Goal: Task Accomplishment & Management: Manage account settings

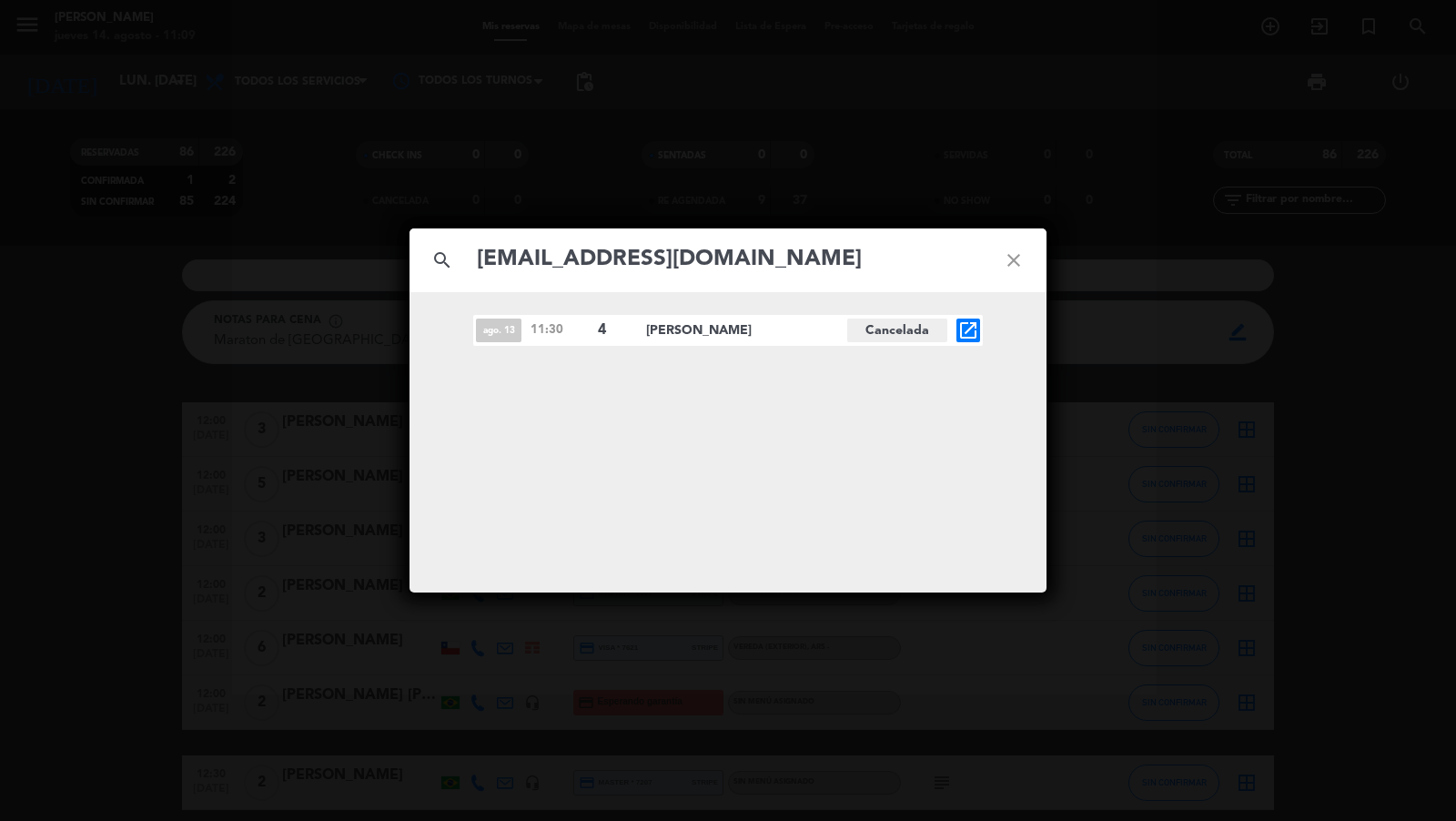
type input "[EMAIL_ADDRESS][DOMAIN_NAME]"
click at [974, 331] on icon "open_in_new" at bounding box center [968, 330] width 22 height 22
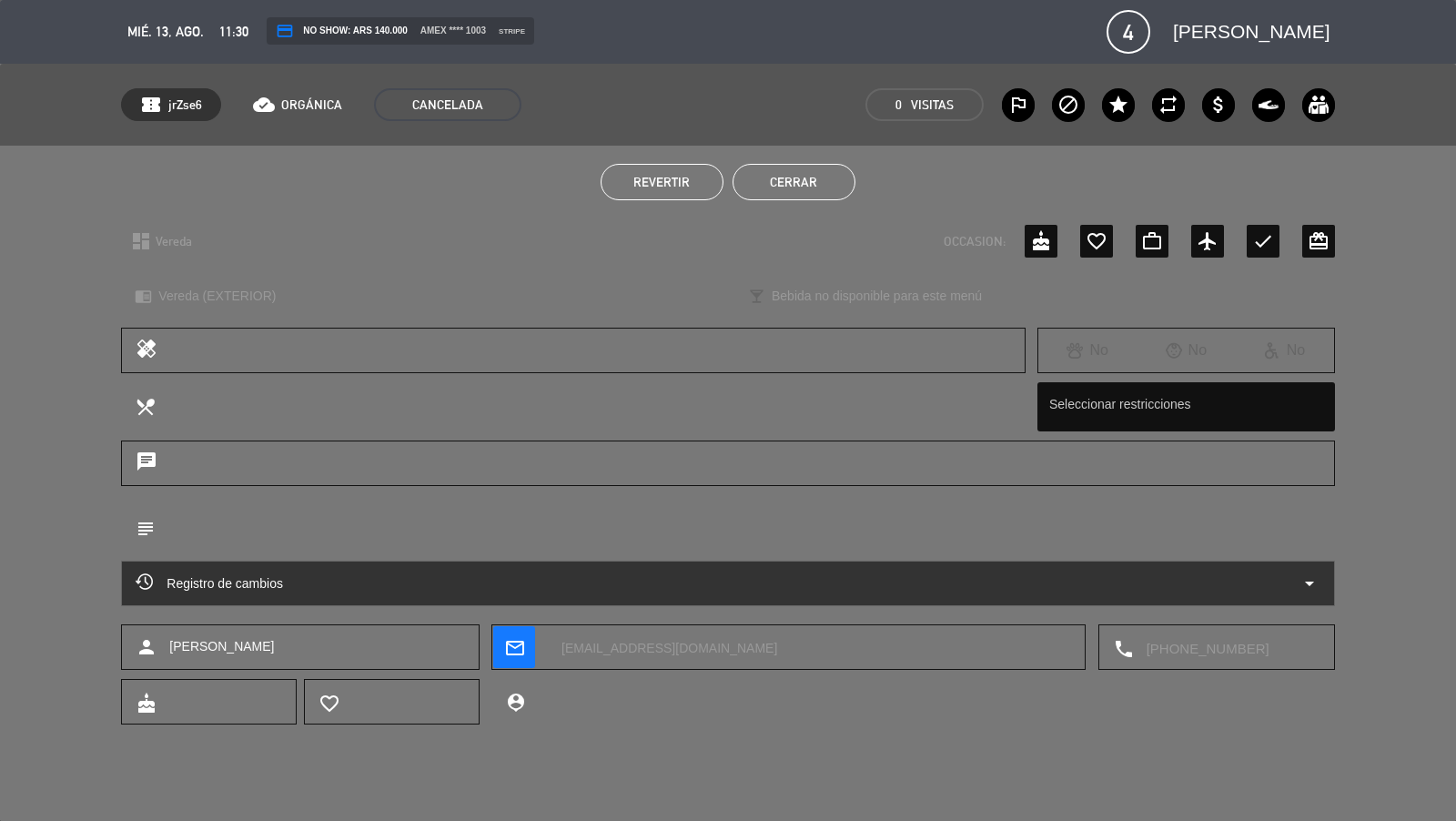
click at [1276, 600] on div "Registro de cambios arrow_drop_down" at bounding box center [728, 583] width 1213 height 46
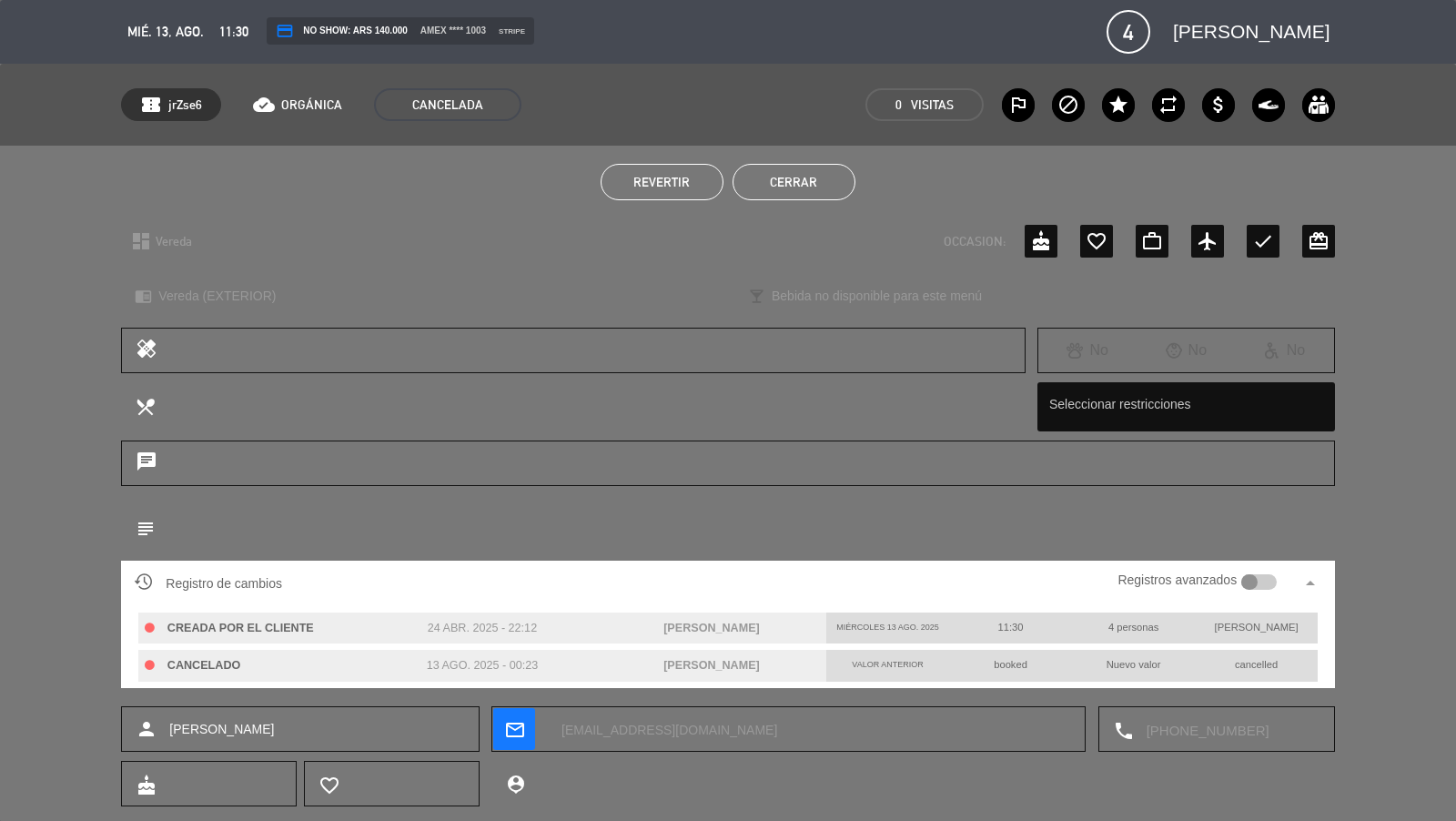
click at [1271, 583] on div at bounding box center [1259, 582] width 36 height 16
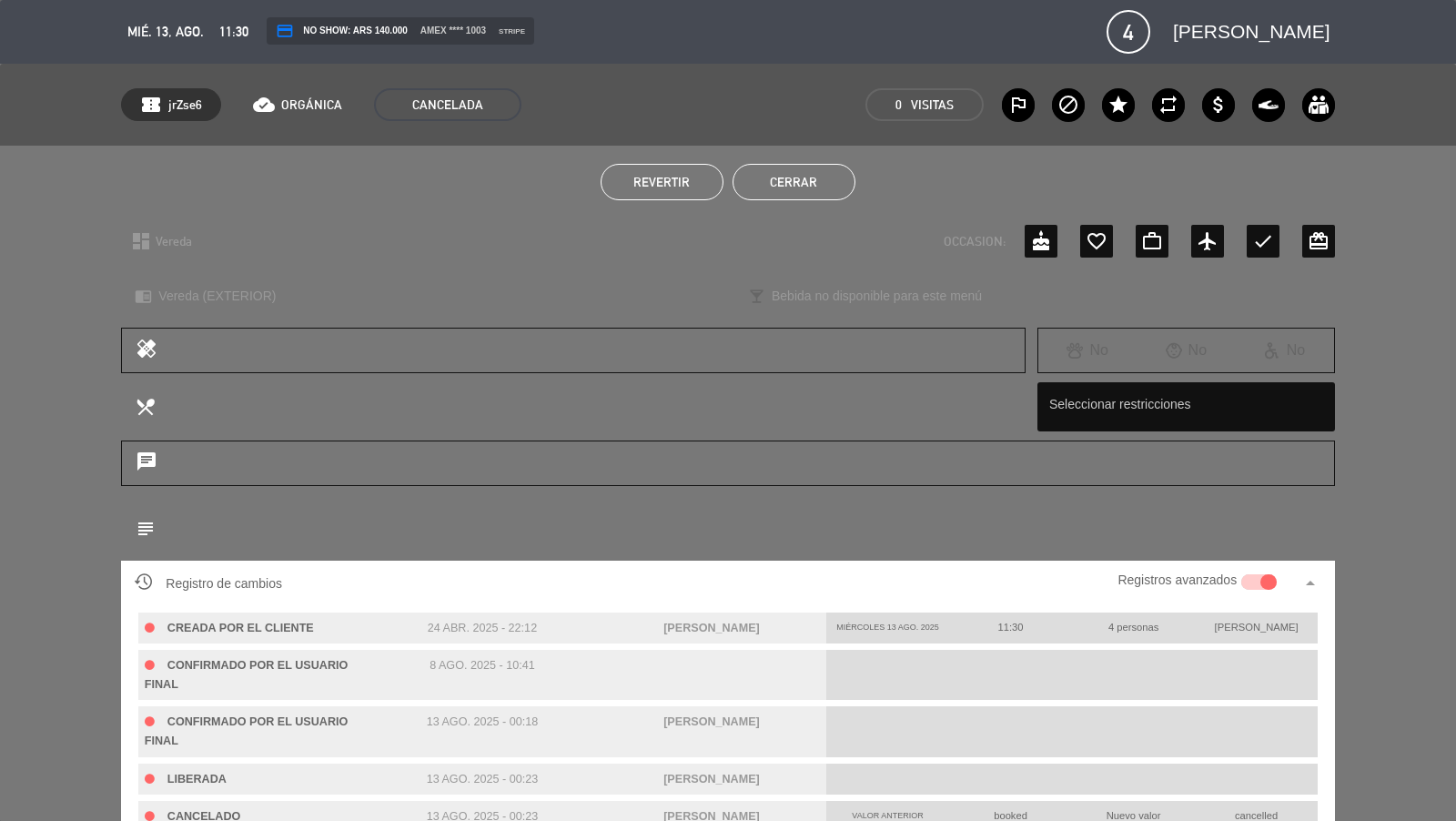
click at [817, 175] on button "Cerrar" at bounding box center [793, 182] width 122 height 37
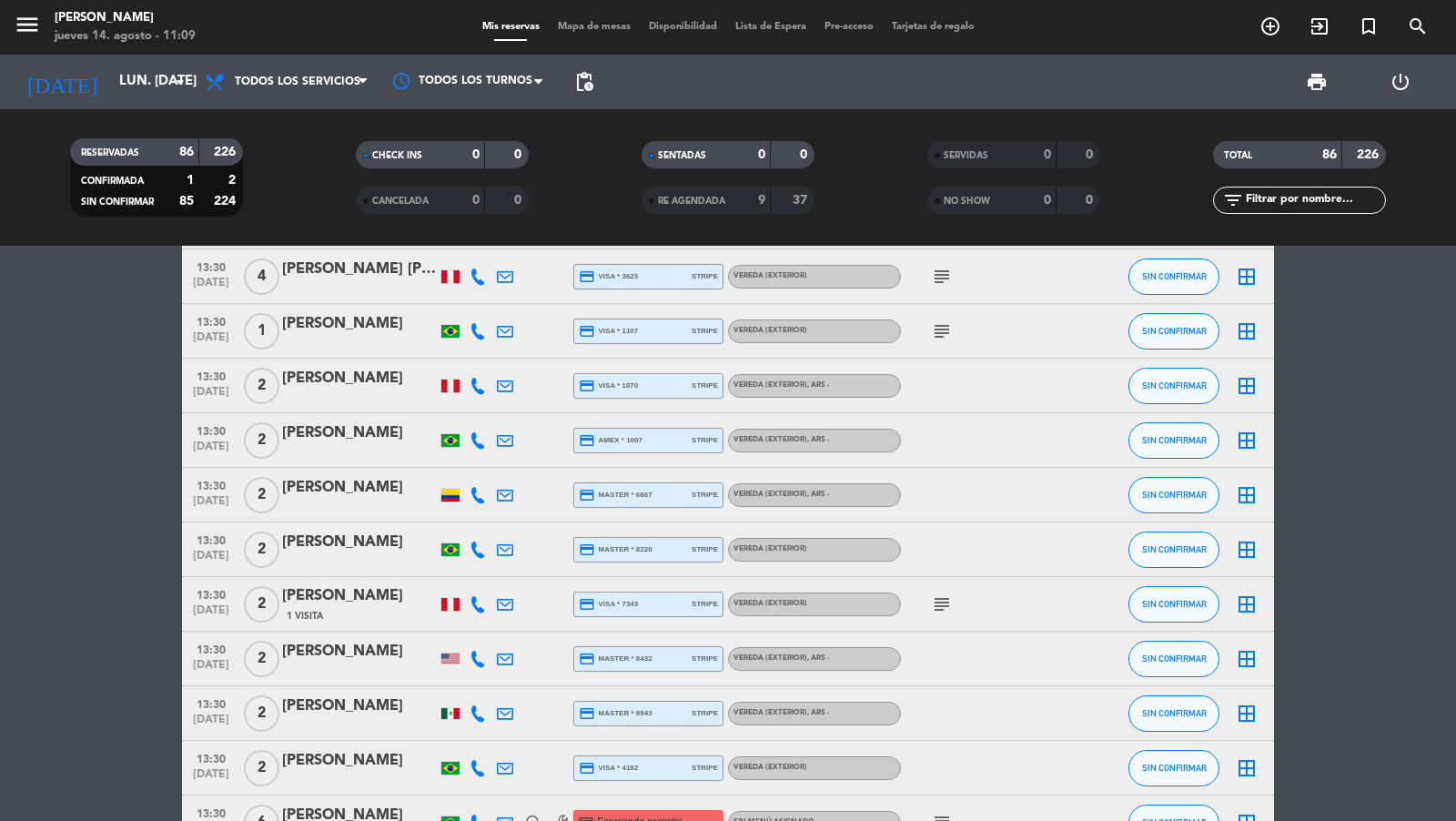
scroll to position [752, 0]
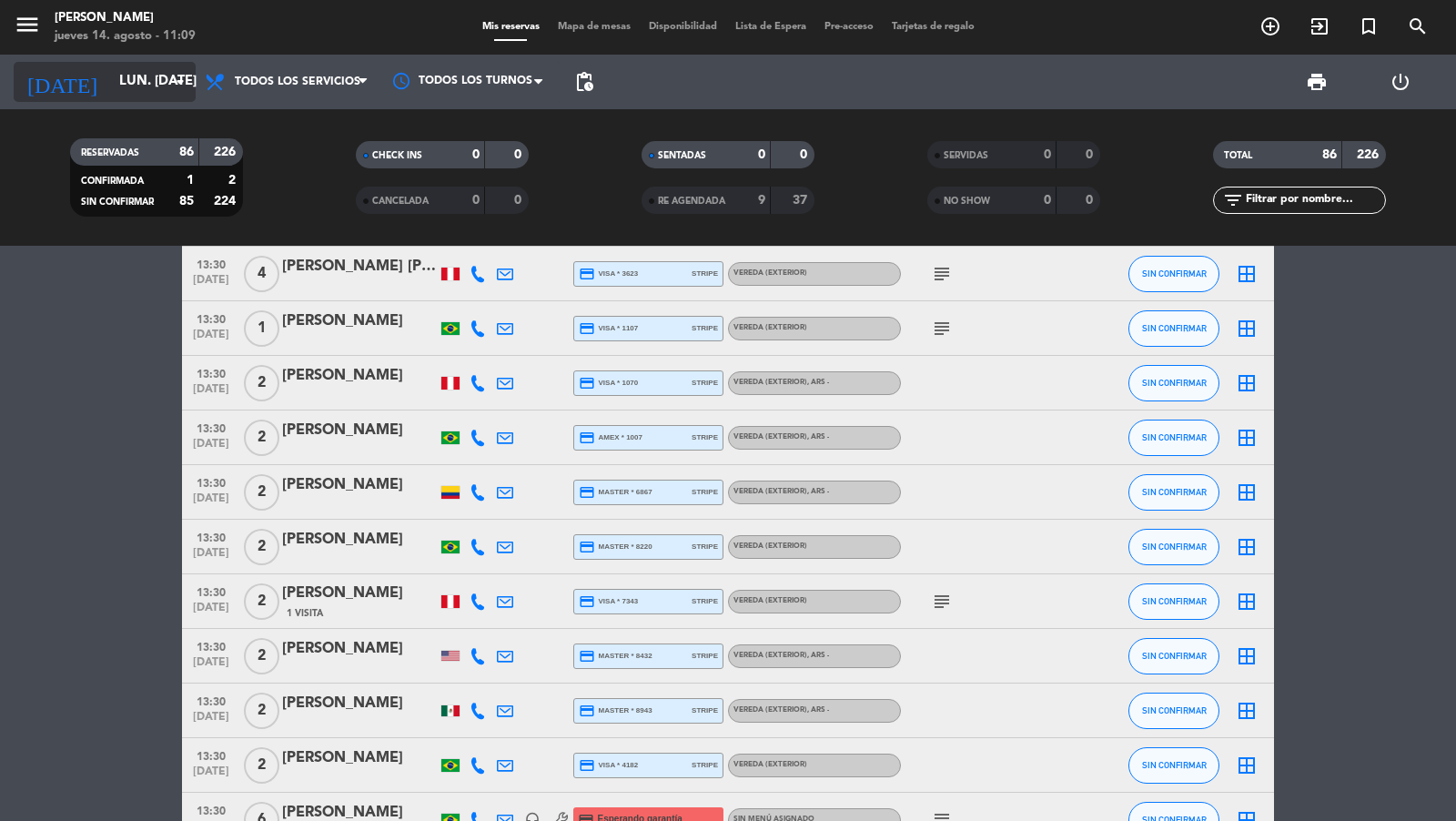
click at [161, 80] on input "lun. [DATE]" at bounding box center [198, 82] width 175 height 35
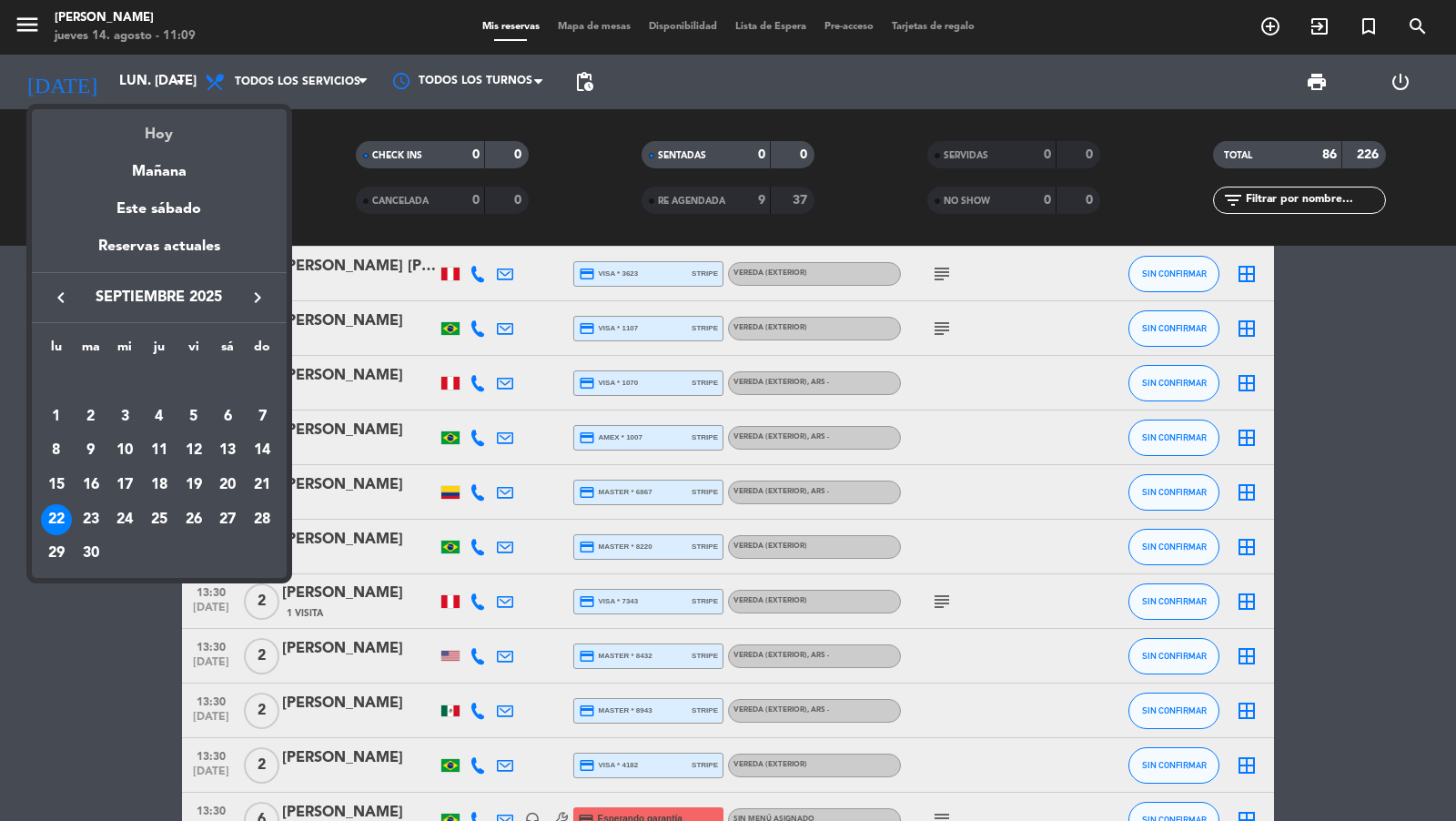
click at [170, 141] on div "Hoy" at bounding box center [159, 127] width 255 height 37
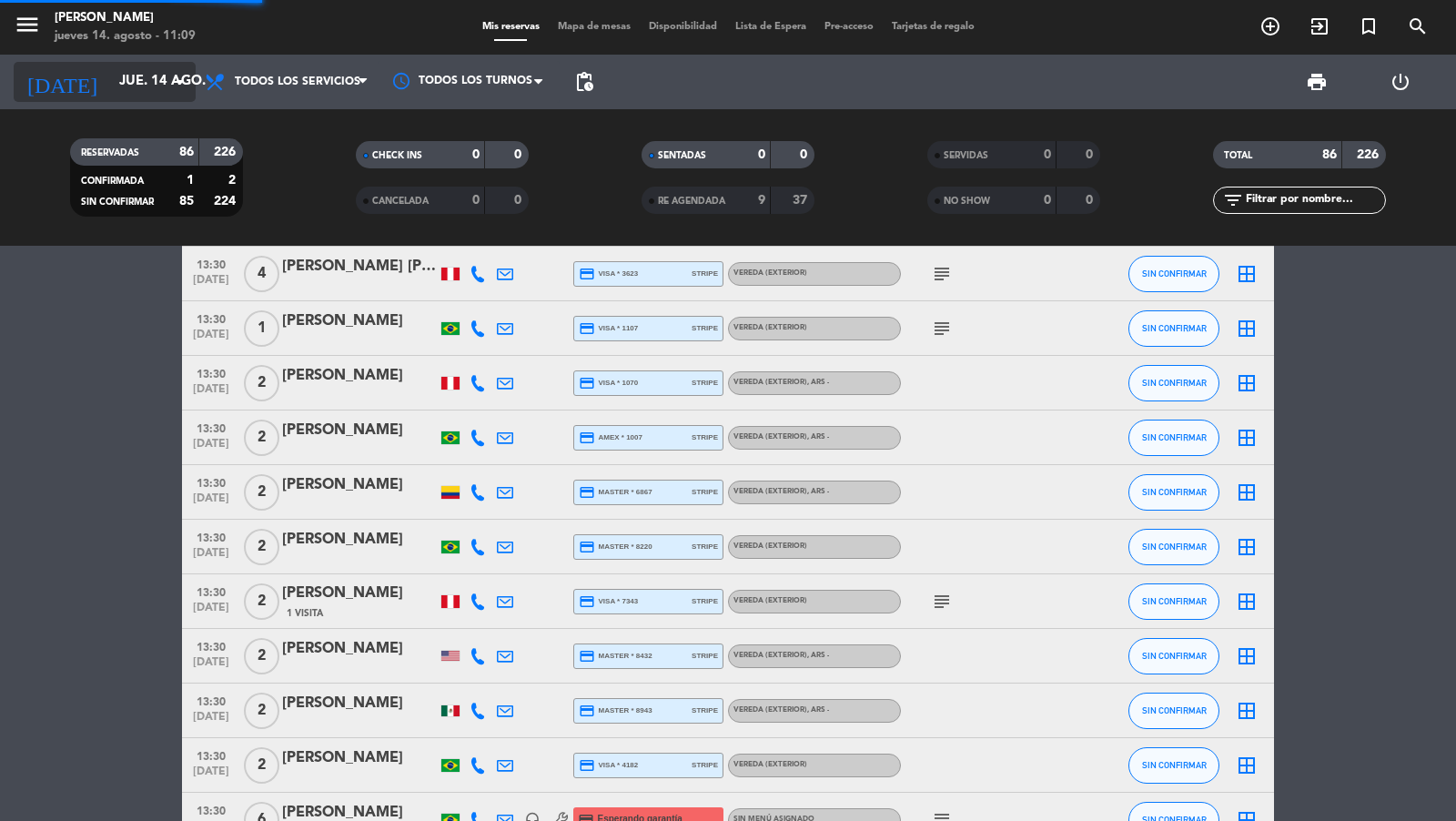
click at [153, 81] on input "jue. 14 ago." at bounding box center [198, 82] width 175 height 35
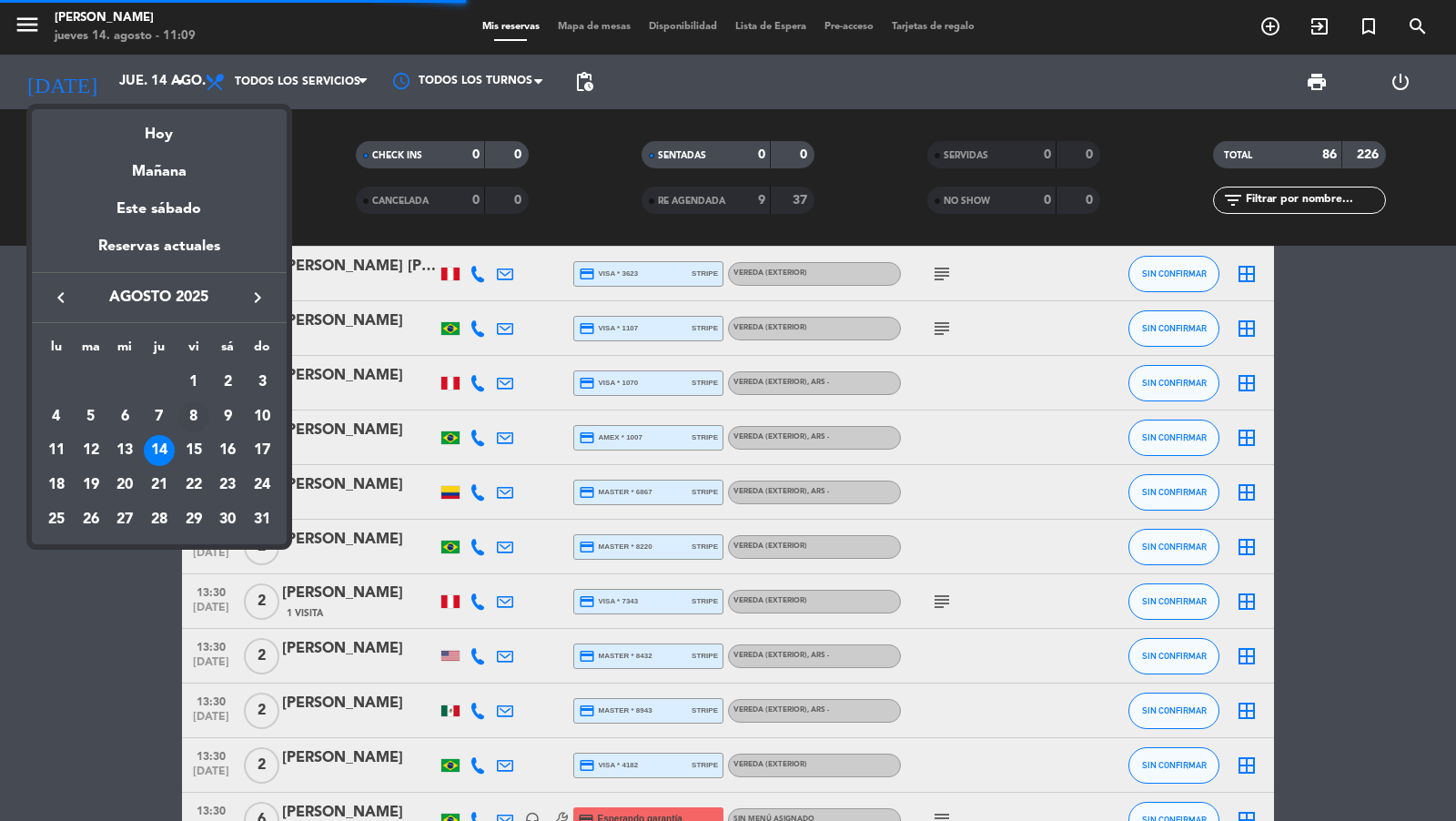
scroll to position [635, 0]
click at [260, 450] on div "17" at bounding box center [262, 450] width 31 height 31
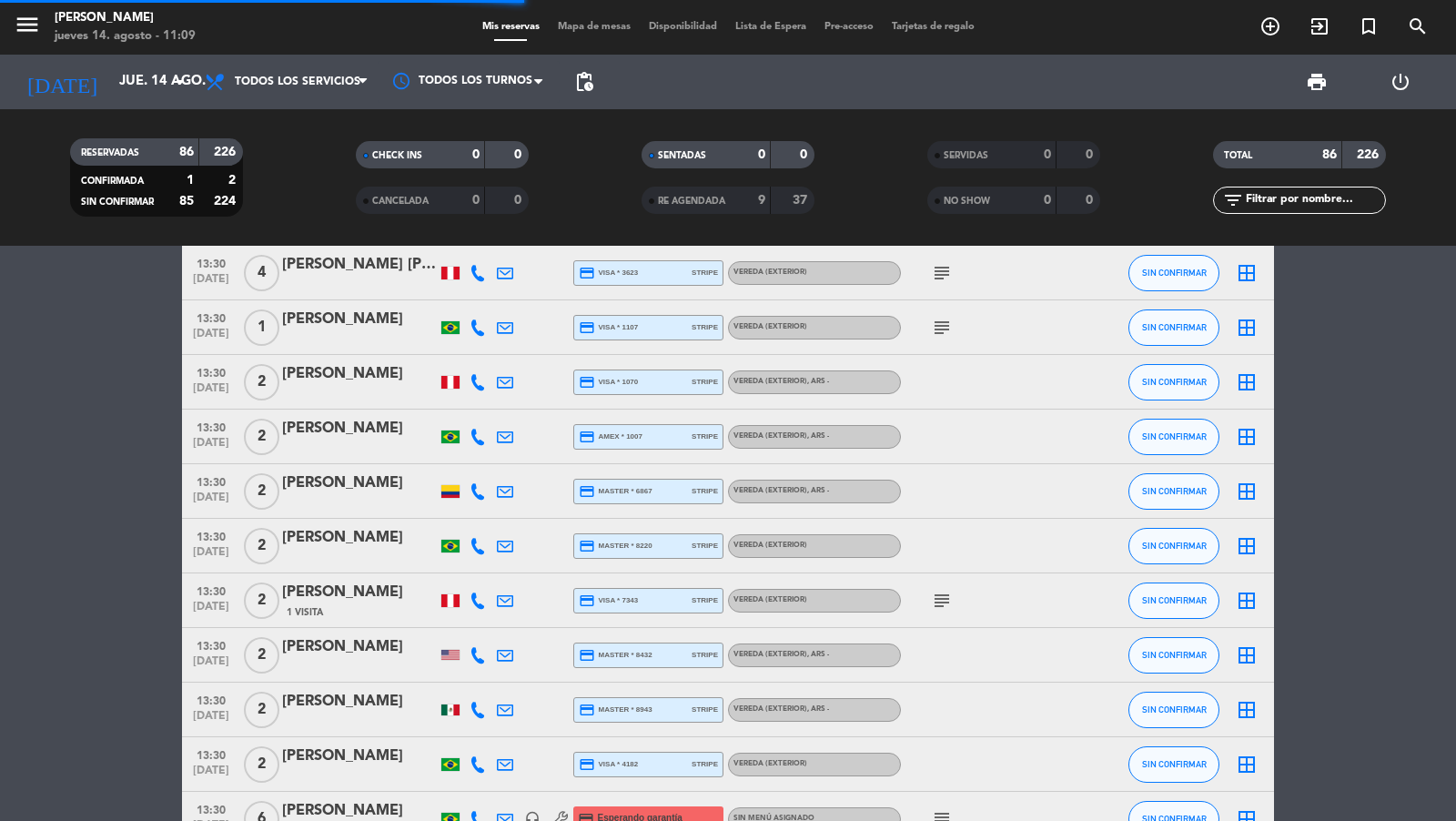
type input "dom. 17 ago."
click at [590, 78] on span "pending_actions" at bounding box center [584, 82] width 22 height 22
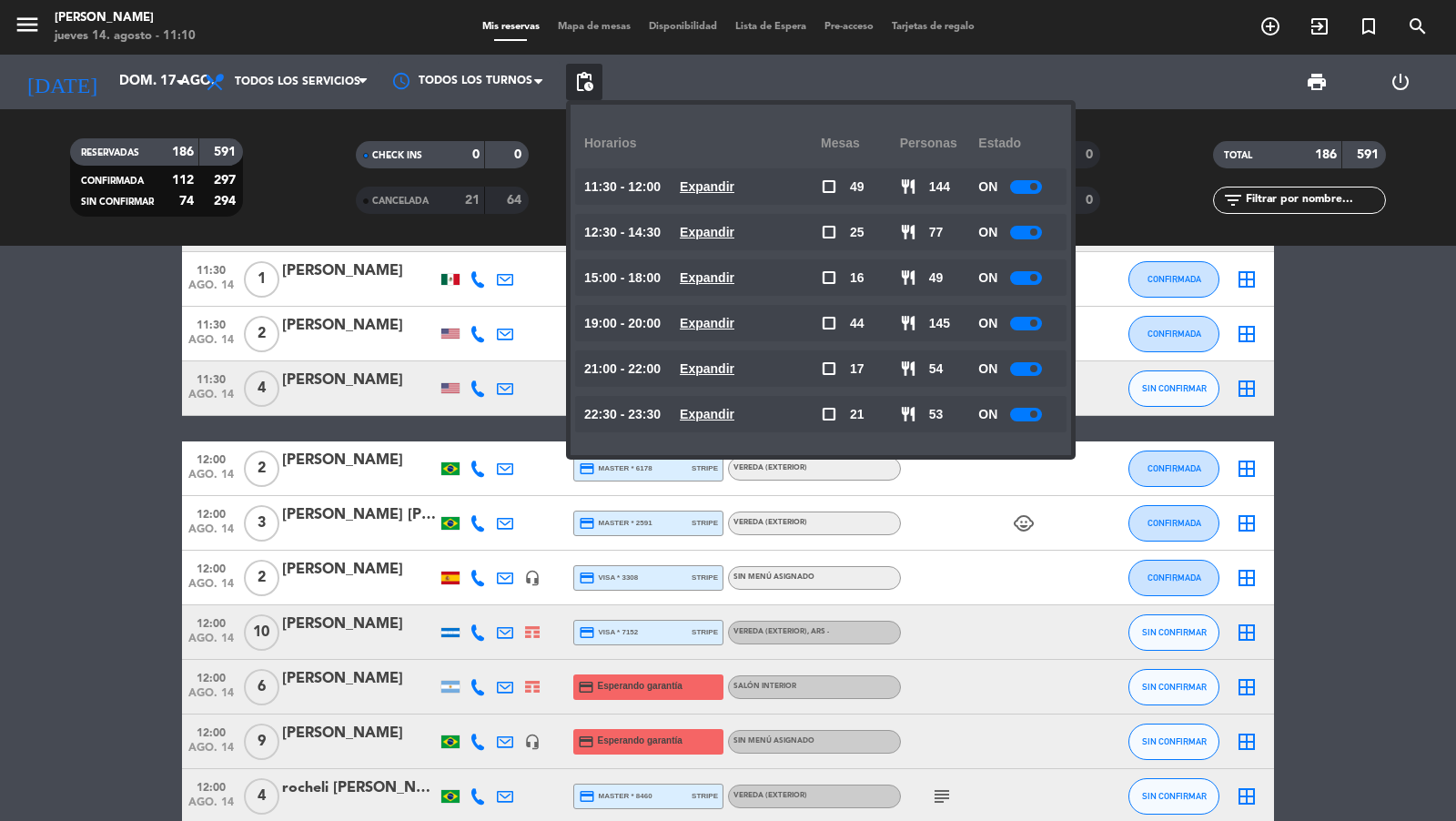
scroll to position [1568, 0]
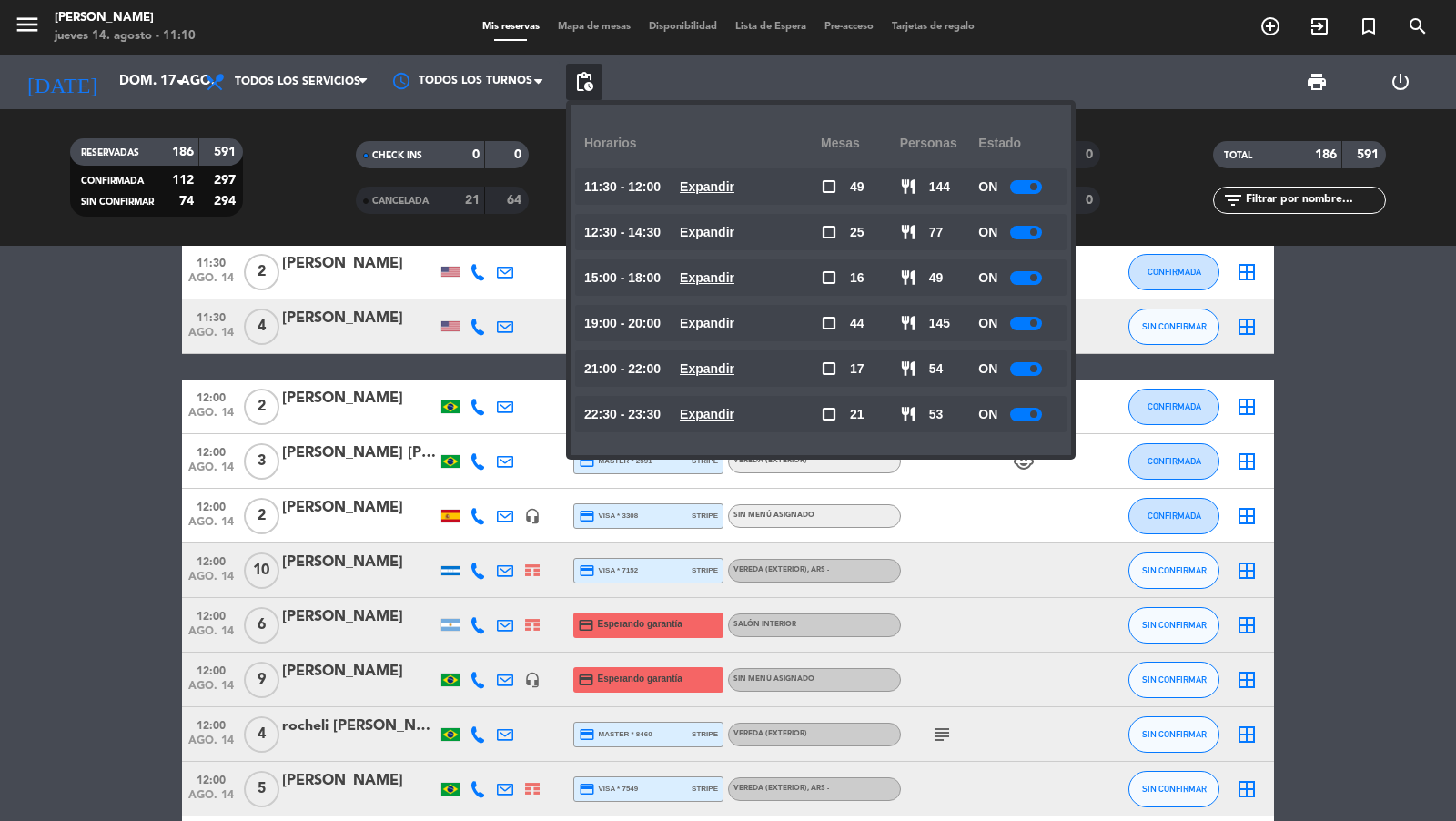
click at [210, 625] on span "ago. 14" at bounding box center [211, 635] width 46 height 21
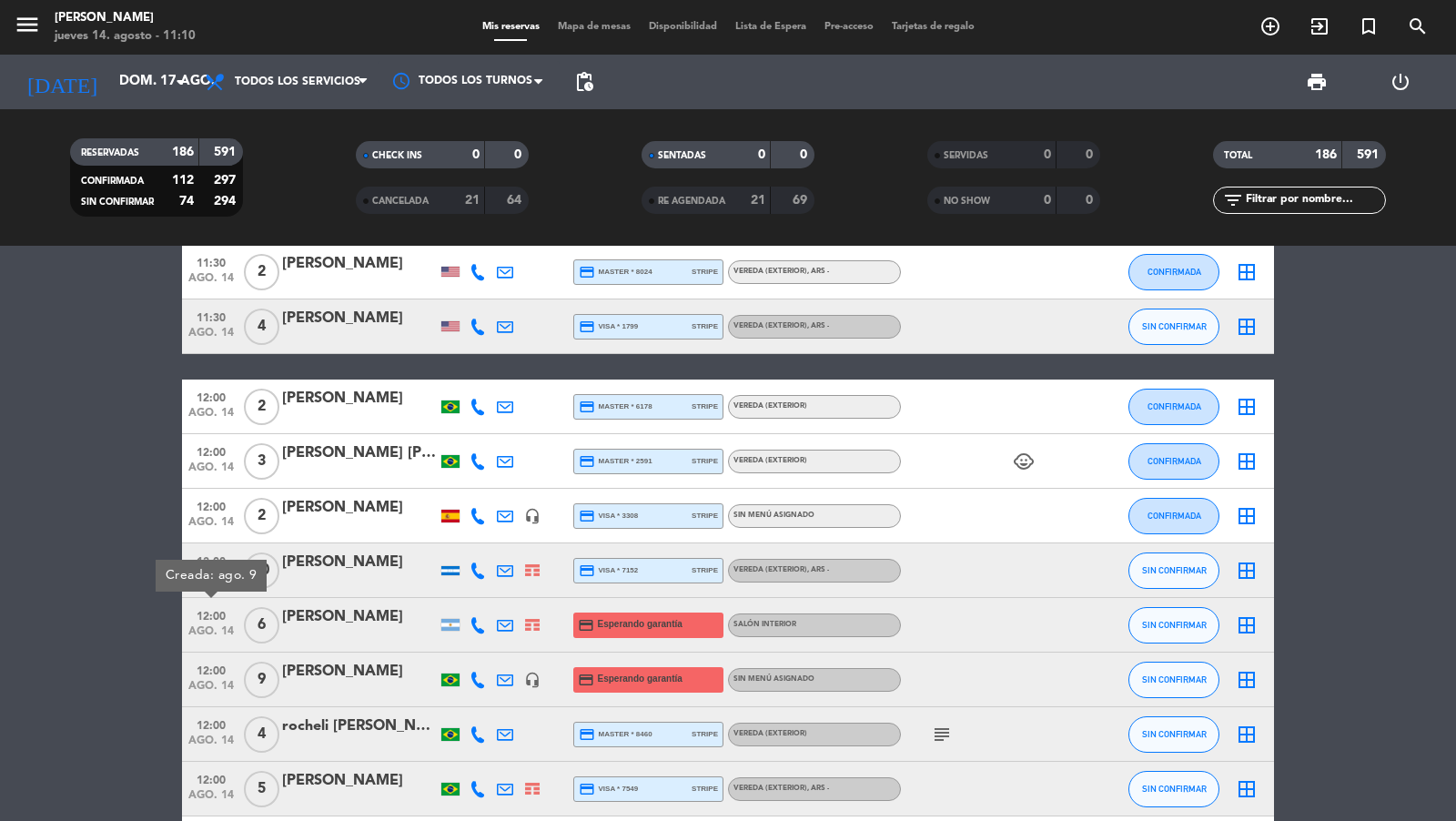
click at [210, 677] on span "12:00" at bounding box center [211, 669] width 46 height 21
click at [314, 675] on div "[PERSON_NAME]" at bounding box center [358, 672] width 154 height 24
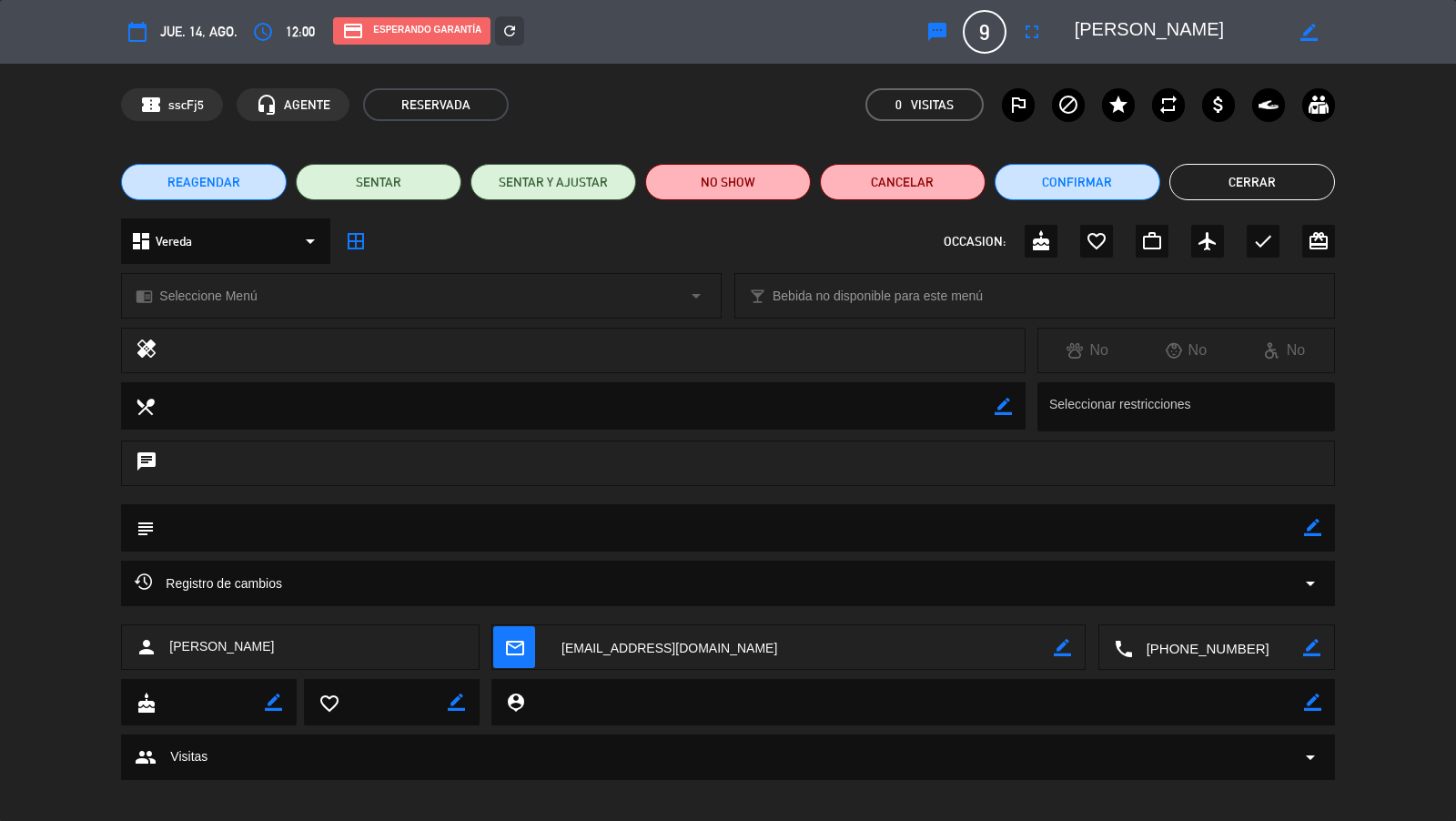
drag, startPoint x: 1250, startPoint y: 181, endPoint x: 622, endPoint y: 7, distance: 651.7
click at [622, 7] on div "calendar_today jue. 14, ago. access_time 12:00 credit_card Esperando garantía r…" at bounding box center [728, 410] width 1456 height 821
click at [520, 27] on div "credit_card Esperando garantía refresh" at bounding box center [617, 32] width 596 height 32
click at [1233, 191] on button "Cerrar" at bounding box center [1252, 182] width 165 height 37
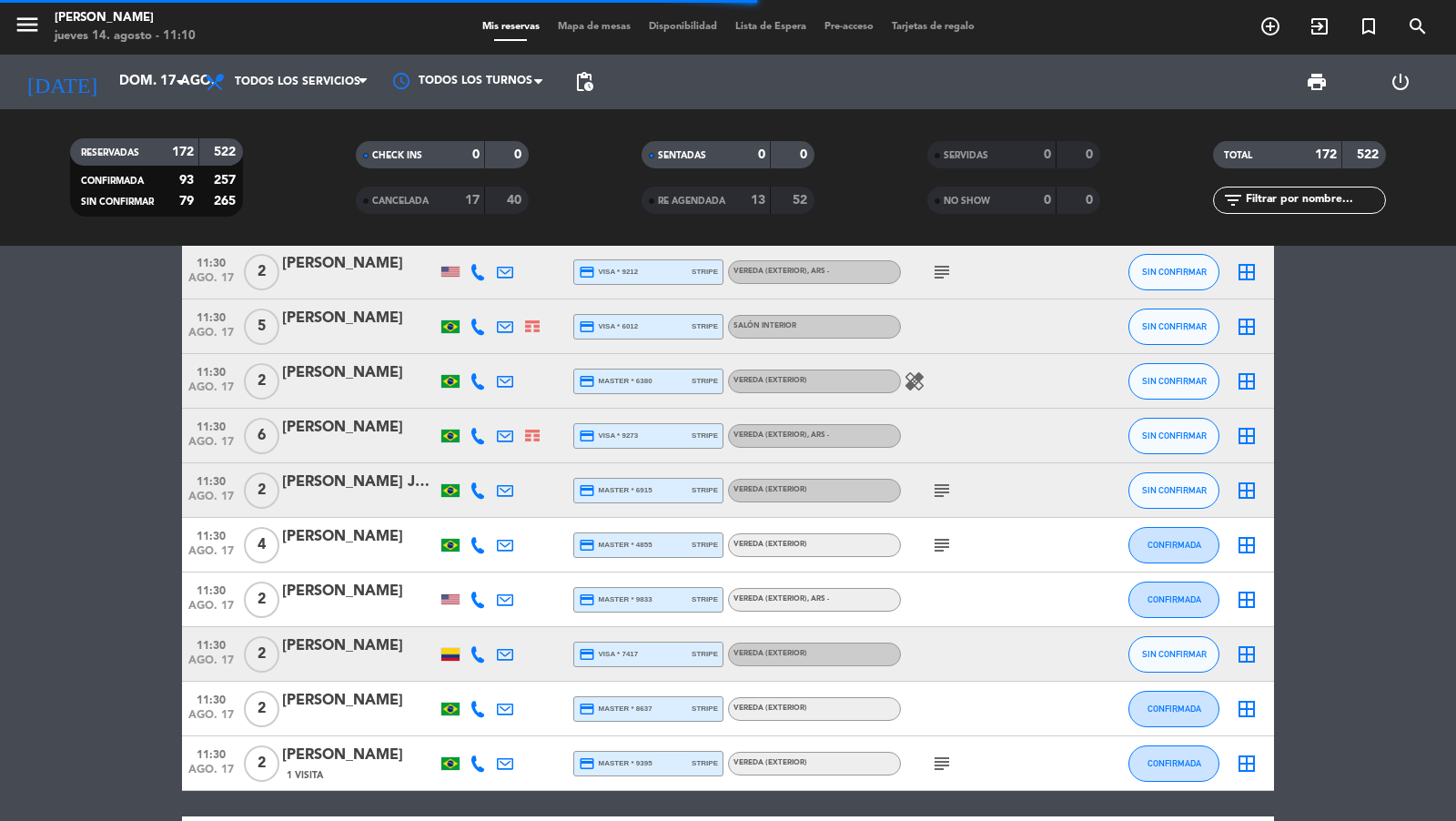
click at [598, 24] on span "Mapa de mesas" at bounding box center [593, 27] width 91 height 10
click at [513, 25] on span "Mis reservas" at bounding box center [512, 27] width 76 height 10
click at [579, 25] on span "Mapa de mesas" at bounding box center [593, 27] width 91 height 10
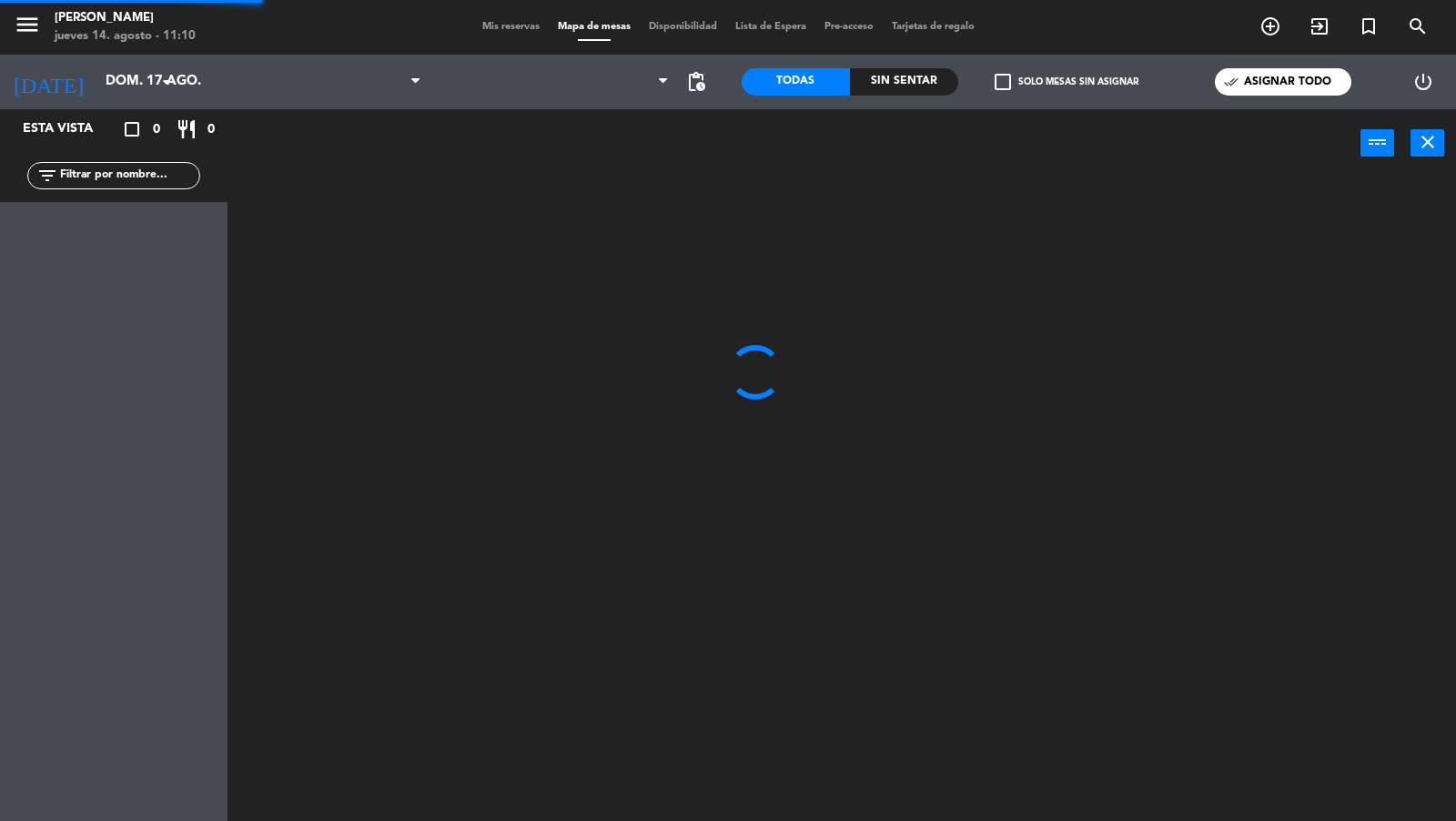
click at [513, 26] on span "Mis reservas" at bounding box center [512, 27] width 76 height 10
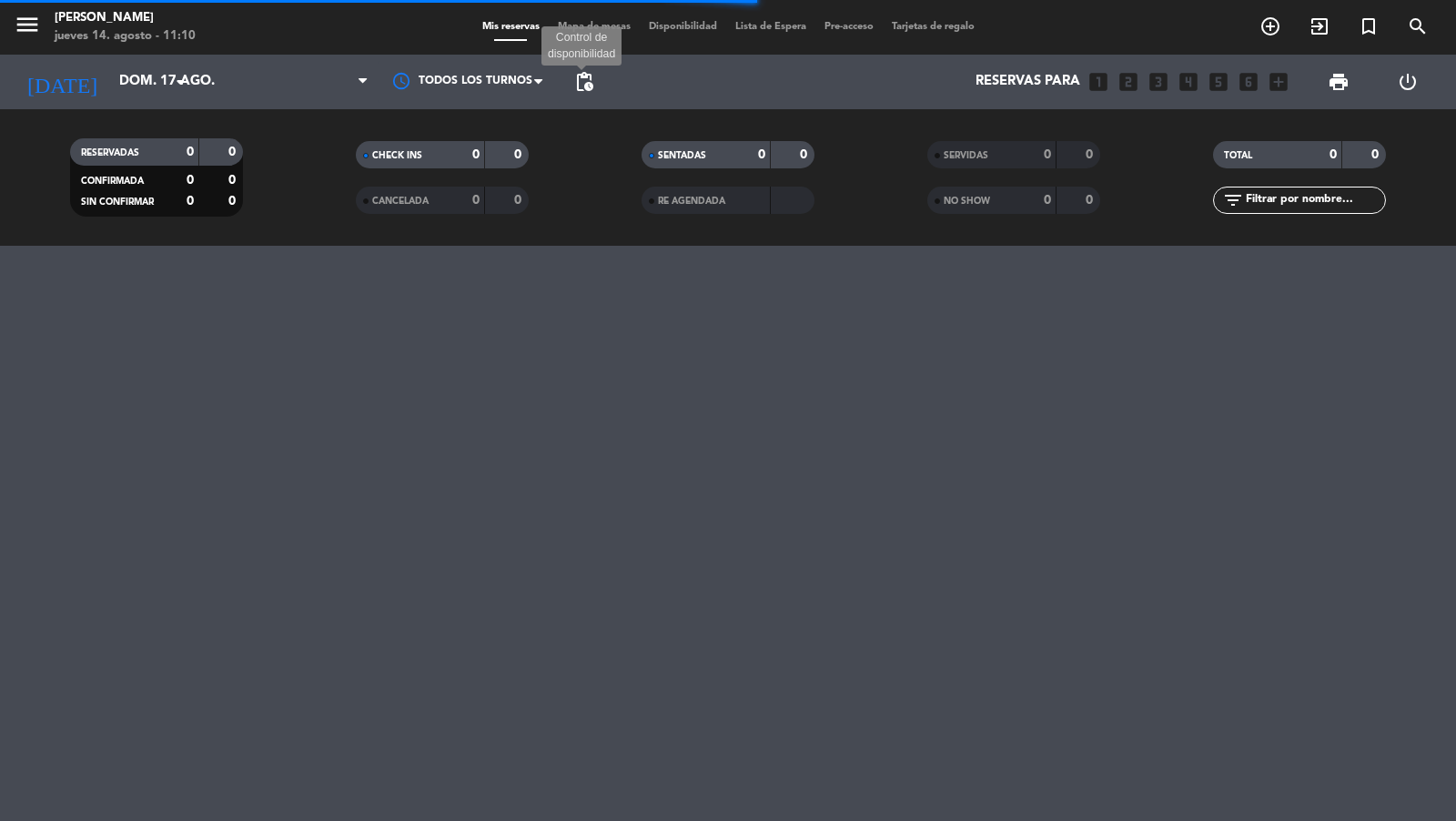
click at [580, 82] on span "pending_actions" at bounding box center [584, 82] width 22 height 22
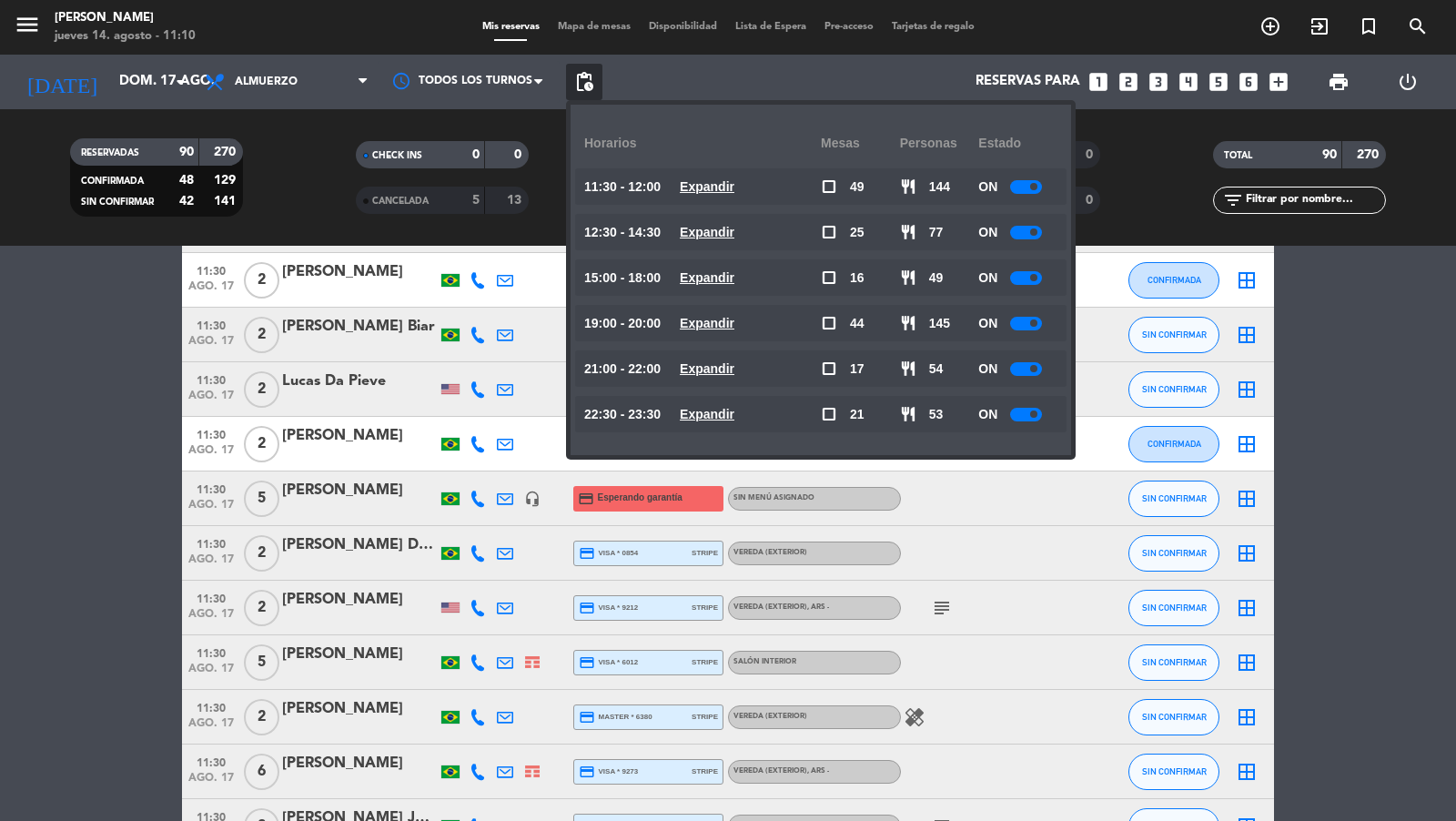
scroll to position [1217, 0]
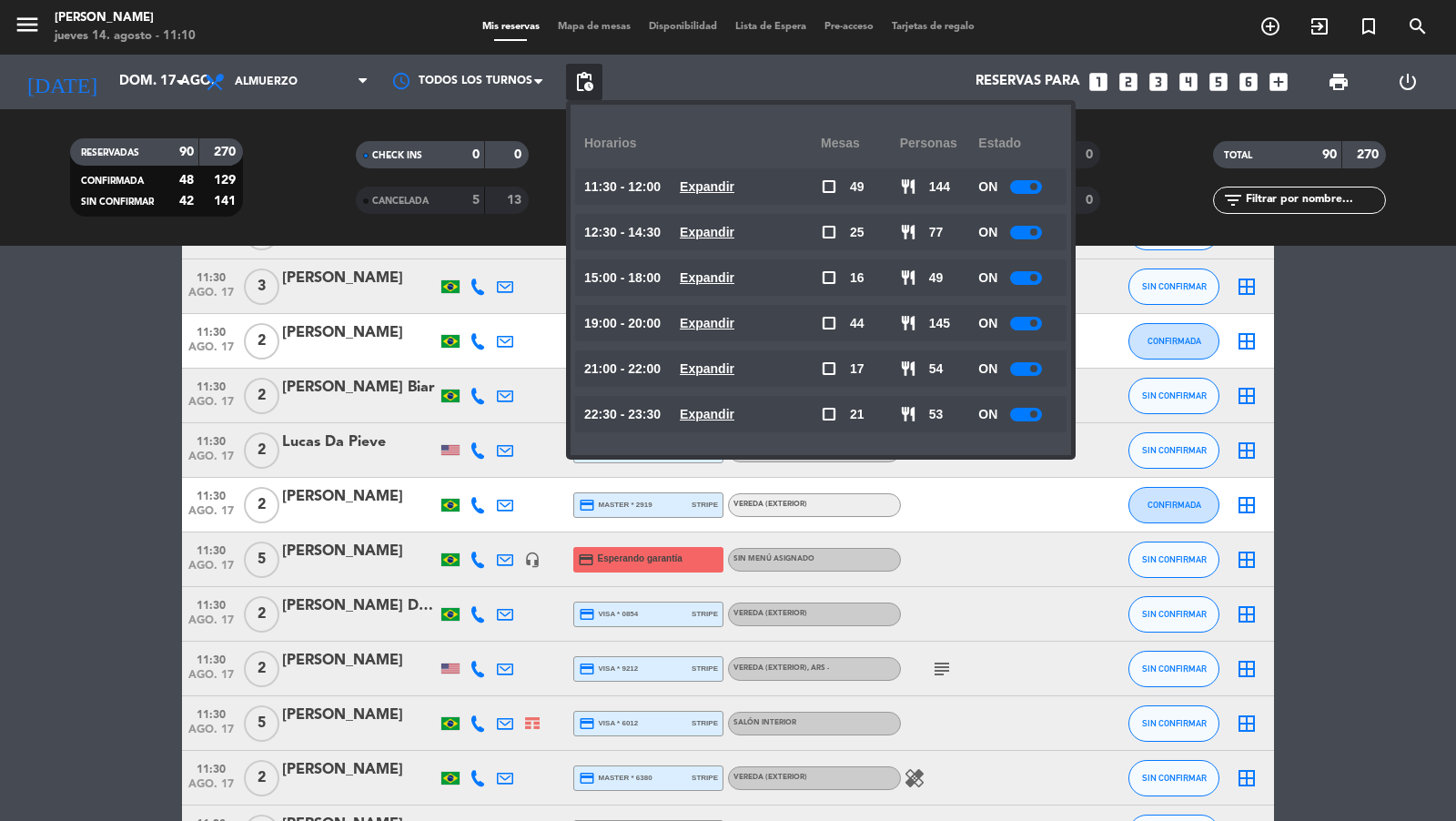
click at [211, 562] on span "ago. 17" at bounding box center [211, 569] width 46 height 21
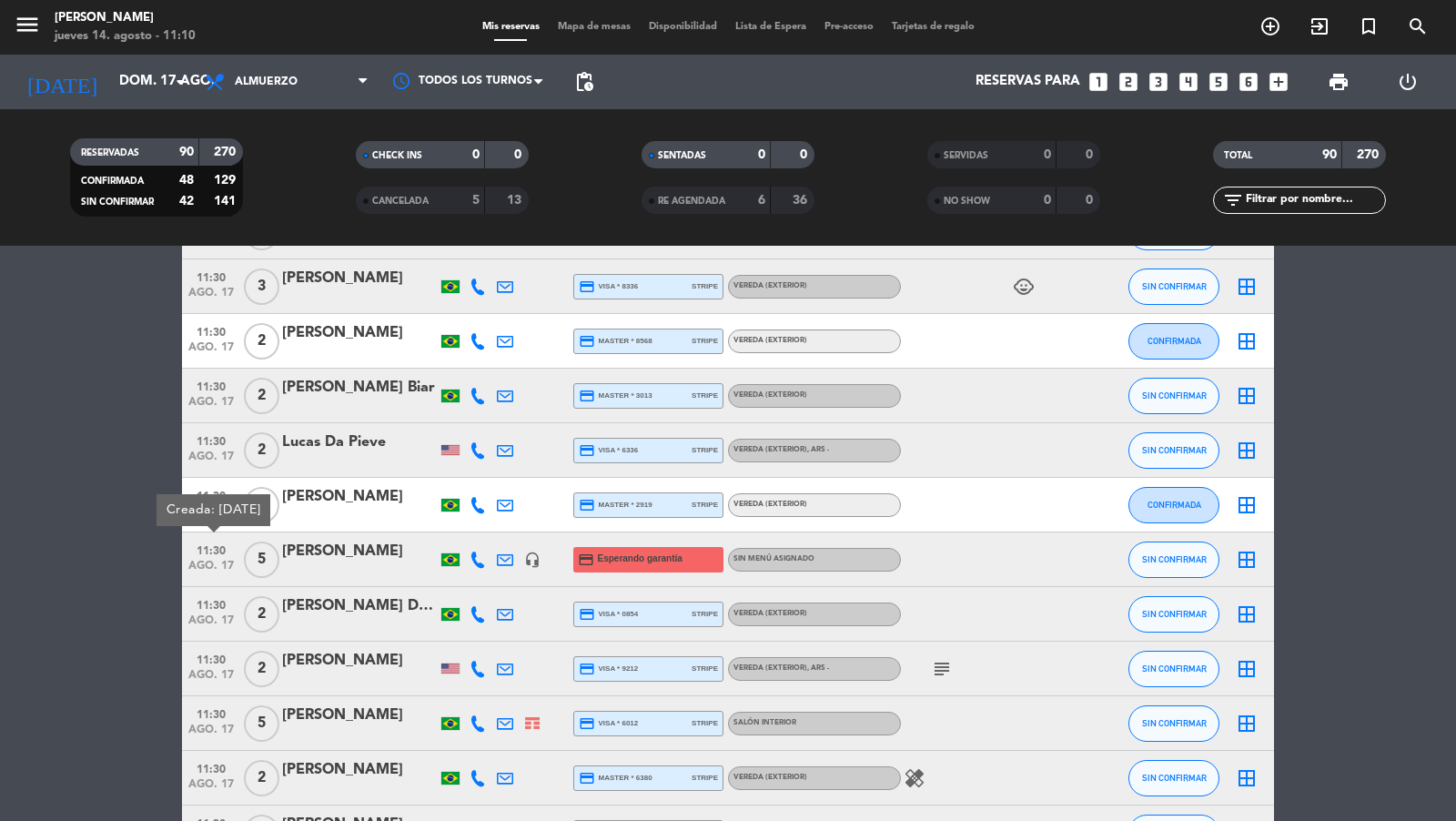
click at [337, 564] on div at bounding box center [358, 571] width 154 height 15
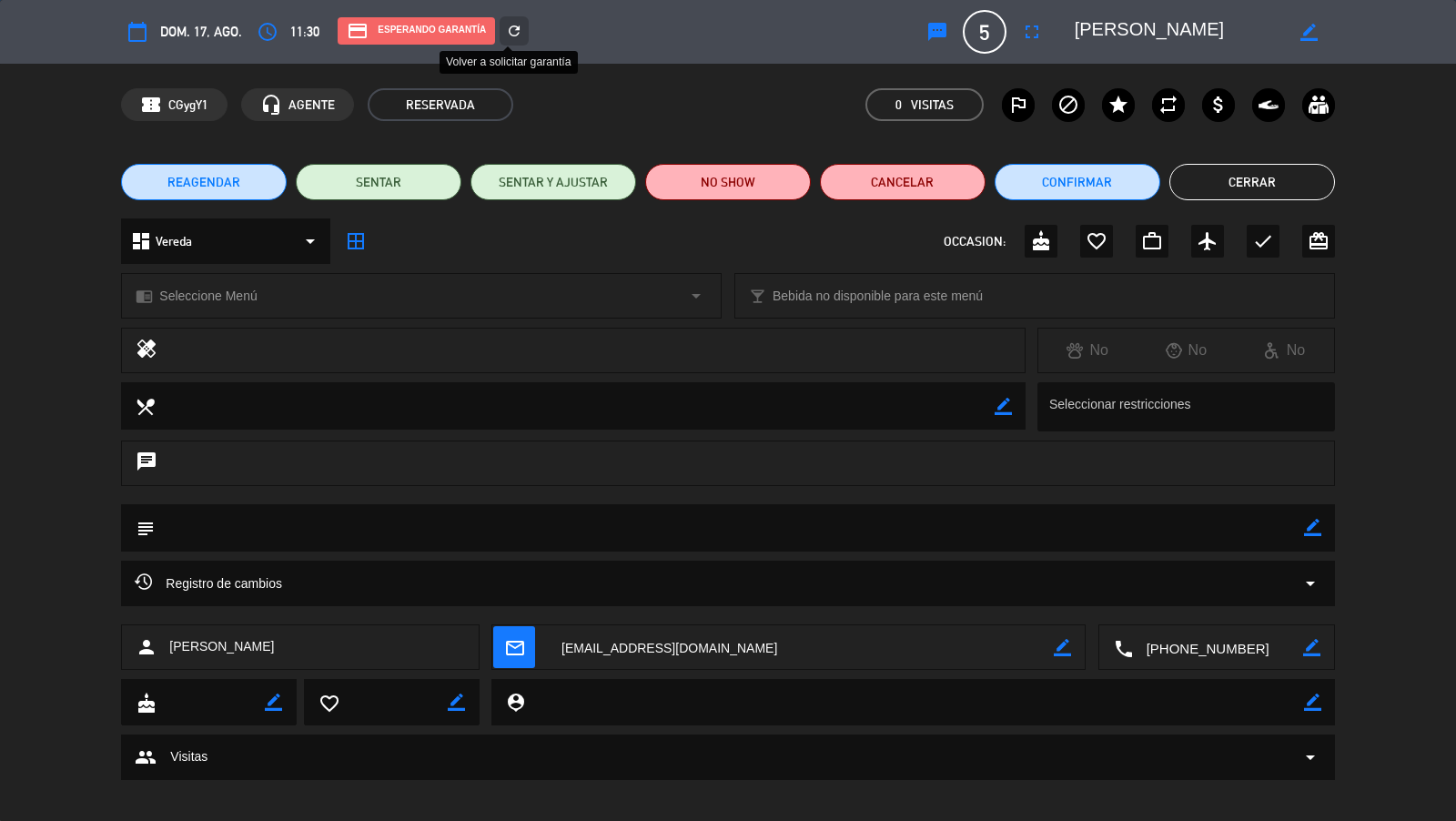
click at [516, 32] on icon "refresh" at bounding box center [514, 31] width 16 height 16
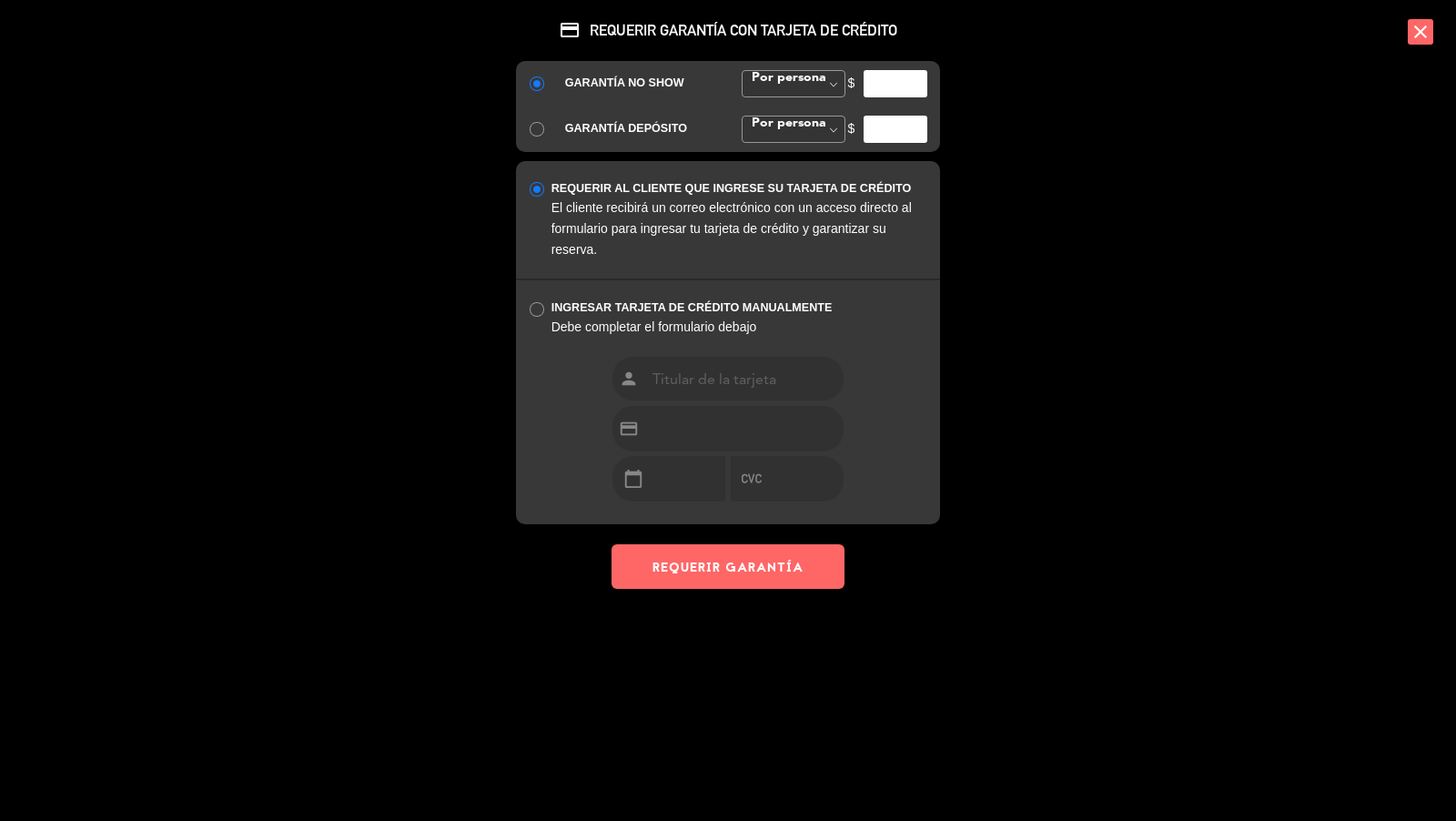
click at [885, 90] on input "number" at bounding box center [896, 83] width 64 height 27
type input "35000"
click at [794, 579] on button "REQUERIR GARANTÍA" at bounding box center [728, 566] width 233 height 45
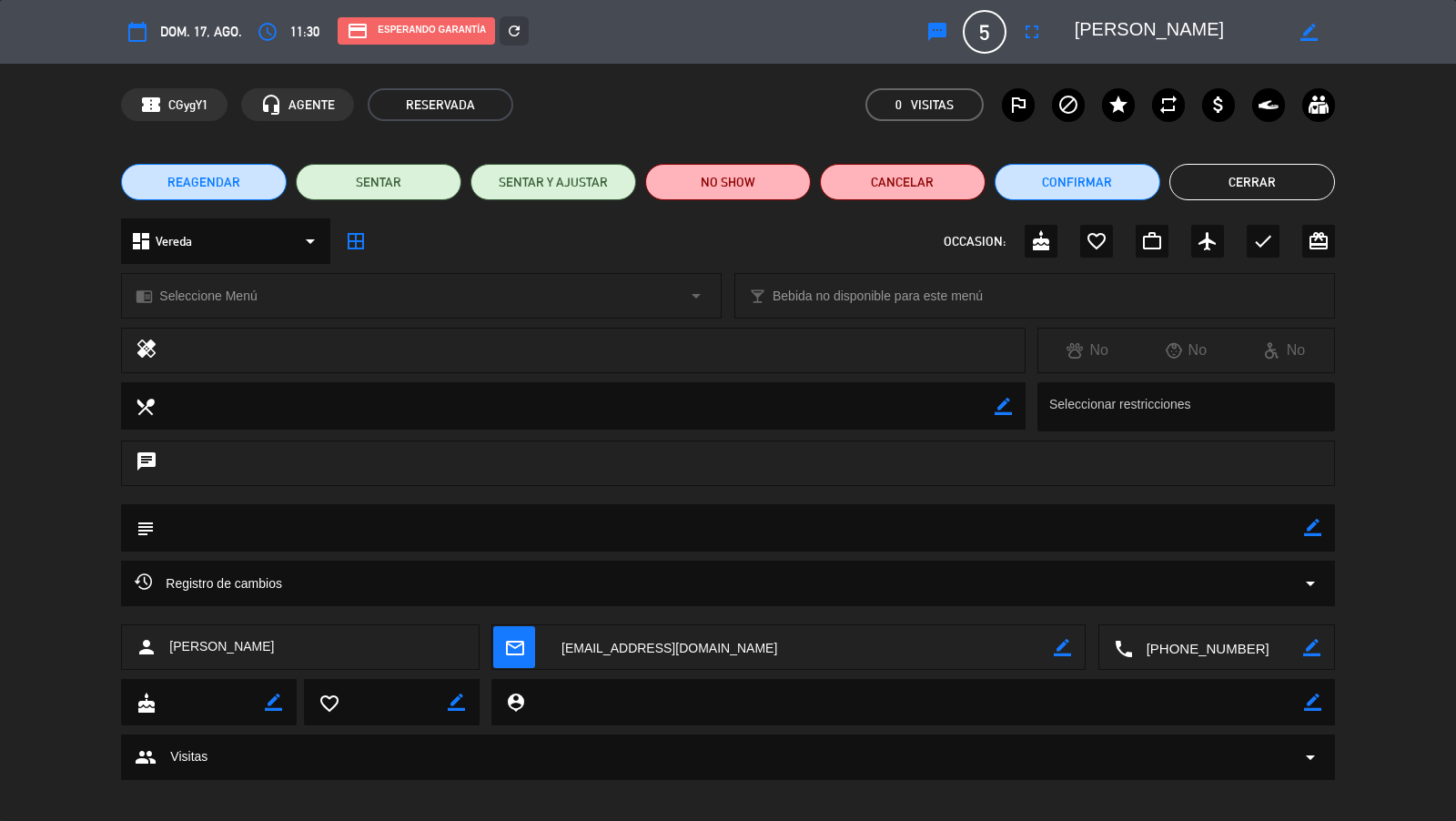
click at [1210, 184] on button "Cerrar" at bounding box center [1252, 182] width 165 height 37
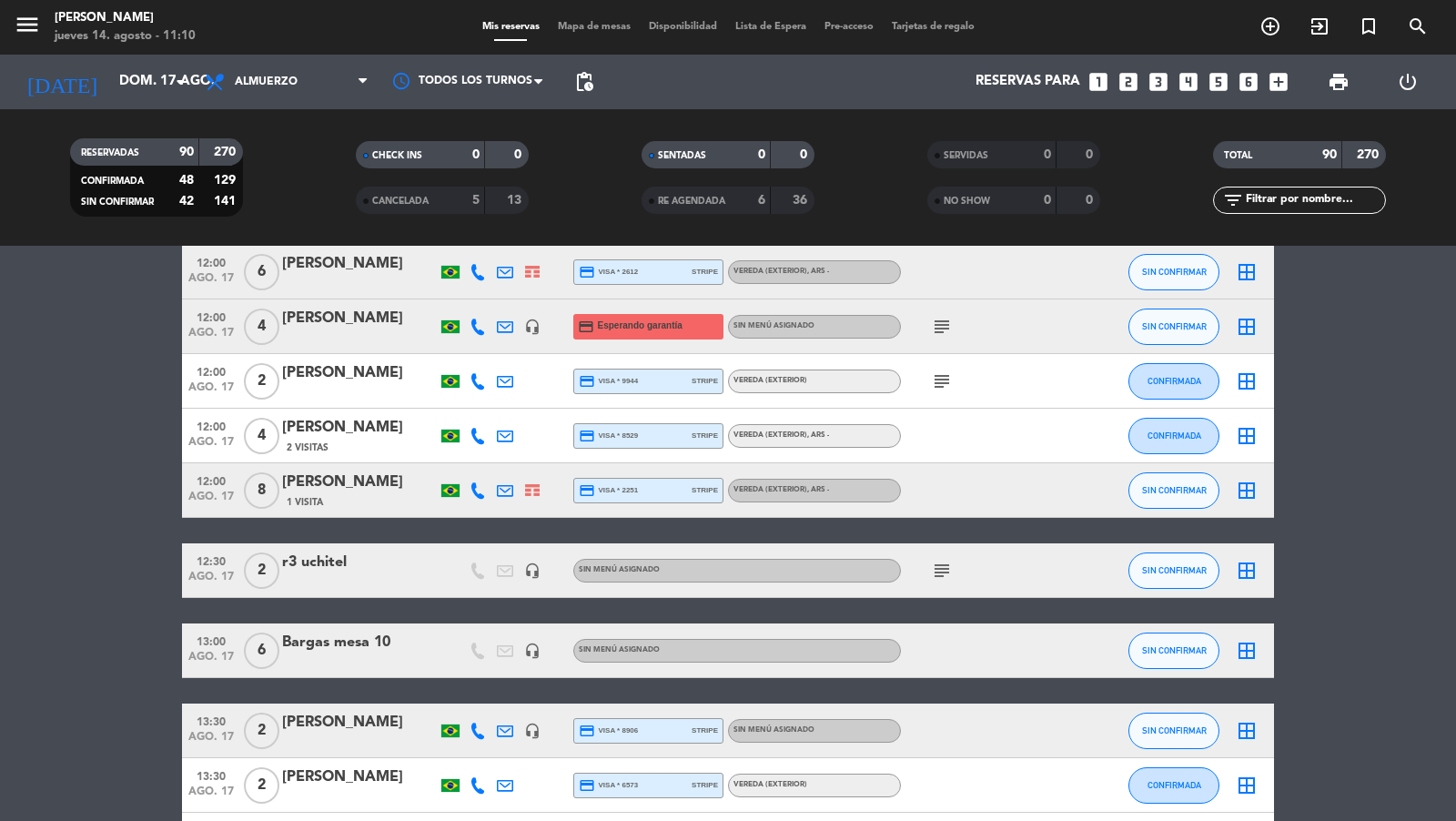
scroll to position [2521, 0]
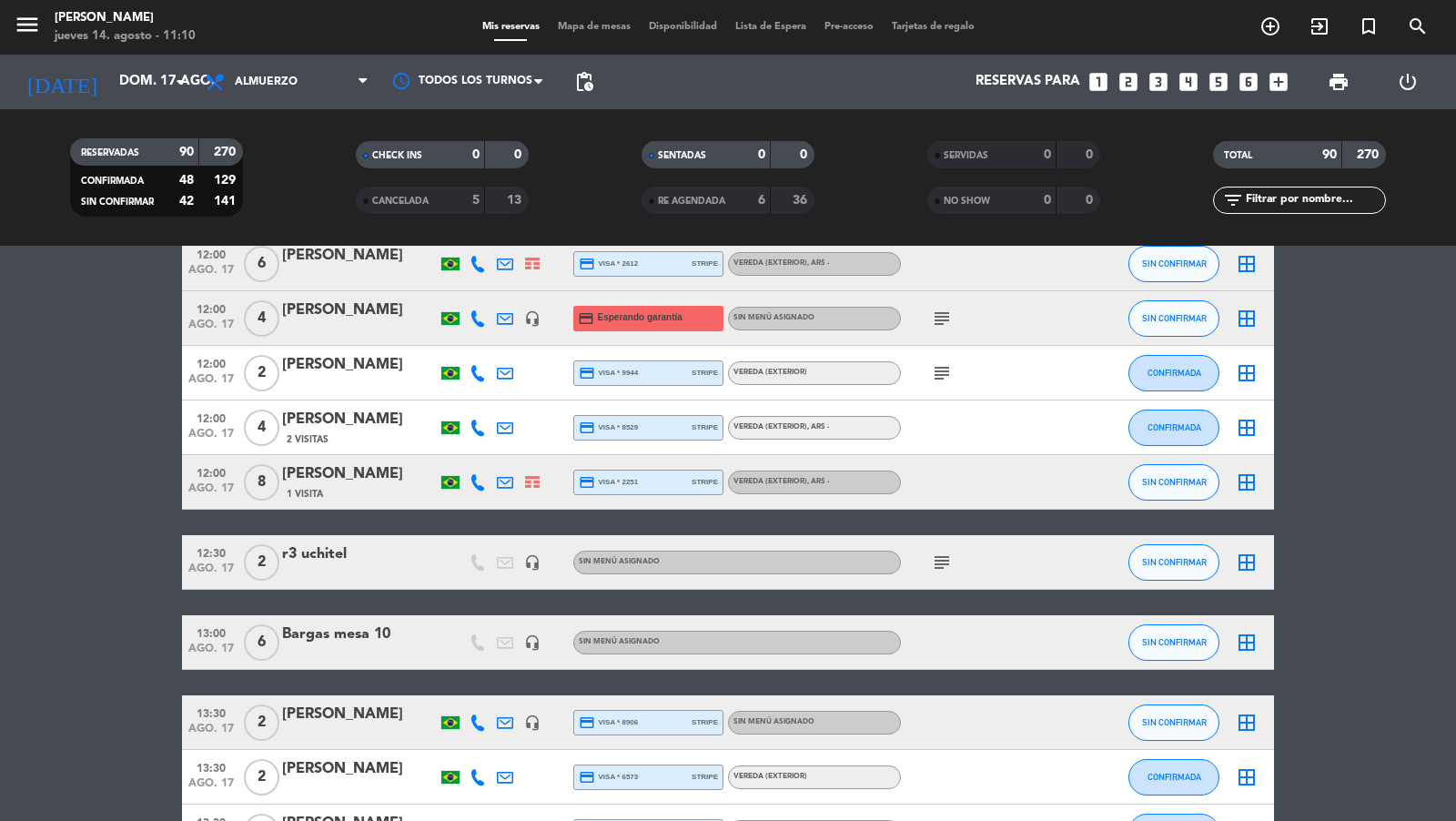
click at [205, 303] on span "12:00" at bounding box center [211, 308] width 46 height 21
click at [345, 310] on div "[PERSON_NAME]" at bounding box center [358, 310] width 154 height 24
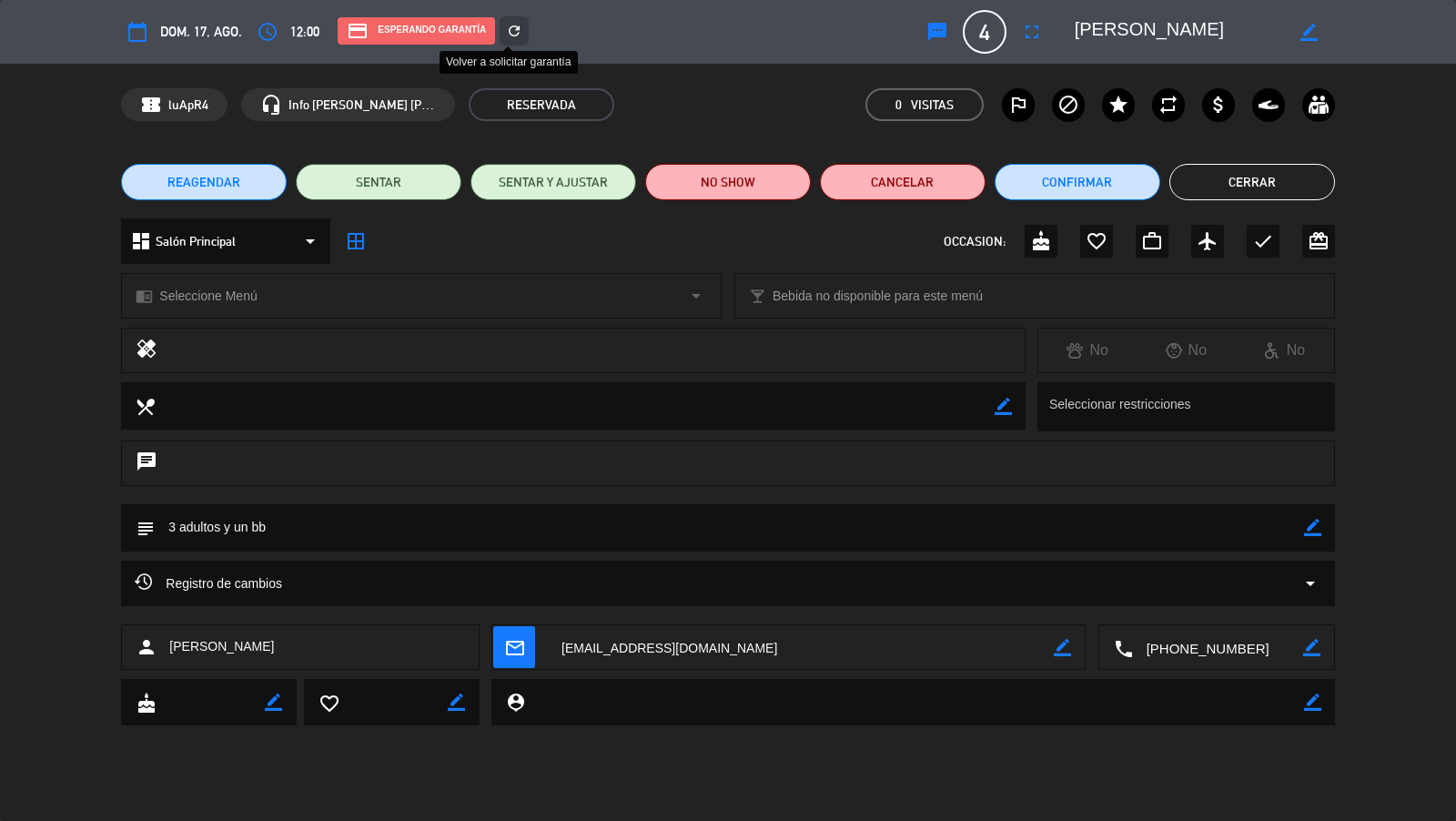
click at [514, 34] on icon "refresh" at bounding box center [514, 31] width 16 height 16
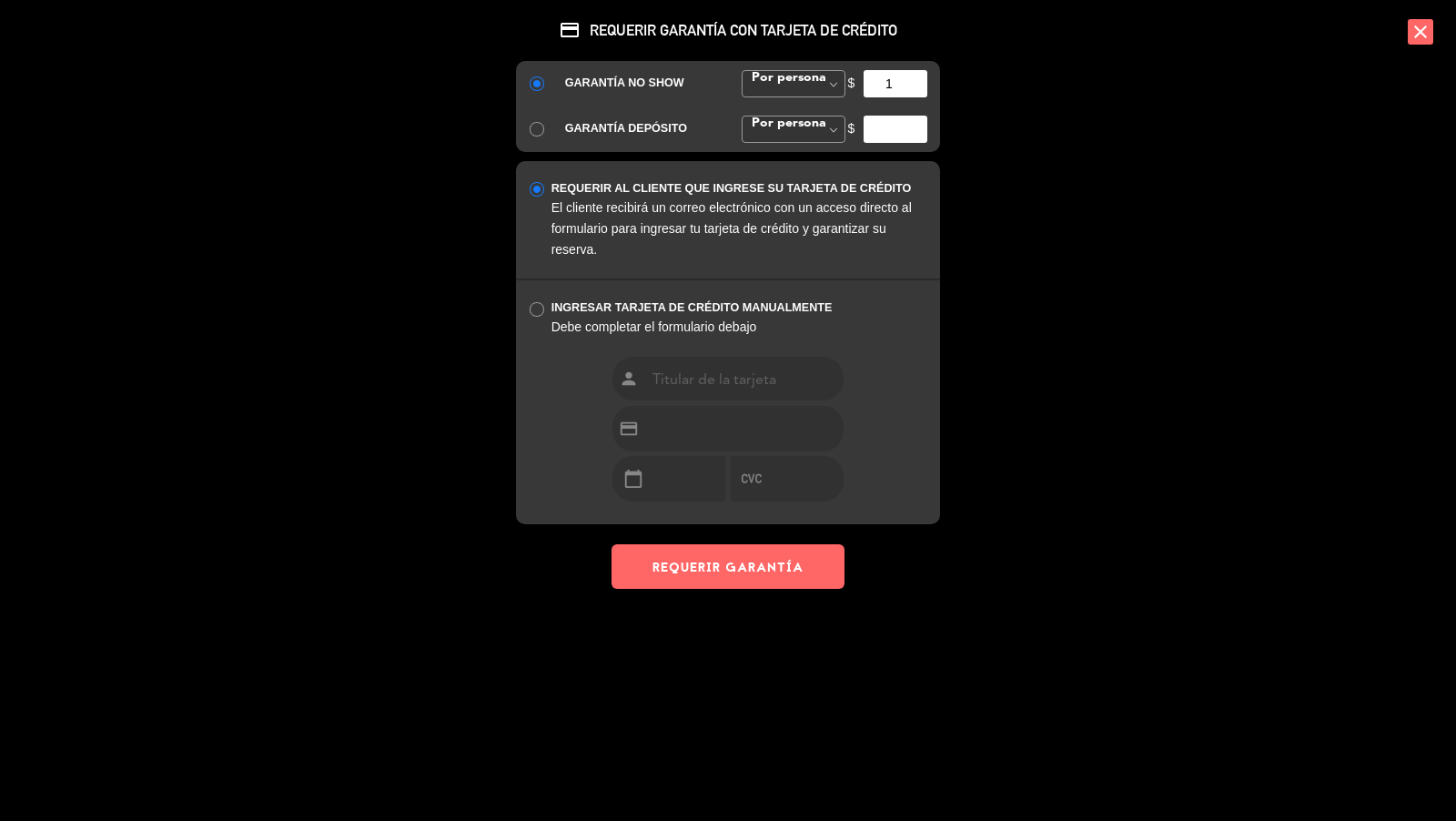
click at [916, 81] on input "1" at bounding box center [896, 83] width 64 height 27
drag, startPoint x: 895, startPoint y: 82, endPoint x: 867, endPoint y: 82, distance: 28.0
click at [868, 82] on input "1" at bounding box center [896, 83] width 64 height 27
type input "35000"
click at [778, 566] on button "REQUERIR GARANTÍA" at bounding box center [728, 566] width 233 height 45
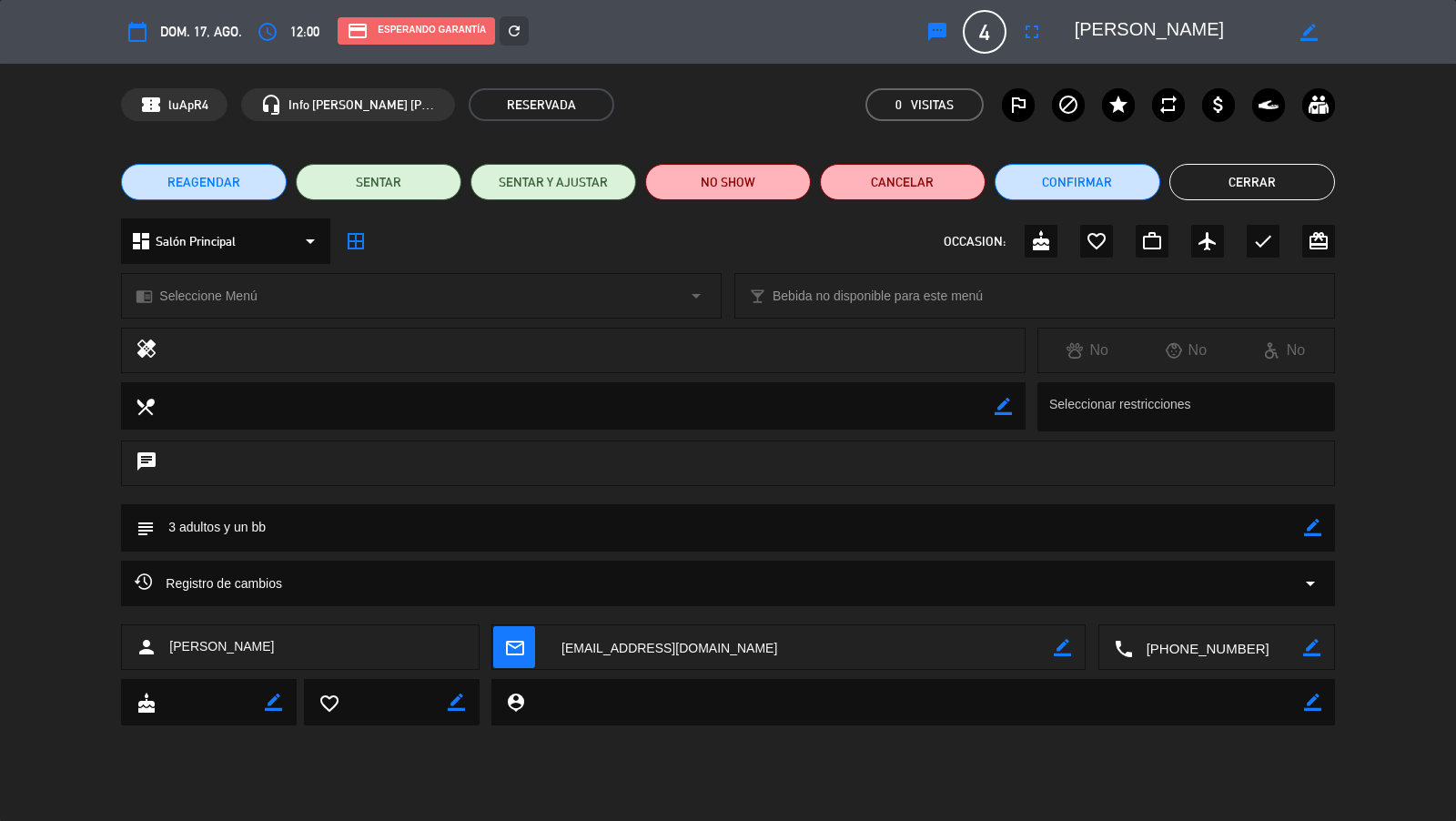
click at [1264, 195] on button "Cerrar" at bounding box center [1252, 182] width 165 height 37
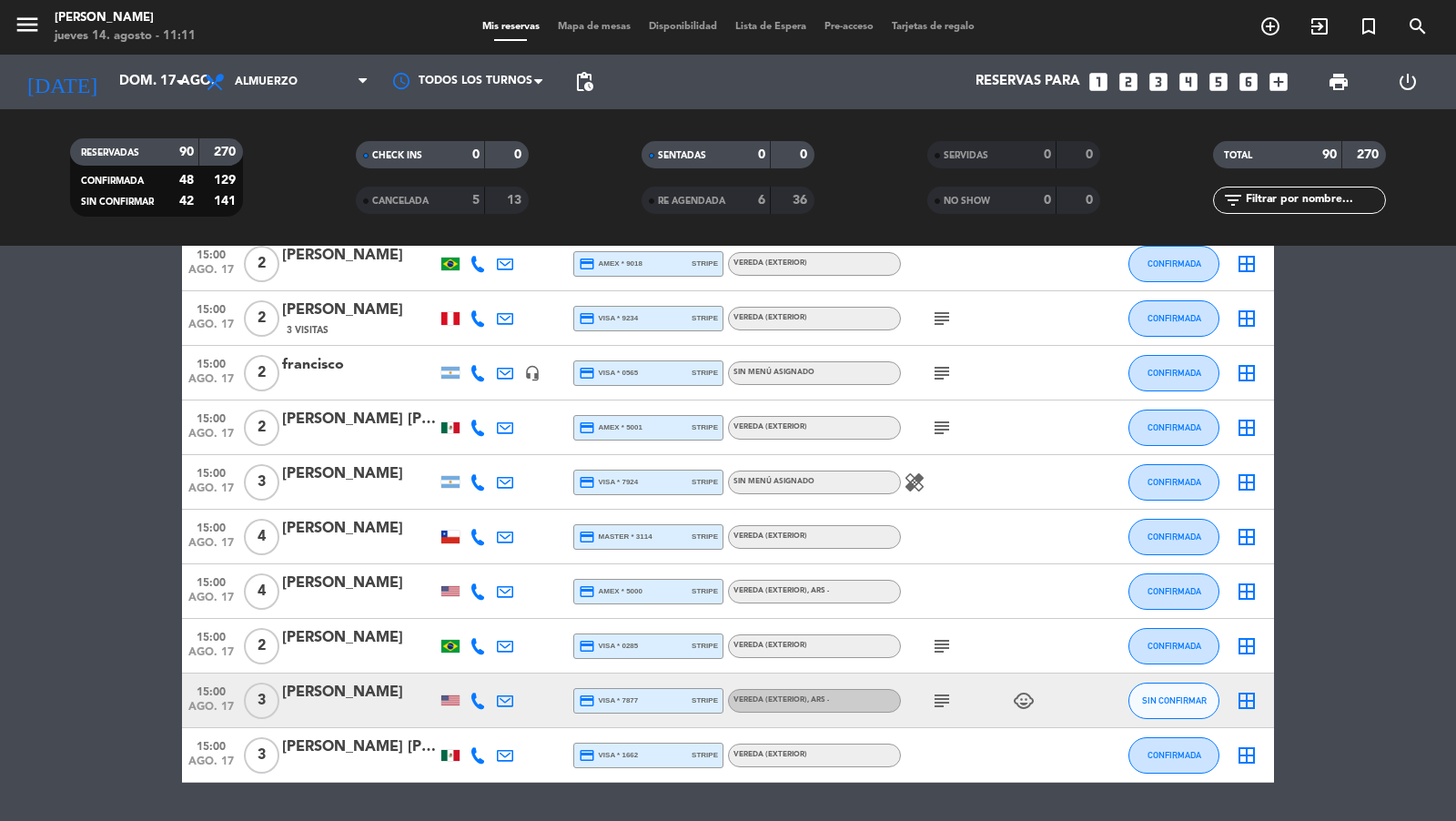
scroll to position [4665, 0]
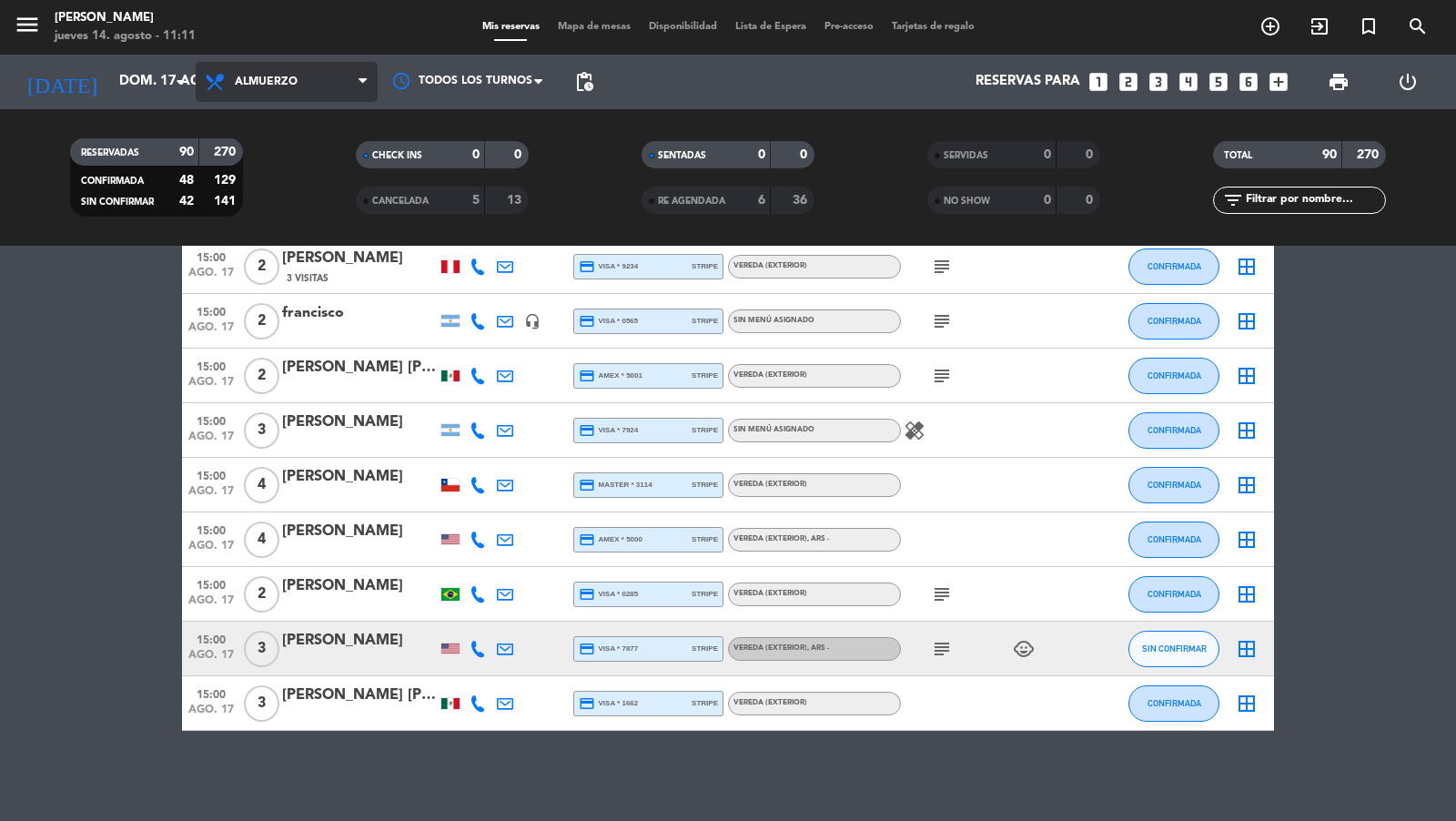
click at [327, 76] on span "Almuerzo" at bounding box center [287, 82] width 182 height 40
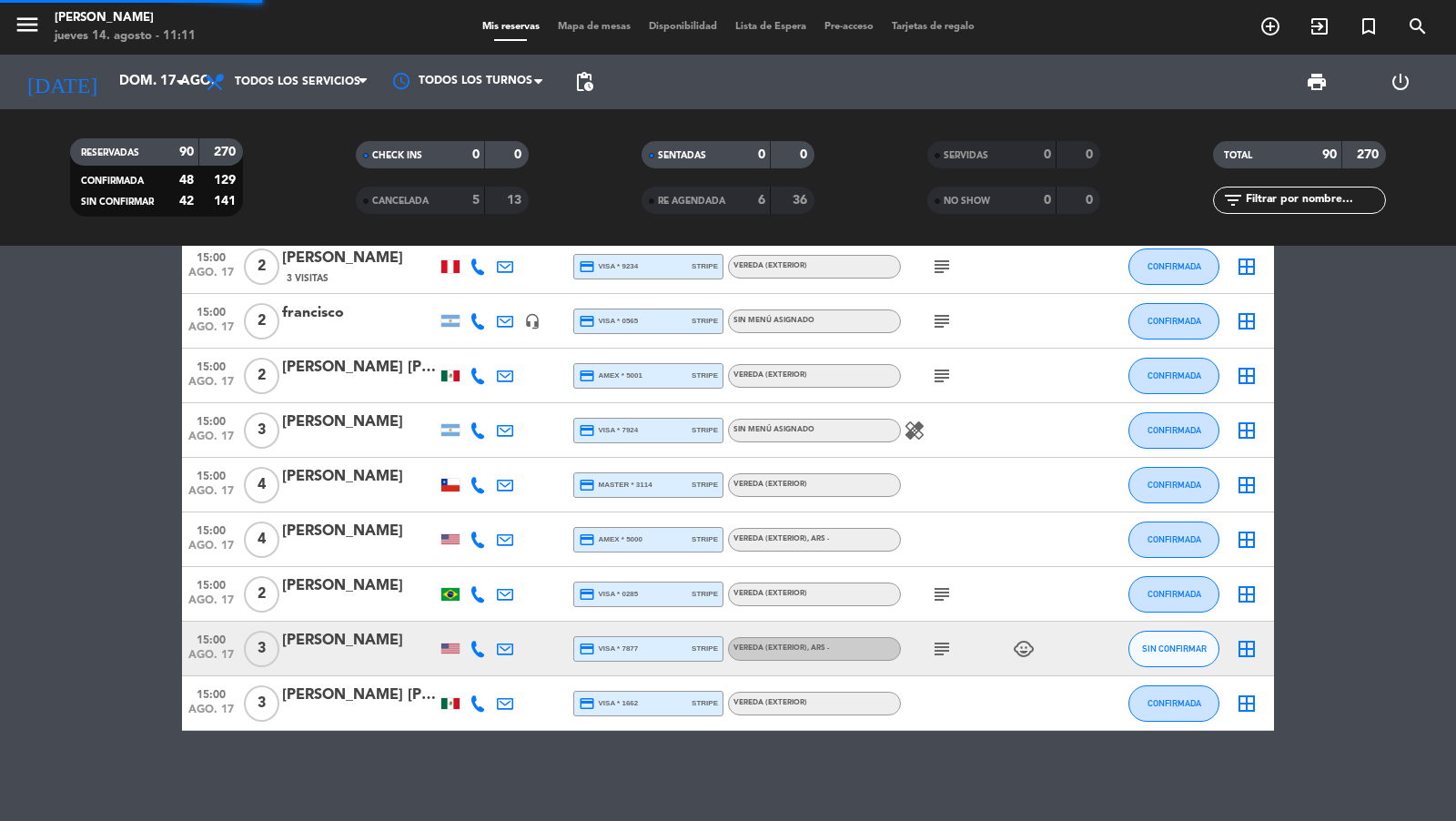
click at [320, 106] on div "Todos los servicios Almuerzo Cena Todos los servicios Todos los servicios Almue…" at bounding box center [287, 82] width 182 height 55
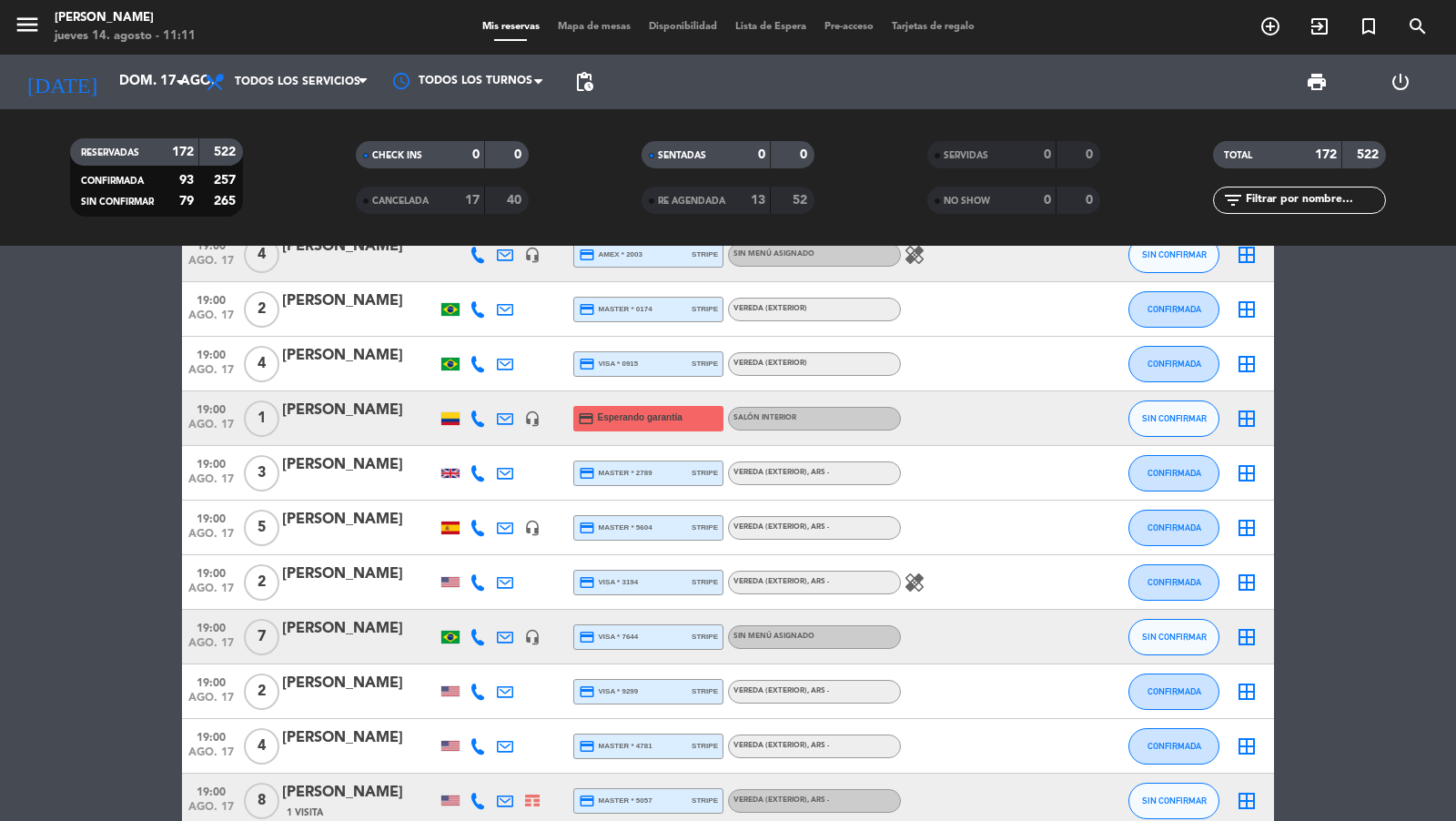
scroll to position [6303, 0]
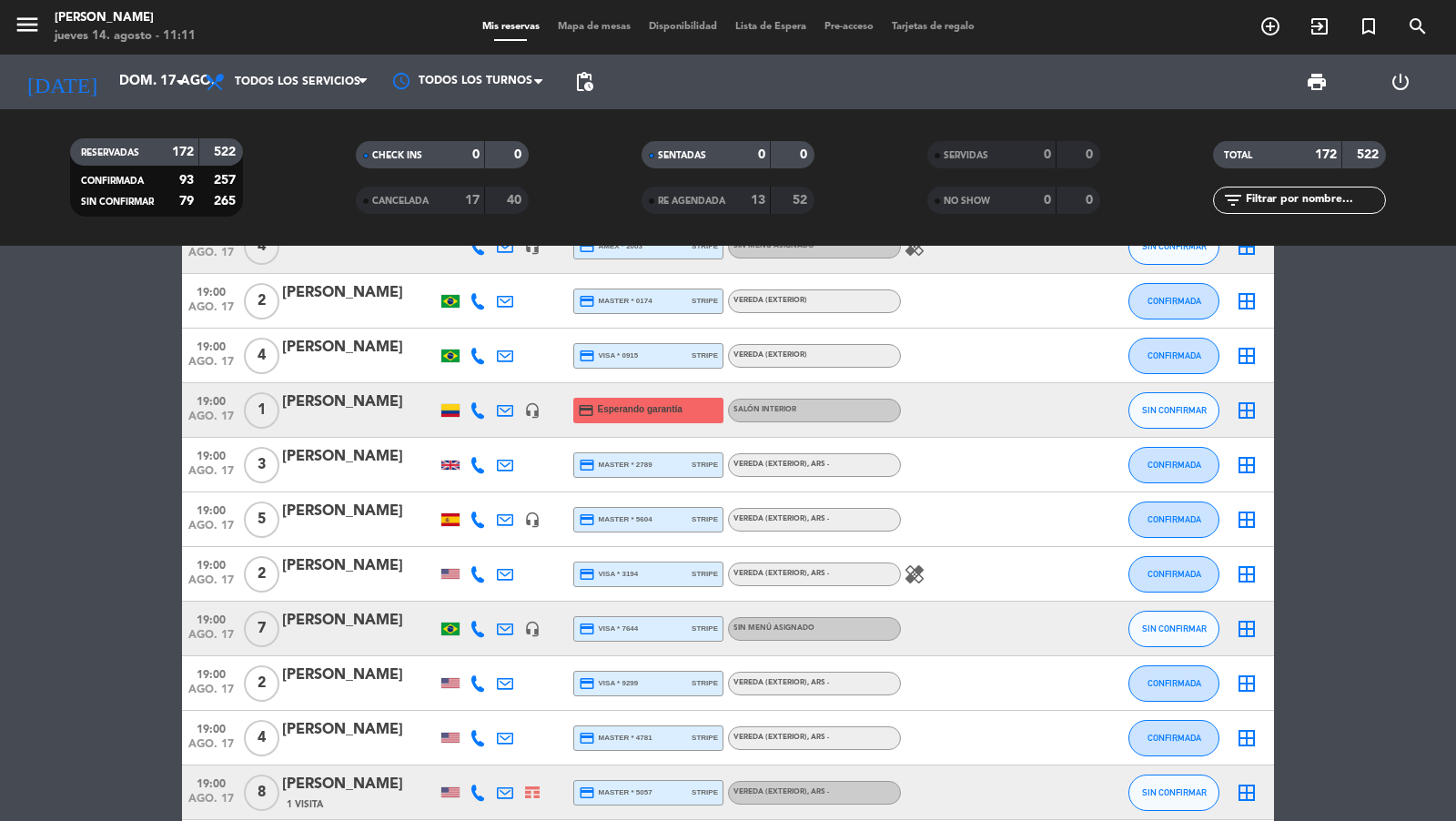
click at [373, 399] on div "[PERSON_NAME]" at bounding box center [358, 402] width 154 height 24
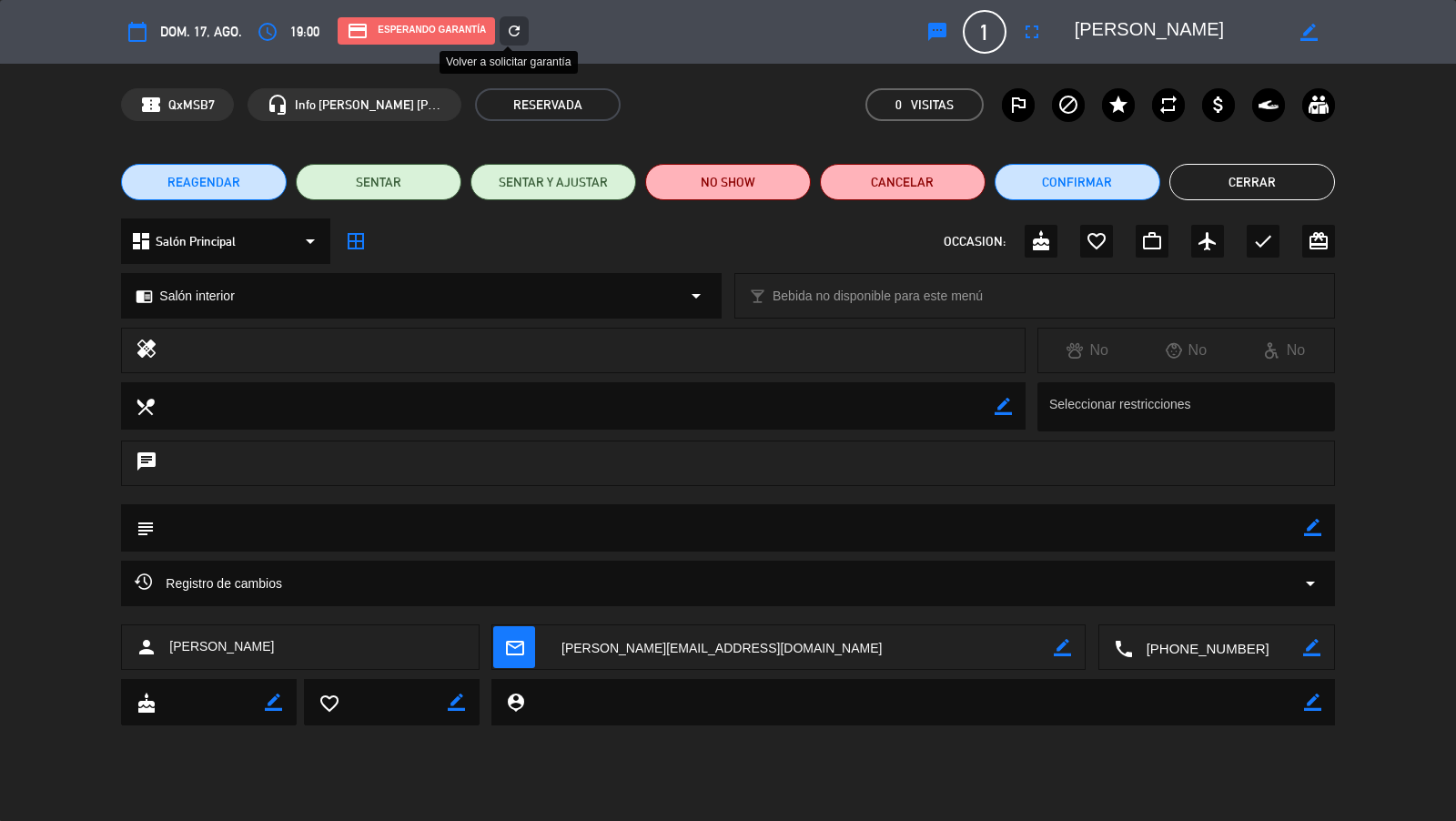
click at [509, 32] on icon "refresh" at bounding box center [514, 31] width 16 height 16
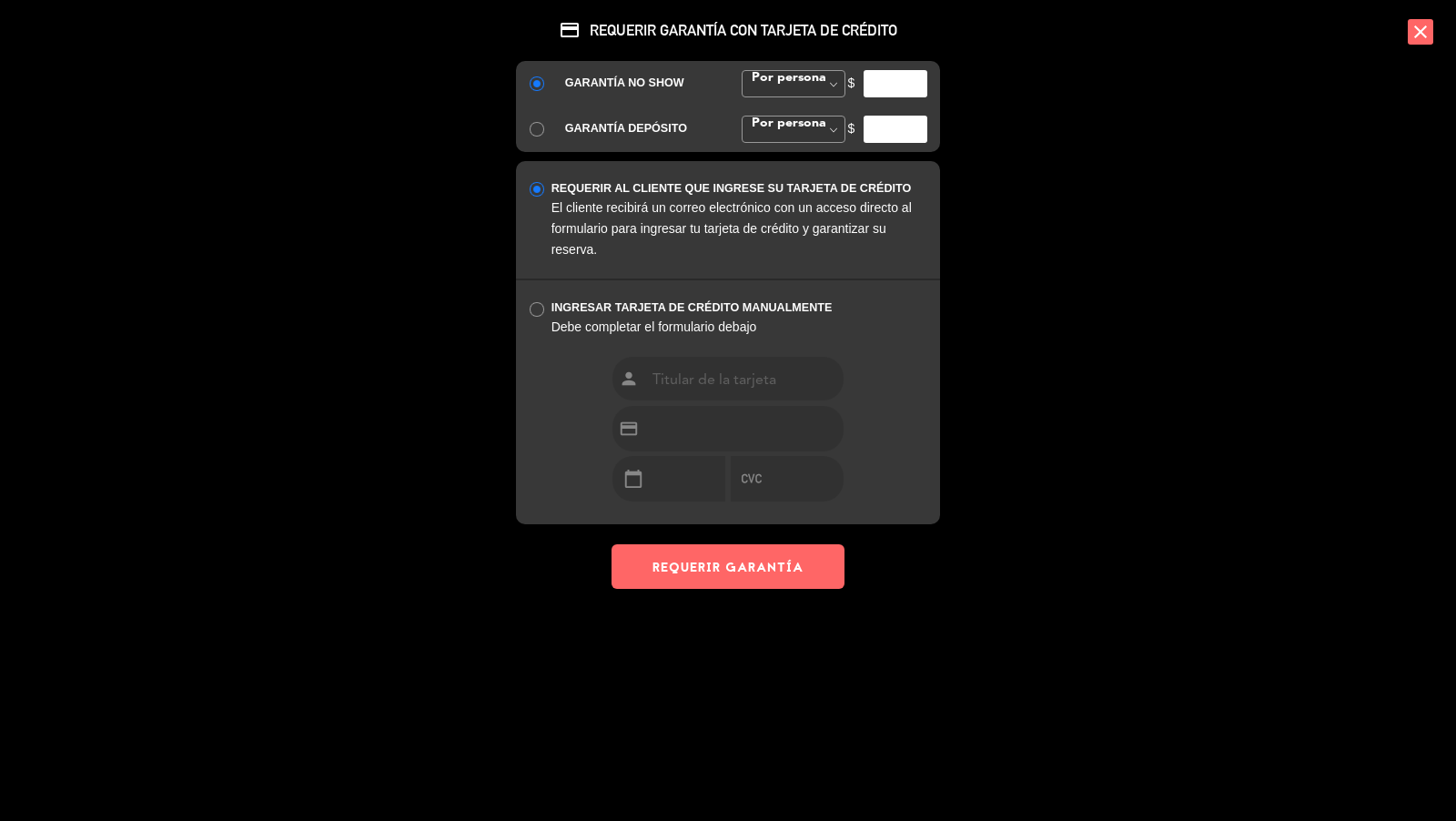
click at [896, 77] on input "number" at bounding box center [896, 83] width 64 height 27
type input "35000"
click at [722, 586] on div "credit_card REQUERIR GARANTÍA CON TARJETA DE CRÉDITO GARANTÍA NO SHOW Por perso…" at bounding box center [728, 311] width 455 height 624
click at [765, 571] on button "REQUERIR GARANTÍA" at bounding box center [728, 566] width 233 height 45
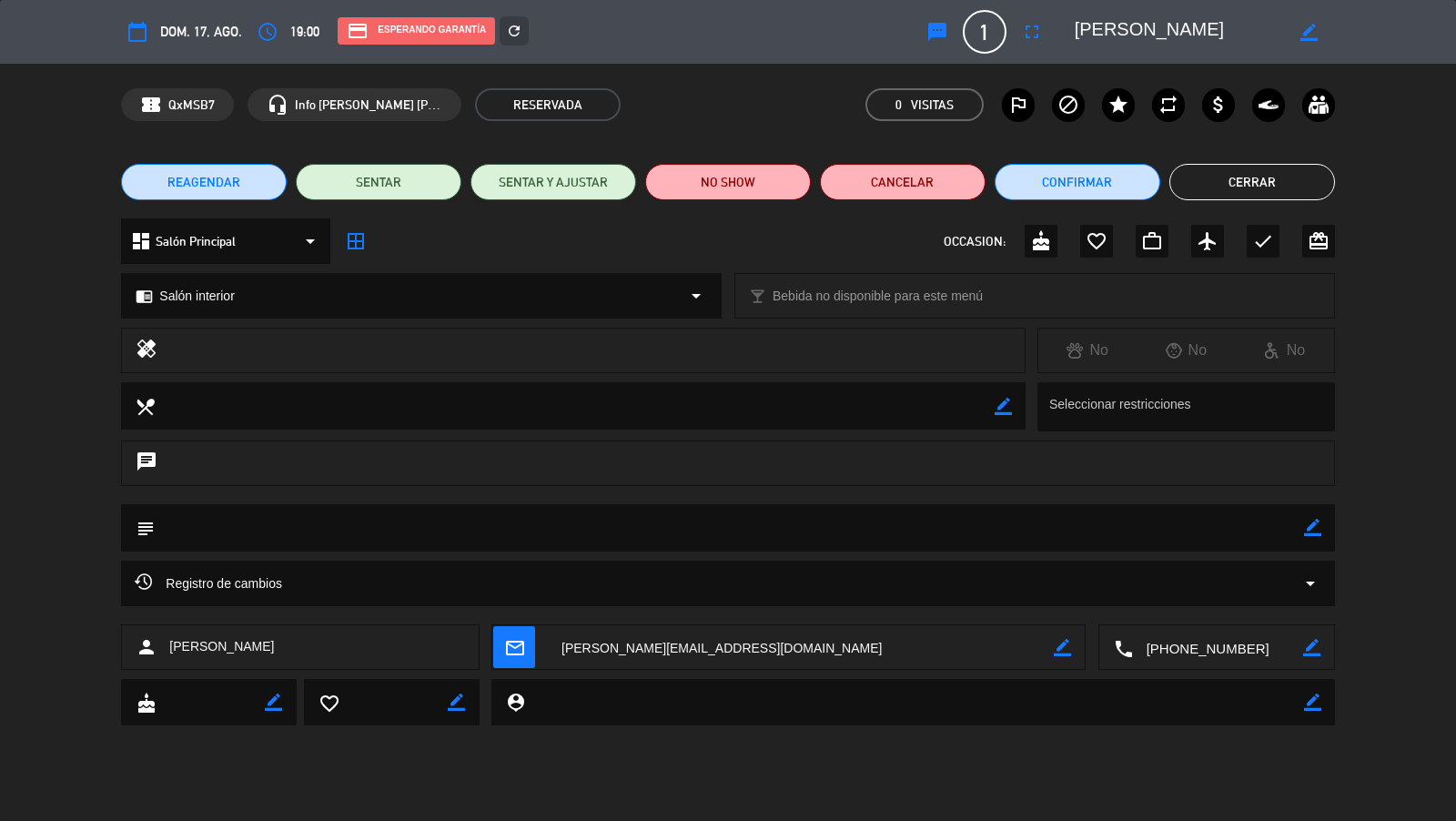
click at [1205, 177] on button "Cerrar" at bounding box center [1252, 182] width 165 height 37
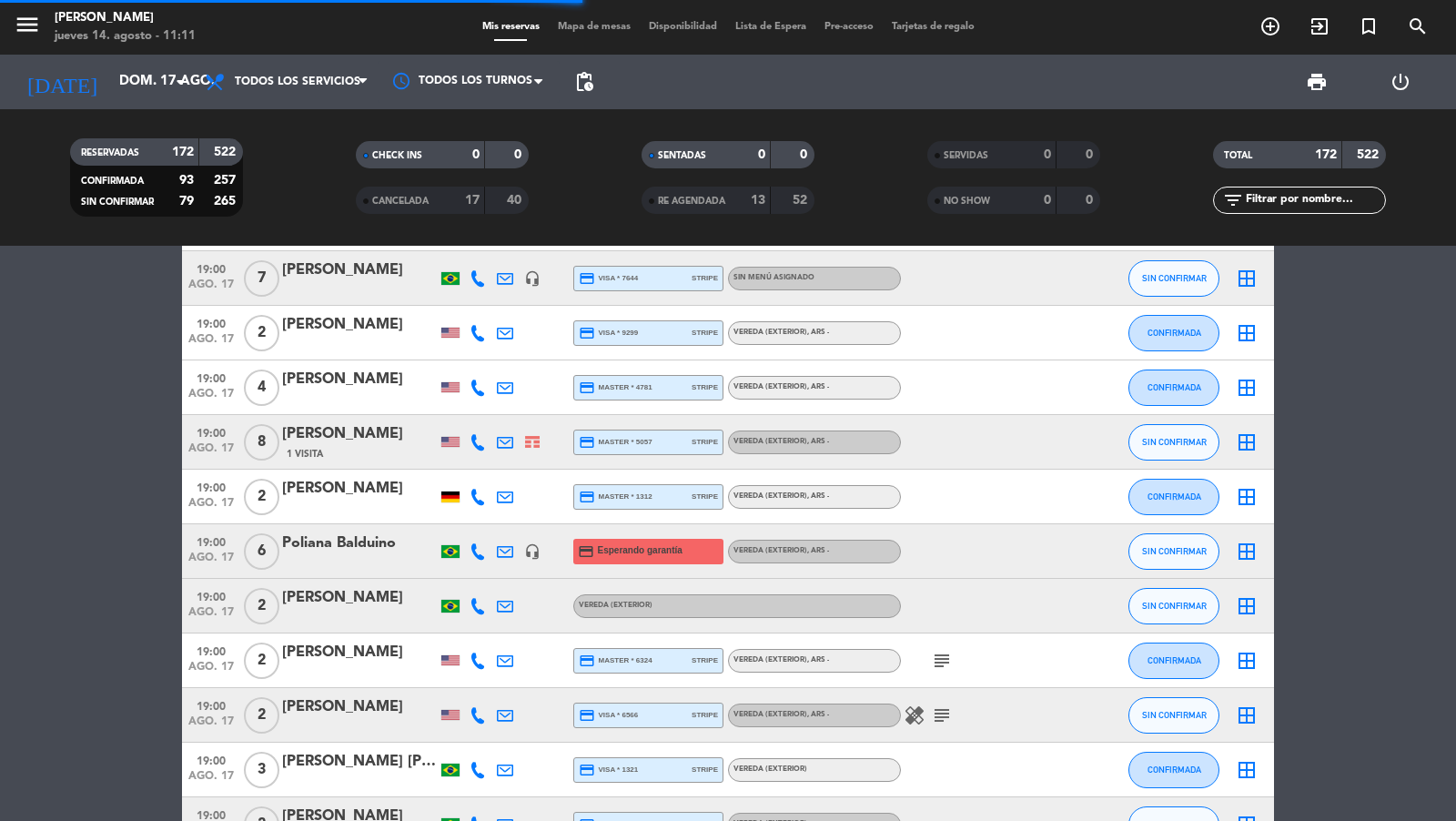
scroll to position [6657, 0]
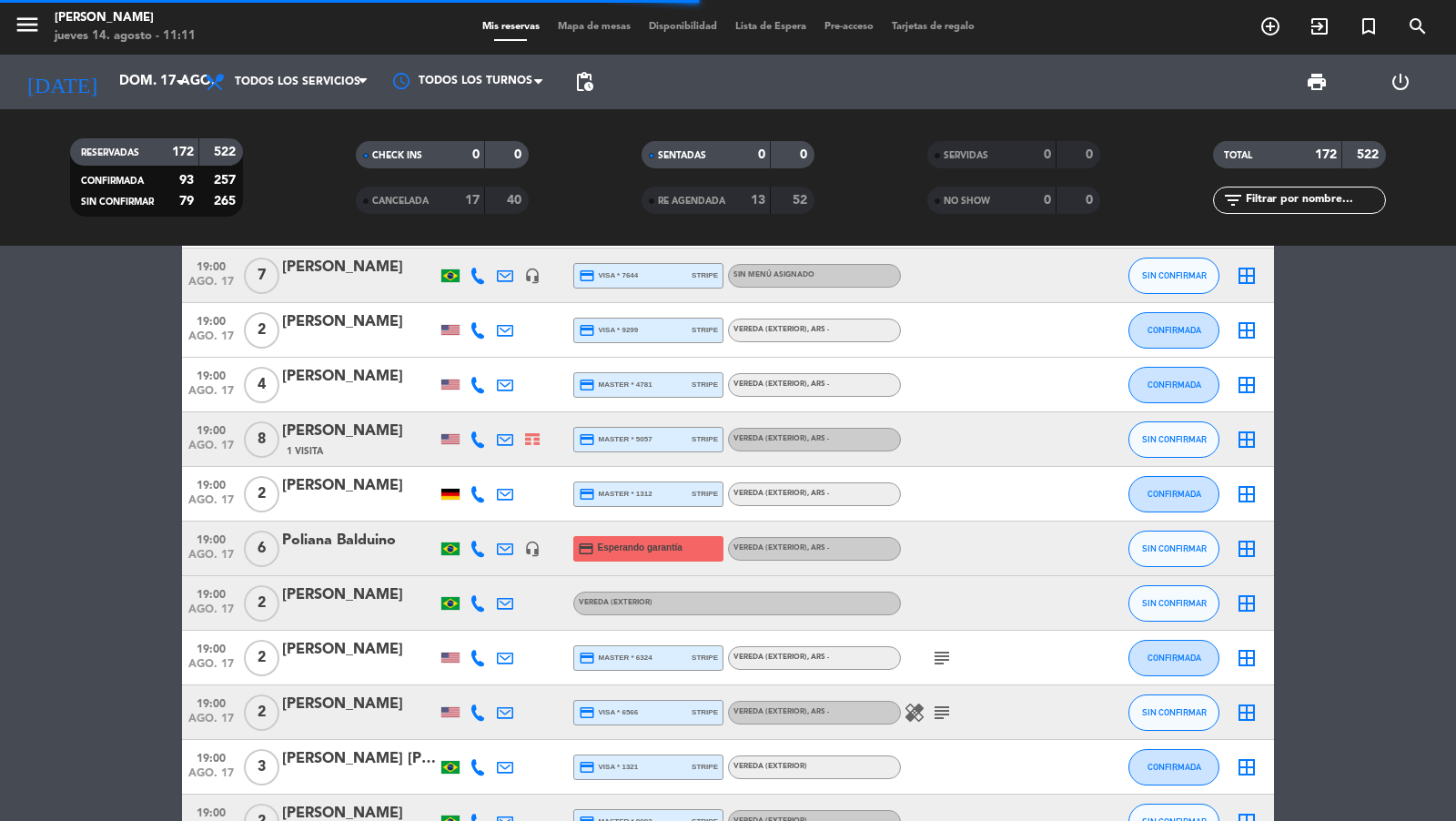
click at [221, 542] on span "19:00" at bounding box center [211, 537] width 46 height 21
click at [318, 544] on div "Poliana Balduino" at bounding box center [358, 540] width 154 height 24
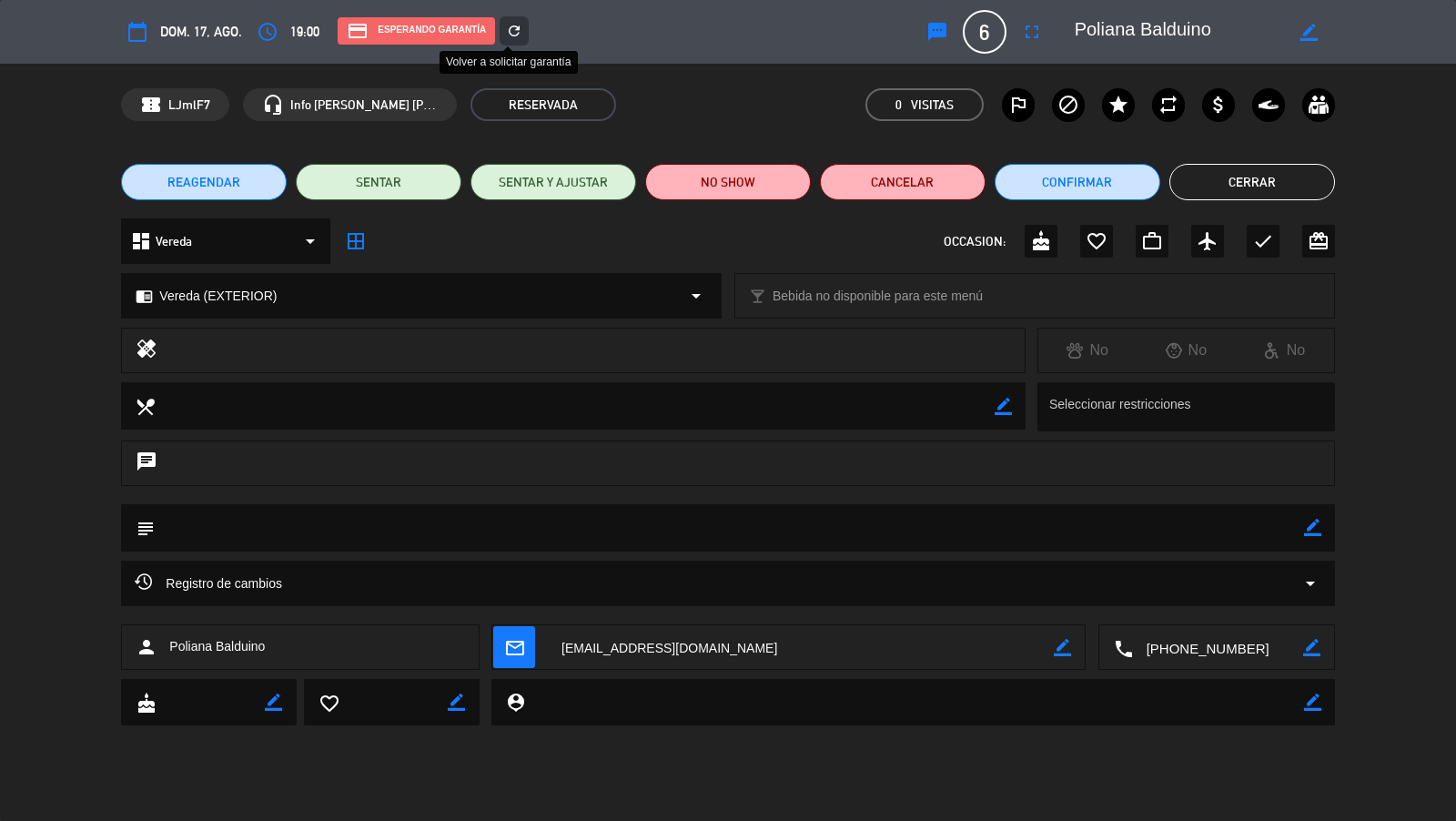
click at [512, 33] on icon "refresh" at bounding box center [514, 31] width 16 height 16
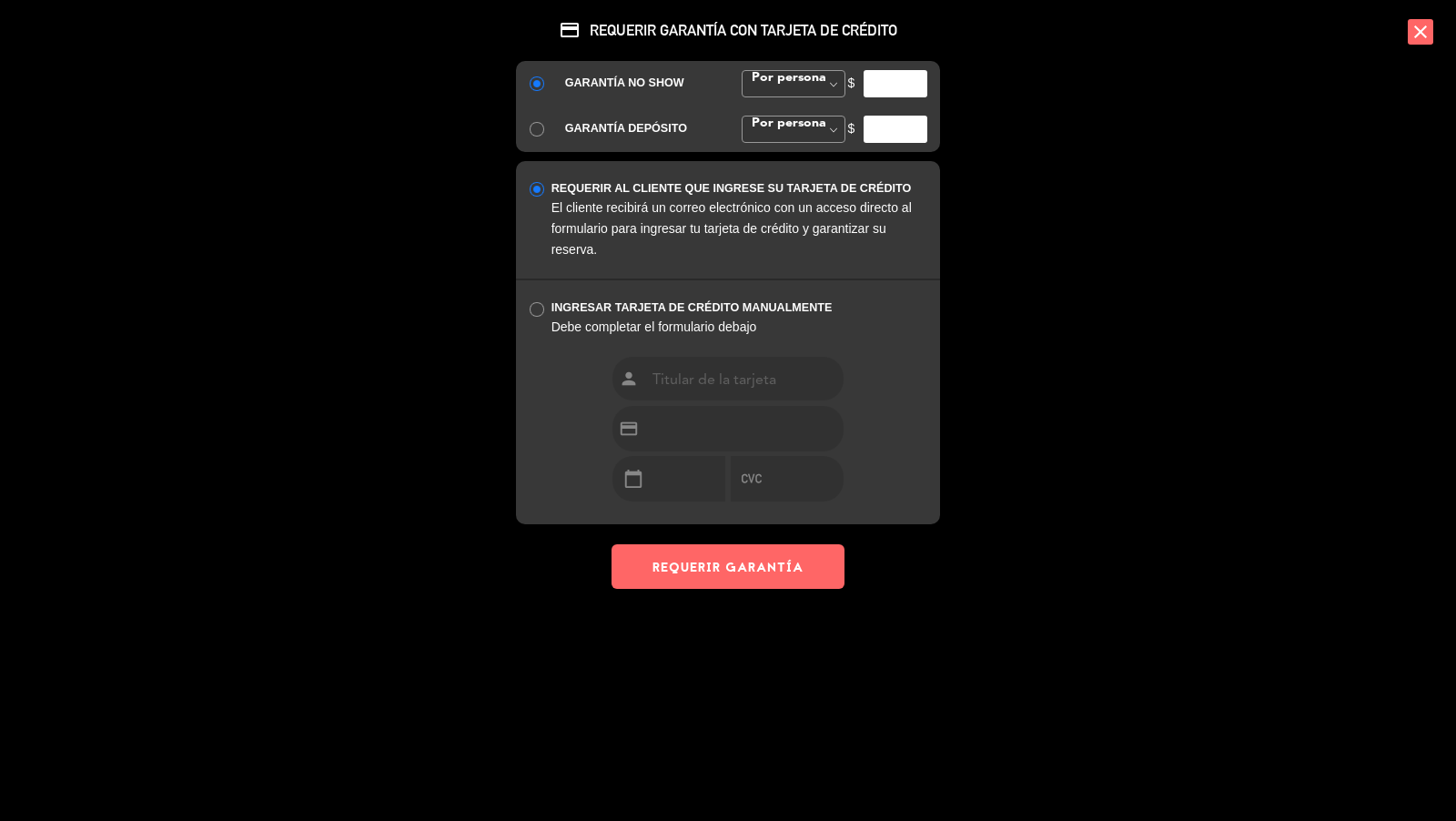
click at [873, 96] on input "number" at bounding box center [896, 83] width 64 height 27
type input "35000"
click at [731, 549] on button "REQUERIR GARANTÍA" at bounding box center [728, 566] width 233 height 45
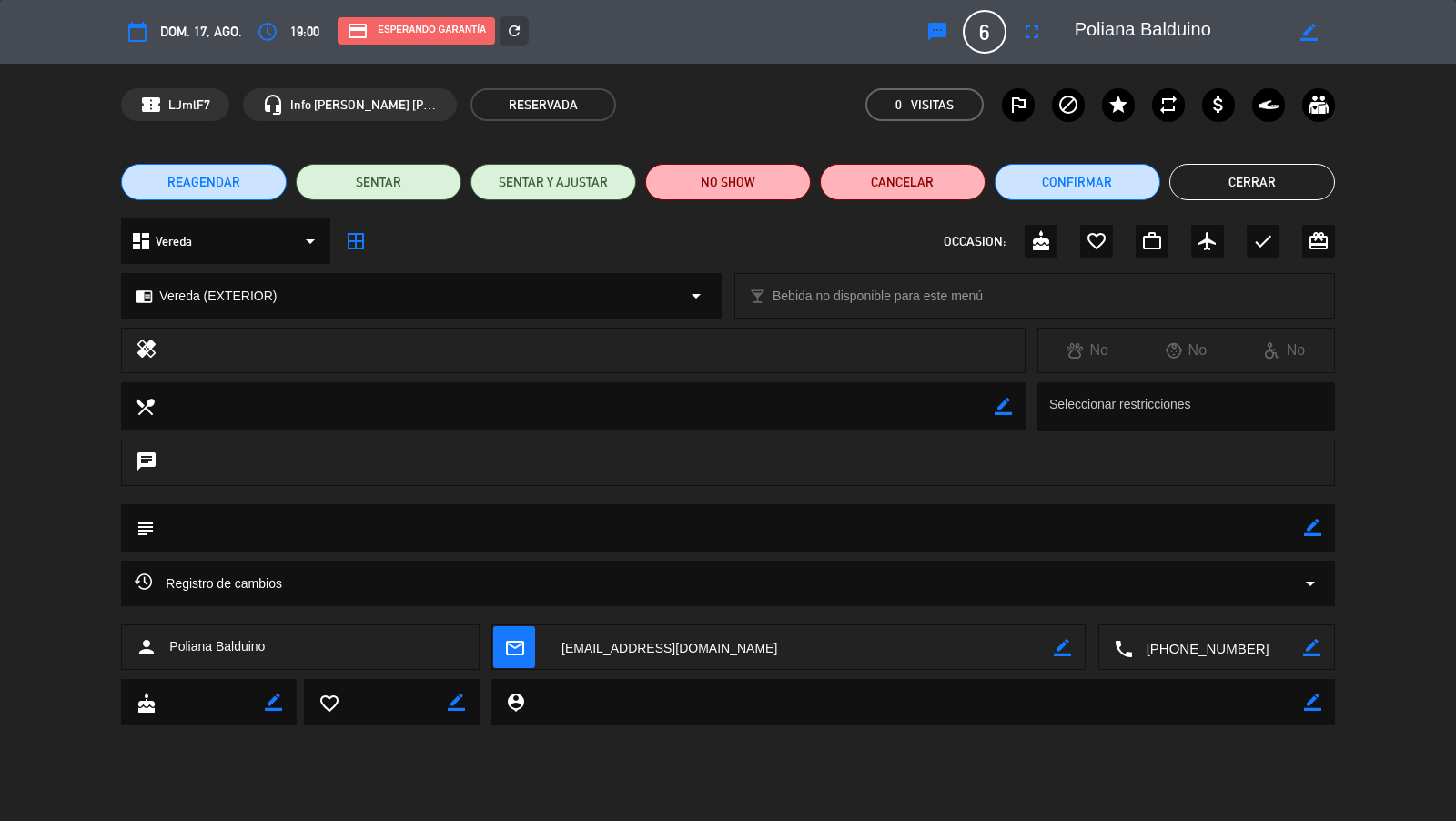
click at [1269, 186] on button "Cerrar" at bounding box center [1252, 182] width 165 height 37
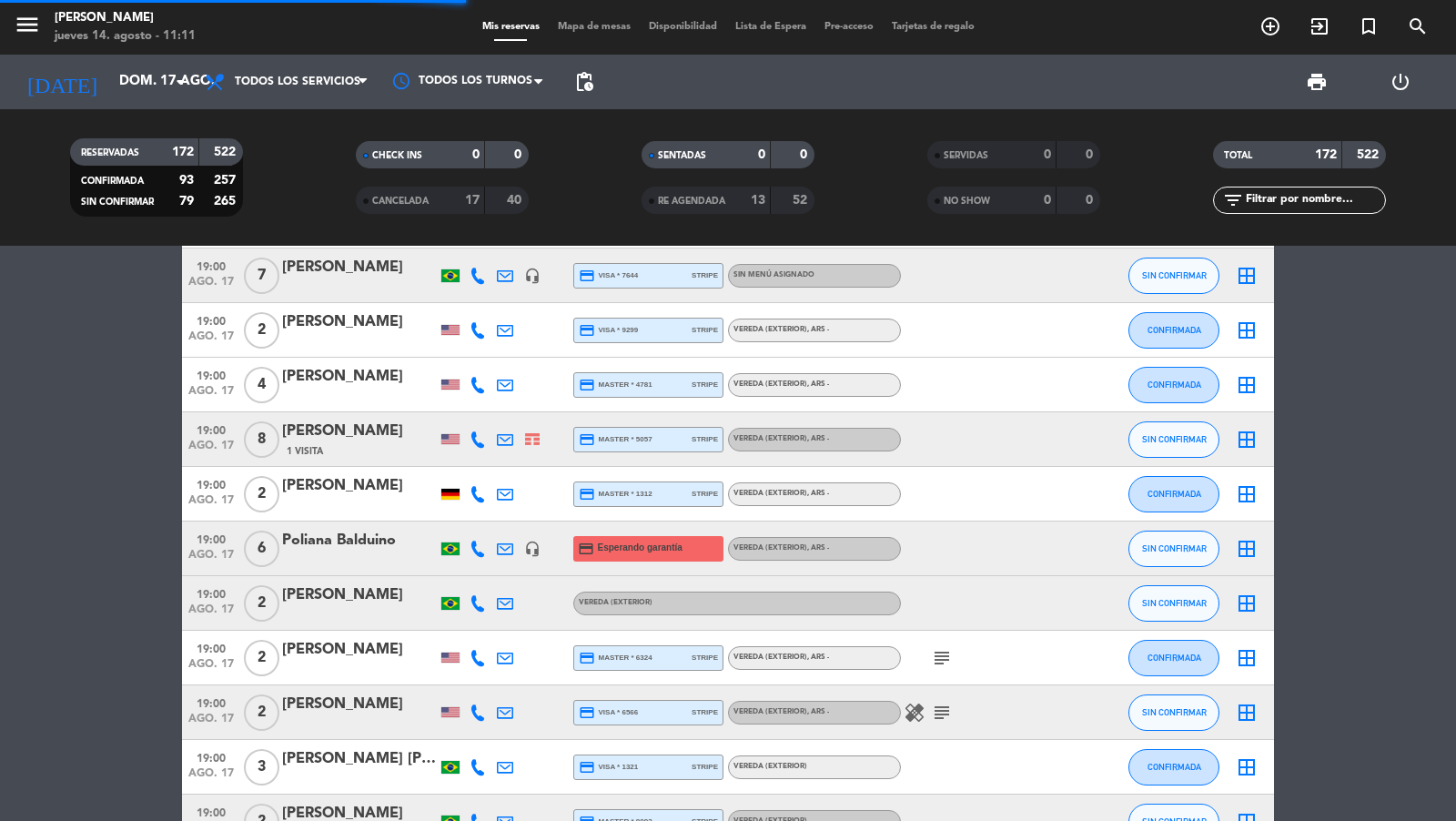
click at [382, 594] on div "[PERSON_NAME]" at bounding box center [358, 595] width 154 height 24
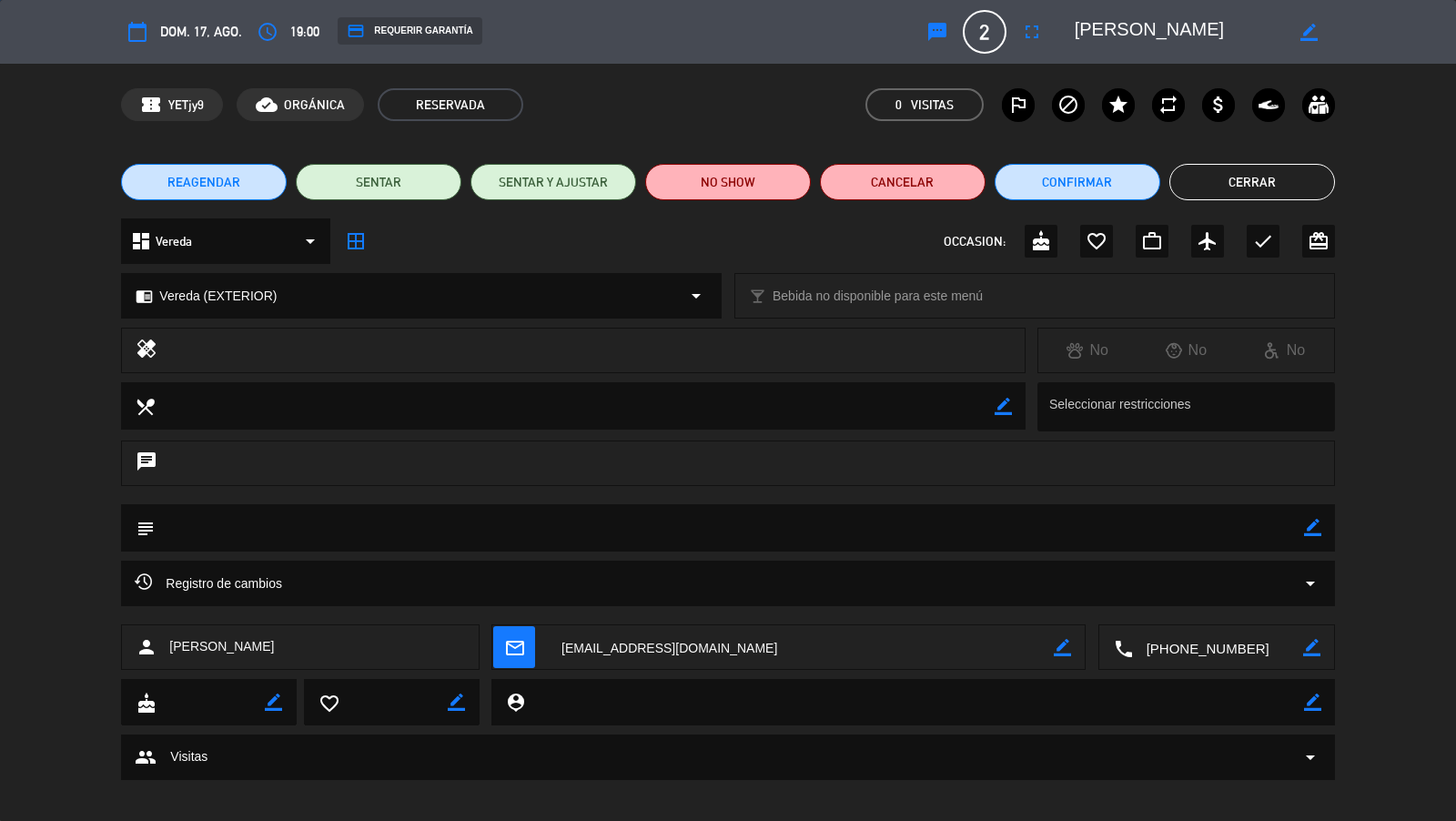
click at [431, 29] on div "credit_card REQUERIR GARANTÍA" at bounding box center [409, 30] width 143 height 27
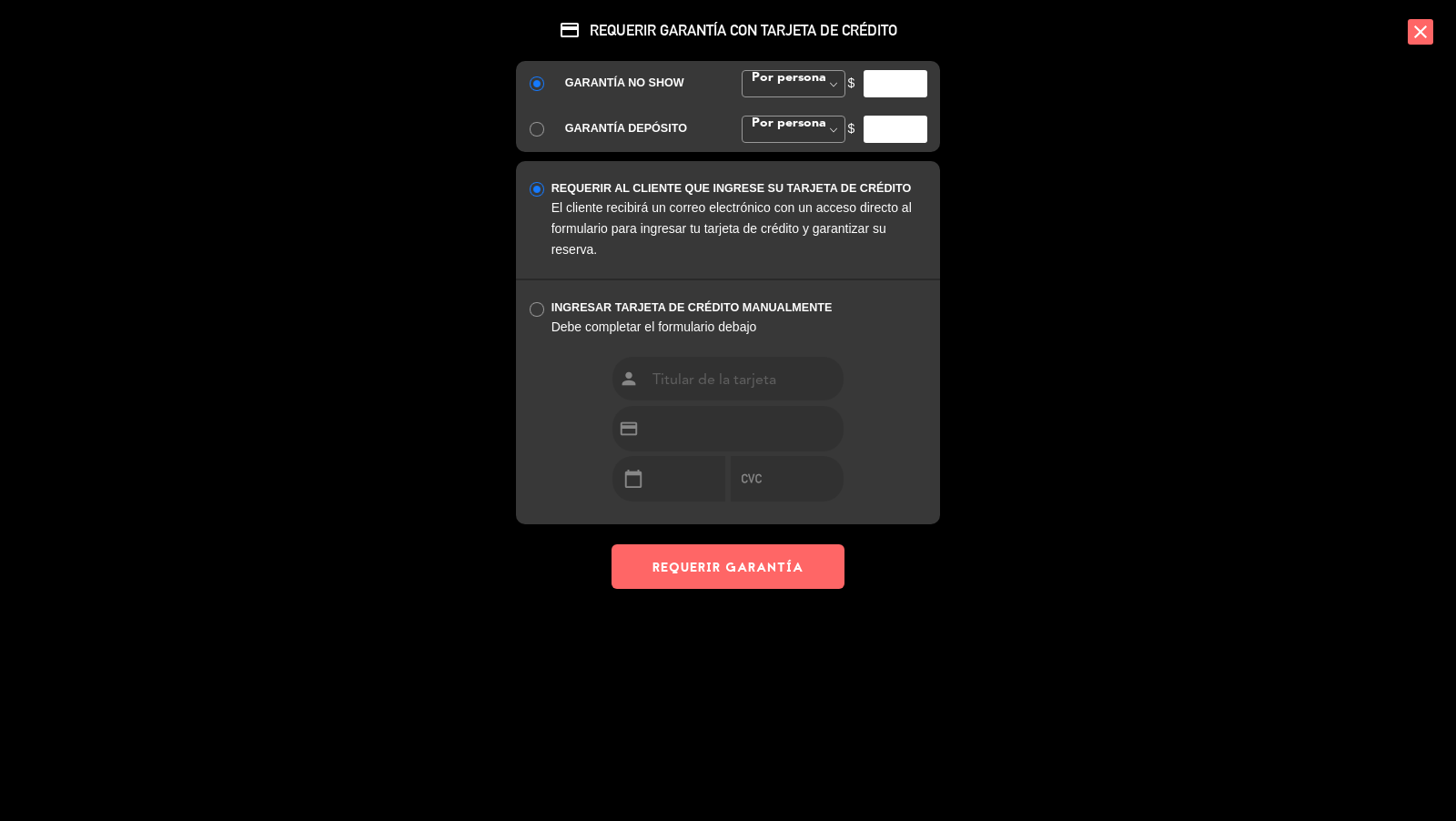
click at [877, 90] on input "number" at bounding box center [896, 83] width 64 height 27
type input "35000"
click at [735, 581] on button "REQUERIR GARANTÍA" at bounding box center [728, 566] width 233 height 45
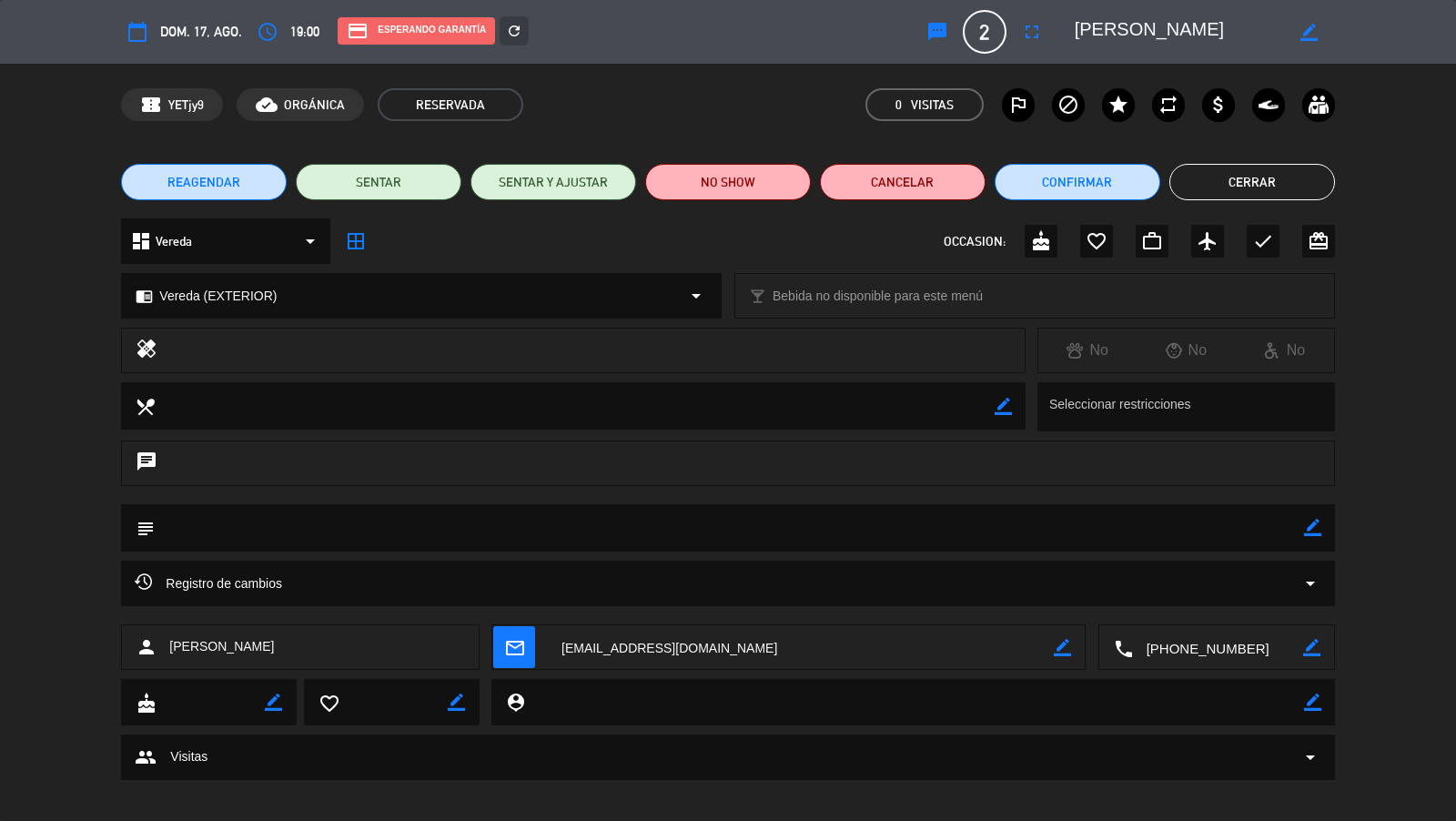
click at [1266, 160] on div "REAGENDAR SENTAR SENTAR Y AJUSTAR NO SHOW Cancelar Confirmar Cerrar" at bounding box center [728, 181] width 1456 height 73
click at [1260, 176] on button "Cerrar" at bounding box center [1252, 182] width 165 height 37
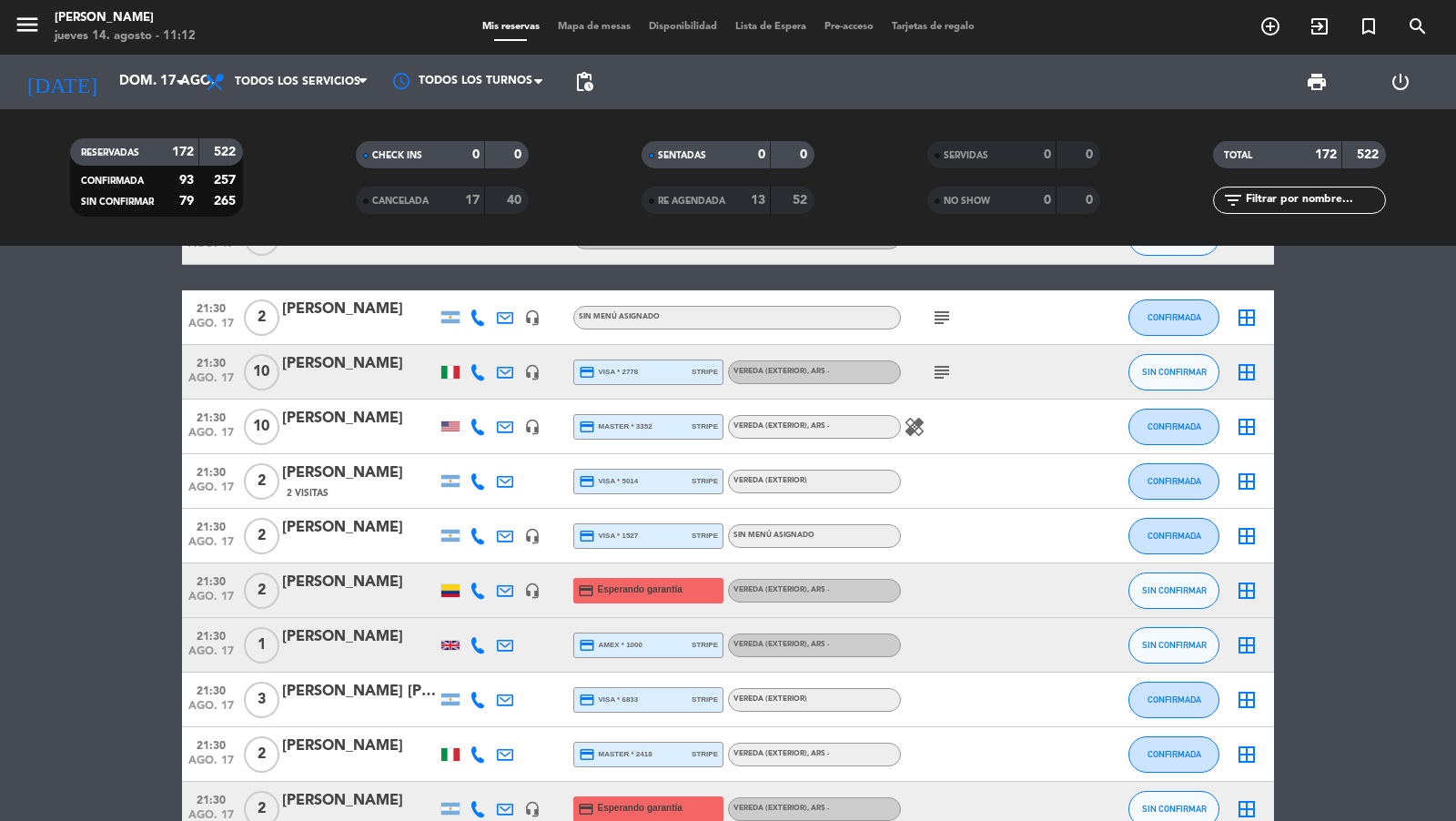
scroll to position [7667, 0]
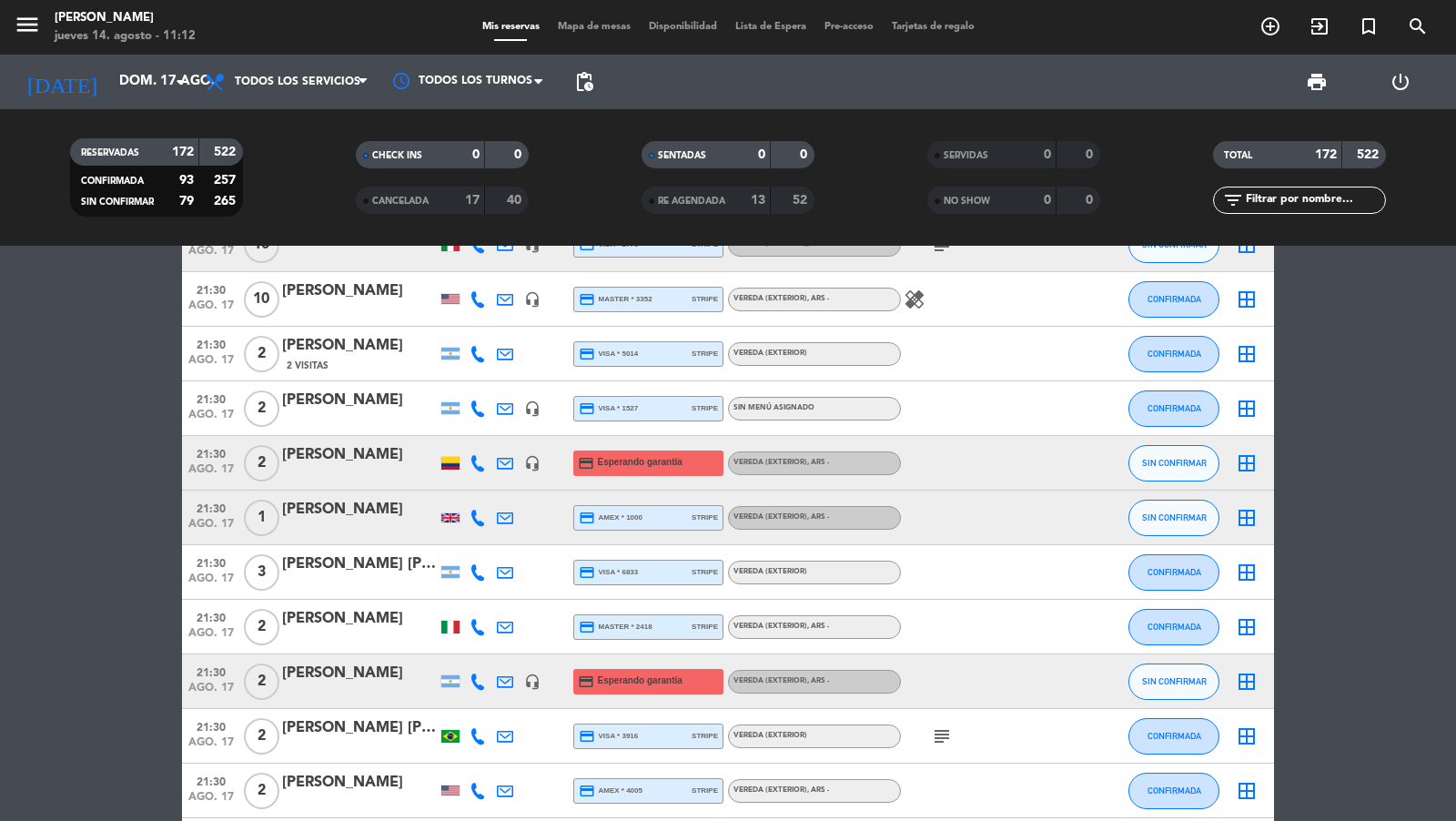
click at [218, 455] on span "21:30" at bounding box center [211, 452] width 46 height 21
click at [337, 453] on div "[PERSON_NAME]" at bounding box center [358, 455] width 154 height 24
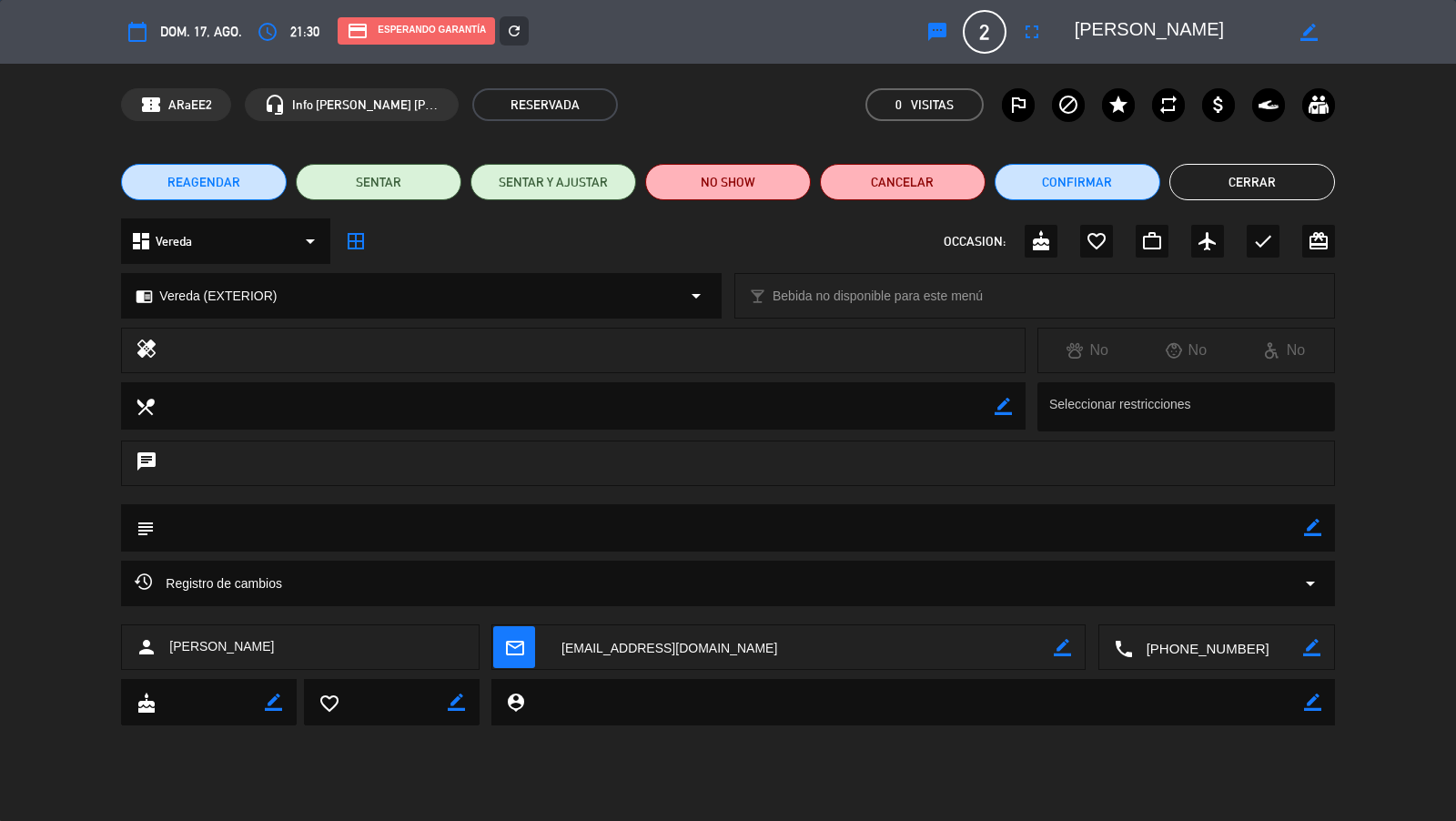
click at [513, 36] on icon "refresh" at bounding box center [514, 31] width 16 height 16
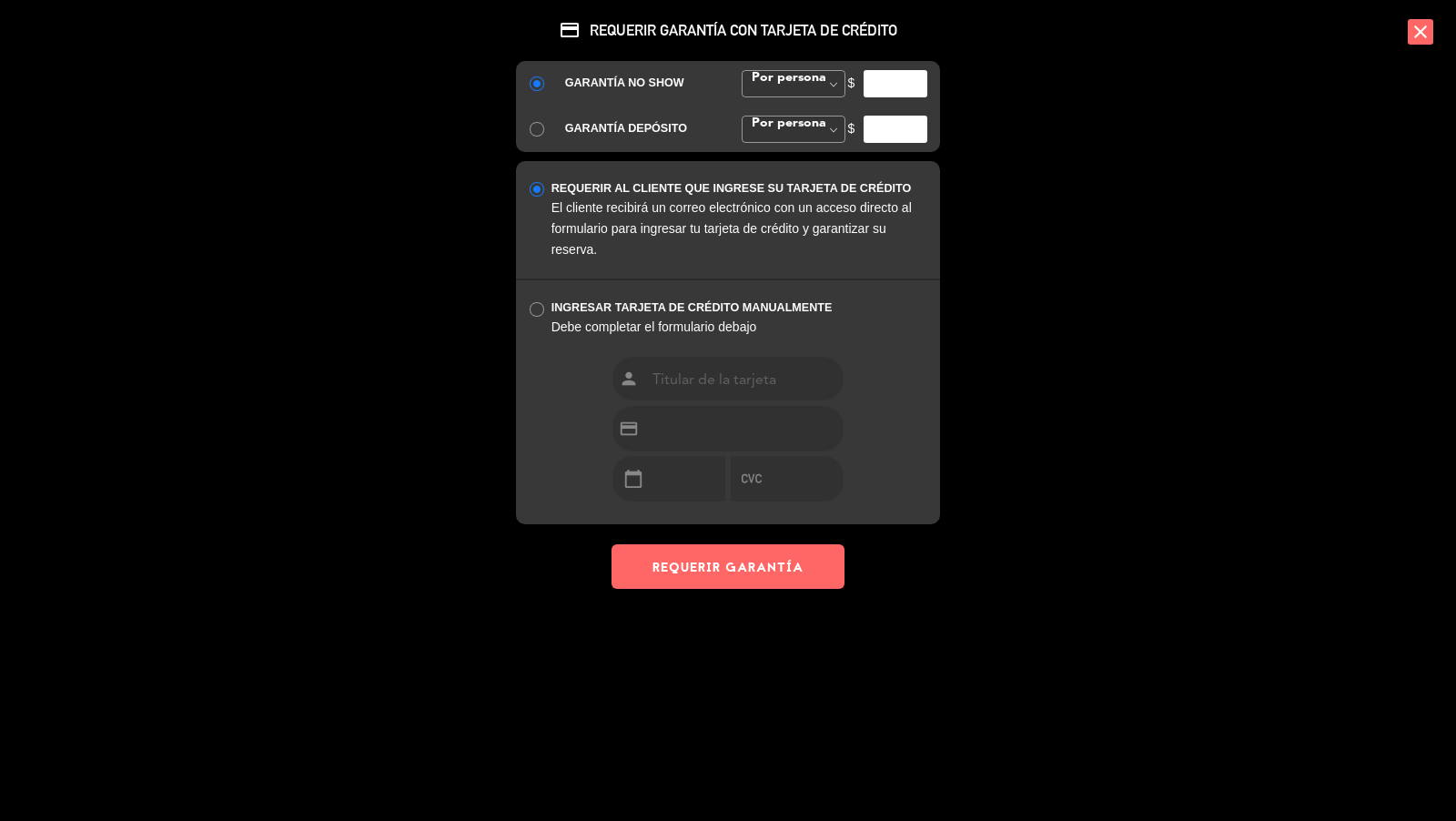
click at [907, 83] on input "number" at bounding box center [896, 83] width 64 height 27
type input "35000"
click at [763, 558] on button "REQUERIR GARANTÍA" at bounding box center [728, 566] width 233 height 45
click at [1068, 419] on div "credit_card REQUERIR GARANTÍA CON TARJETA DE CRÉDITO GARANTÍA NO SHOW Por perso…" at bounding box center [728, 410] width 1456 height 821
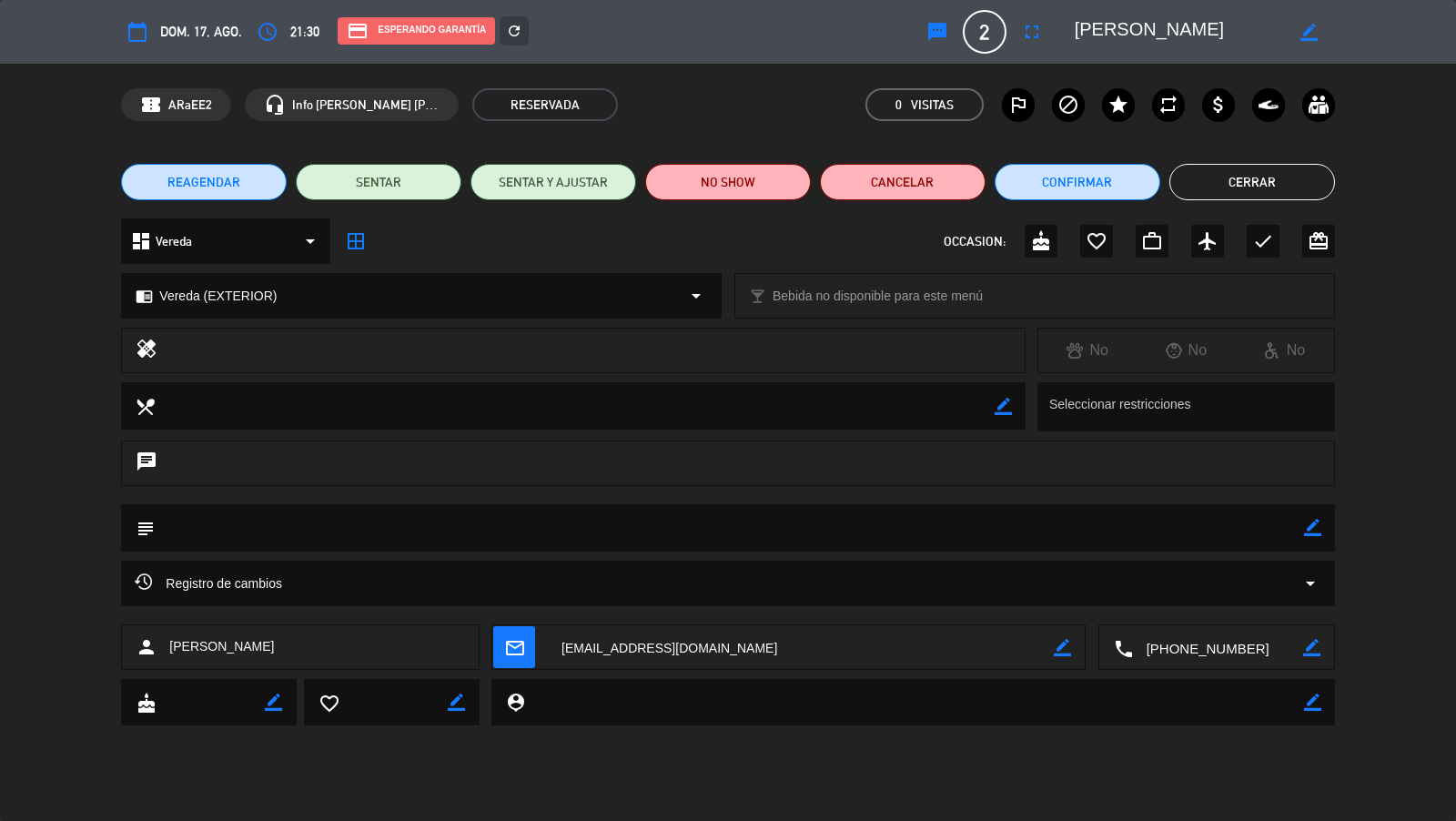
click at [1239, 165] on button "Cerrar" at bounding box center [1252, 182] width 165 height 37
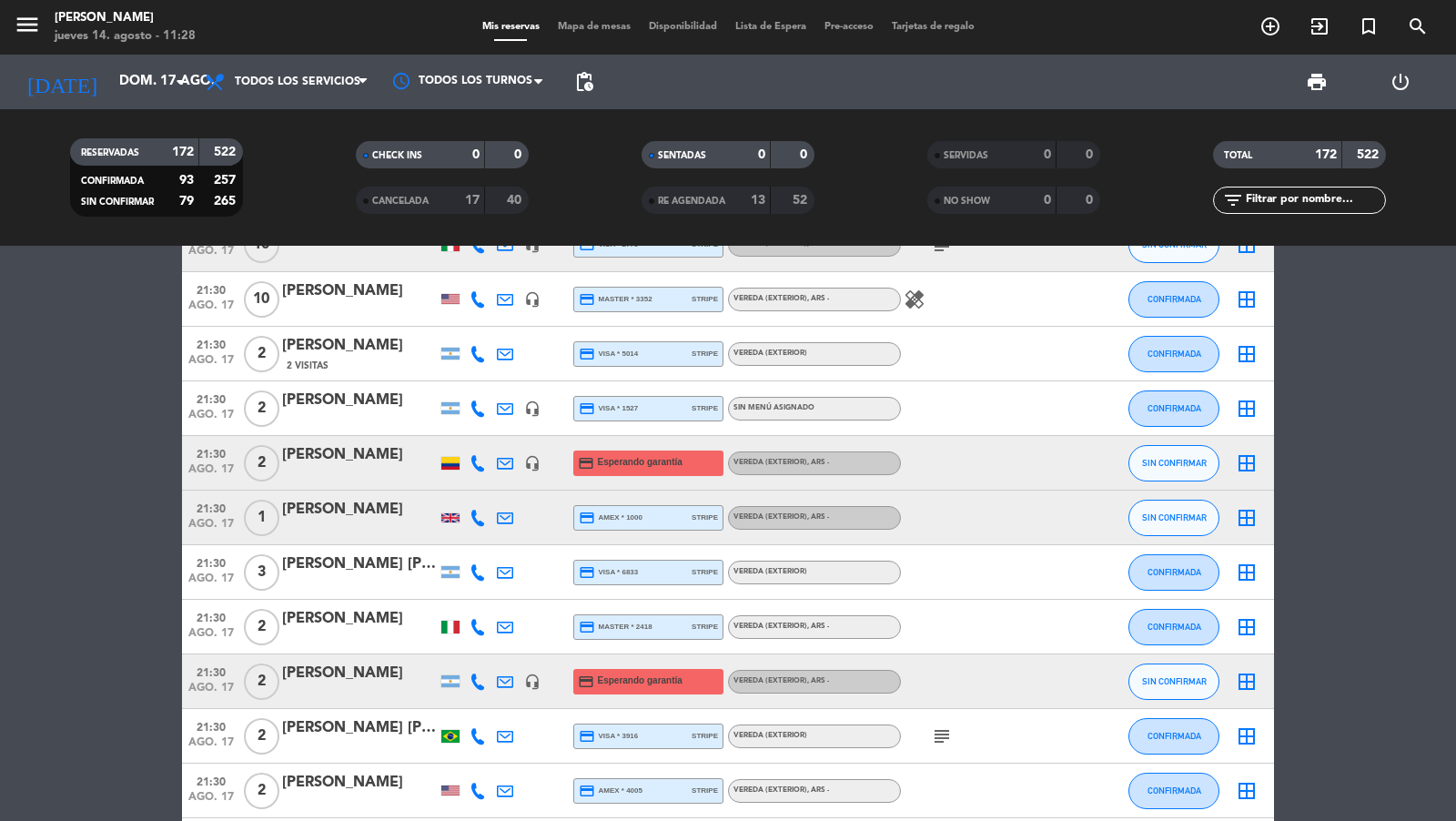
click at [1229, 178] on div "TOTAL 172 522" at bounding box center [1299, 164] width 286 height 46
click at [118, 88] on input "dom. 17 ago." at bounding box center [198, 82] width 175 height 35
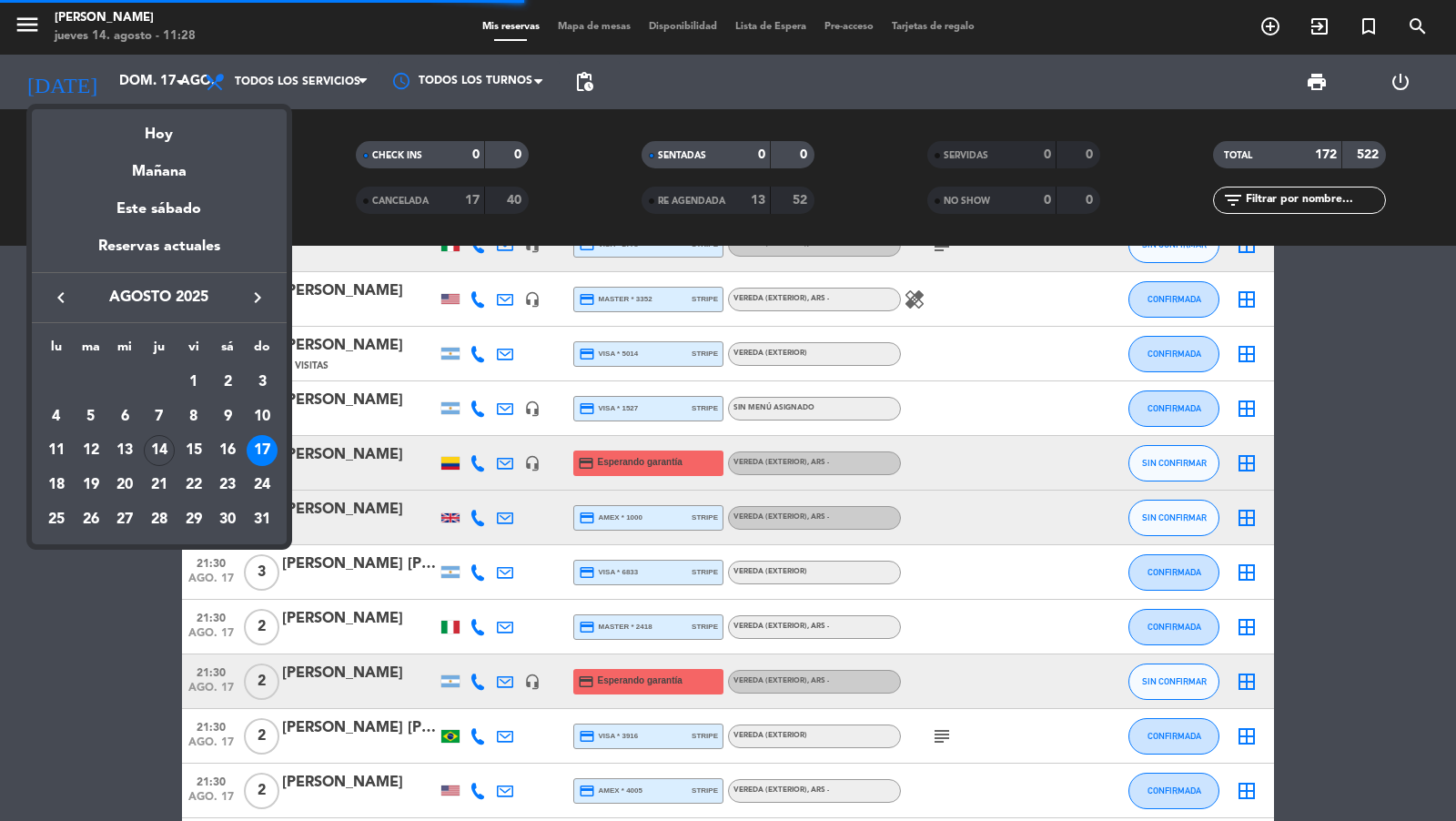
click at [1429, 28] on div at bounding box center [728, 410] width 1456 height 821
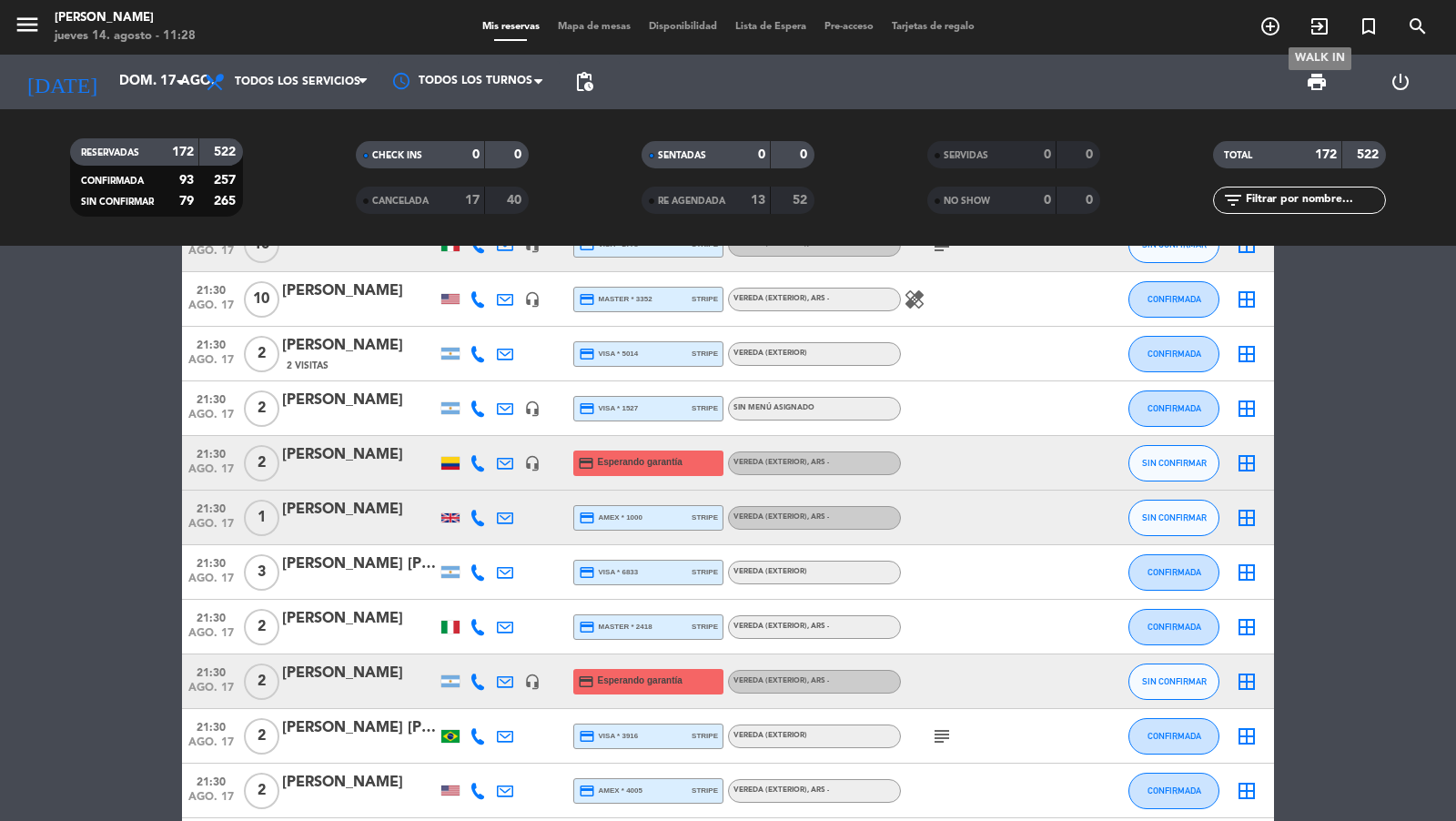
click at [1435, 23] on span "search" at bounding box center [1417, 26] width 49 height 31
click at [1420, 27] on div "search close Ingrese arriba un Nombre, Teléfono, o Email." at bounding box center [728, 410] width 1456 height 821
click at [1419, 27] on icon "search" at bounding box center [1418, 27] width 22 height 22
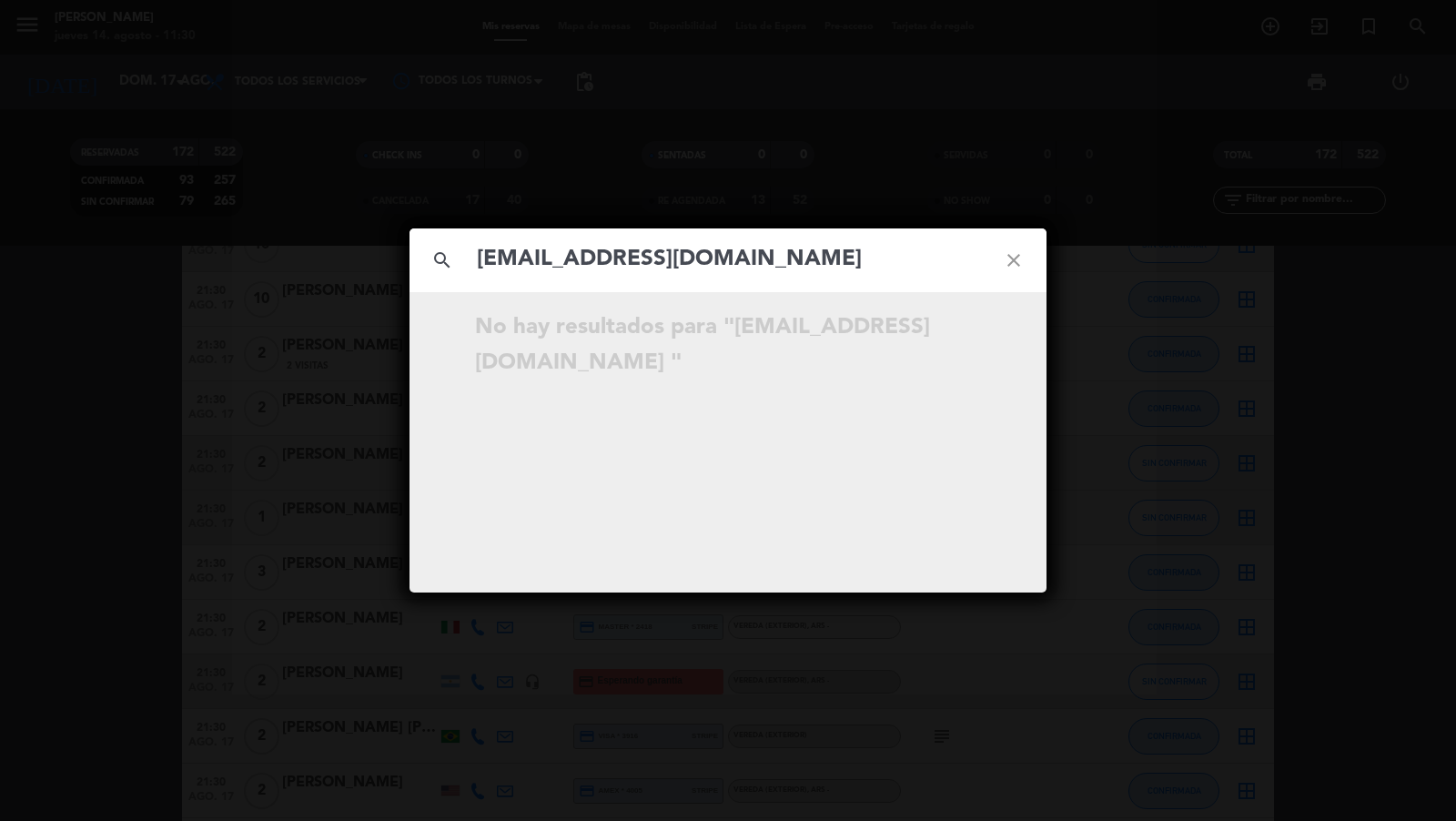
type input "[EMAIL_ADDRESS][DOMAIN_NAME]"
click at [1324, 315] on div "search [EMAIL_ADDRESS][DOMAIN_NAME] close No hay resultados para "[EMAIL_ADDRES…" at bounding box center [728, 410] width 1456 height 821
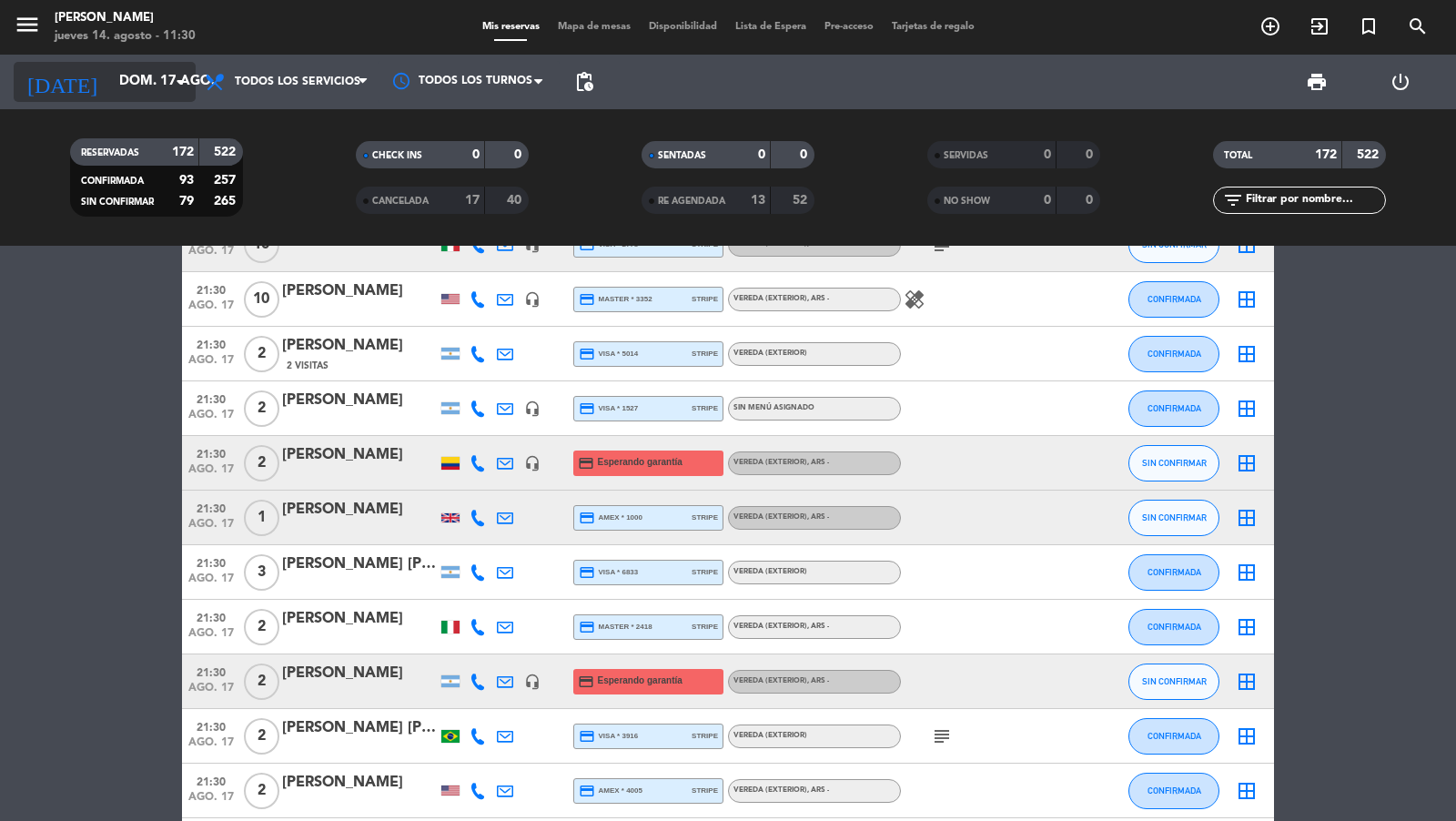
click at [184, 90] on icon "arrow_drop_down" at bounding box center [180, 82] width 22 height 22
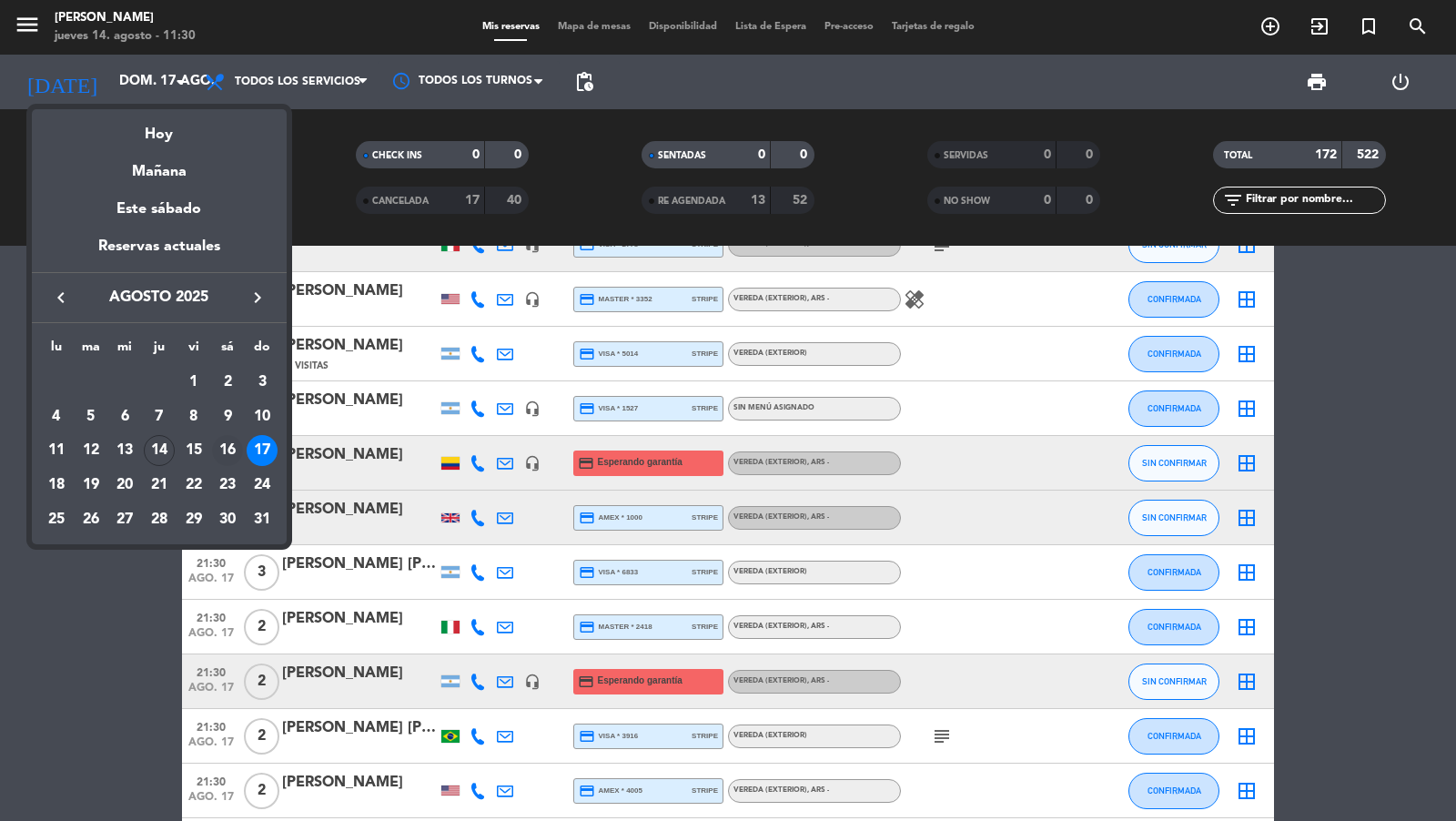
click at [224, 448] on div "16" at bounding box center [227, 450] width 31 height 31
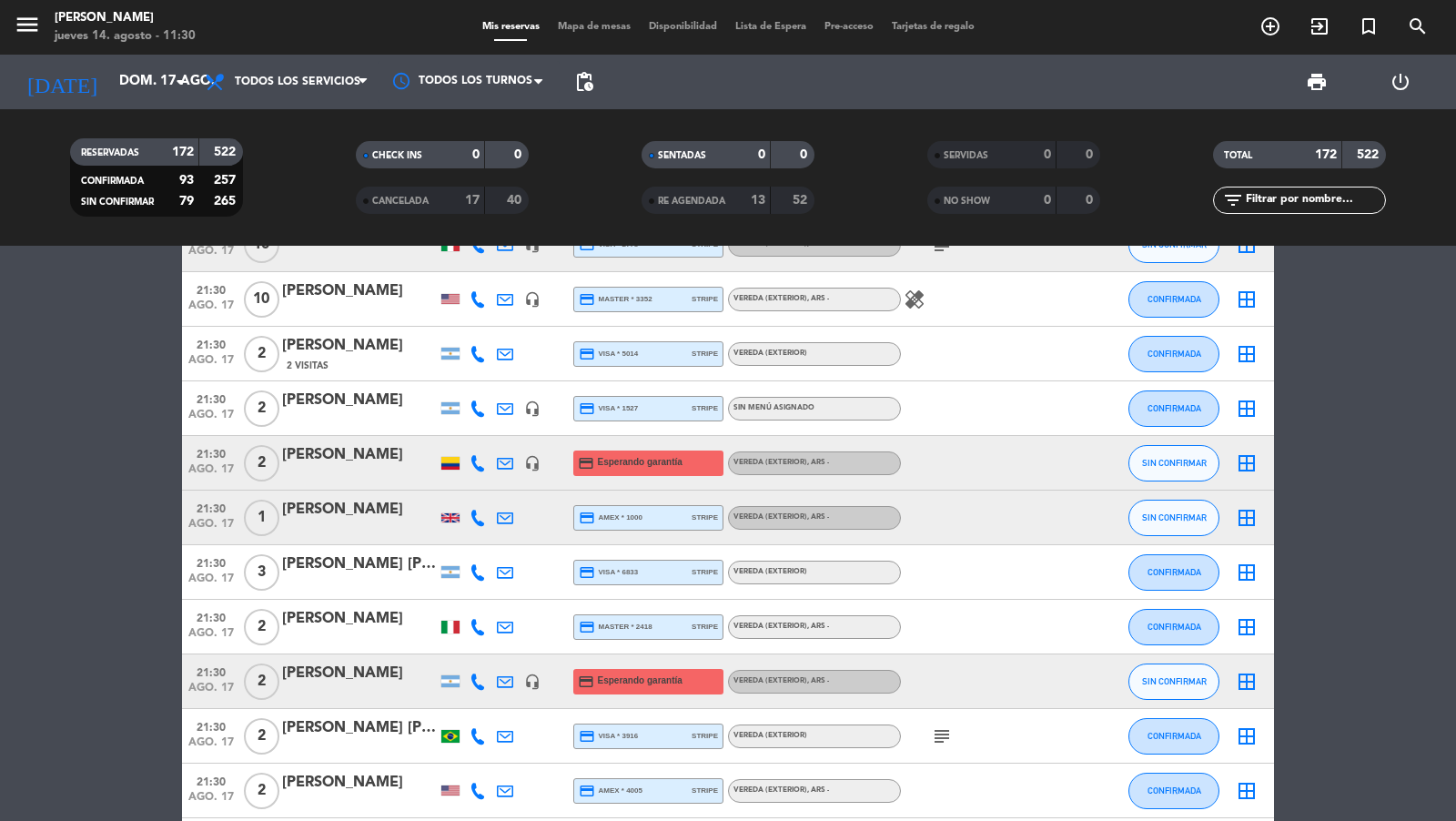
type input "sáb. 16 ago."
click at [1318, 185] on div "TOTAL 172 522" at bounding box center [1299, 164] width 286 height 46
click at [1317, 192] on input "text" at bounding box center [1315, 200] width 141 height 20
paste input "Thondrayen"
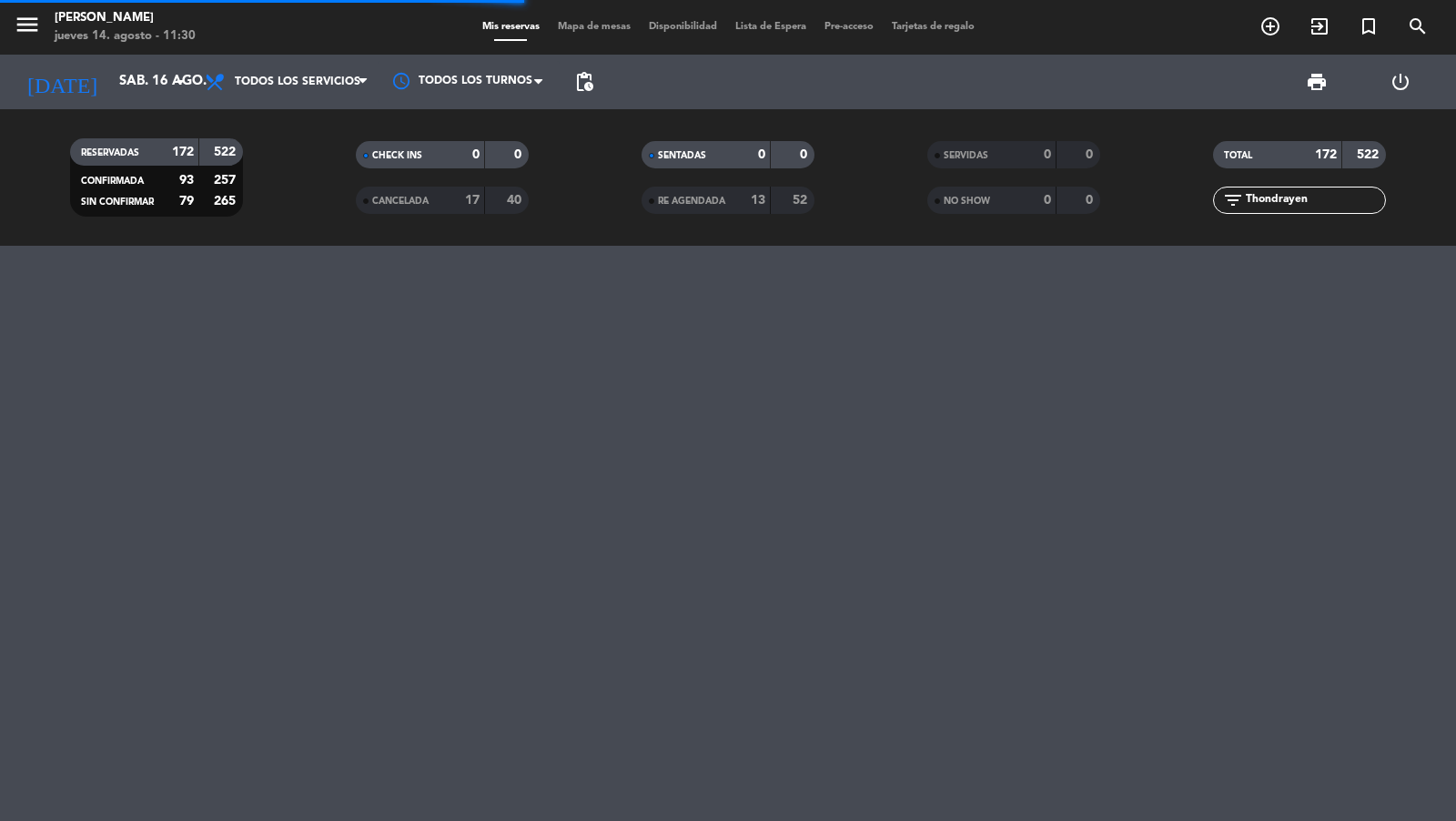
scroll to position [0, 0]
type input "Thondrayen"
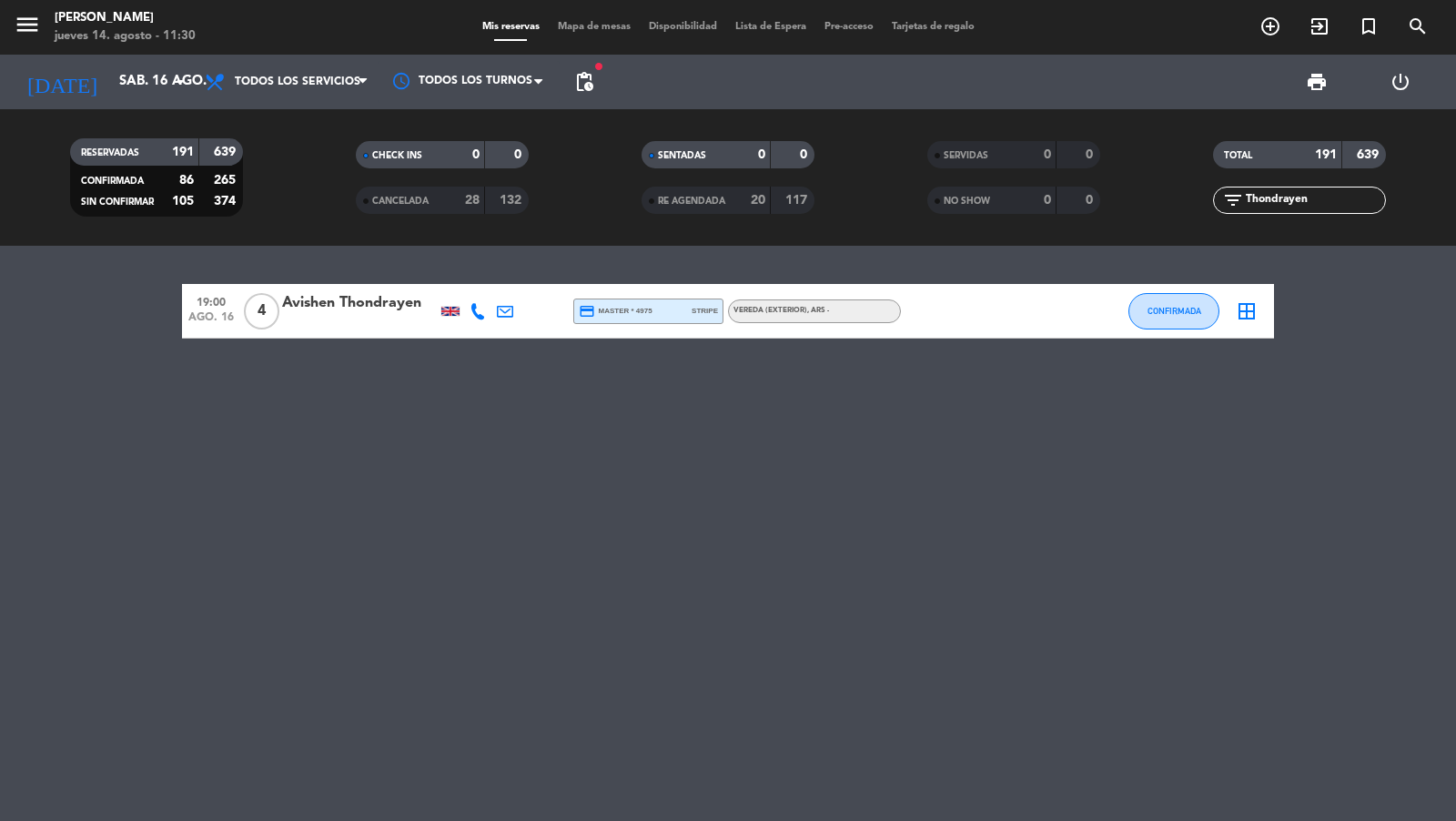
click at [333, 317] on div at bounding box center [358, 322] width 154 height 15
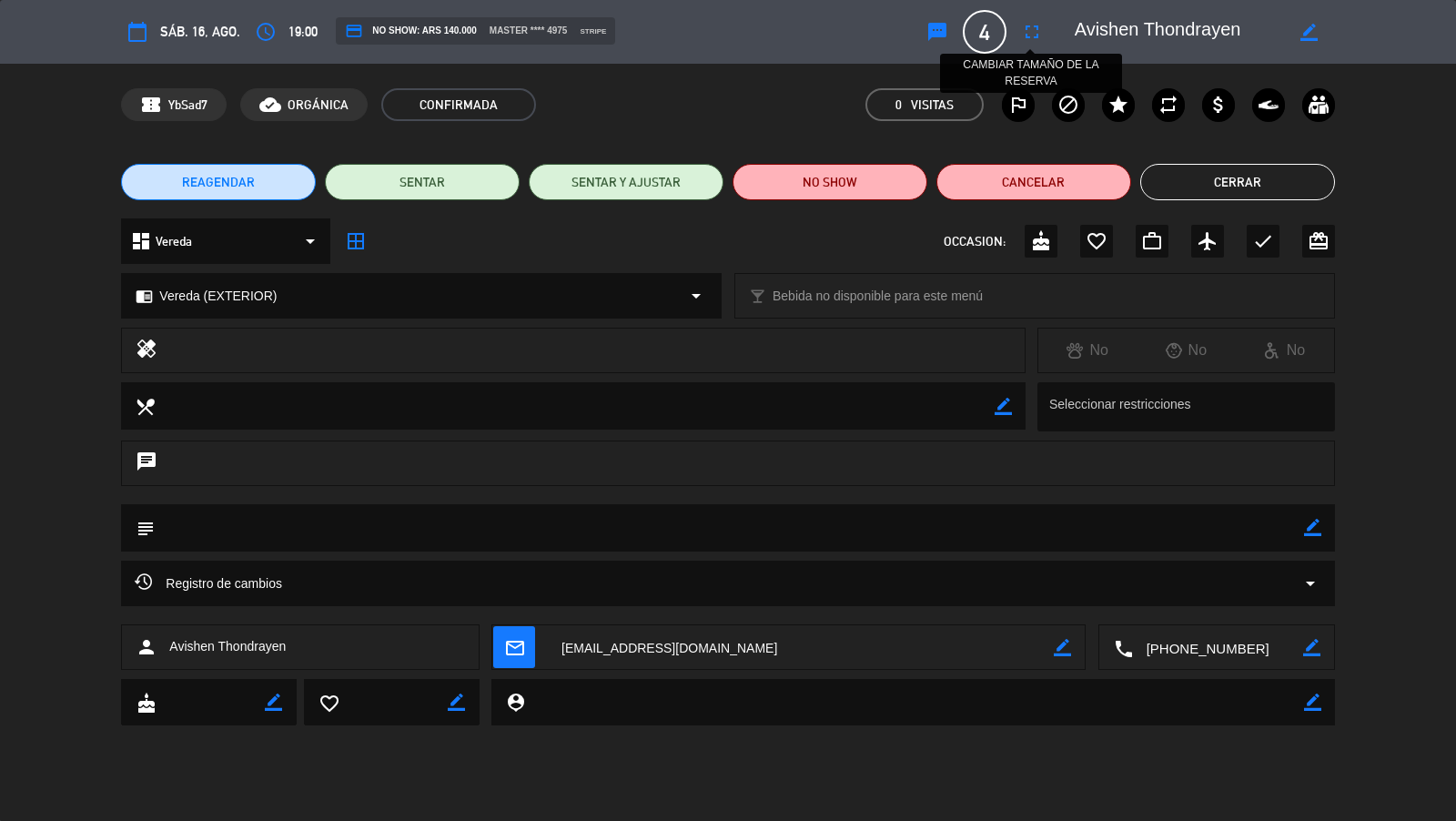
click at [1028, 39] on icon "fullscreen" at bounding box center [1032, 32] width 22 height 22
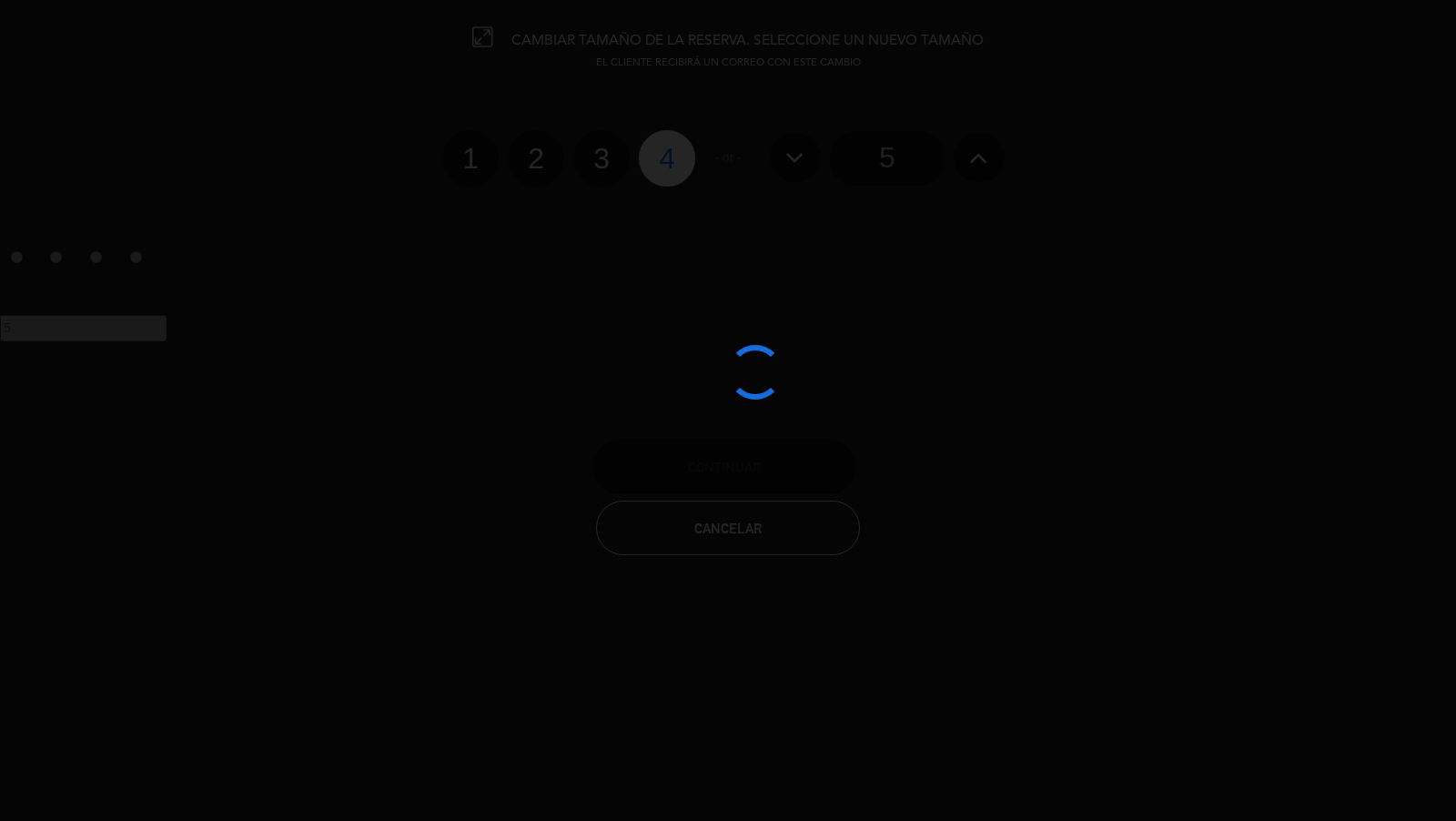
click at [890, 161] on div at bounding box center [728, 410] width 1456 height 821
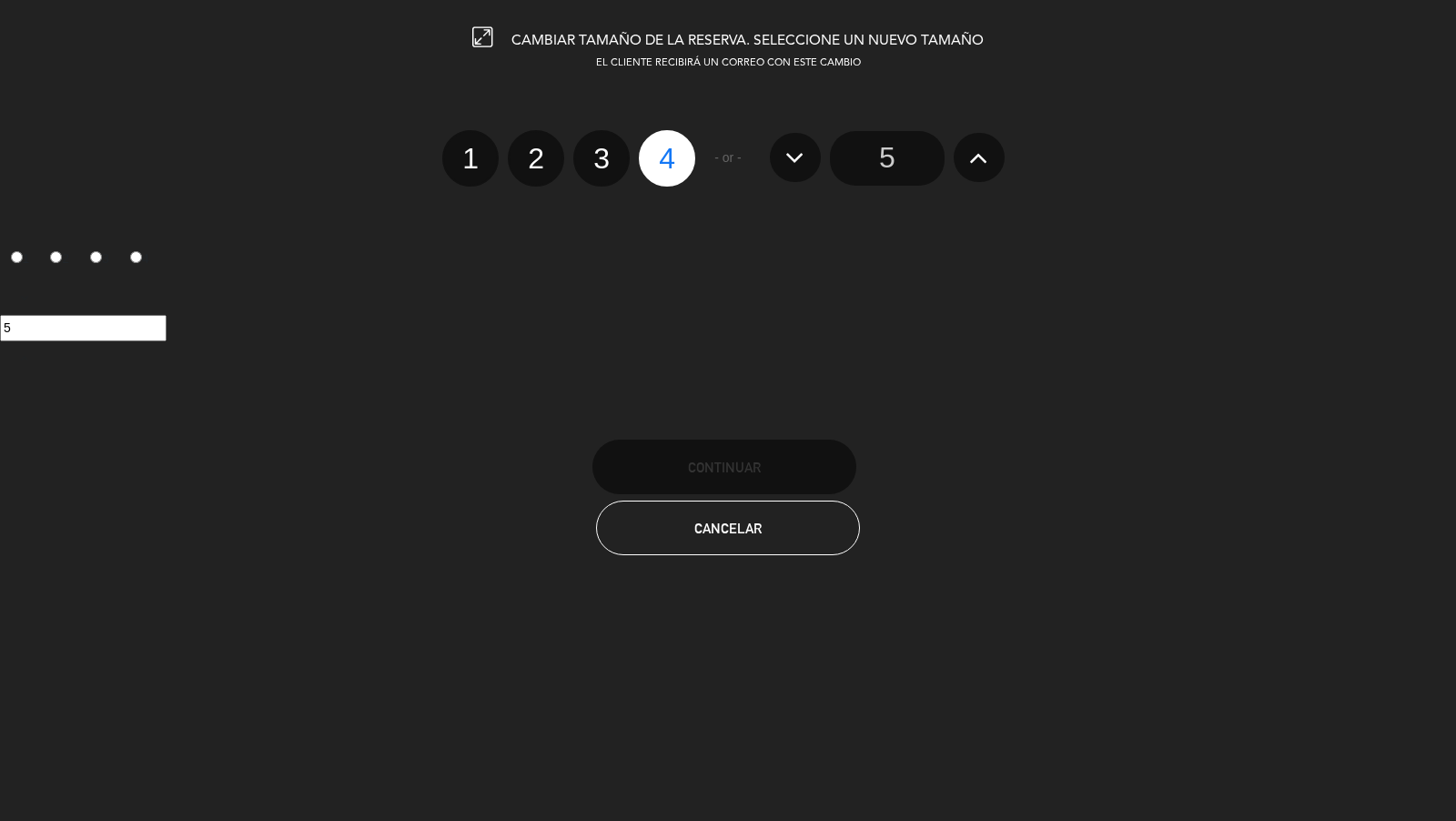
click at [890, 161] on input "5" at bounding box center [887, 158] width 114 height 55
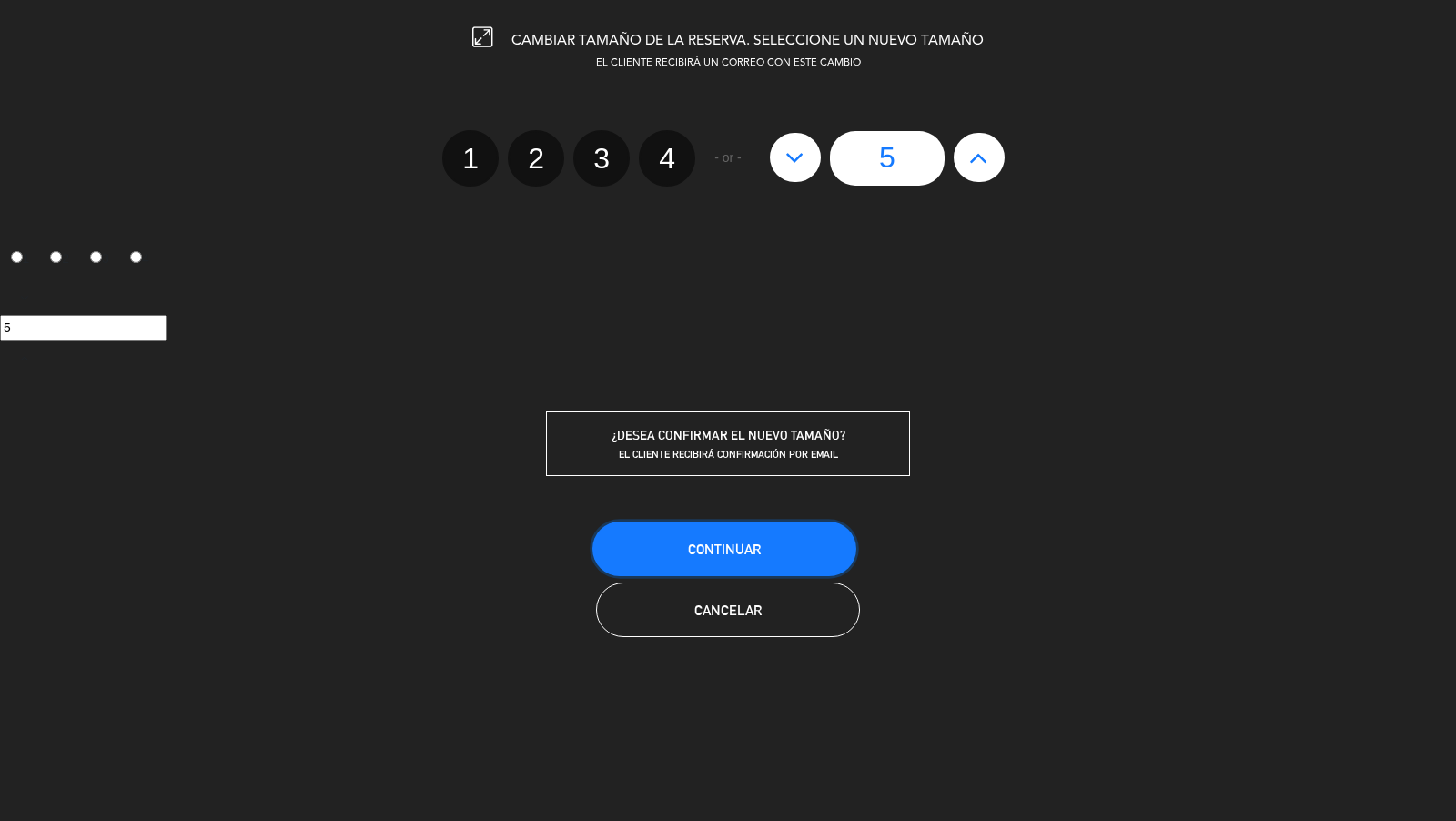
click at [705, 541] on span "Continuar" at bounding box center [724, 549] width 73 height 16
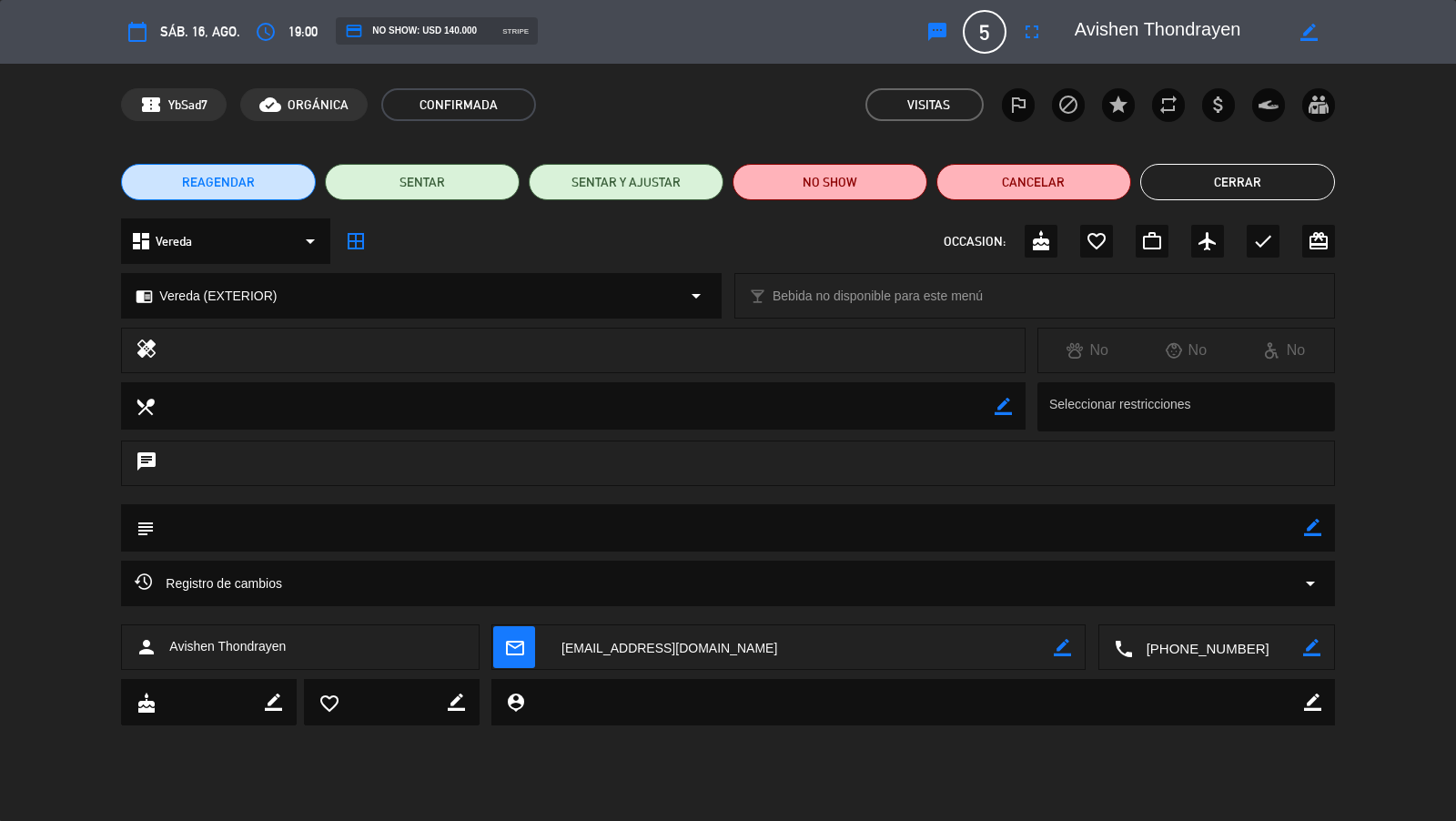
click at [1262, 165] on button "Cerrar" at bounding box center [1238, 182] width 195 height 37
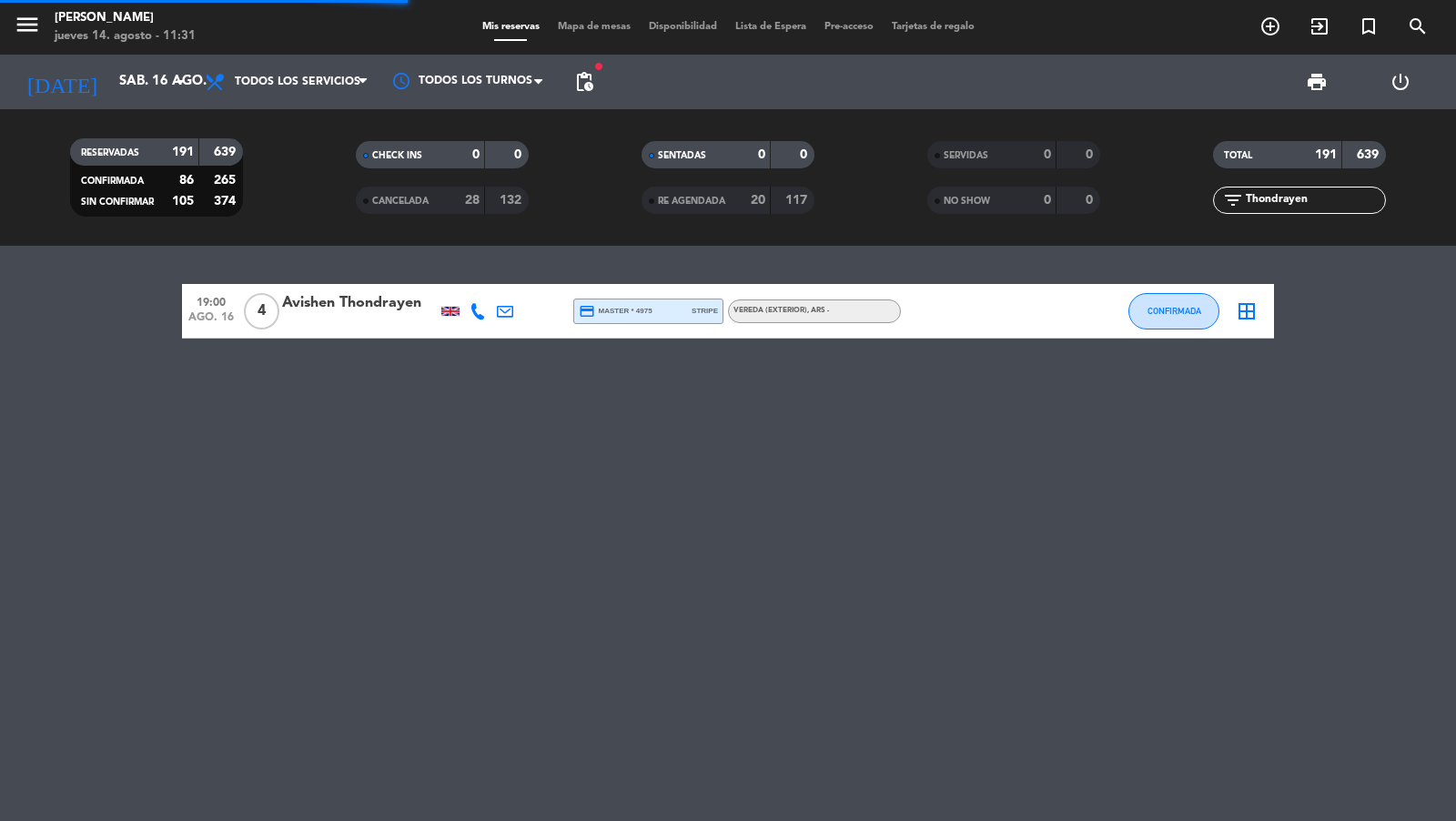
click at [1419, 39] on span "search" at bounding box center [1417, 26] width 49 height 31
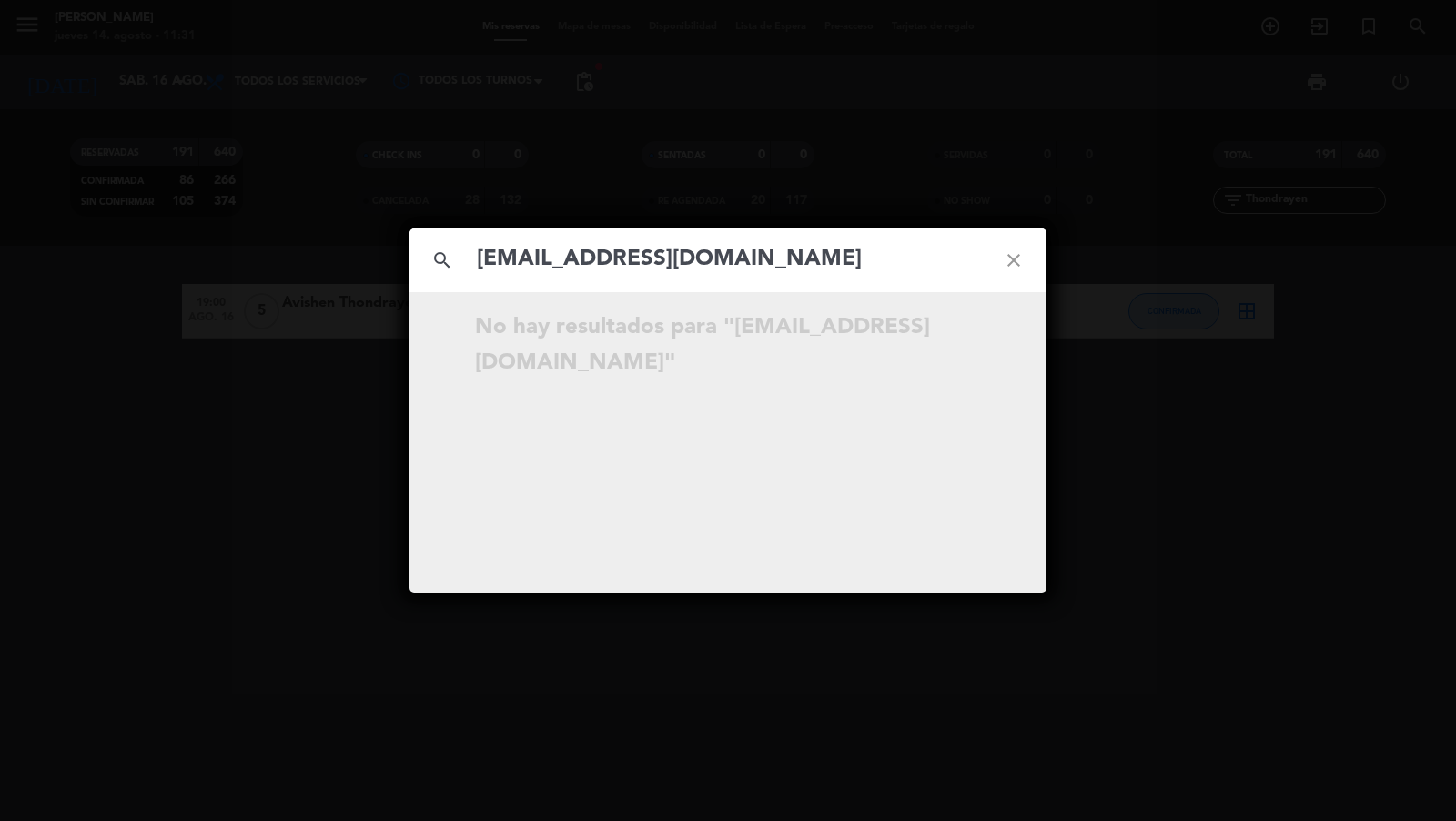
type input "[EMAIL_ADDRESS][DOMAIN_NAME]"
click at [249, 324] on div "search [EMAIL_ADDRESS][DOMAIN_NAME] close No hay resultados para "[EMAIL_ADDRES…" at bounding box center [728, 410] width 1456 height 821
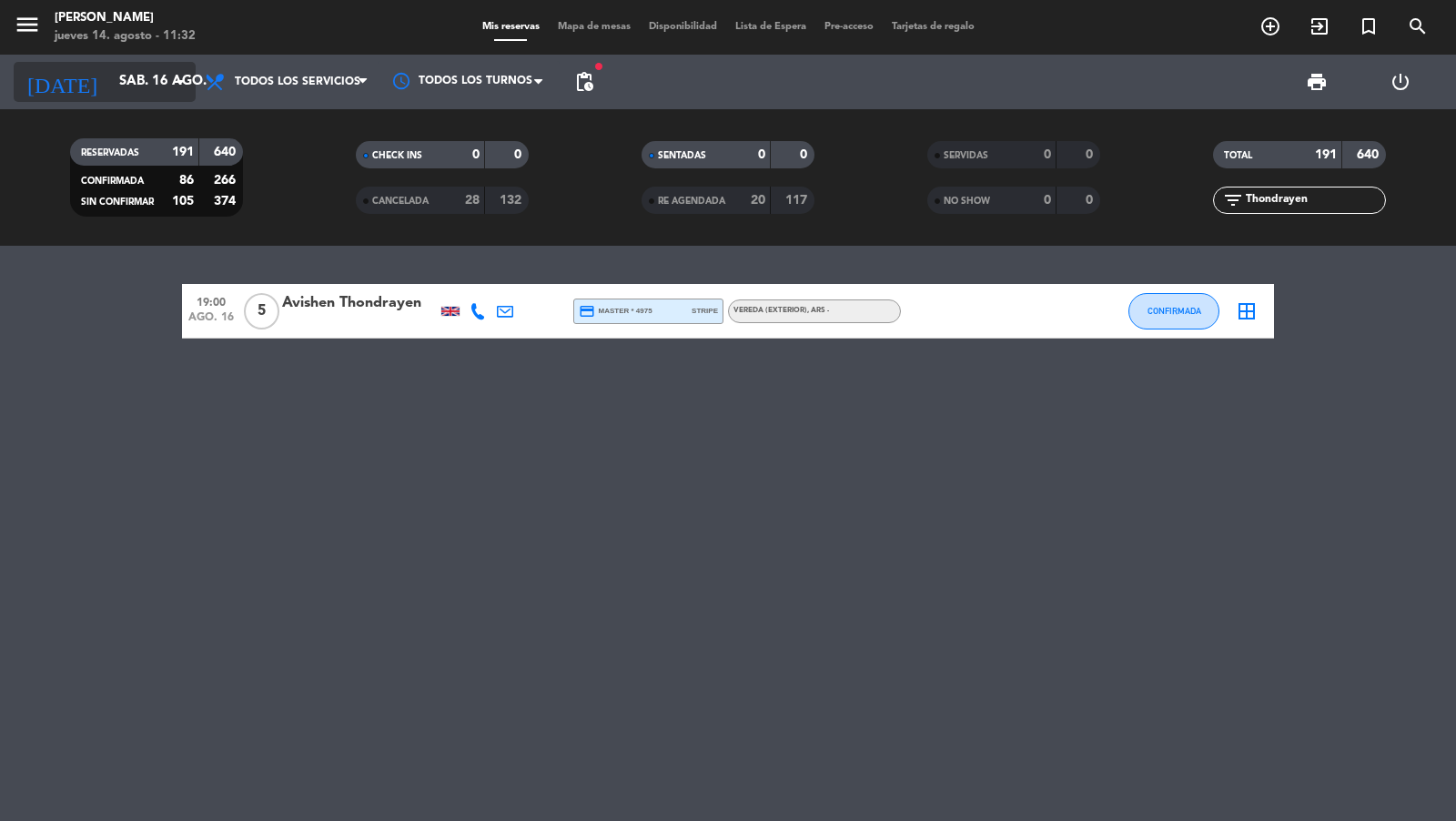
click at [153, 77] on input "sáb. 16 ago." at bounding box center [198, 82] width 175 height 35
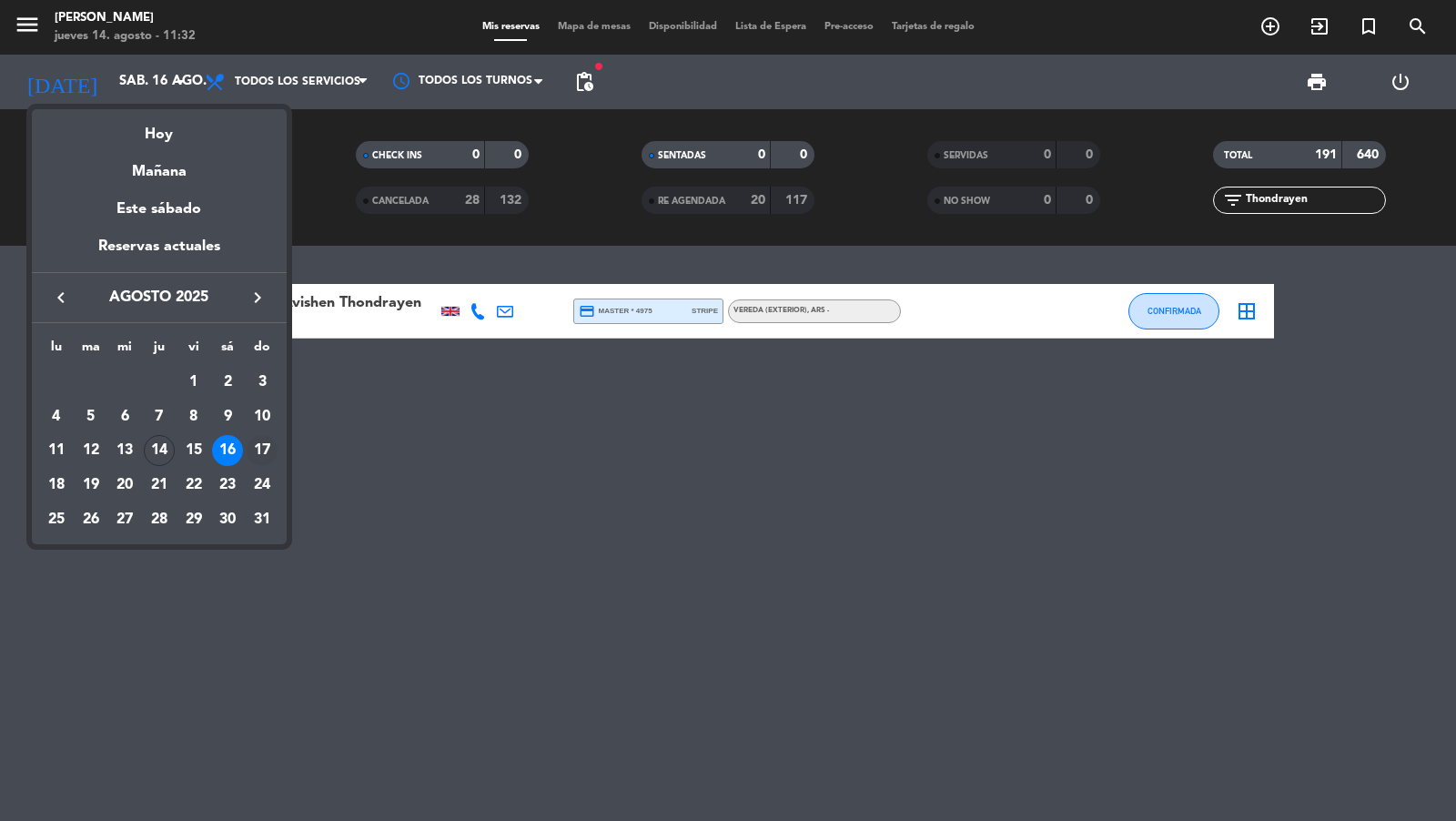
click at [269, 443] on div "17" at bounding box center [262, 450] width 31 height 31
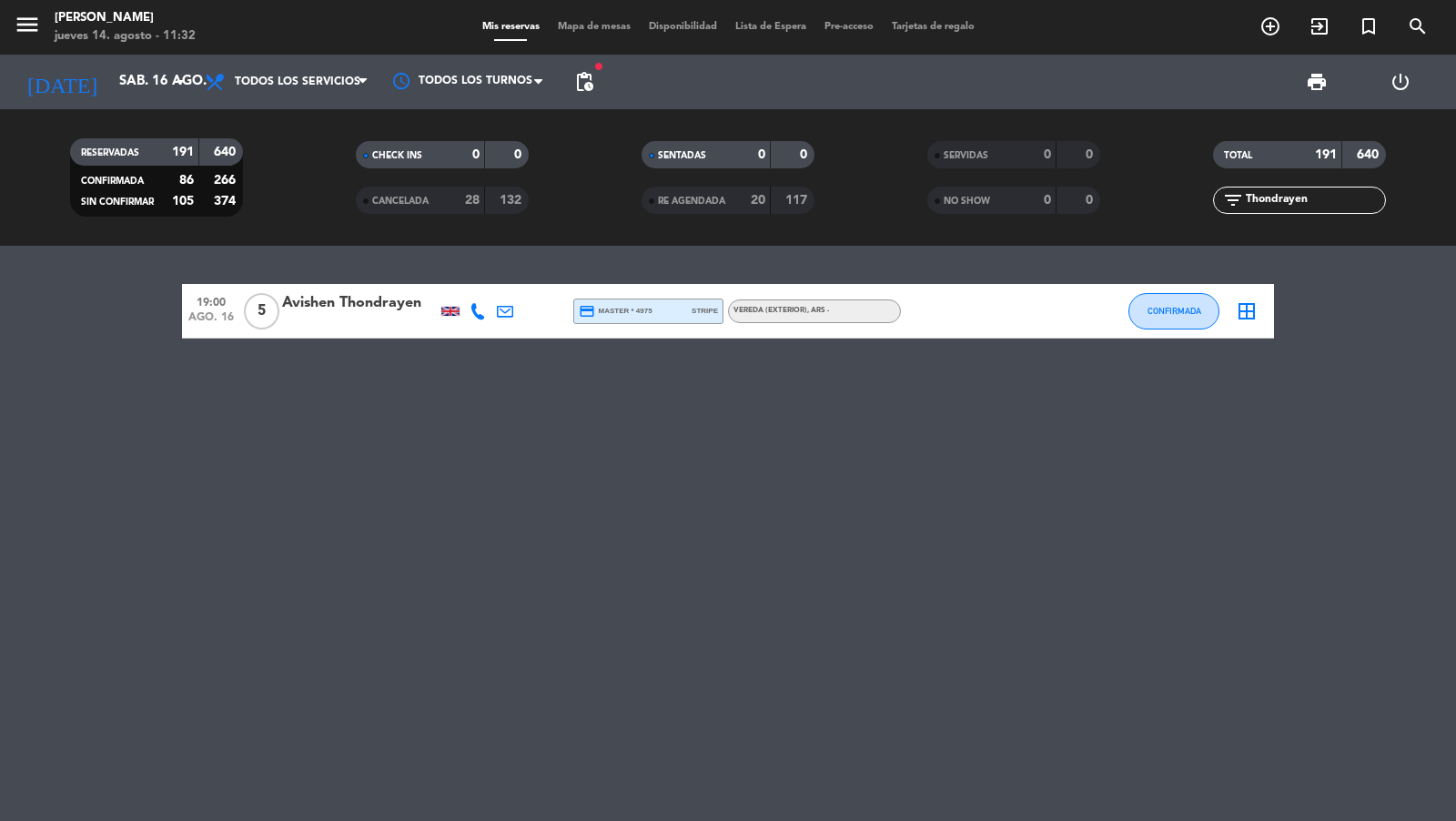
type input "dom. 17 ago."
click at [1324, 201] on input "Thondrayen" at bounding box center [1315, 200] width 141 height 20
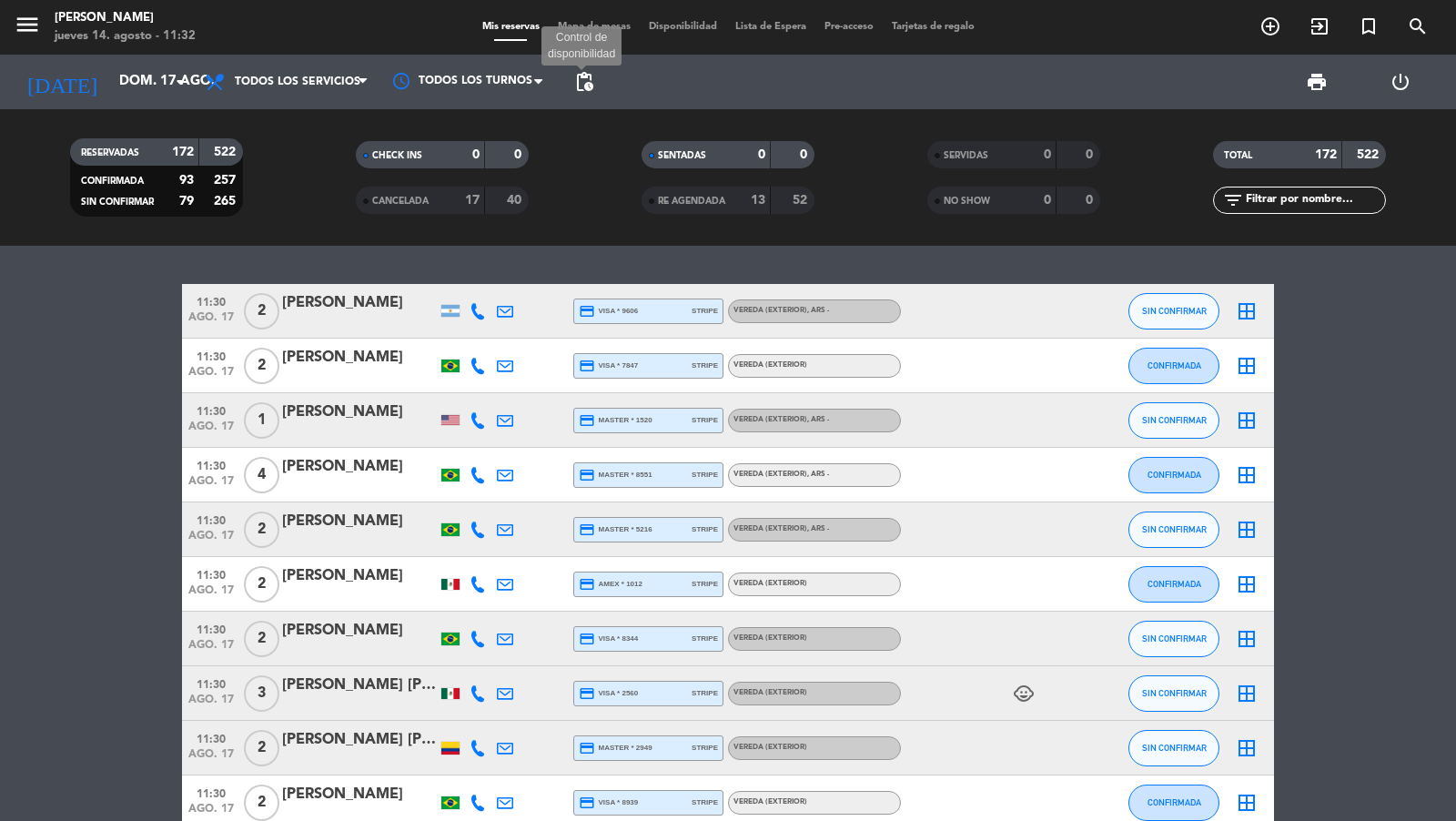
click at [589, 89] on span "pending_actions" at bounding box center [584, 82] width 22 height 22
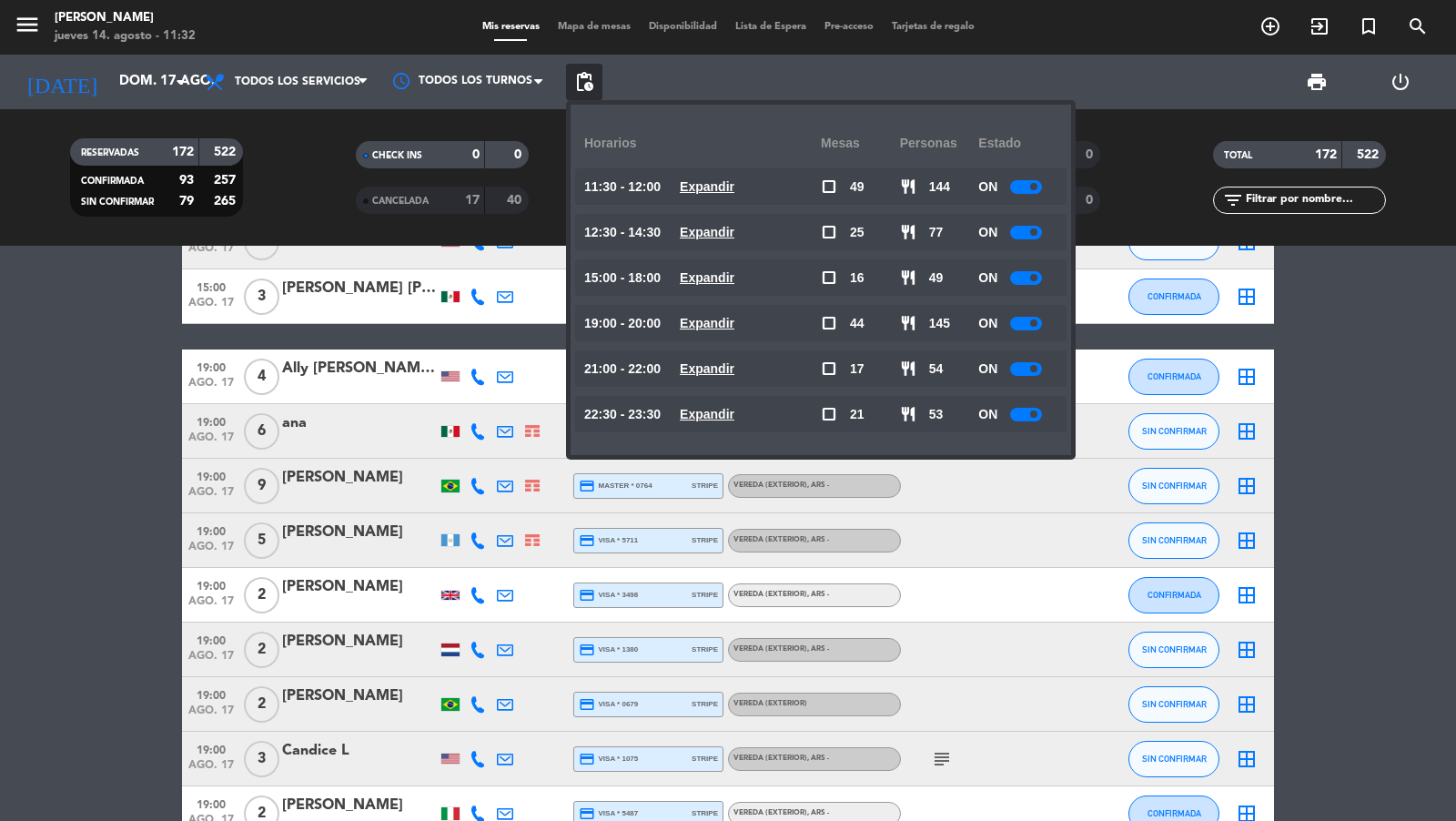
scroll to position [3993, 0]
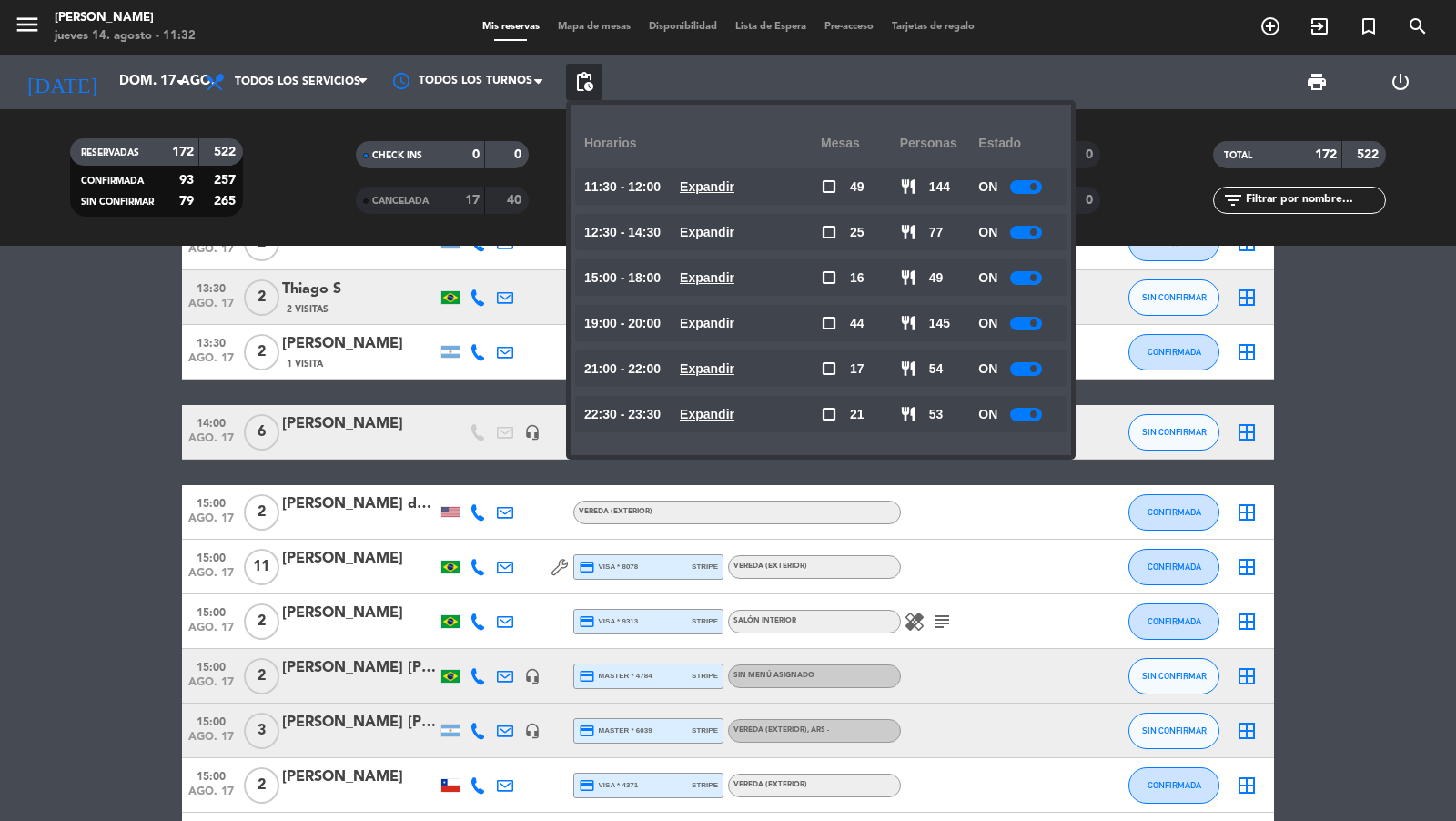
click at [377, 572] on div at bounding box center [358, 578] width 154 height 15
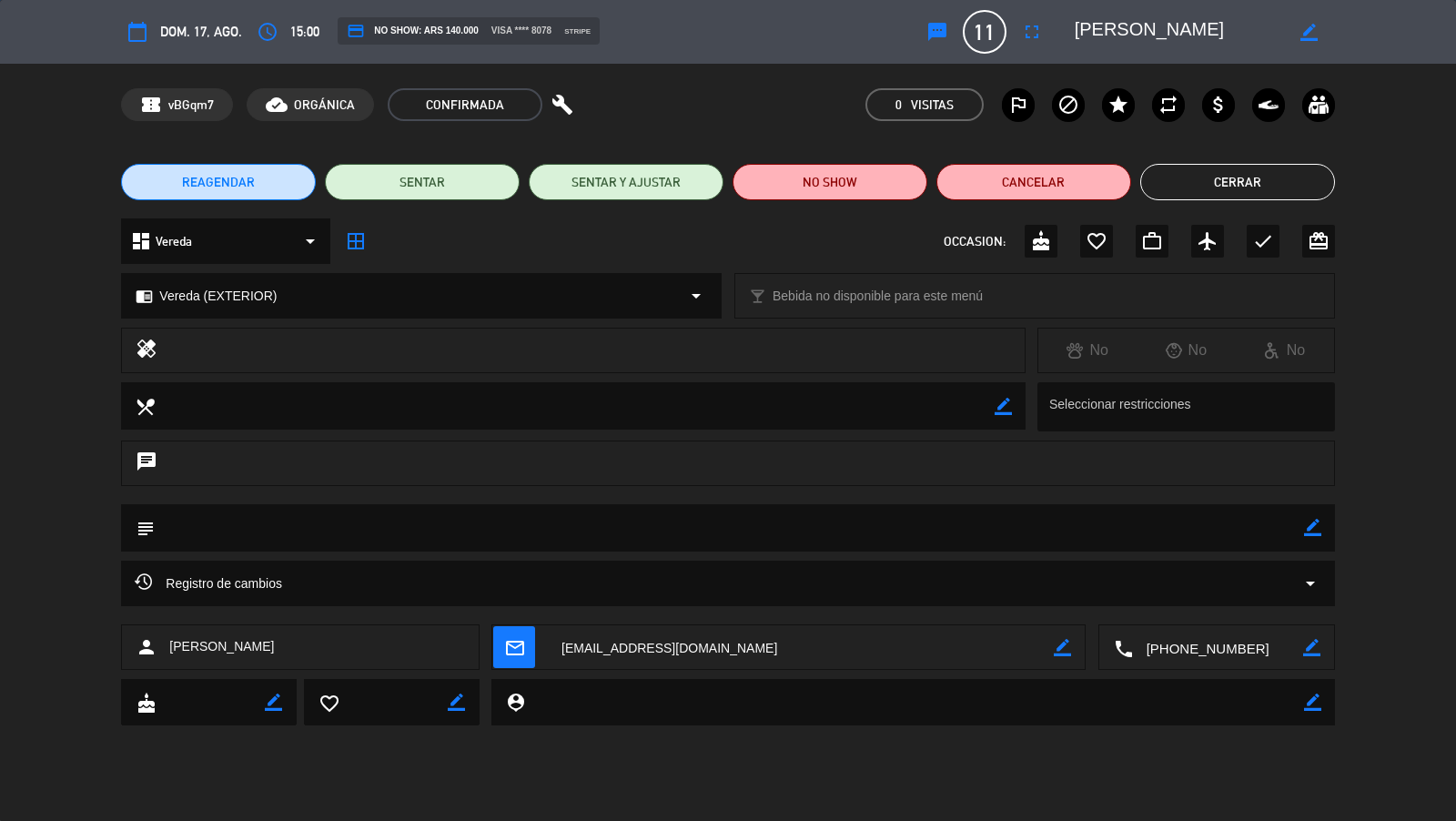
click at [1298, 587] on div "Registro de cambios arrow_drop_down" at bounding box center [727, 583] width 1185 height 22
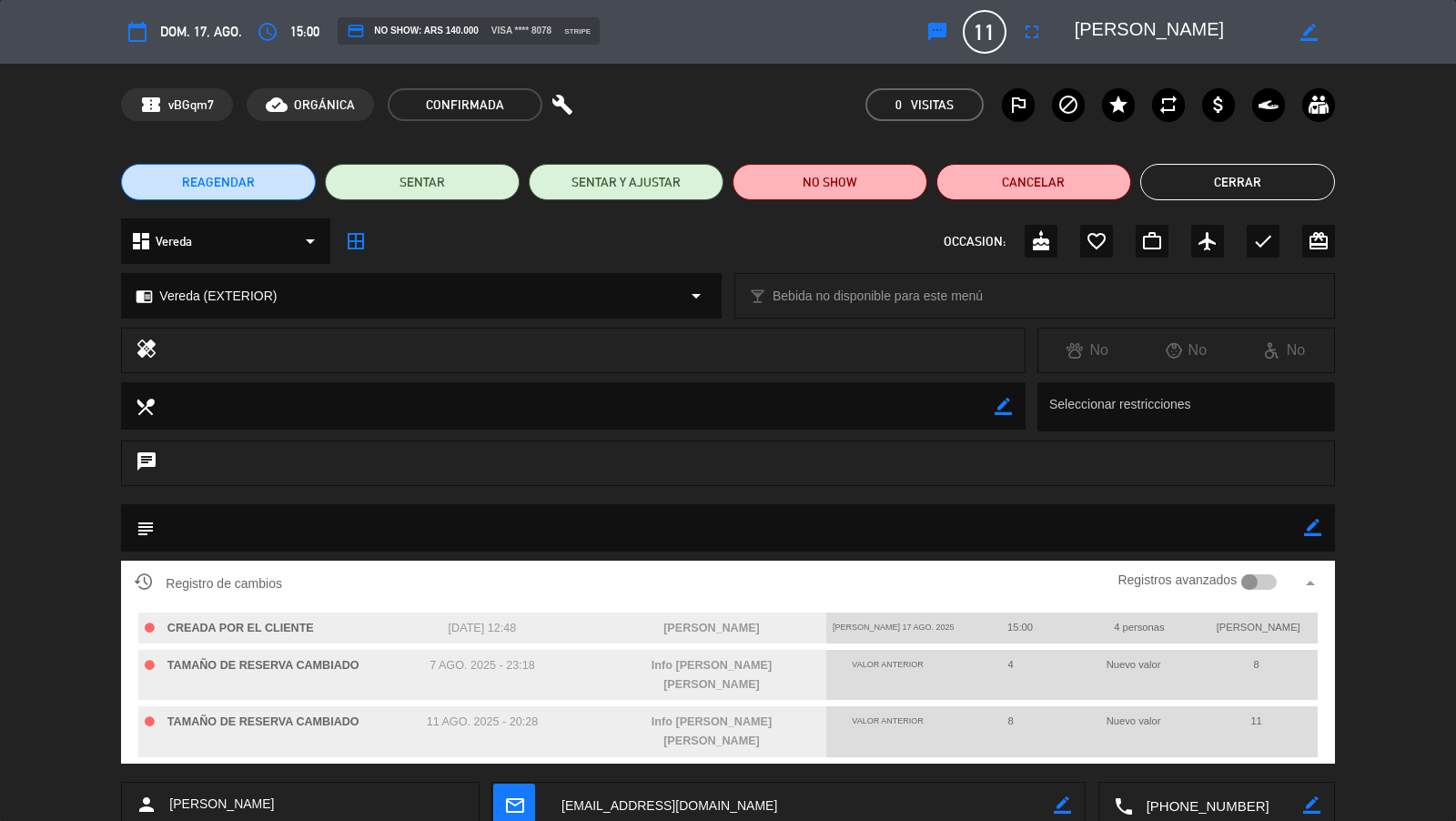
click at [1265, 576] on div at bounding box center [1259, 582] width 36 height 16
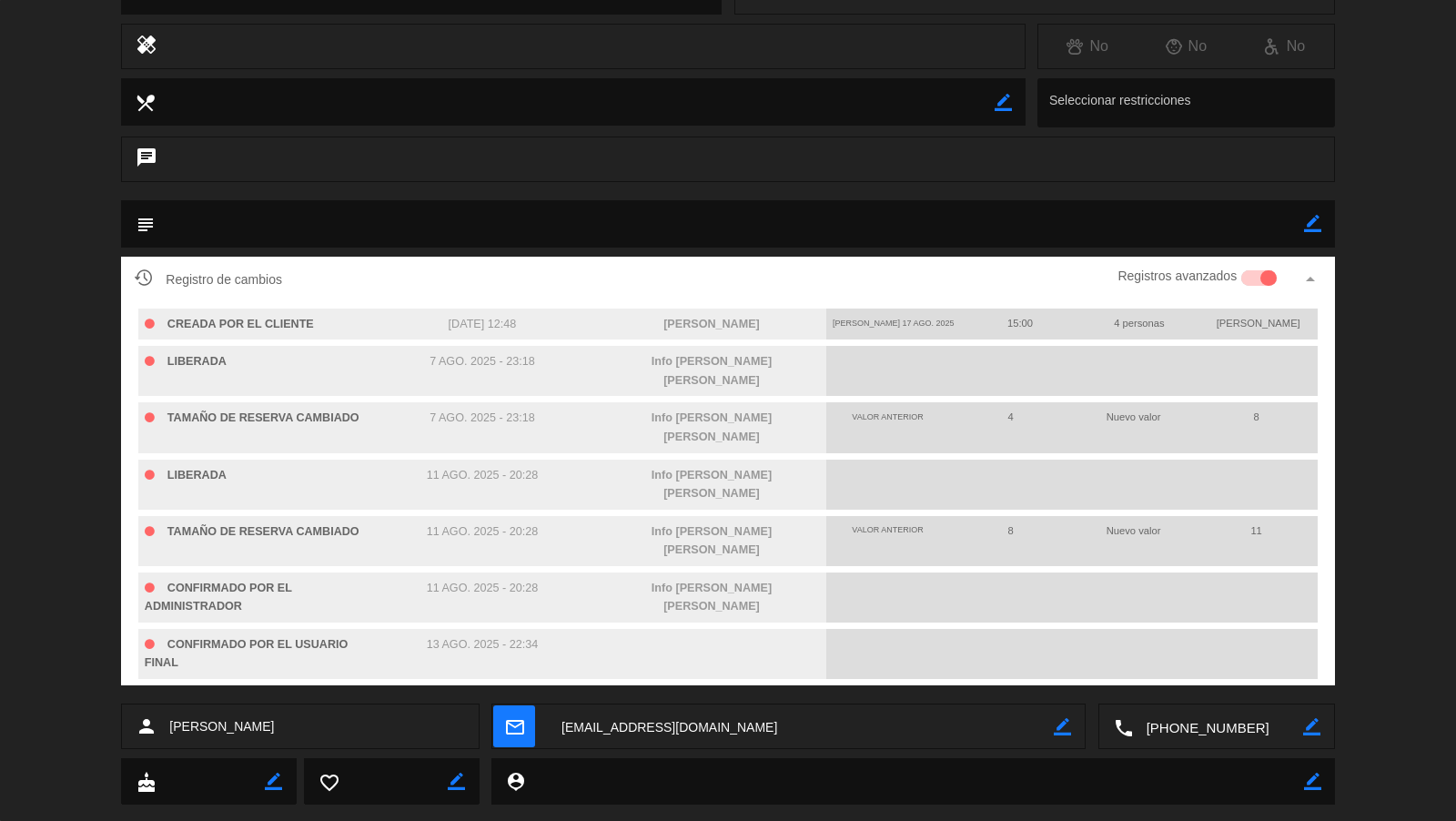
scroll to position [0, 0]
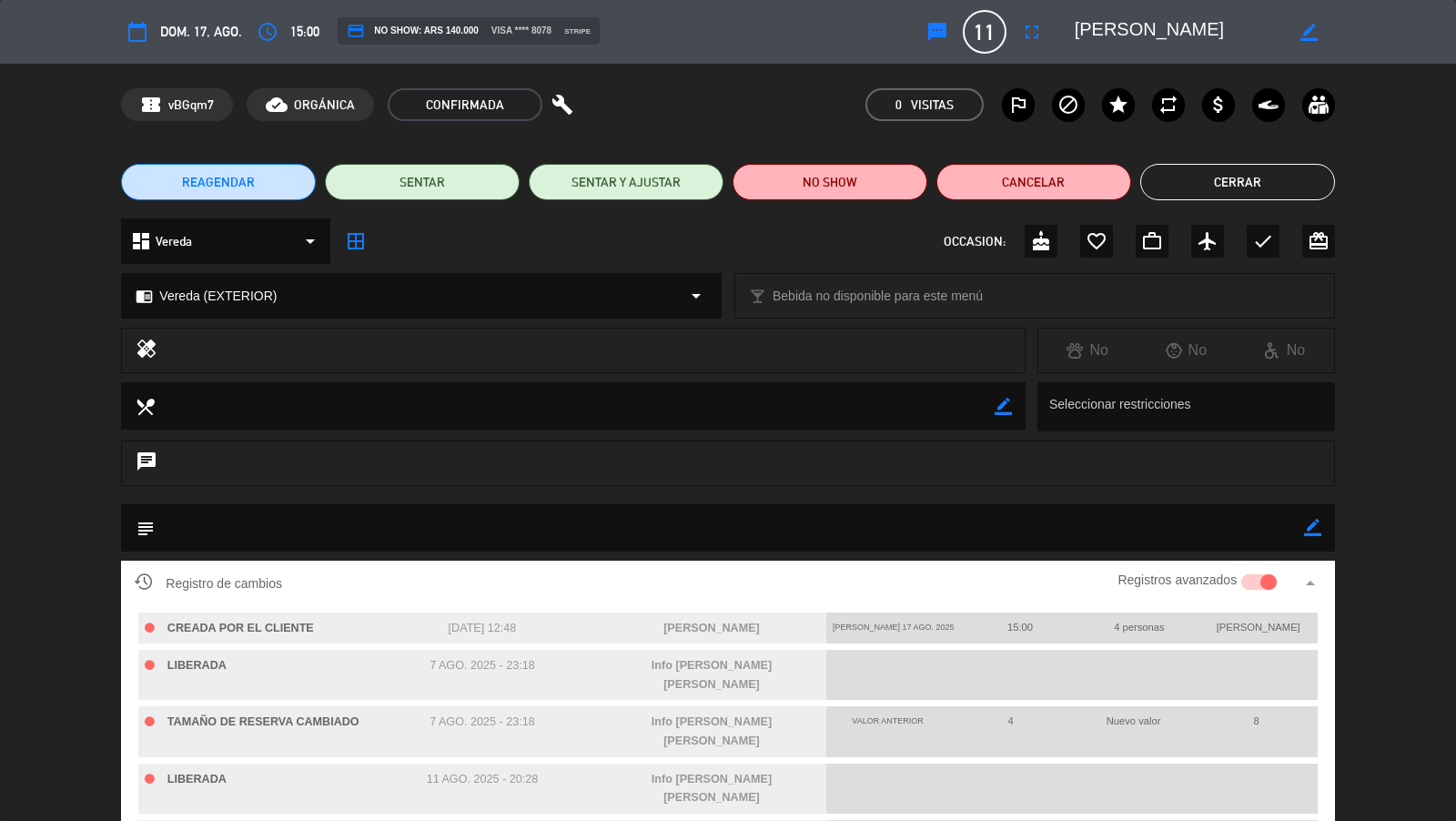
drag, startPoint x: 1236, startPoint y: 194, endPoint x: 1001, endPoint y: 387, distance: 304.1
click at [1236, 194] on button "Cerrar" at bounding box center [1238, 182] width 195 height 37
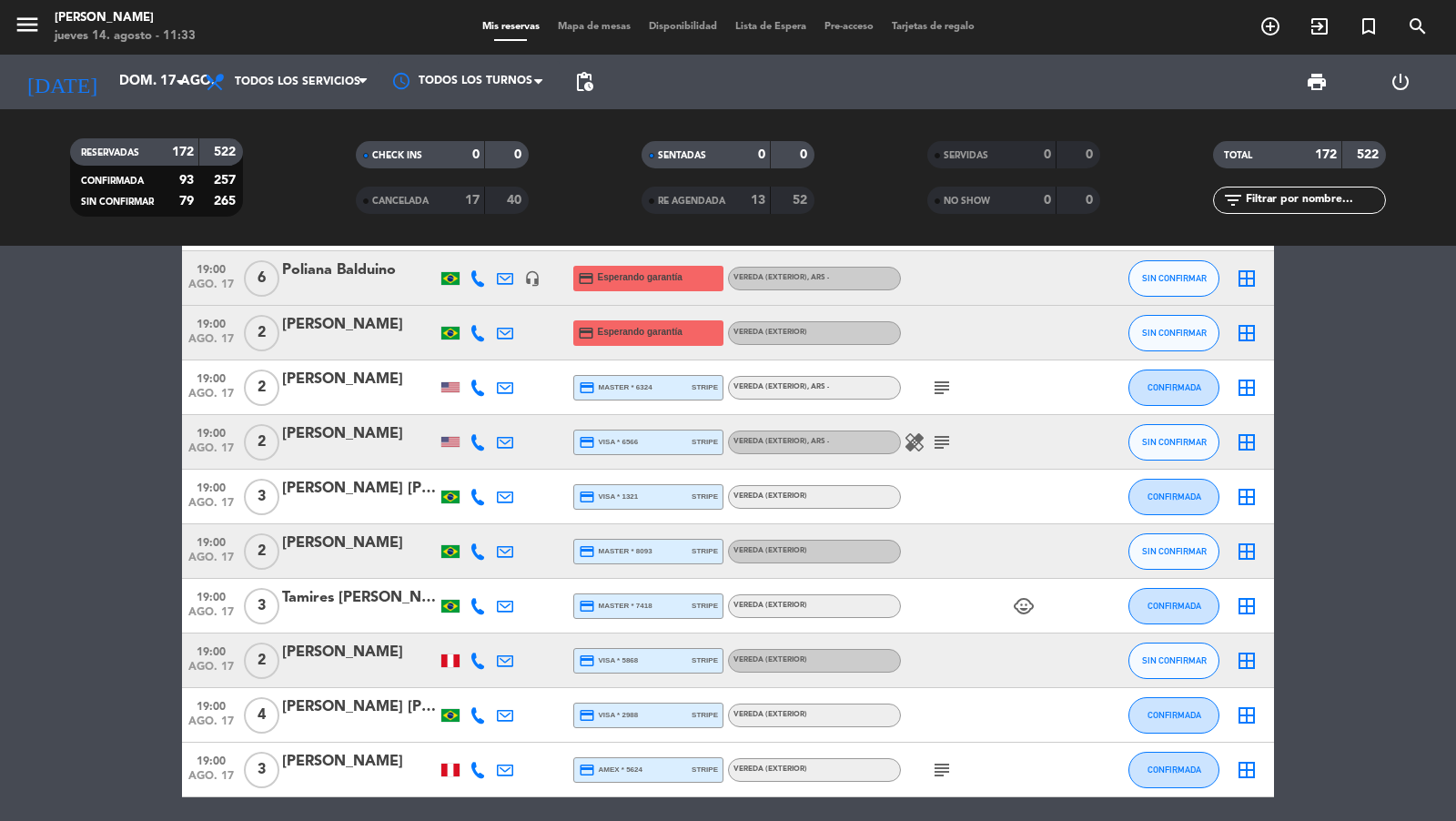
scroll to position [7104, 0]
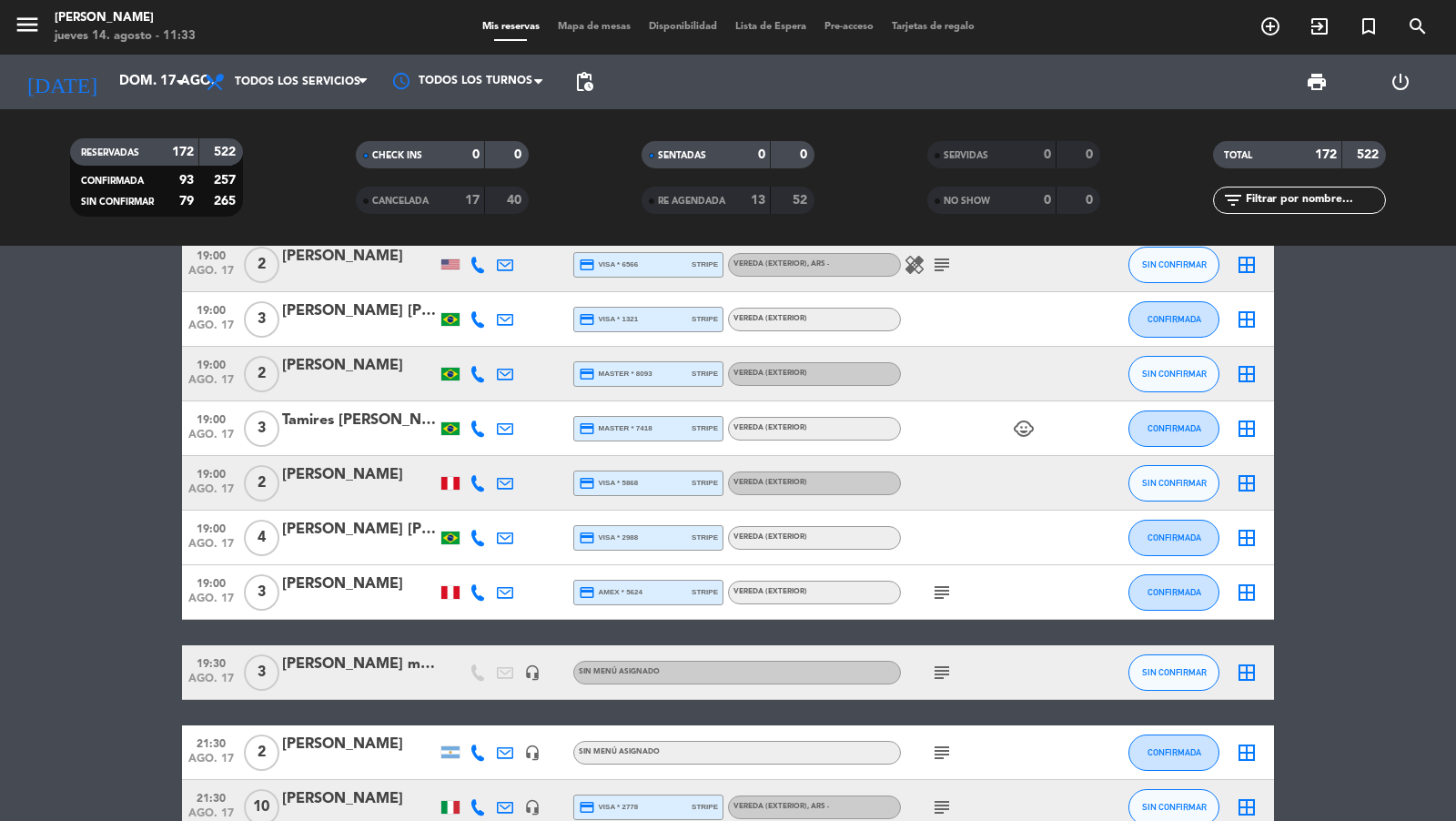
click at [1333, 199] on input "text" at bounding box center [1315, 200] width 141 height 20
paste input "[PERSON_NAME]"
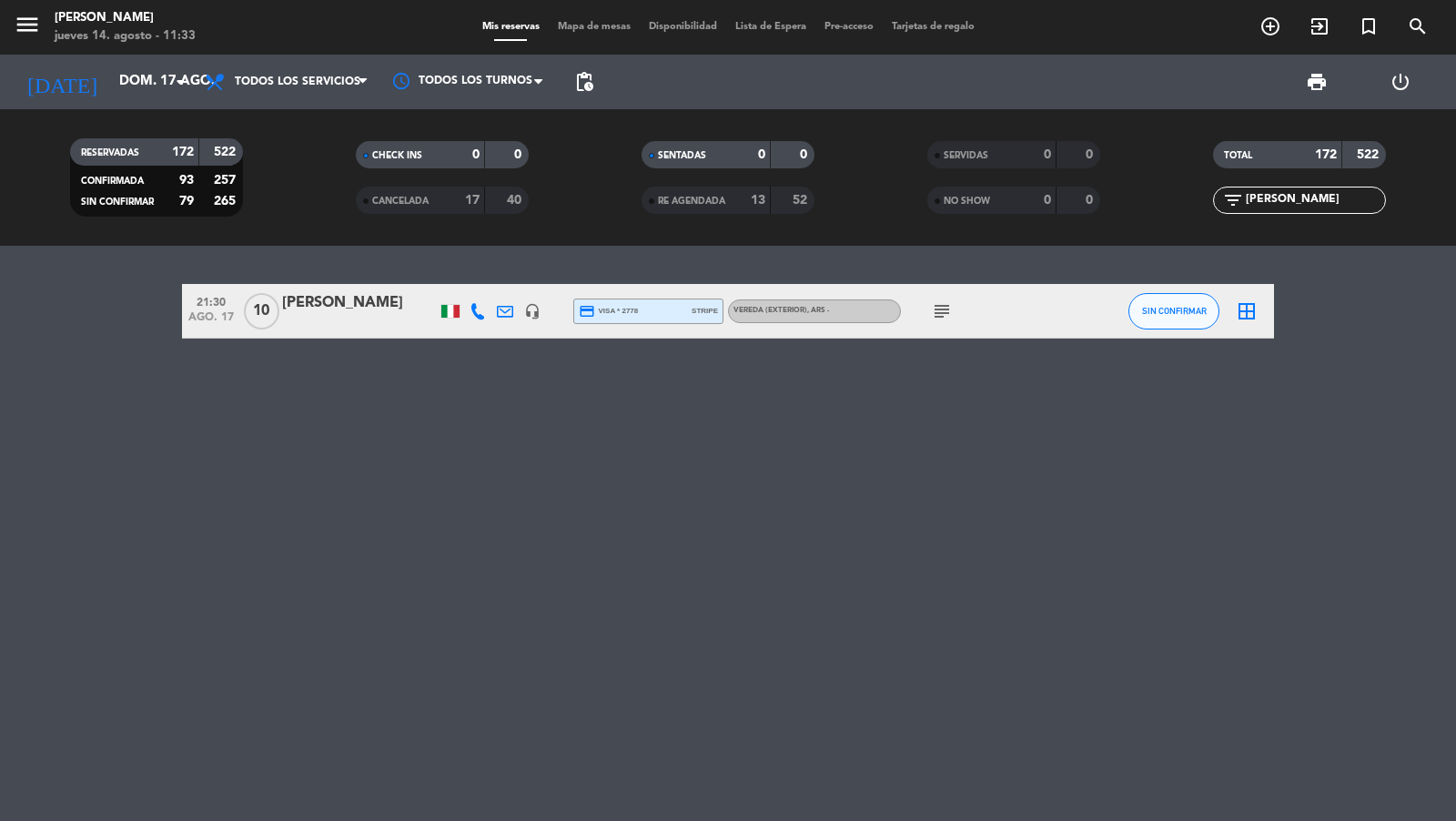
scroll to position [0, 0]
type input "[PERSON_NAME]"
click at [940, 311] on icon "subject" at bounding box center [941, 311] width 22 height 22
click at [171, 85] on icon "arrow_drop_down" at bounding box center [180, 82] width 22 height 22
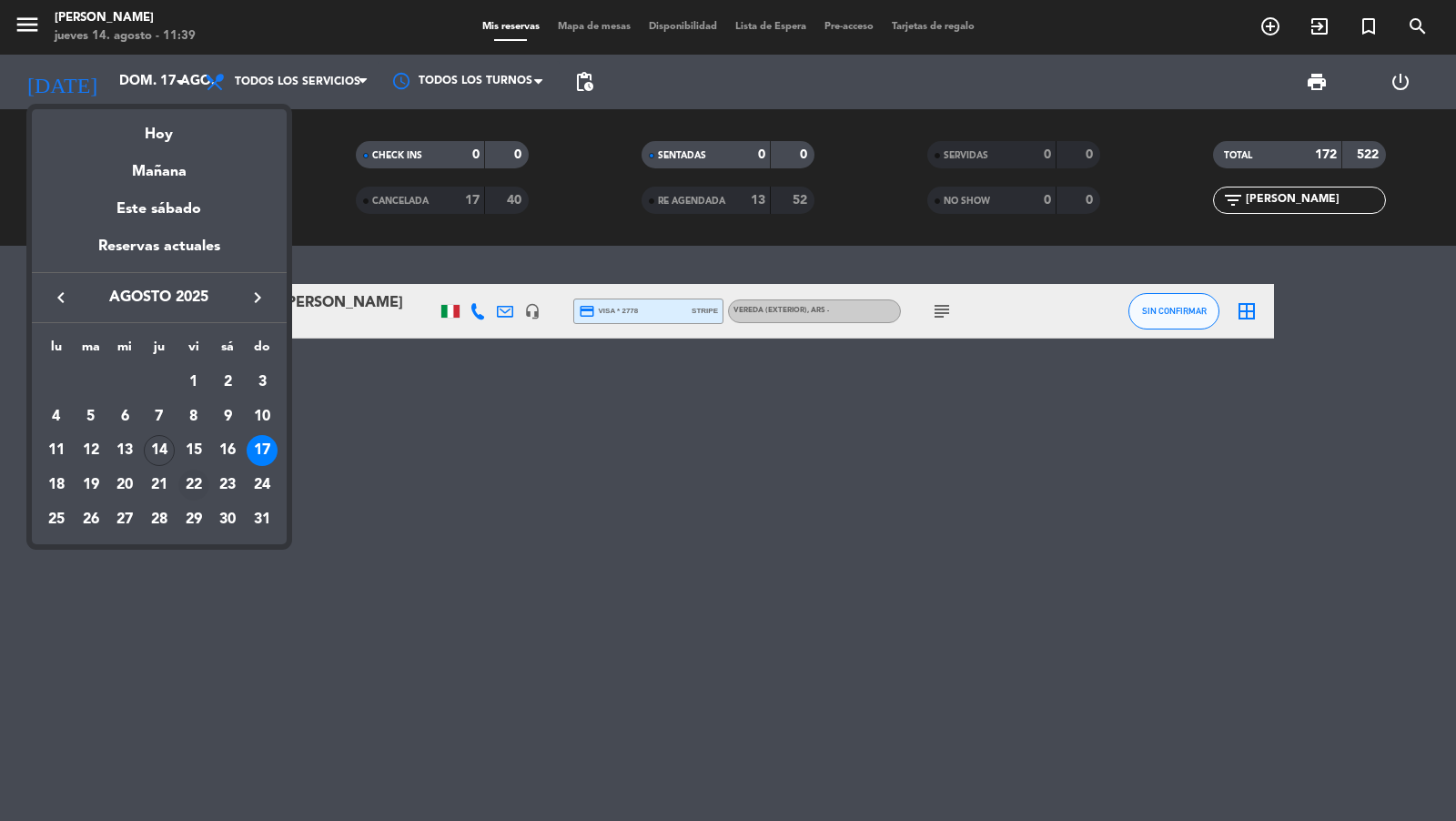
click at [190, 475] on div "22" at bounding box center [193, 485] width 31 height 31
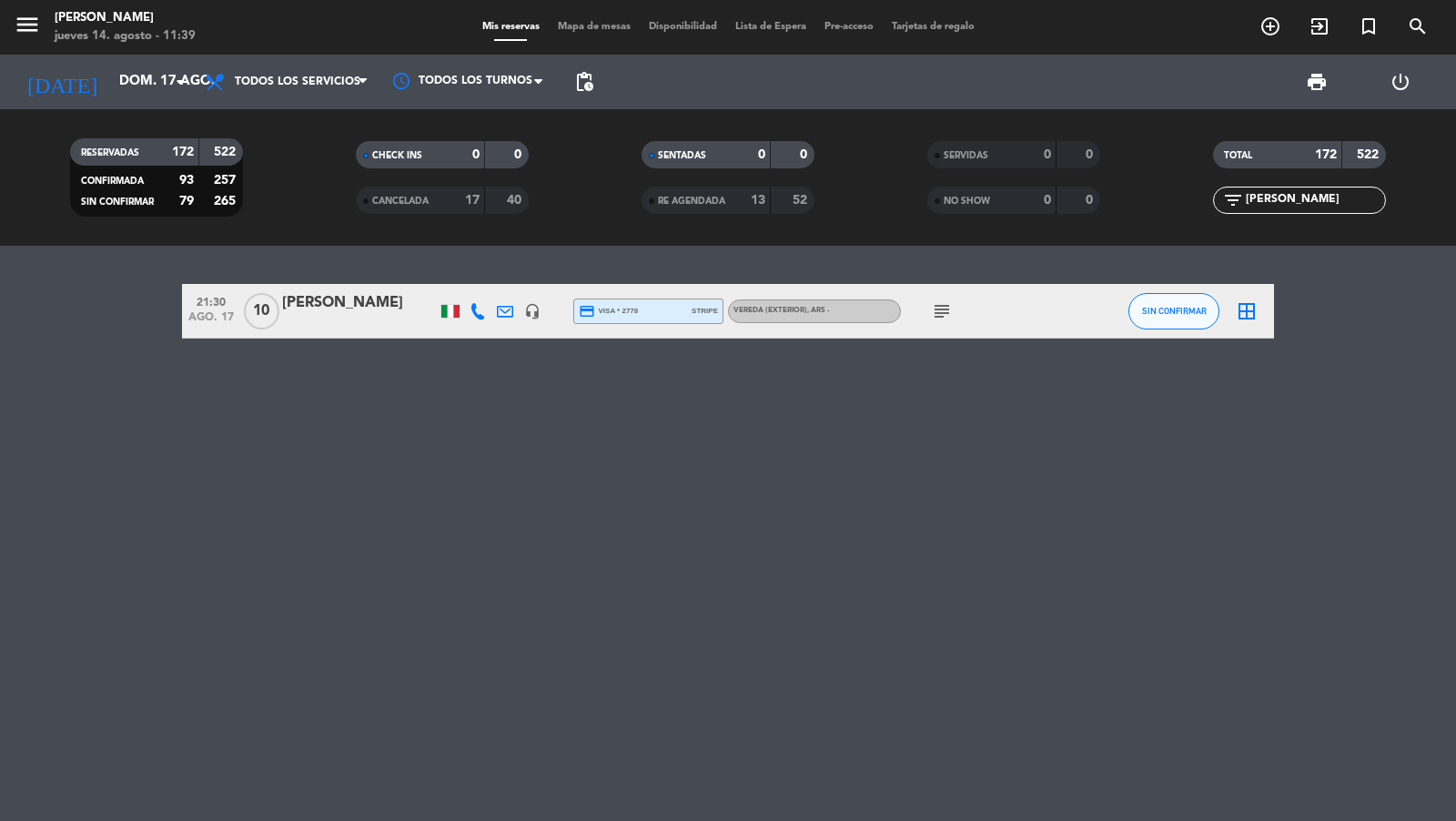
type input "vie. 22 ago."
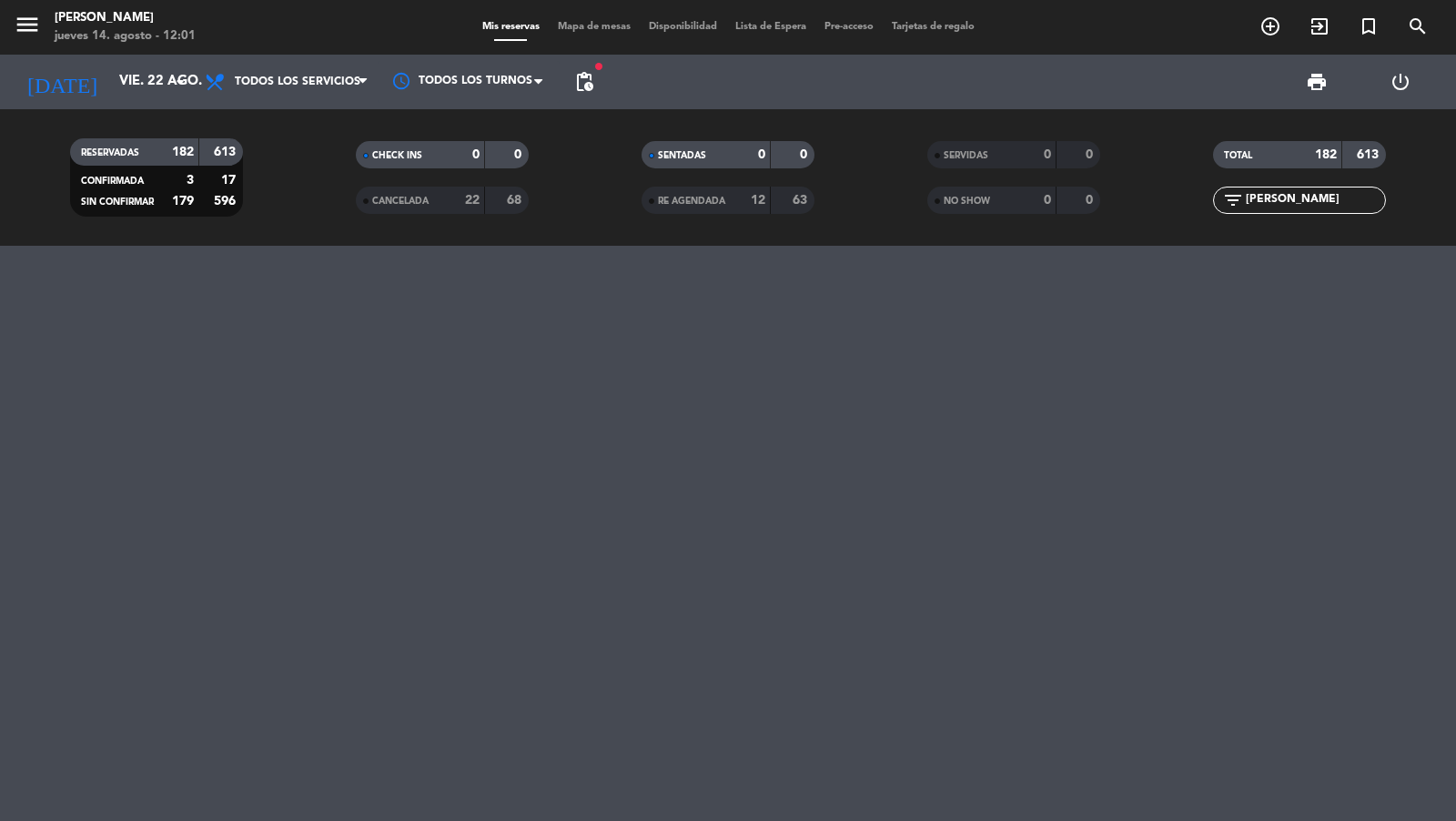
drag, startPoint x: 1322, startPoint y: 195, endPoint x: 1216, endPoint y: 193, distance: 106.0
click at [1216, 194] on div "filter_list Ala Braesco" at bounding box center [1300, 199] width 173 height 27
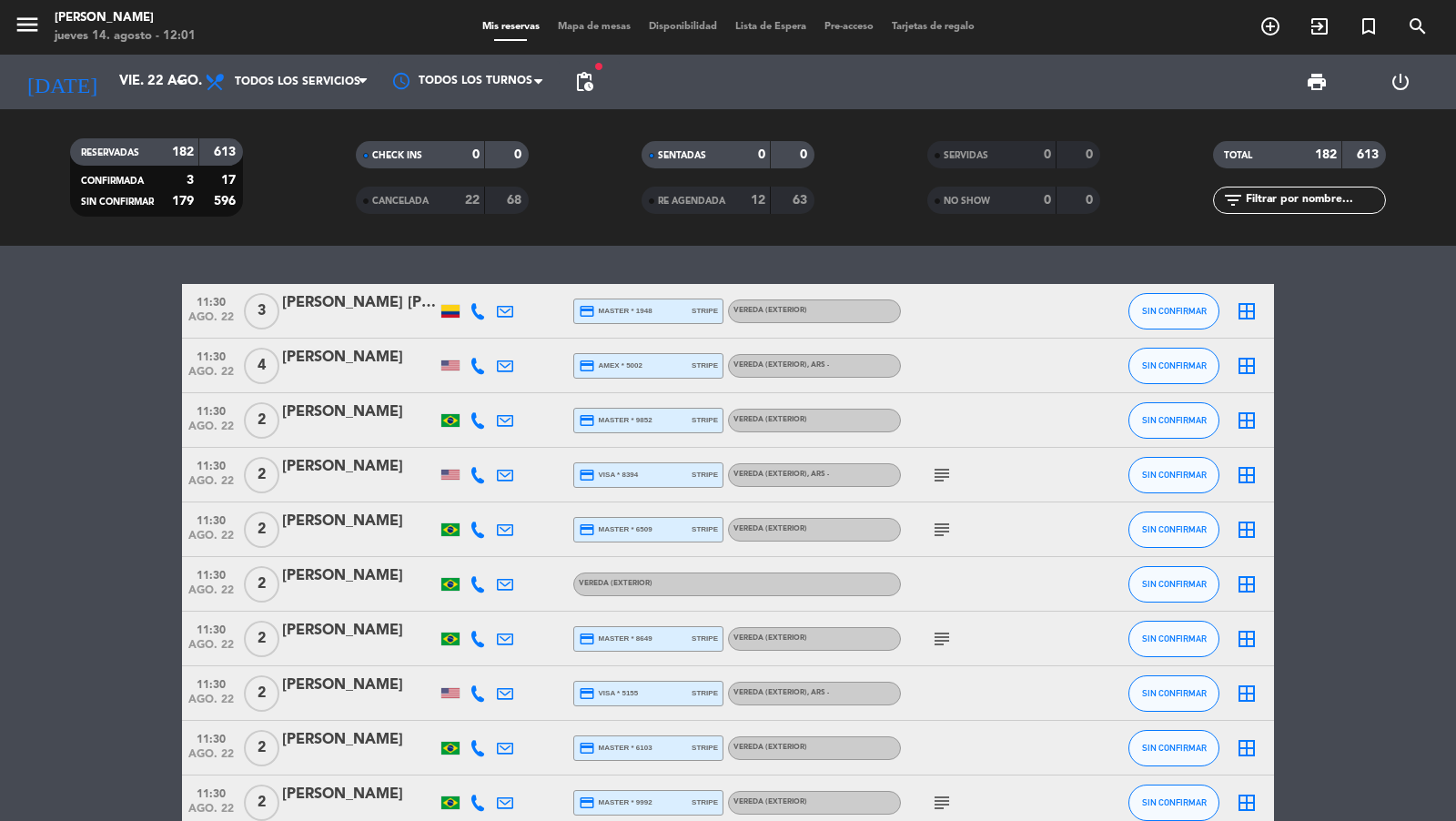
click at [357, 584] on div "[PERSON_NAME]" at bounding box center [358, 576] width 154 height 24
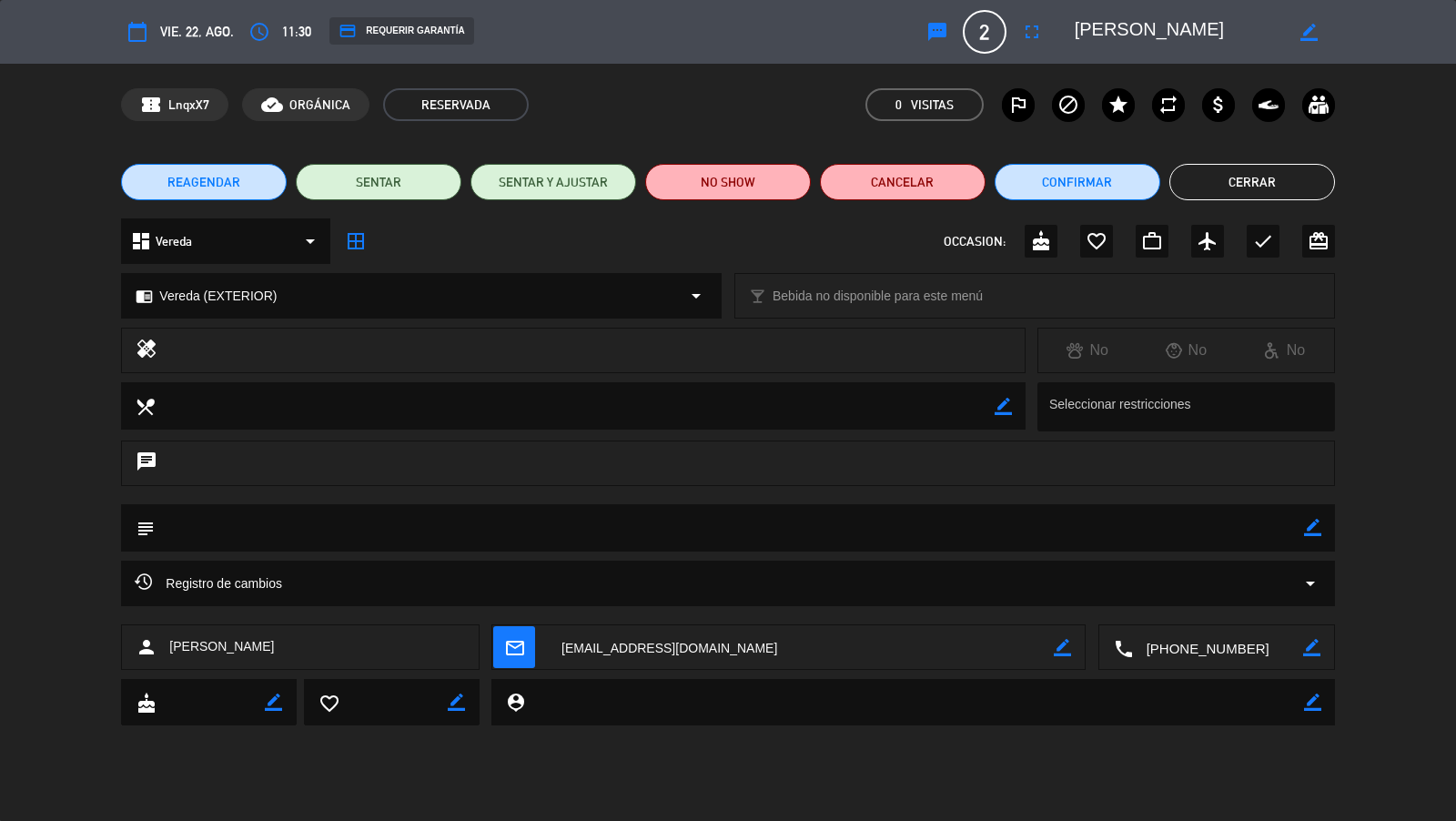
click at [450, 27] on div "credit_card REQUERIR GARANTÍA" at bounding box center [401, 30] width 143 height 27
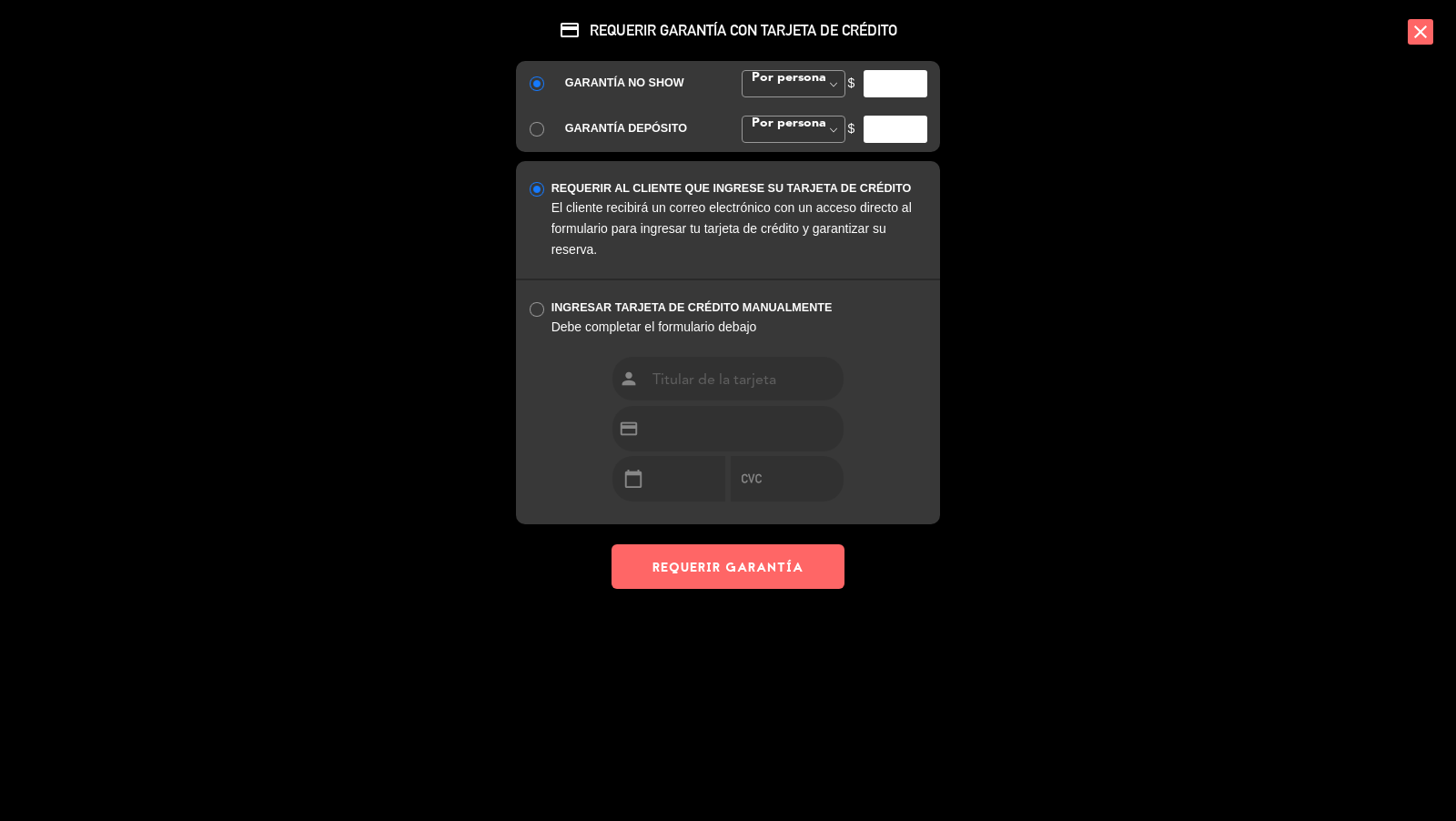
click at [885, 82] on input "number" at bounding box center [896, 83] width 64 height 27
type input "35000"
click at [772, 569] on button "REQUERIR GARANTÍA" at bounding box center [728, 566] width 233 height 45
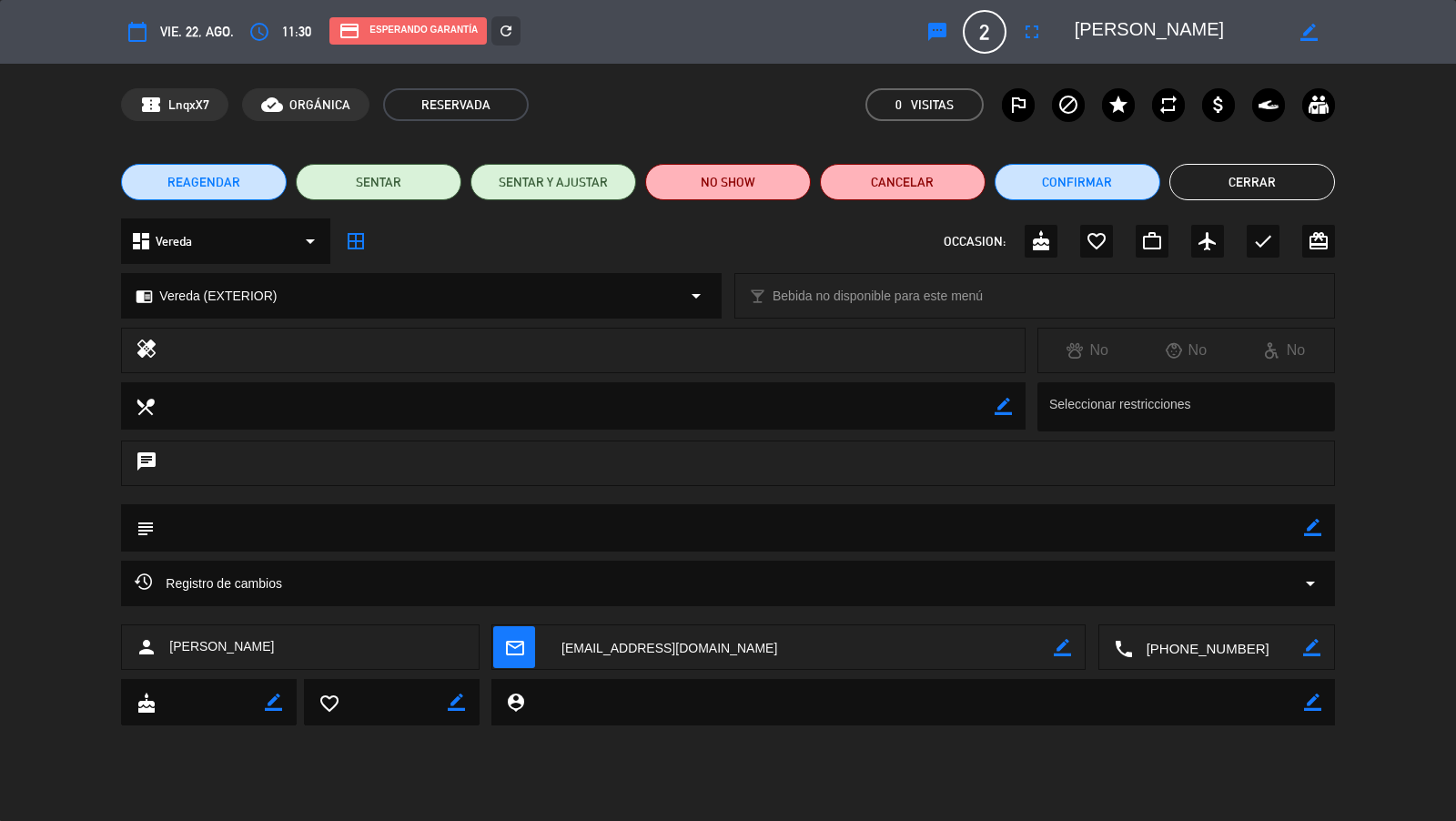
click at [1242, 193] on button "Cerrar" at bounding box center [1252, 182] width 165 height 37
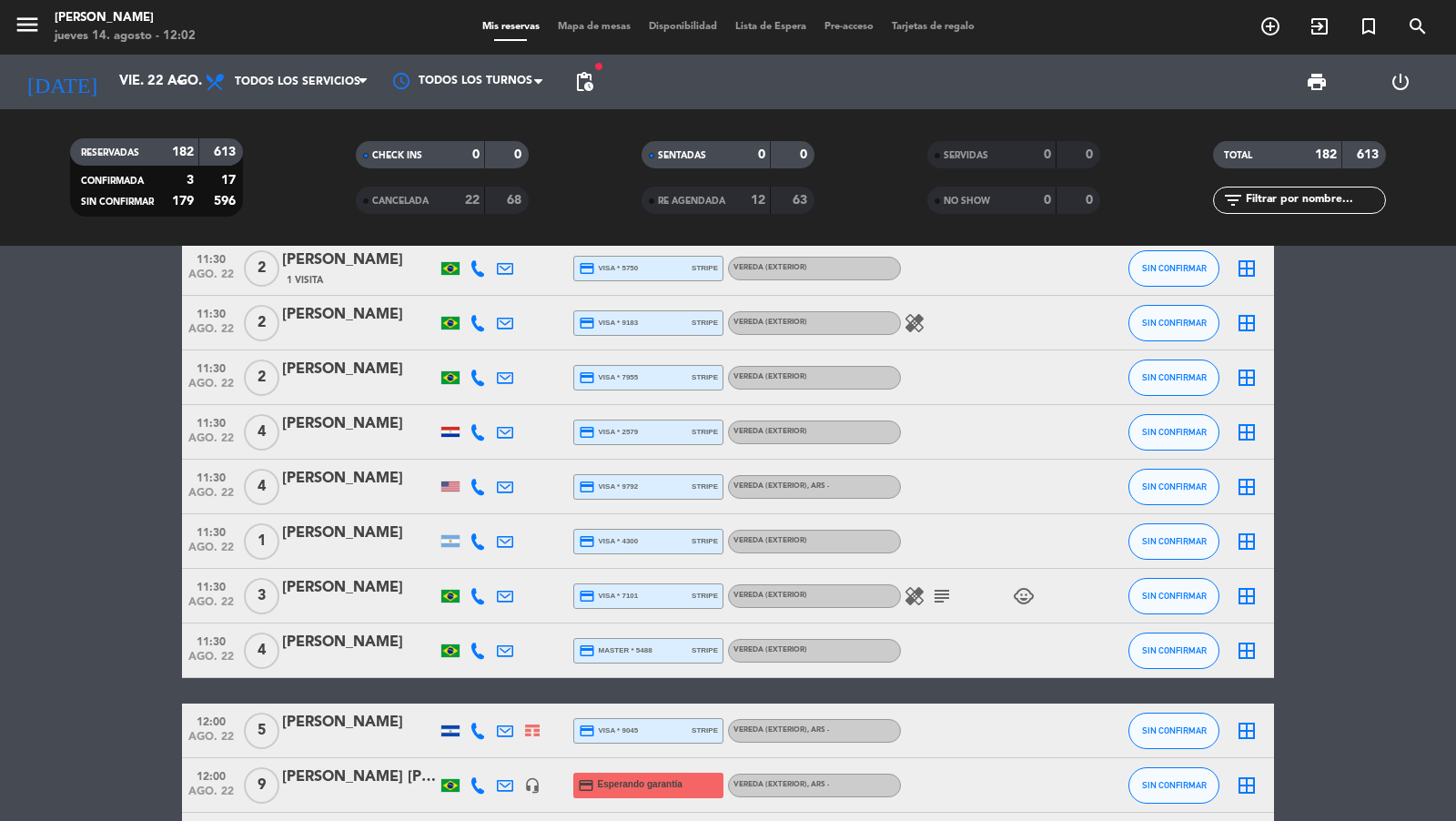
scroll to position [1203, 0]
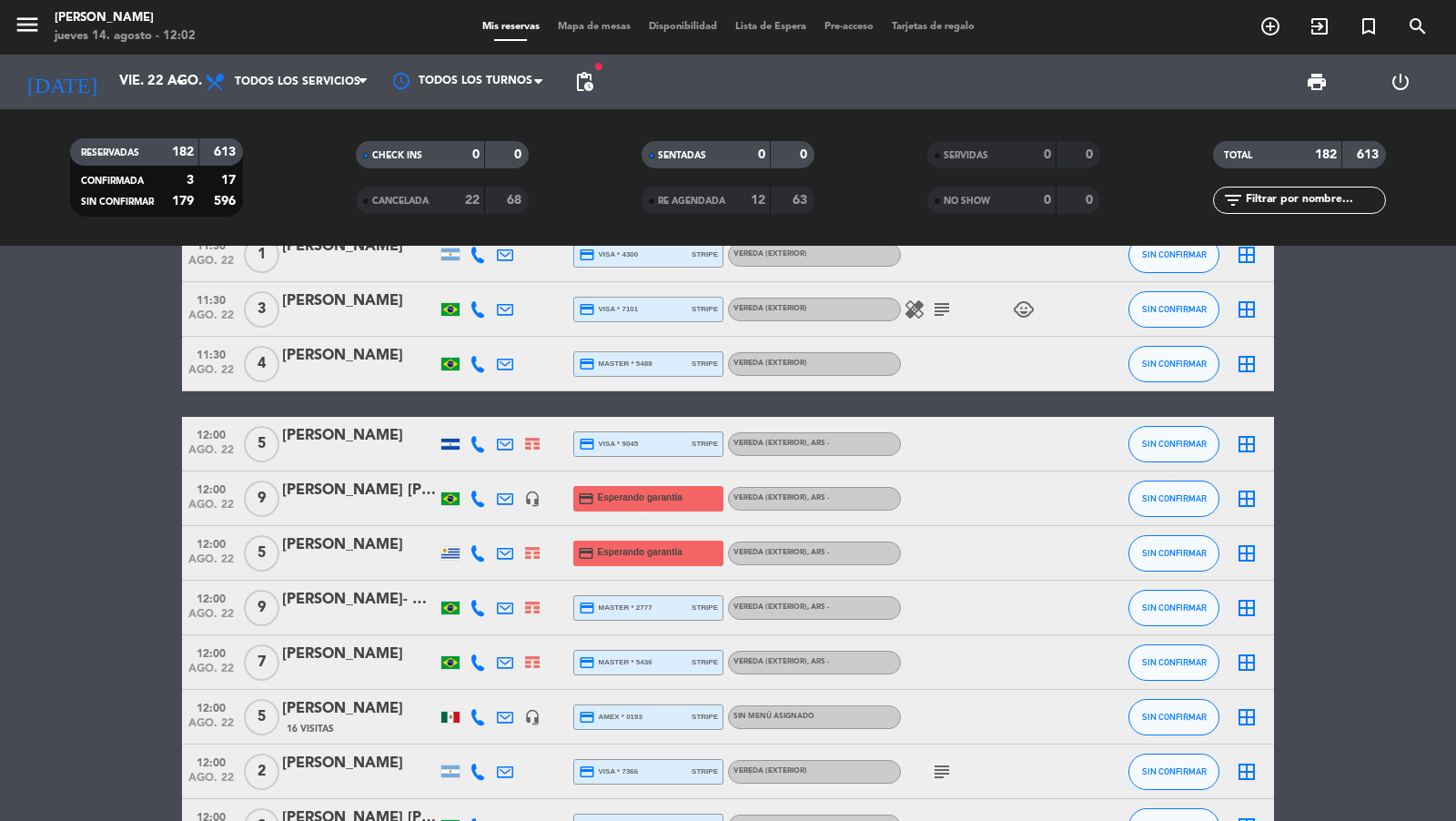
click at [588, 83] on span "pending_actions" at bounding box center [584, 82] width 22 height 22
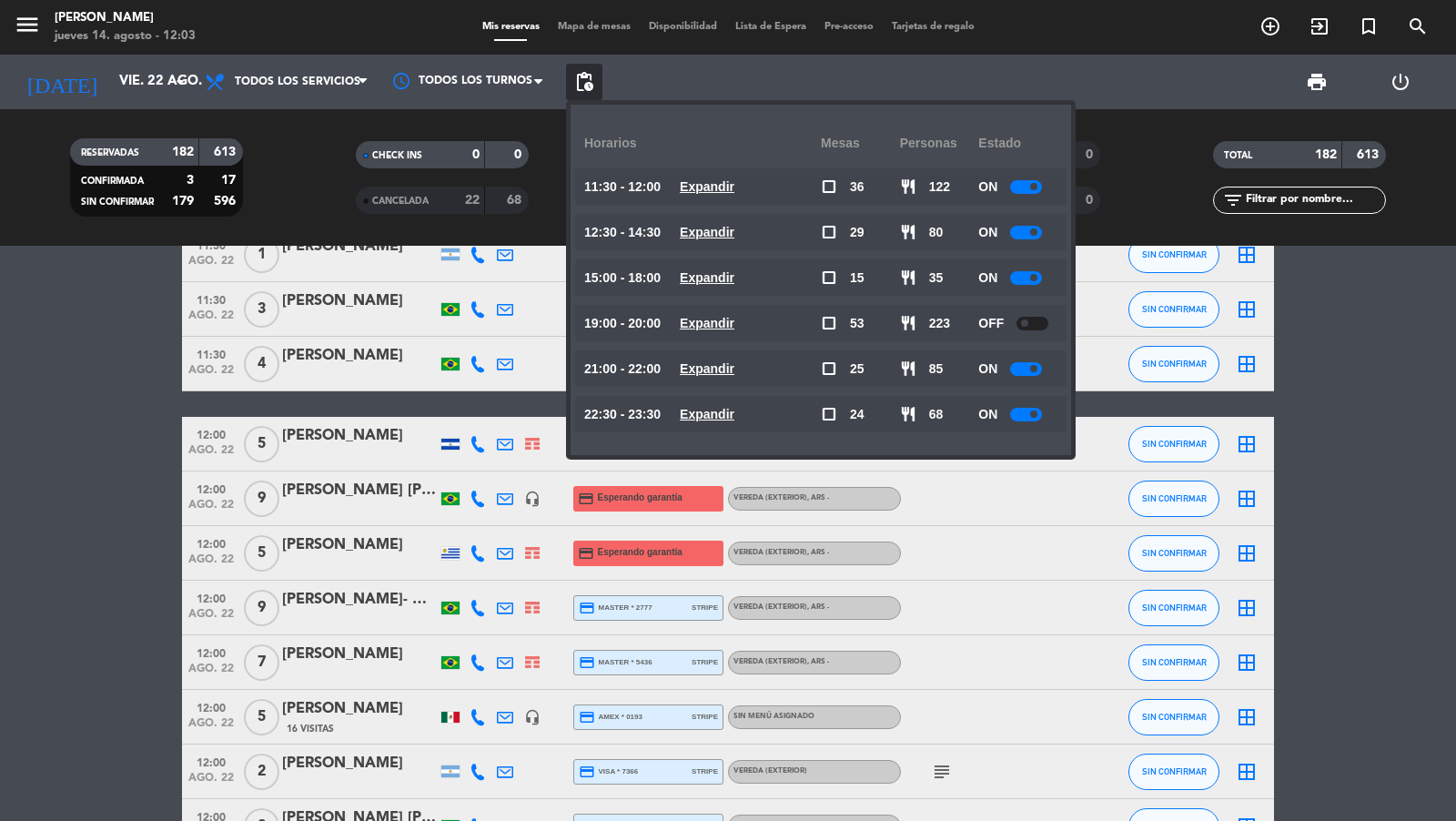
click at [1282, 27] on icon "search" at bounding box center [1271, 27] width 22 height 22
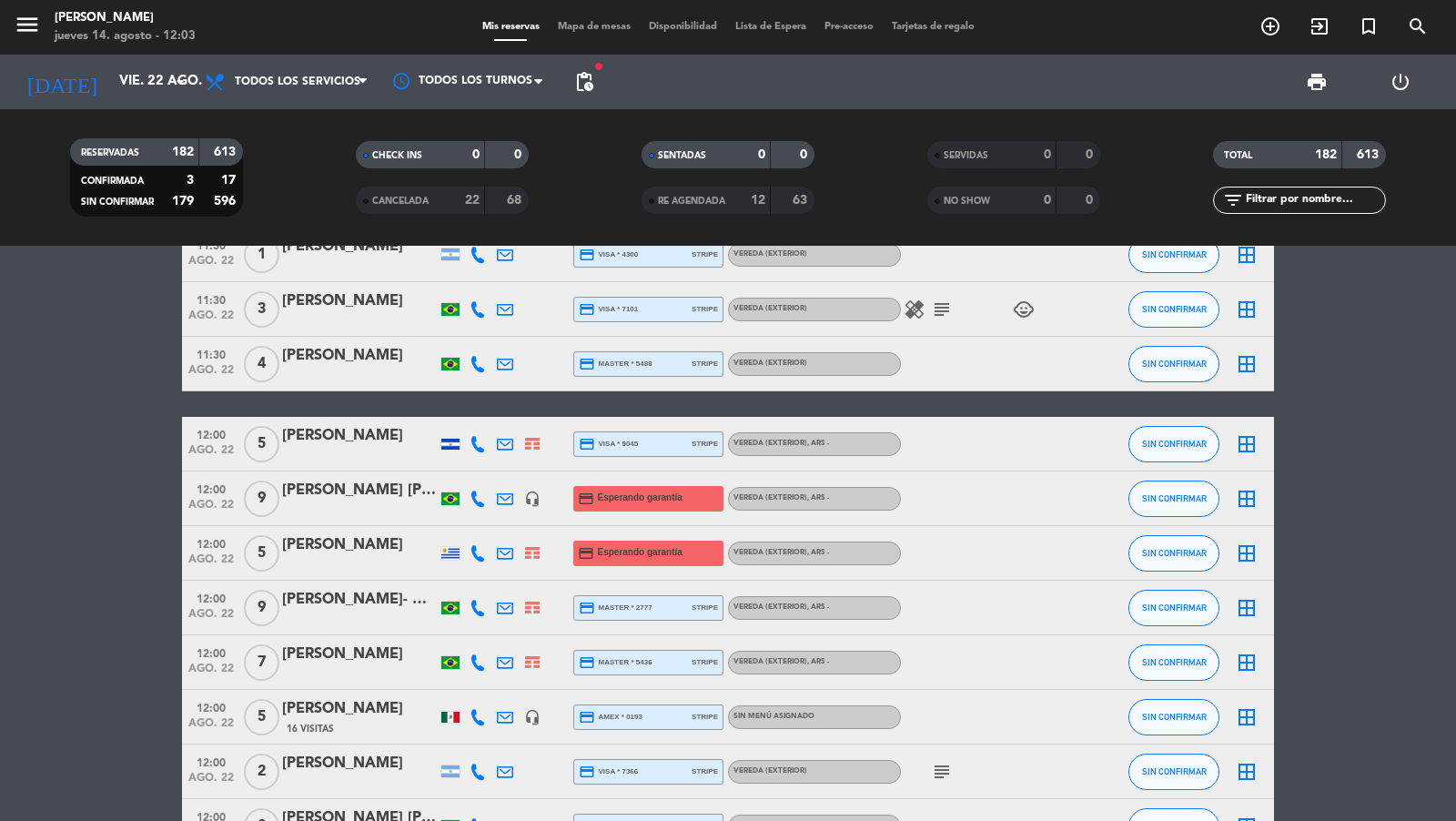
click at [1417, 27] on div "search close Ingrese arriba un Nombre, Teléfono, o Email." at bounding box center [728, 410] width 1456 height 821
click at [1282, 30] on icon "search" at bounding box center [1271, 27] width 22 height 22
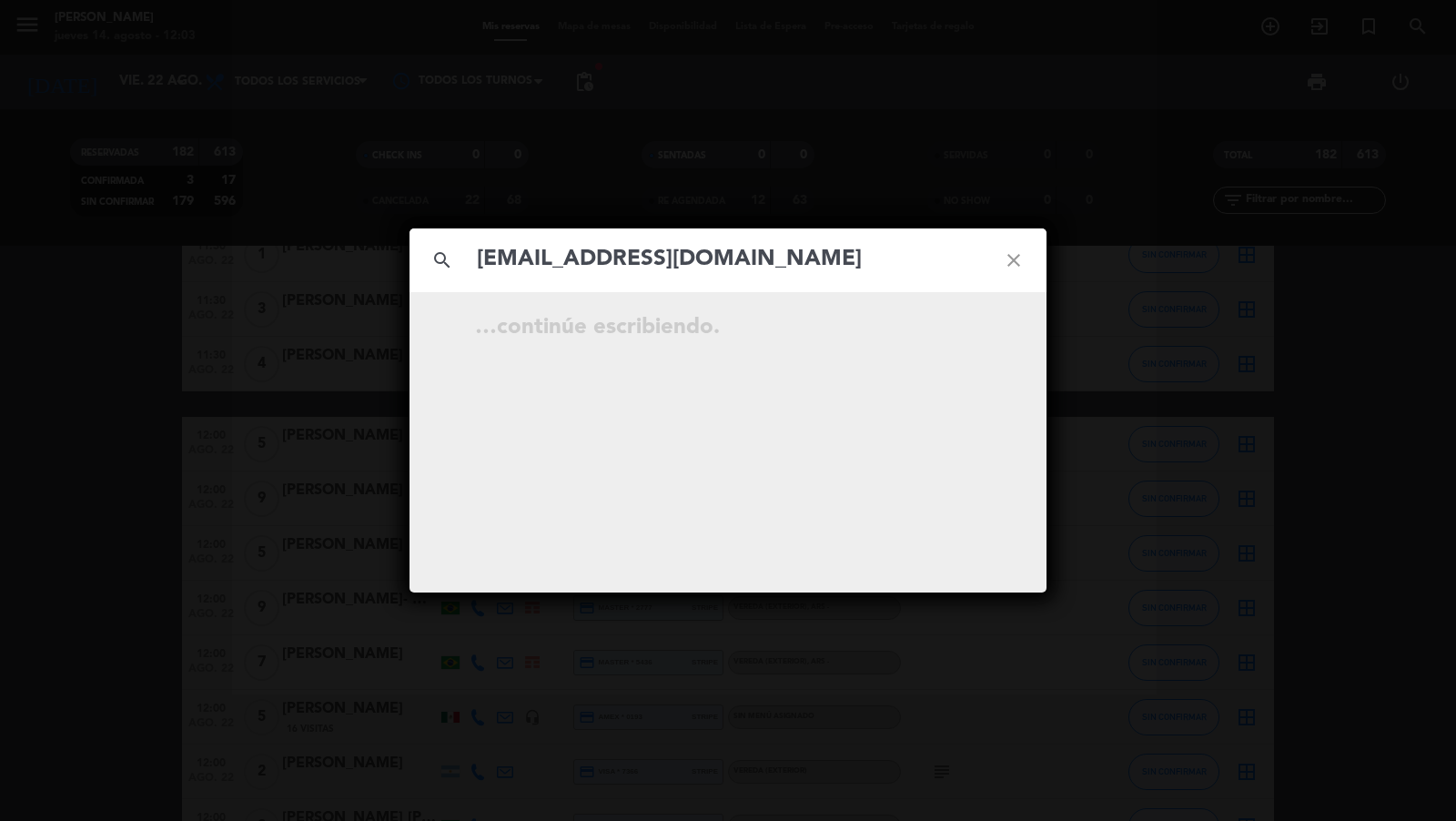
type input "[EMAIL_ADDRESS][DOMAIN_NAME]"
click at [972, 324] on icon "open_in_new" at bounding box center [968, 330] width 22 height 22
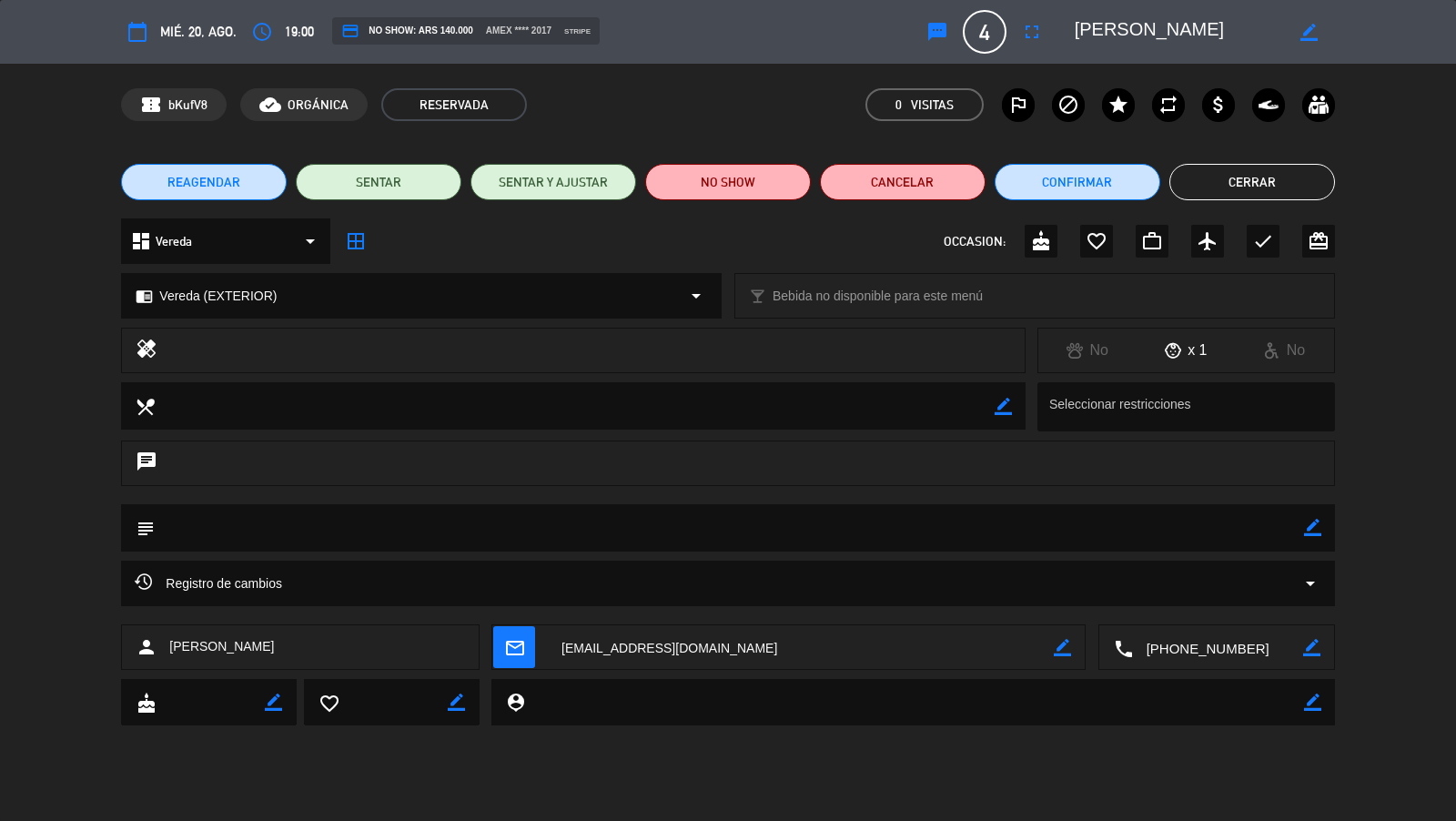
click at [1121, 583] on div "Registro de cambios arrow_drop_down" at bounding box center [727, 583] width 1185 height 22
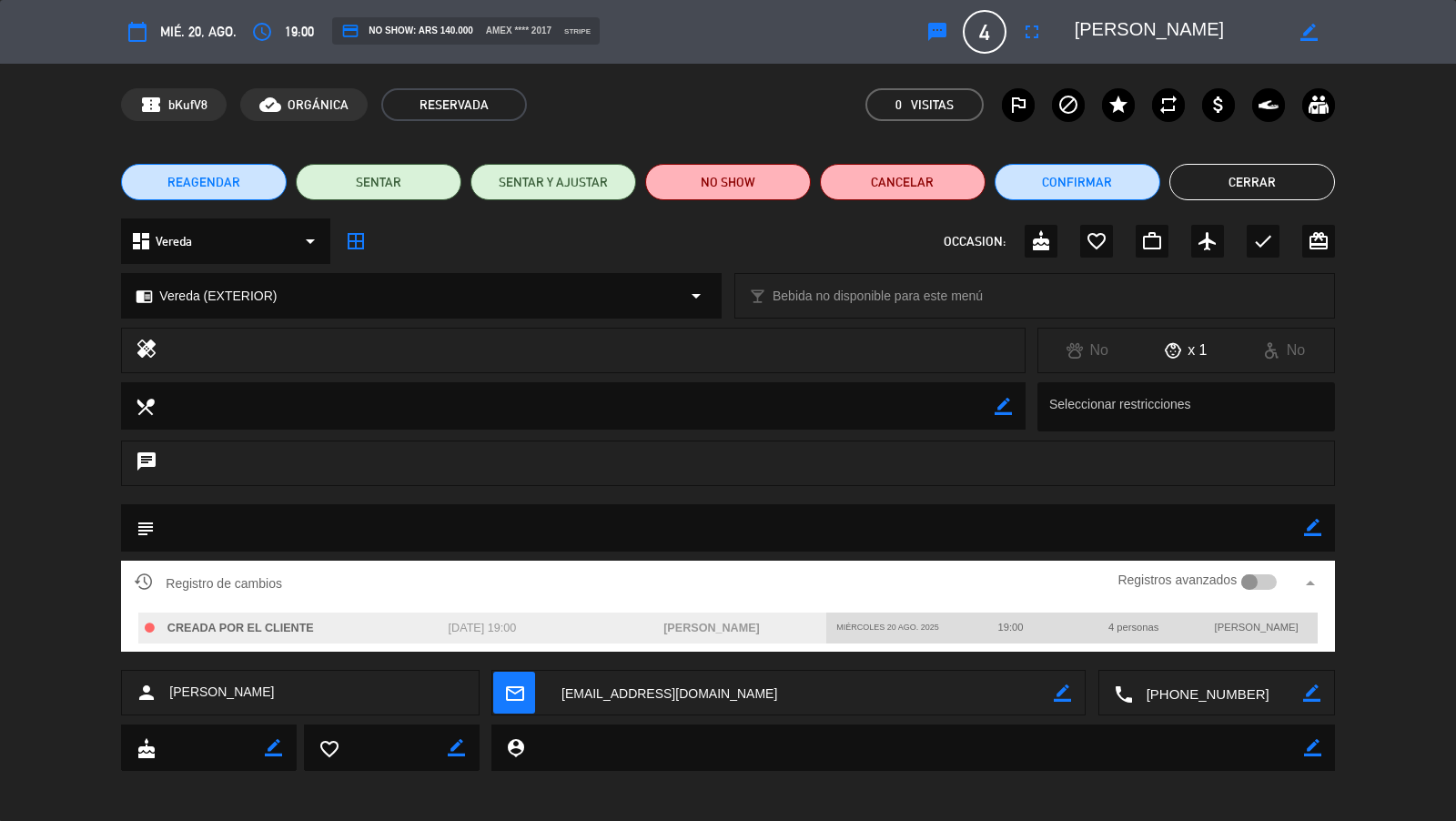
click at [1284, 579] on smart-switch "Registros avanzados" at bounding box center [1196, 579] width 204 height 15
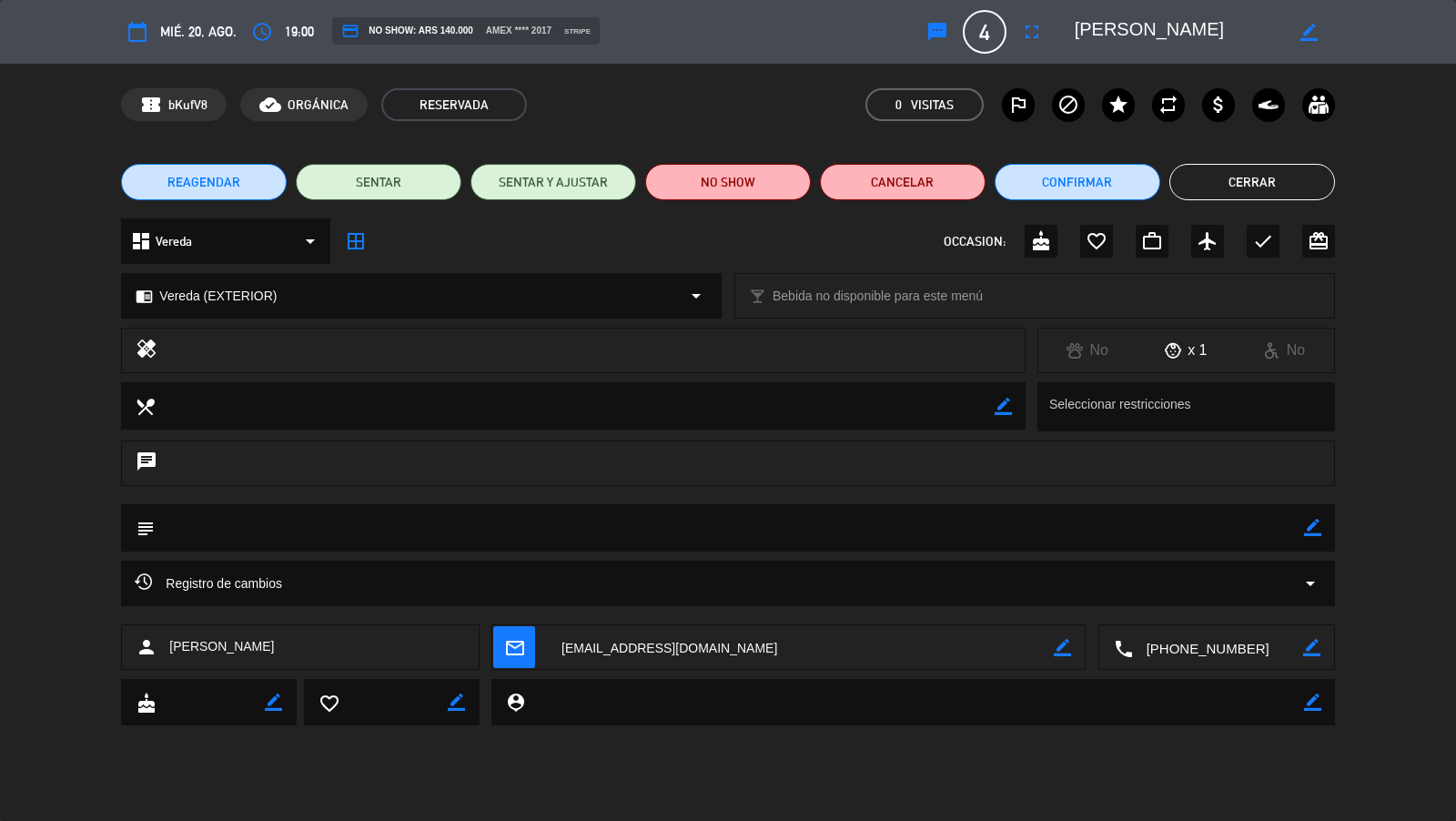
click at [1264, 583] on div "Registro de cambios arrow_drop_down" at bounding box center [727, 583] width 1185 height 22
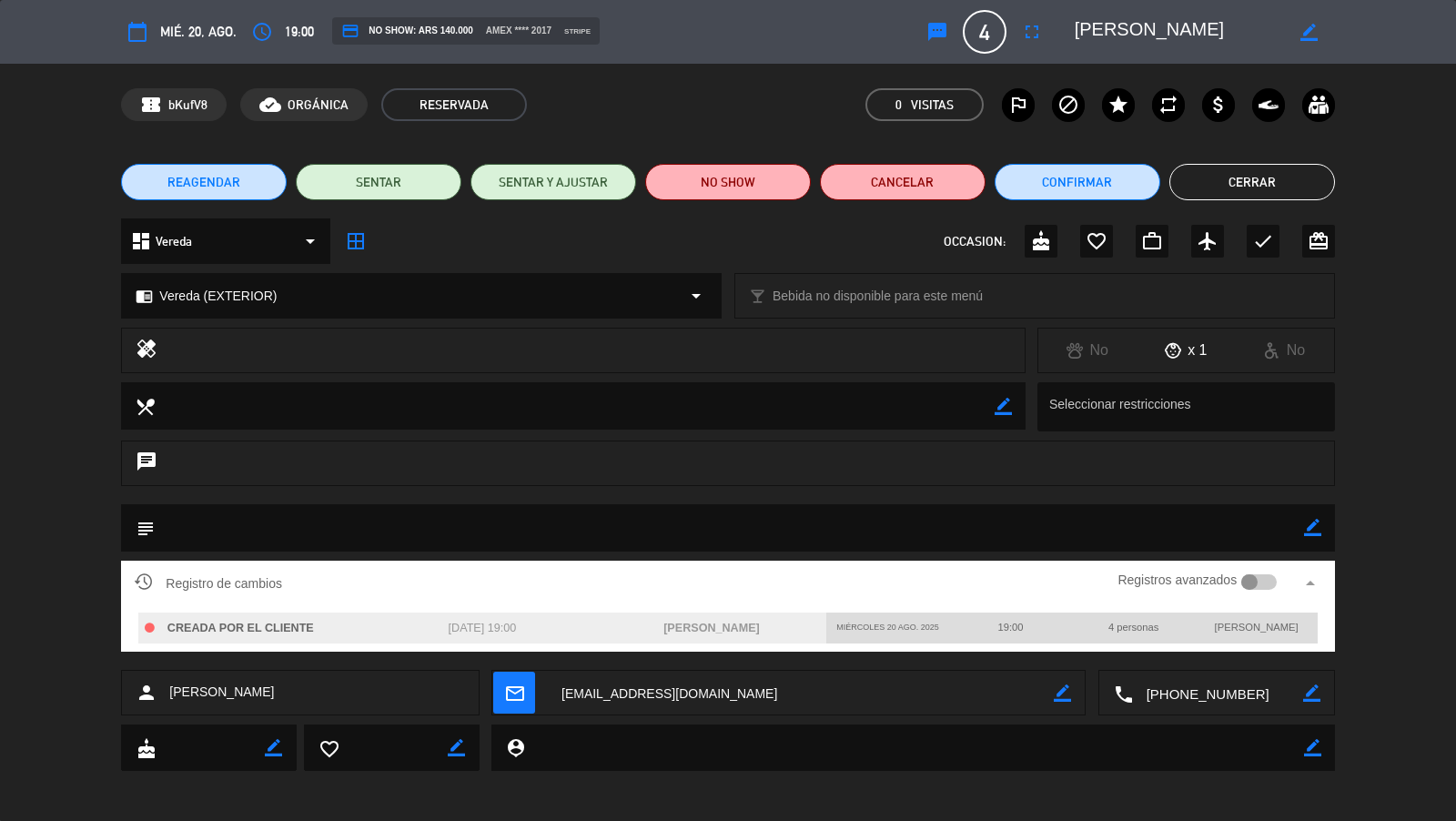
click at [1264, 583] on div at bounding box center [1259, 582] width 36 height 16
click at [1036, 33] on icon "fullscreen" at bounding box center [1032, 32] width 22 height 22
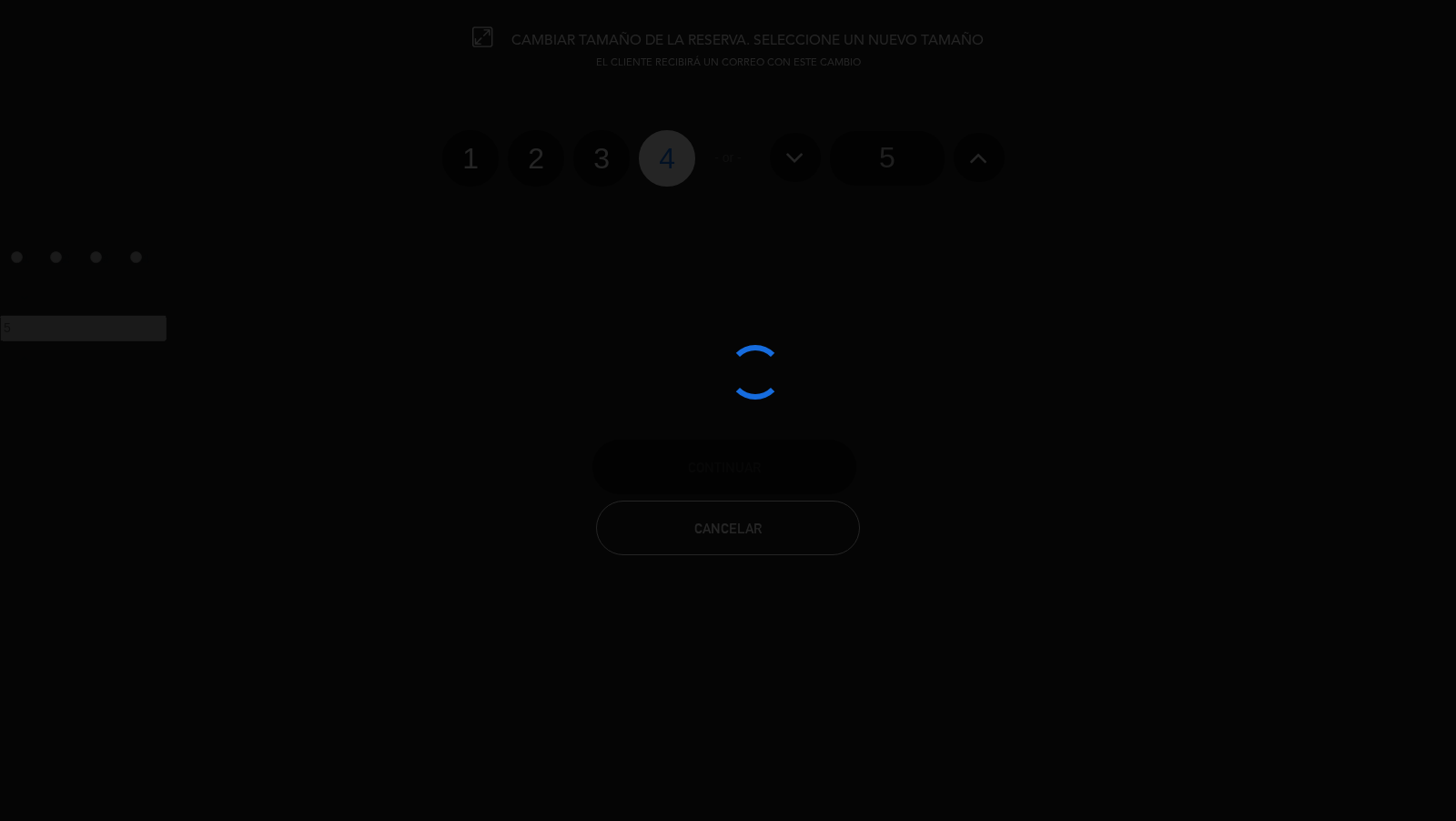
click at [991, 164] on div at bounding box center [728, 410] width 1456 height 821
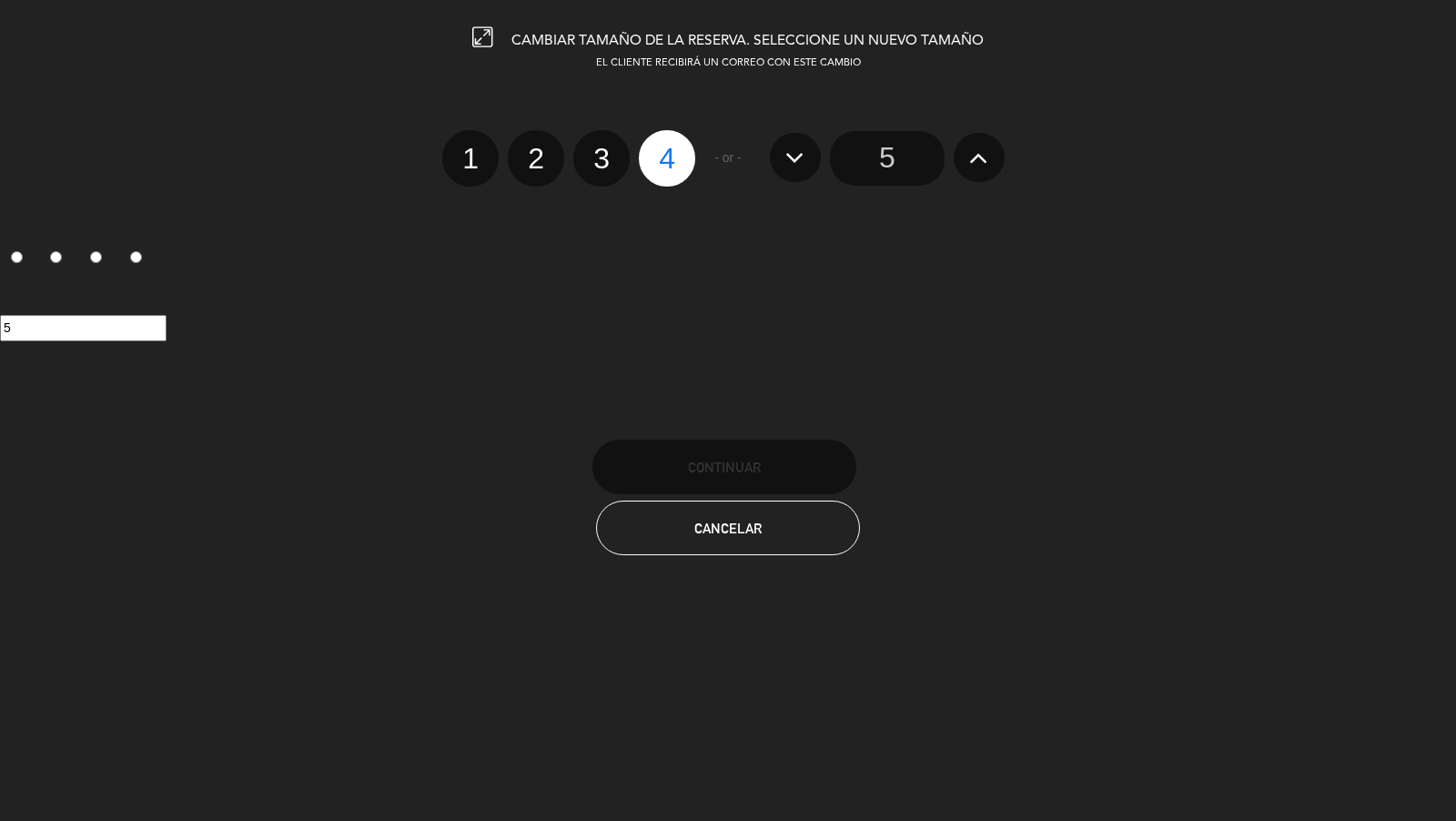
click at [967, 154] on button at bounding box center [978, 157] width 51 height 49
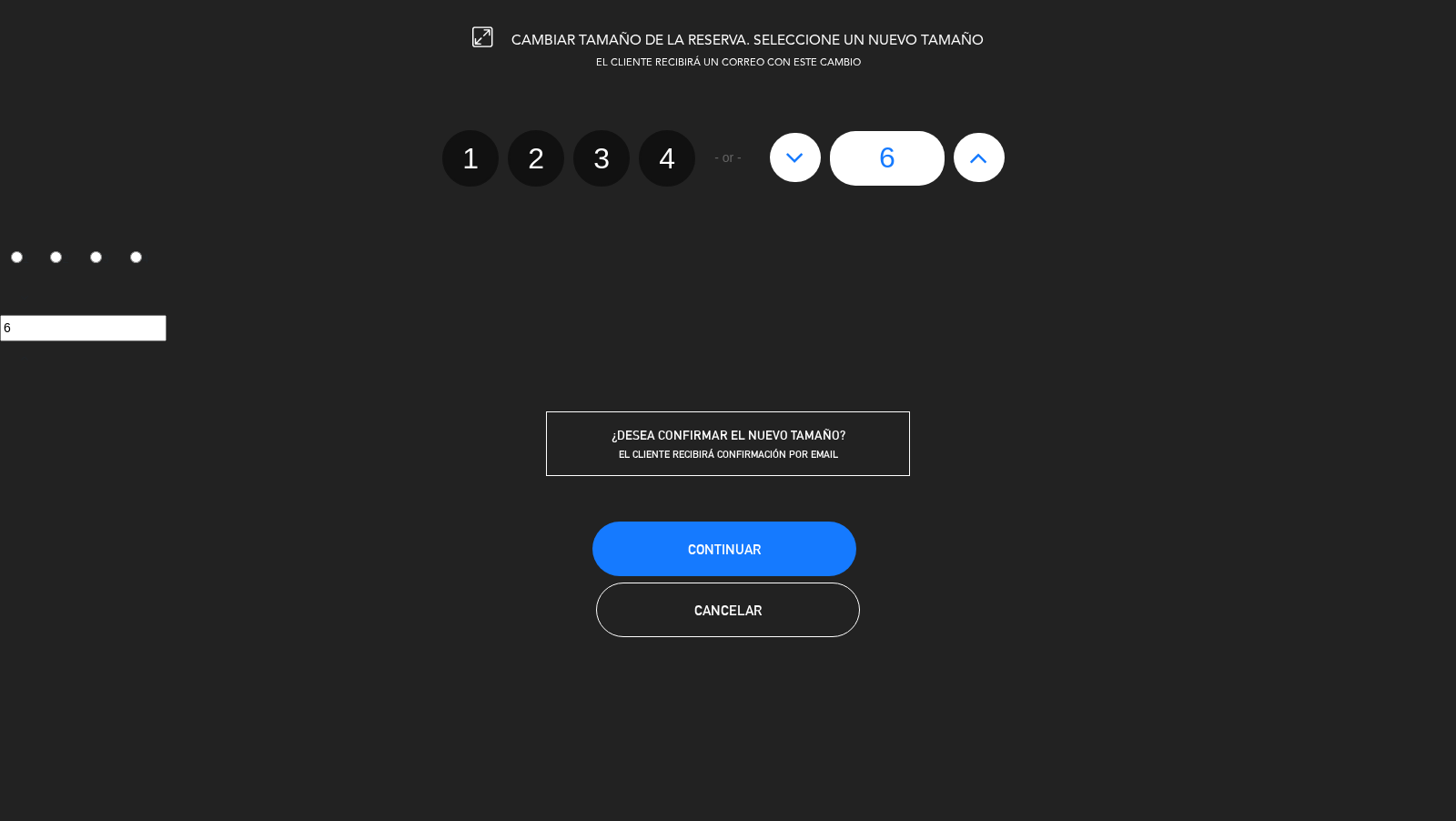
click at [780, 544] on button "Continuar" at bounding box center [724, 548] width 264 height 55
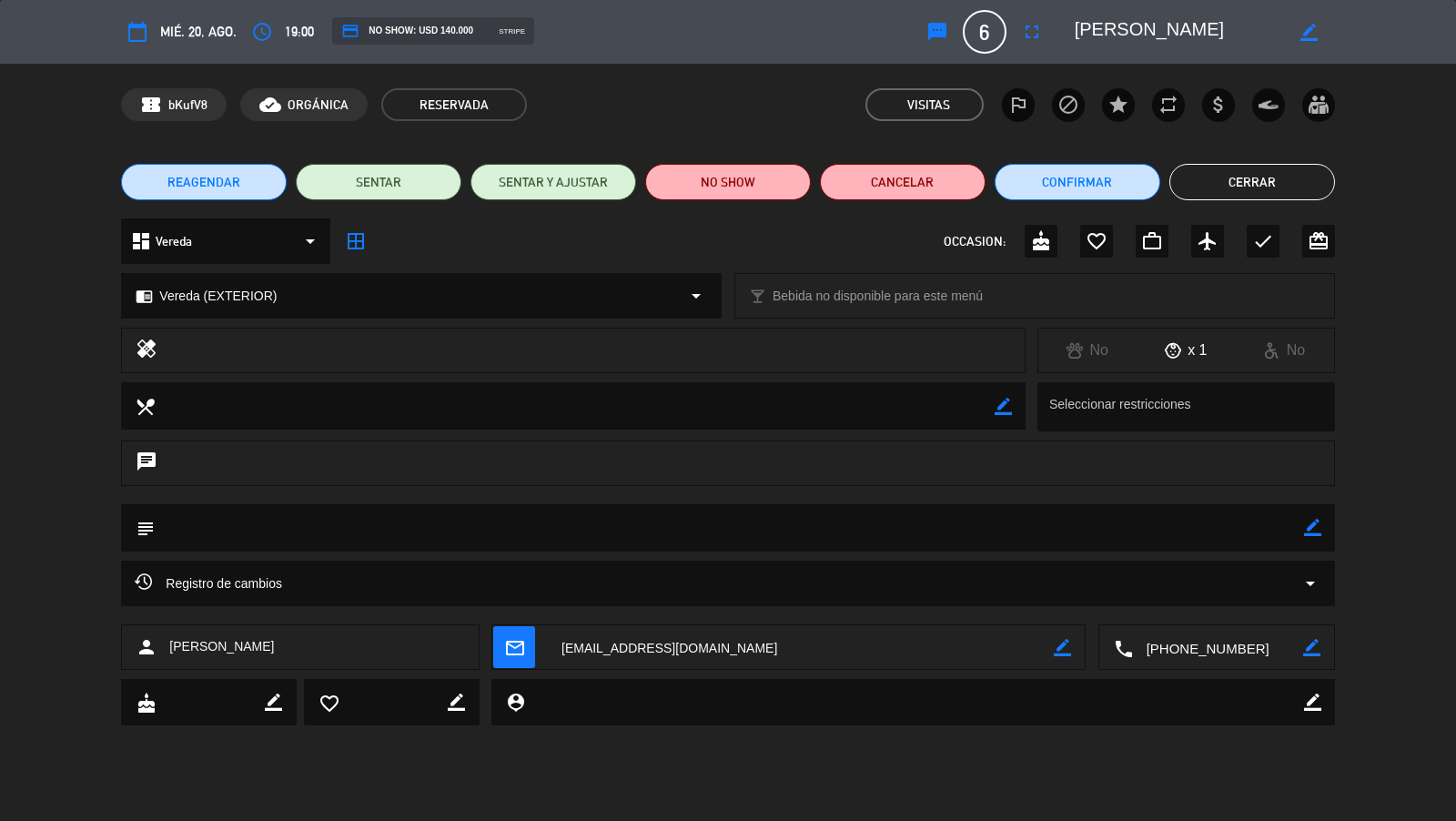
click at [1203, 176] on button "Cerrar" at bounding box center [1252, 182] width 165 height 37
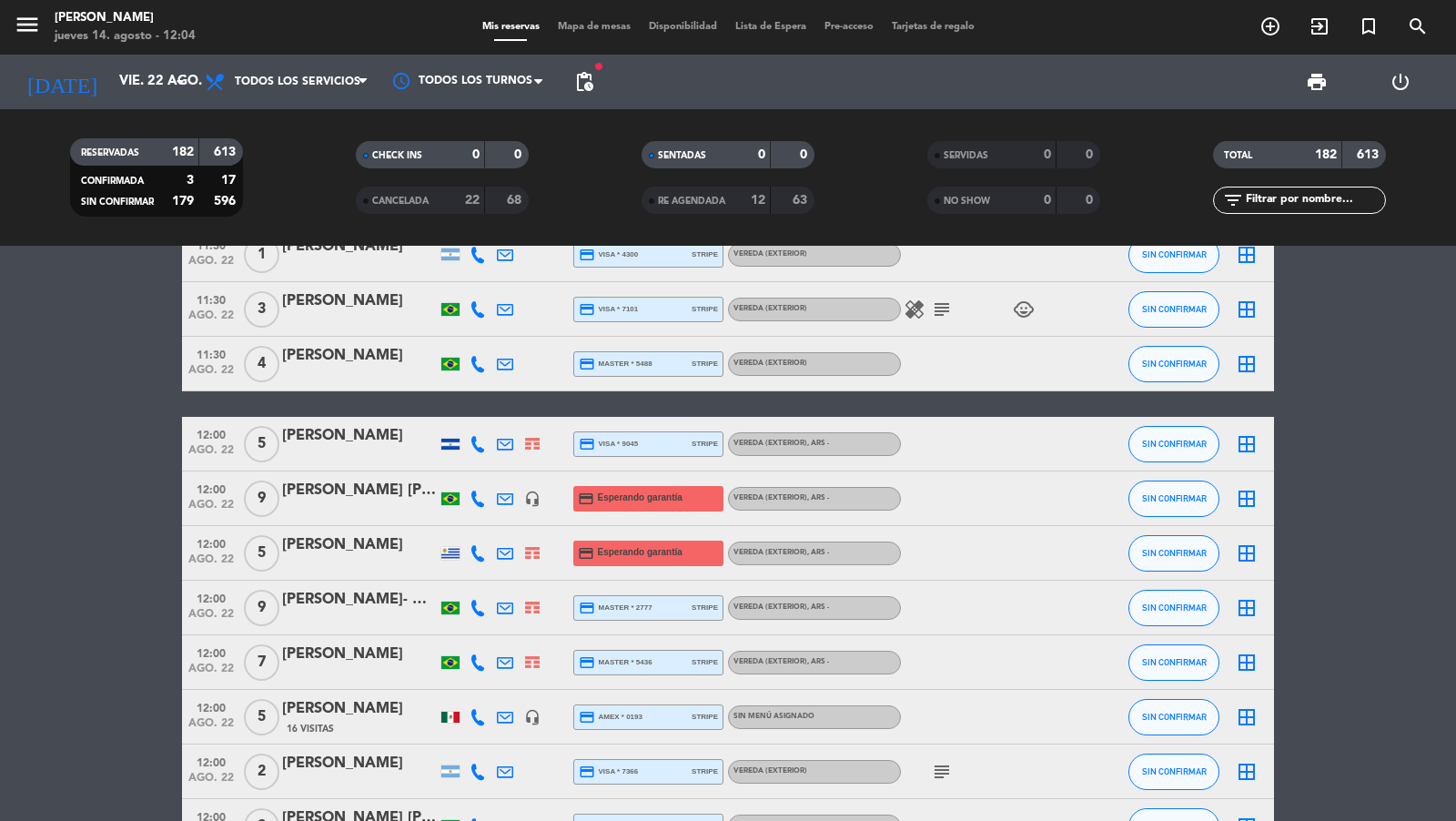
click at [582, 69] on span "pending_actions" at bounding box center [584, 82] width 37 height 37
click at [582, 72] on span "pending_actions" at bounding box center [584, 82] width 22 height 22
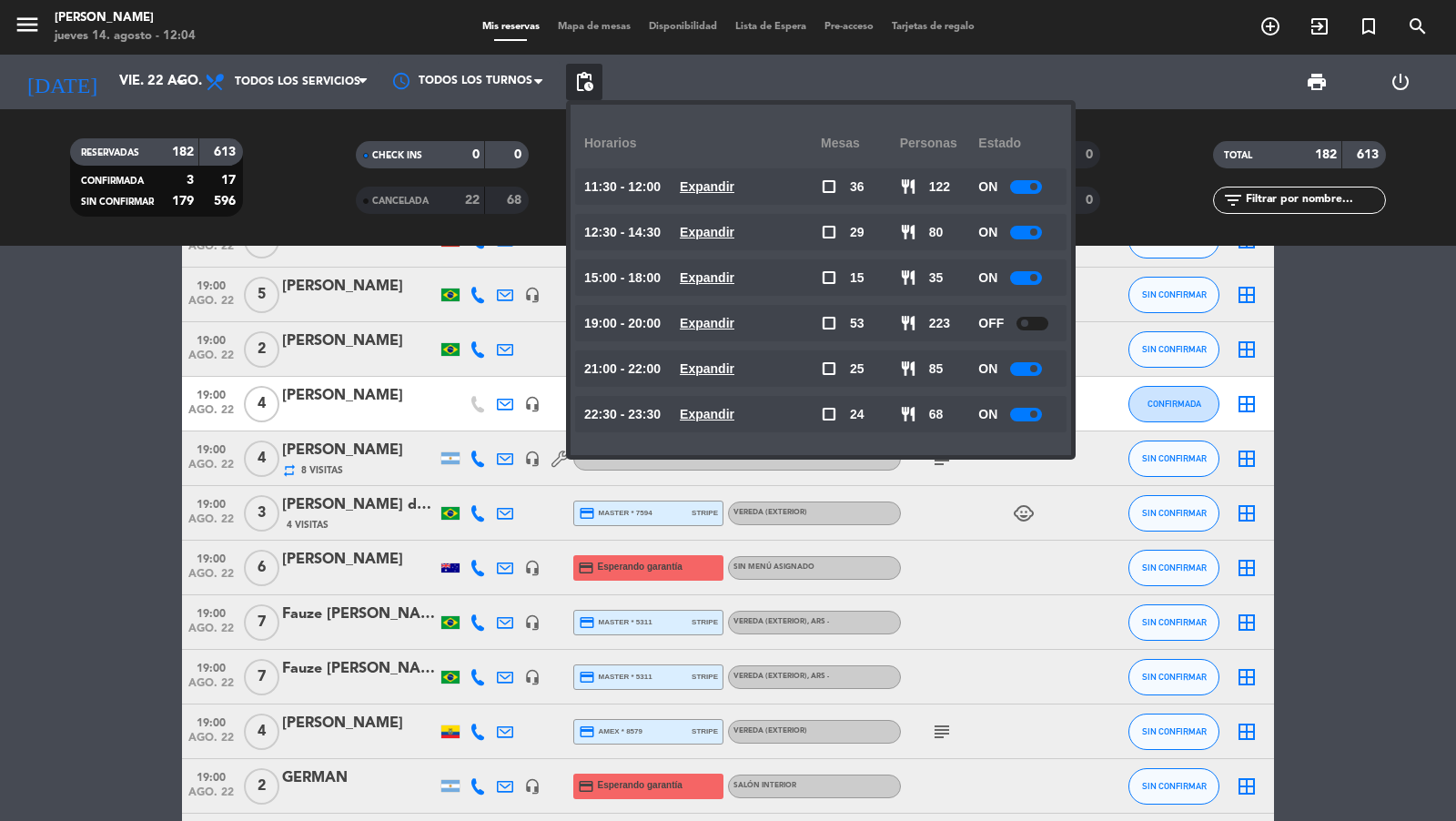
scroll to position [5032, 0]
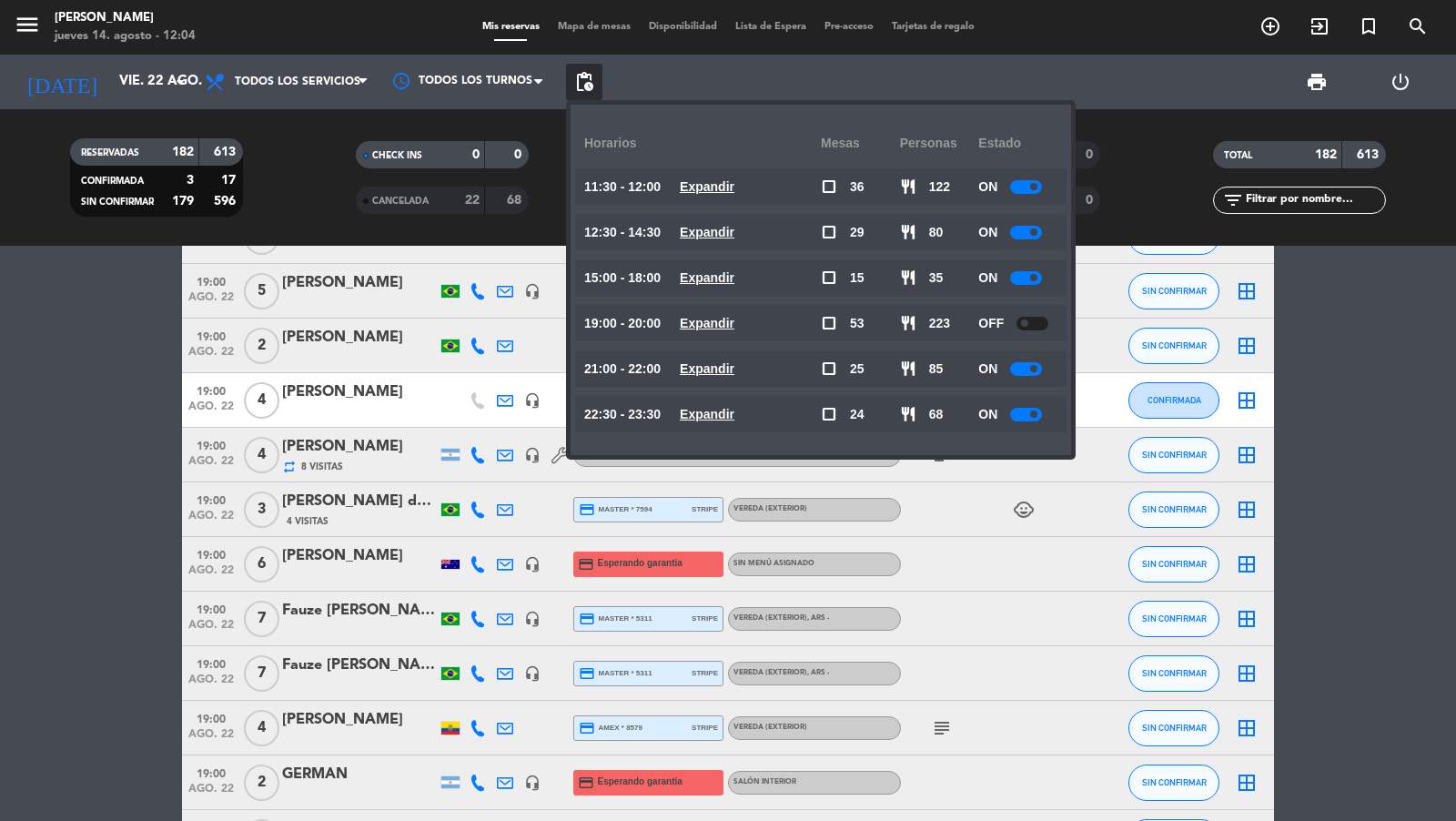
click at [207, 560] on span "19:00" at bounding box center [211, 553] width 46 height 21
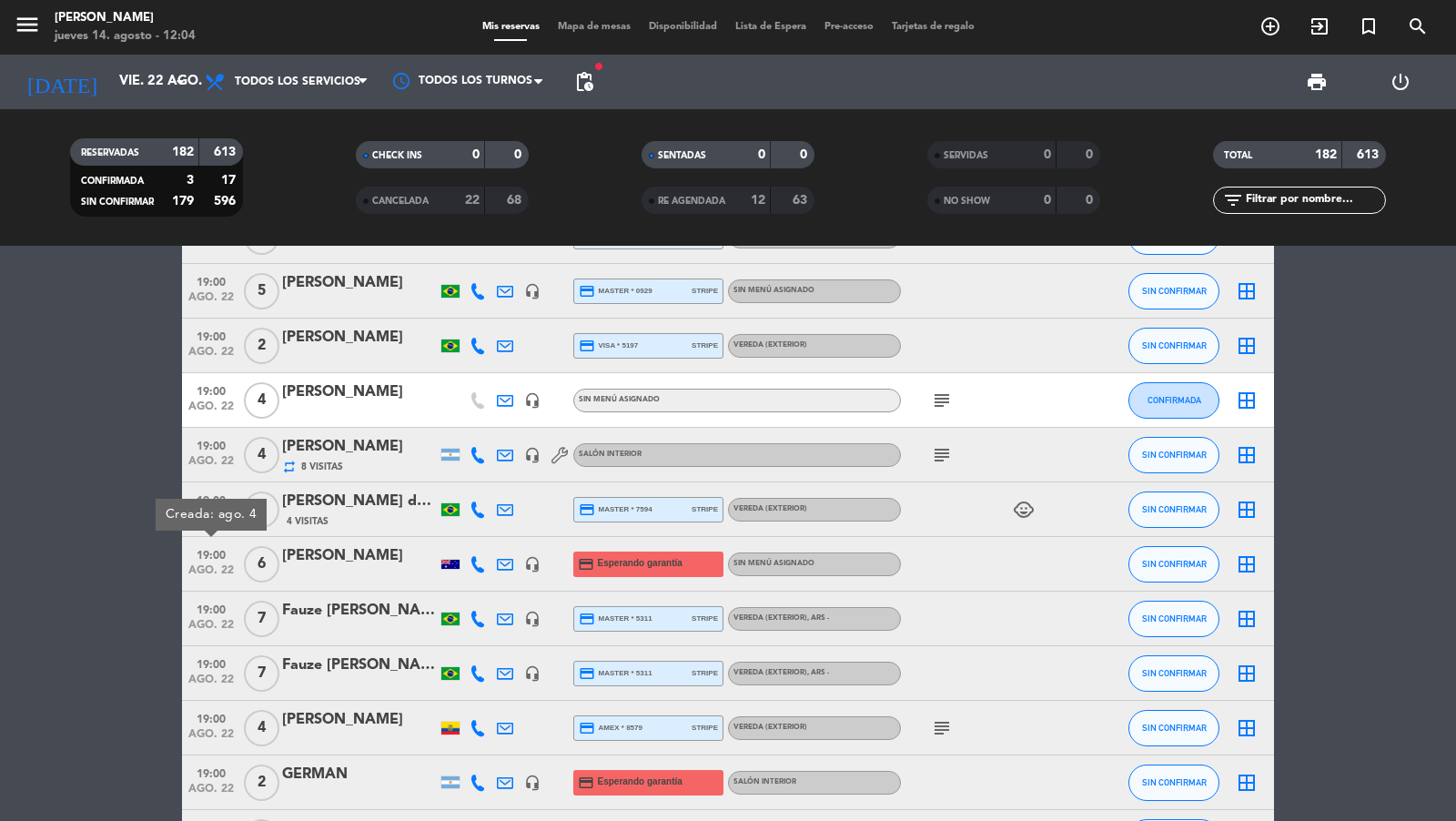
click at [294, 550] on div "[PERSON_NAME]" at bounding box center [358, 556] width 154 height 24
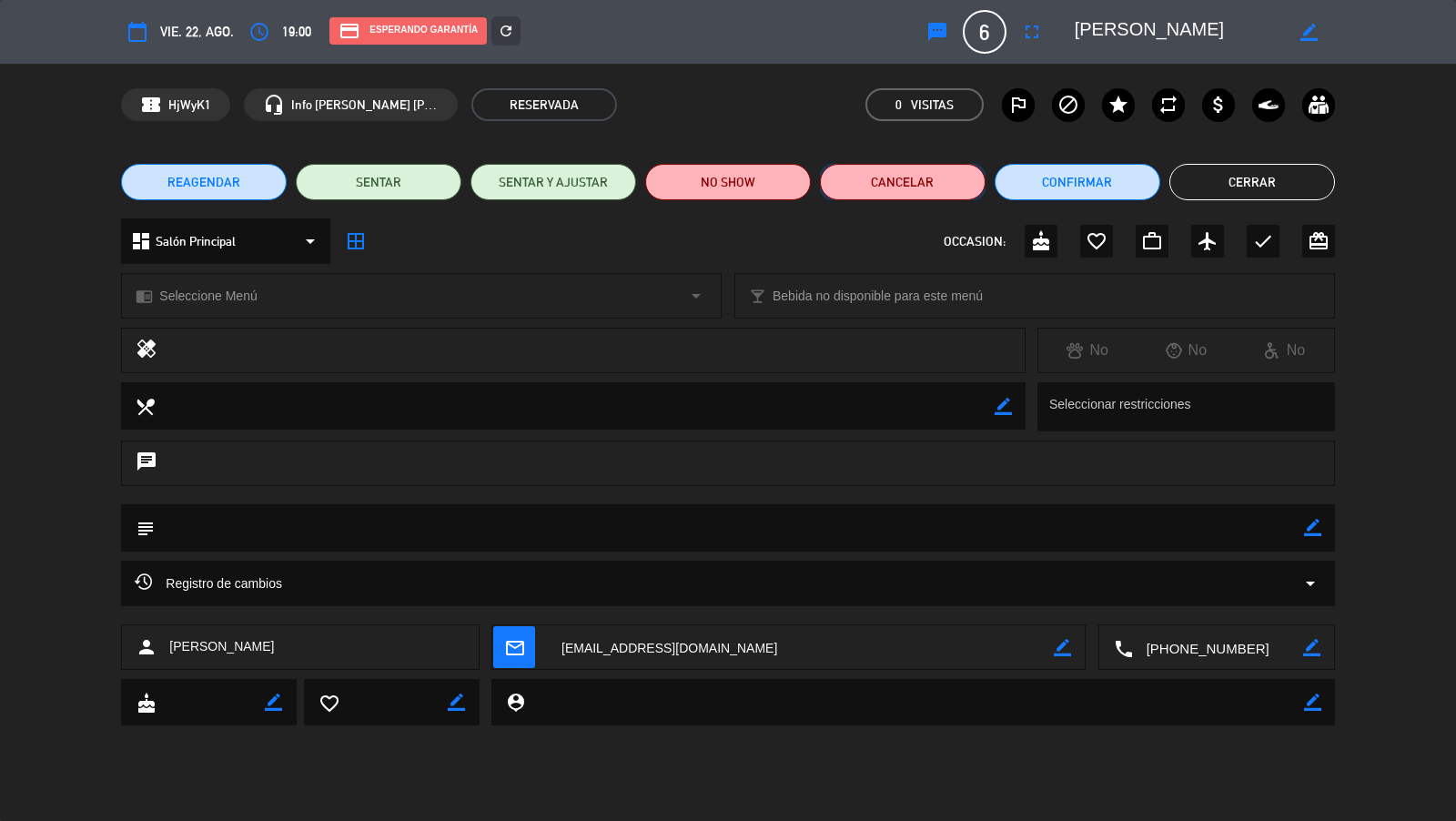
click at [854, 191] on button "Cancelar" at bounding box center [903, 182] width 165 height 37
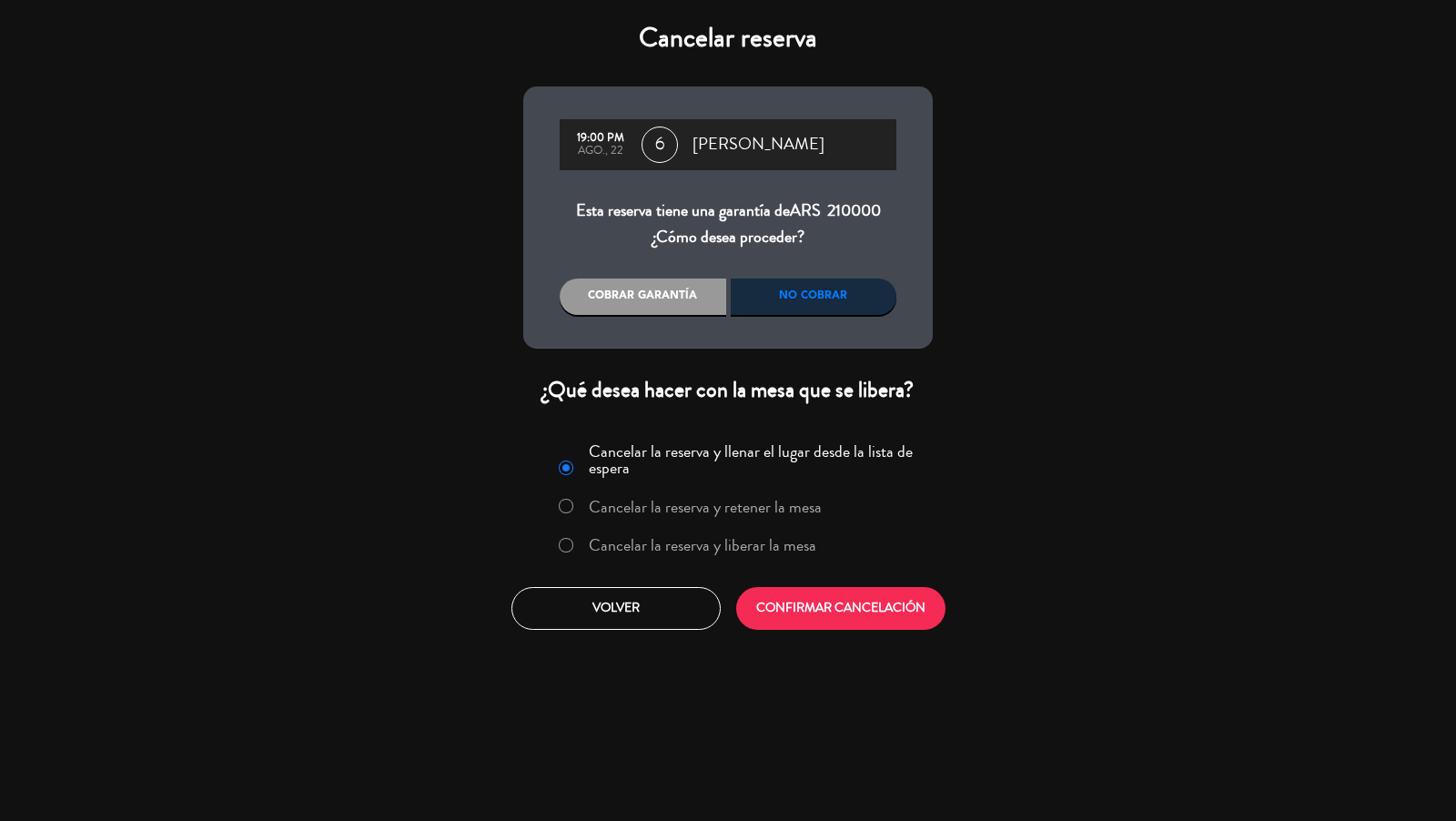
click at [750, 559] on label "Cancelar la reserva y liberar la mesa" at bounding box center [687, 545] width 277 height 33
click at [792, 604] on button "CONFIRMAR CANCELACIÓN" at bounding box center [841, 608] width 209 height 43
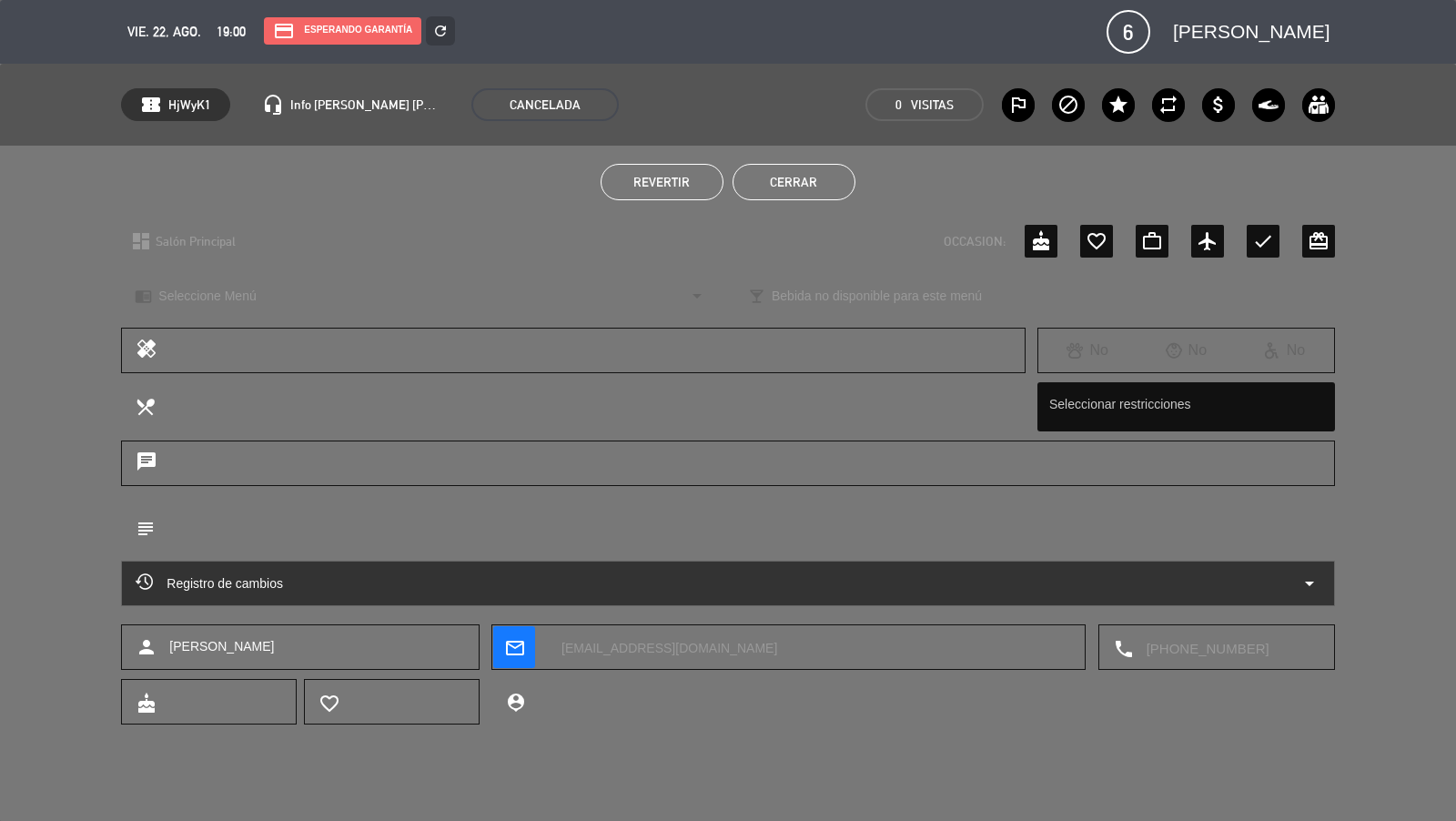
click at [799, 175] on button "Cerrar" at bounding box center [793, 182] width 122 height 37
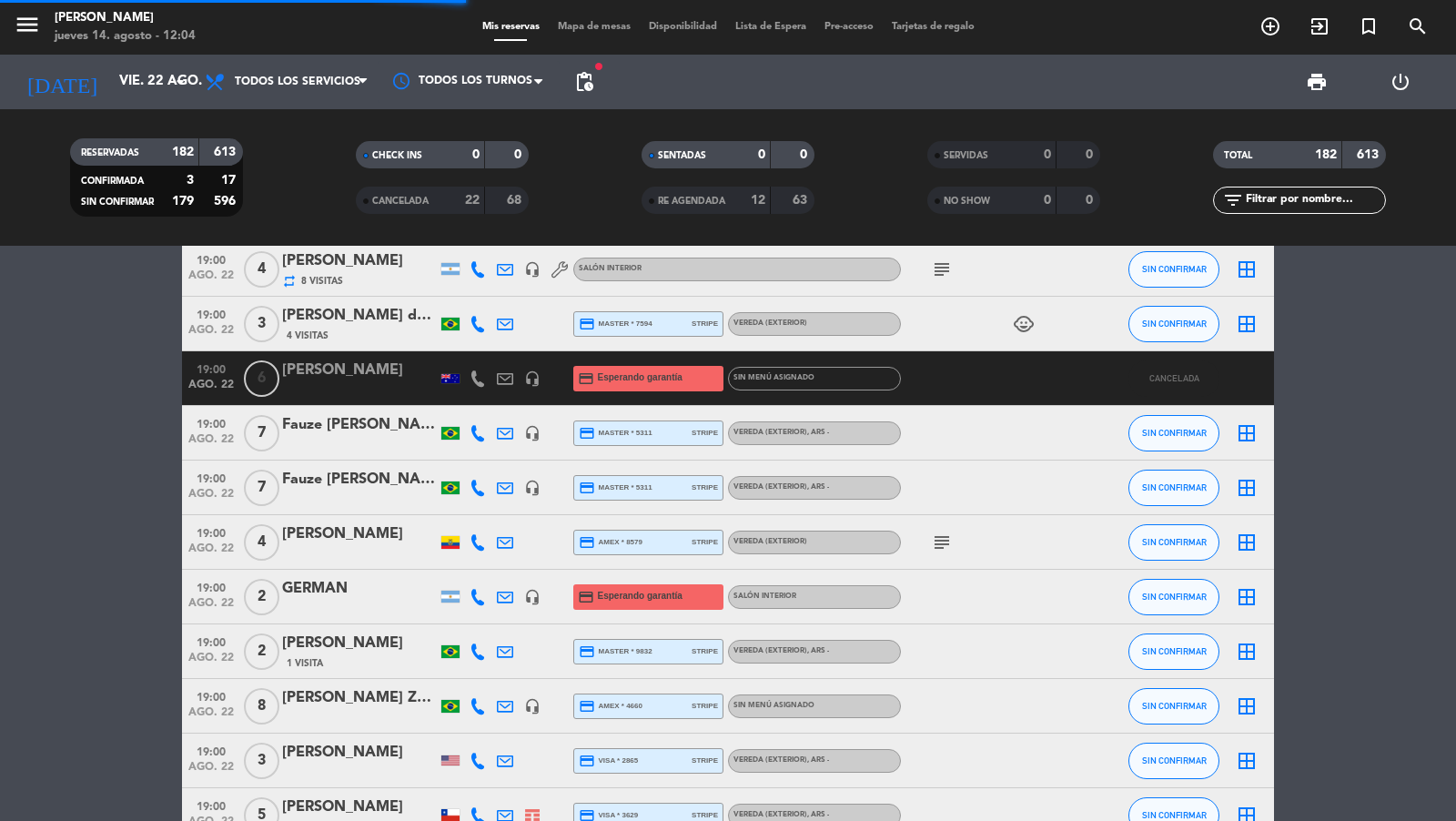
scroll to position [5306, 0]
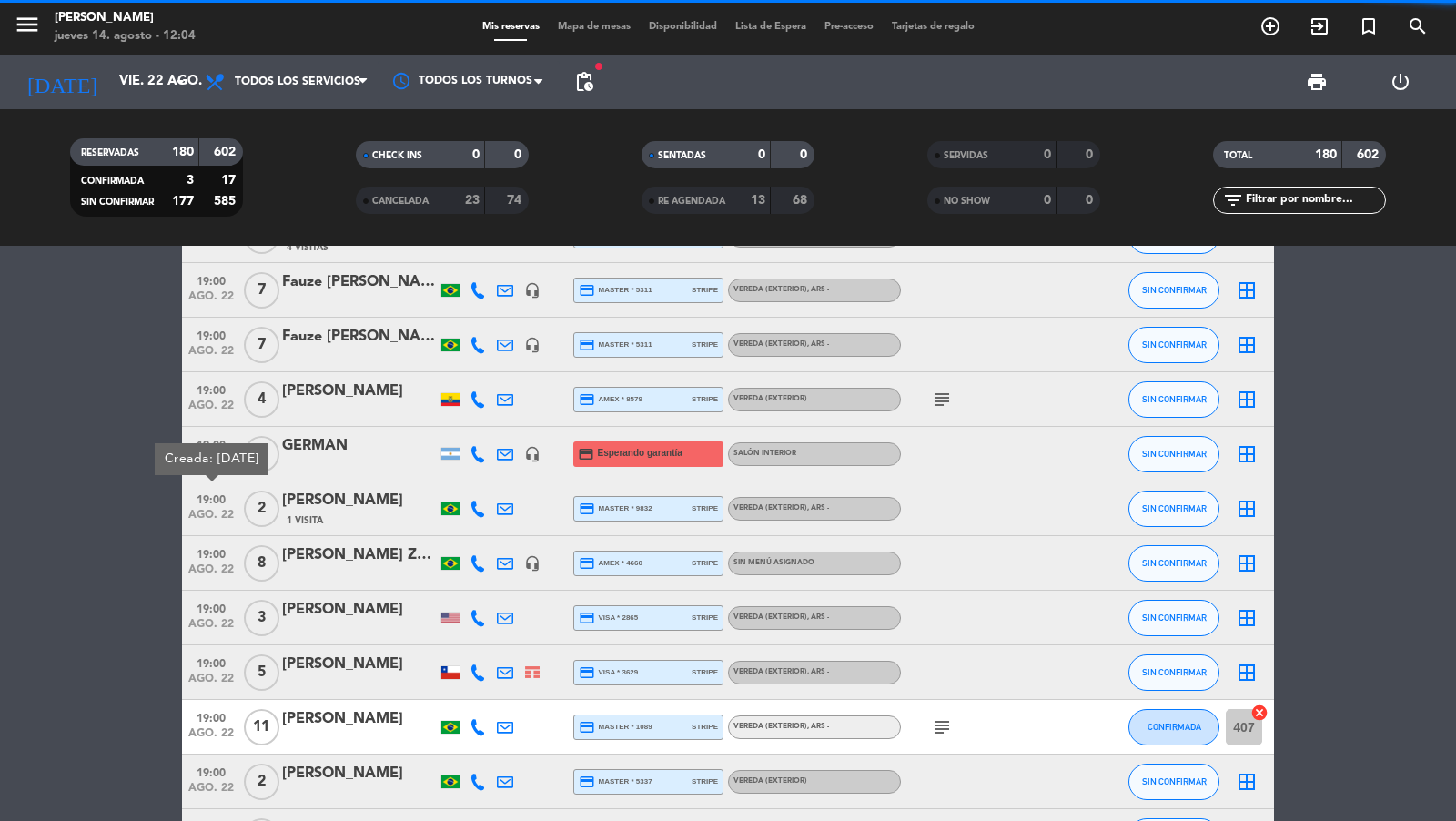
click at [150, 493] on bookings-row "11:30 ago. 22 3 [PERSON_NAME] [PERSON_NAME] credit_card master * 1948 stripe Ve…" at bounding box center [728, 44] width 1456 height 10134
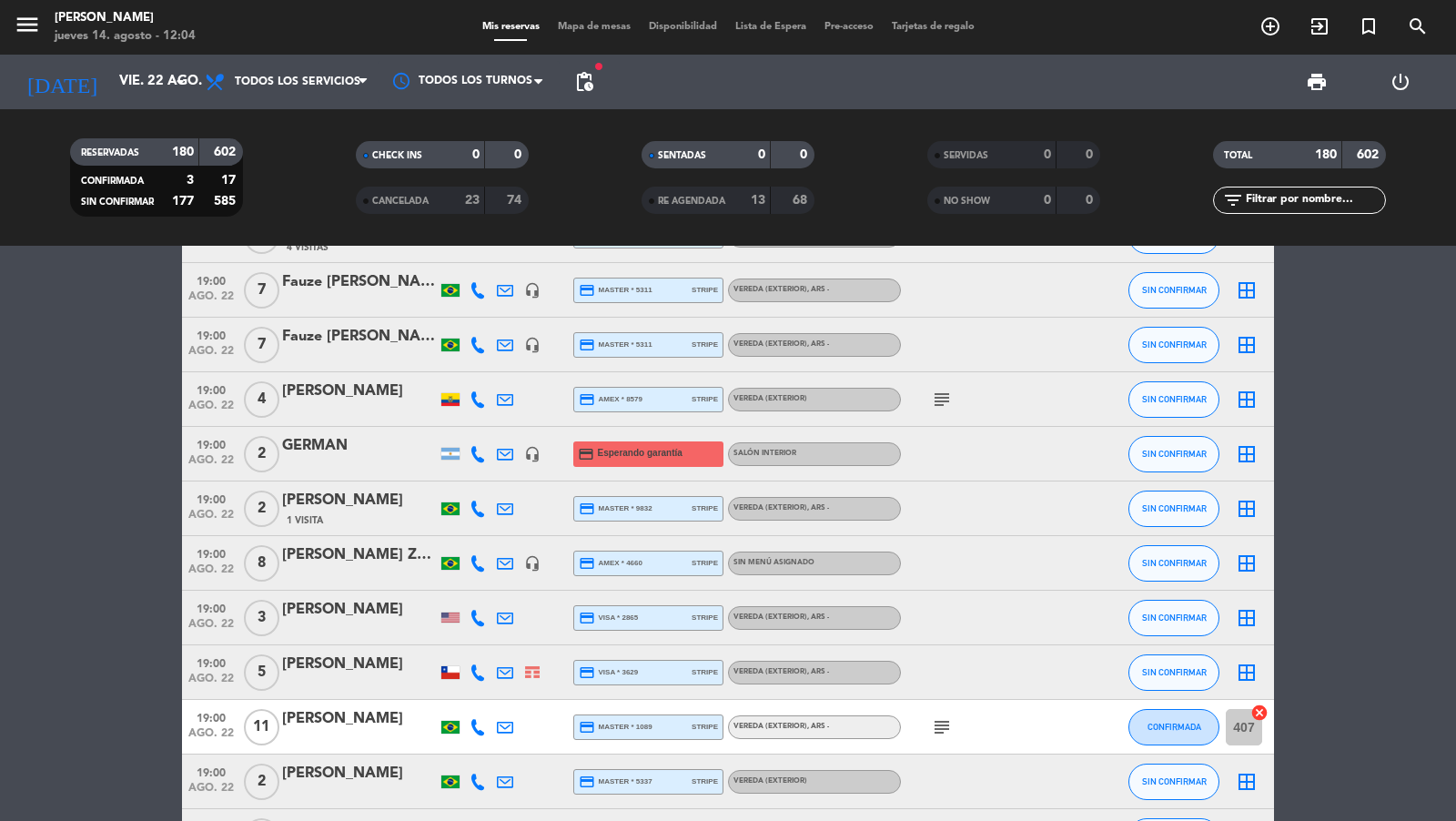
click at [143, 540] on bookings-row "11:30 ago. 22 3 [PERSON_NAME] [PERSON_NAME] credit_card master * 1948 stripe Ve…" at bounding box center [728, 44] width 1456 height 10134
click at [218, 458] on span "ago. 22" at bounding box center [211, 464] width 46 height 21
click at [218, 450] on span "19:00" at bounding box center [211, 443] width 46 height 21
click at [262, 449] on span "2" at bounding box center [262, 454] width 36 height 37
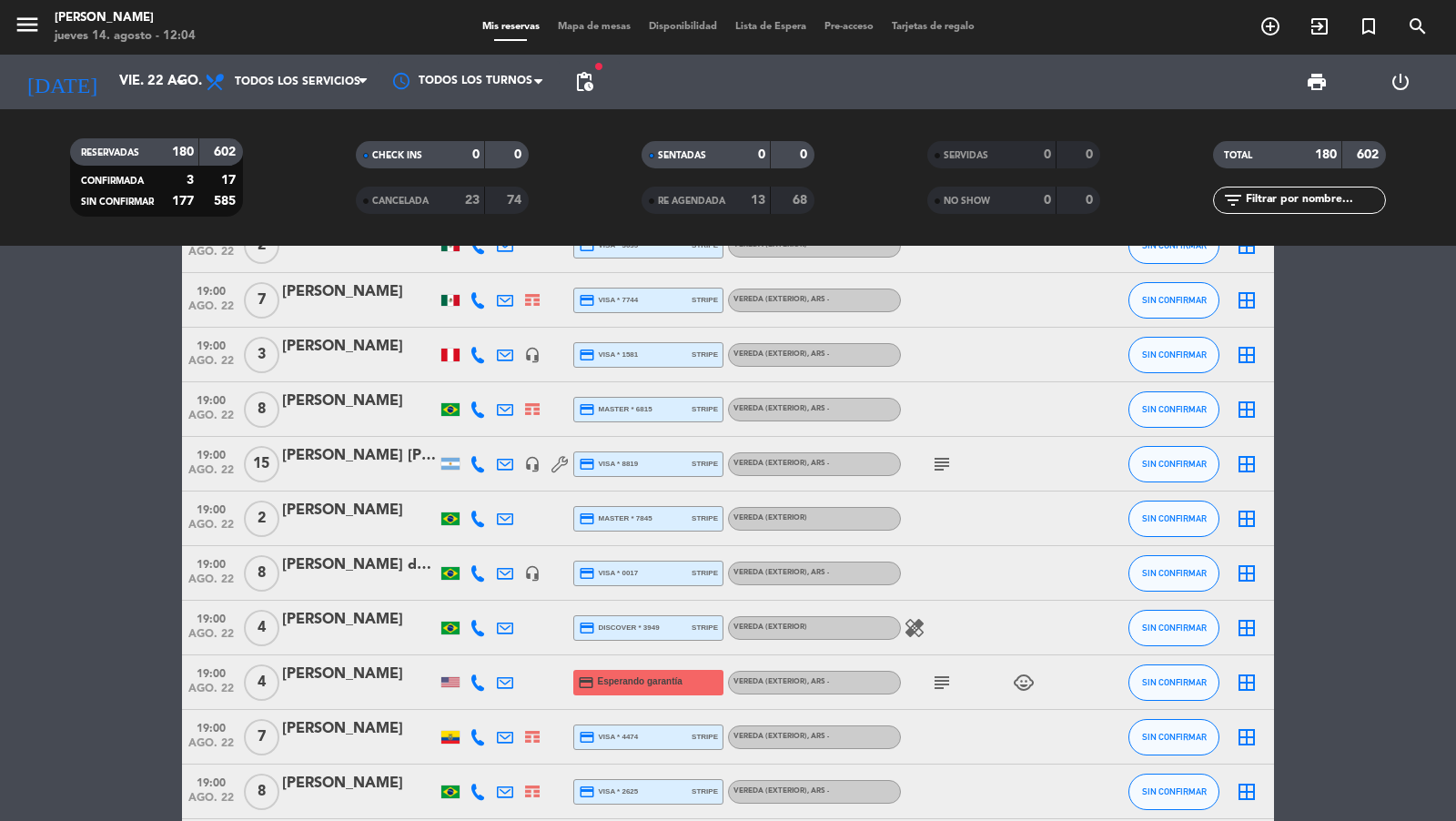
click at [229, 683] on span "ago. 22" at bounding box center [211, 693] width 46 height 21
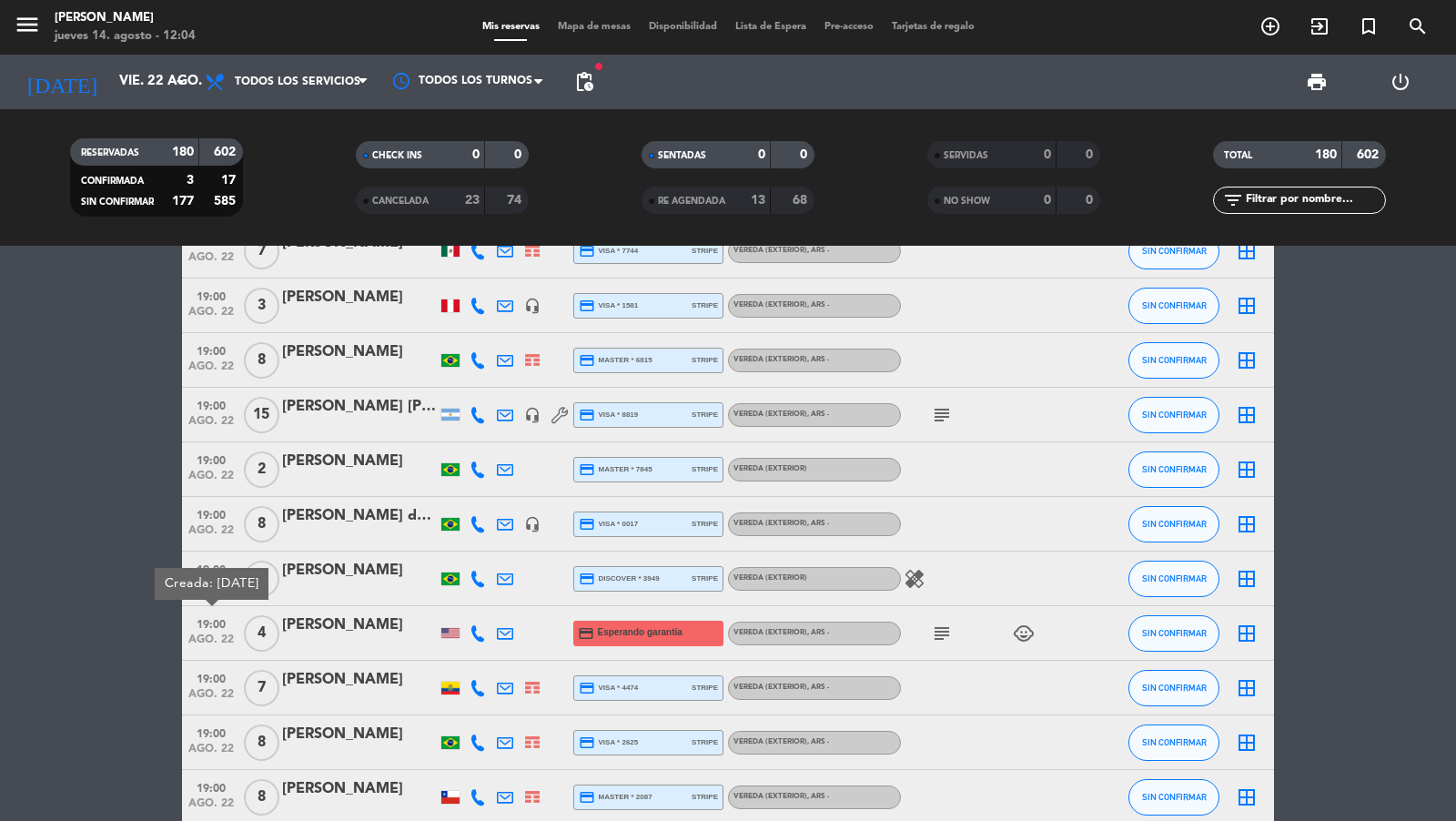
click at [323, 633] on div "[PERSON_NAME]" at bounding box center [358, 625] width 154 height 24
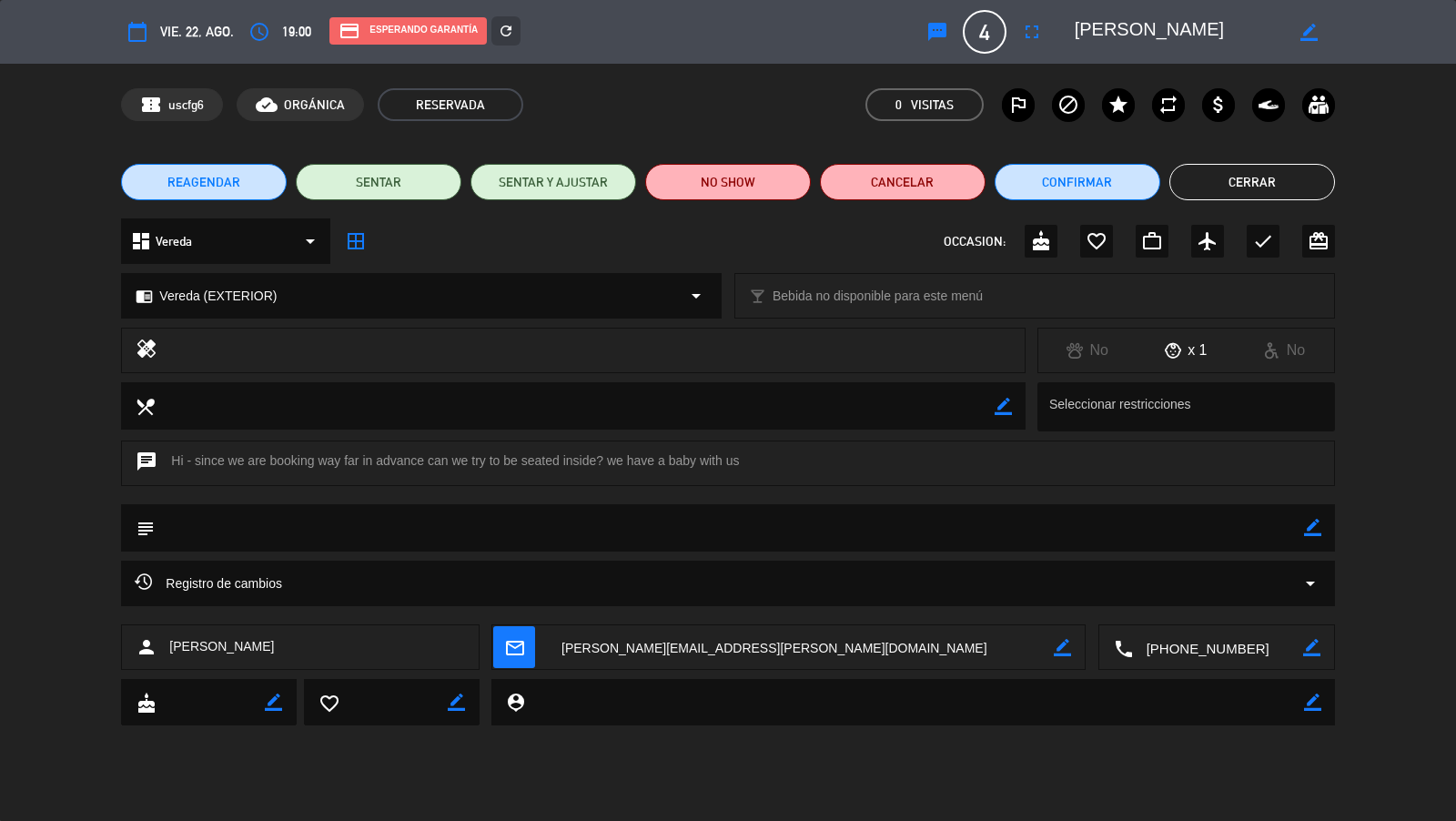
click at [902, 189] on button "Cancelar" at bounding box center [903, 182] width 165 height 37
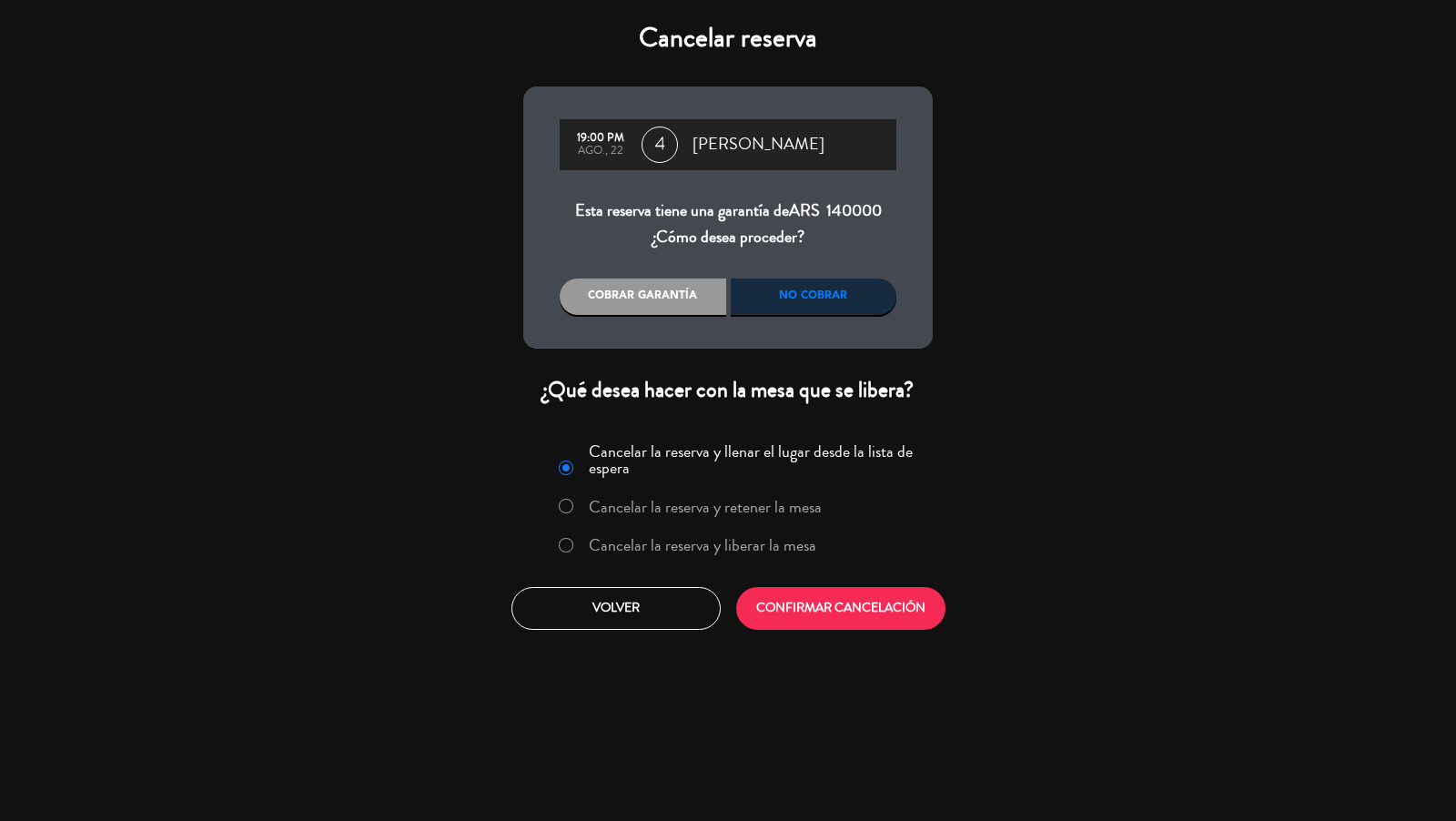
click at [669, 545] on label "Cancelar la reserva y liberar la mesa" at bounding box center [703, 545] width 228 height 16
click at [738, 581] on div "Cancelar la reserva y llenar el lugar desde la lista de espera Cancelar la rese…" at bounding box center [728, 532] width 437 height 220
click at [760, 596] on button "CONFIRMAR CANCELACIÓN" at bounding box center [841, 608] width 209 height 43
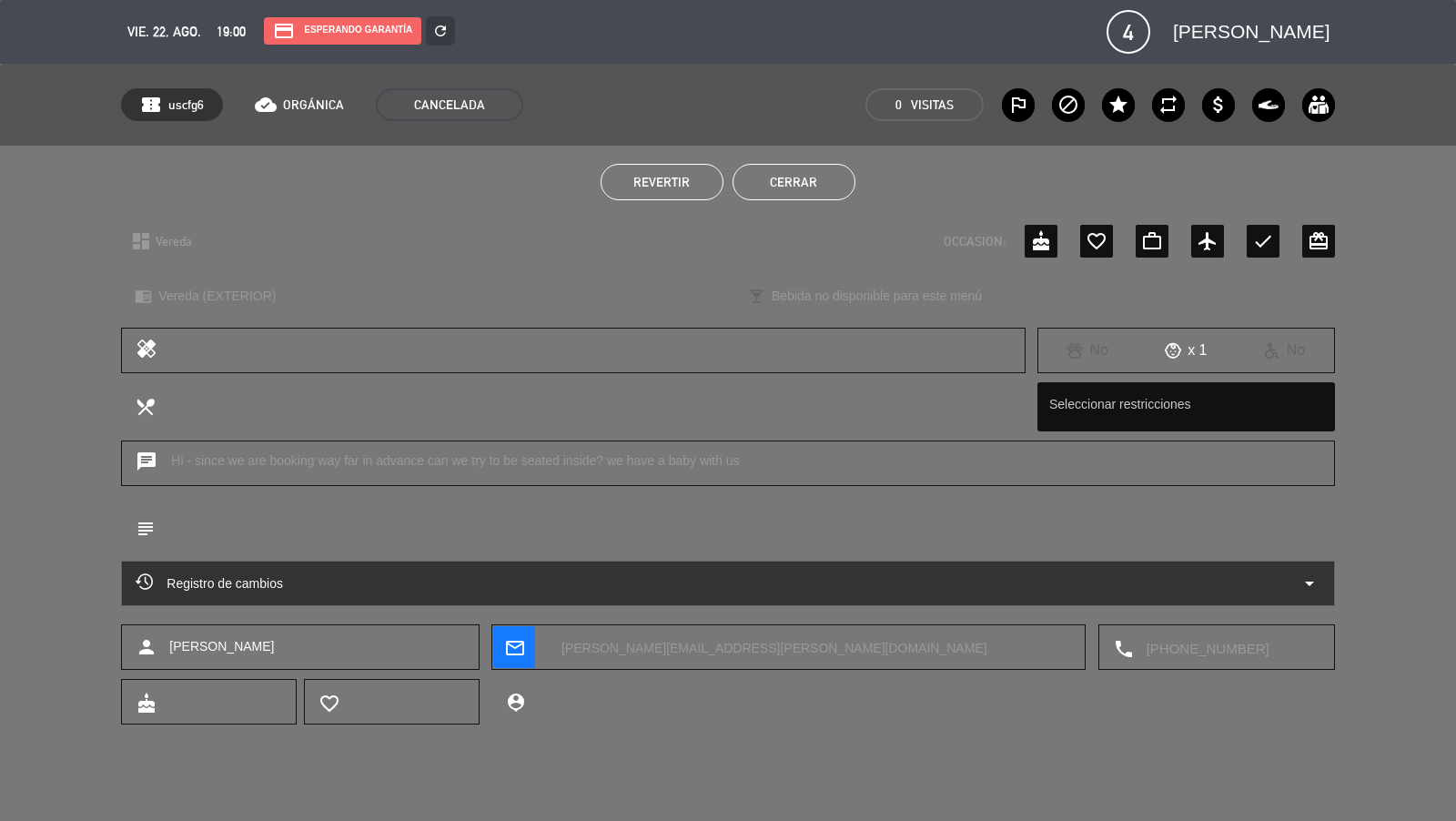
click at [794, 194] on button "Cerrar" at bounding box center [793, 182] width 122 height 37
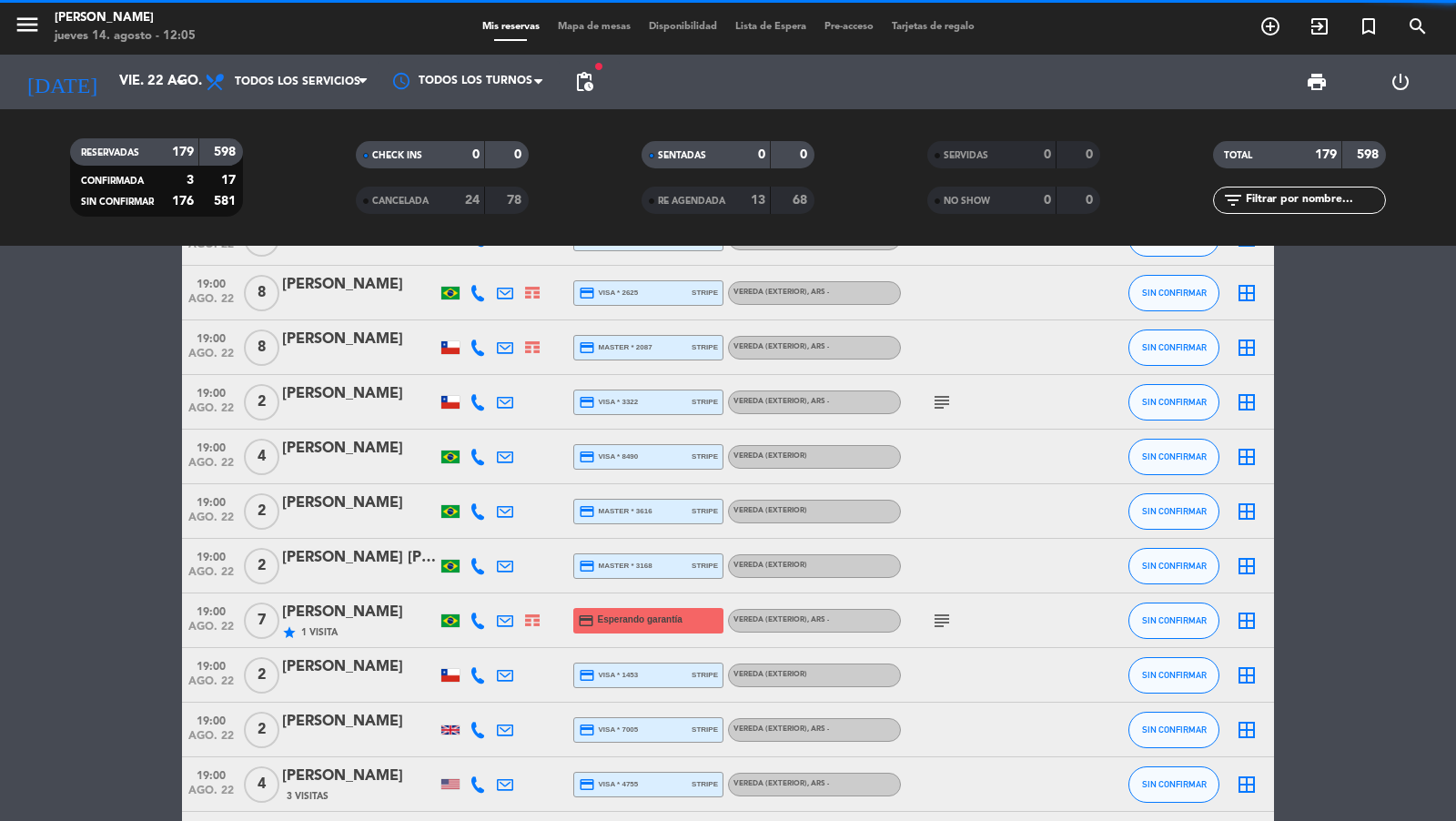
scroll to position [6473, 0]
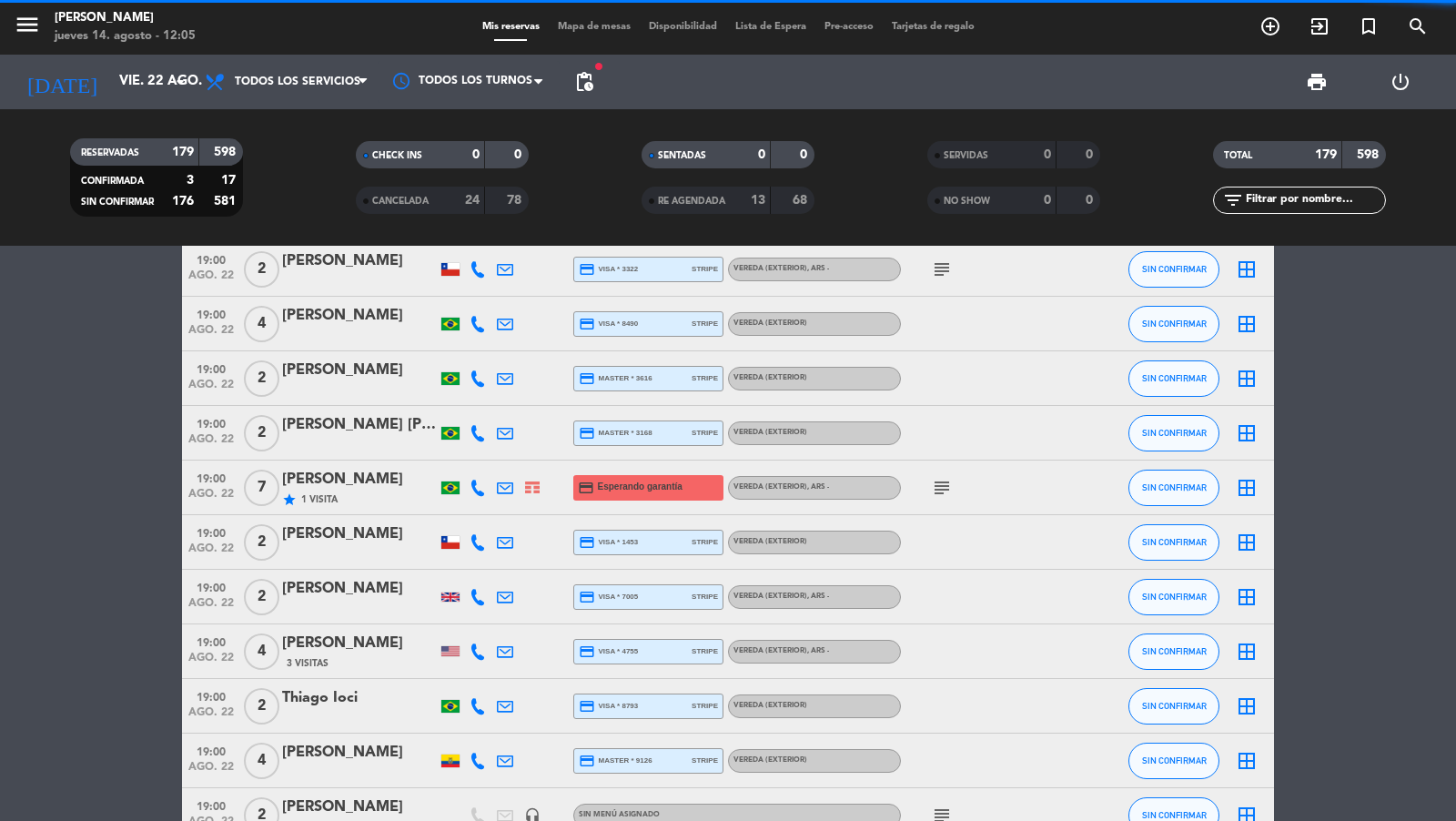
click at [582, 95] on span "pending_actions" at bounding box center [584, 82] width 37 height 37
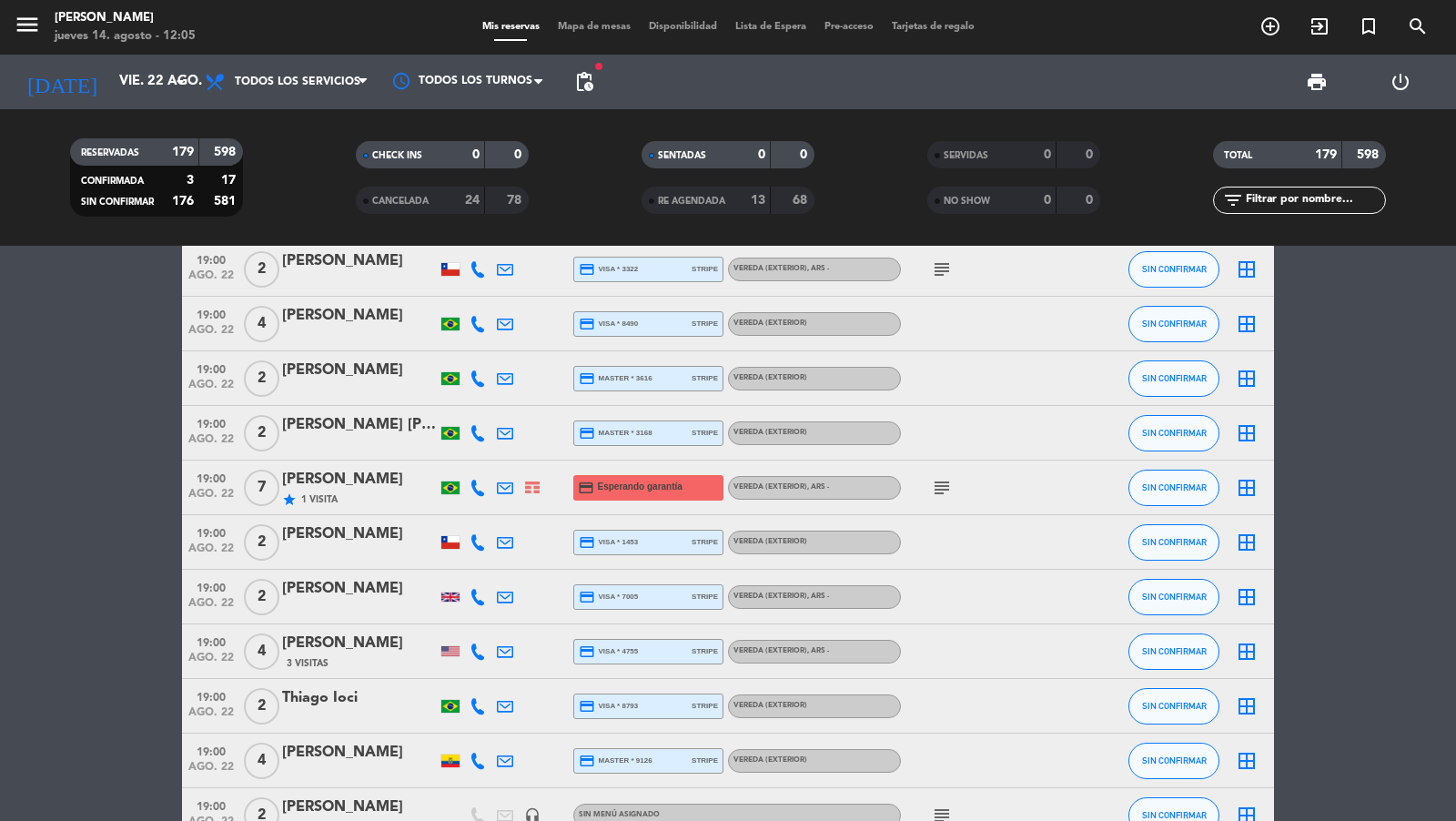
click at [582, 91] on span "pending_actions" at bounding box center [584, 82] width 22 height 22
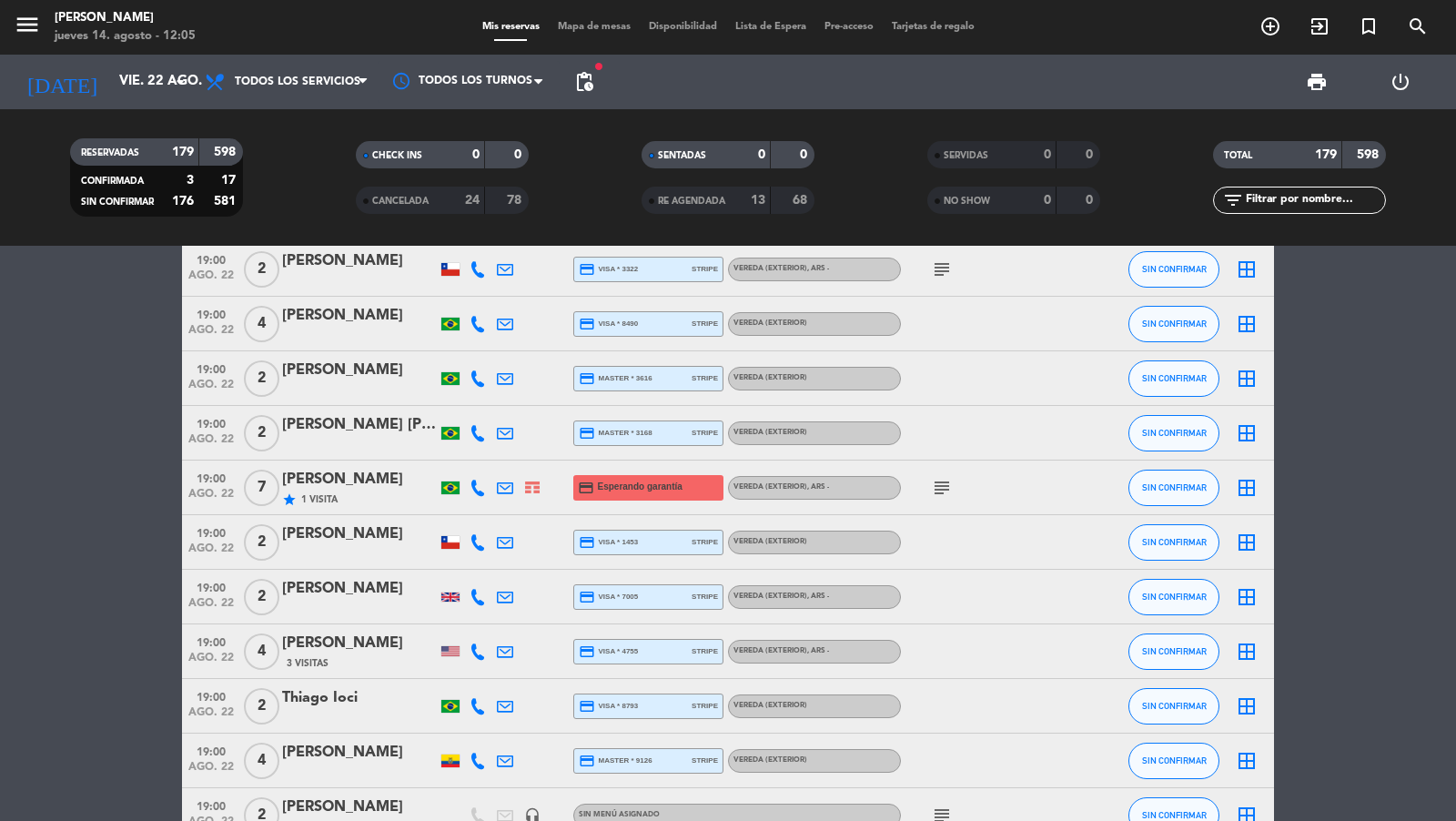
scroll to position [6495, 0]
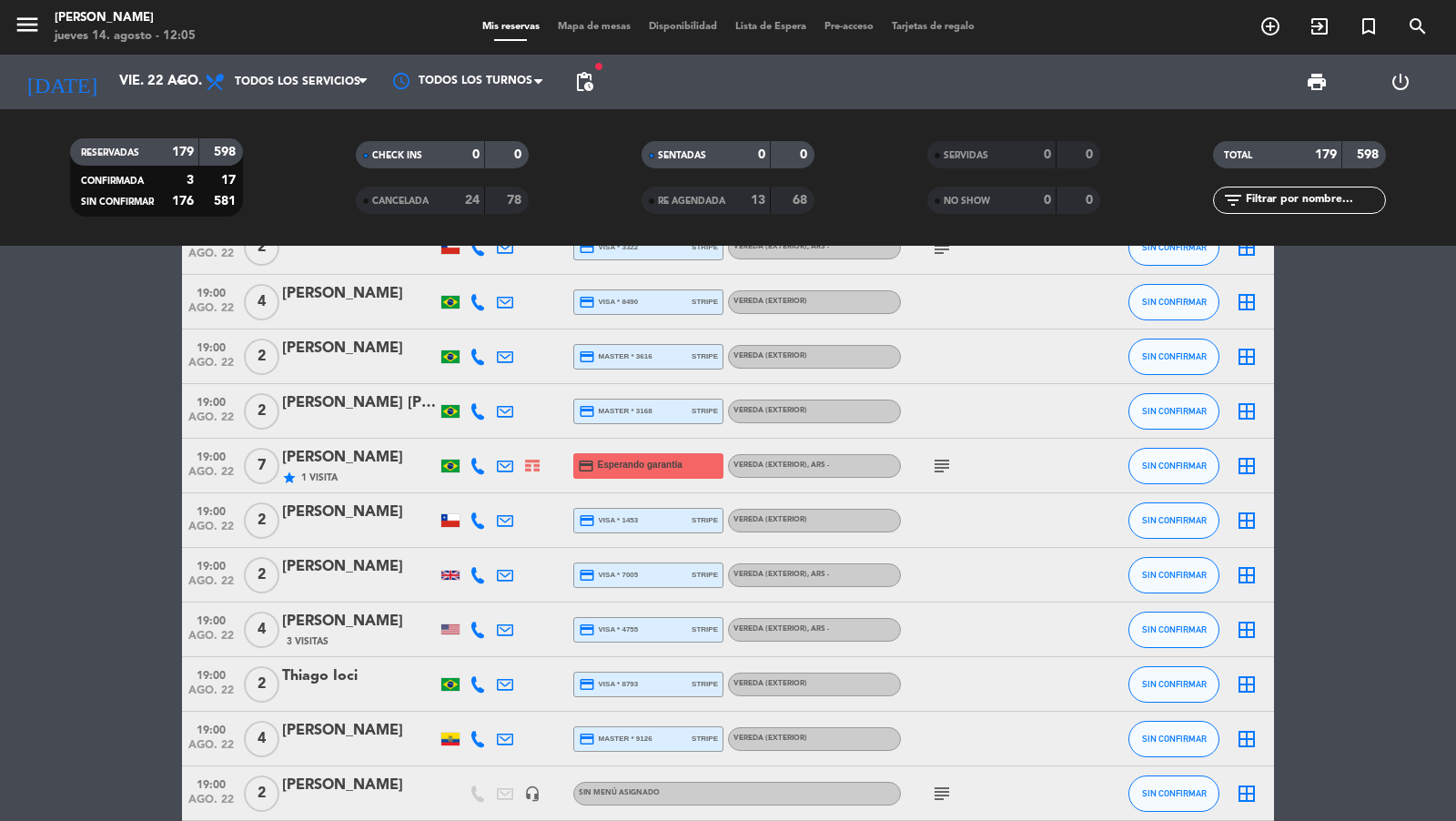
click at [944, 461] on icon "subject" at bounding box center [941, 466] width 22 height 22
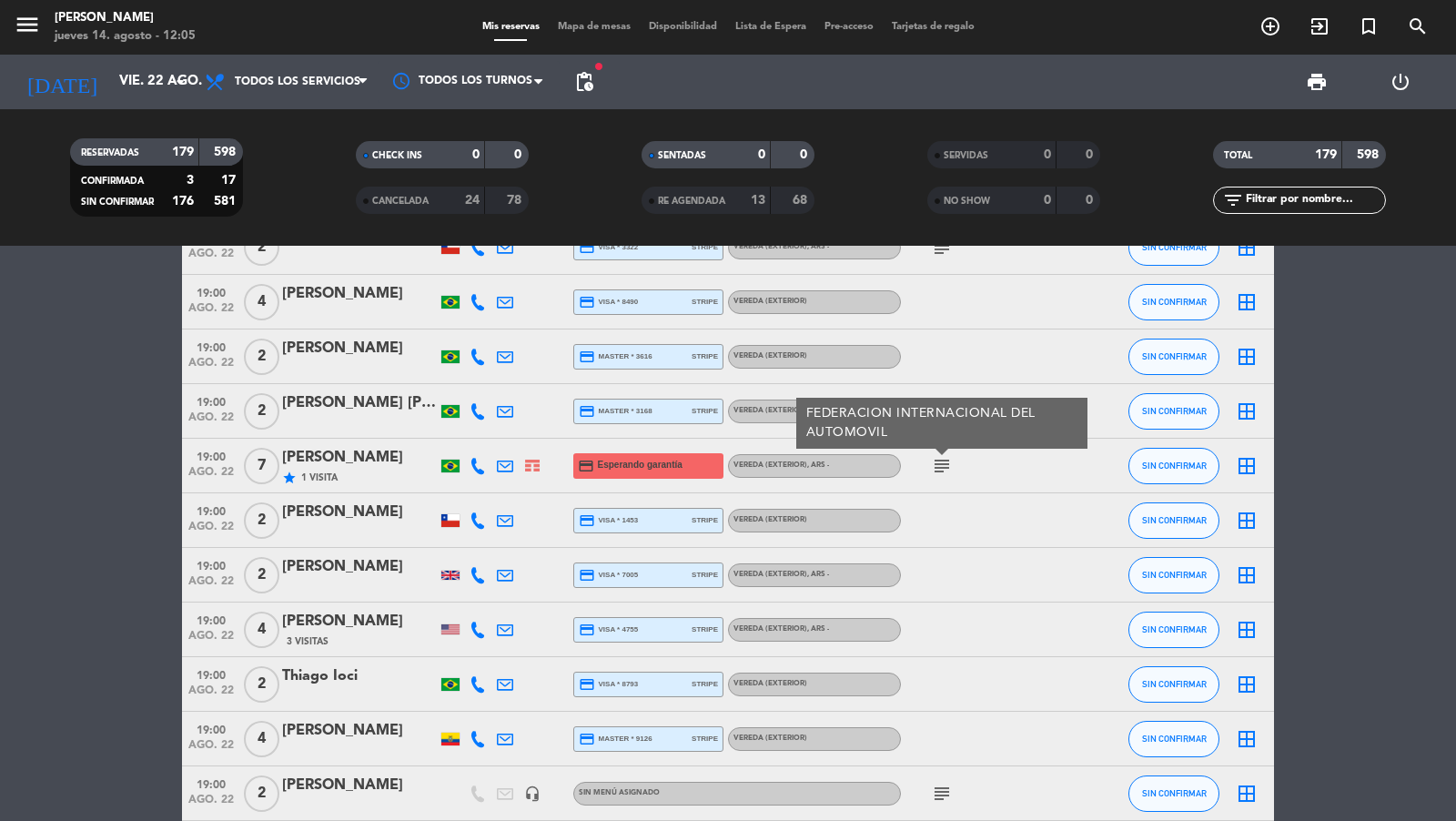
click at [944, 461] on icon "subject" at bounding box center [941, 466] width 22 height 22
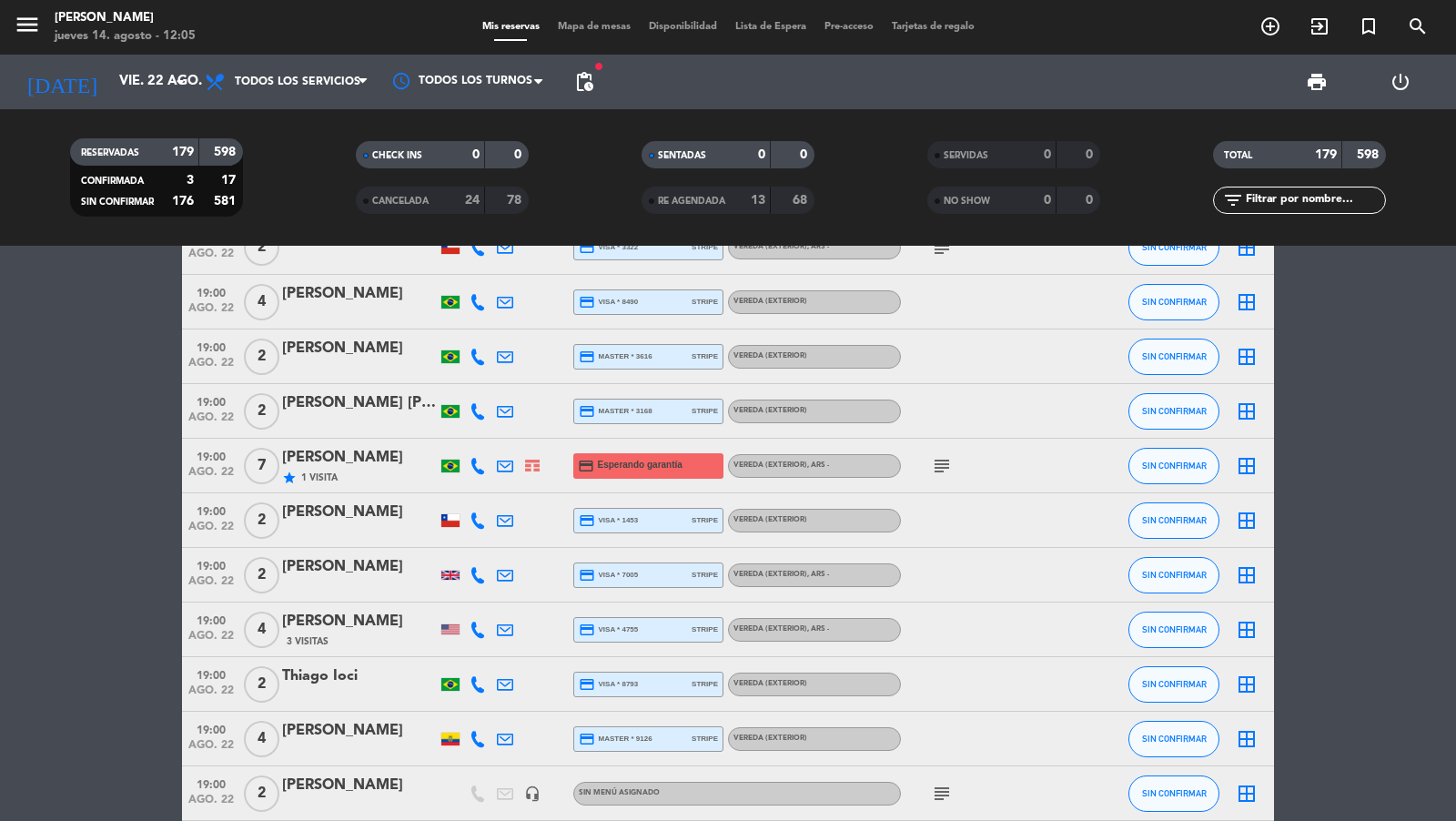
click at [504, 465] on icon at bounding box center [505, 466] width 16 height 16
click at [647, 442] on span "Copiar" at bounding box center [666, 434] width 38 height 19
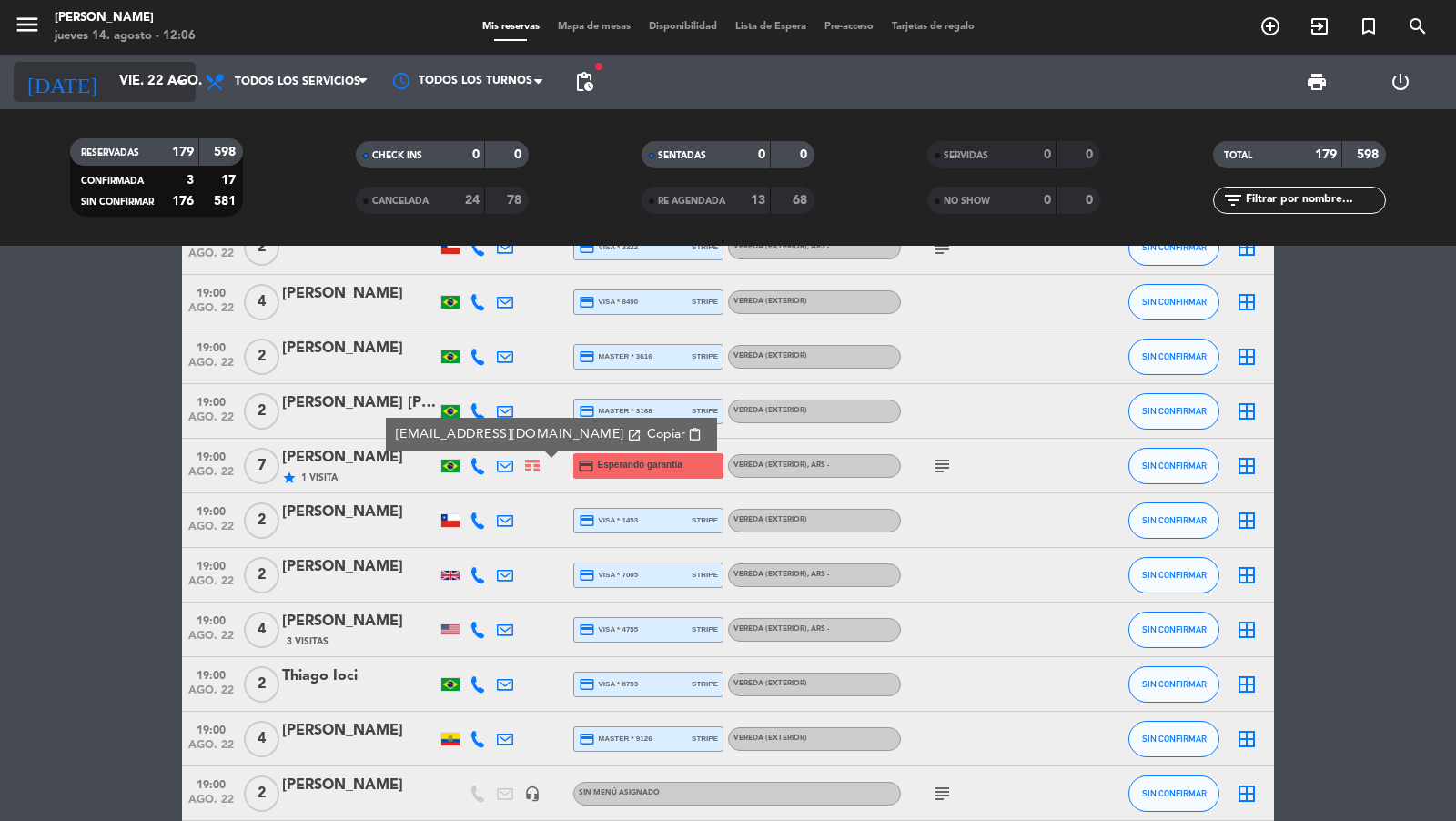
click at [156, 78] on input "vie. 22 ago." at bounding box center [198, 82] width 175 height 35
type input "jue. 14 ago."
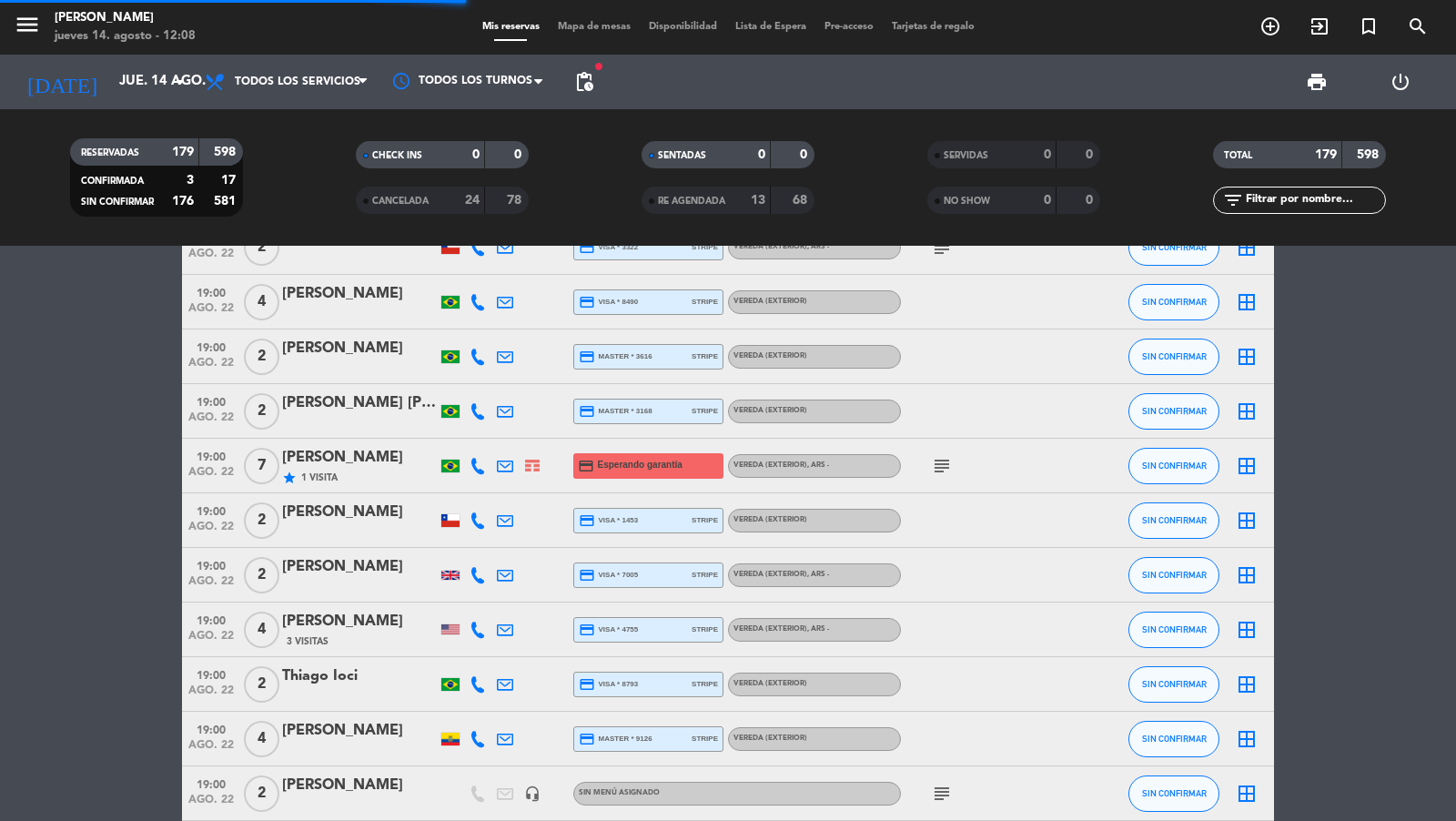
click at [27, 21] on icon "menu" at bounding box center [27, 24] width 27 height 27
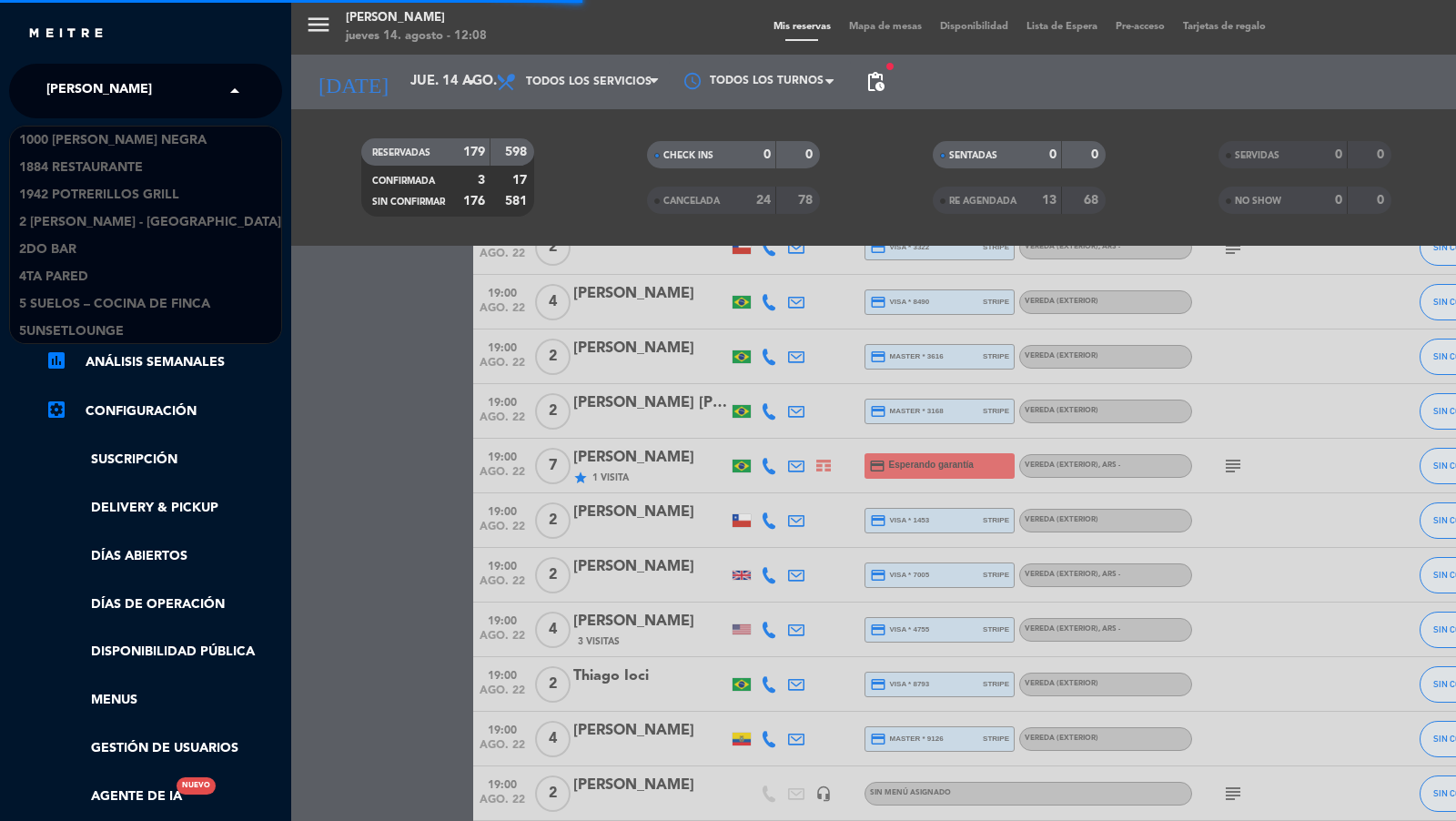
click at [126, 79] on div "× [PERSON_NAME]" at bounding box center [108, 91] width 140 height 38
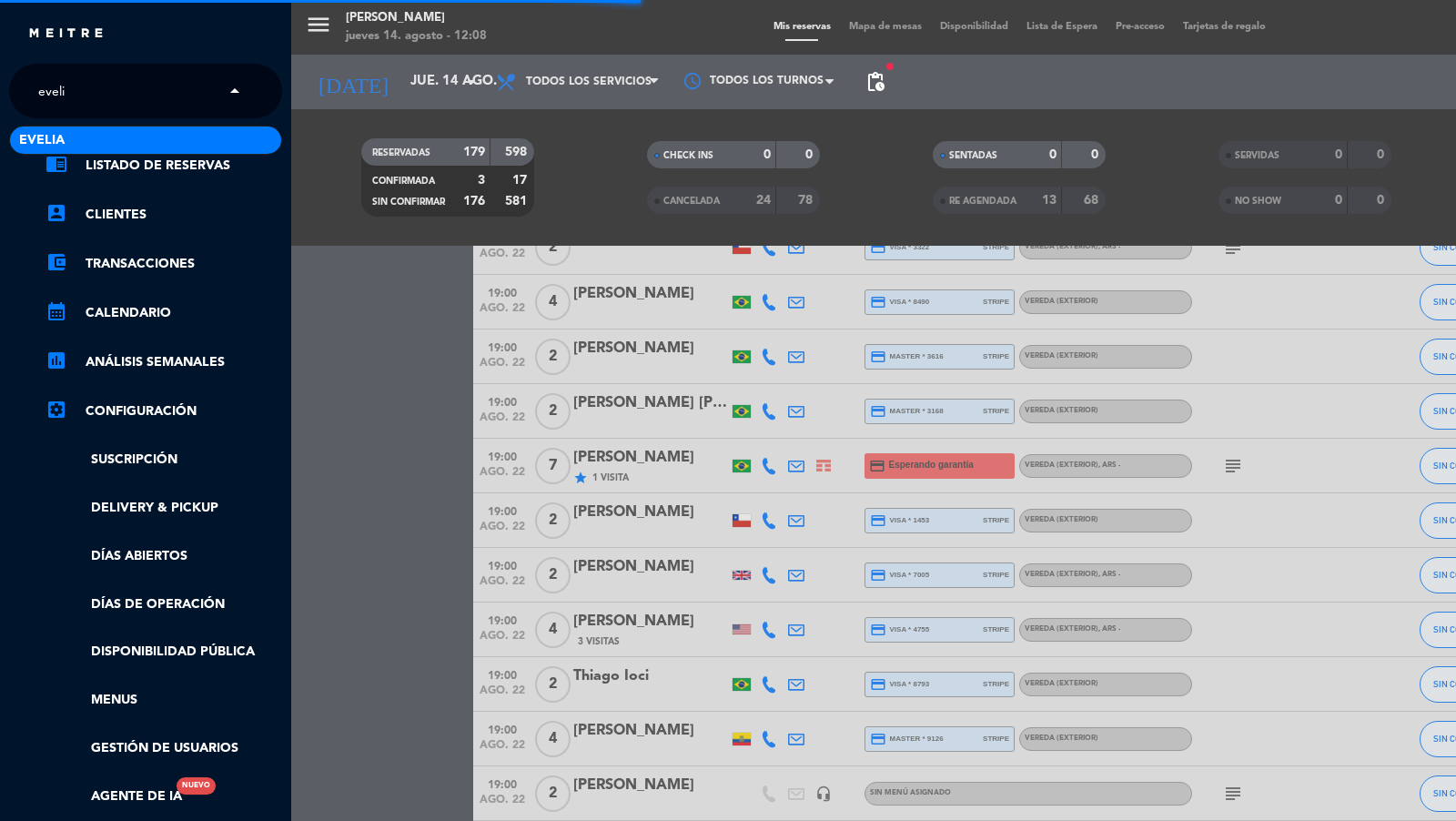
type input "[PERSON_NAME]"
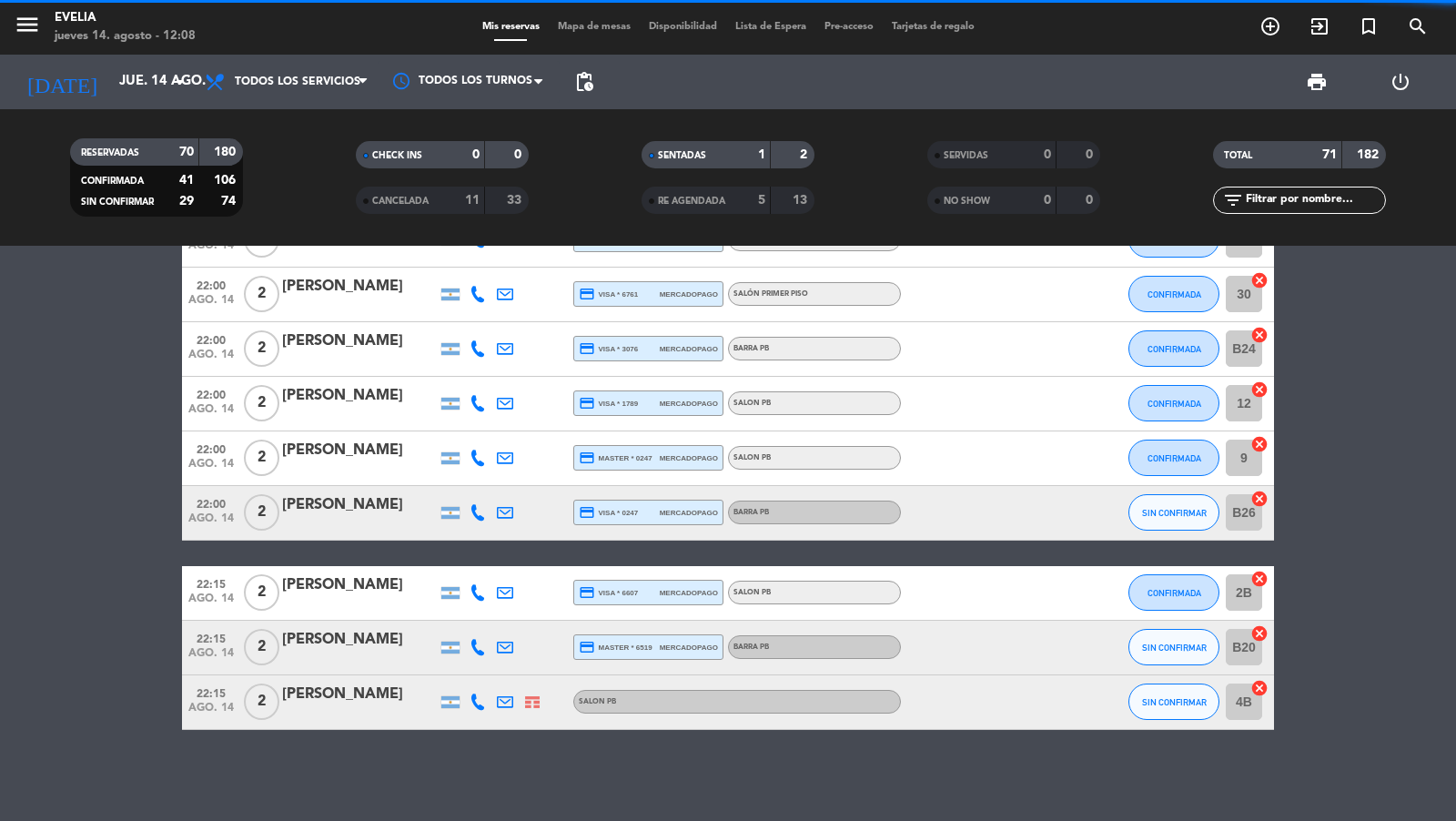
scroll to position [3781, 0]
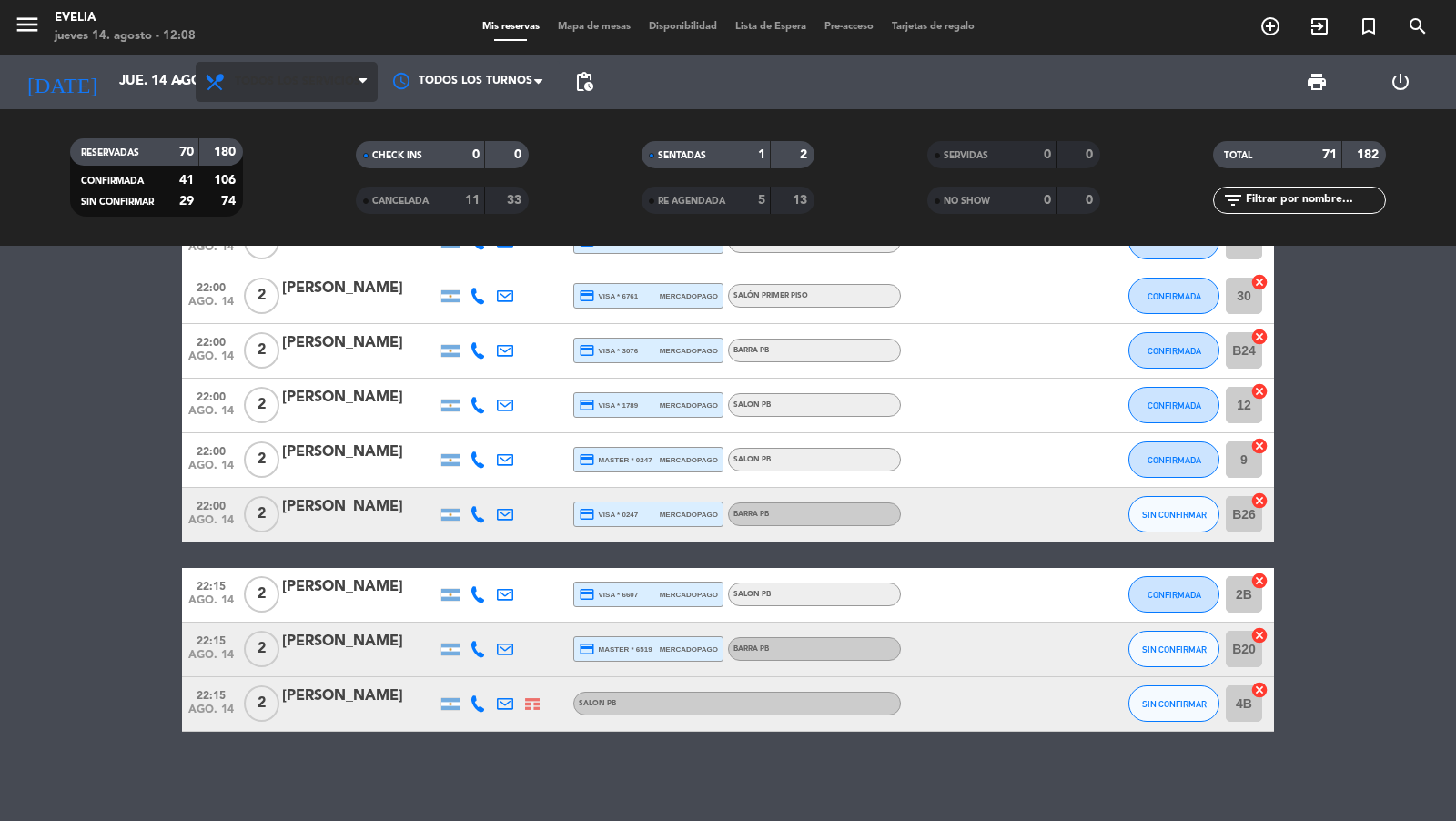
click at [384, 37] on div "menu [PERSON_NAME] jueves 14. agosto - 12:08 Mis reservas Mapa de mesas Disponi…" at bounding box center [728, 27] width 1456 height 55
click at [336, 91] on span "Todos los servicios" at bounding box center [287, 82] width 182 height 40
click at [363, 80] on icon at bounding box center [362, 82] width 8 height 15
click at [344, 128] on div "menu [PERSON_NAME] jueves 14. agosto - 12:08 Mis reservas Mapa de mesas Disponi…" at bounding box center [728, 122] width 1456 height 246
click at [353, 85] on span "Todos los servicios" at bounding box center [298, 82] width 125 height 13
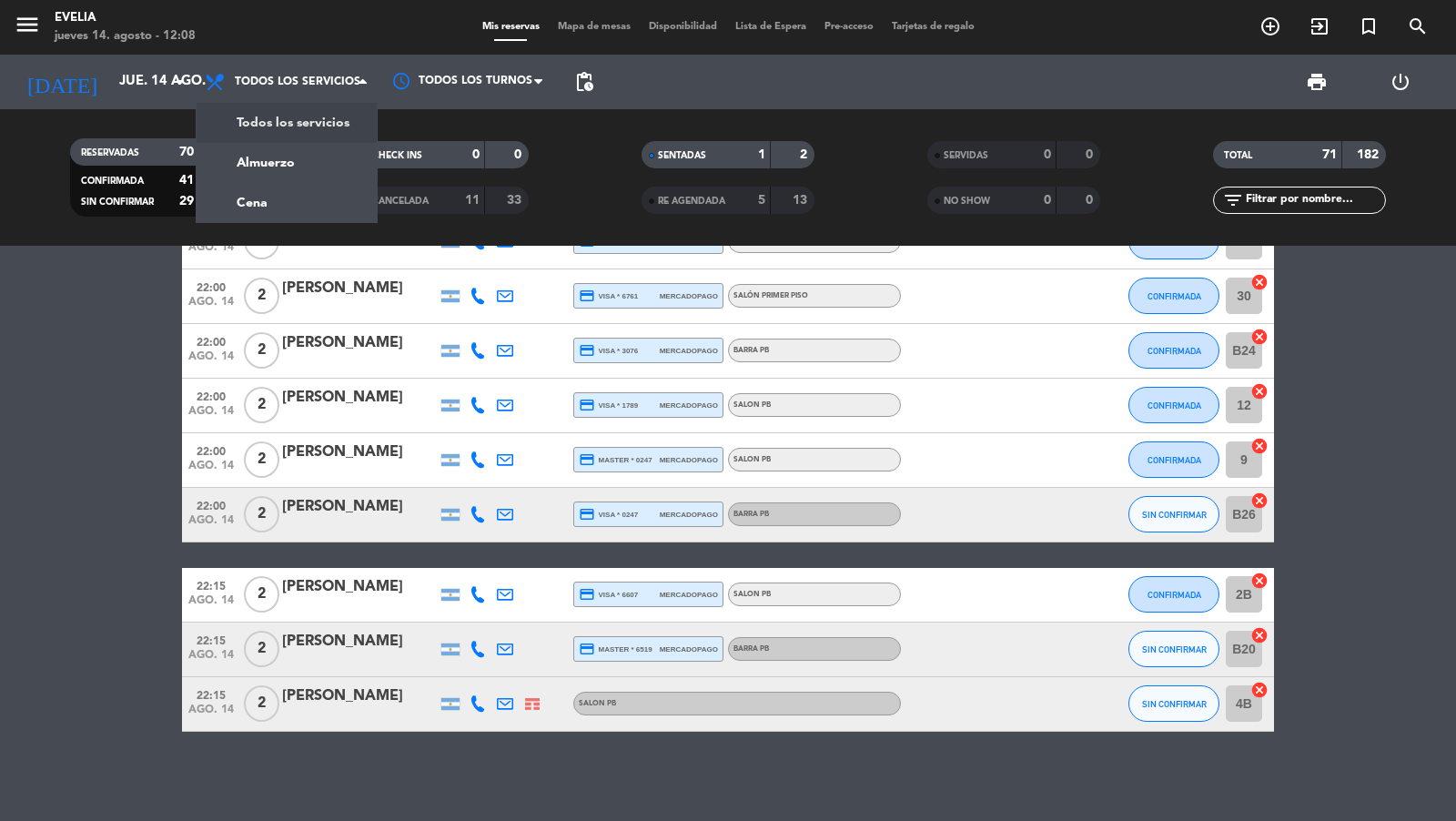
click at [323, 178] on div "menu [PERSON_NAME] jueves 14. agosto - 12:08 Mis reservas Mapa de mesas Disponi…" at bounding box center [728, 122] width 1456 height 246
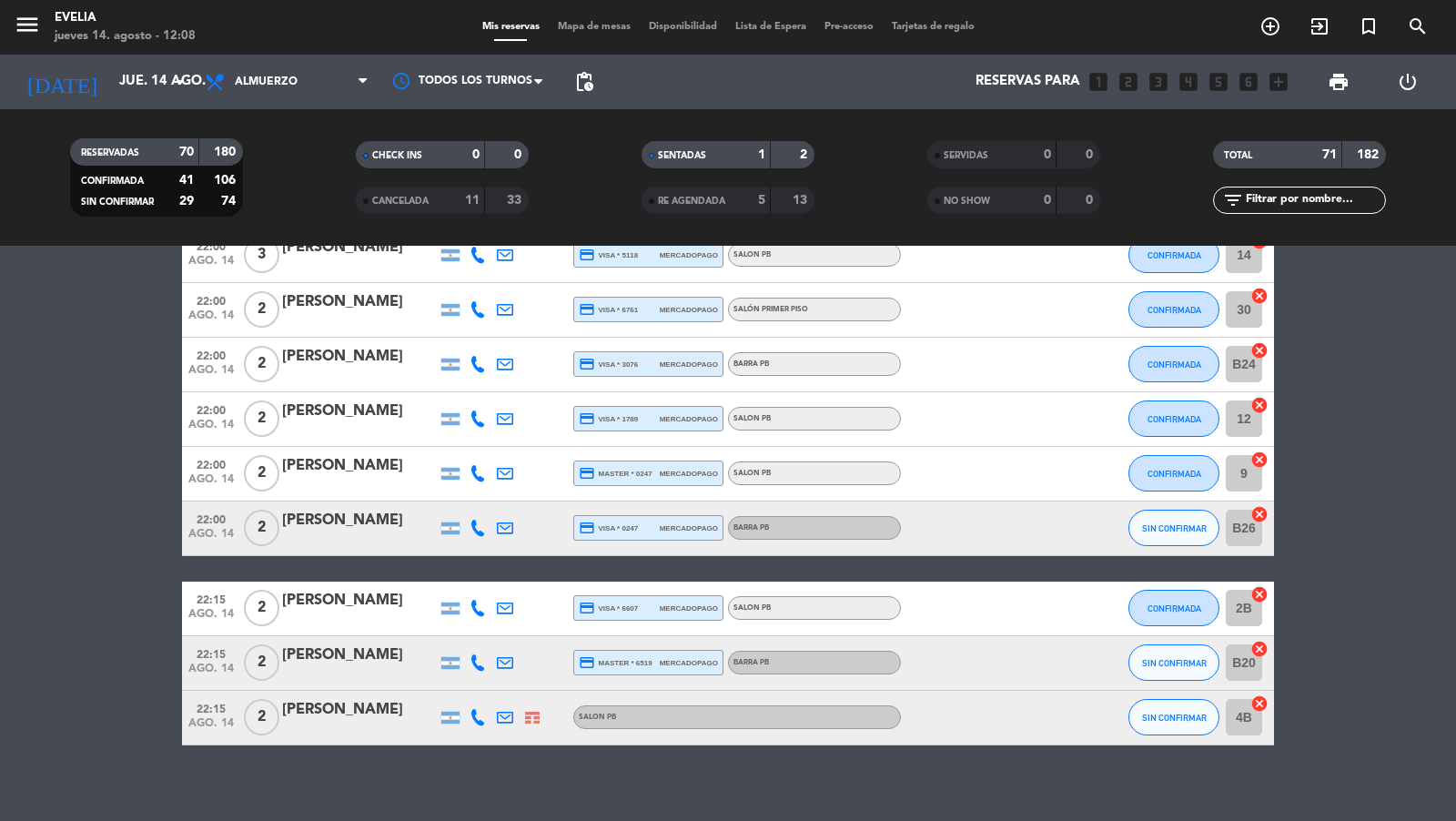
scroll to position [3794, 0]
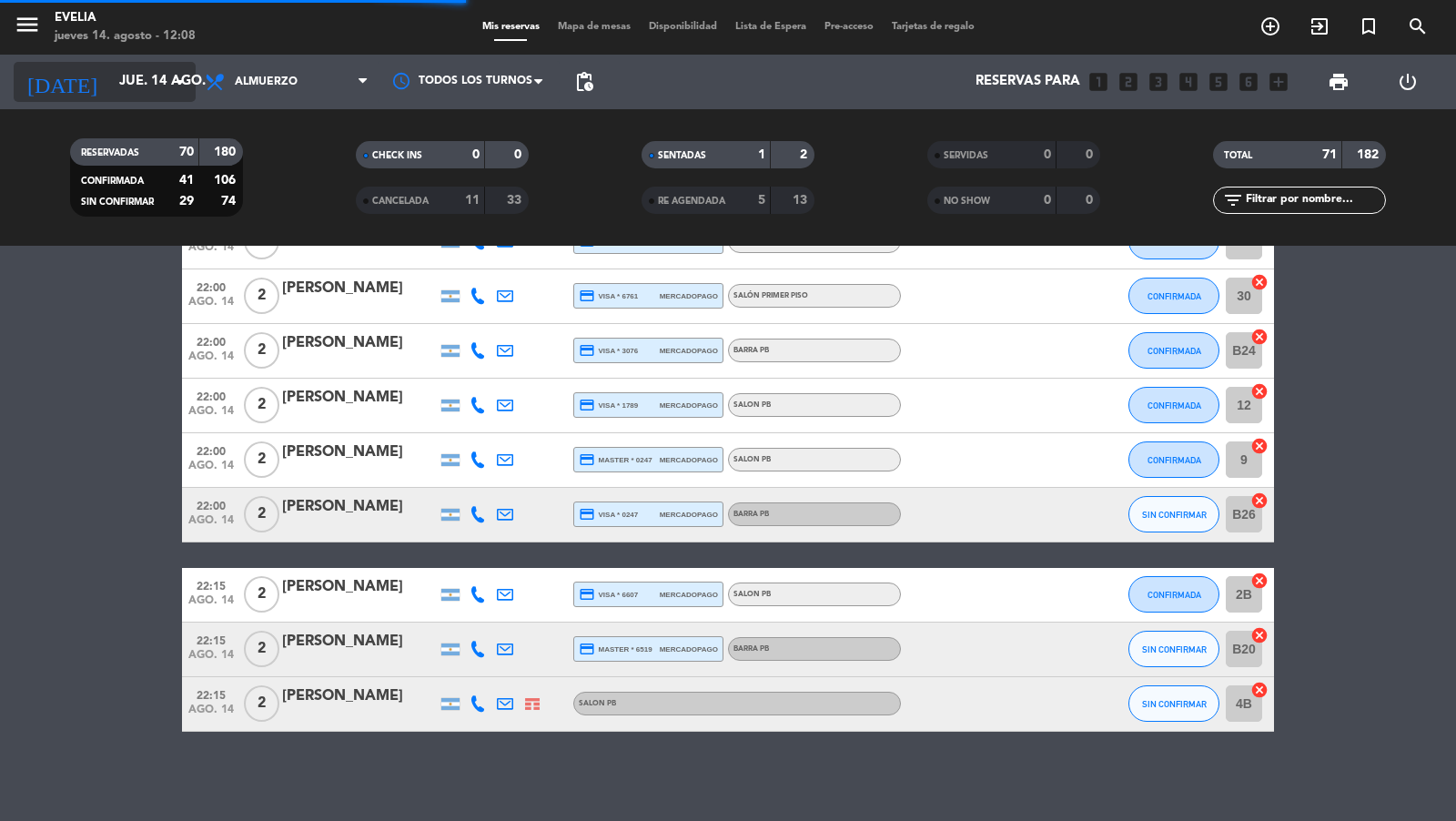
click at [129, 81] on input "jue. 14 ago." at bounding box center [198, 82] width 175 height 35
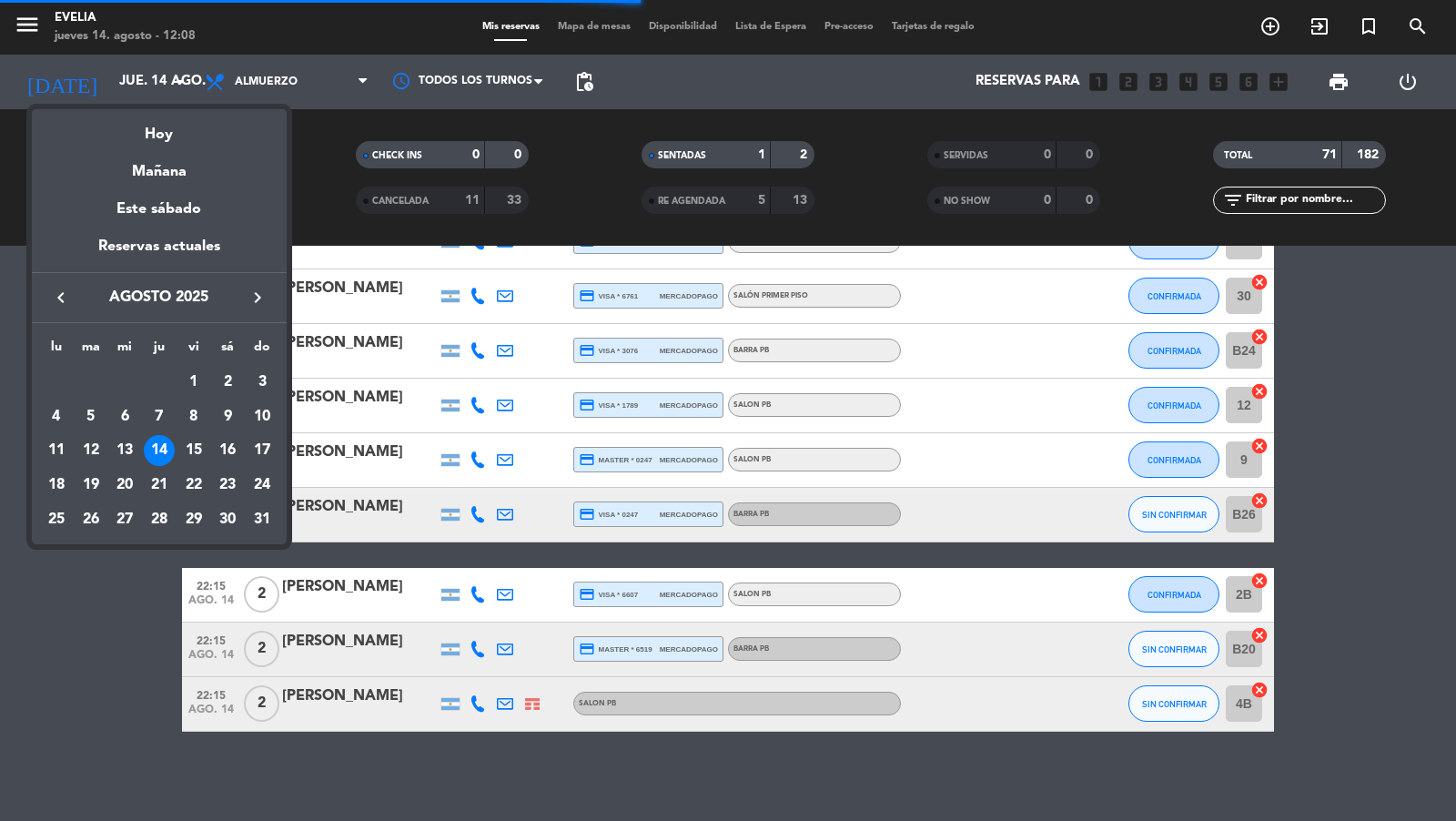
scroll to position [590, 0]
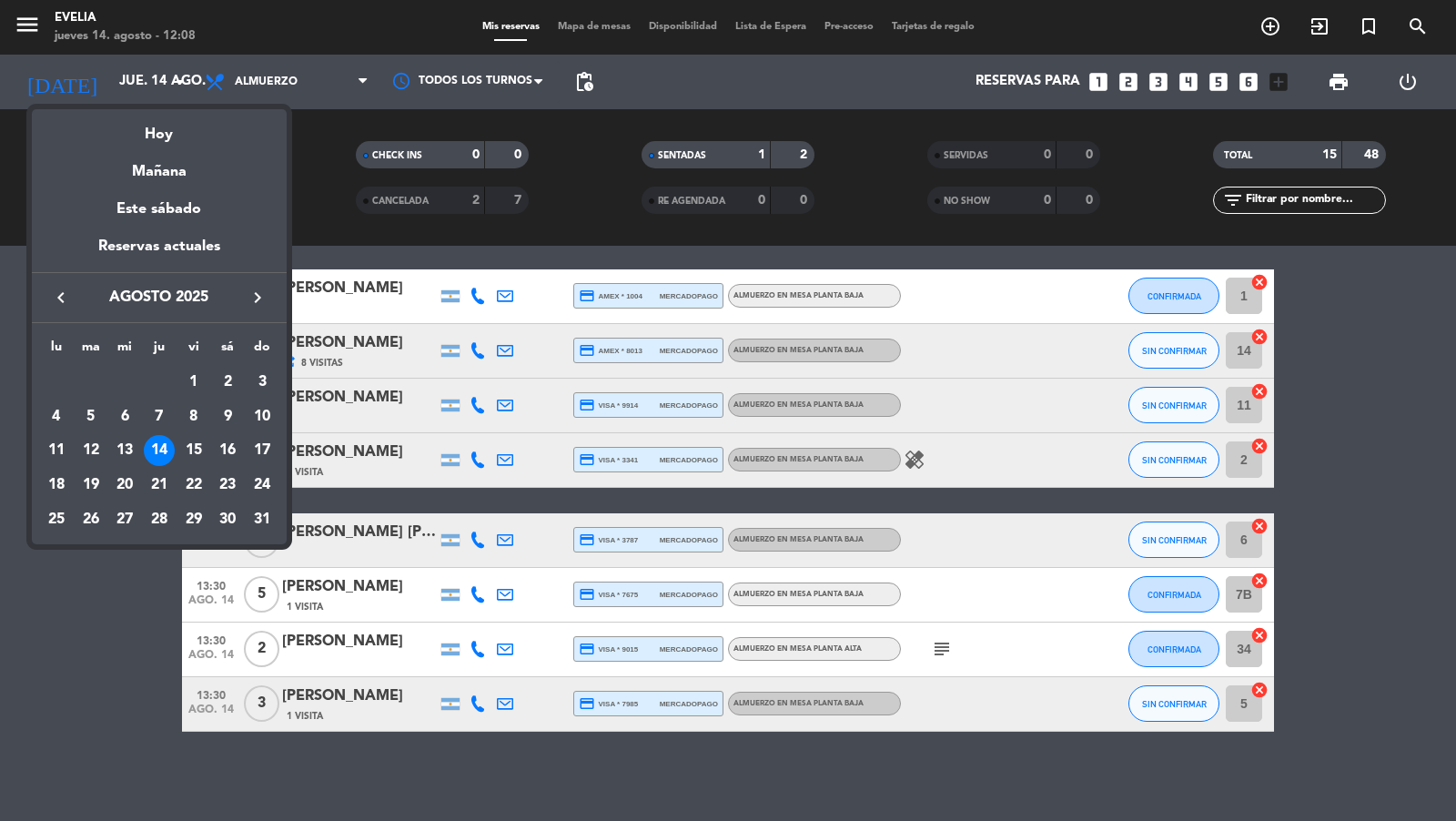
click at [612, 40] on div at bounding box center [728, 410] width 1456 height 821
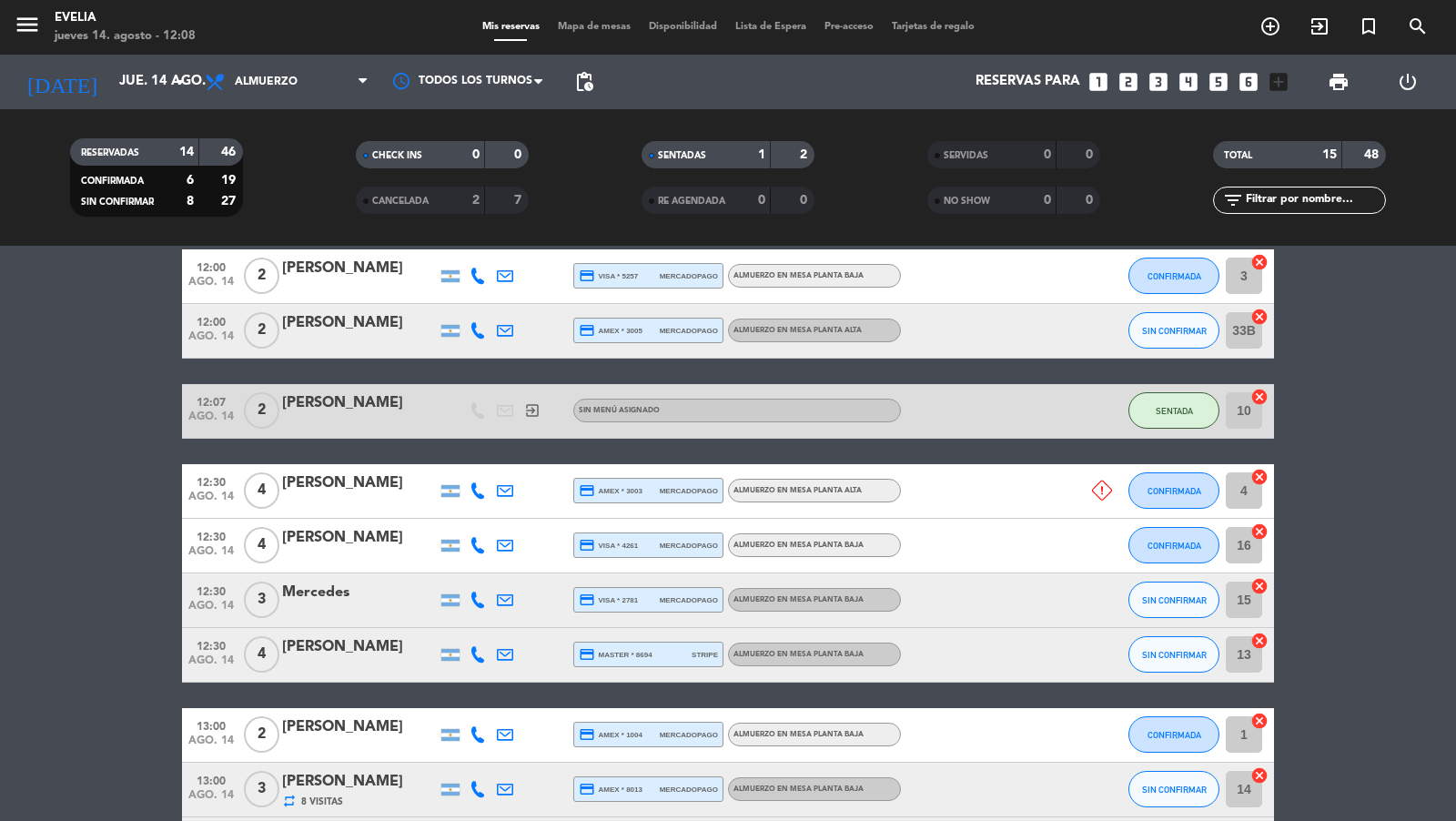
scroll to position [0, 0]
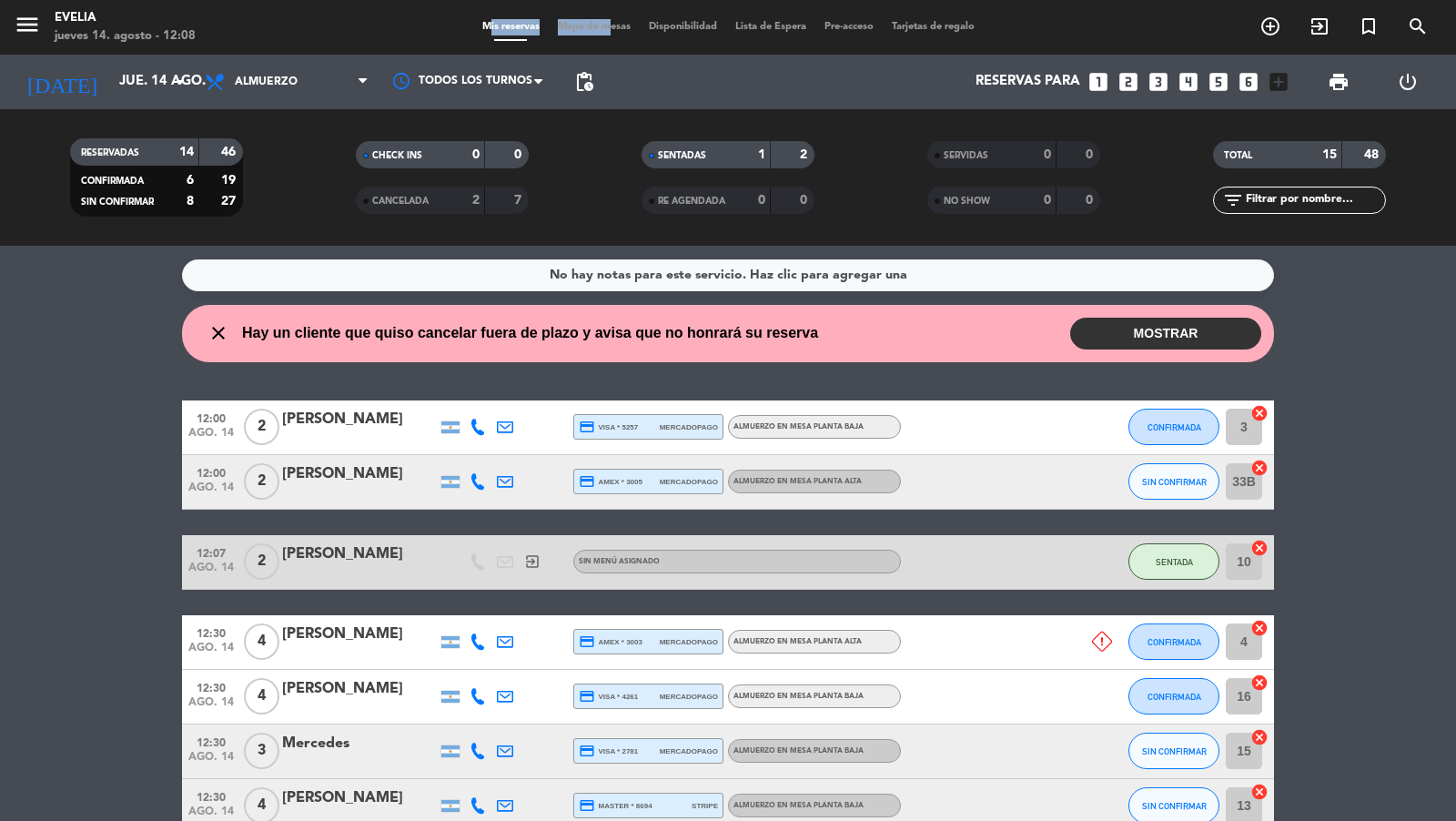
click at [598, 19] on div "Mis reservas Mapa de mesas Disponibilidad Lista de Espera Pre-acceso Tarjetas d…" at bounding box center [728, 27] width 511 height 16
click at [598, 22] on span "Mapa de mesas" at bounding box center [593, 27] width 91 height 10
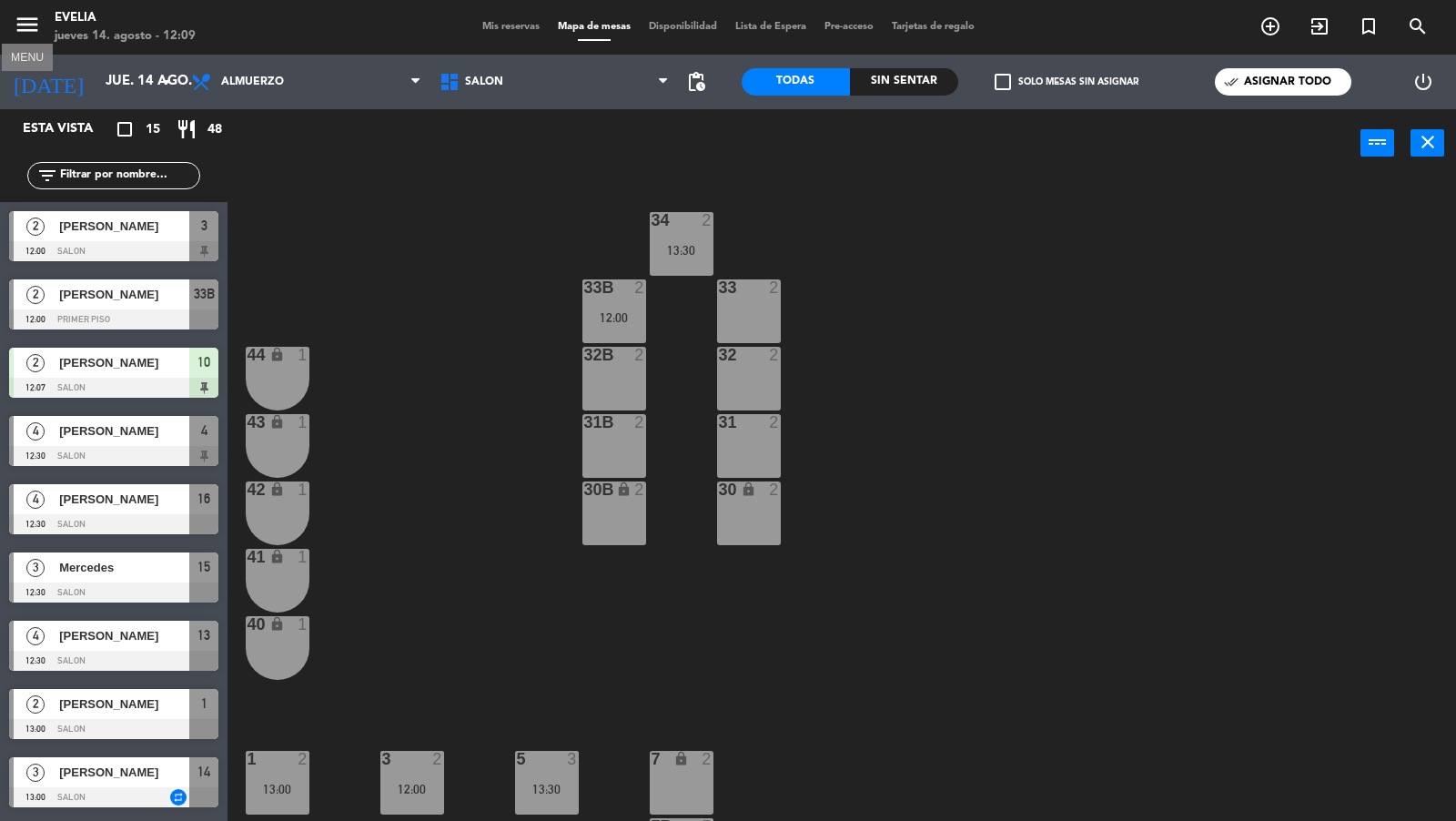
click at [38, 28] on icon "menu" at bounding box center [27, 24] width 27 height 27
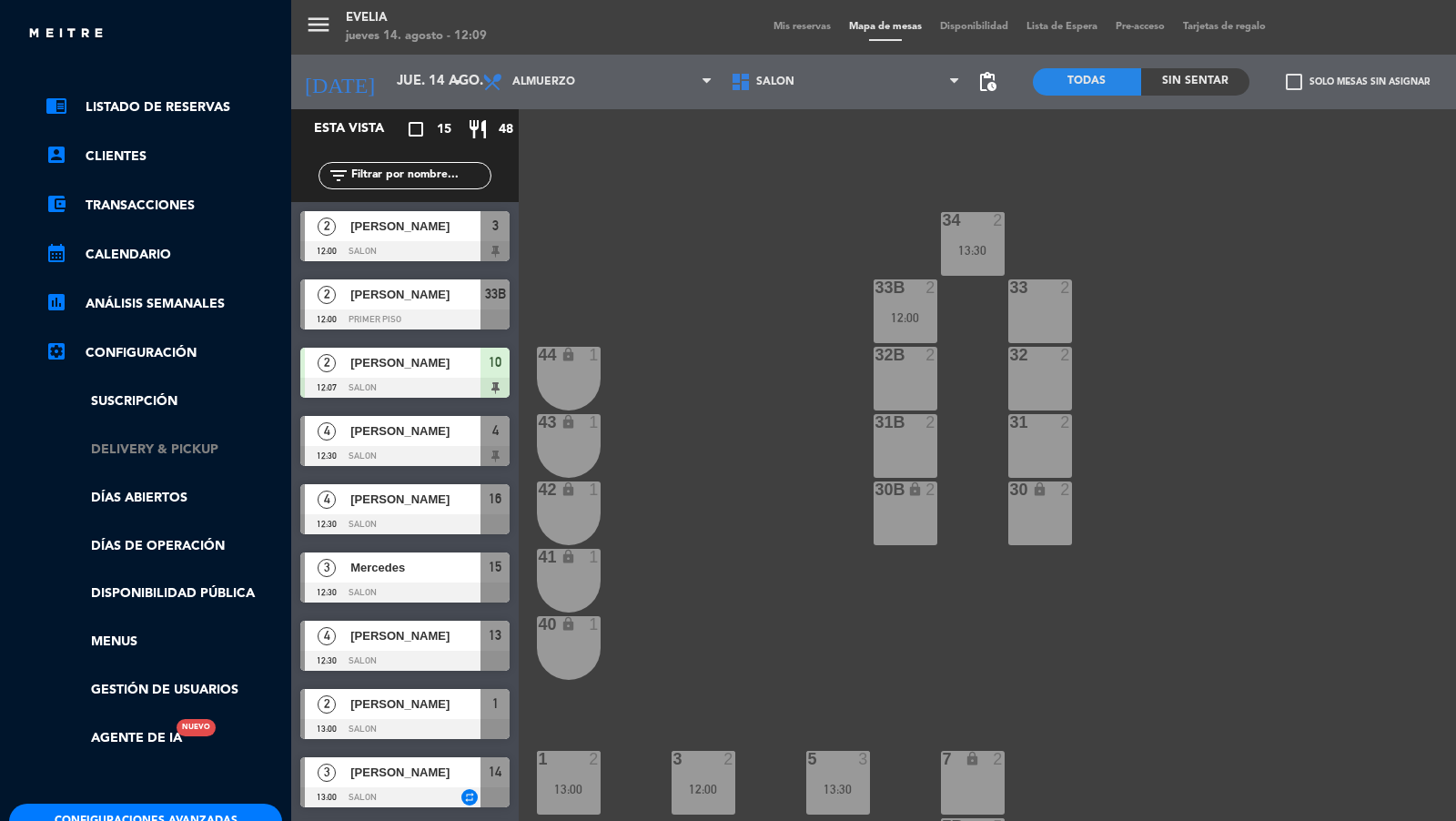
scroll to position [134, 0]
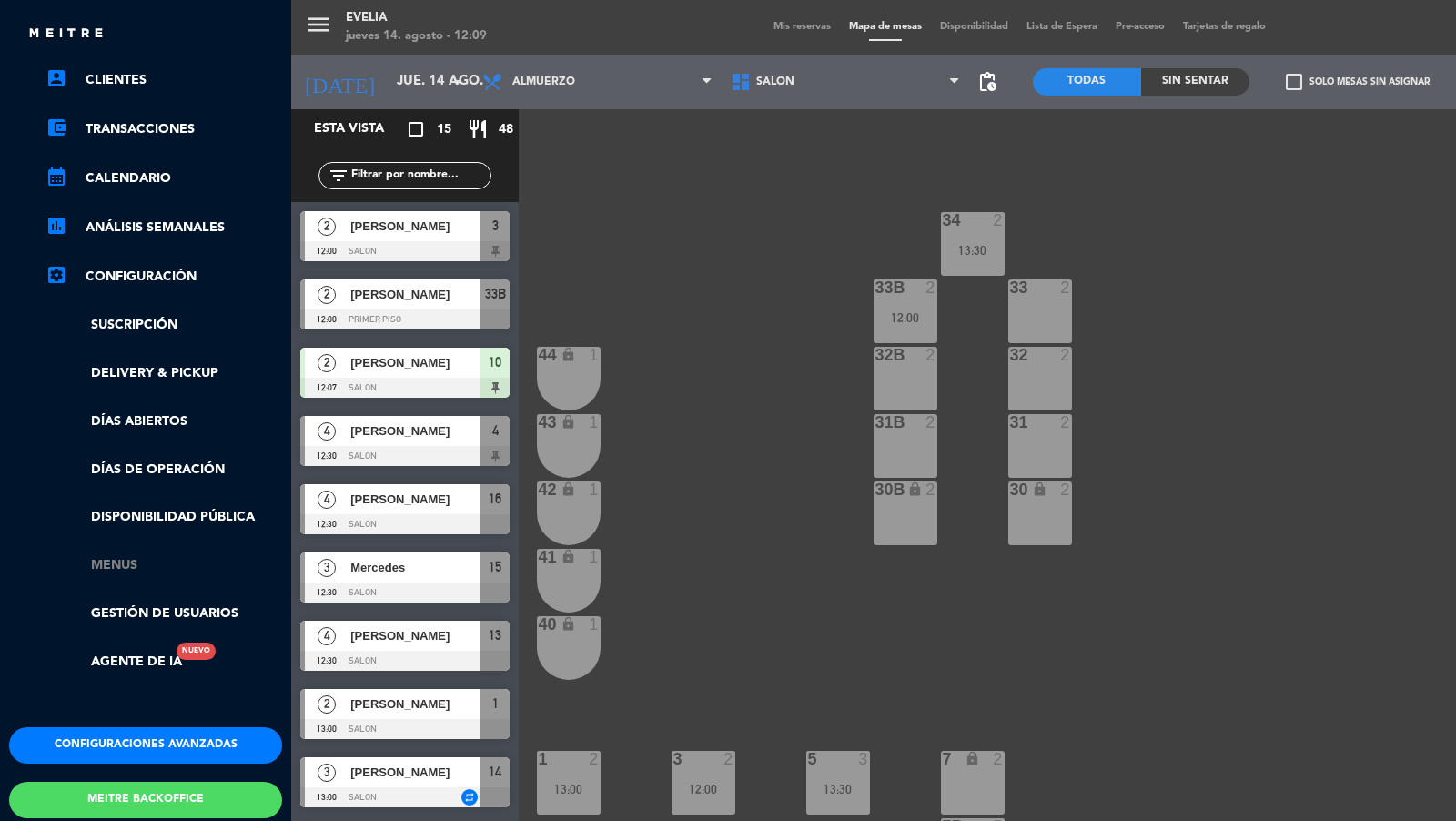
click at [122, 569] on link "Menus" at bounding box center [164, 565] width 237 height 21
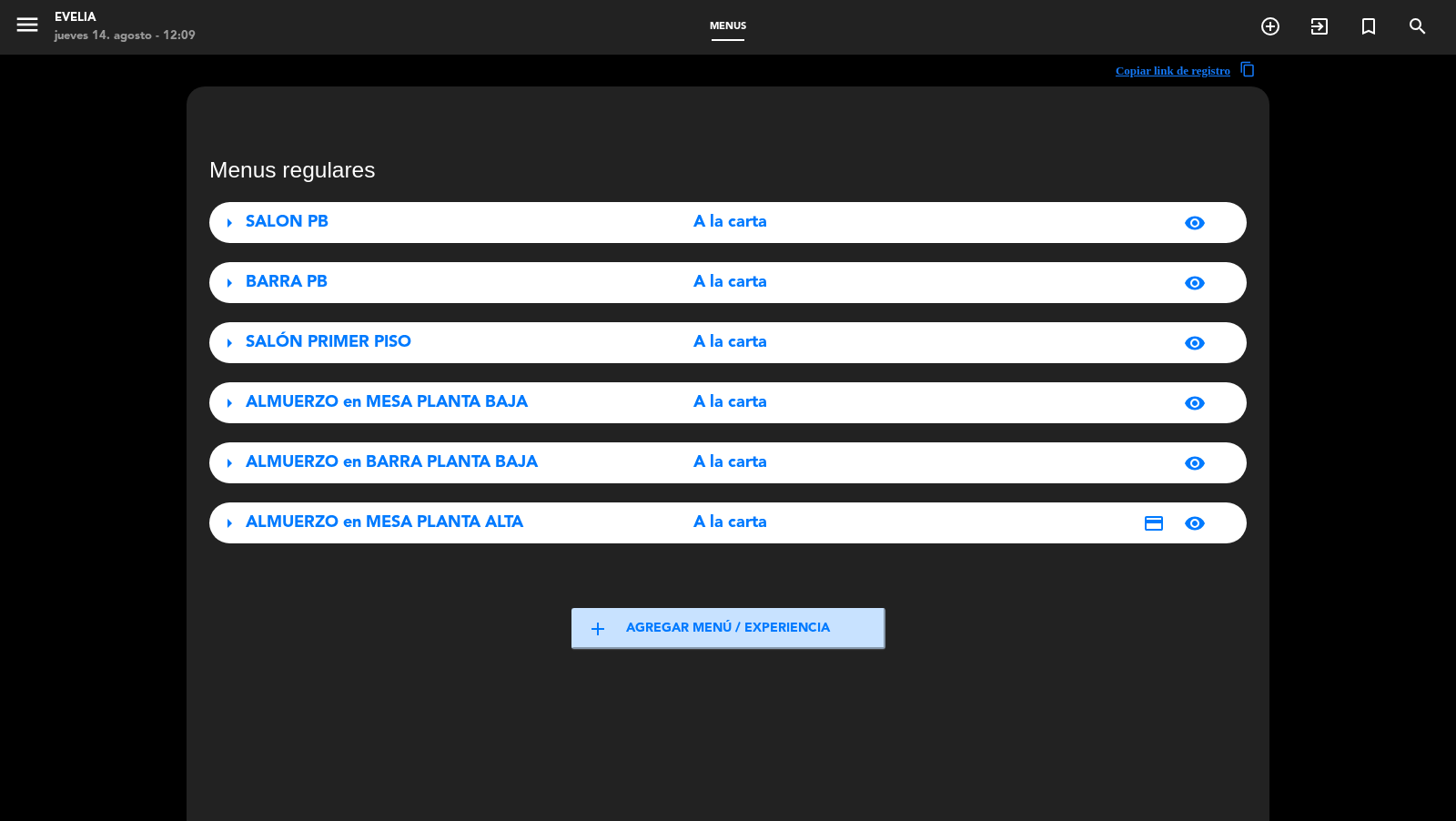
click at [517, 534] on div "ALMUERZO en MESA PLANTA ALTA" at bounding box center [407, 522] width 323 height 27
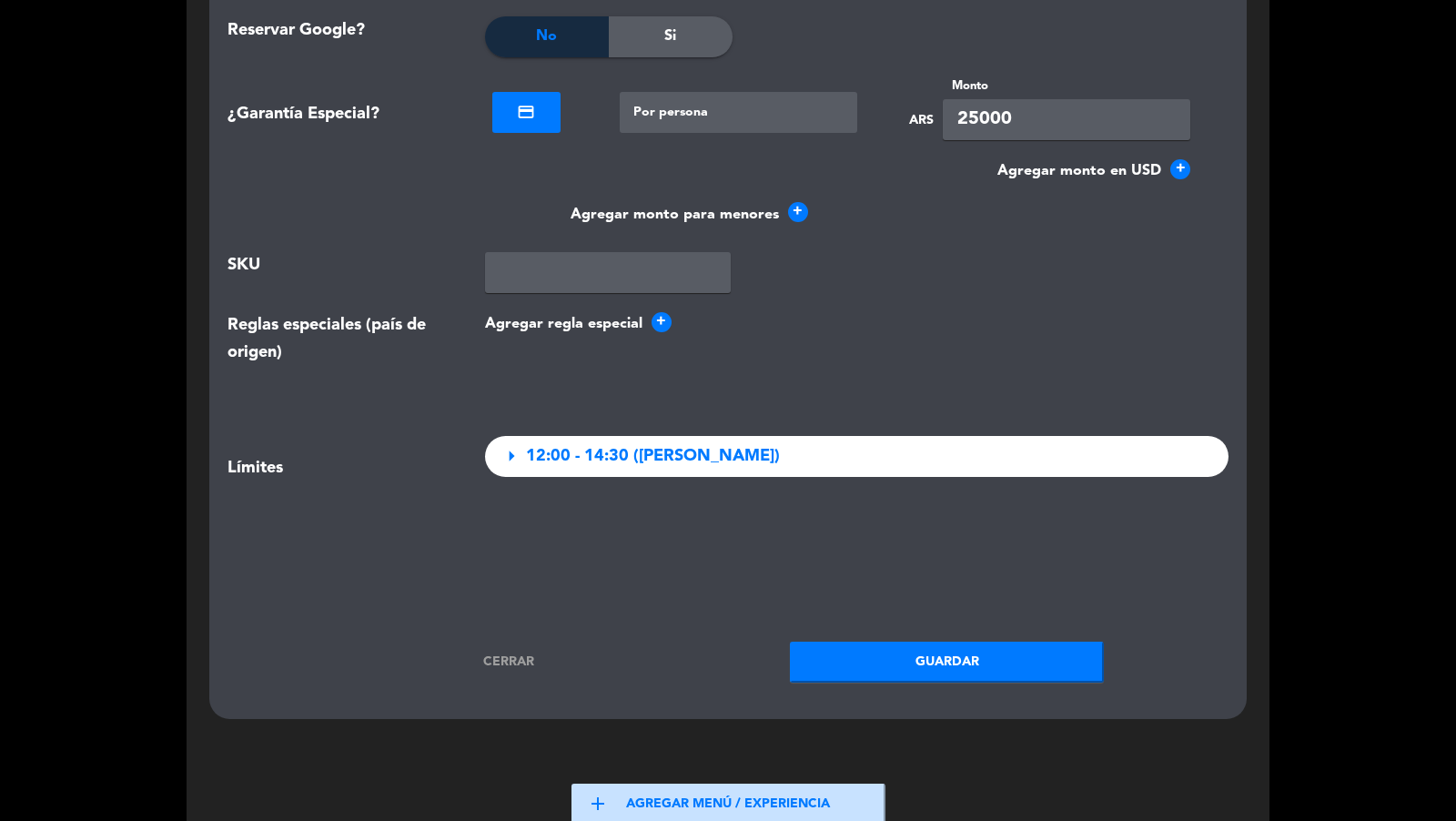
scroll to position [2588, 0]
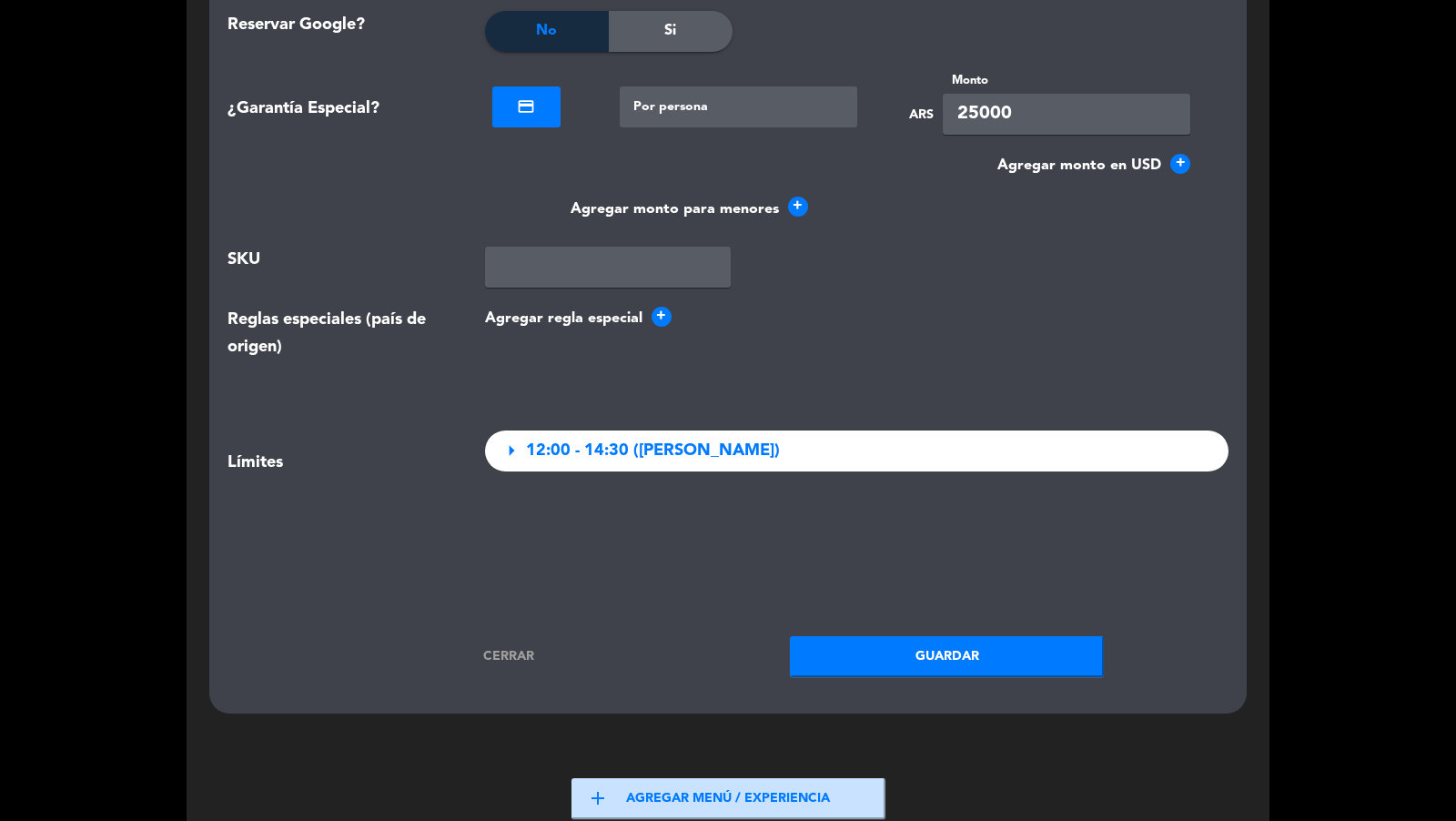
click at [512, 638] on div "Cerrar Guardar" at bounding box center [728, 656] width 1028 height 41
click at [507, 652] on link "Cerrar" at bounding box center [509, 656] width 313 height 21
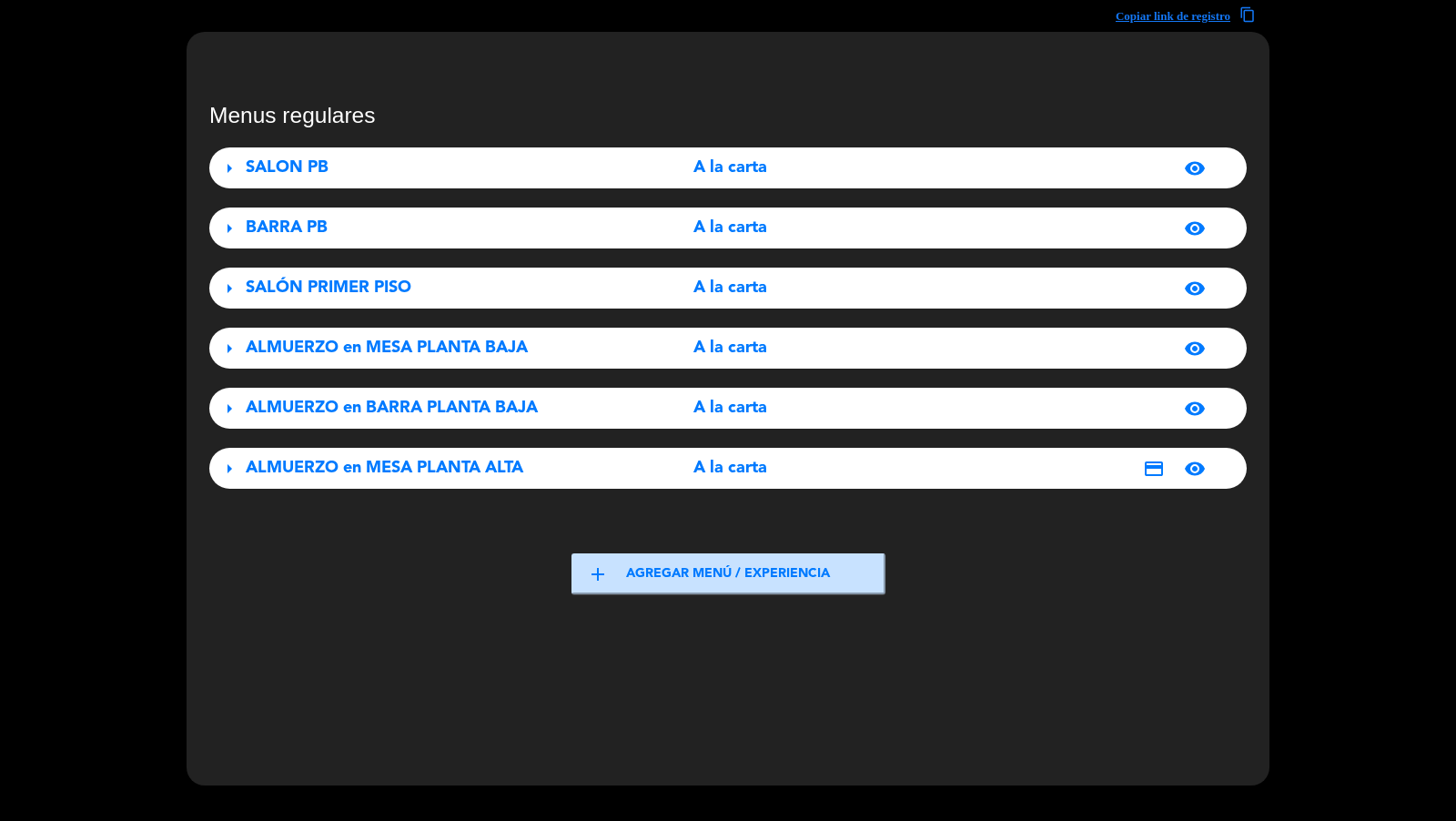
scroll to position [0, 0]
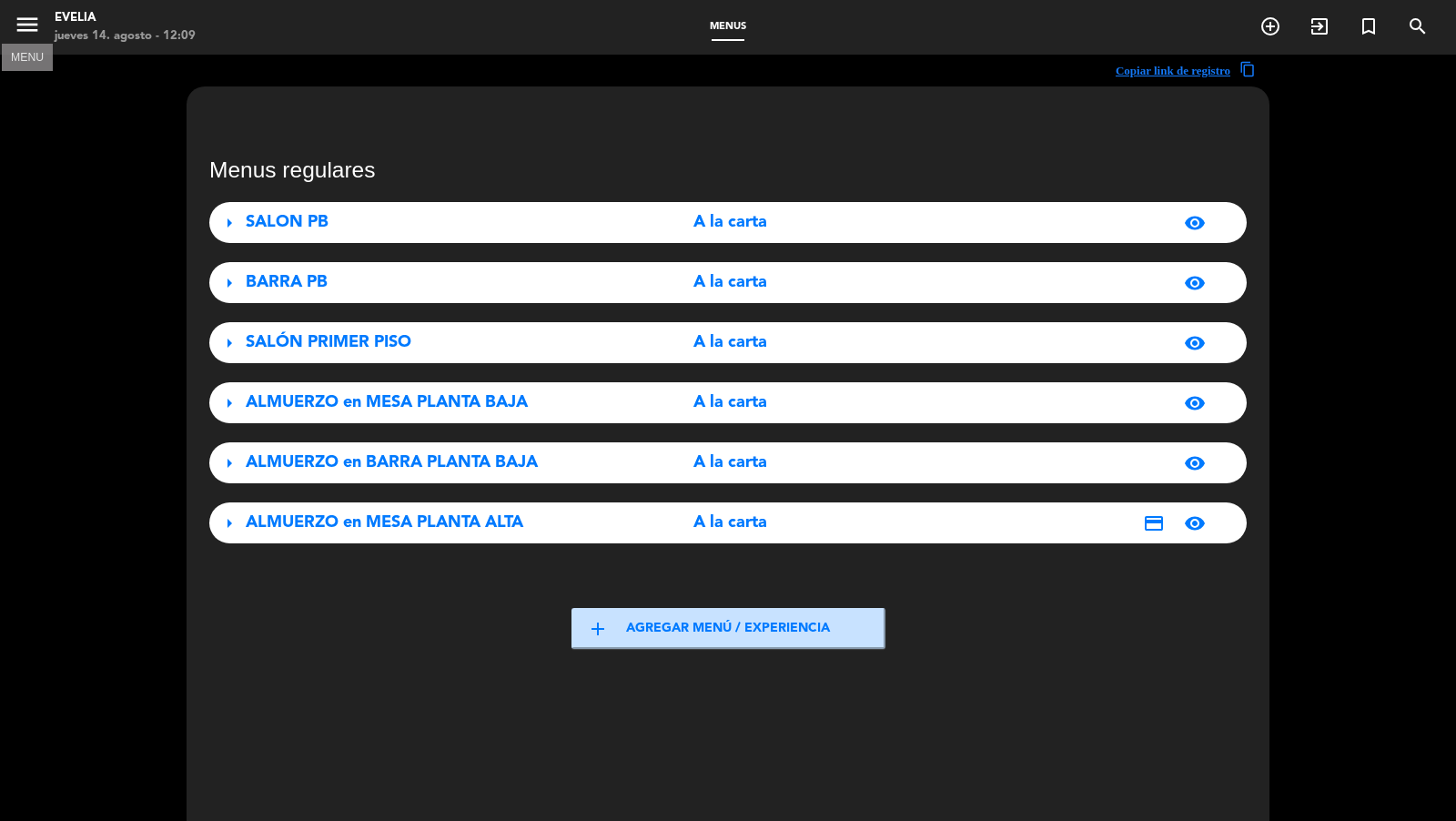
click at [30, 27] on icon "menu" at bounding box center [27, 24] width 27 height 27
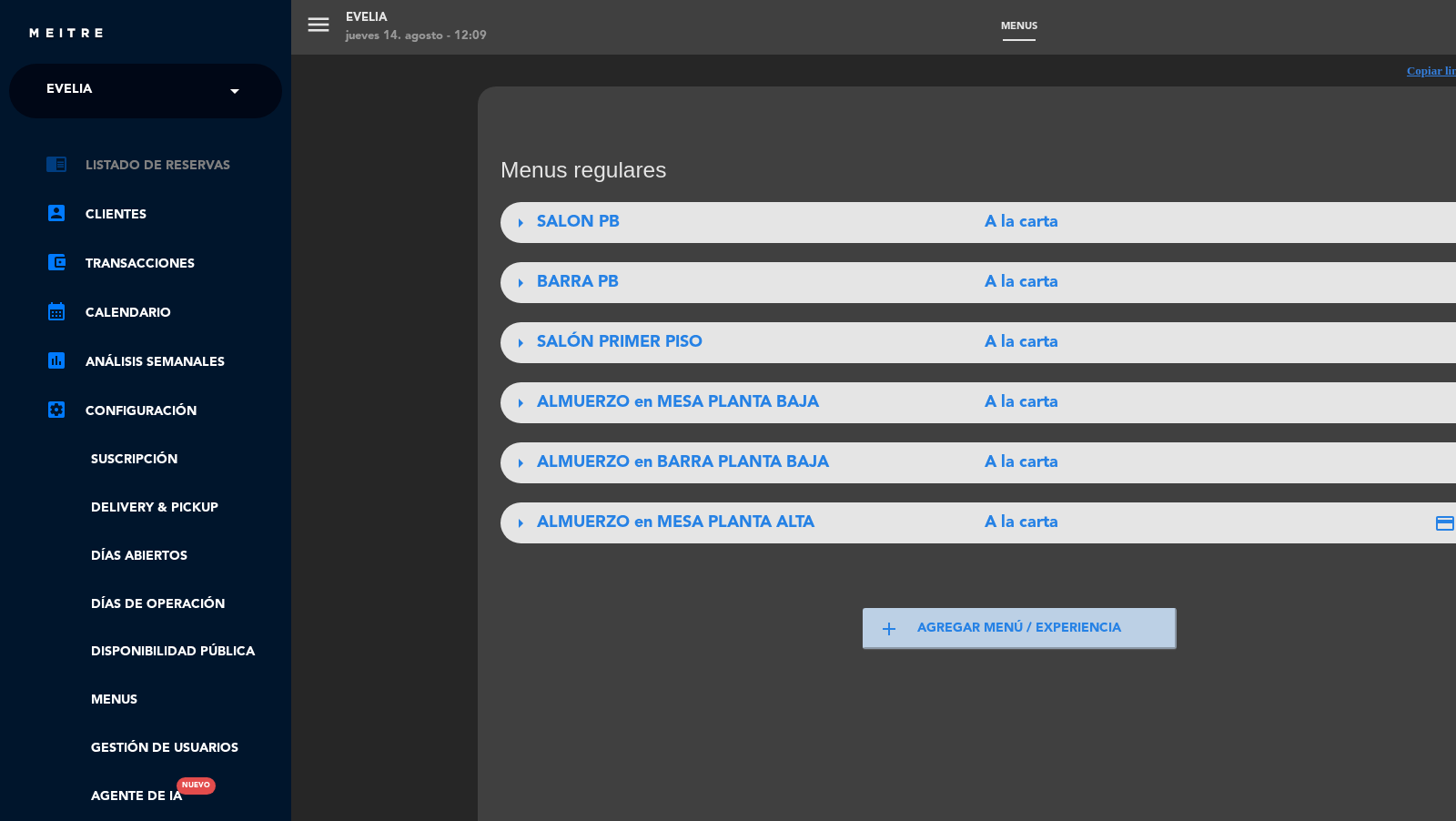
click at [171, 171] on link "chrome_reader_mode Listado de Reservas" at bounding box center [164, 165] width 237 height 22
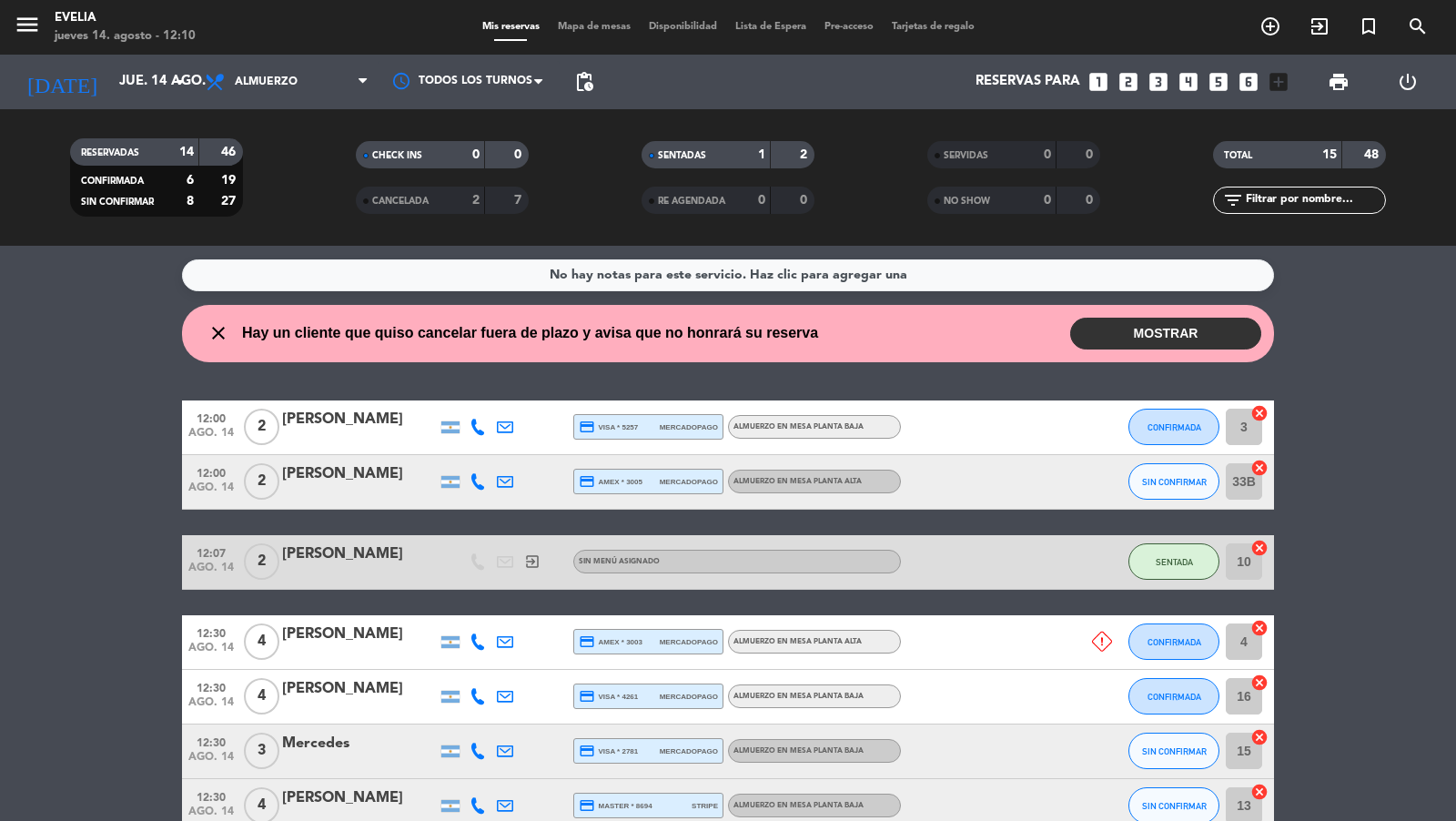
click at [584, 26] on span "Mapa de mesas" at bounding box center [593, 27] width 91 height 10
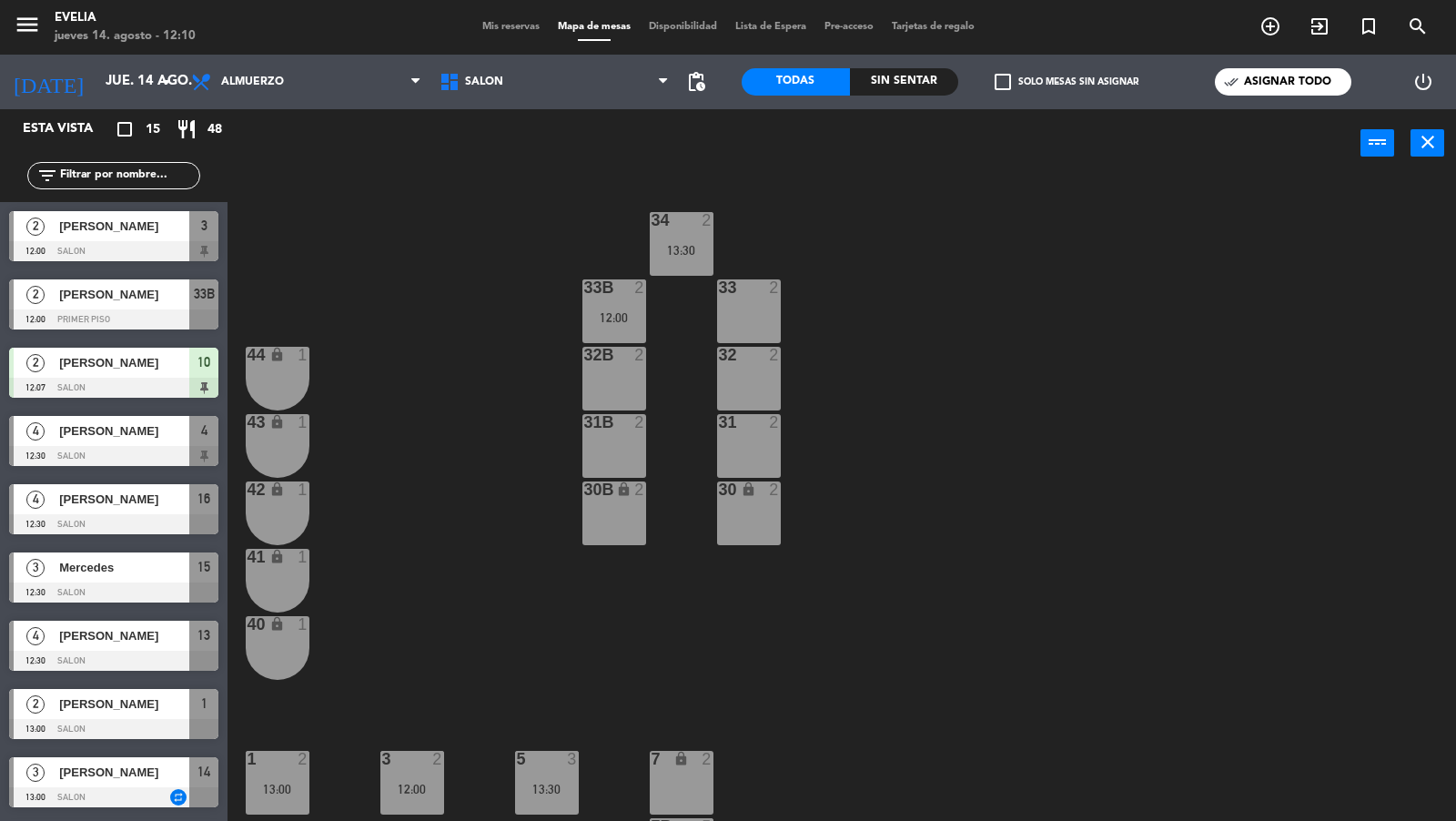
click at [29, 28] on icon "menu" at bounding box center [27, 24] width 27 height 27
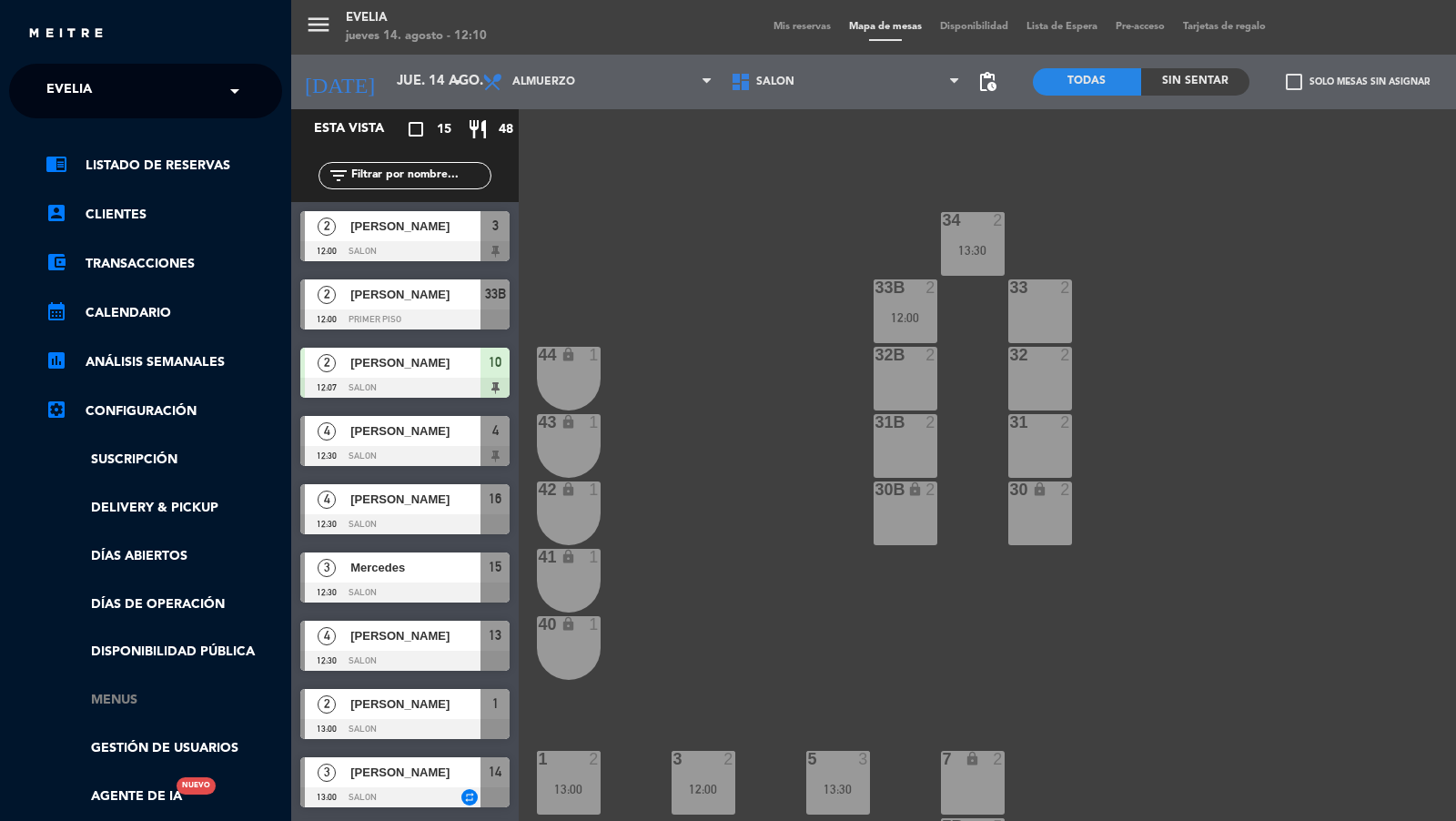
click at [119, 693] on link "Menus" at bounding box center [164, 700] width 237 height 21
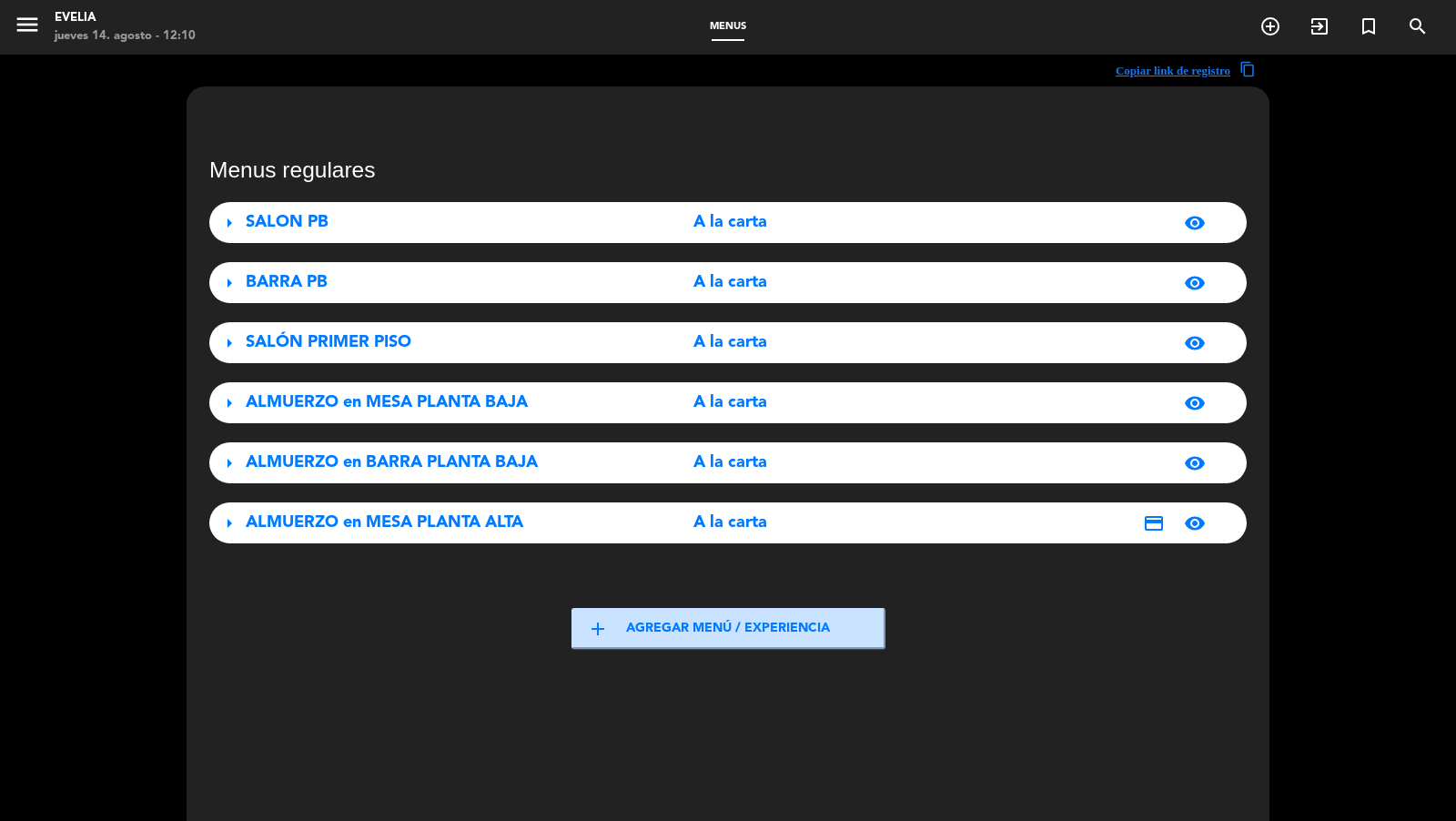
click at [429, 521] on span "ALMUERZO en MESA PLANTA ALTA" at bounding box center [384, 522] width 278 height 16
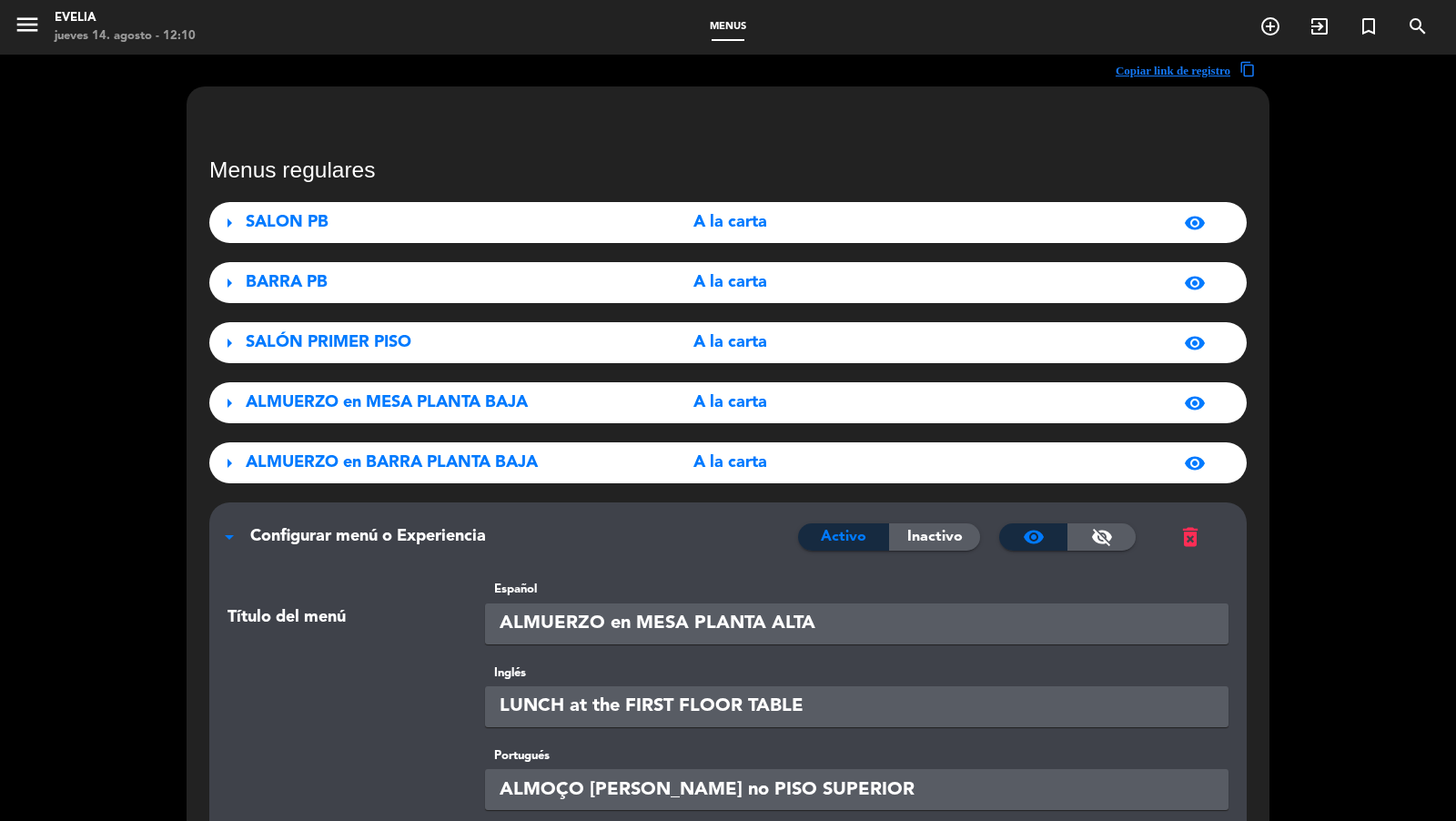
click at [331, 537] on span "Configurar menú o Experiencia" at bounding box center [367, 535] width 236 height 16
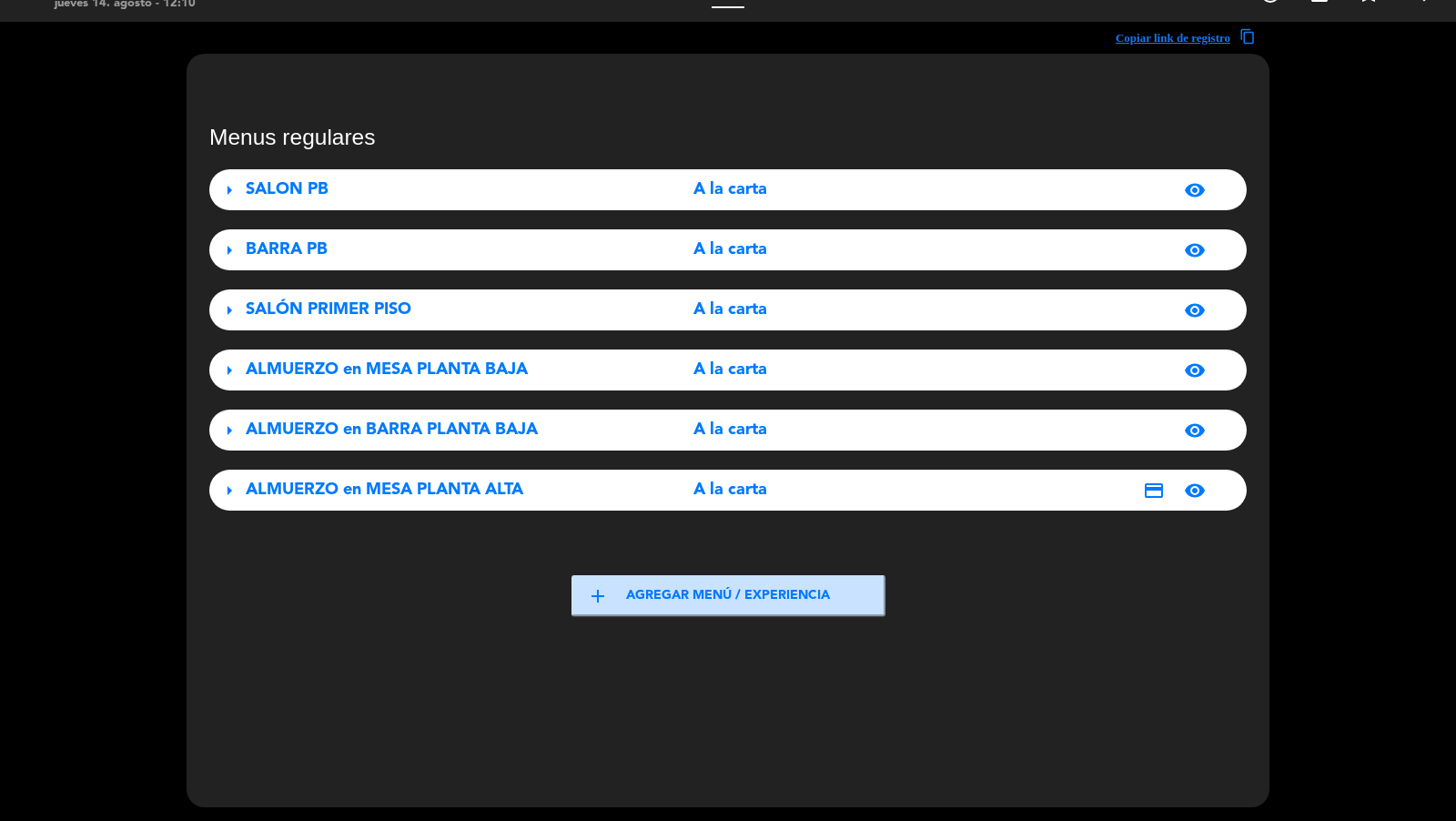
scroll to position [55, 0]
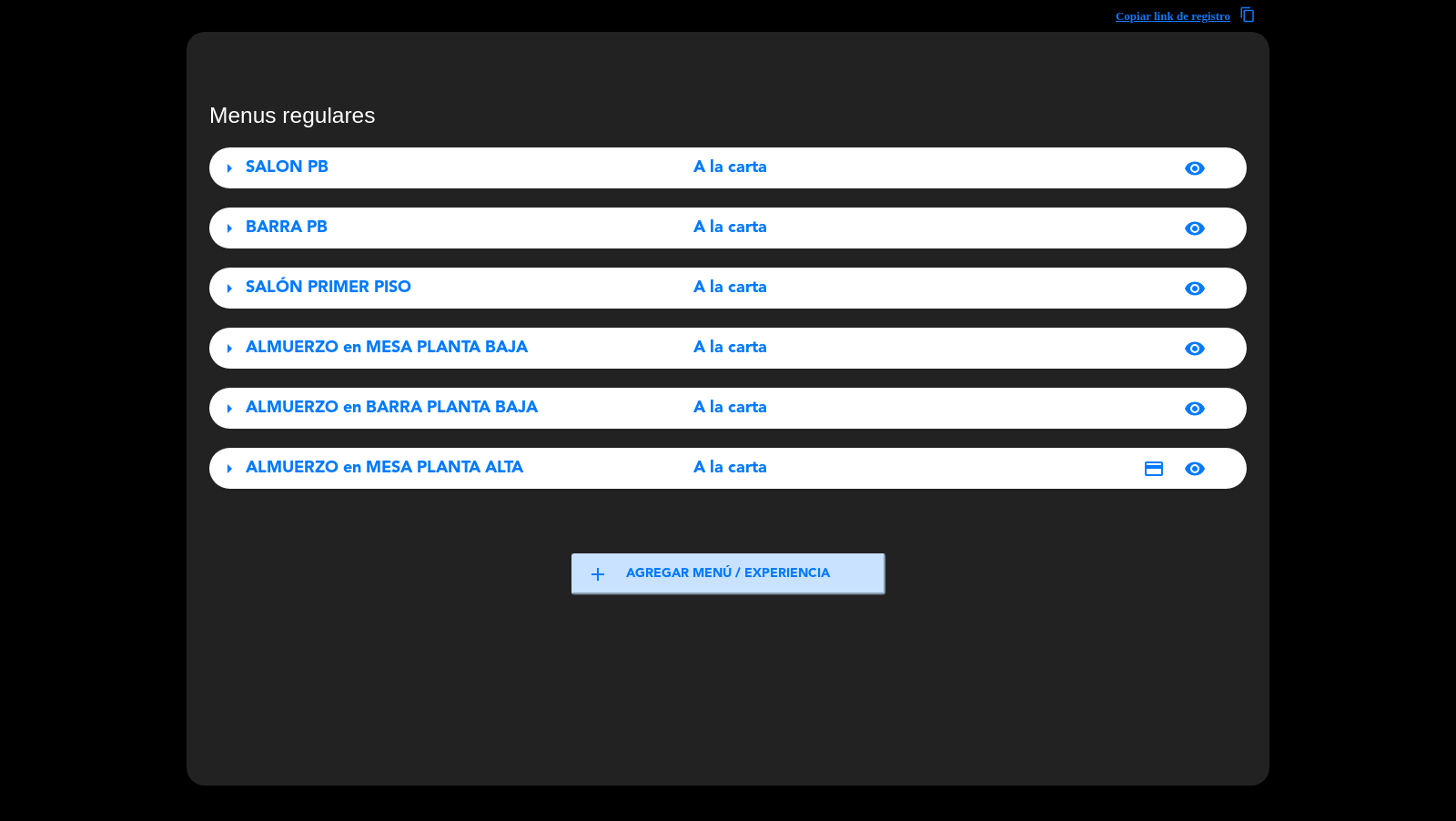
click at [324, 462] on span "ALMUERZO en MESA PLANTA ALTA" at bounding box center [384, 468] width 278 height 16
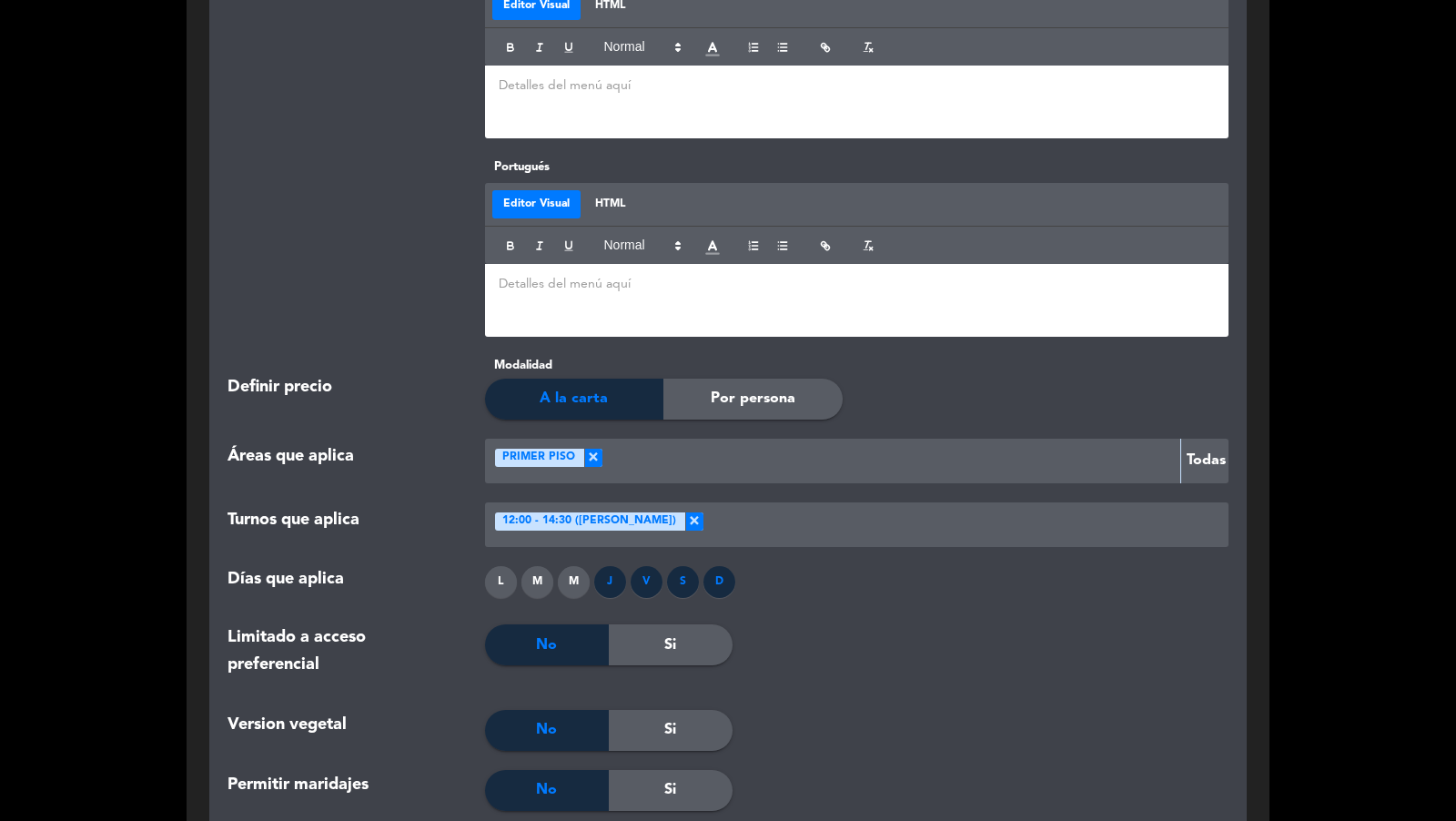
scroll to position [1715, 0]
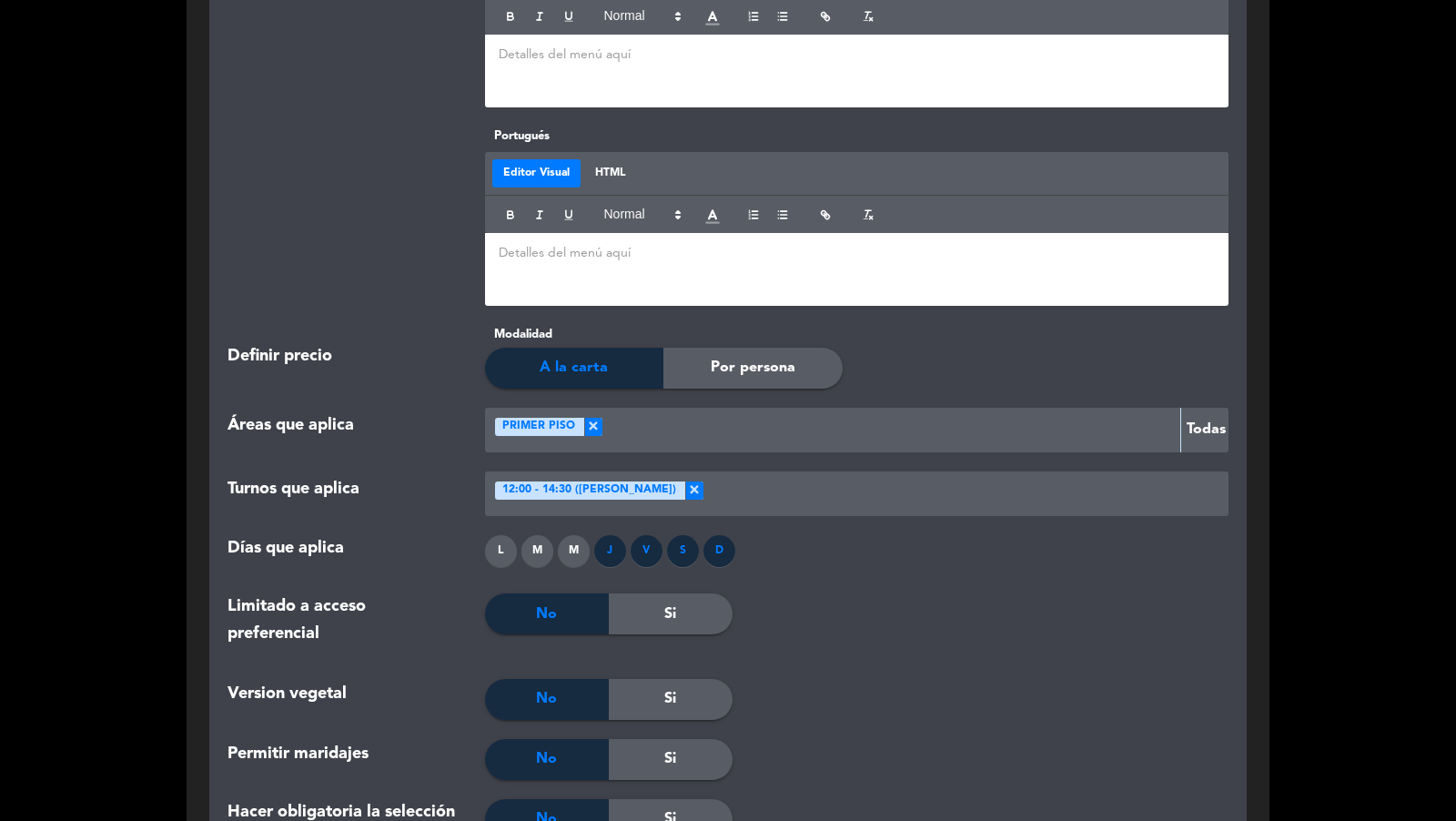
click at [613, 547] on div "J" at bounding box center [610, 551] width 32 height 32
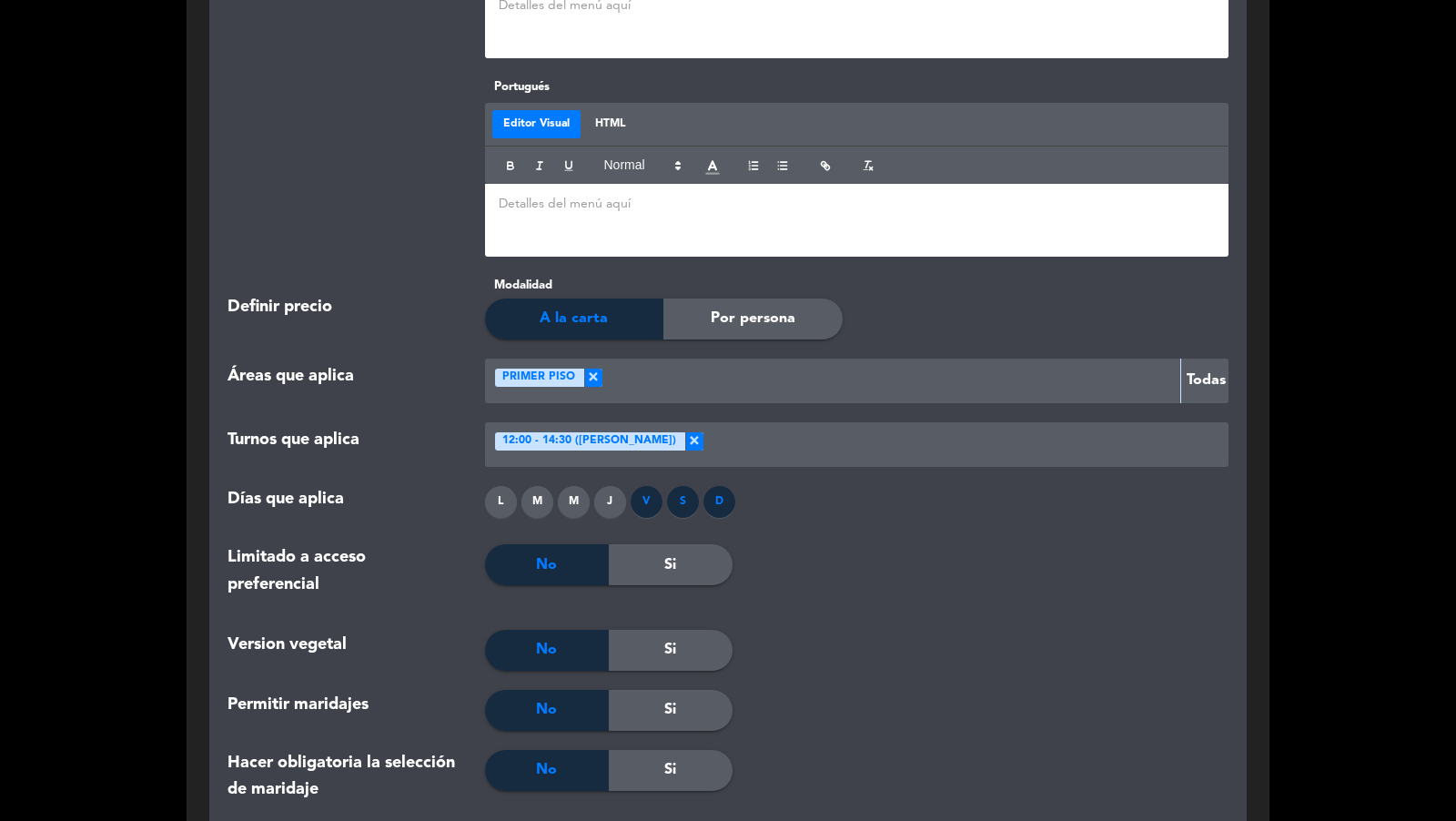
scroll to position [1798, 0]
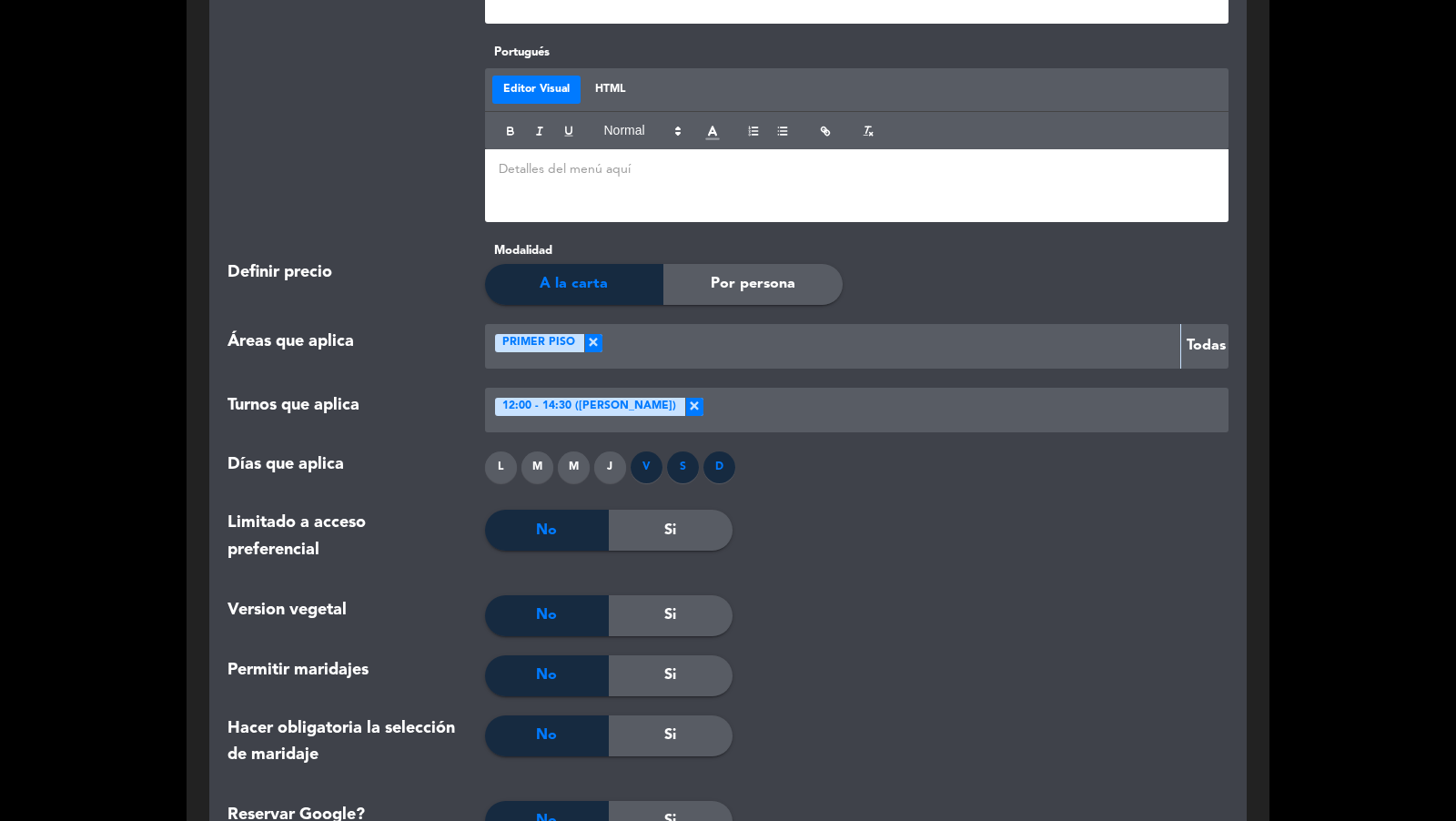
click at [605, 463] on div "J" at bounding box center [610, 468] width 32 height 32
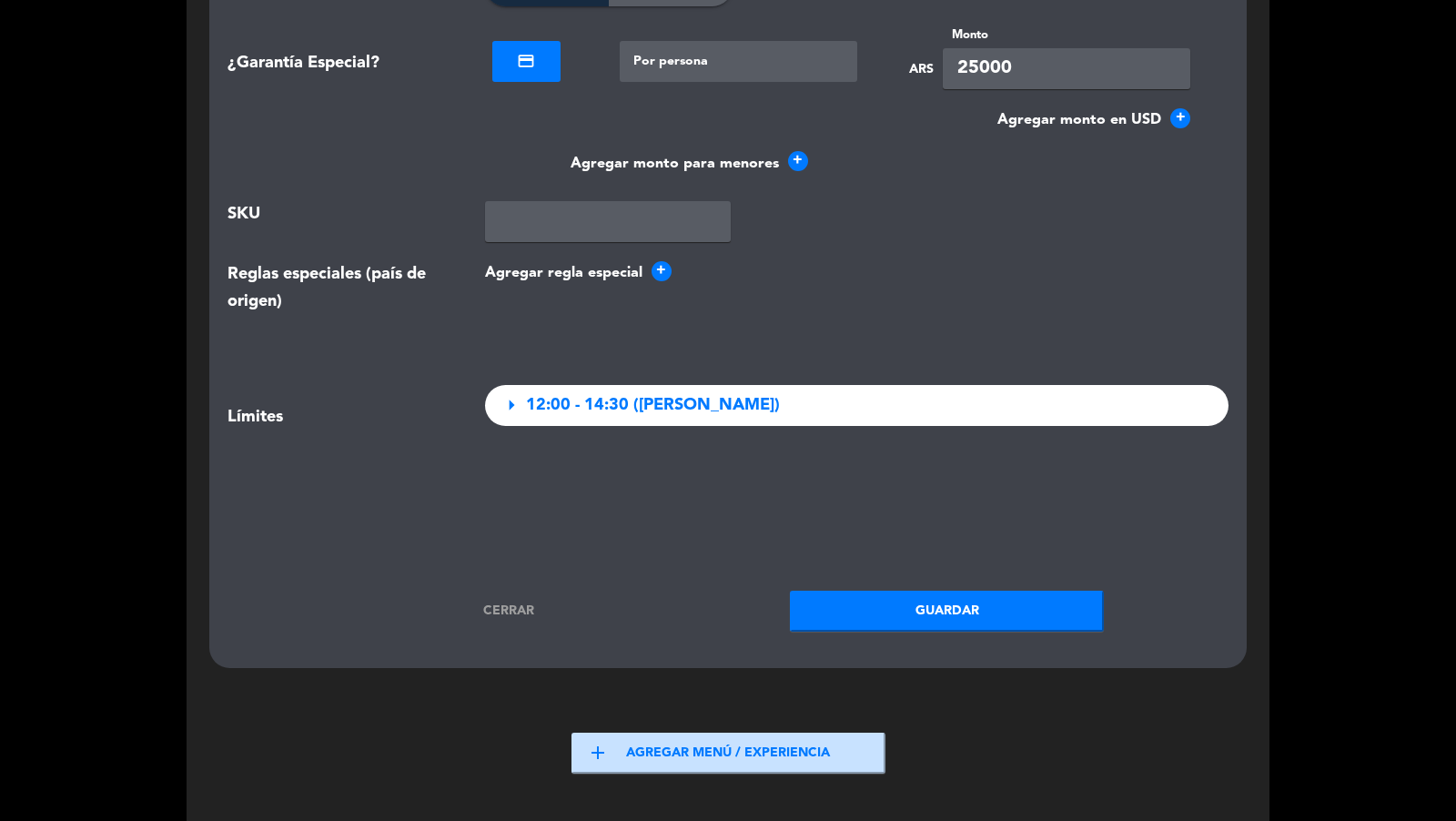
scroll to position [2676, 0]
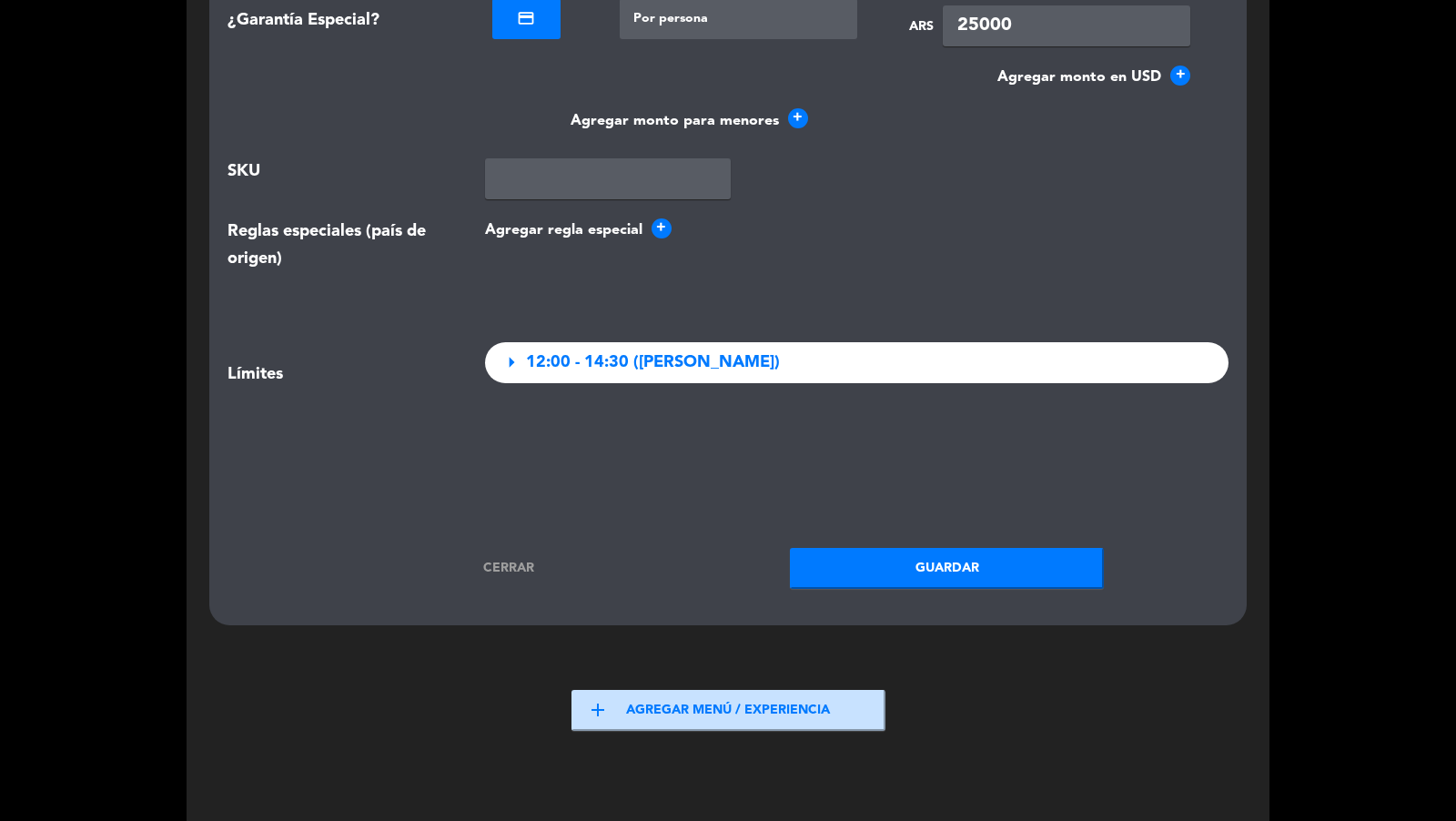
click at [824, 572] on button "Guardar" at bounding box center [946, 567] width 313 height 41
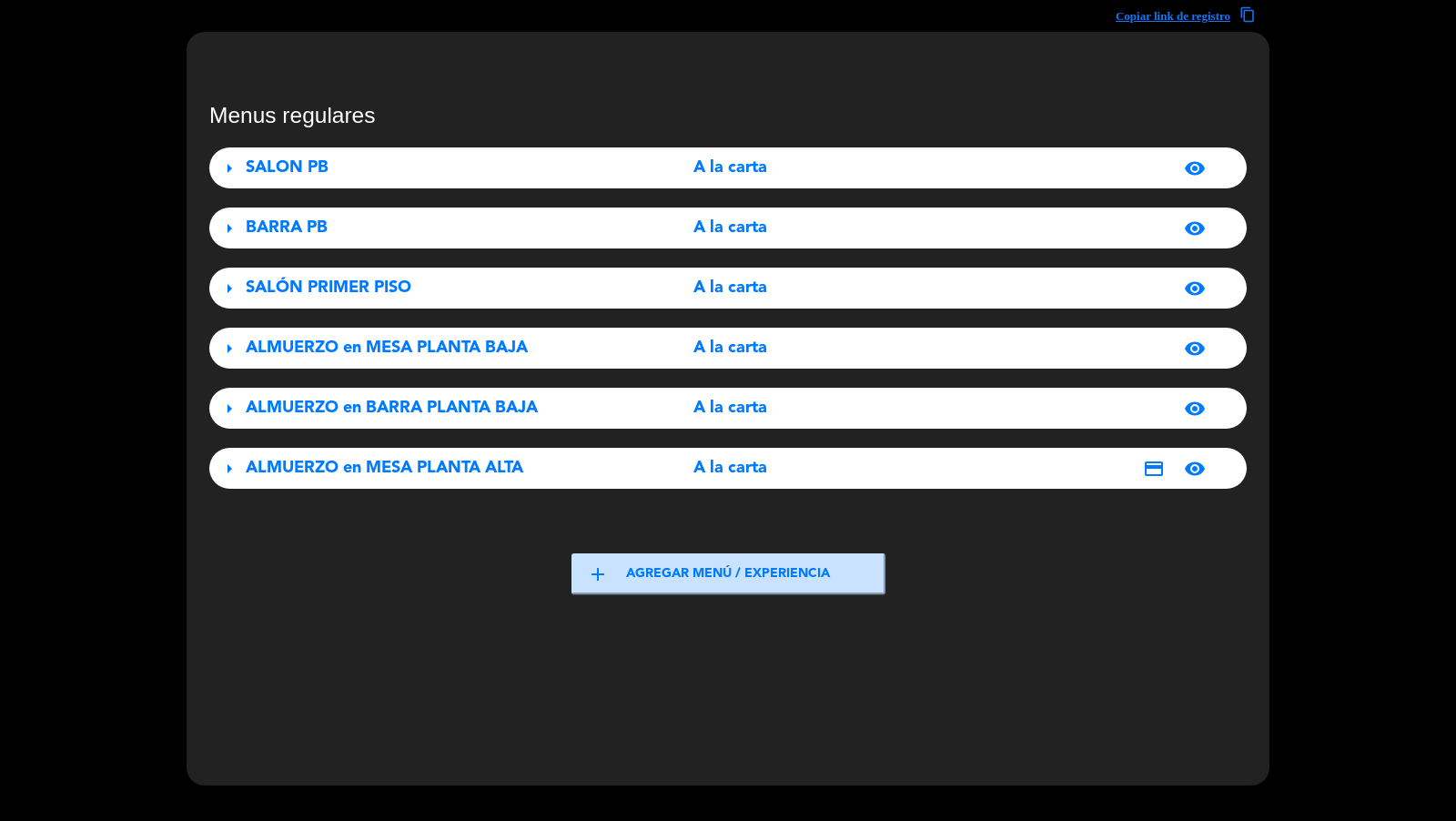
scroll to position [0, 0]
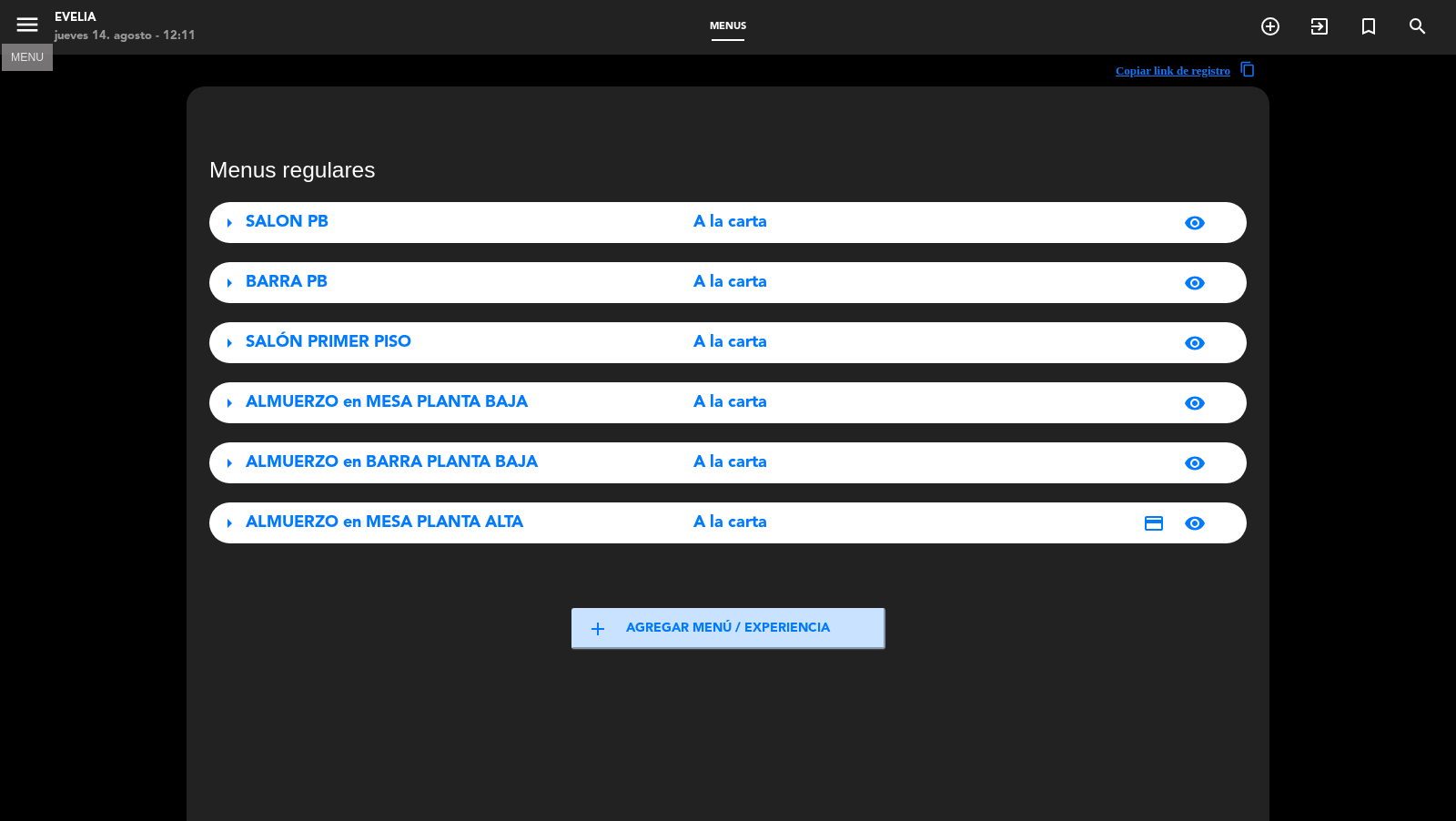
click at [37, 33] on icon "menu" at bounding box center [27, 24] width 27 height 27
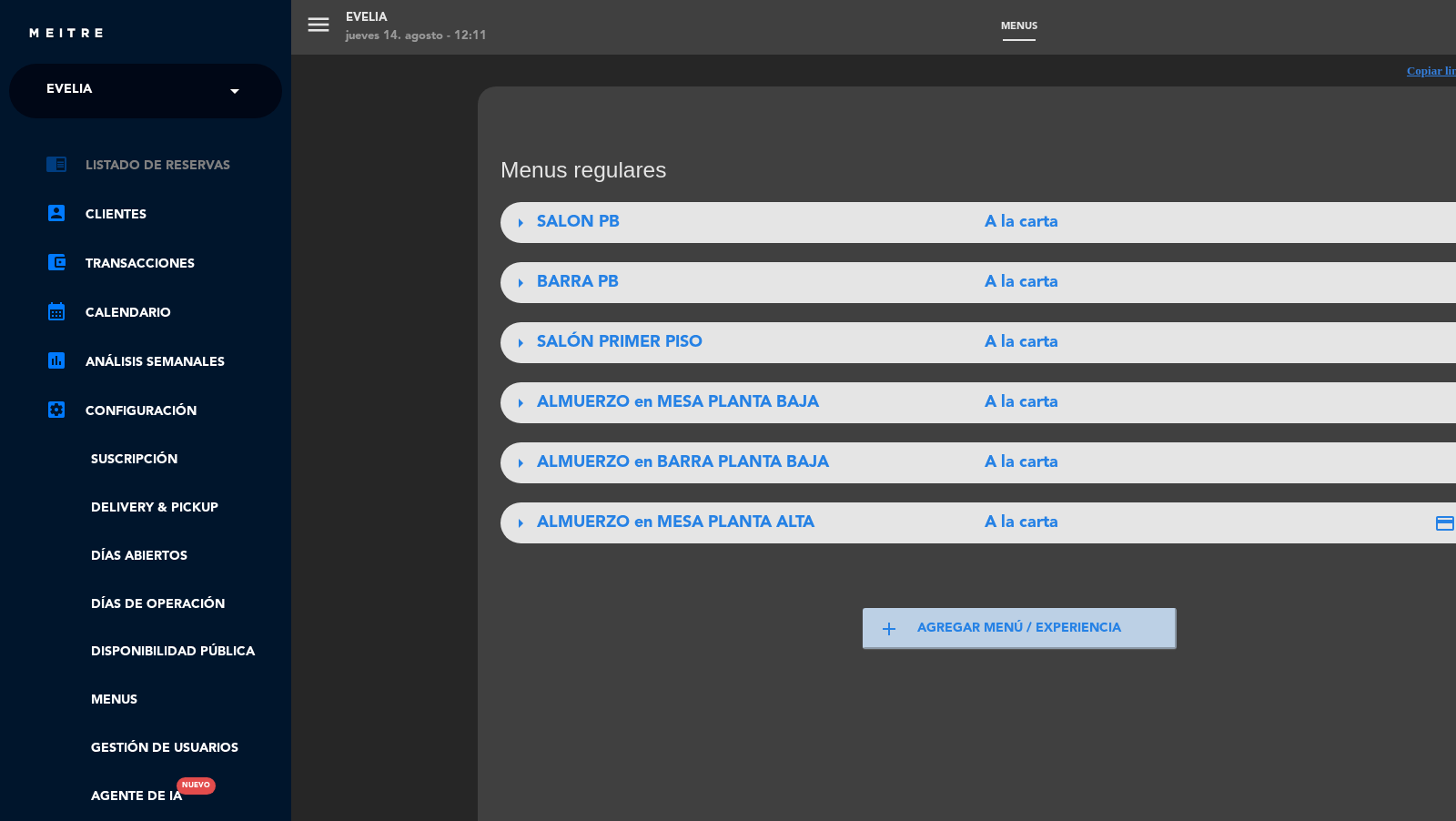
click at [185, 163] on link "chrome_reader_mode Listado de Reservas" at bounding box center [164, 165] width 237 height 22
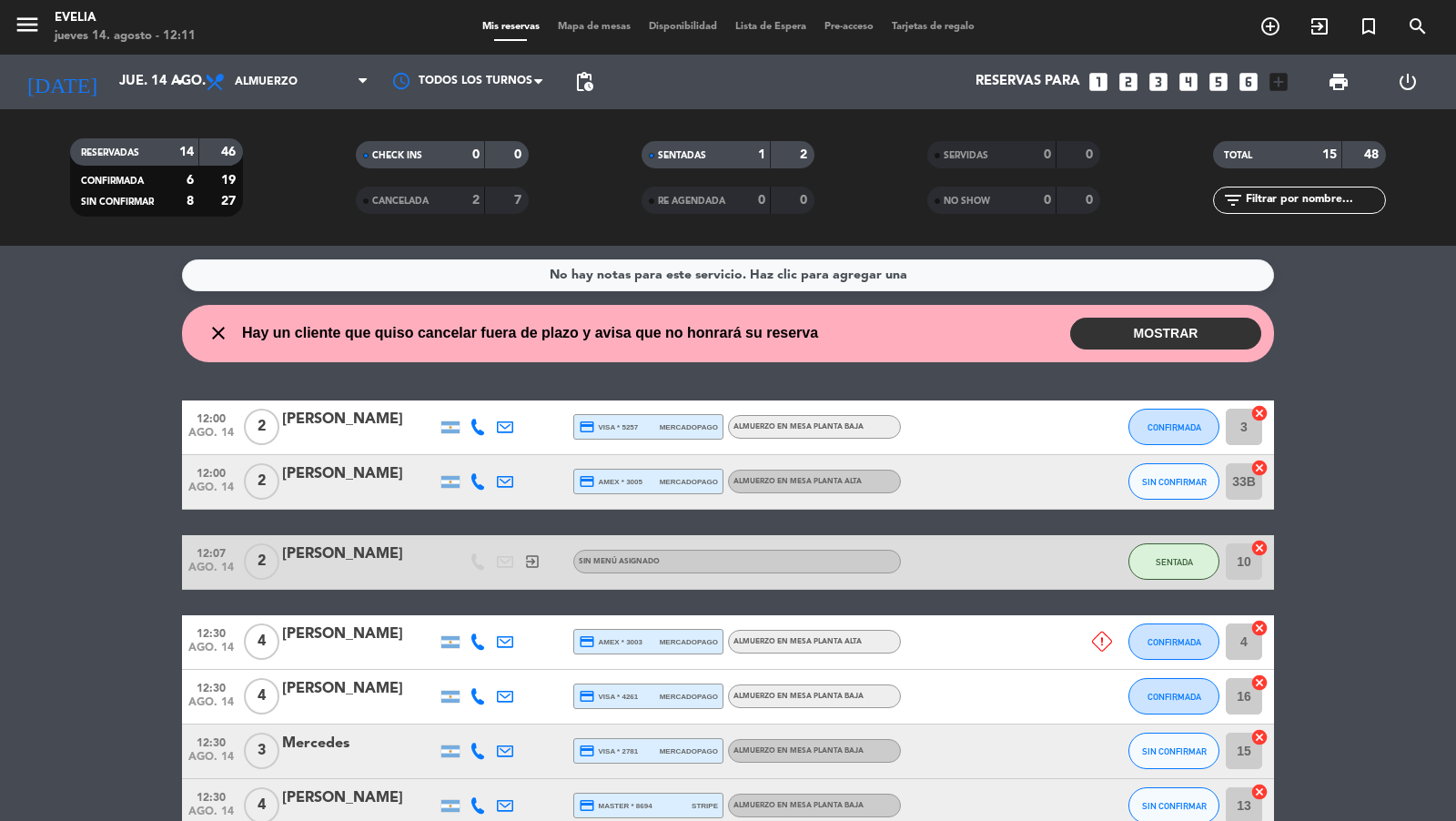
click at [601, 27] on span "Mapa de mesas" at bounding box center [593, 27] width 91 height 10
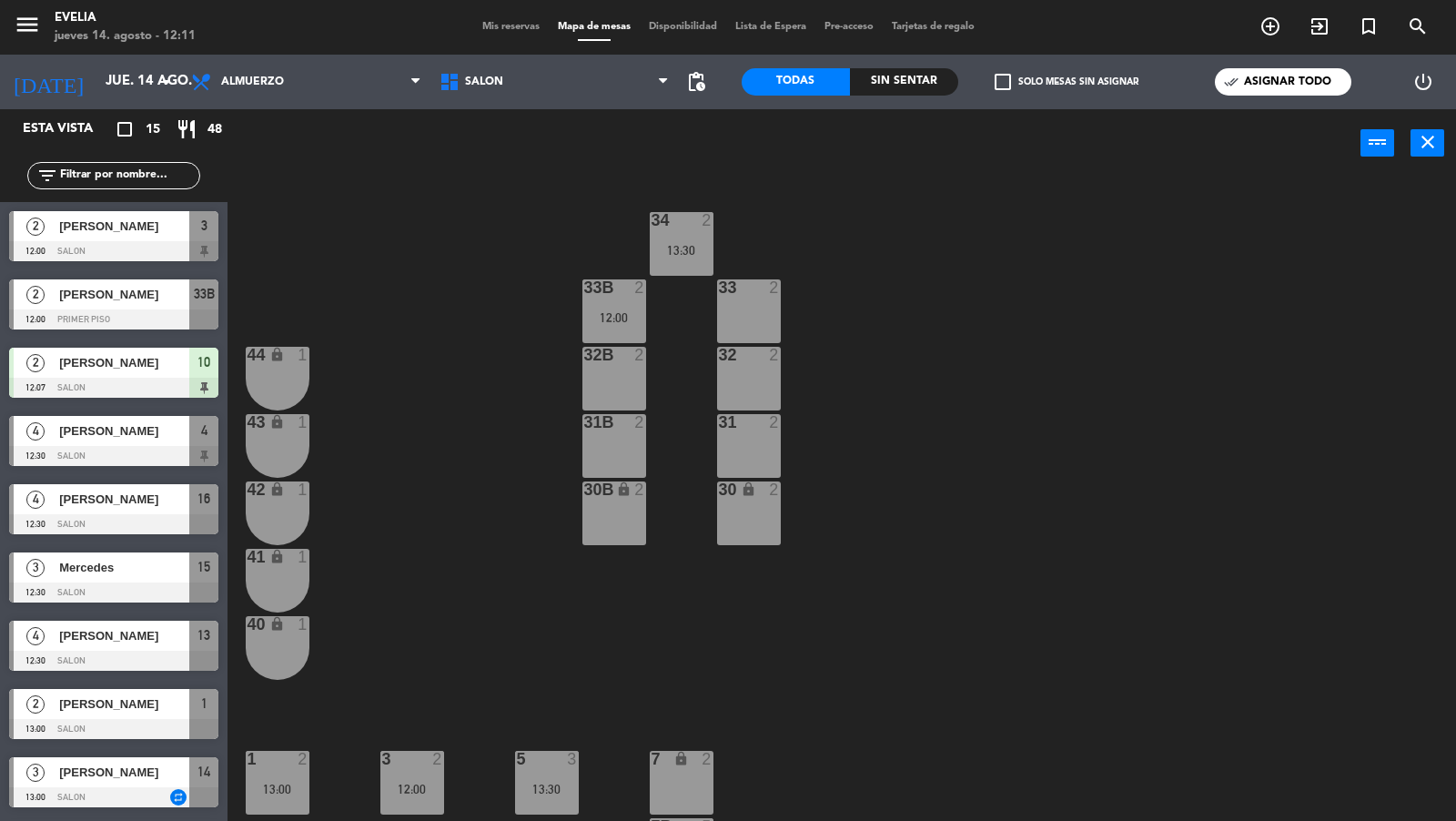
click at [758, 326] on div "33 2" at bounding box center [749, 311] width 64 height 64
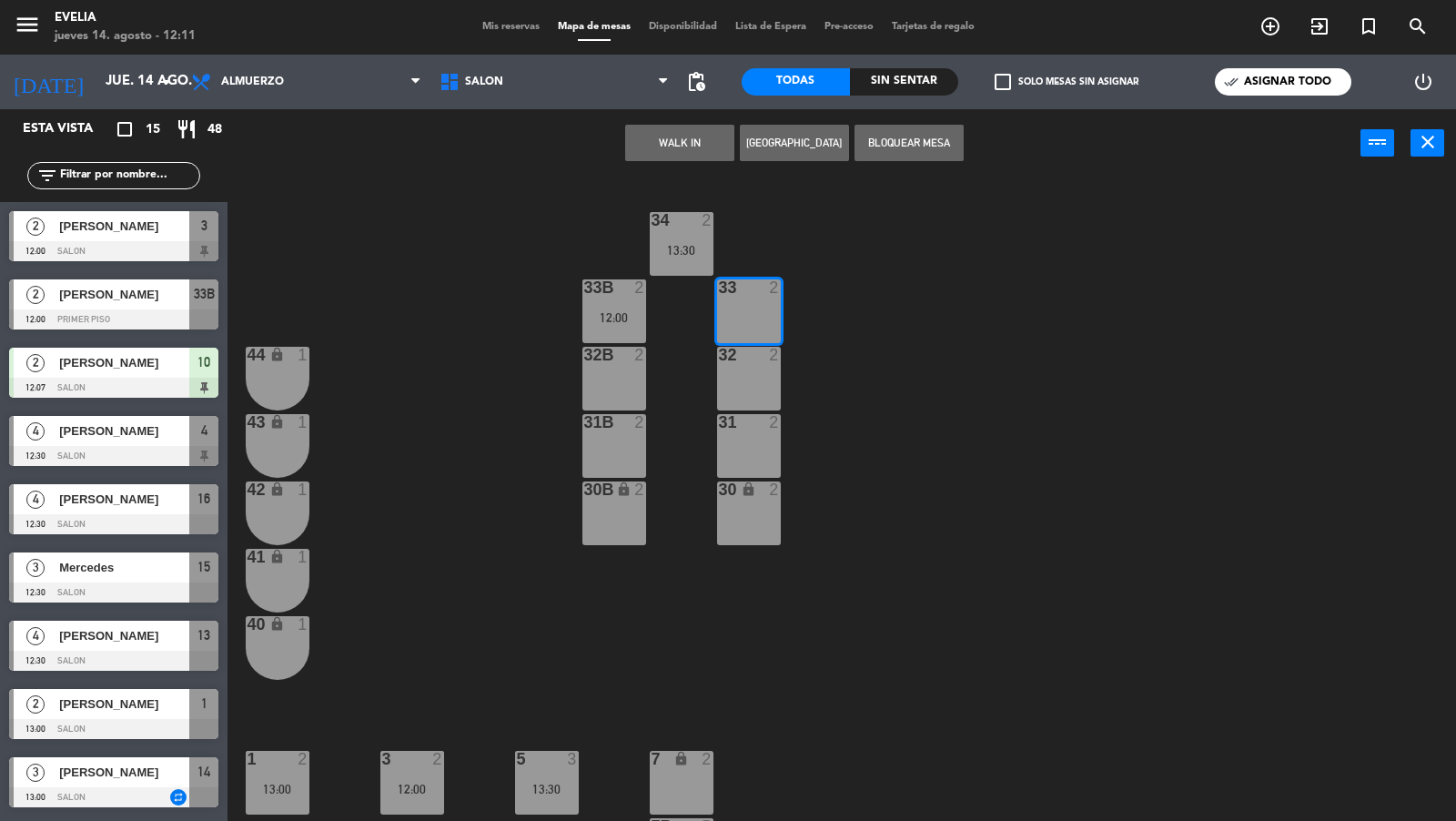
click at [758, 357] on div at bounding box center [748, 354] width 30 height 16
click at [632, 387] on div "32B 2" at bounding box center [614, 378] width 64 height 64
click at [745, 436] on div "31 2" at bounding box center [749, 446] width 64 height 64
click at [624, 447] on div "31B 2" at bounding box center [614, 446] width 64 height 64
click at [918, 146] on button "Bloquear Mesa" at bounding box center [910, 142] width 109 height 37
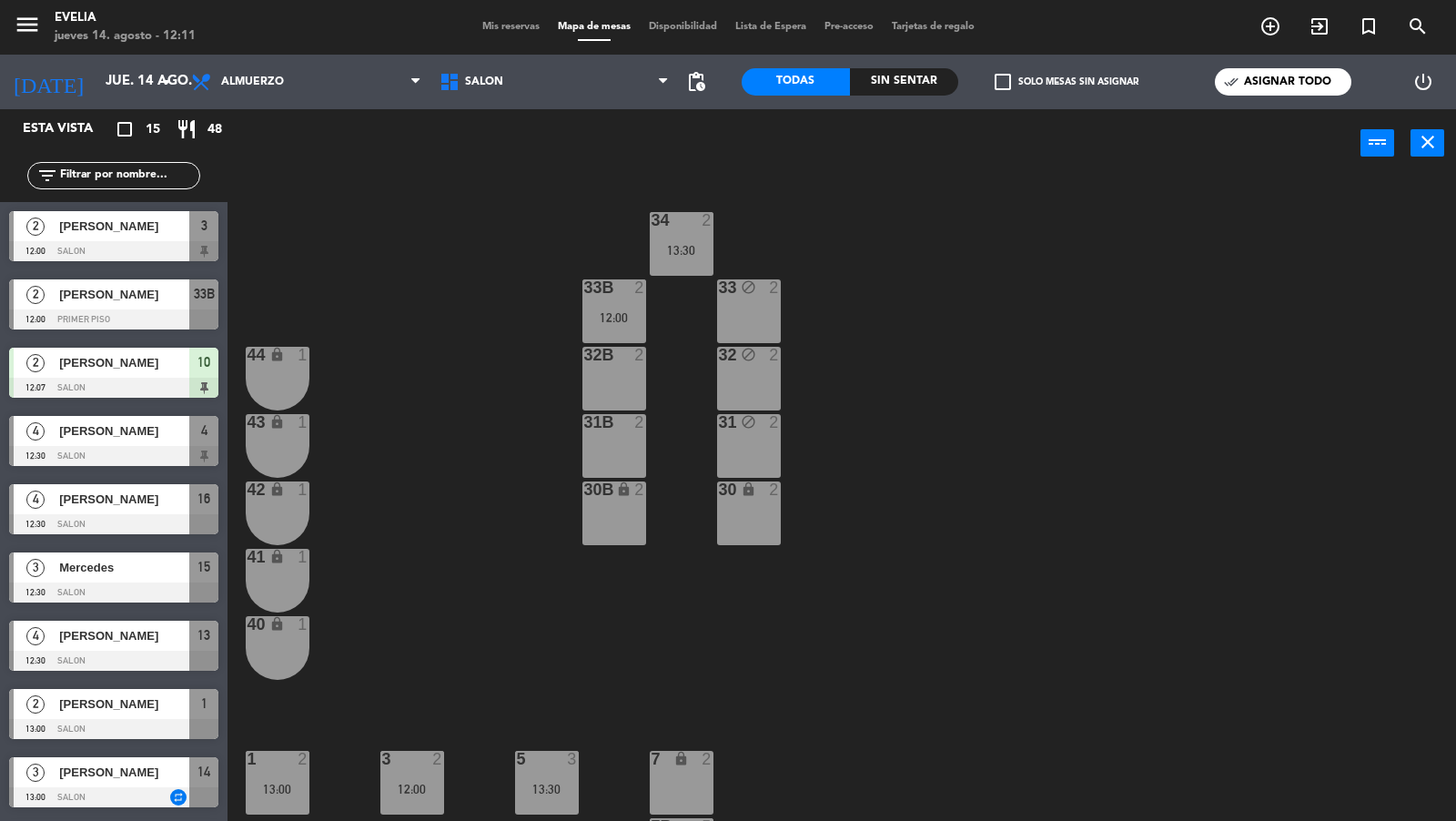
click at [630, 386] on div "32B 2" at bounding box center [614, 378] width 64 height 64
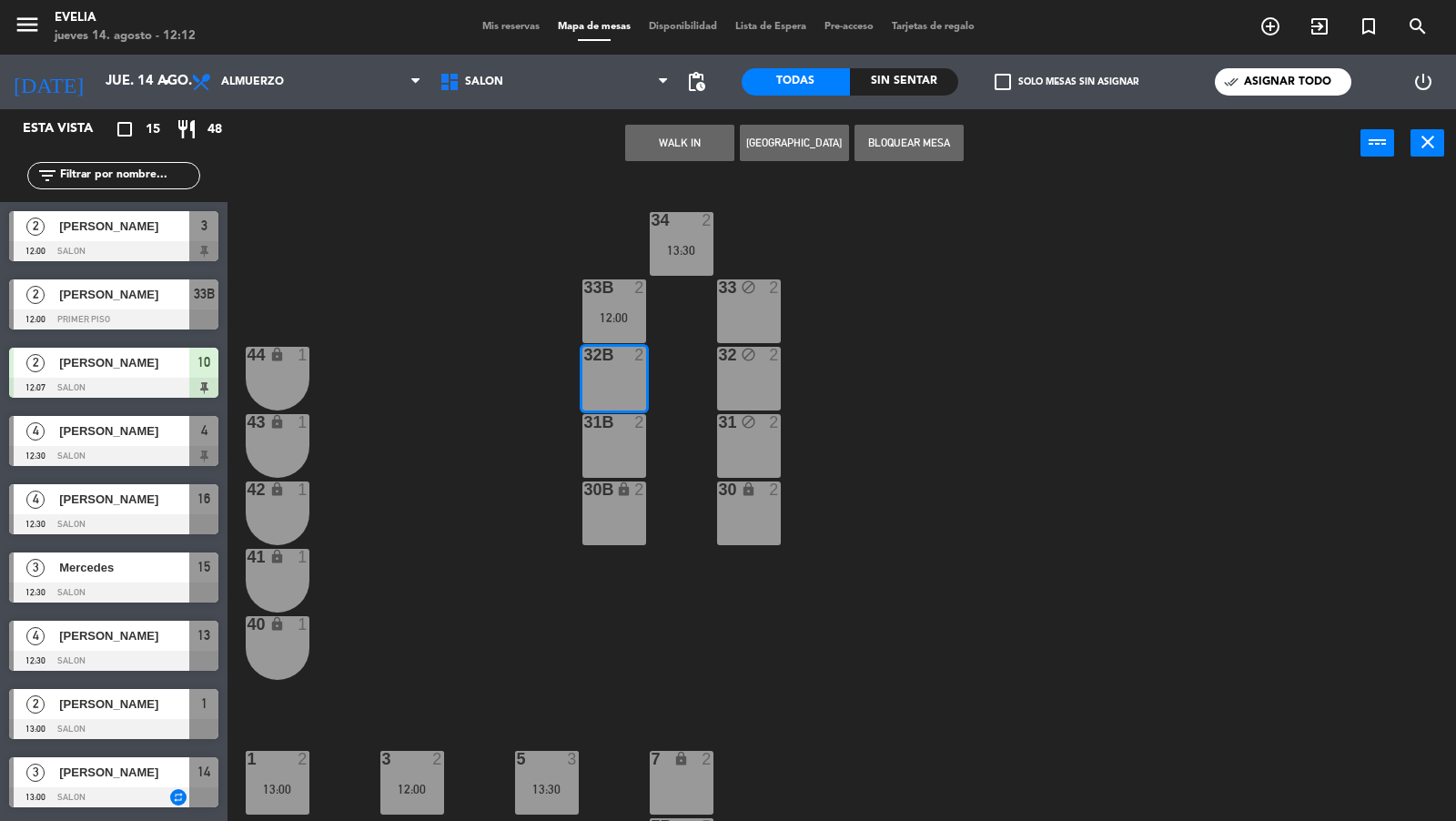
click at [628, 431] on div "31B 2" at bounding box center [614, 446] width 64 height 64
click at [898, 155] on button "Bloquear Mesa" at bounding box center [910, 142] width 109 height 37
click at [897, 143] on div "WALK IN [GEOGRAPHIC_DATA] Bloquear Mesa power_input close" at bounding box center [794, 143] width 1133 height 69
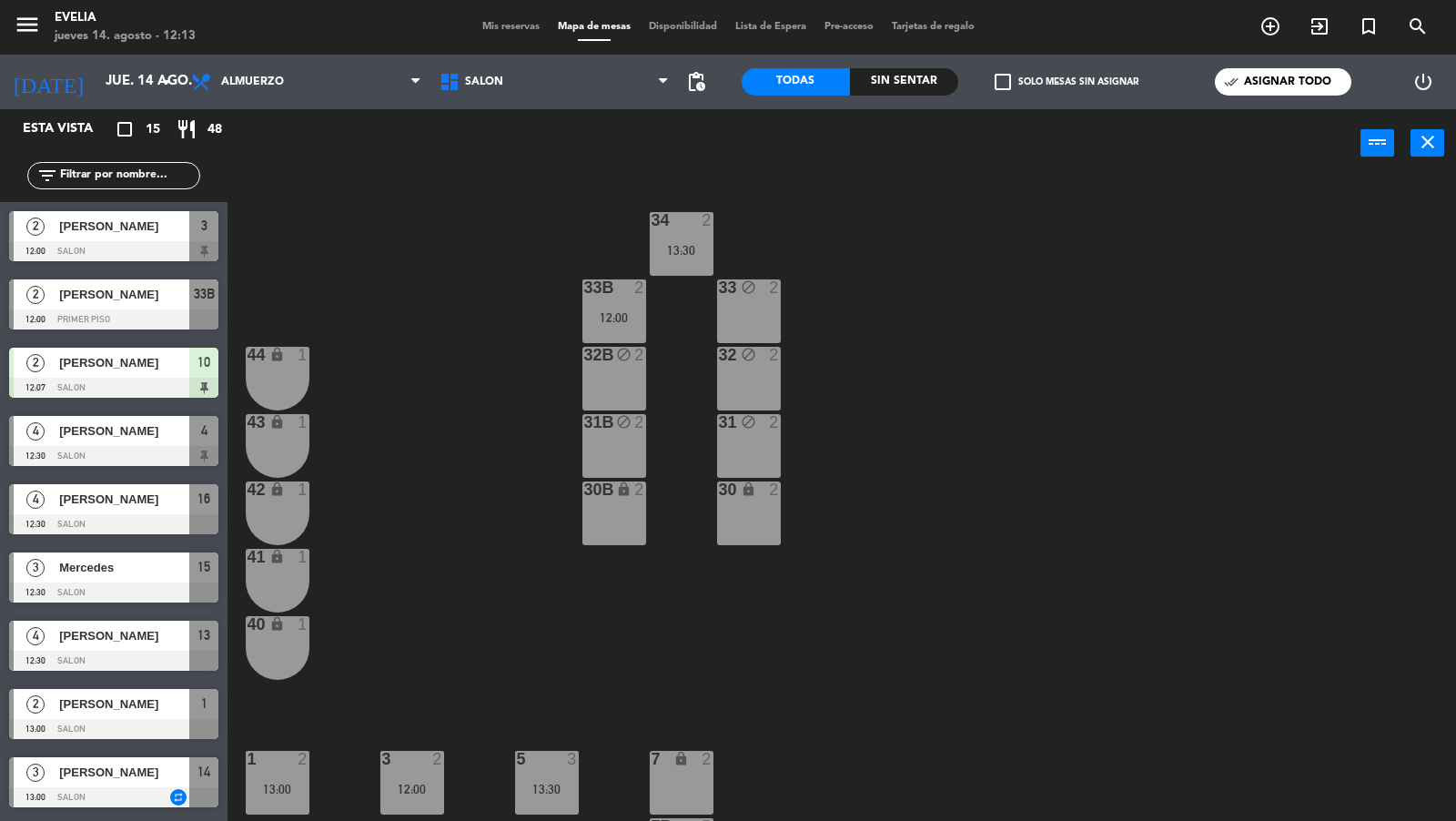
click at [39, 34] on icon "menu" at bounding box center [27, 24] width 27 height 27
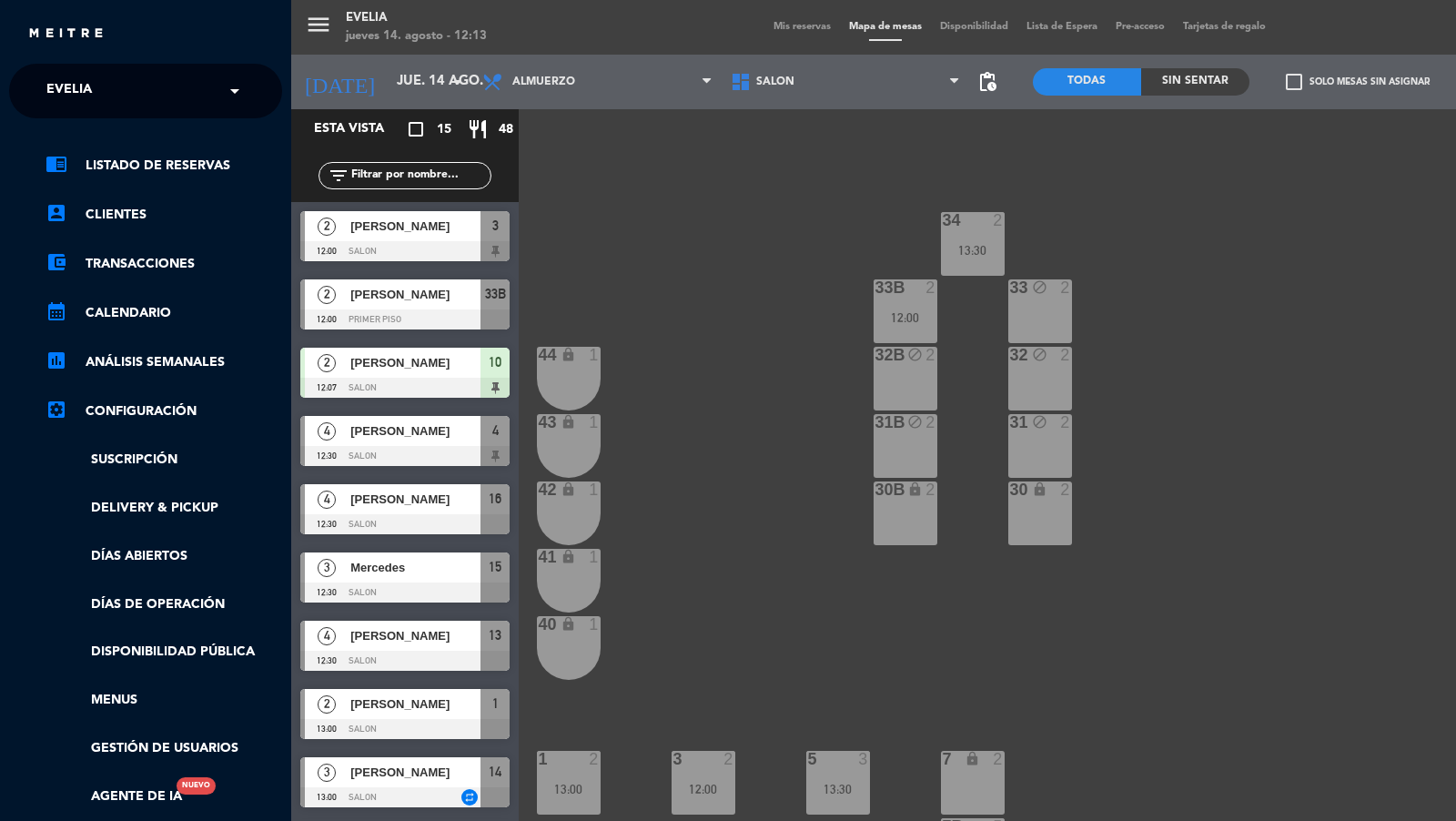
scroll to position [75, 0]
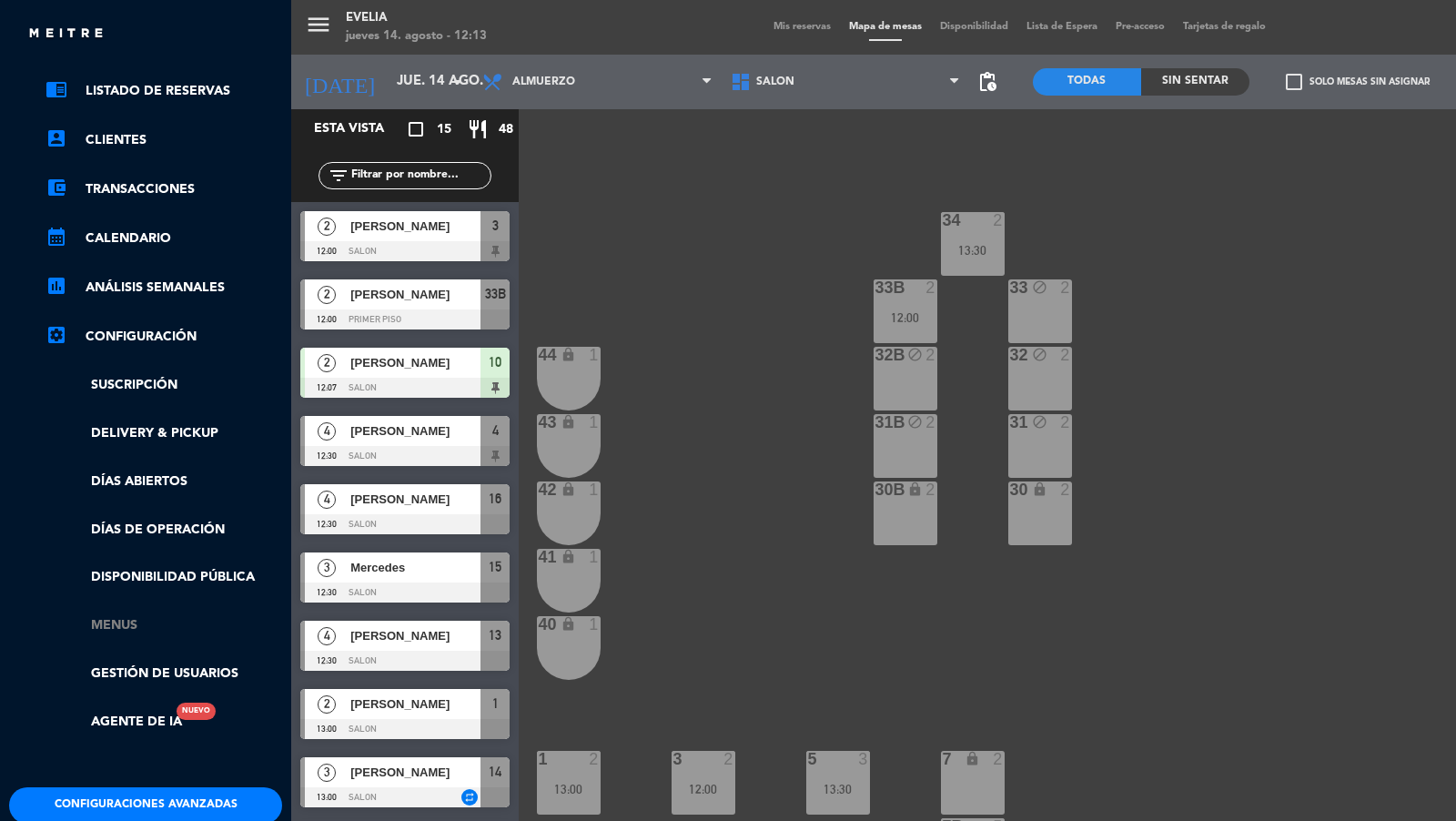
click at [122, 625] on link "Menus" at bounding box center [164, 625] width 237 height 21
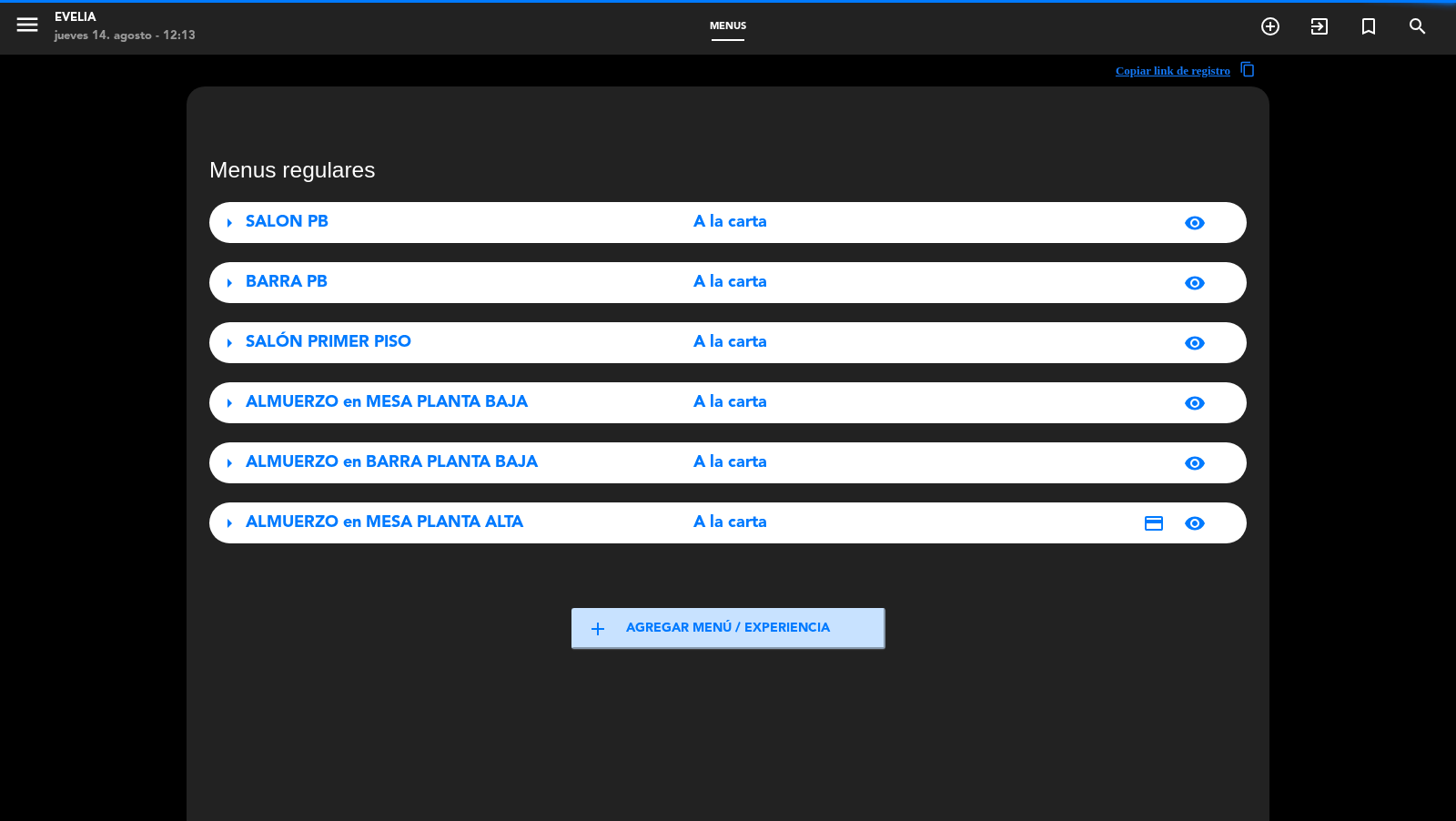
click at [503, 517] on span "ALMUERZO en MESA PLANTA ALTA" at bounding box center [384, 522] width 278 height 16
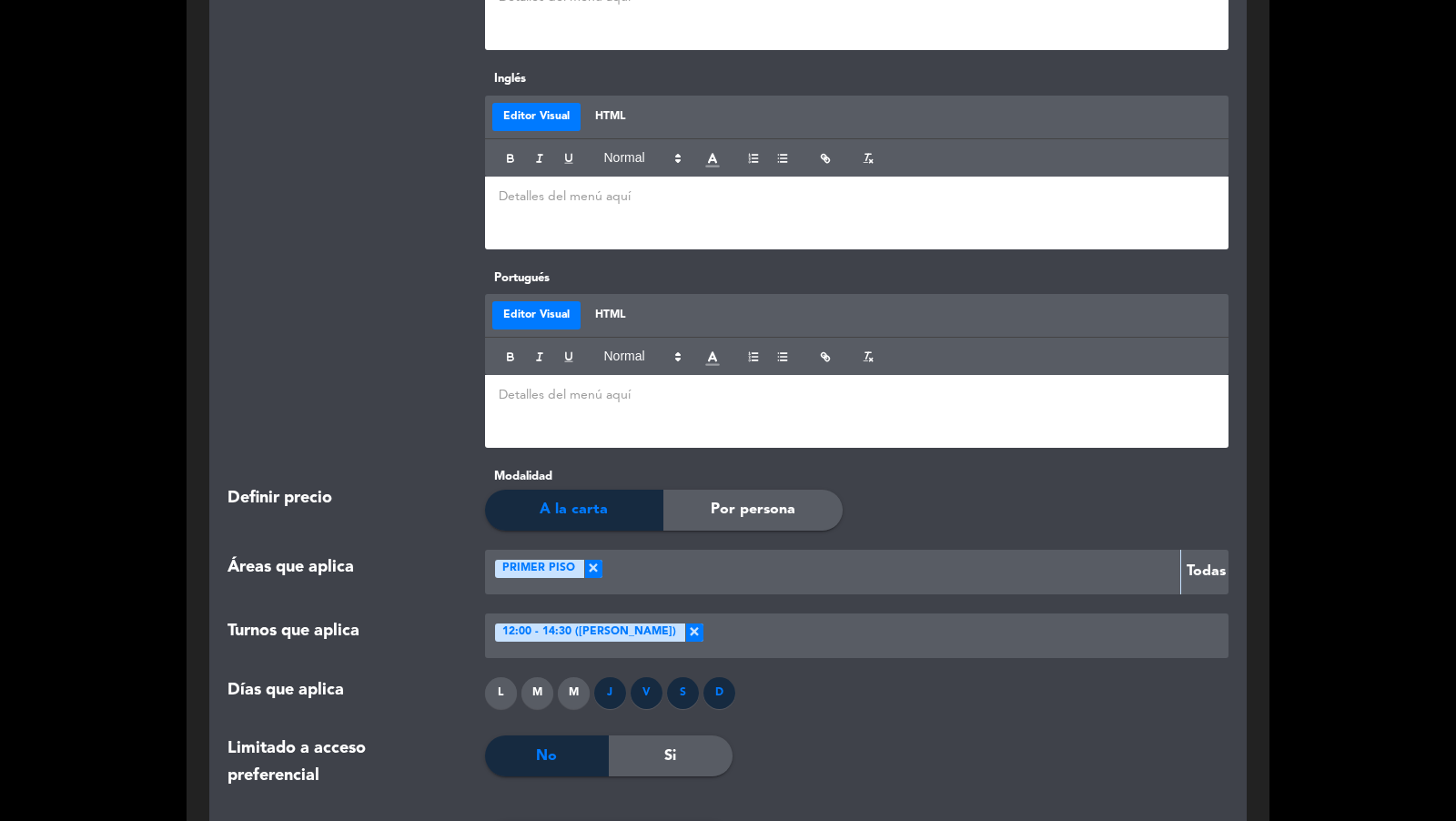
scroll to position [1686, 0]
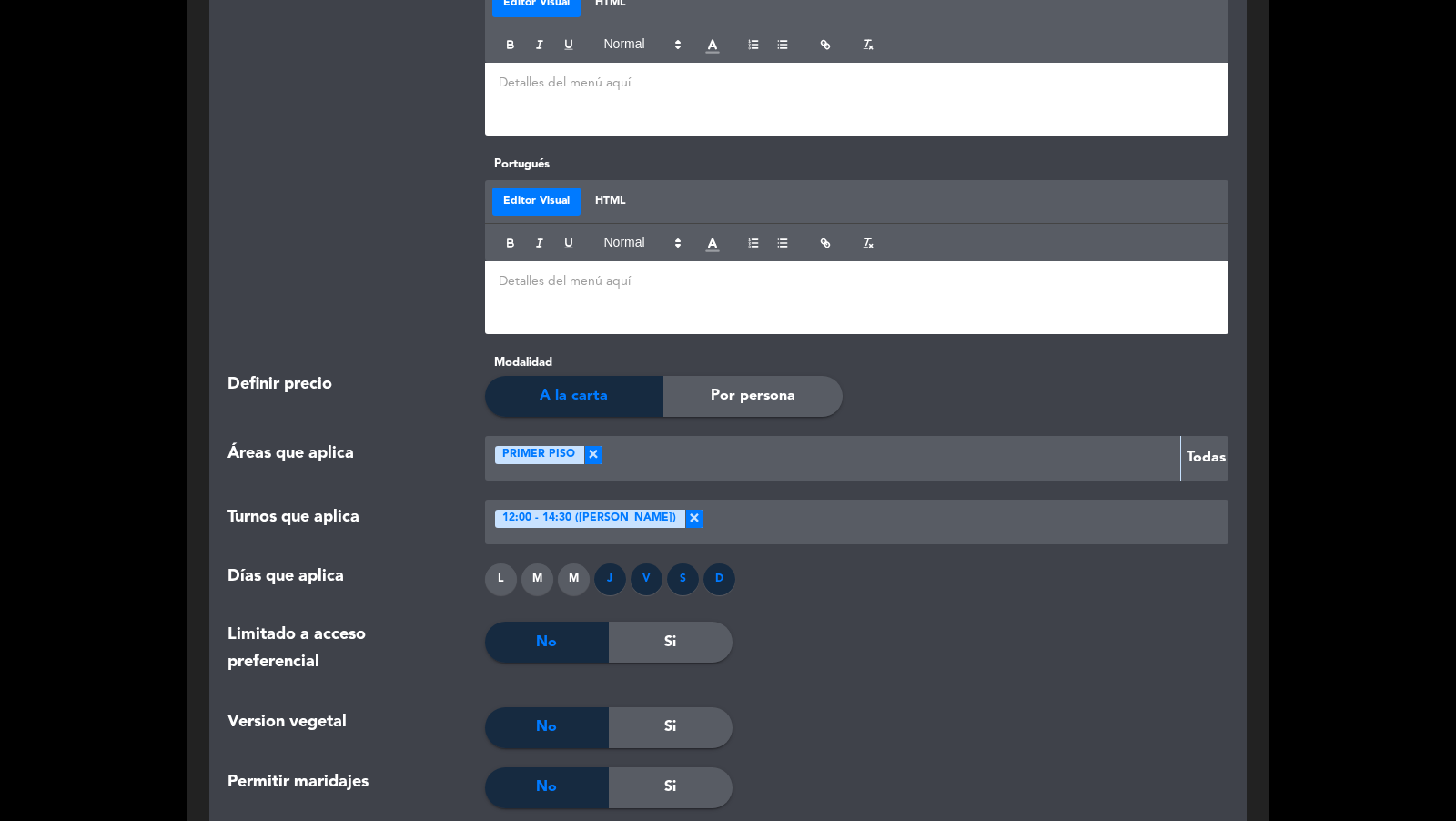
click at [616, 579] on div "J" at bounding box center [610, 579] width 32 height 32
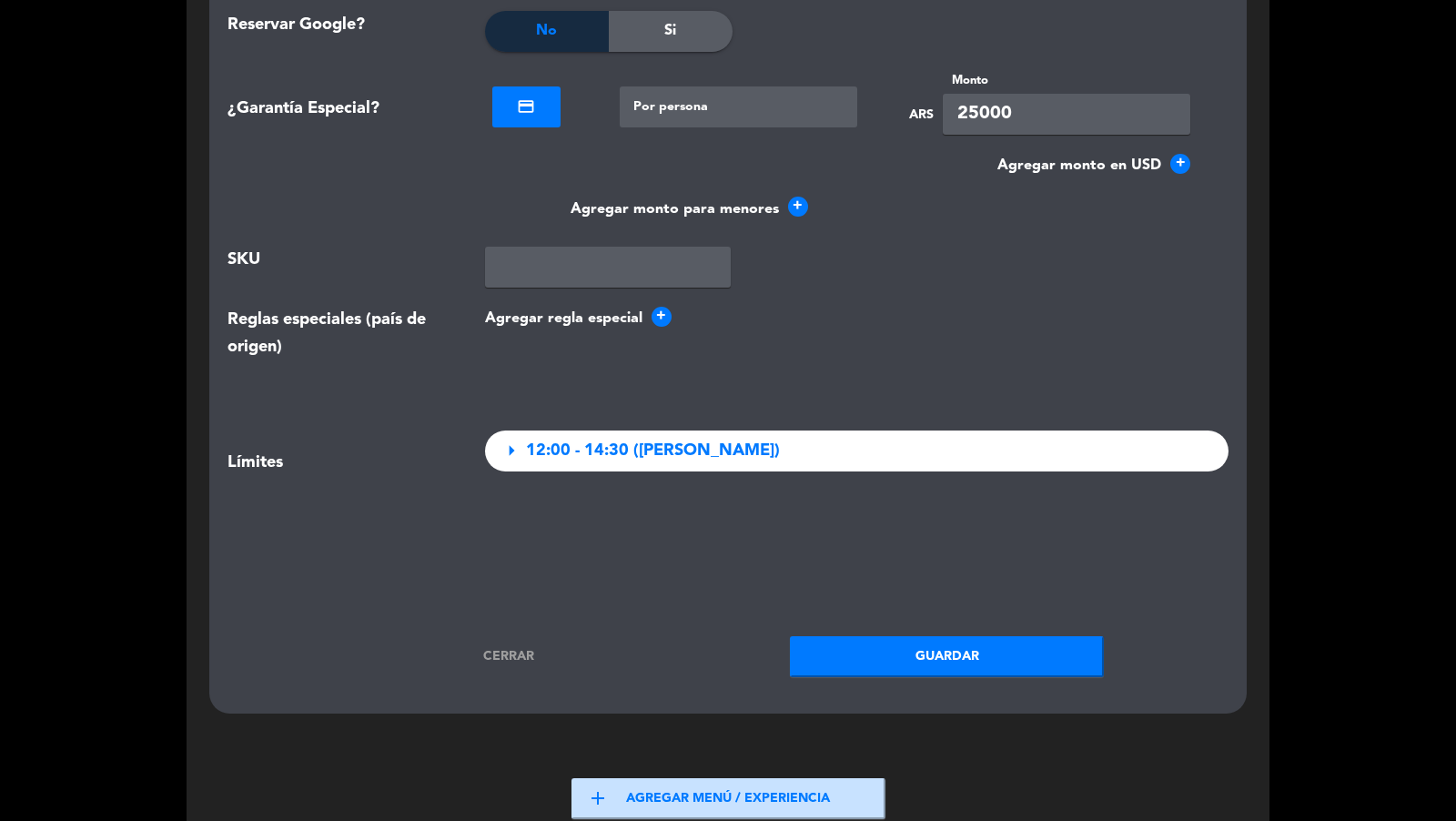
scroll to position [2795, 0]
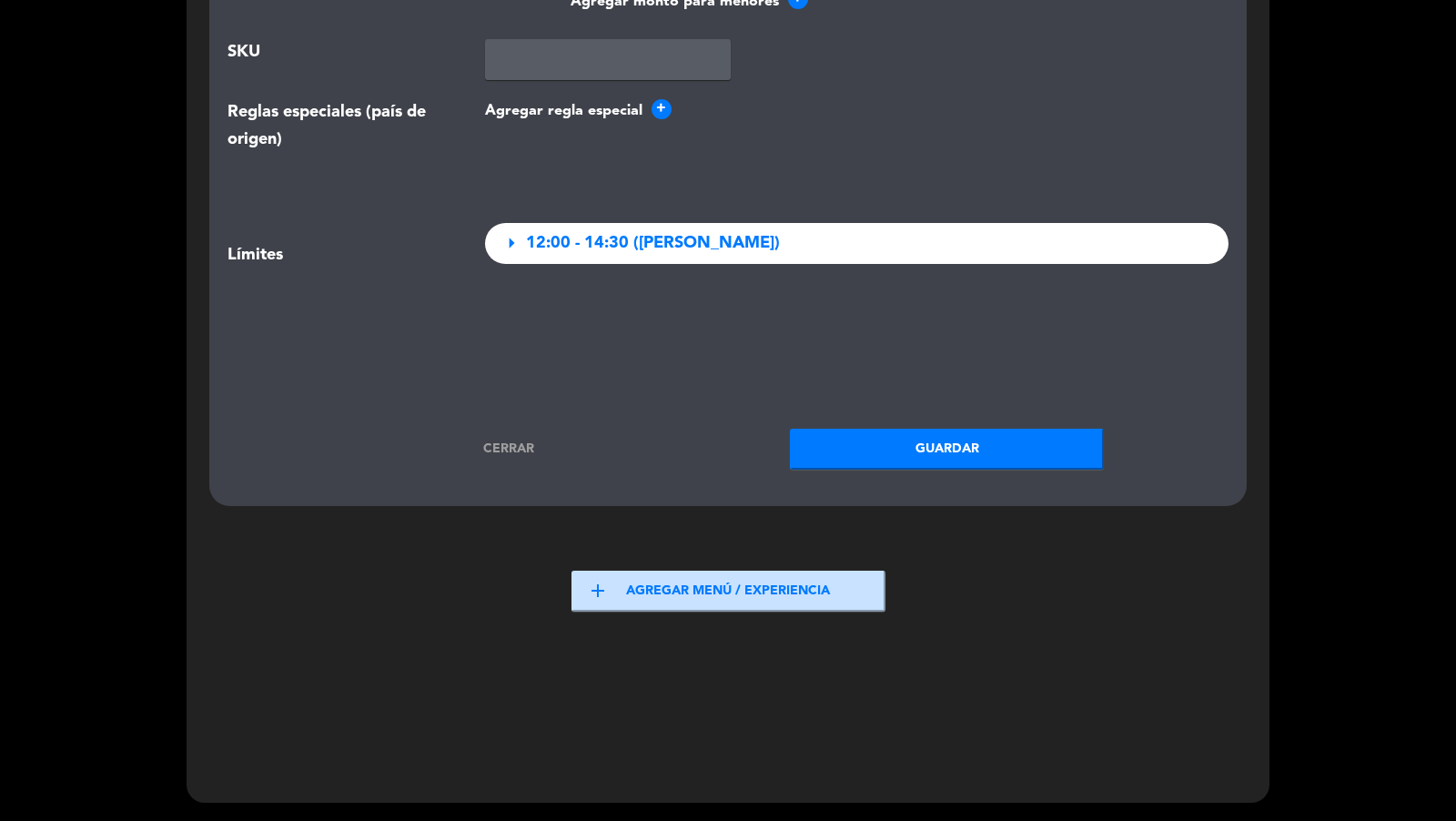
click at [879, 457] on button "Guardar" at bounding box center [946, 449] width 313 height 41
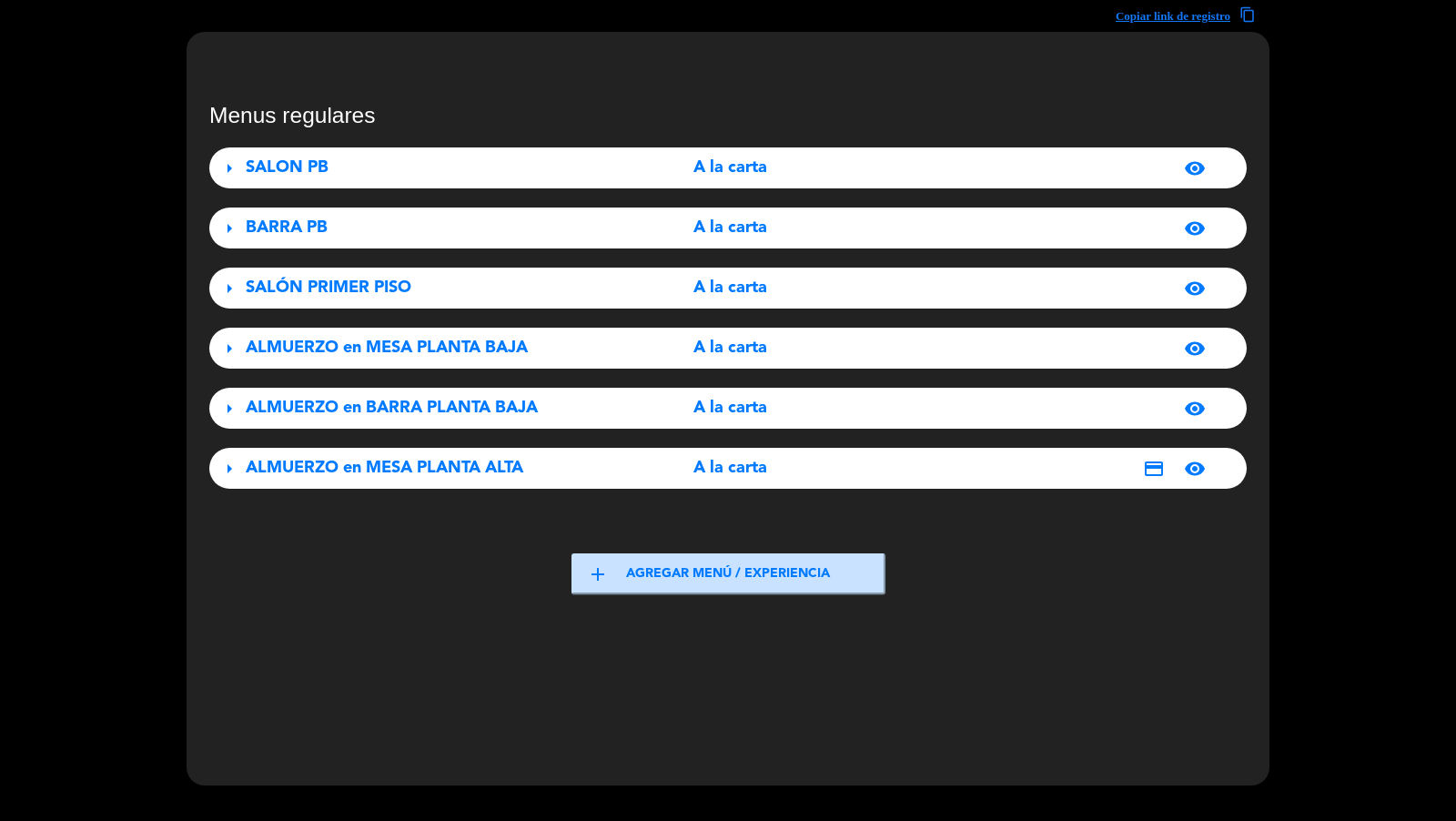
scroll to position [55, 0]
click at [442, 476] on span "ALMUERZO en MESA PLANTA ALTA" at bounding box center [384, 468] width 278 height 16
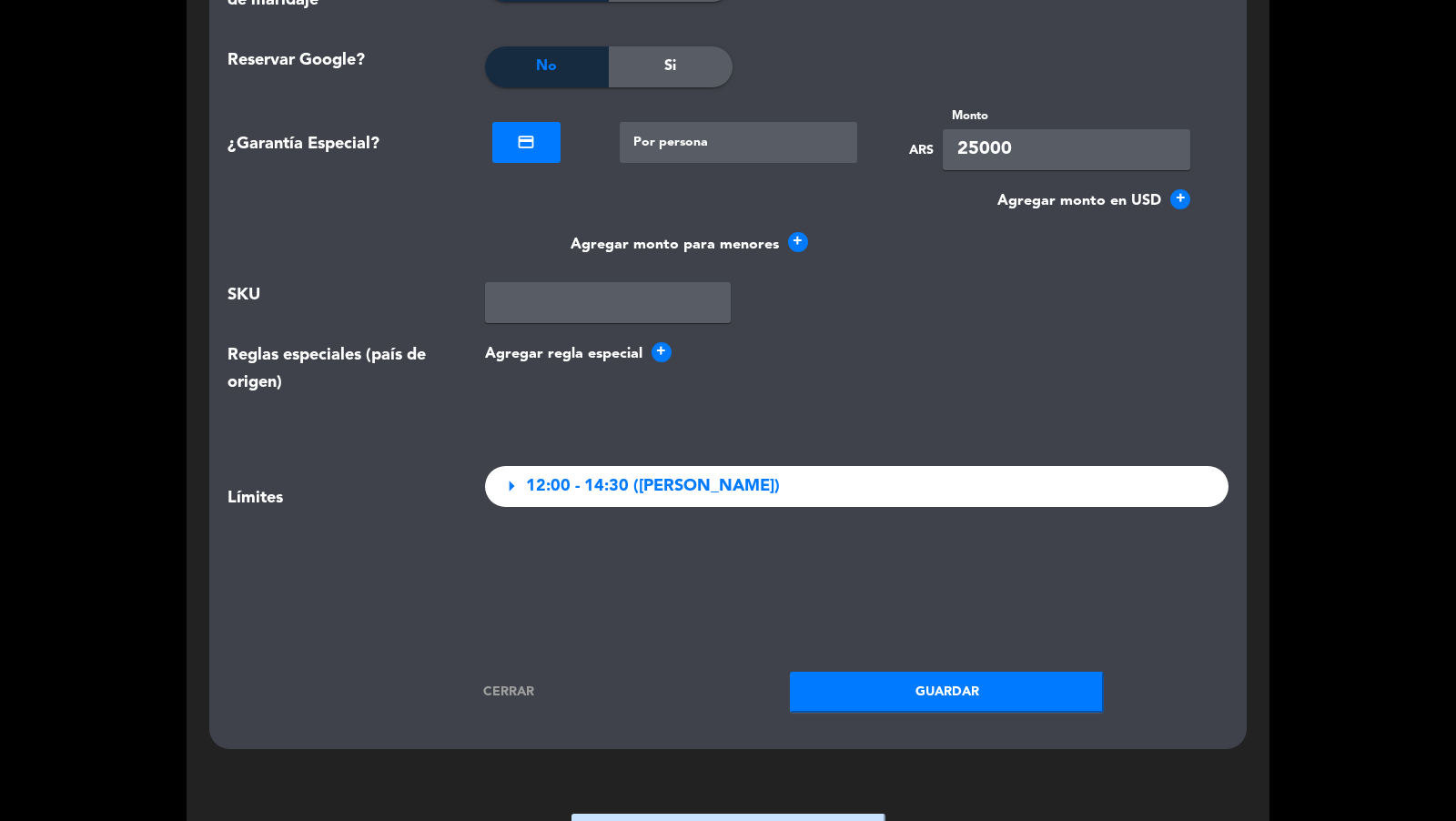
click at [513, 690] on link "Cerrar" at bounding box center [509, 692] width 313 height 21
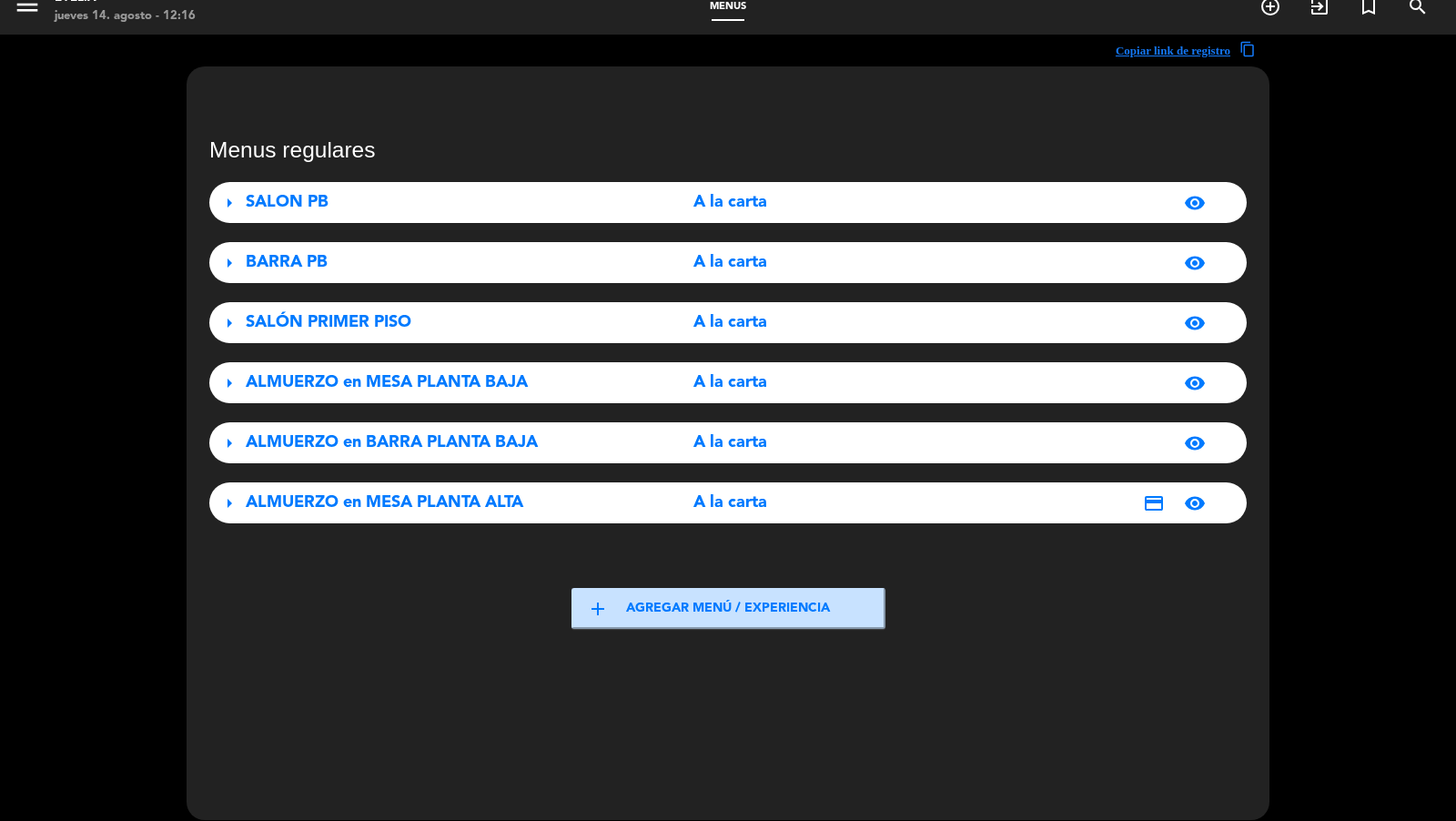
scroll to position [0, 0]
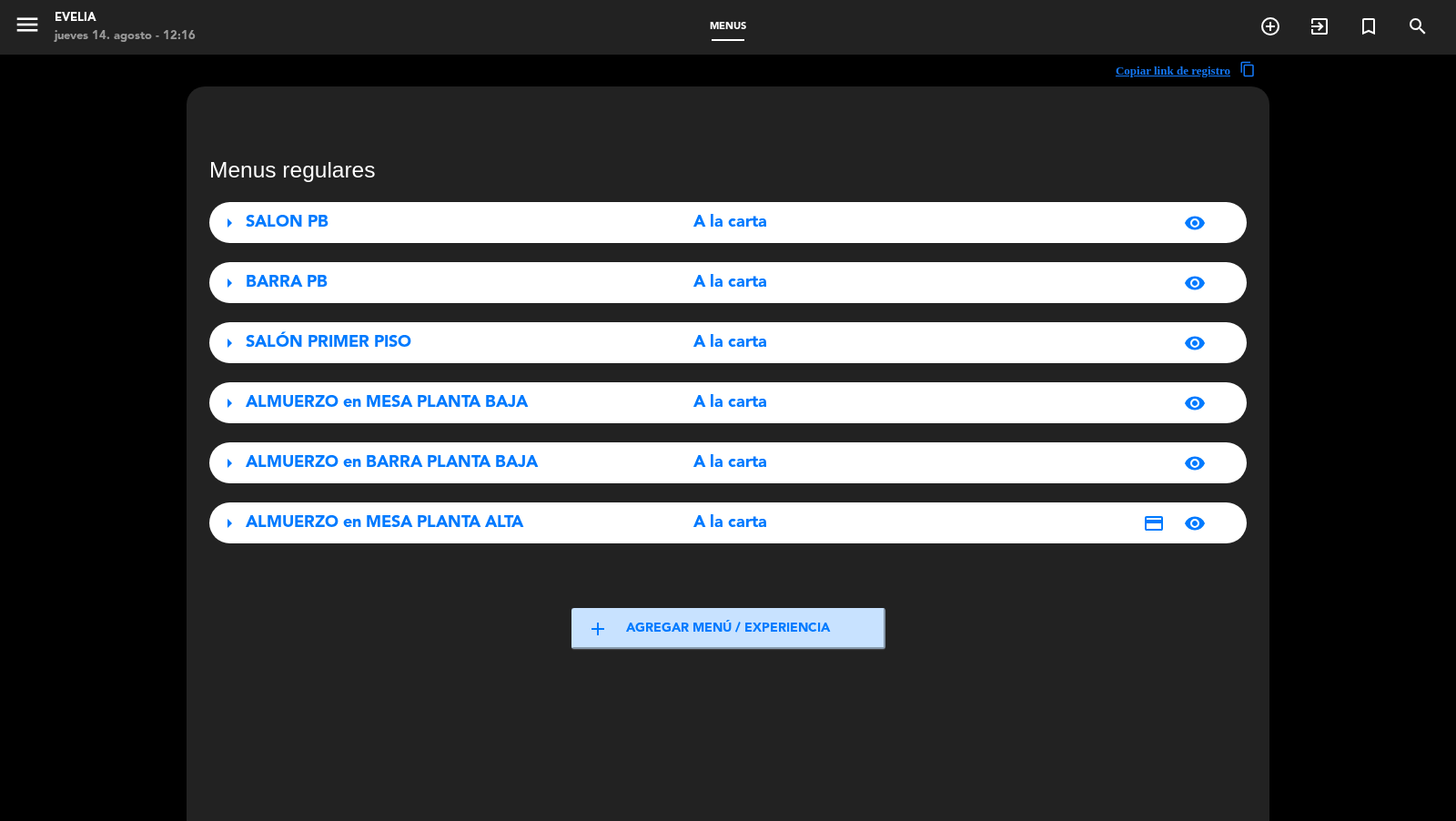
click at [11, 23] on div "menu [PERSON_NAME] jueves 14. agosto - 12:16" at bounding box center [182, 27] width 364 height 43
click at [46, 27] on span "menu" at bounding box center [34, 27] width 41 height 43
click at [35, 27] on icon "menu" at bounding box center [27, 24] width 27 height 27
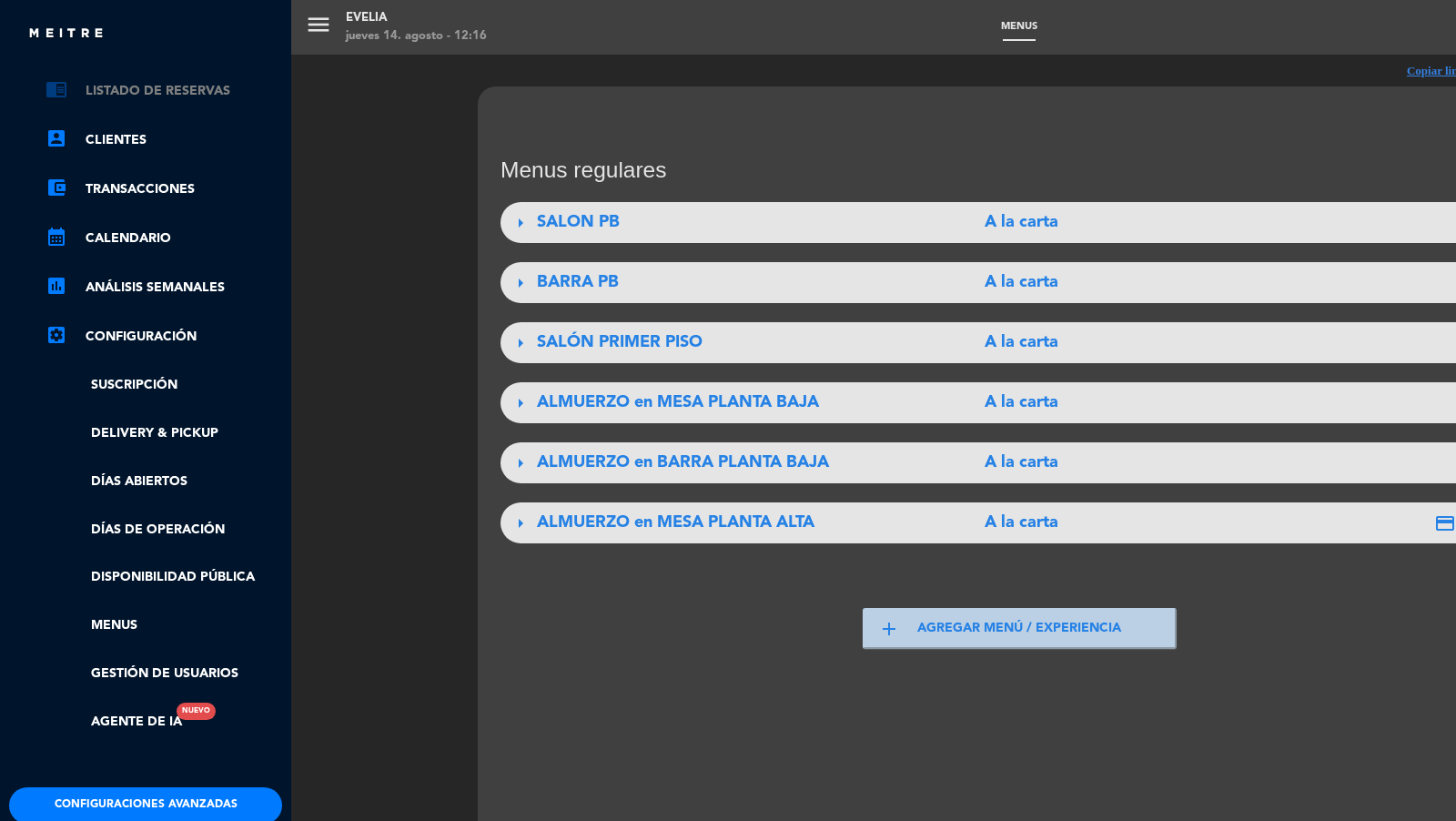
click at [230, 91] on link "chrome_reader_mode Listado de Reservas" at bounding box center [164, 91] width 237 height 22
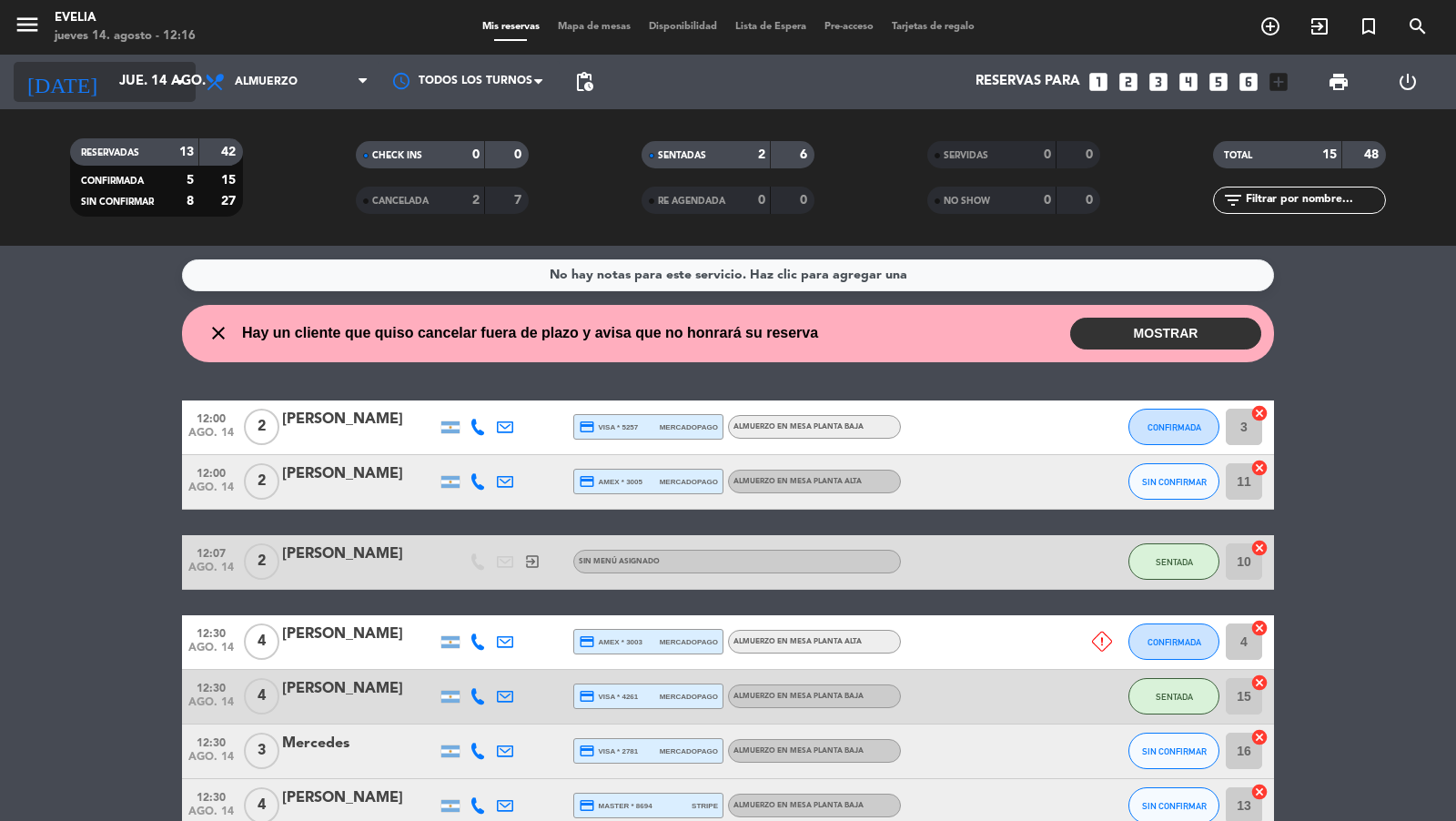
click at [137, 78] on input "jue. 14 ago." at bounding box center [198, 82] width 175 height 35
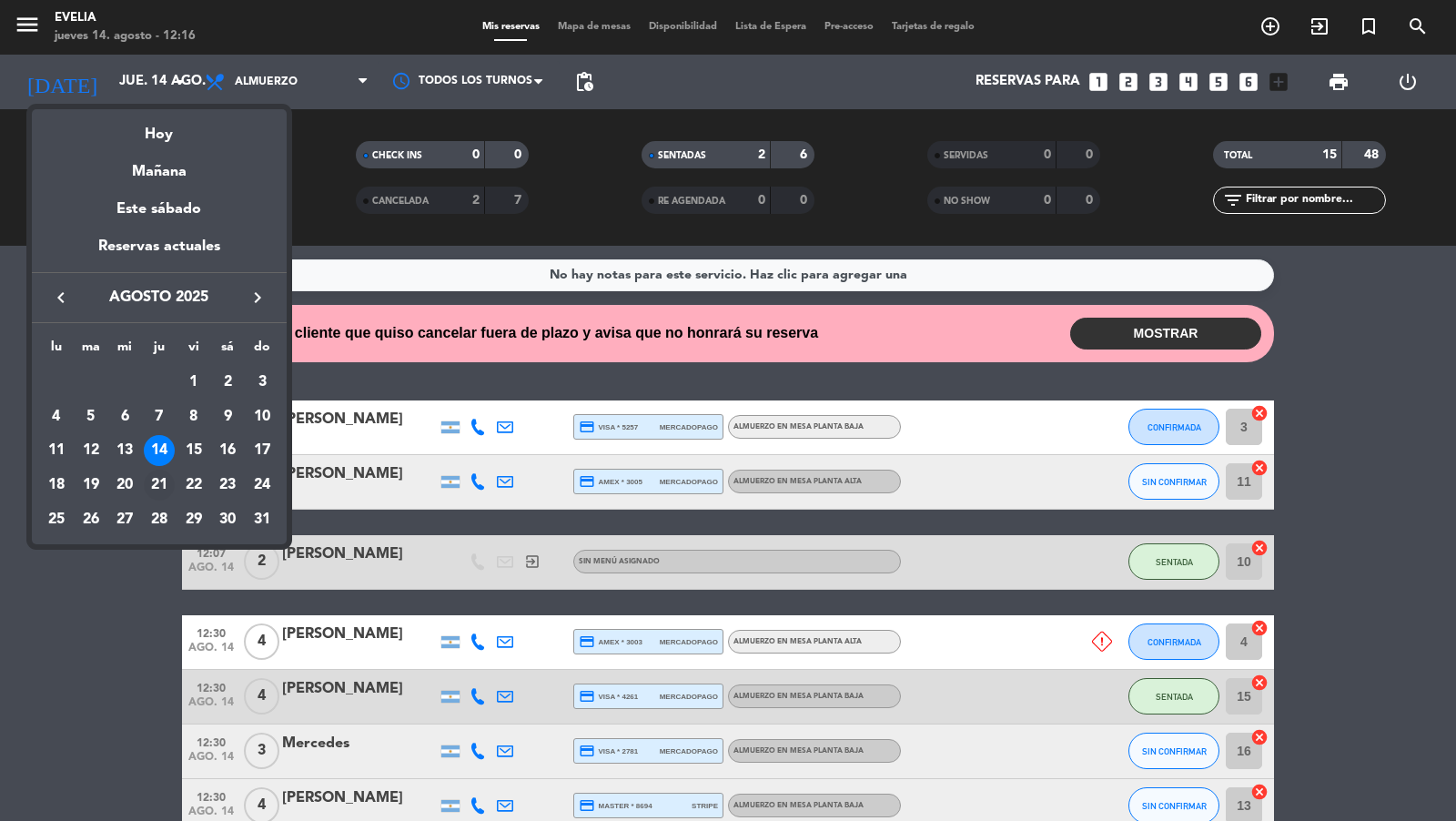
click at [166, 483] on div "21" at bounding box center [158, 485] width 31 height 31
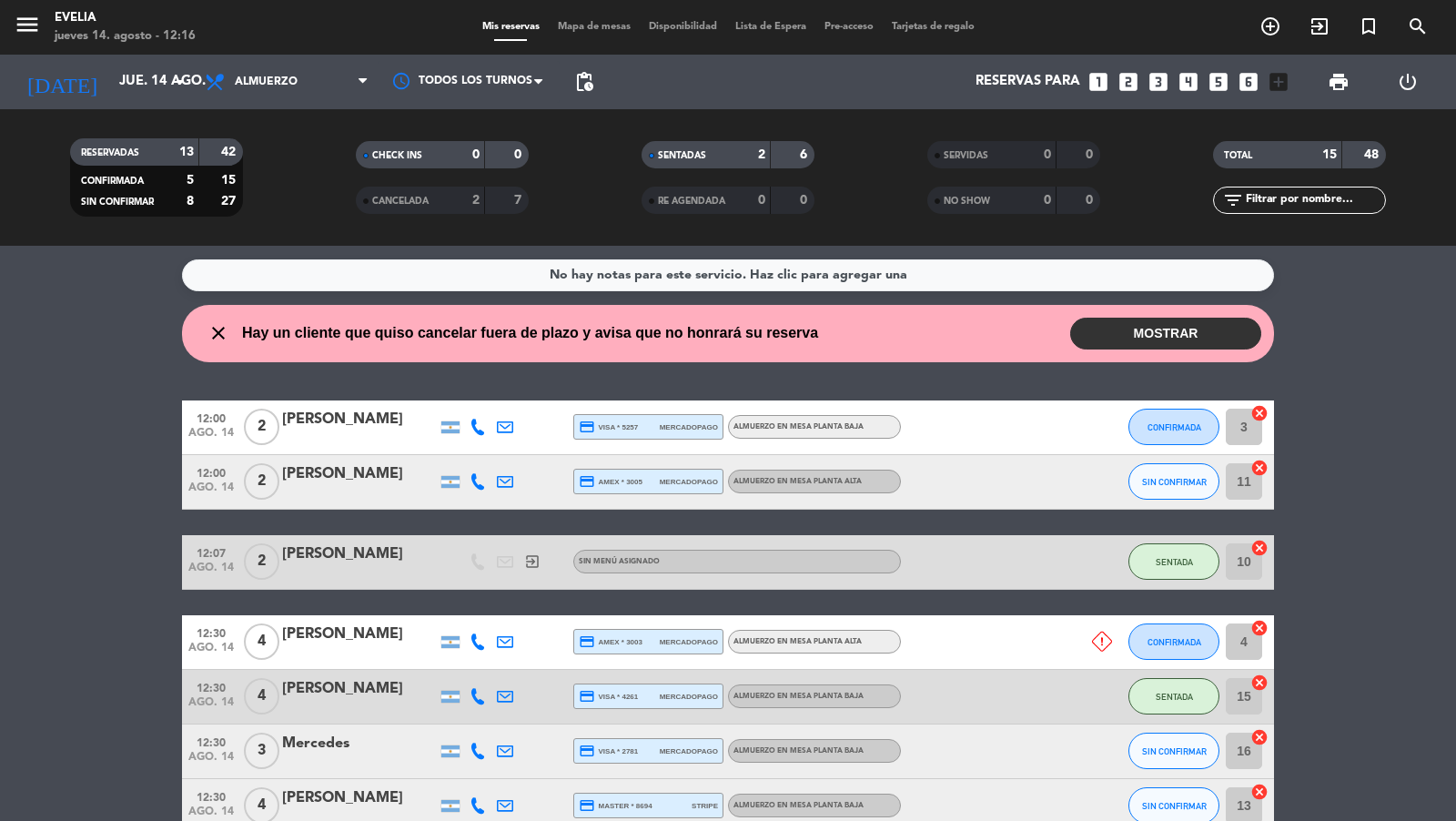
type input "jue. 21 ago."
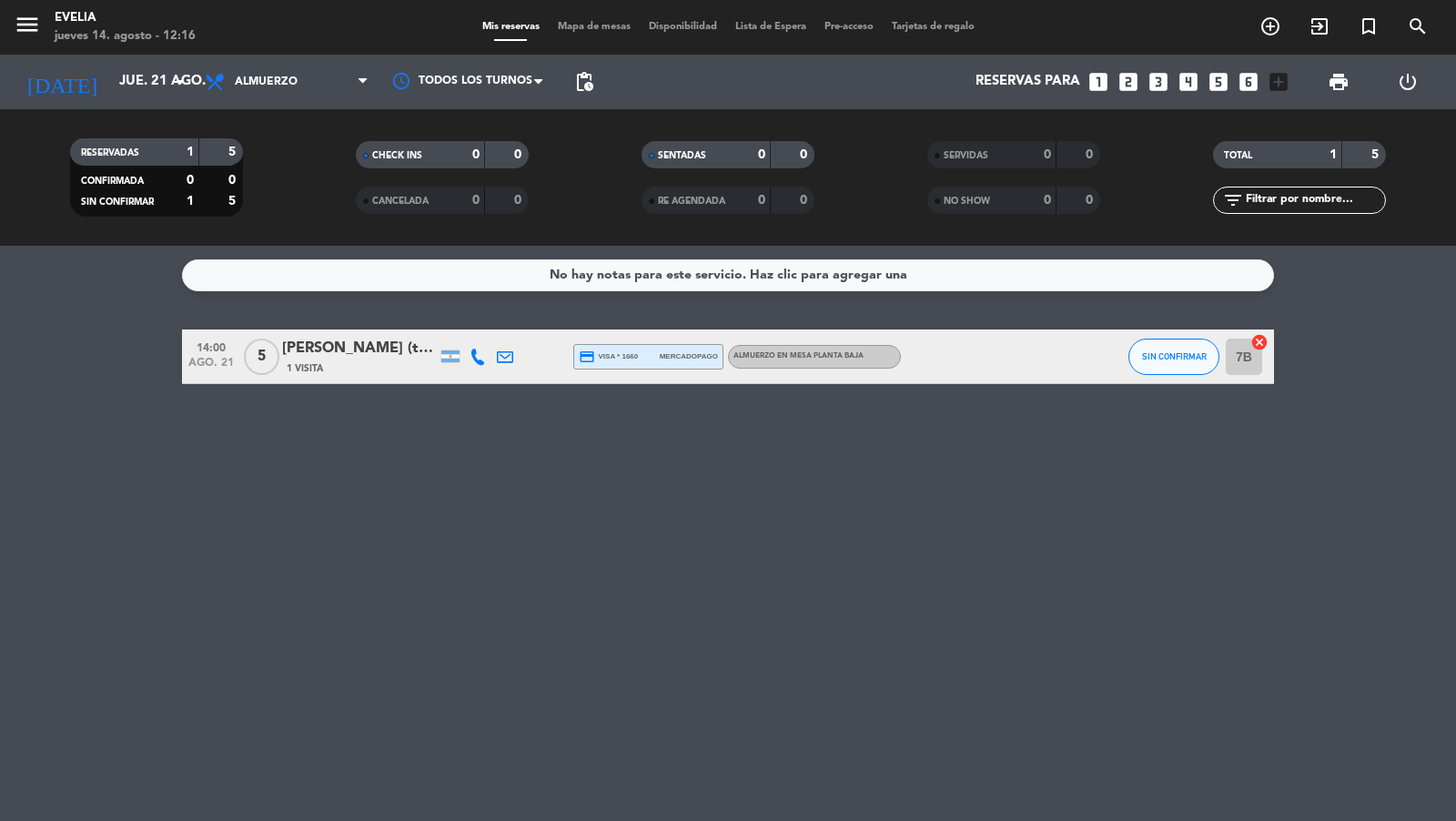
click at [594, 27] on span "Mapa de mesas" at bounding box center [593, 27] width 91 height 10
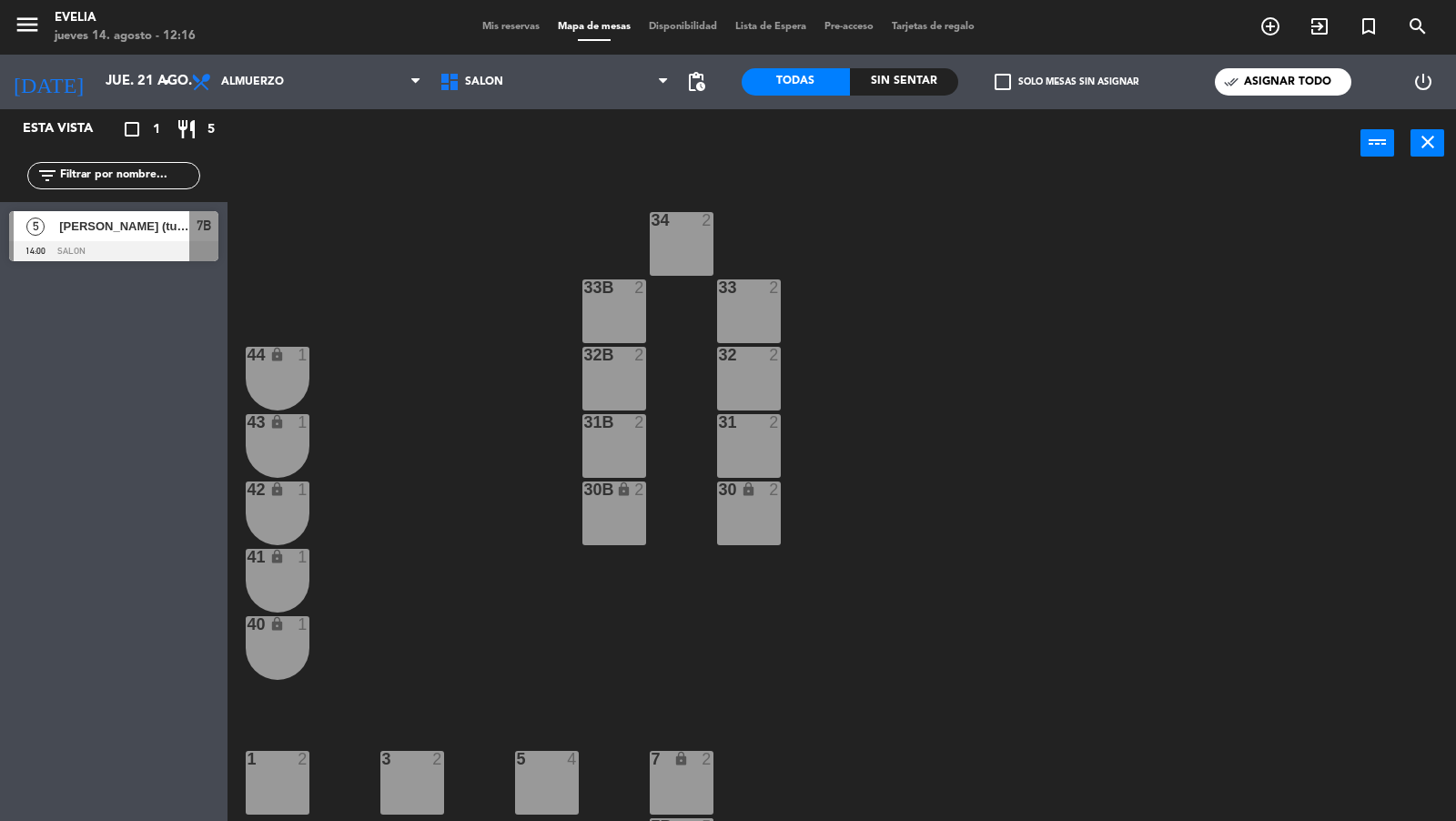
click at [673, 236] on div "34 2" at bounding box center [682, 244] width 64 height 64
click at [641, 299] on div "33B 2" at bounding box center [614, 311] width 64 height 64
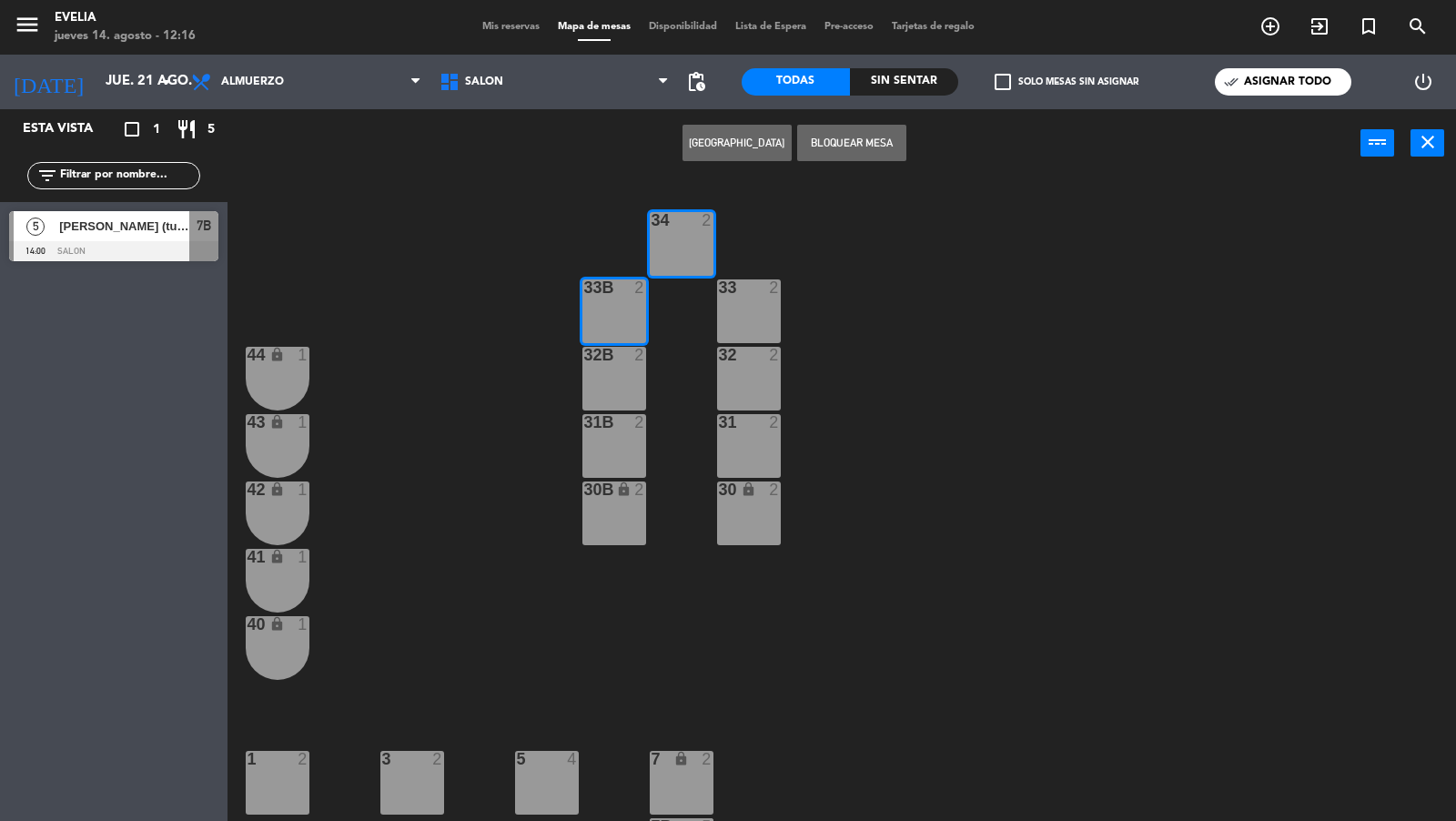
click at [623, 387] on div "32B 2" at bounding box center [614, 378] width 64 height 64
drag, startPoint x: 624, startPoint y: 433, endPoint x: 631, endPoint y: 419, distance: 15.7
click at [624, 434] on div "31B 2" at bounding box center [614, 446] width 64 height 64
click at [828, 154] on button "Bloquear Mesa" at bounding box center [852, 142] width 109 height 37
click at [750, 298] on div "33 2" at bounding box center [749, 311] width 64 height 64
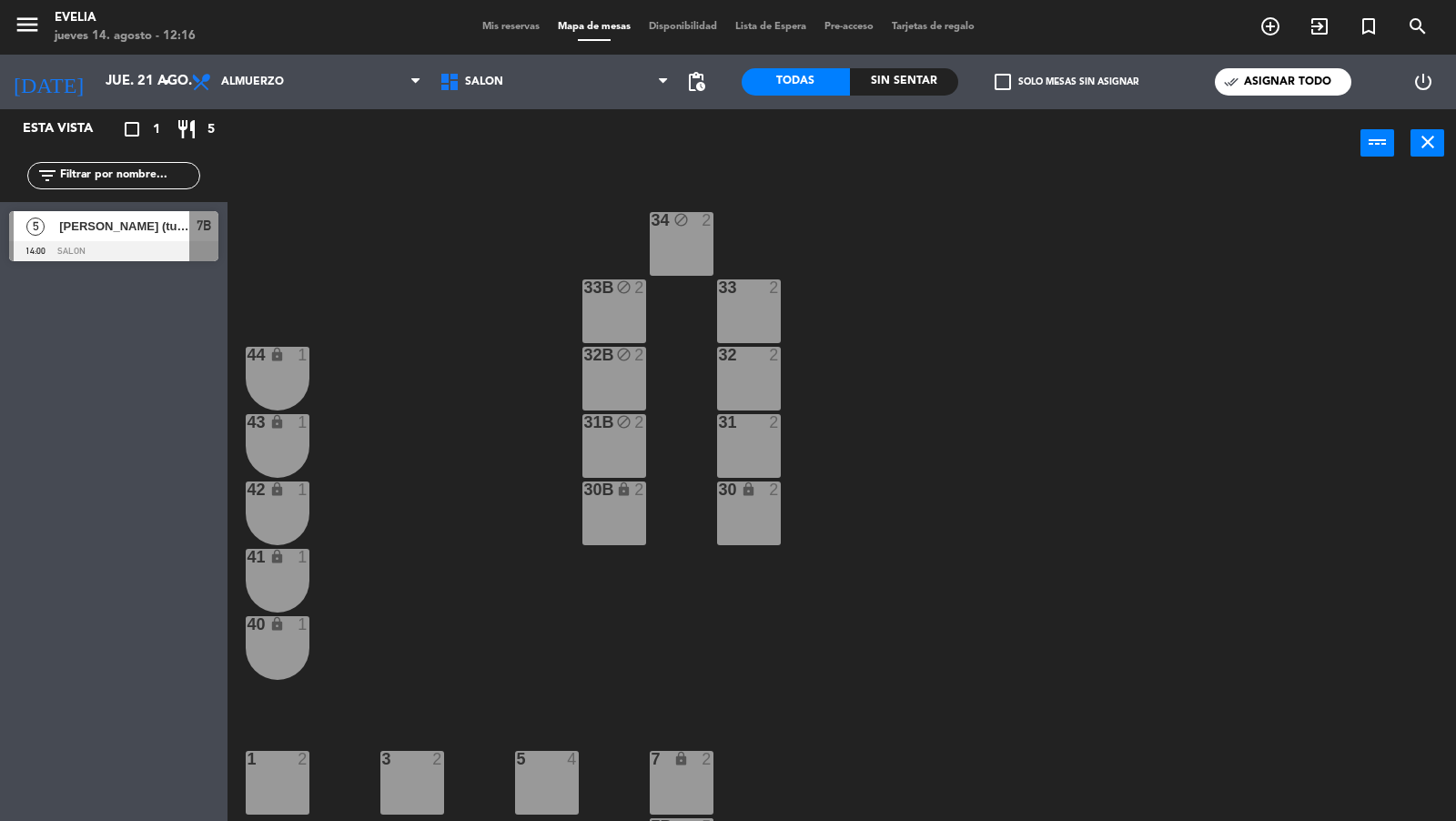
click at [750, 300] on div "33 2" at bounding box center [749, 311] width 64 height 64
click at [750, 365] on div "32 2" at bounding box center [749, 378] width 64 height 64
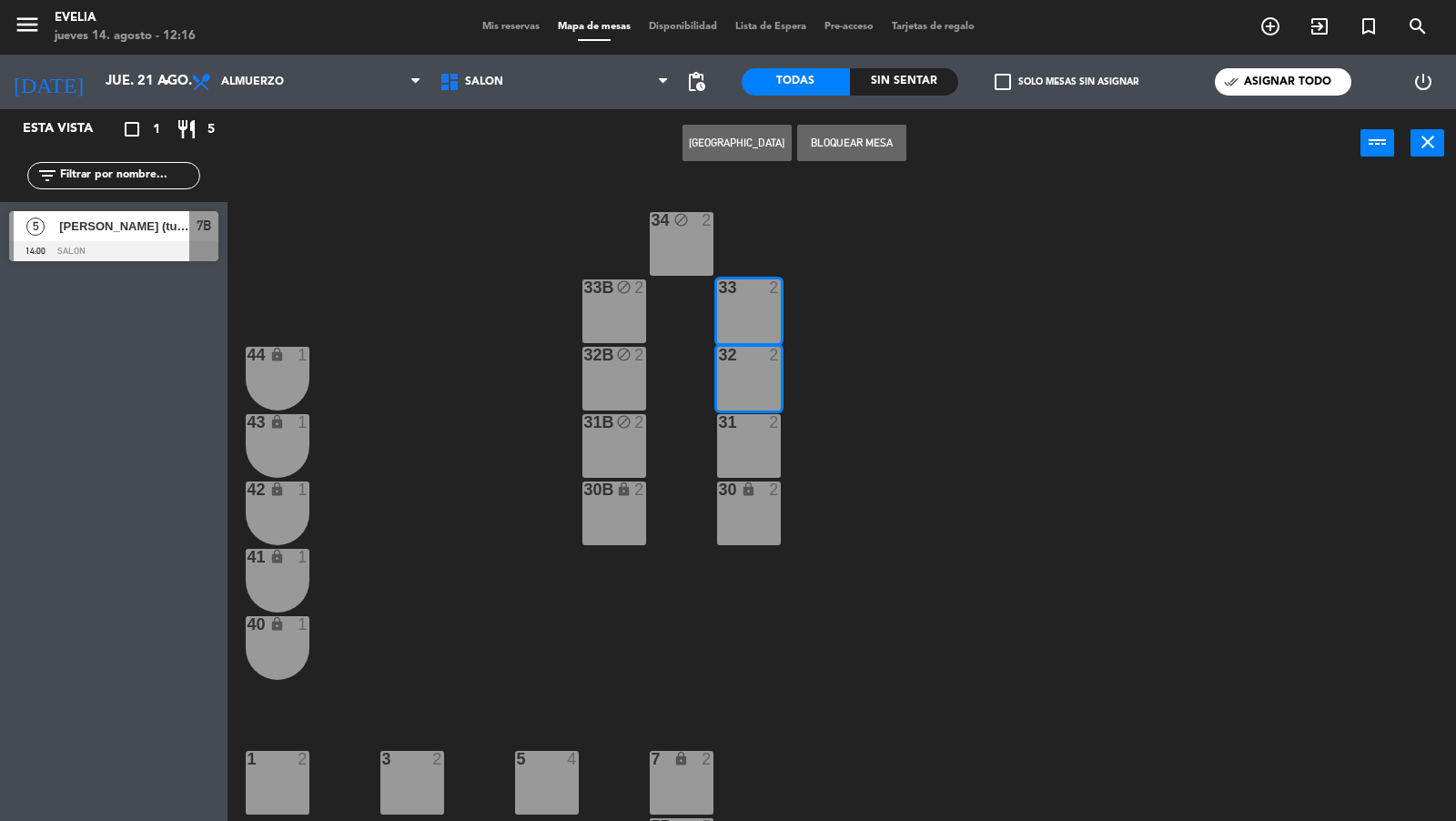
click at [750, 441] on div "31 2" at bounding box center [749, 446] width 64 height 64
click at [853, 143] on button "Bloquear Mesa" at bounding box center [852, 142] width 109 height 37
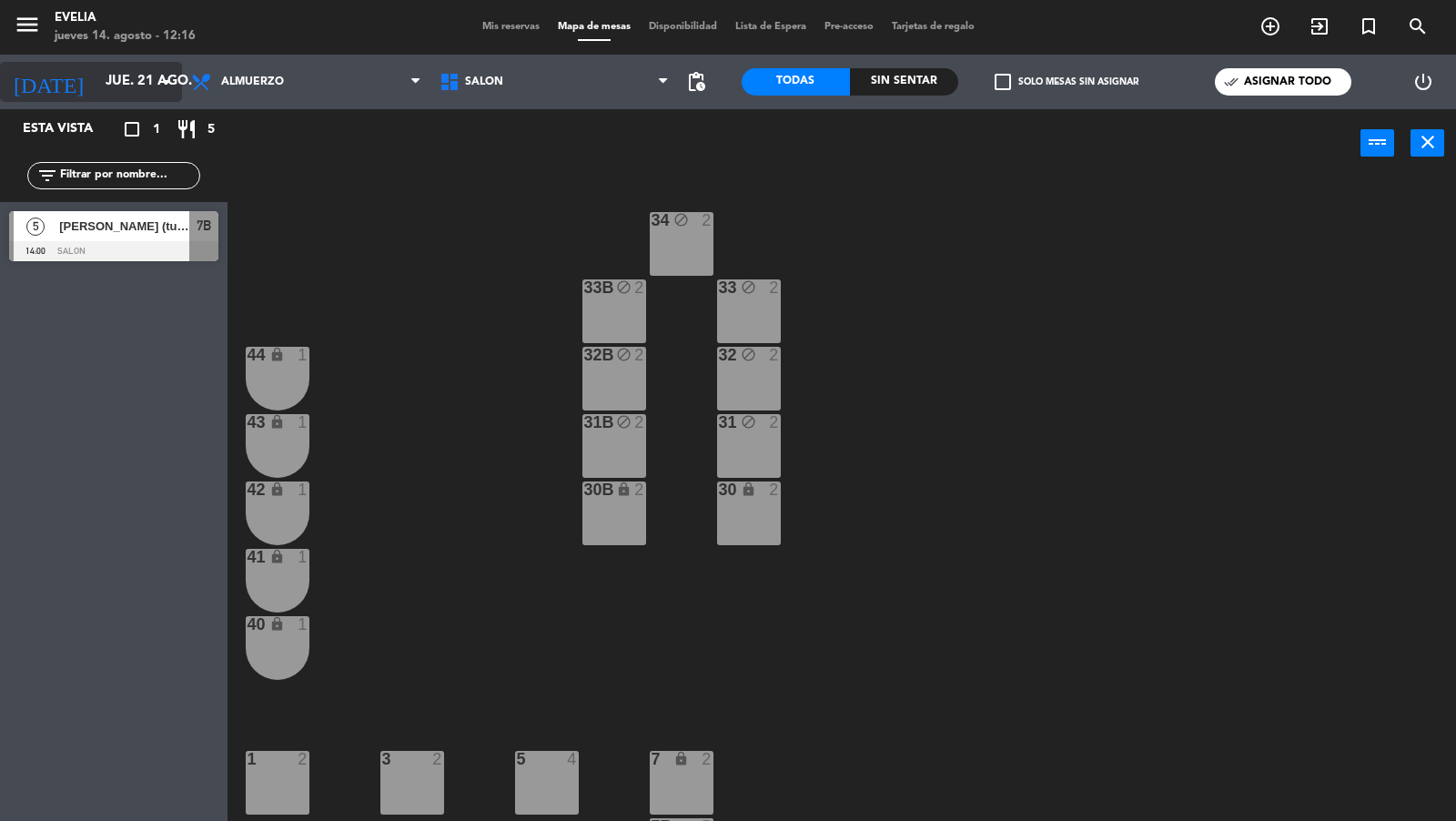
click at [137, 85] on input "jue. 21 ago." at bounding box center [184, 82] width 175 height 35
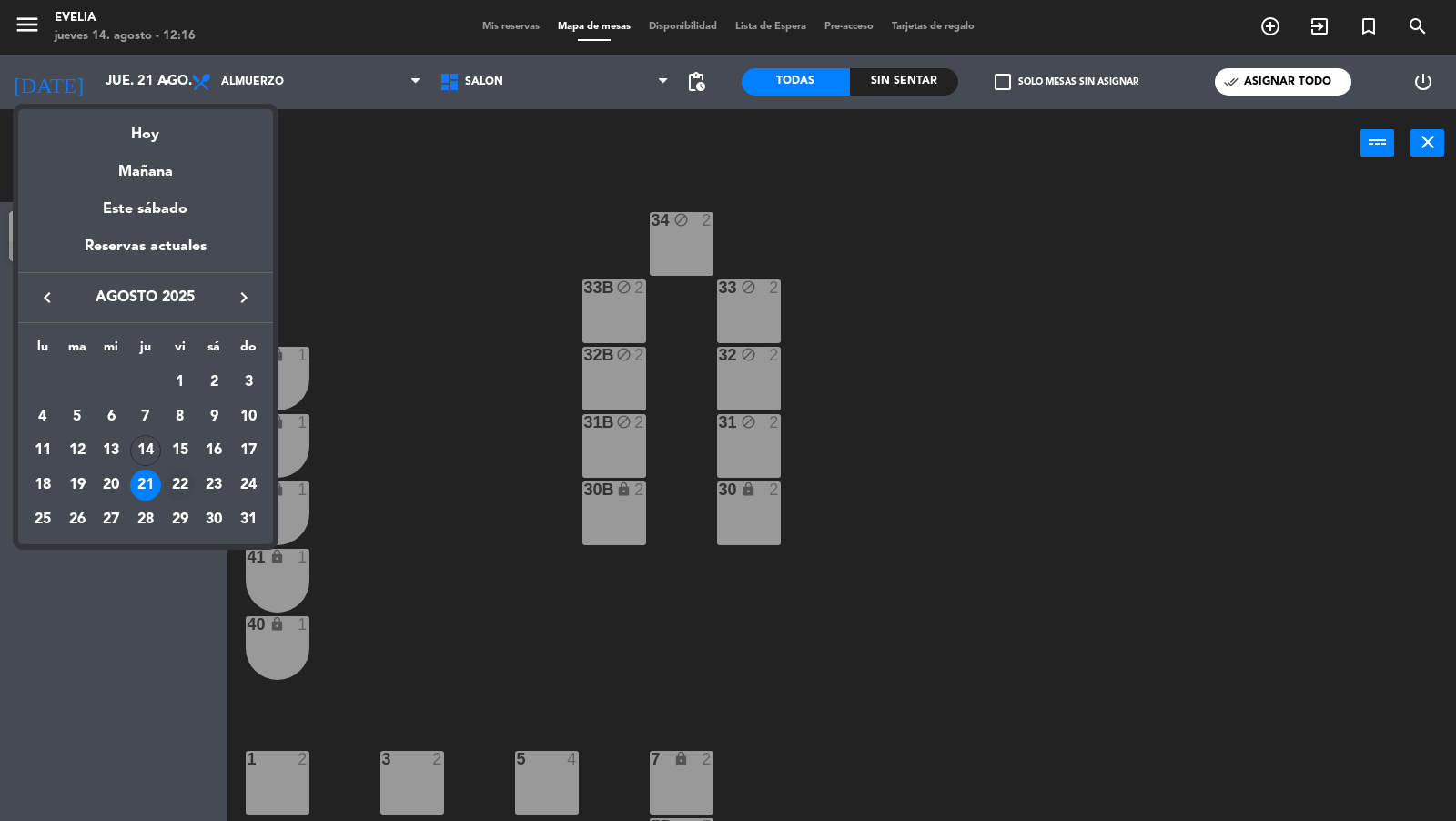
click at [175, 484] on div "22" at bounding box center [180, 485] width 31 height 31
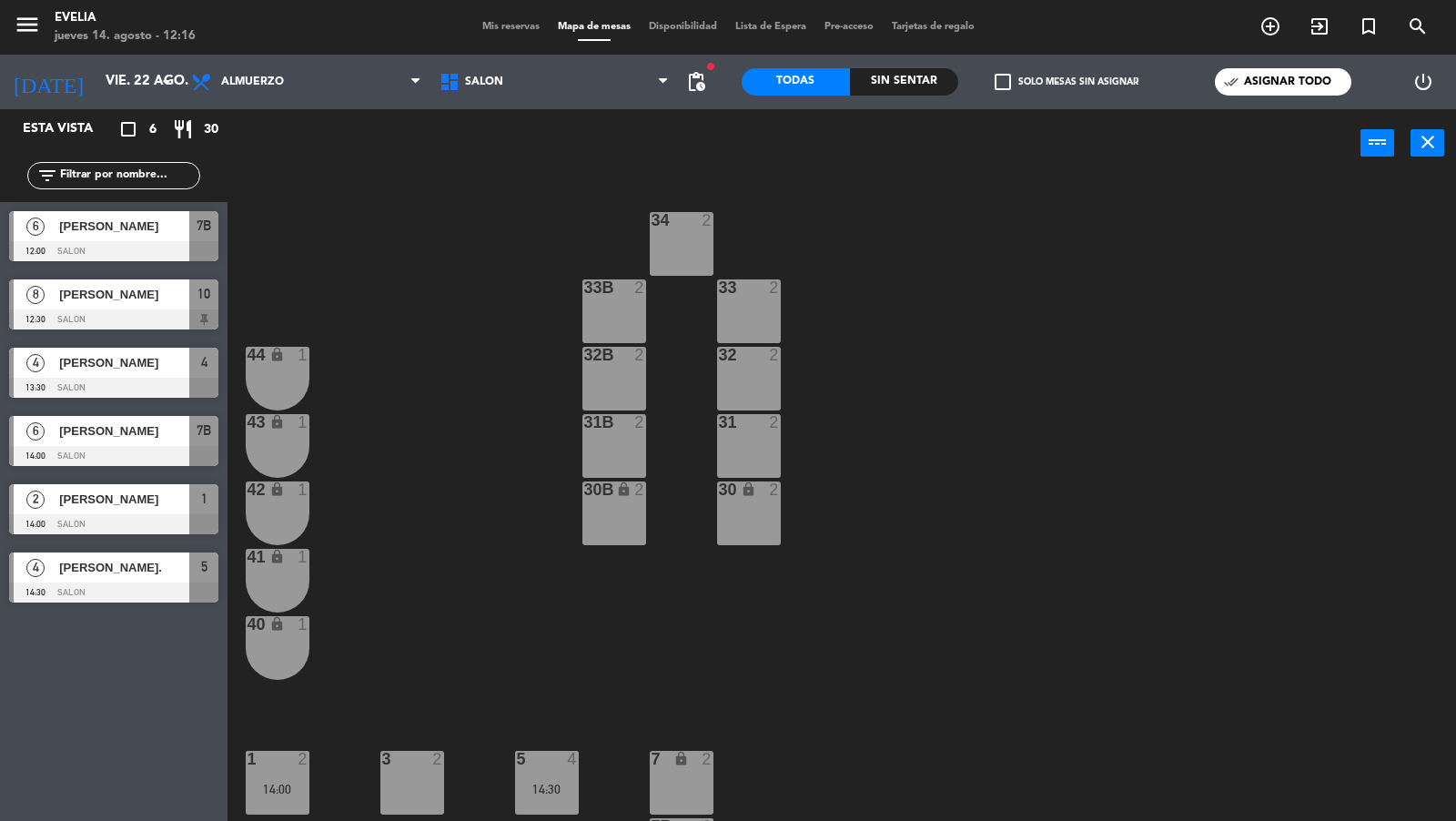
click at [664, 262] on div "34 2" at bounding box center [682, 244] width 64 height 64
click at [620, 309] on div "33B 2" at bounding box center [614, 311] width 64 height 64
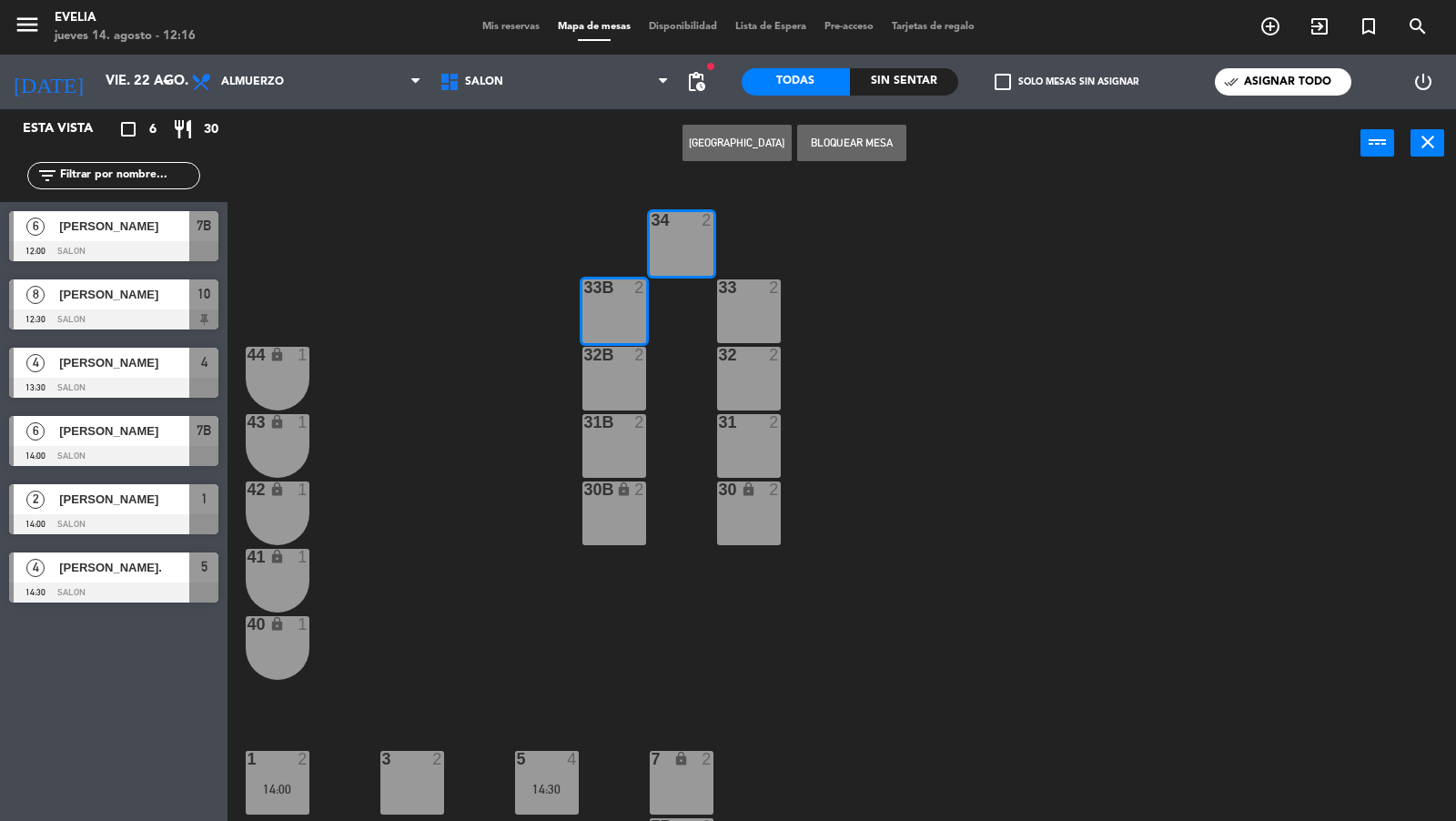
click at [620, 361] on div at bounding box center [614, 354] width 30 height 16
click at [614, 426] on div at bounding box center [614, 422] width 30 height 16
click at [828, 142] on button "Bloquear Mesa" at bounding box center [852, 142] width 109 height 37
click at [751, 302] on div "33 2" at bounding box center [749, 311] width 64 height 64
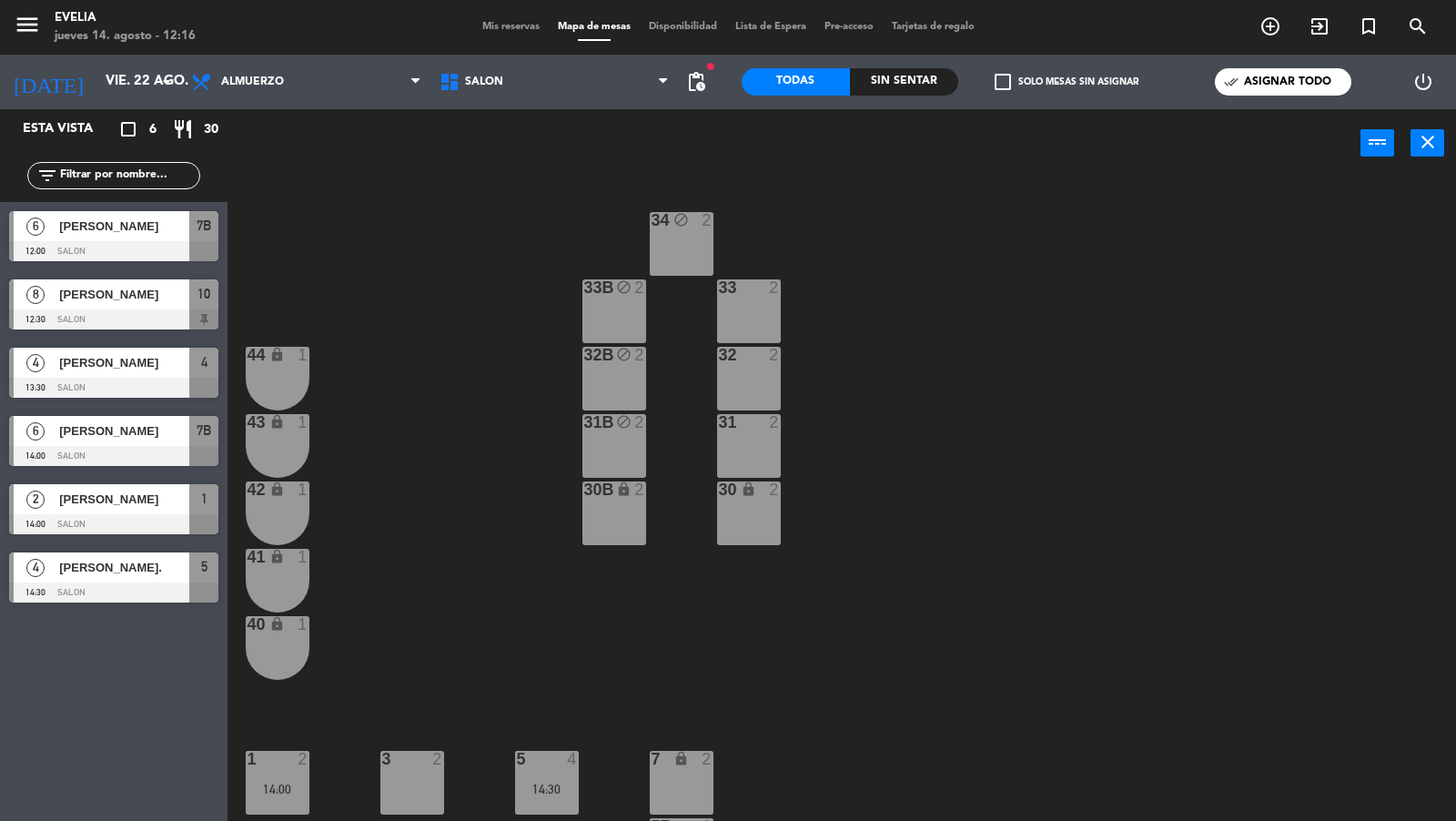
click at [751, 302] on div "33 2" at bounding box center [749, 311] width 64 height 64
click at [754, 378] on div "32 2" at bounding box center [749, 378] width 64 height 64
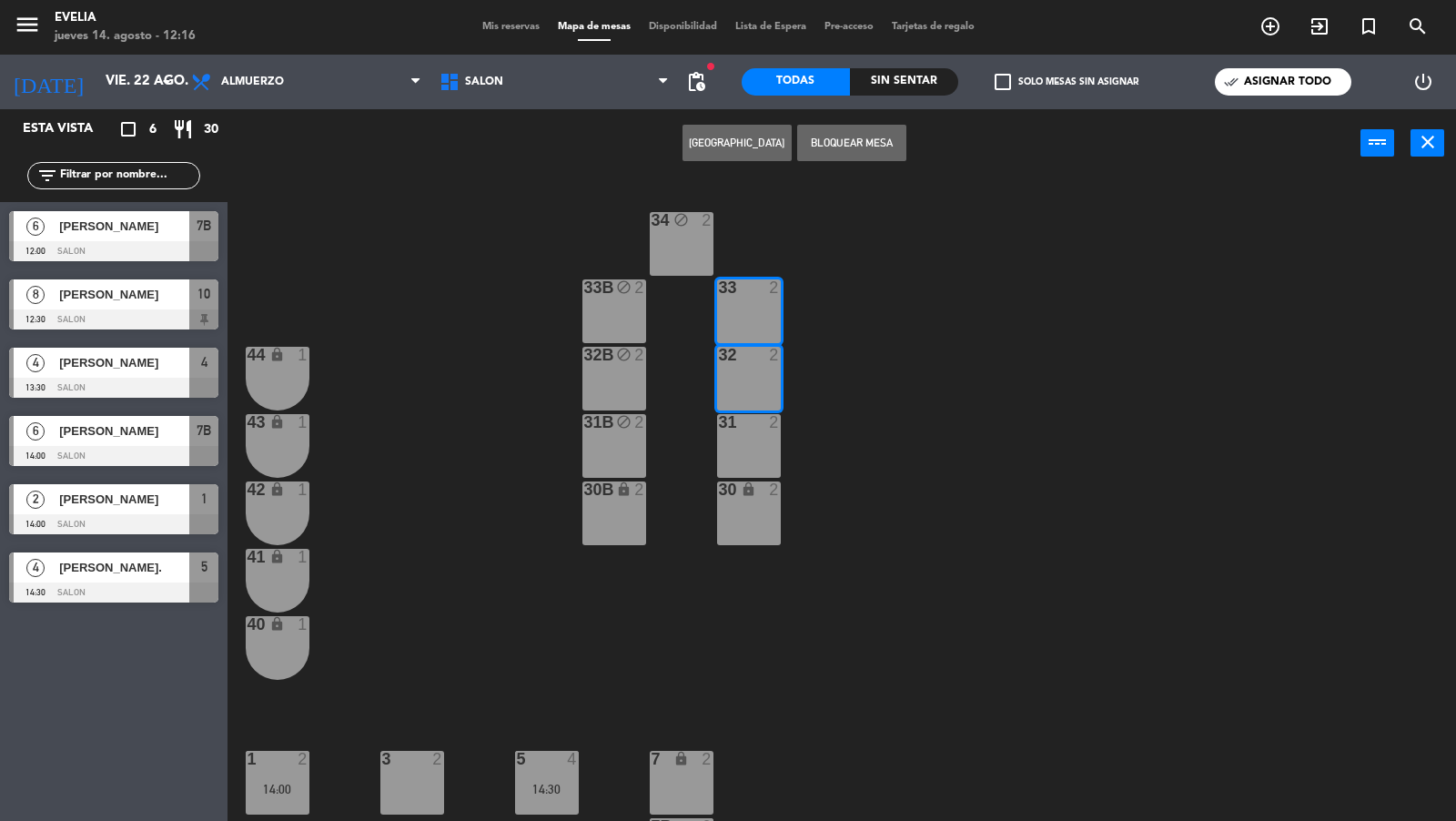
click at [751, 440] on div "31 2" at bounding box center [749, 446] width 64 height 64
click at [836, 142] on button "Bloquear Mesa" at bounding box center [852, 142] width 109 height 37
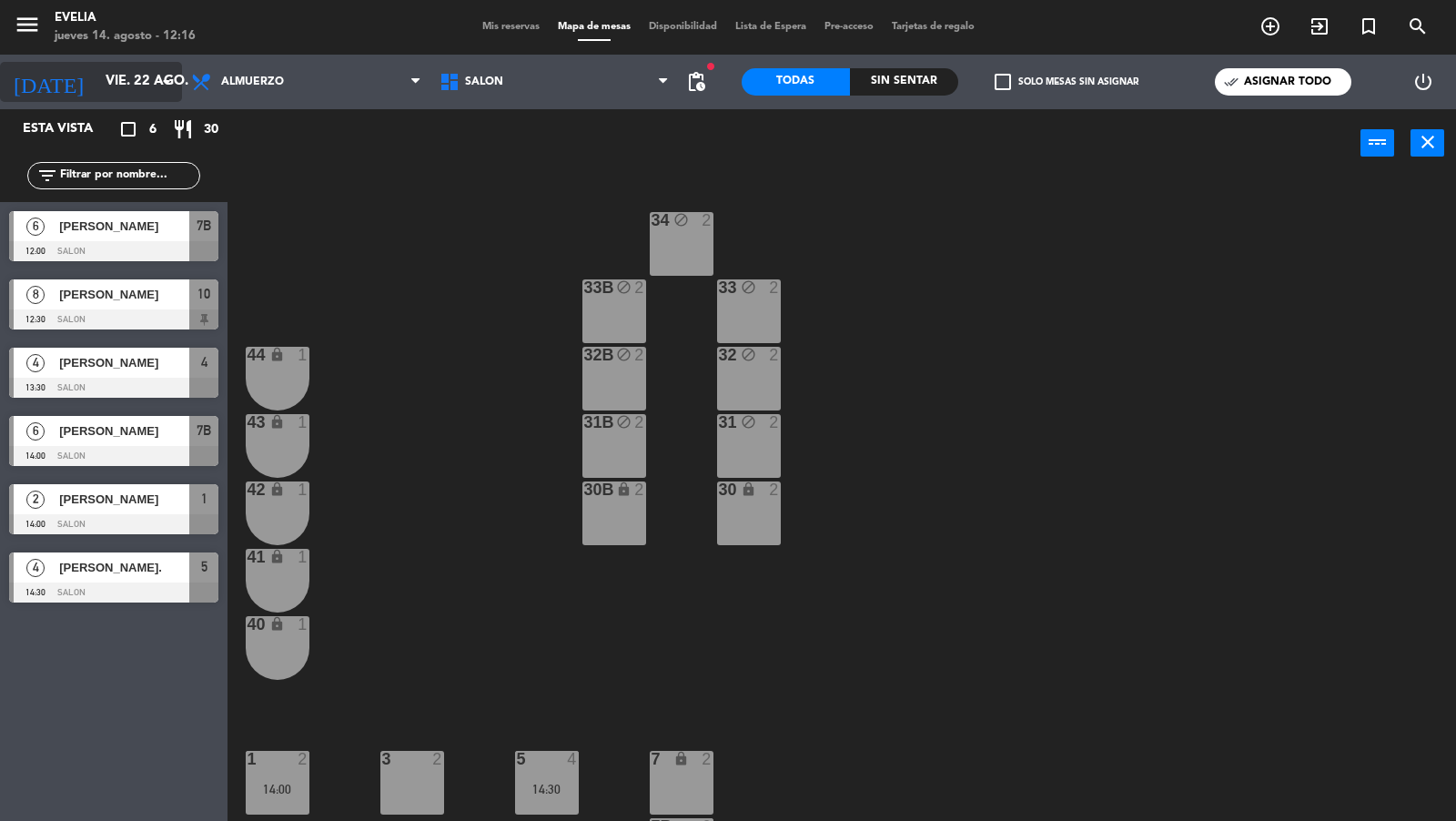
click at [141, 95] on input "vie. 22 ago." at bounding box center [184, 82] width 175 height 35
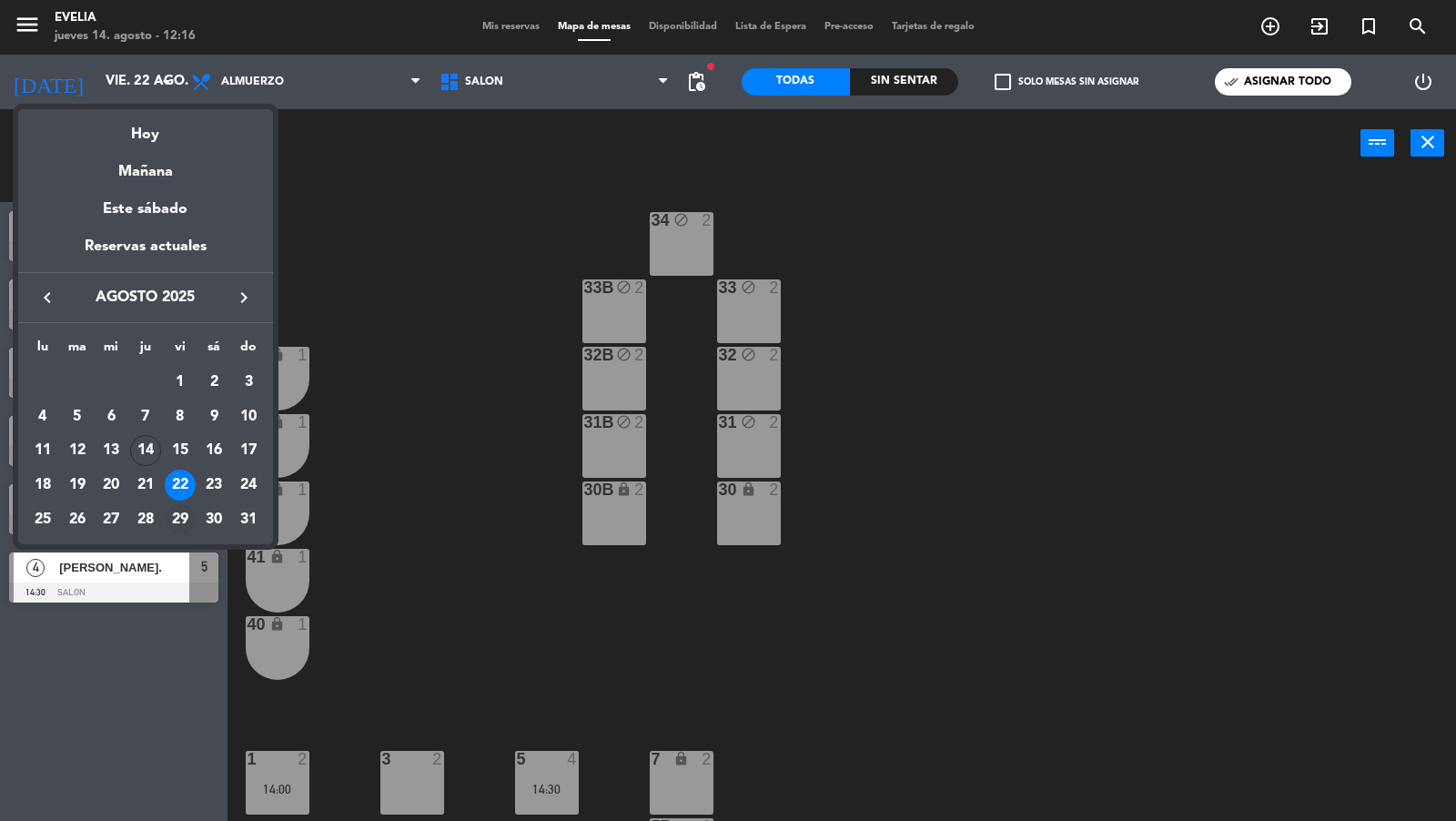
click at [176, 513] on div "29" at bounding box center [180, 519] width 31 height 31
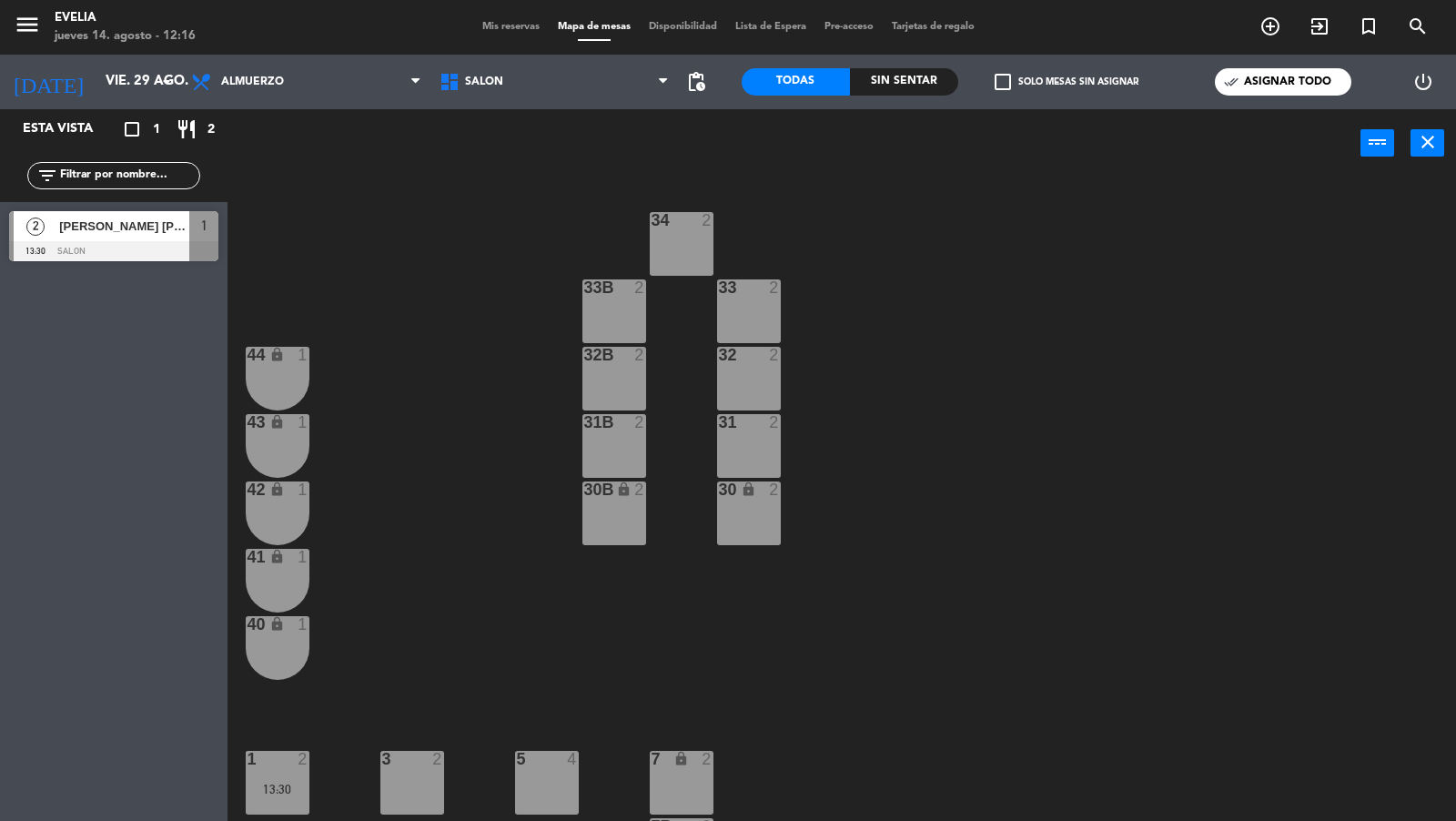
click at [690, 241] on div "34 2" at bounding box center [682, 244] width 64 height 64
click at [637, 303] on div "33B 2" at bounding box center [614, 311] width 64 height 64
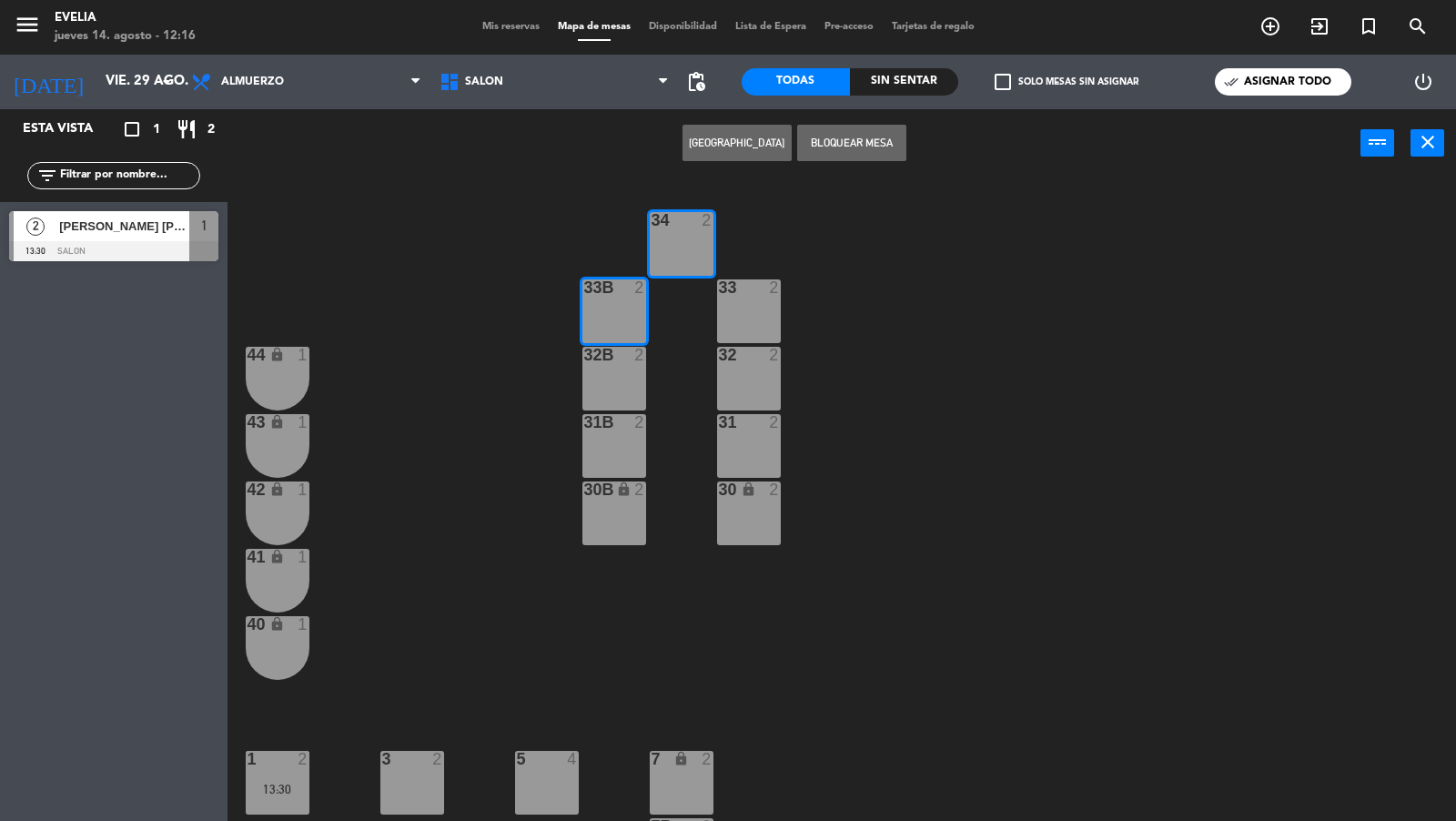
click at [628, 358] on div at bounding box center [614, 354] width 30 height 16
click at [626, 421] on div at bounding box center [614, 422] width 30 height 16
click at [859, 147] on button "Bloquear Mesa" at bounding box center [852, 142] width 109 height 37
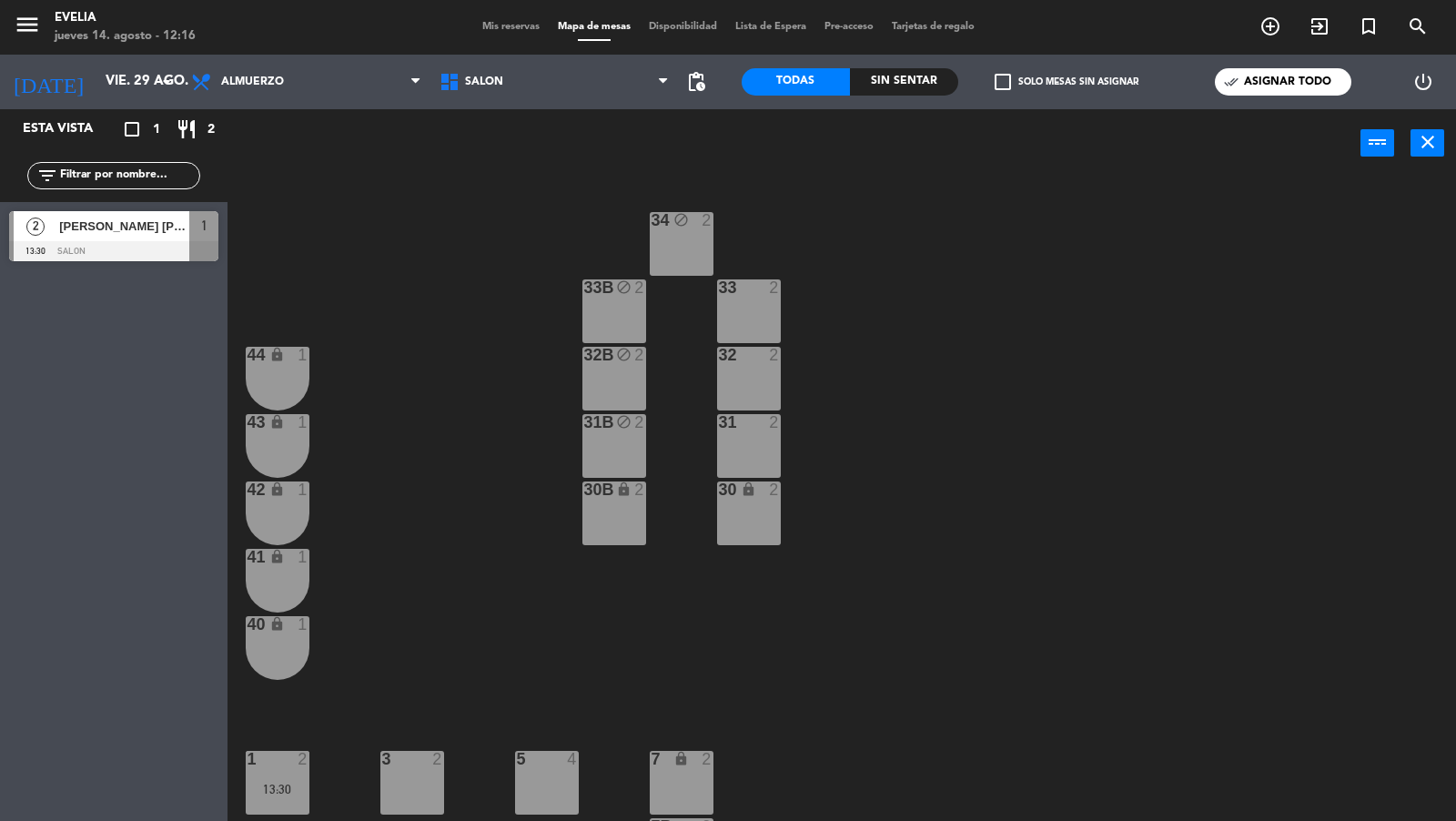
click at [770, 304] on div "33 2" at bounding box center [749, 311] width 64 height 64
click at [761, 374] on div "32 2" at bounding box center [749, 378] width 64 height 64
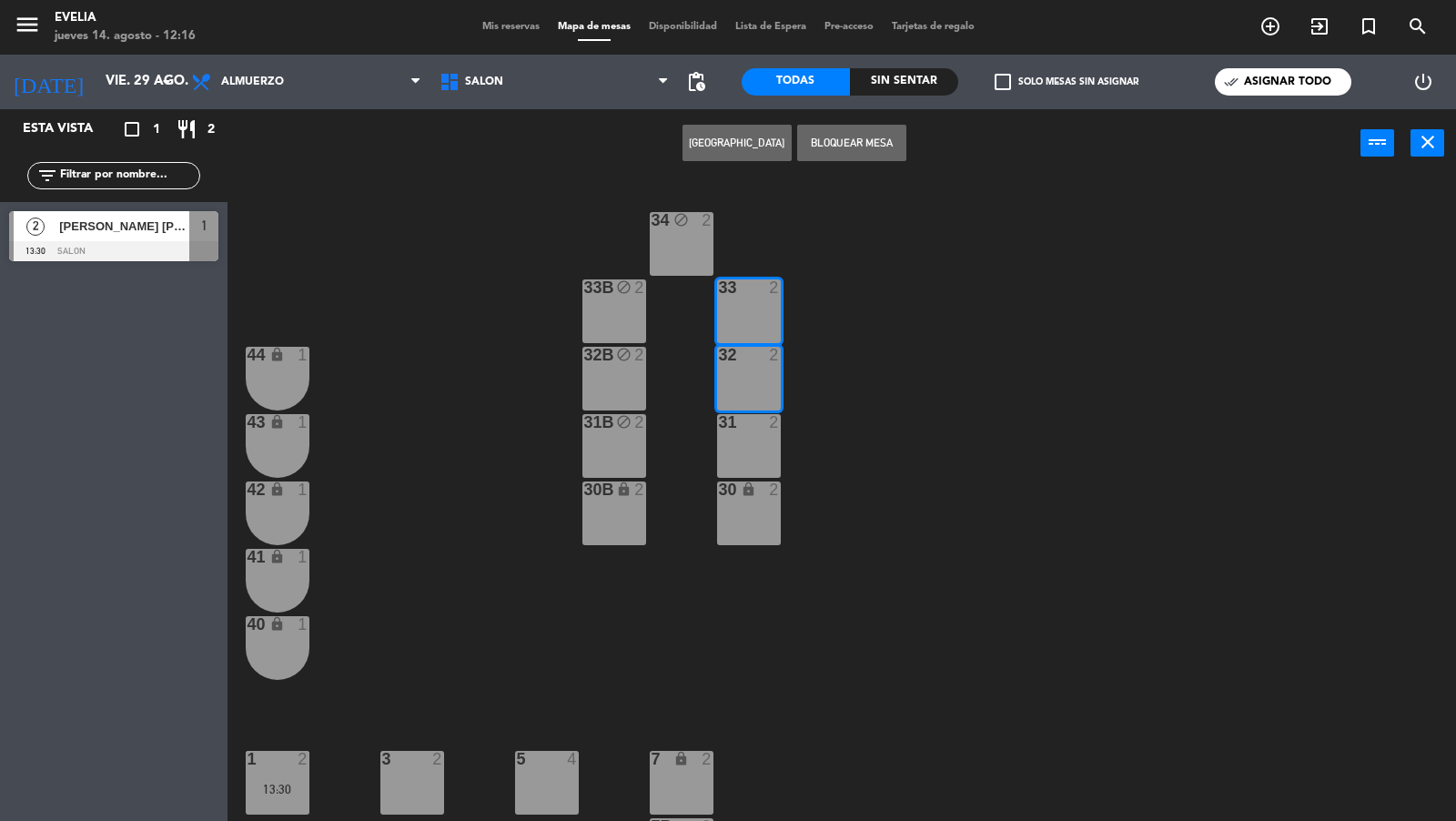
click at [754, 441] on div "31 2" at bounding box center [749, 446] width 64 height 64
click at [856, 130] on button "Bloquear Mesa" at bounding box center [852, 142] width 109 height 37
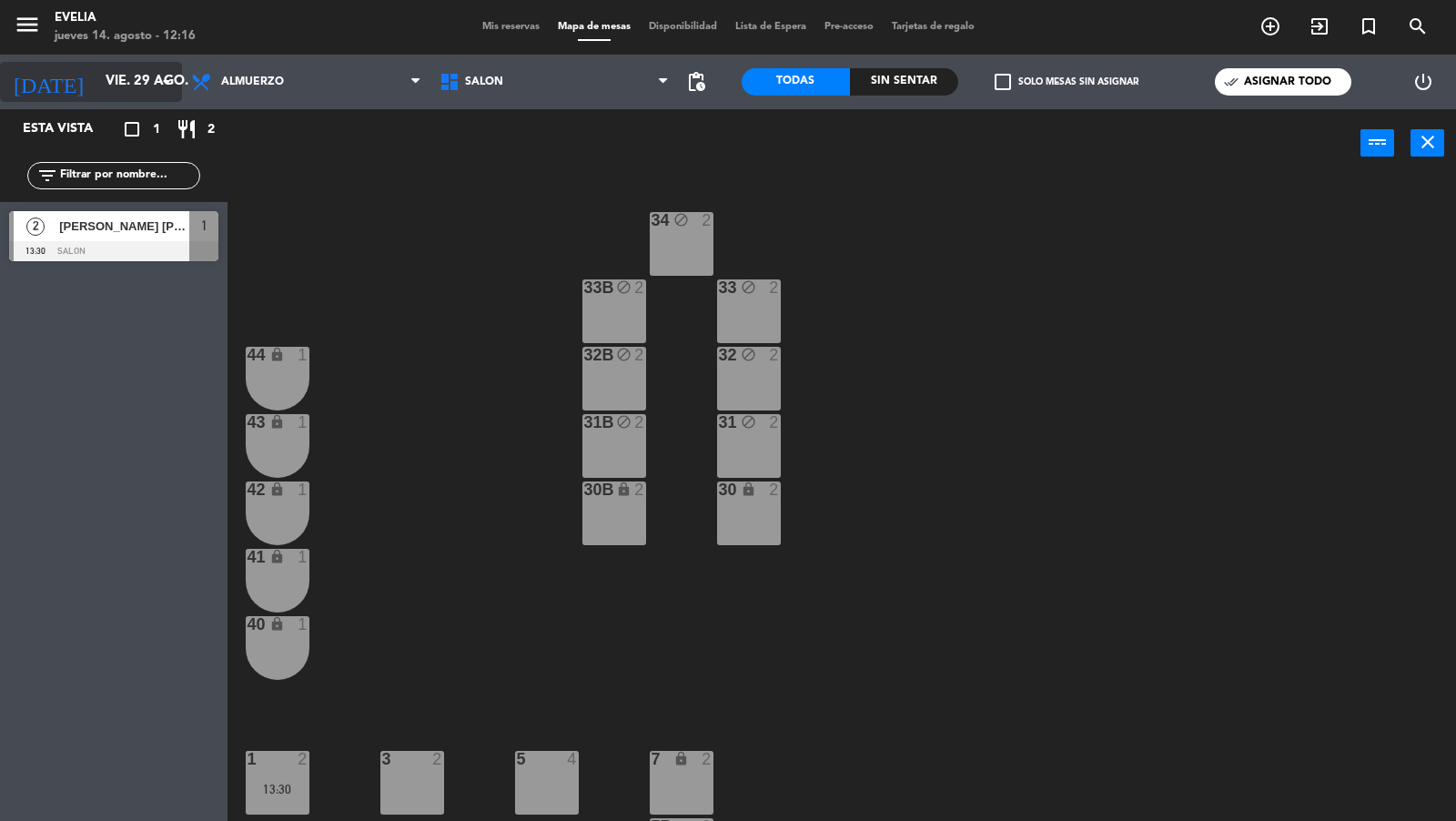
click at [114, 83] on input "vie. 29 ago." at bounding box center [184, 82] width 175 height 35
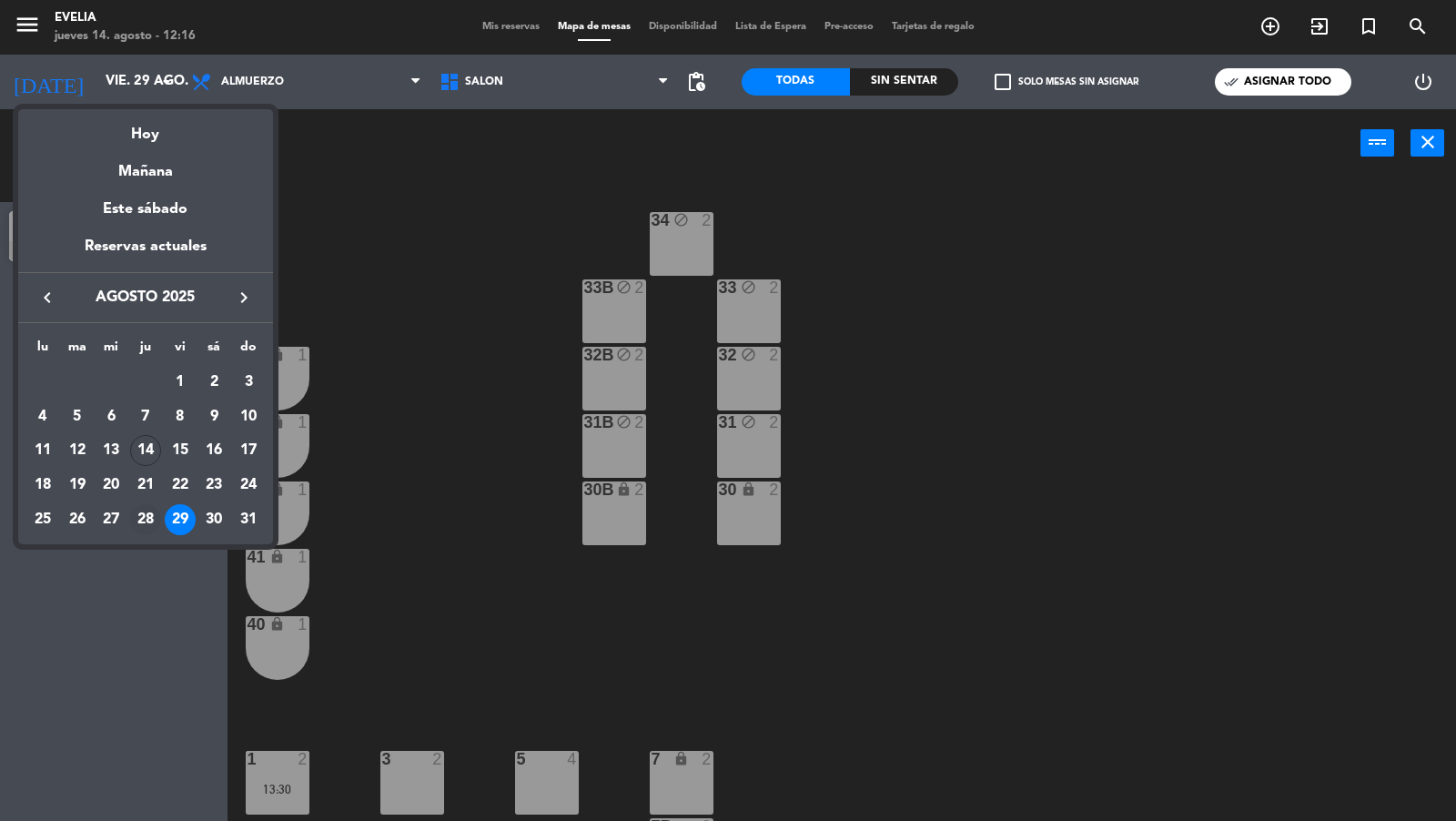
click at [139, 518] on div "28" at bounding box center [145, 519] width 31 height 31
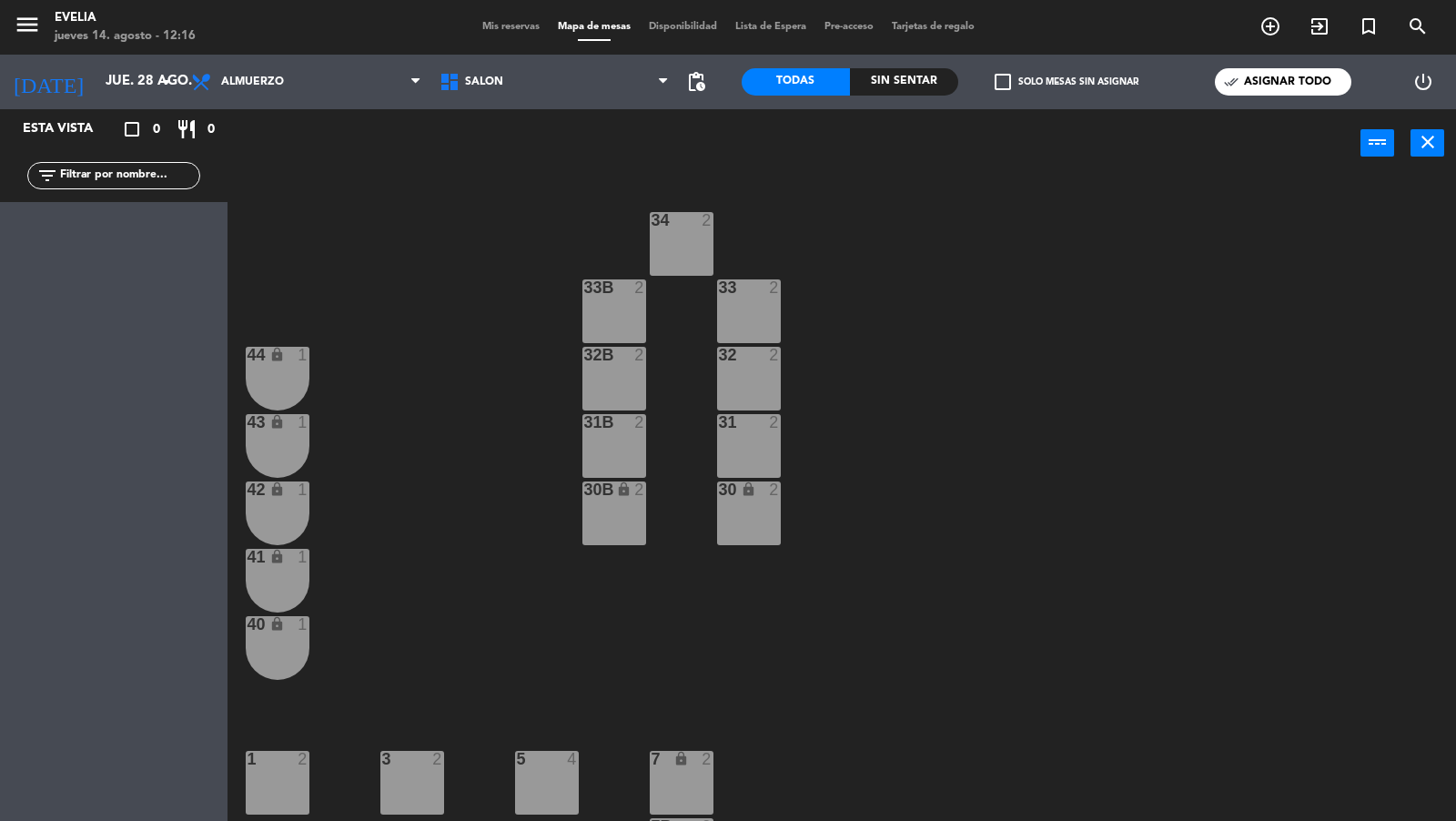
click at [676, 256] on div "34 2" at bounding box center [682, 244] width 64 height 64
click at [607, 334] on div "33B 2" at bounding box center [614, 311] width 64 height 64
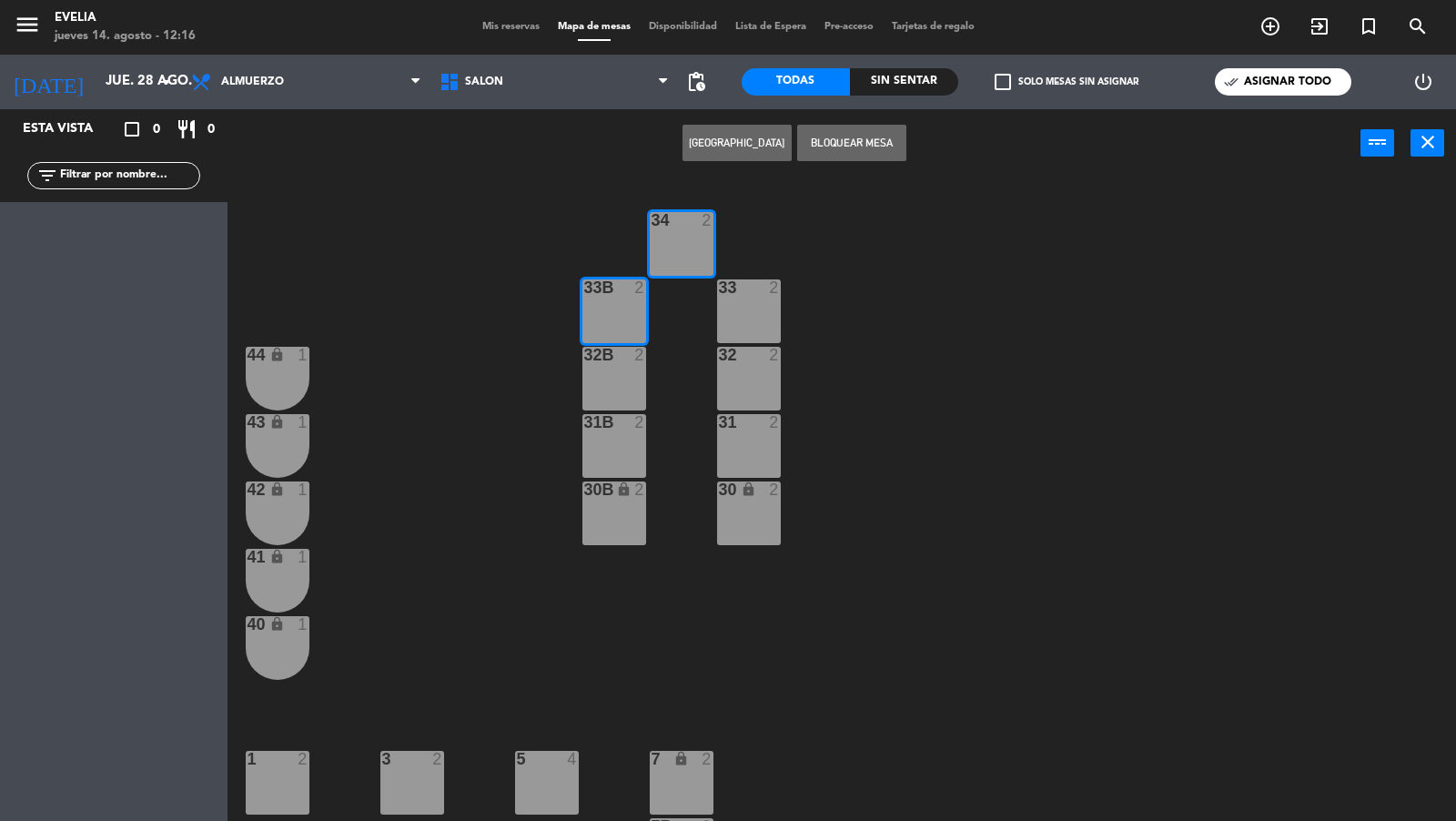
click at [601, 408] on div "32B 2" at bounding box center [614, 378] width 64 height 64
drag, startPoint x: 603, startPoint y: 441, endPoint x: 610, endPoint y: 429, distance: 13.9
click at [603, 441] on div "31B 2" at bounding box center [614, 446] width 64 height 64
click at [840, 136] on button "Bloquear Mesa" at bounding box center [852, 142] width 109 height 37
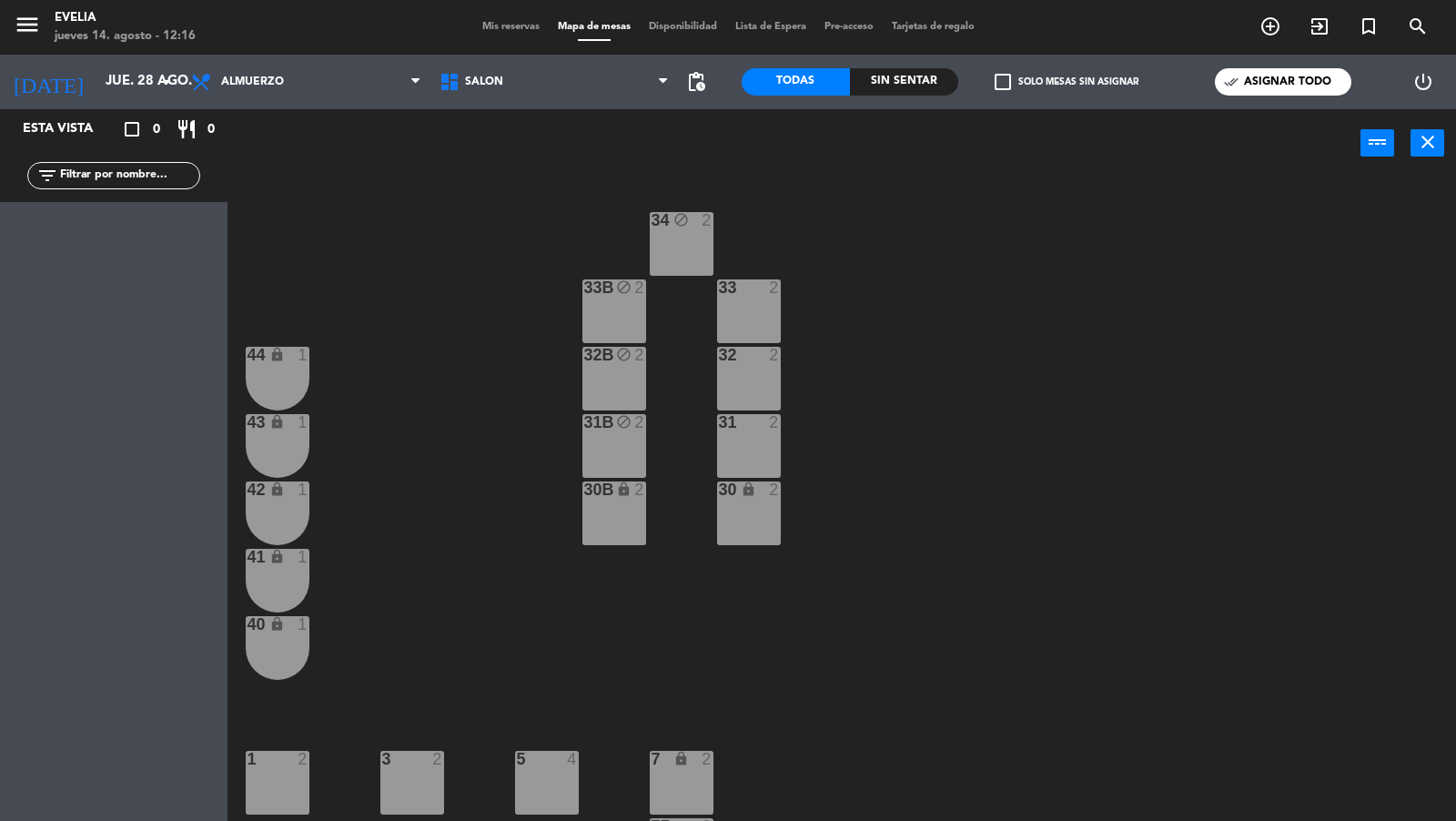
click at [755, 306] on div "33 2" at bounding box center [749, 311] width 64 height 64
click at [751, 379] on div "32 2" at bounding box center [749, 378] width 64 height 64
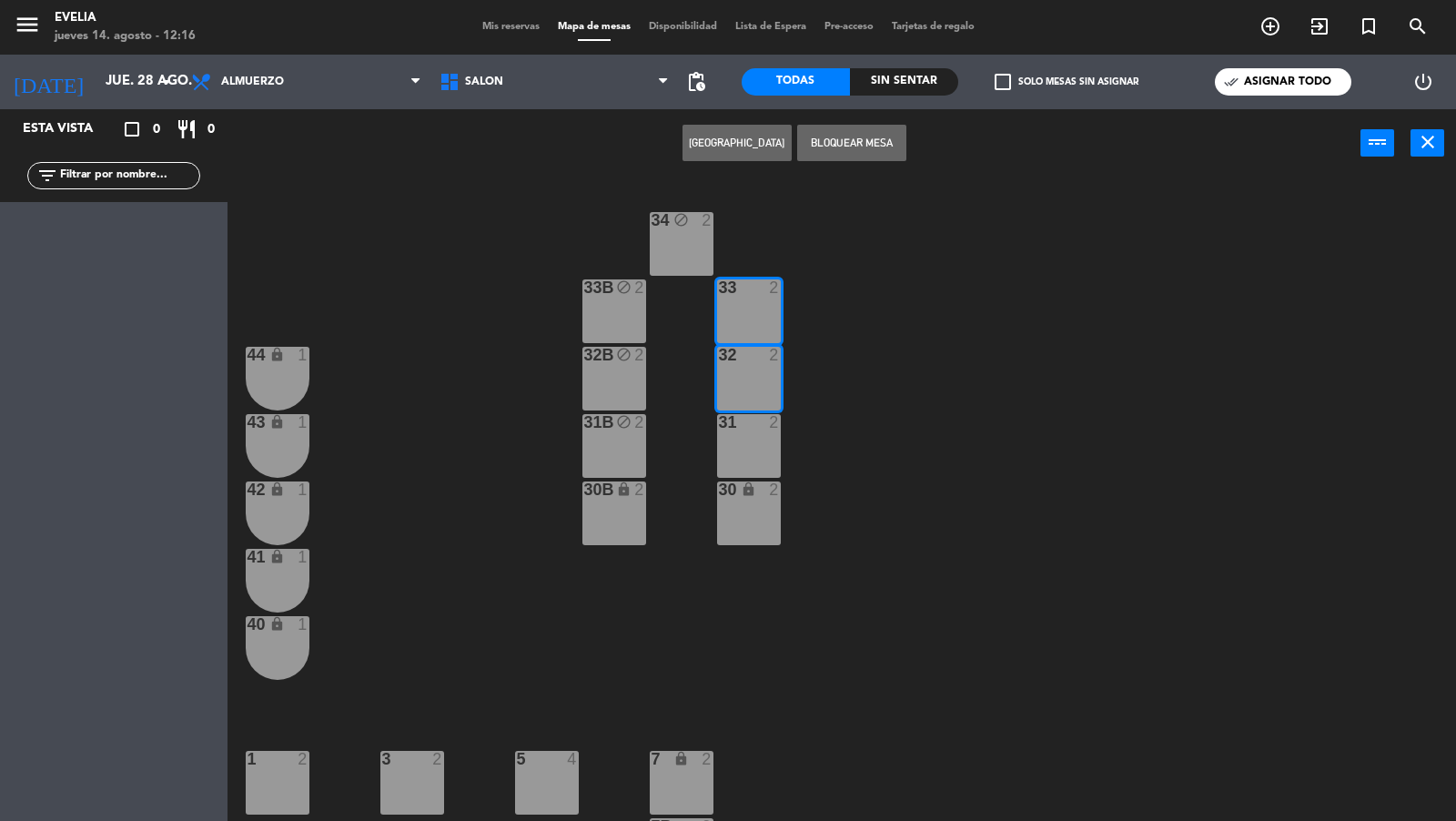
click at [750, 453] on div "31 2" at bounding box center [749, 446] width 64 height 64
click at [846, 119] on div "Crear Reserva Bloquear Mesa power_input close" at bounding box center [794, 143] width 1133 height 69
click at [845, 138] on button "Bloquear Mesa" at bounding box center [852, 142] width 109 height 37
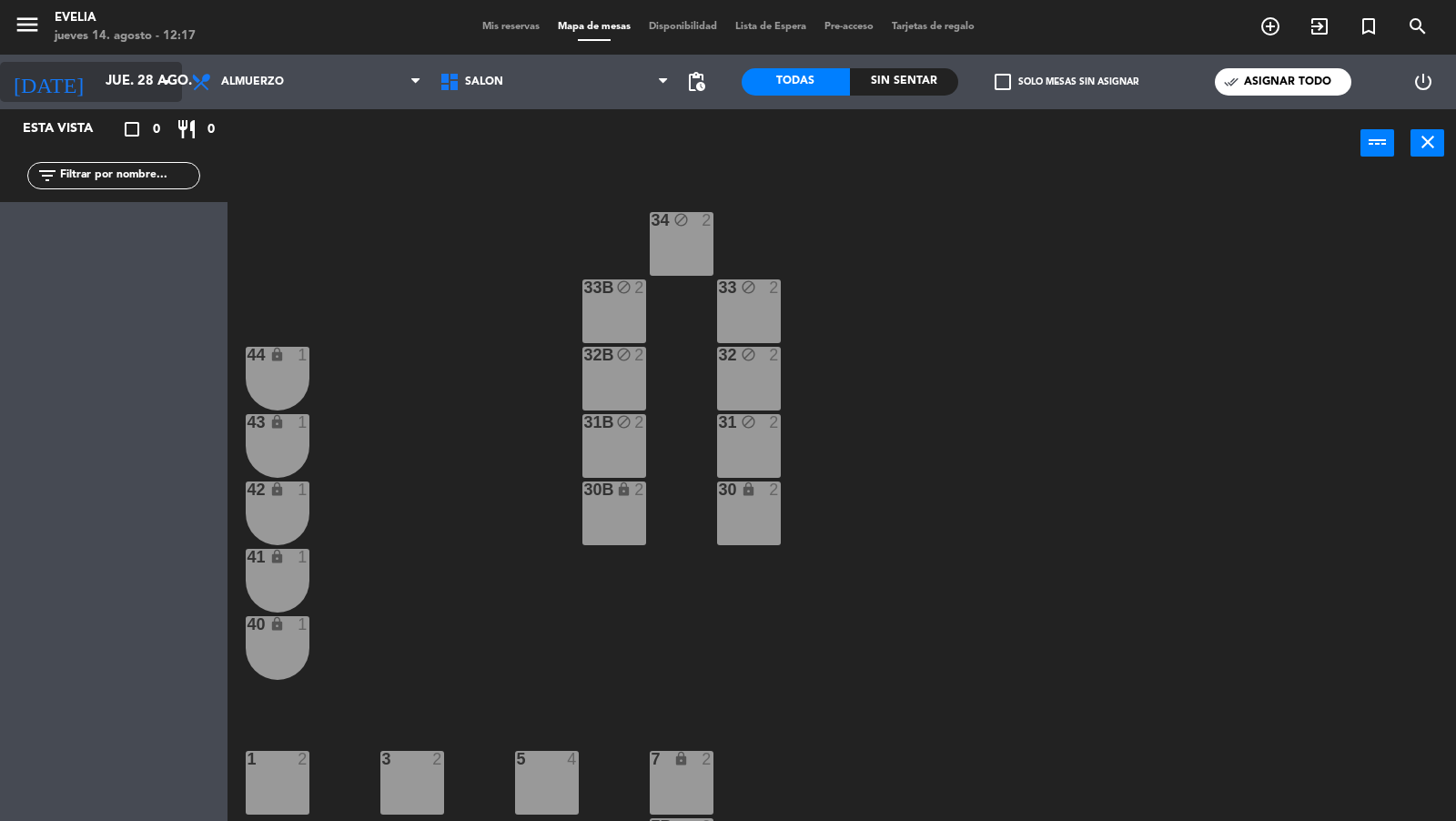
click at [128, 78] on input "jue. 28 ago." at bounding box center [184, 82] width 175 height 35
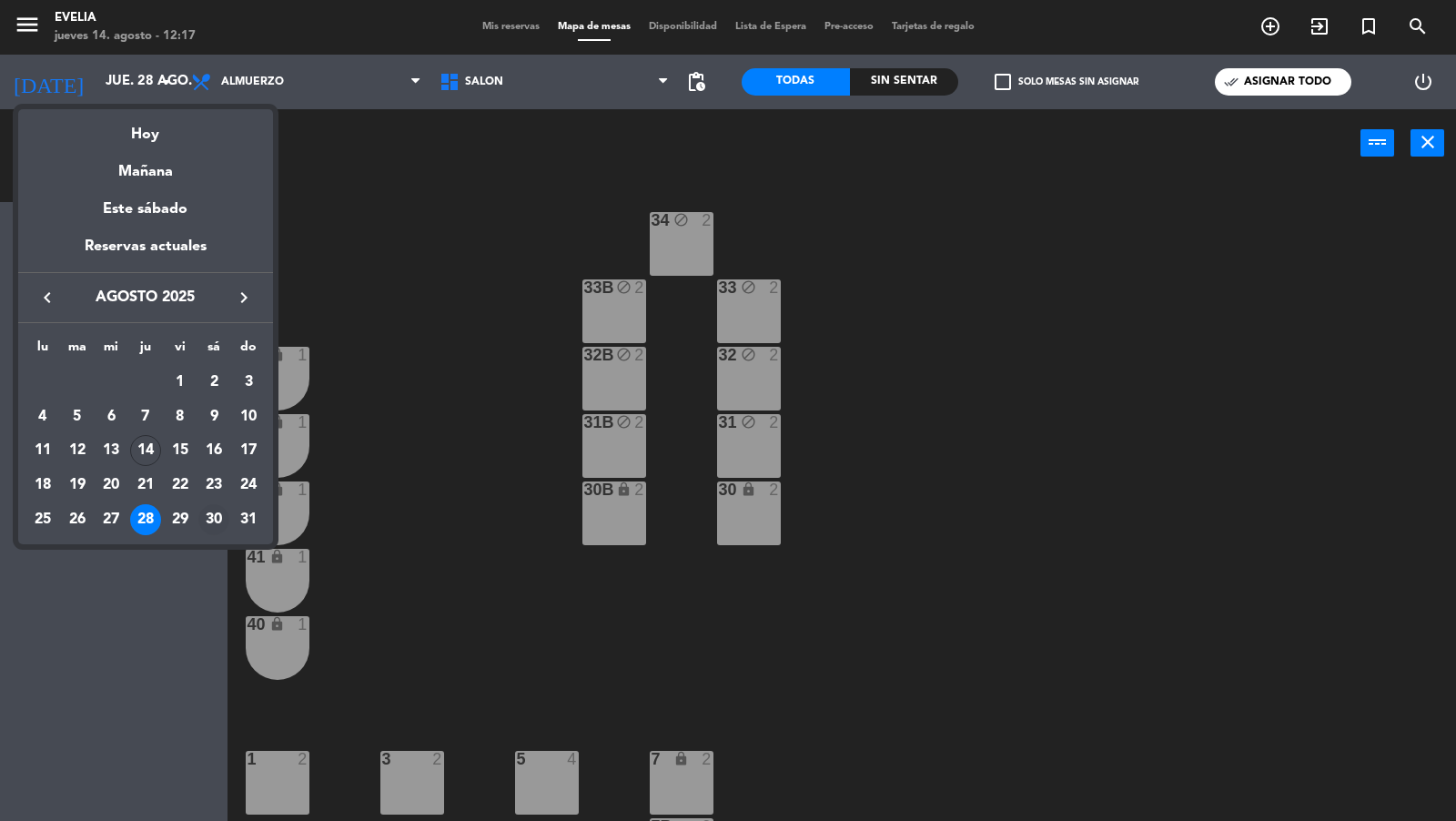
click at [225, 515] on div "30" at bounding box center [213, 519] width 31 height 31
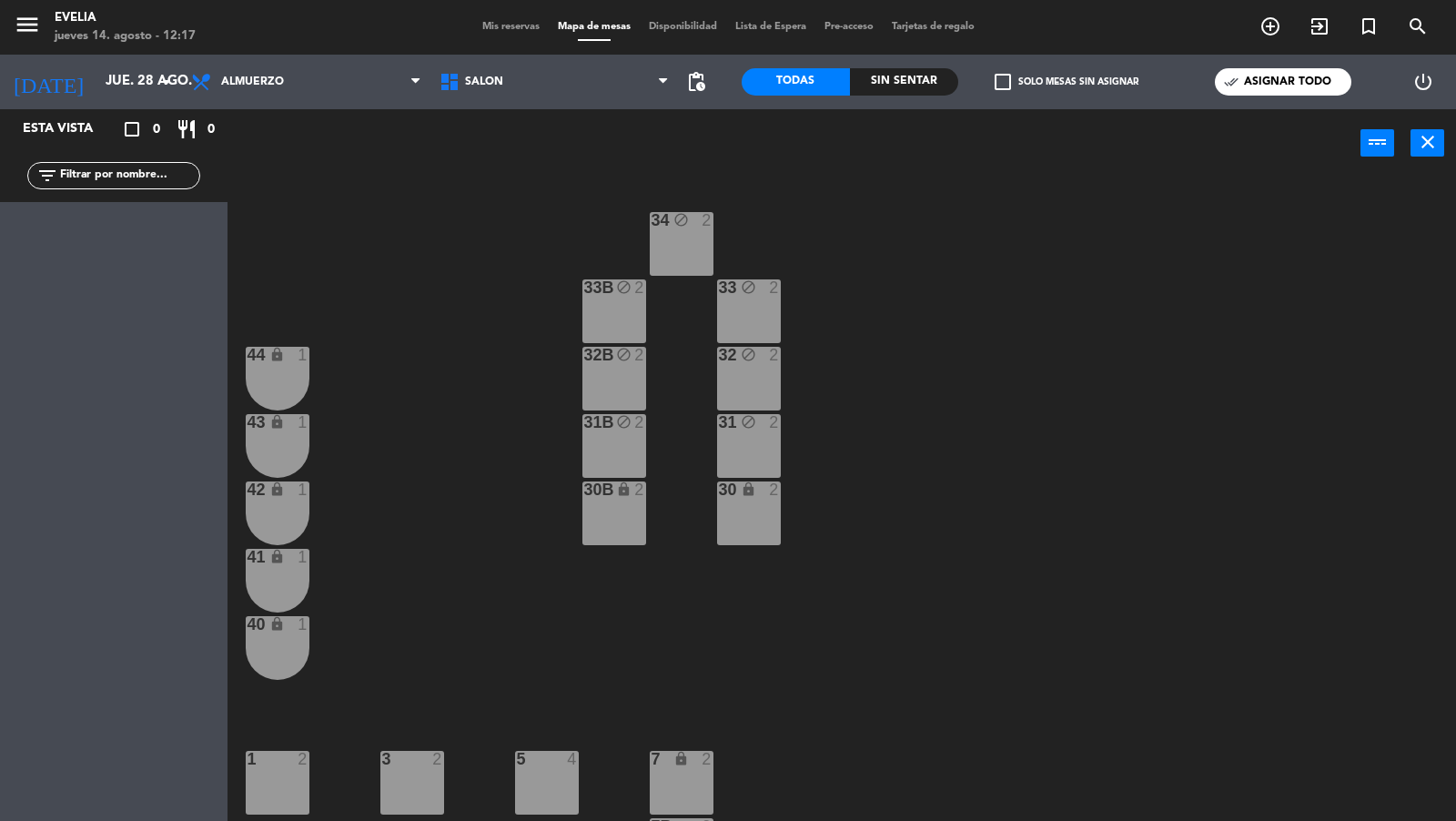
type input "sáb. 30 ago."
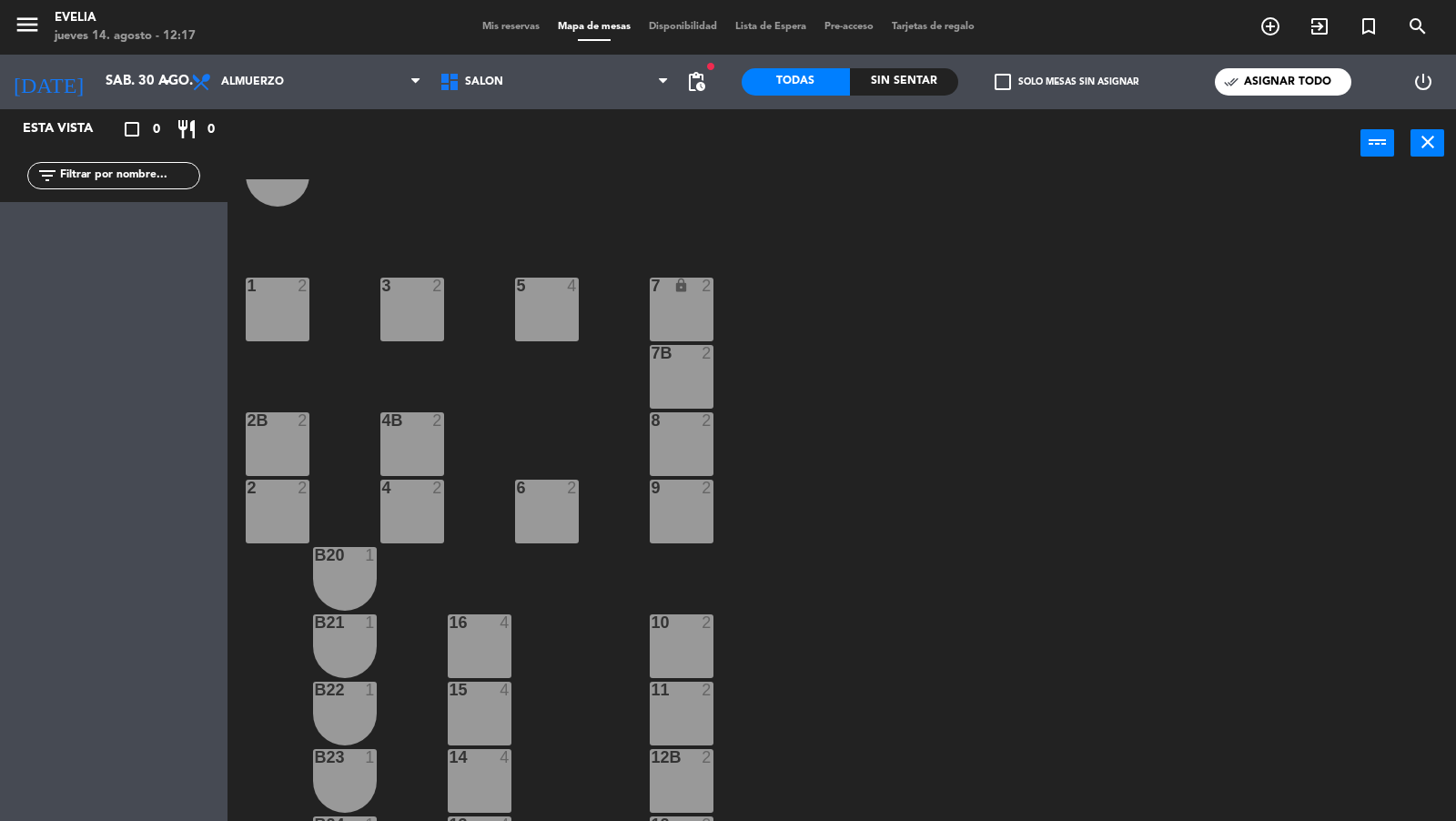
scroll to position [731, 0]
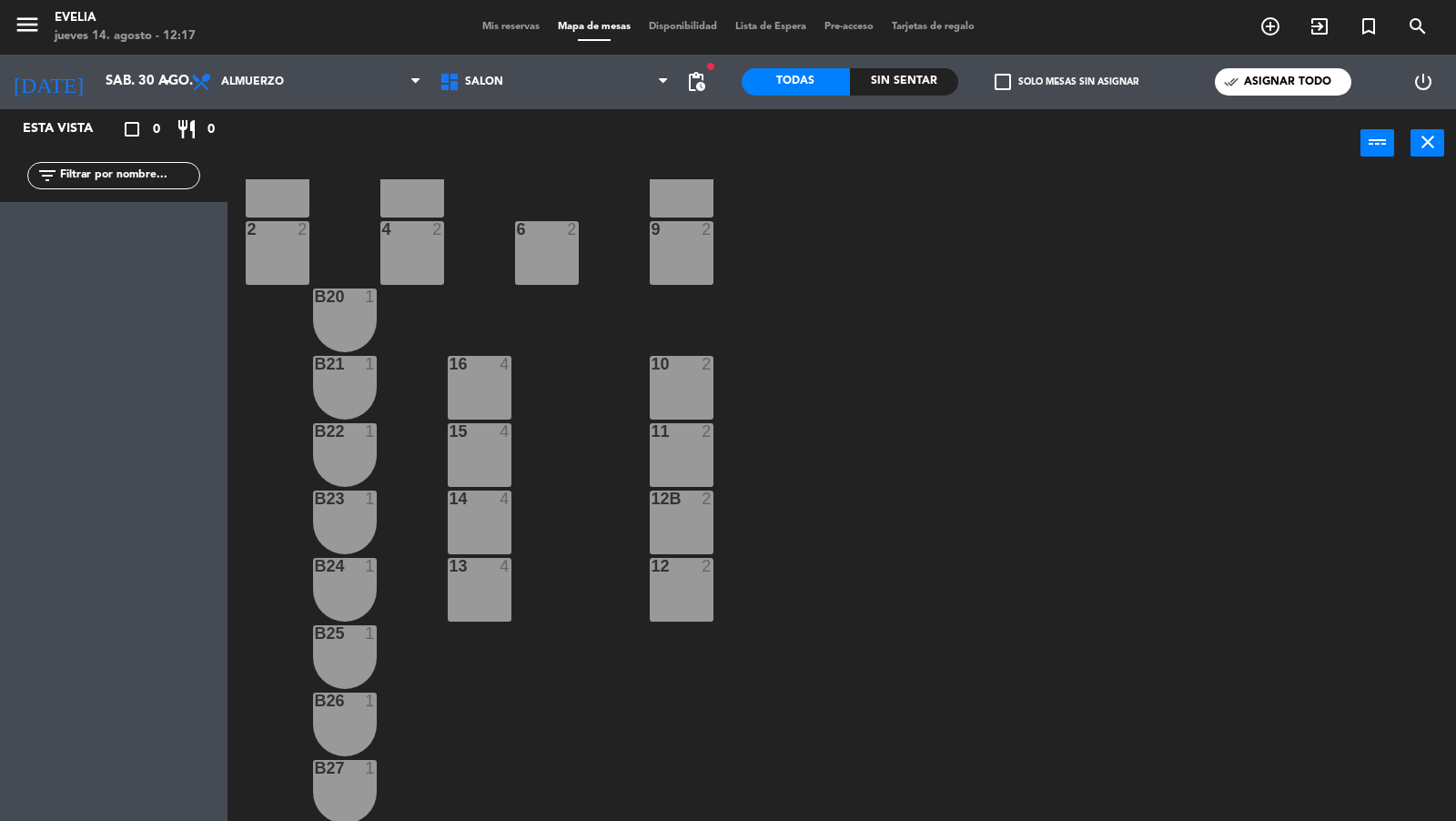
click at [506, 28] on span "Mis reservas" at bounding box center [512, 27] width 76 height 10
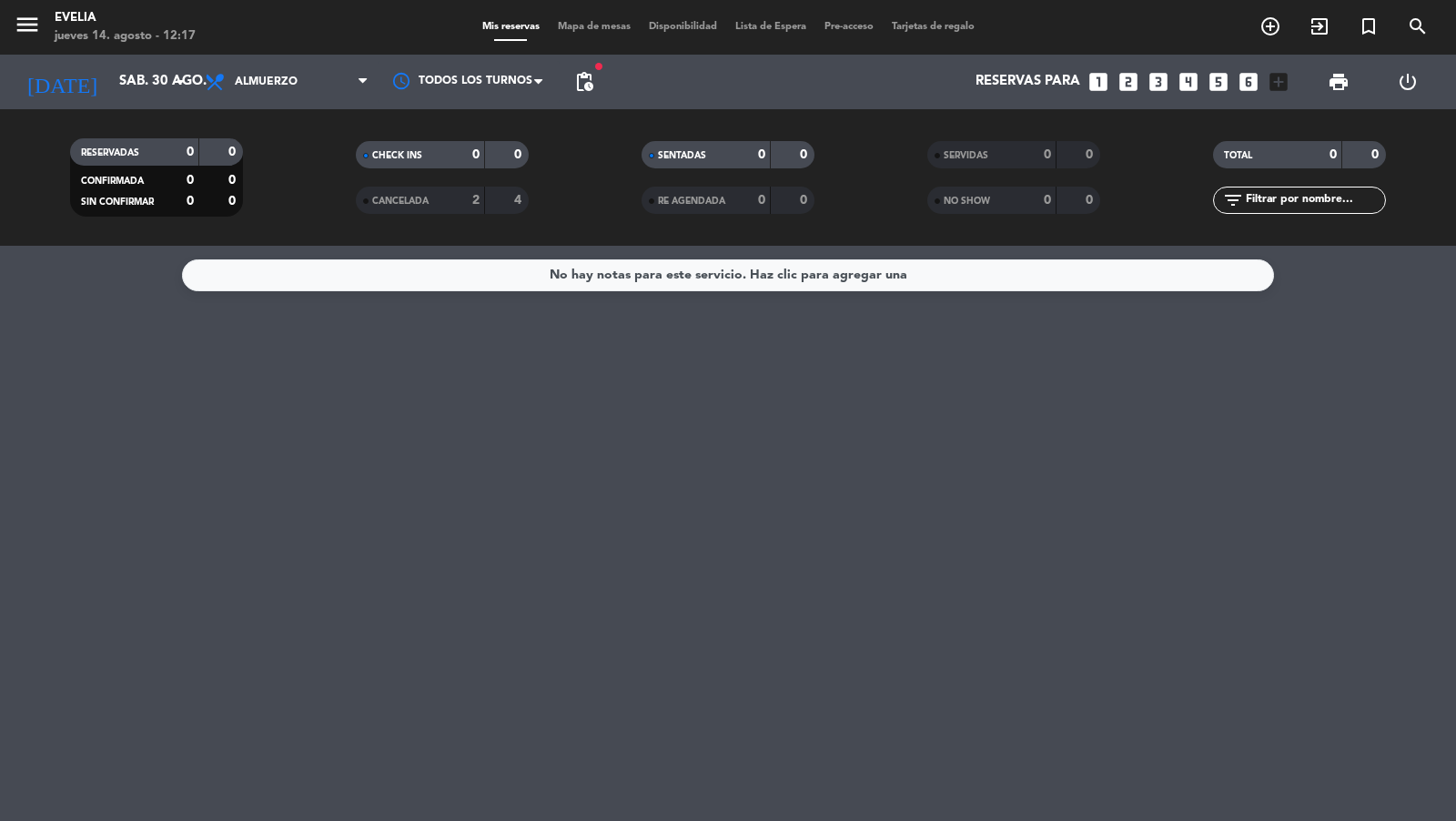
click at [560, 32] on span "Mapa de mesas" at bounding box center [593, 27] width 91 height 10
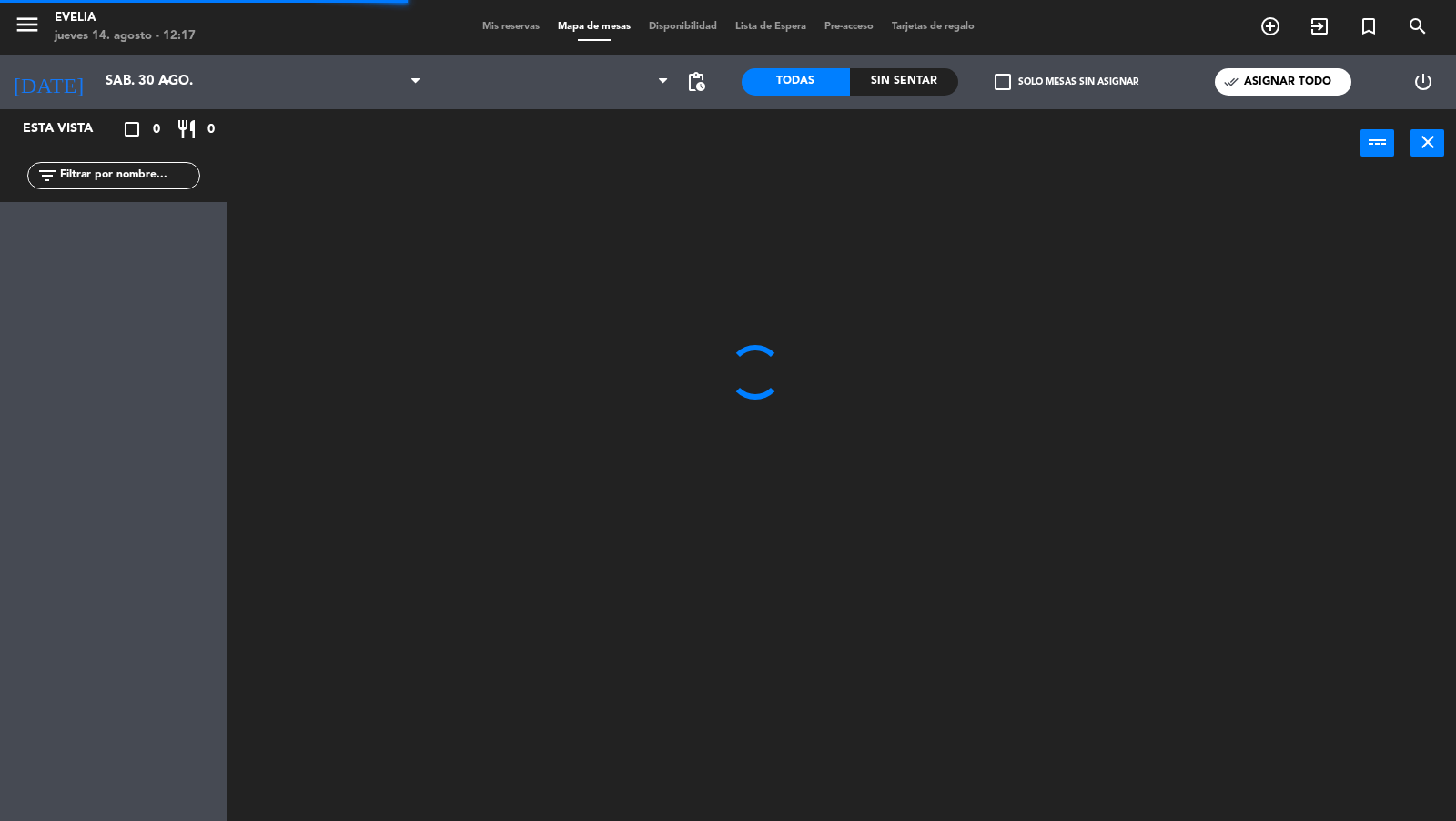
click at [511, 37] on div "menu [PERSON_NAME] jueves 14. agosto - 12:17 Mis reservas Mapa de mesas Disponi…" at bounding box center [728, 27] width 1456 height 55
click at [505, 23] on span "Mis reservas" at bounding box center [512, 27] width 76 height 10
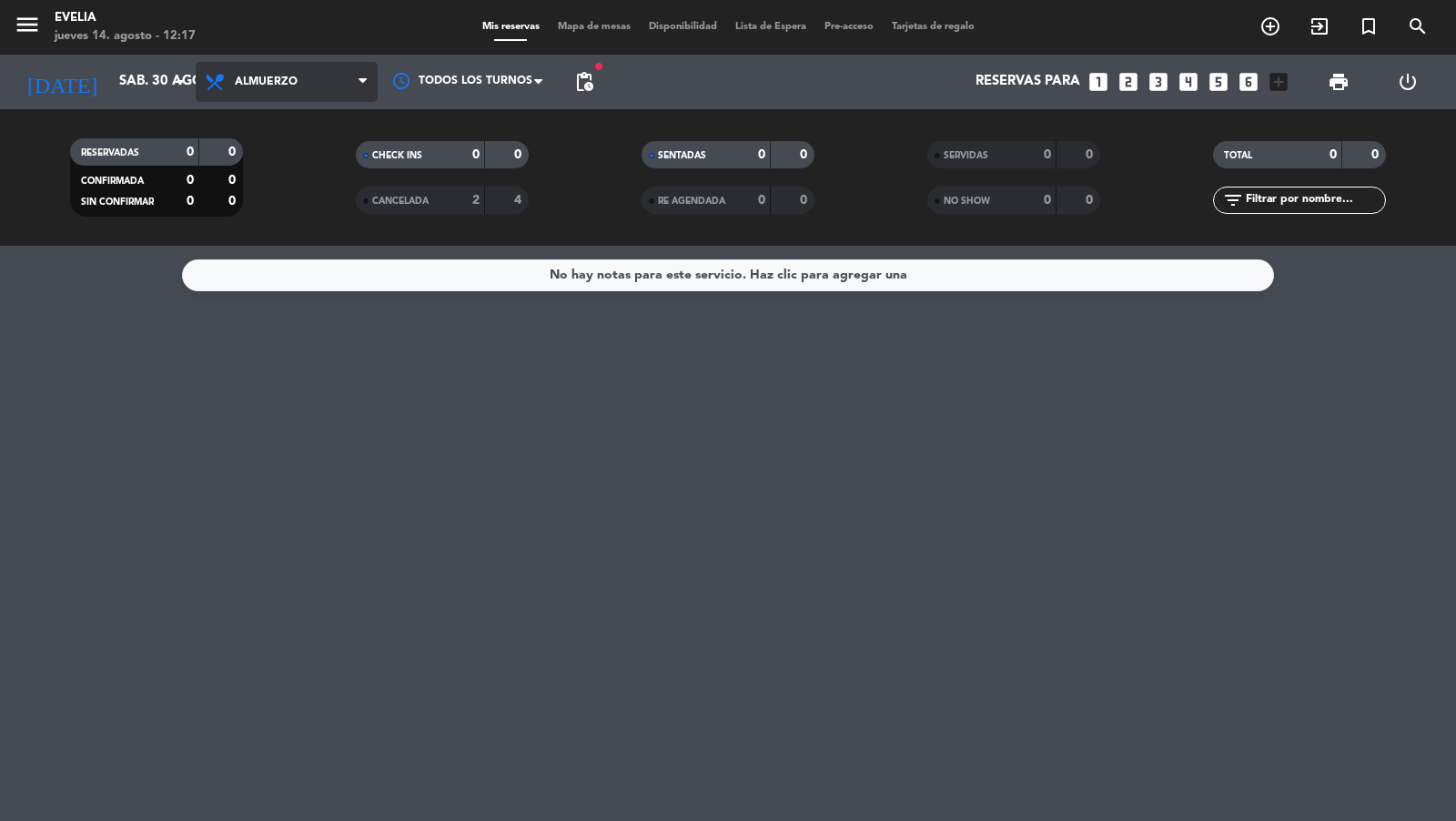
click at [320, 71] on span "Almuerzo" at bounding box center [287, 82] width 182 height 40
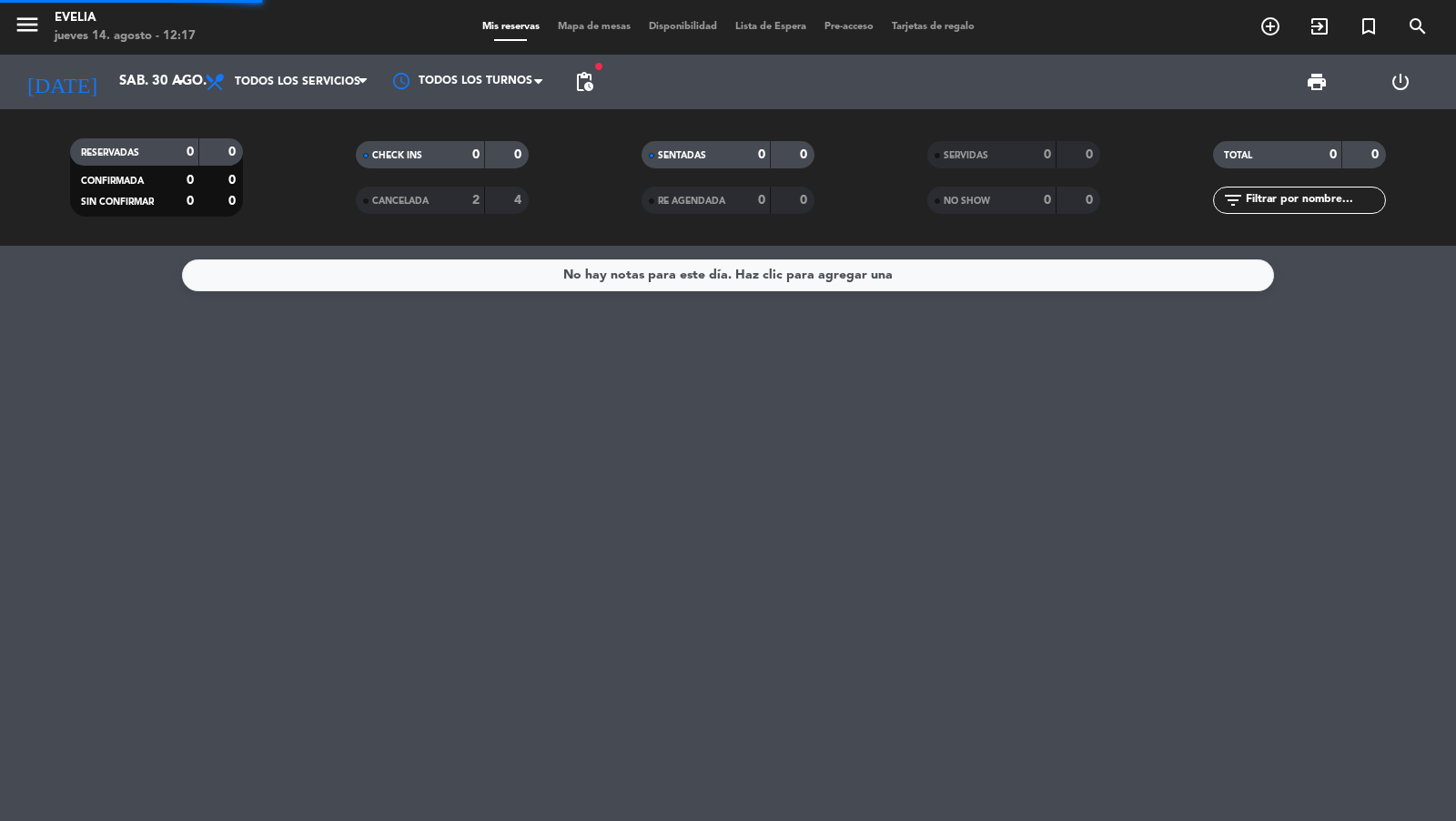
click at [310, 111] on div "menu [PERSON_NAME] jueves 14. agosto - 12:17 Mis reservas Mapa de mesas Disponi…" at bounding box center [728, 122] width 1456 height 246
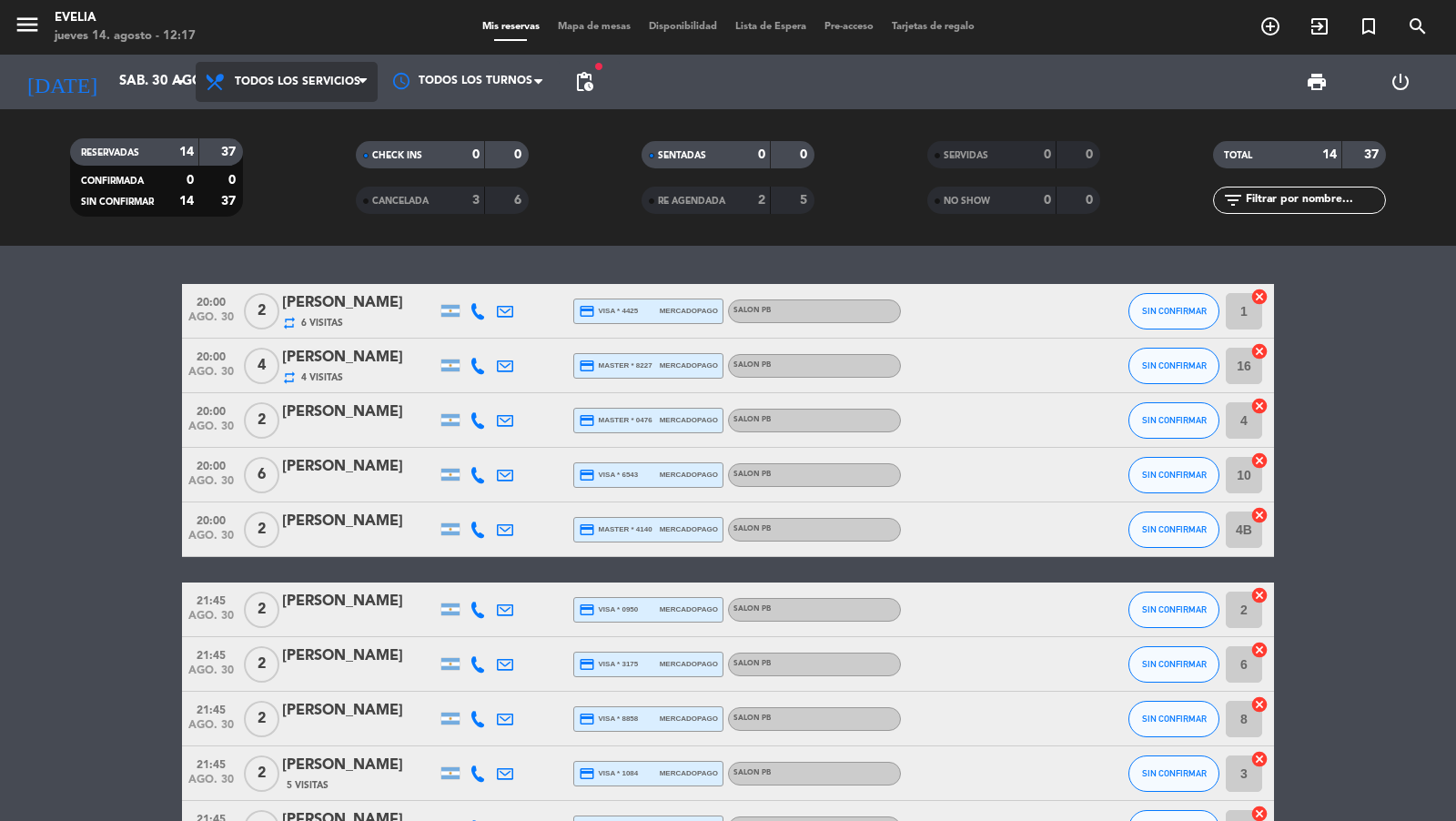
click at [354, 93] on span "Todos los servicios" at bounding box center [287, 82] width 182 height 40
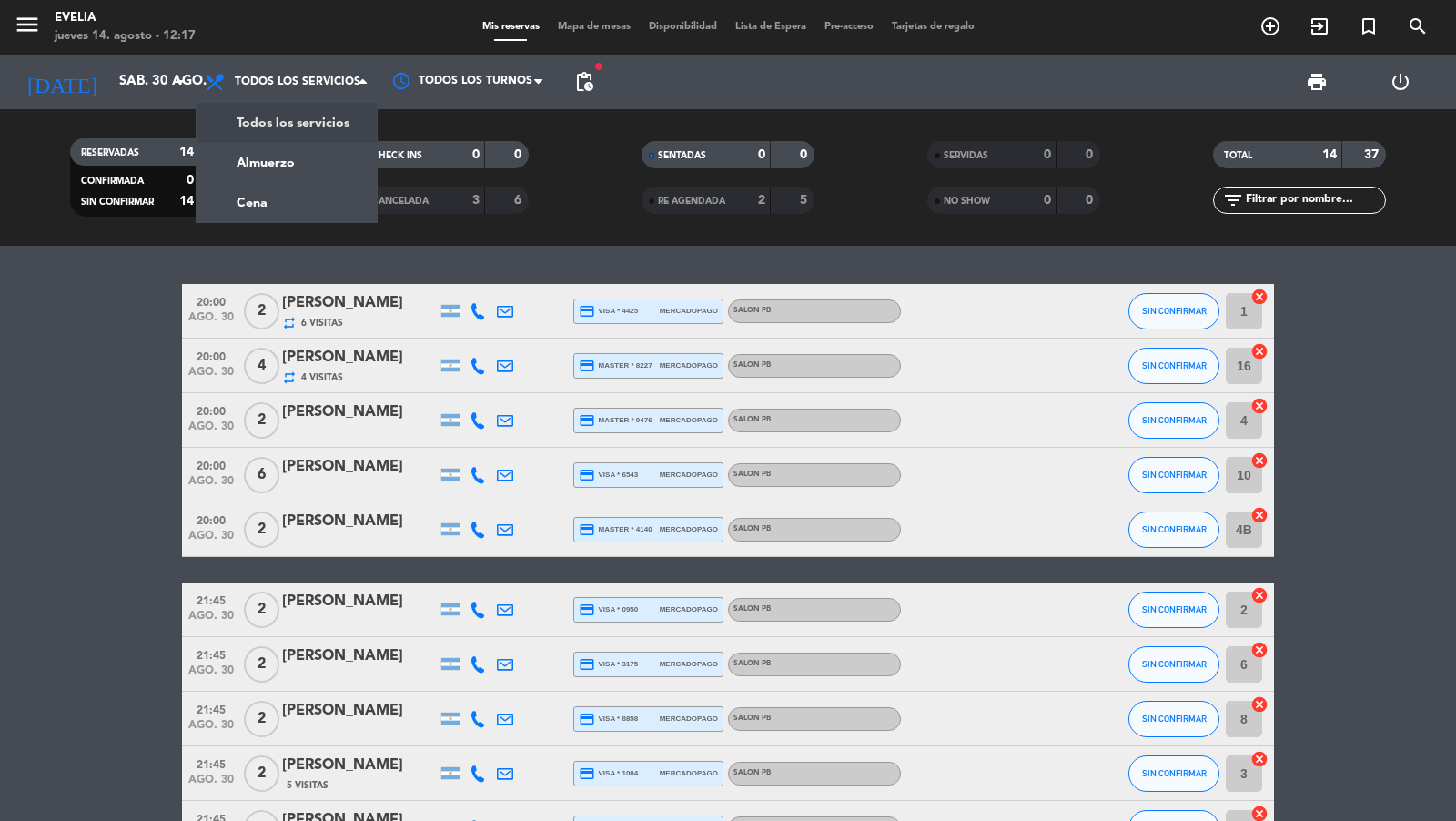
click at [335, 146] on div "menu [PERSON_NAME] jueves 14. agosto - 12:17 Mis reservas Mapa de mesas Disponi…" at bounding box center [728, 122] width 1456 height 246
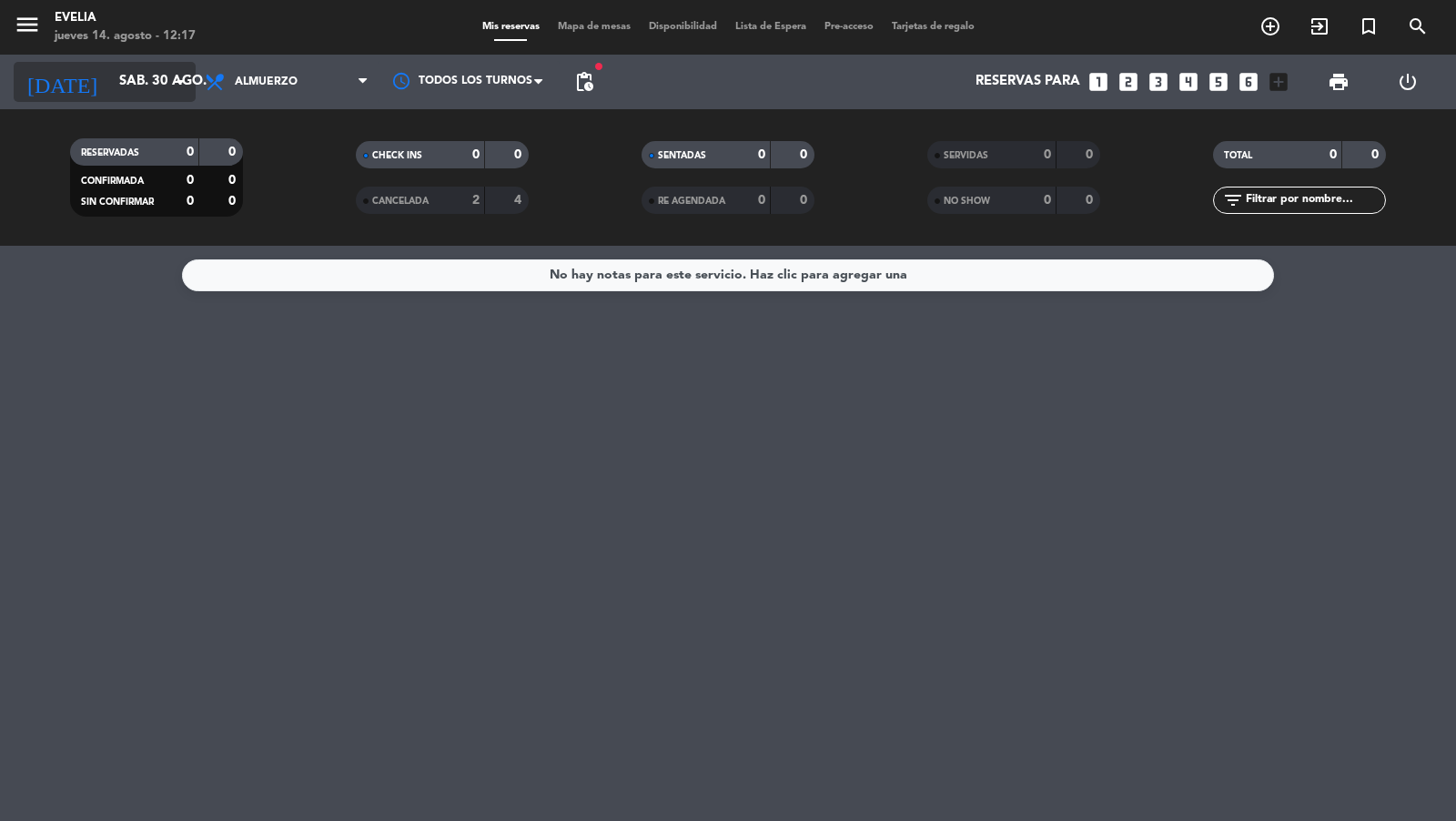
click at [158, 88] on input "sáb. 30 ago." at bounding box center [198, 82] width 175 height 35
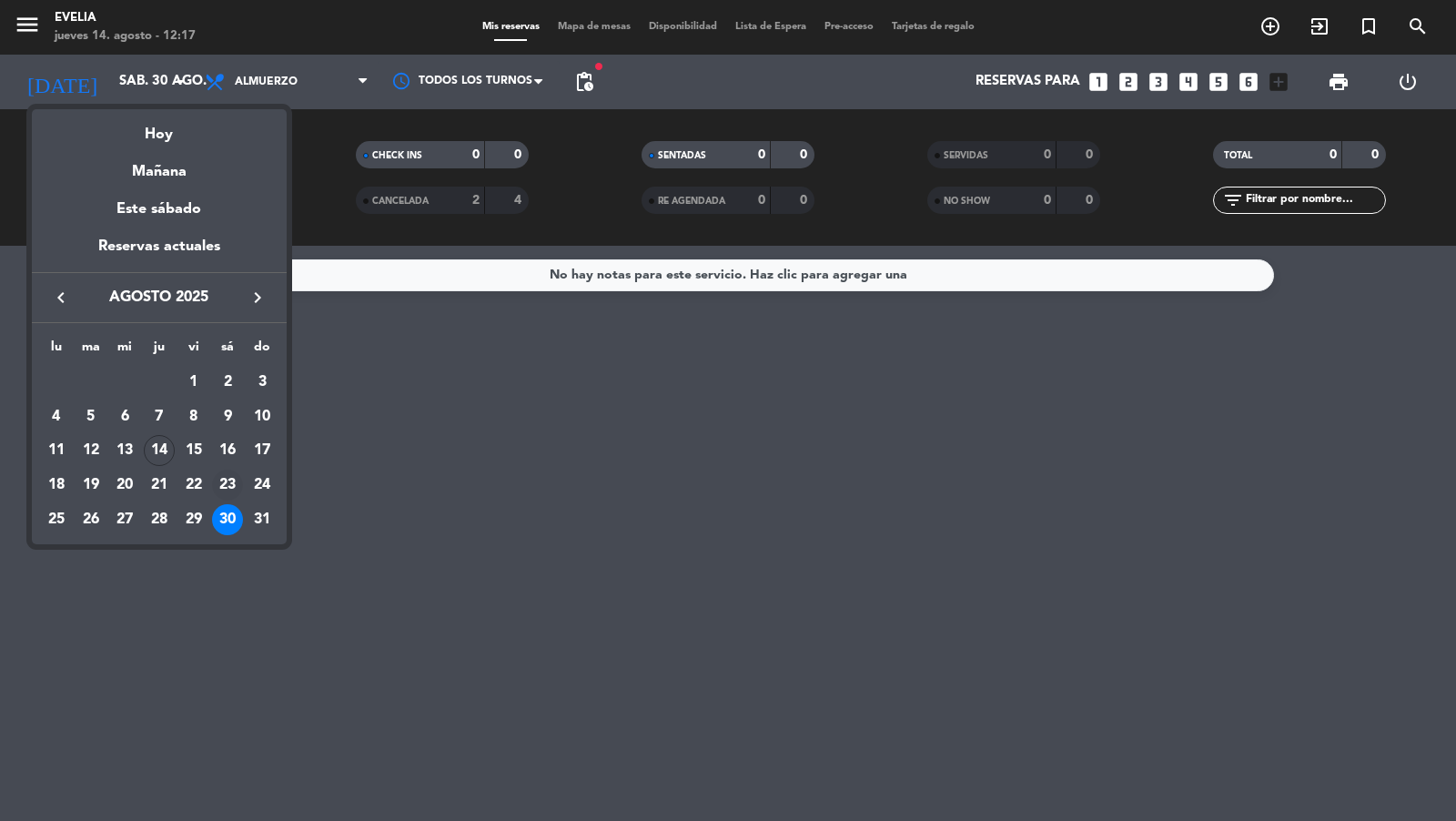
click at [236, 493] on div "23" at bounding box center [227, 485] width 31 height 31
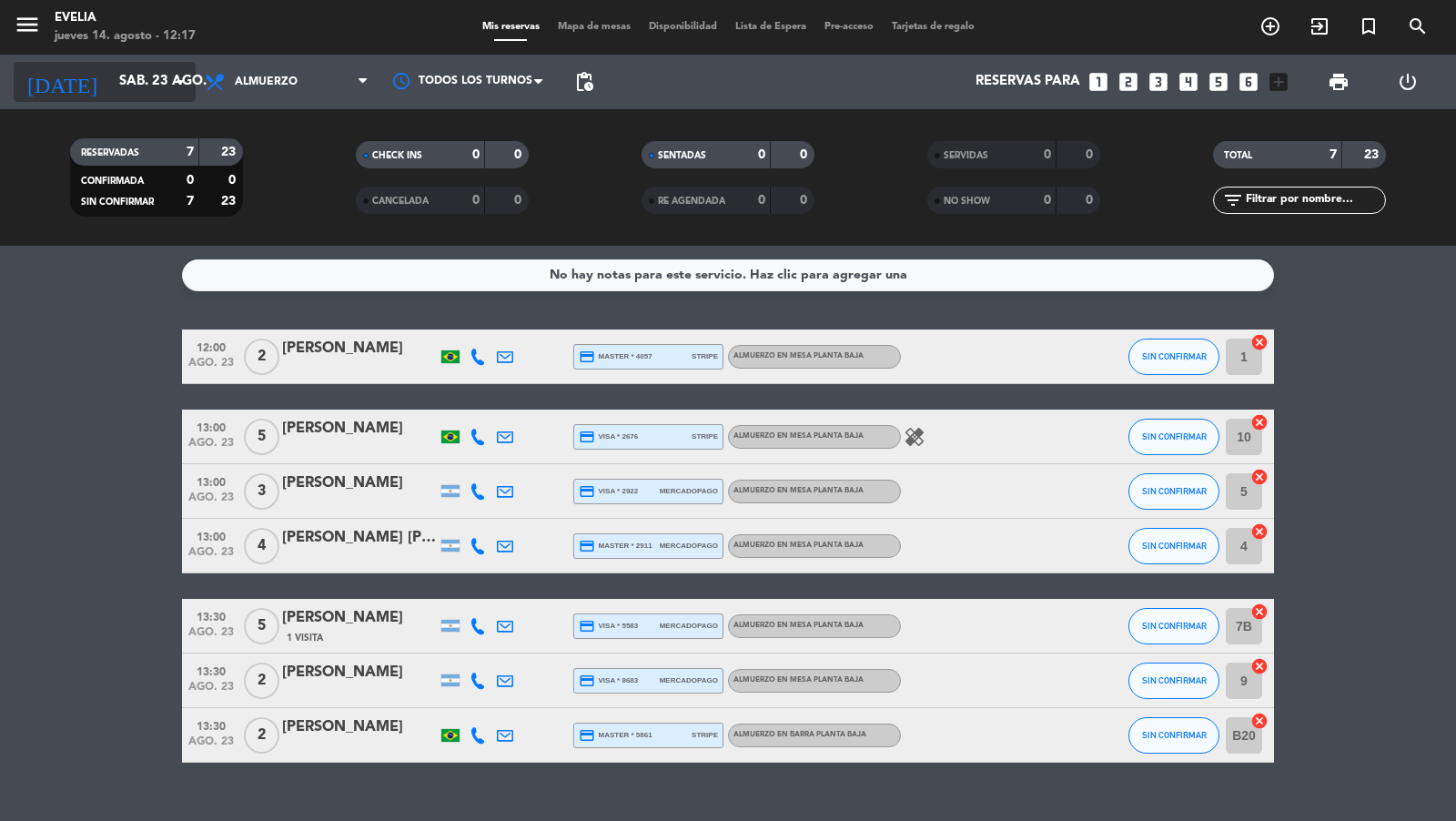
click at [175, 82] on icon "arrow_drop_down" at bounding box center [180, 82] width 22 height 22
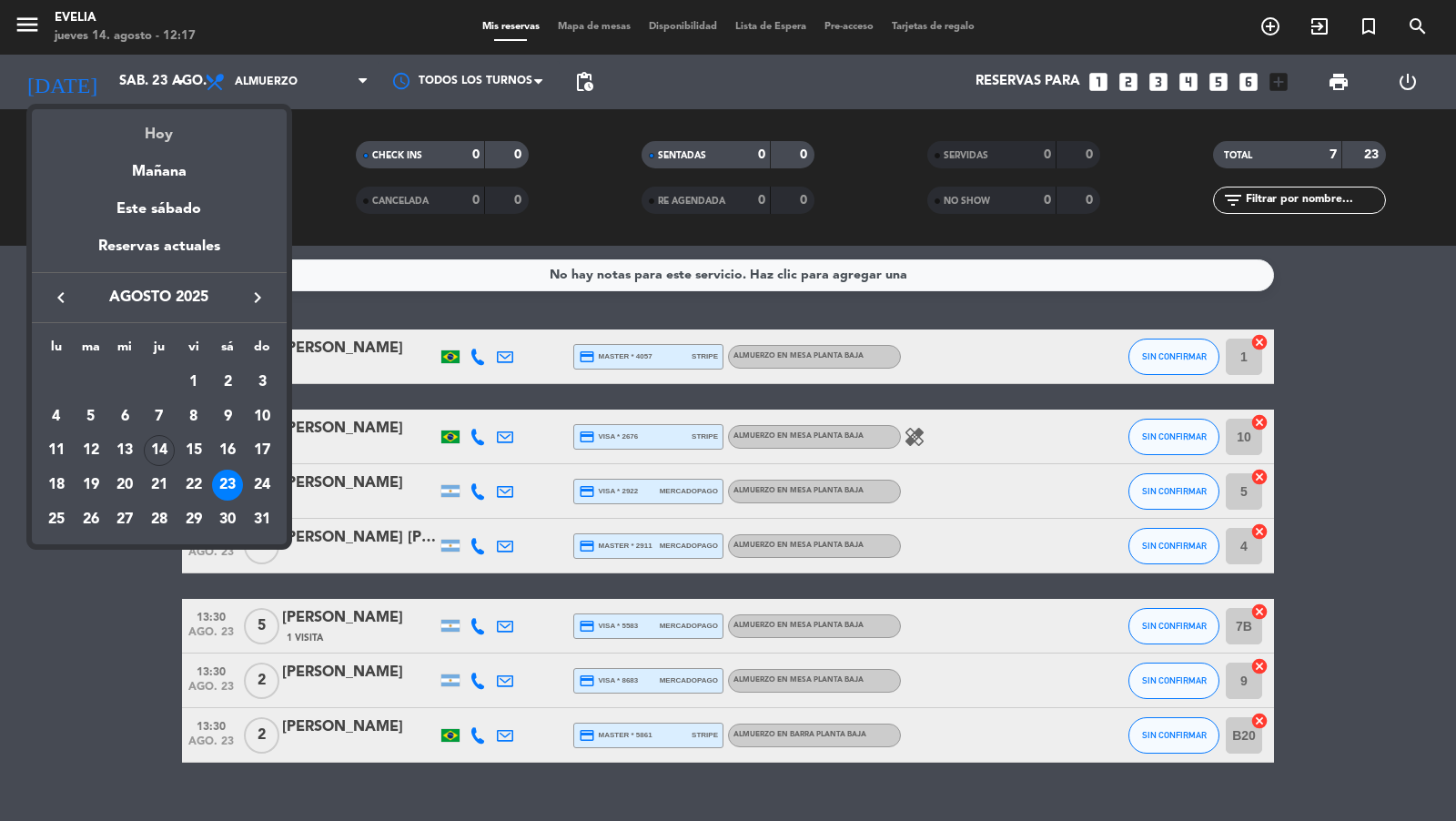
click at [170, 130] on div "Hoy" at bounding box center [159, 127] width 255 height 37
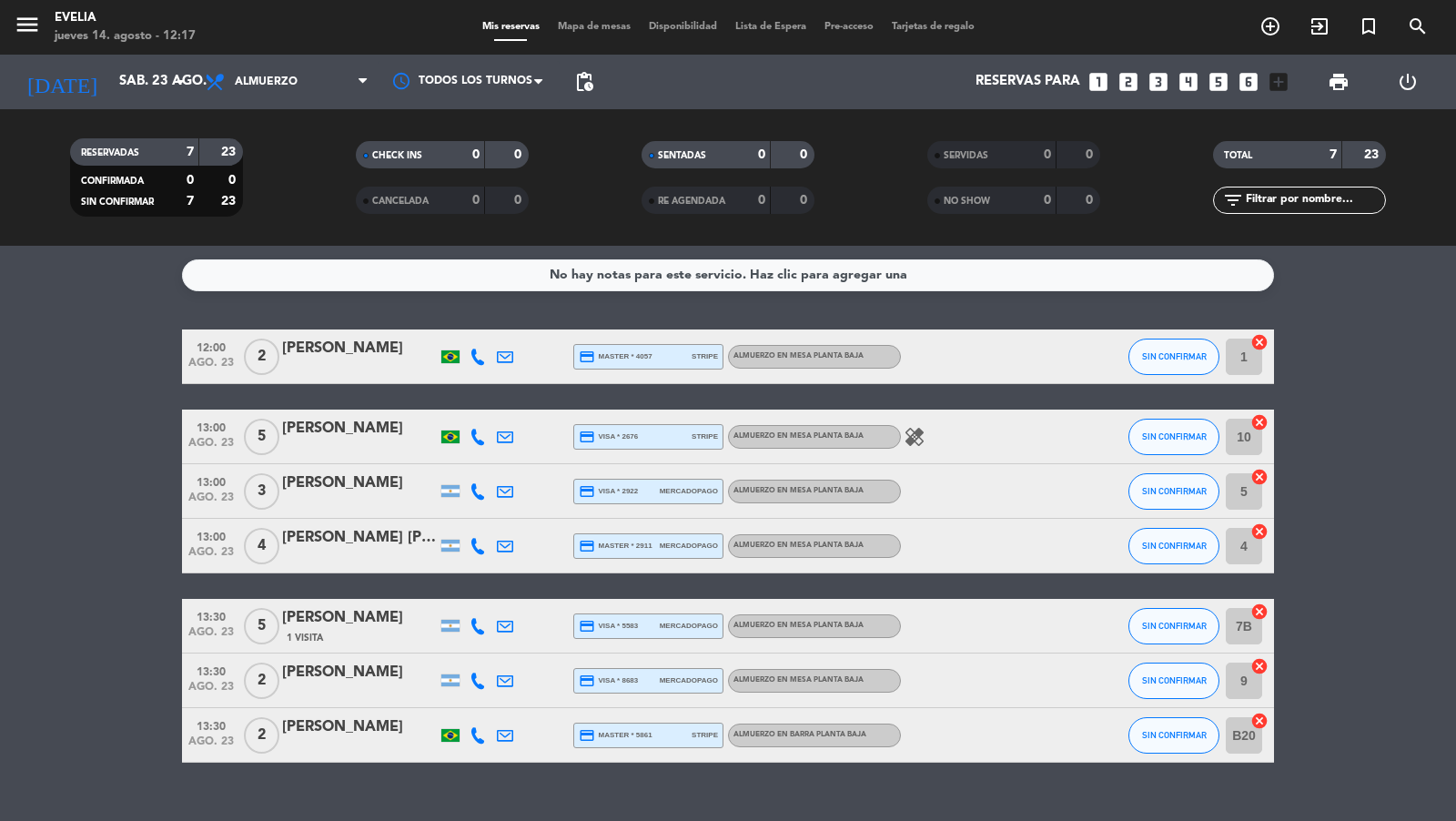
type input "jue. 14 ago."
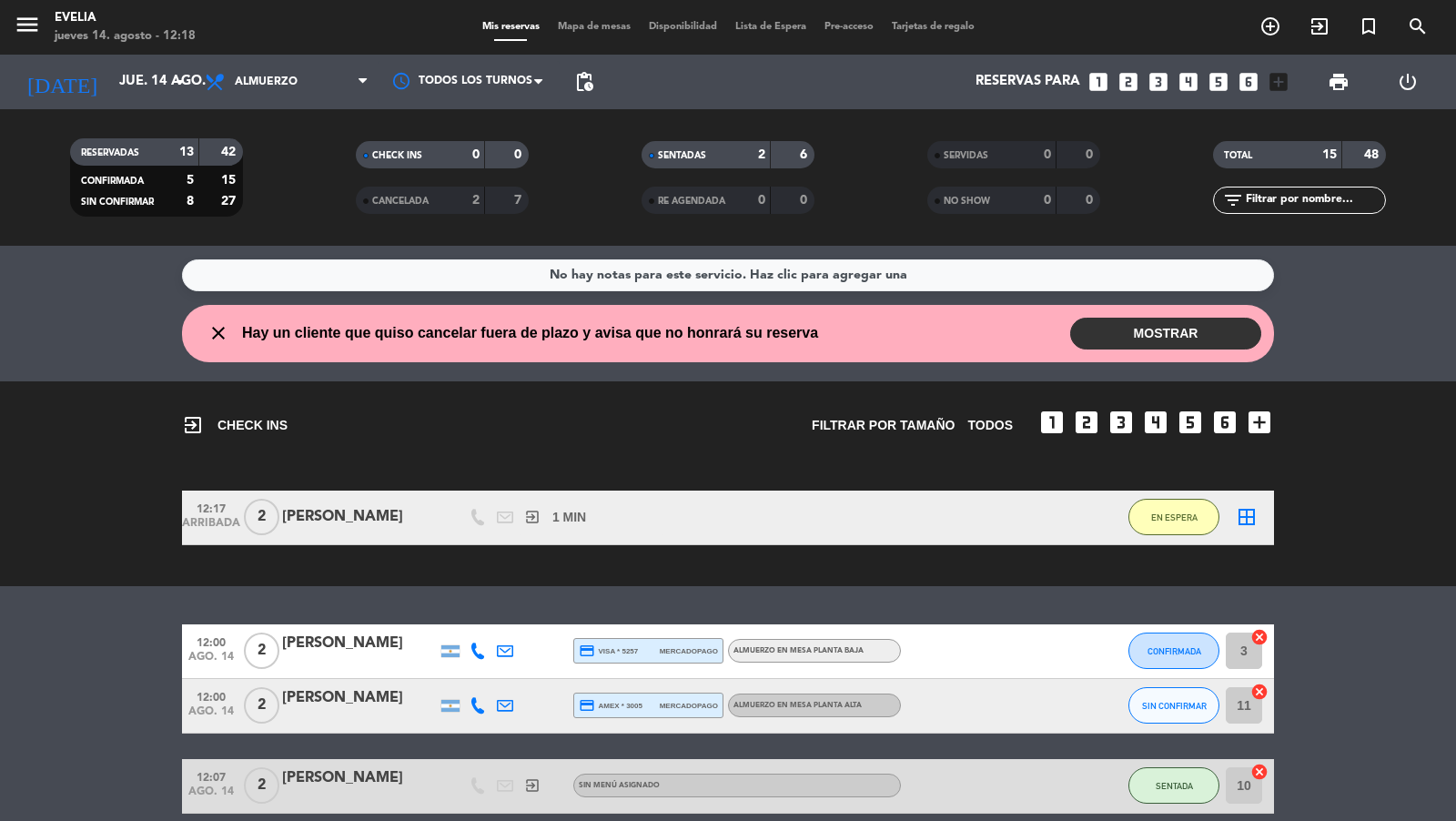
click at [579, 30] on span "Mapa de mesas" at bounding box center [593, 27] width 91 height 10
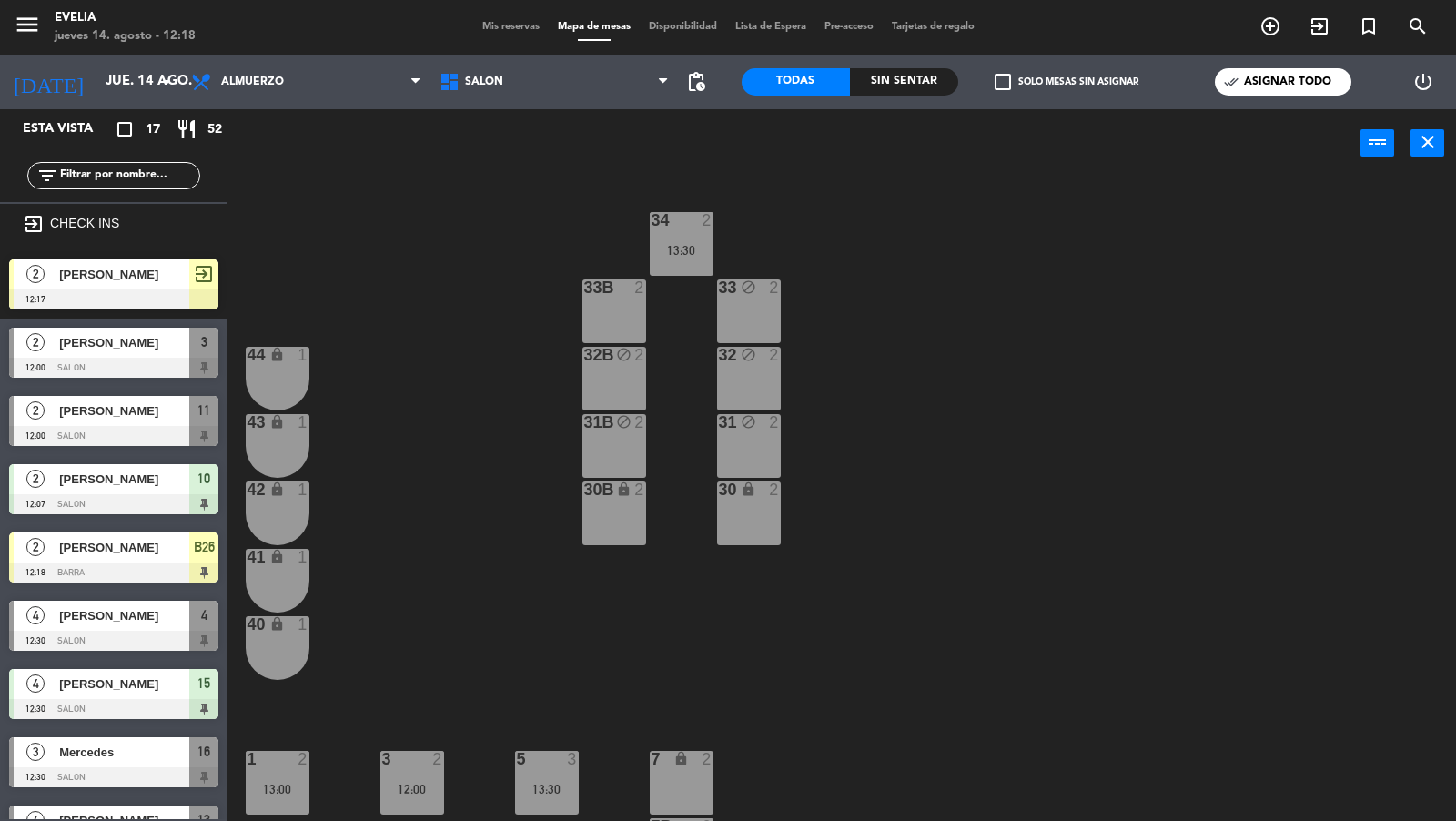
click at [618, 319] on div "33B 2" at bounding box center [614, 311] width 64 height 64
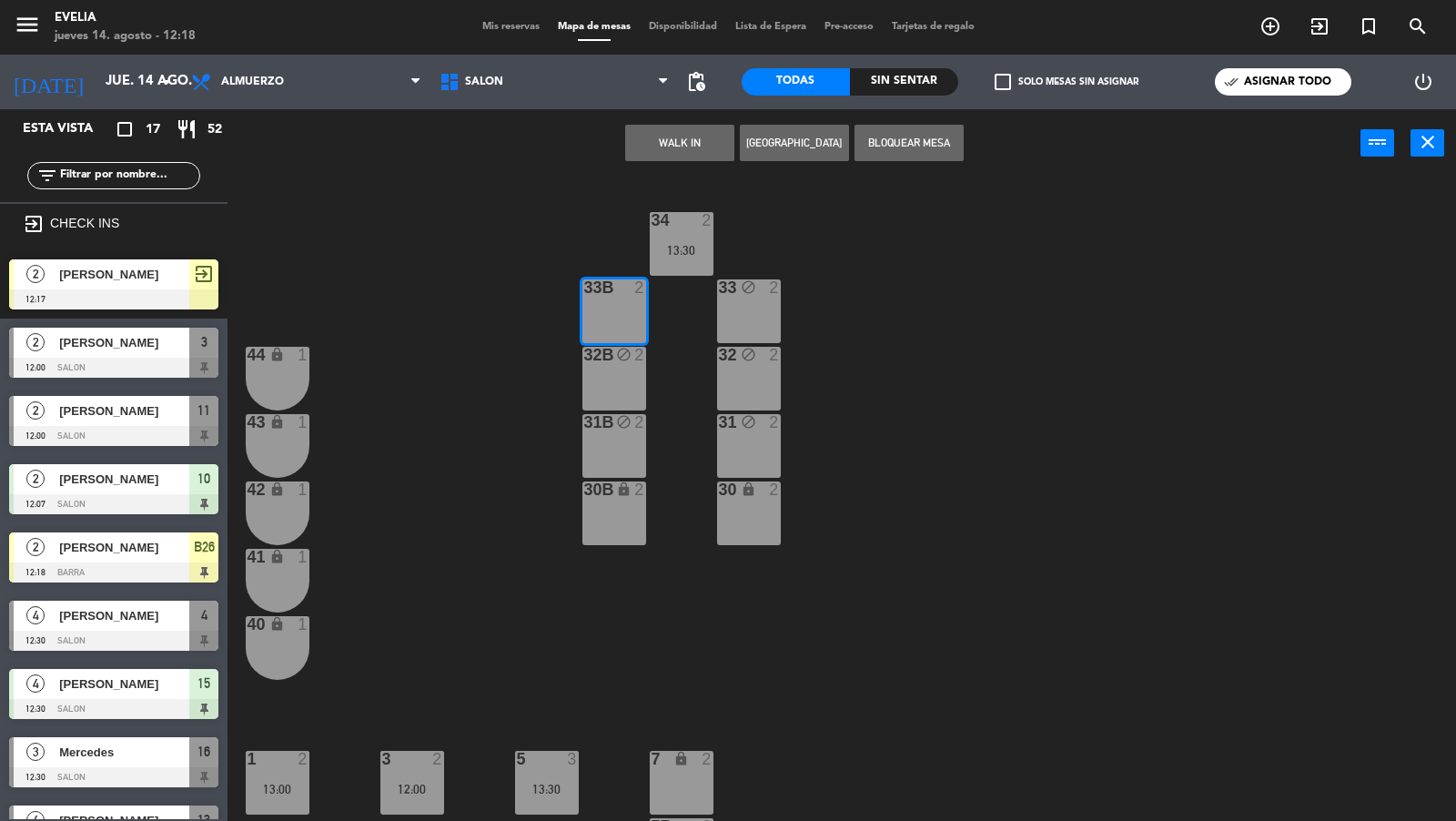
click at [885, 142] on button "Bloquear Mesa" at bounding box center [910, 142] width 109 height 37
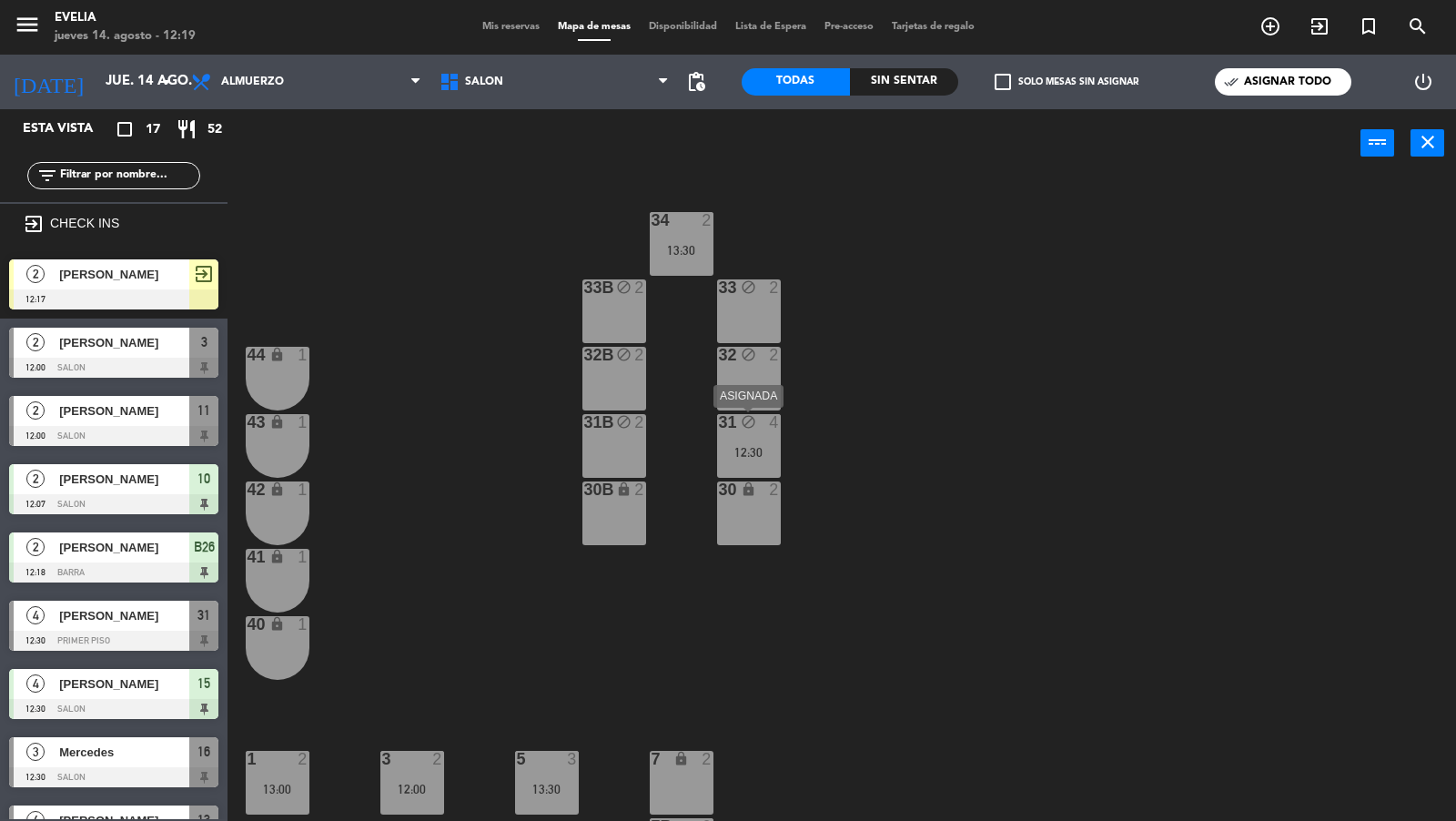
click at [750, 455] on div "12:30" at bounding box center [749, 452] width 64 height 13
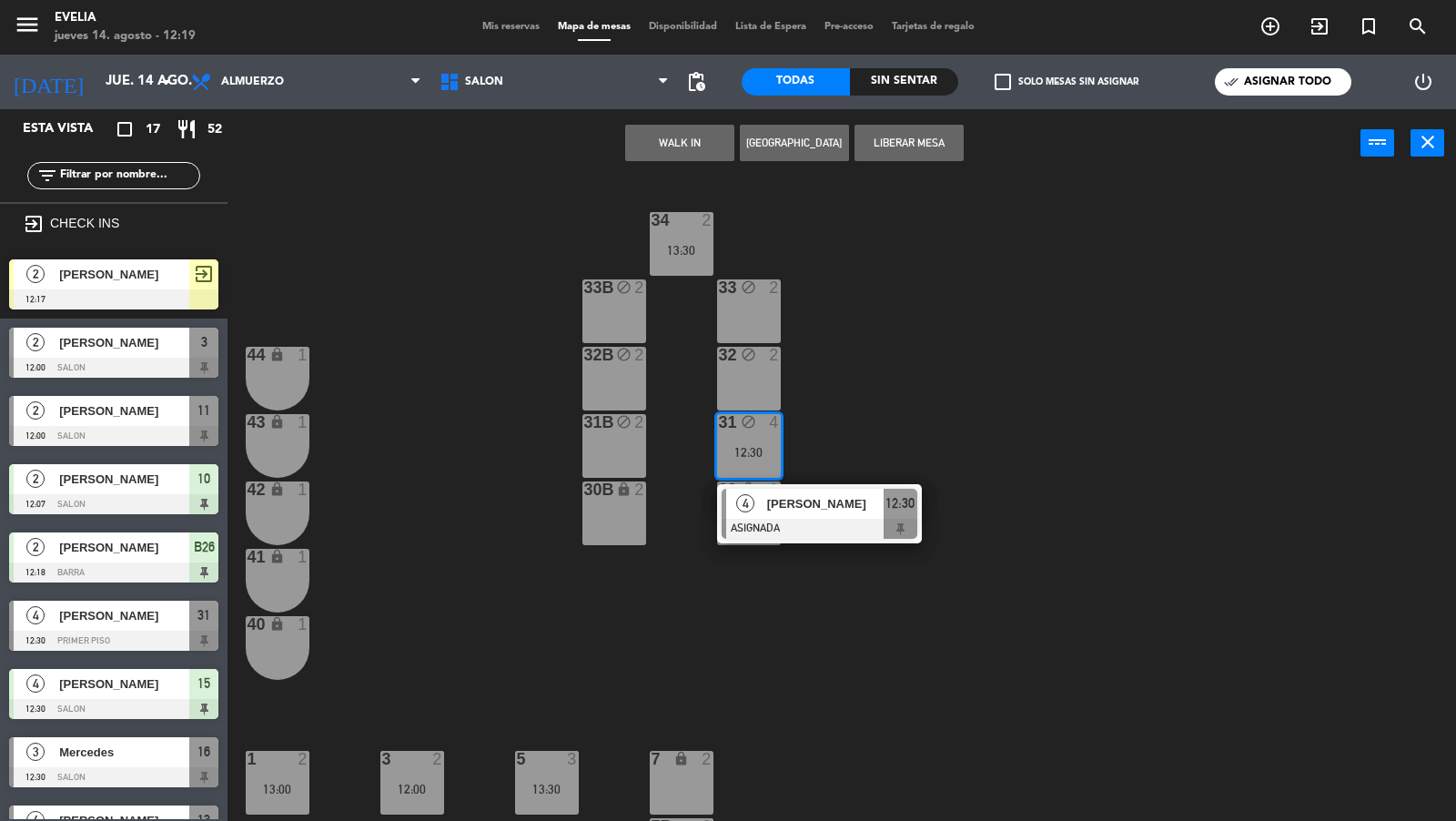
click at [852, 441] on div "34 2 13:30 33B block 2 33 block 2 44 lock 1 32B block 2 32 block 2 43 lock 1 31…" at bounding box center [849, 501] width 1214 height 643
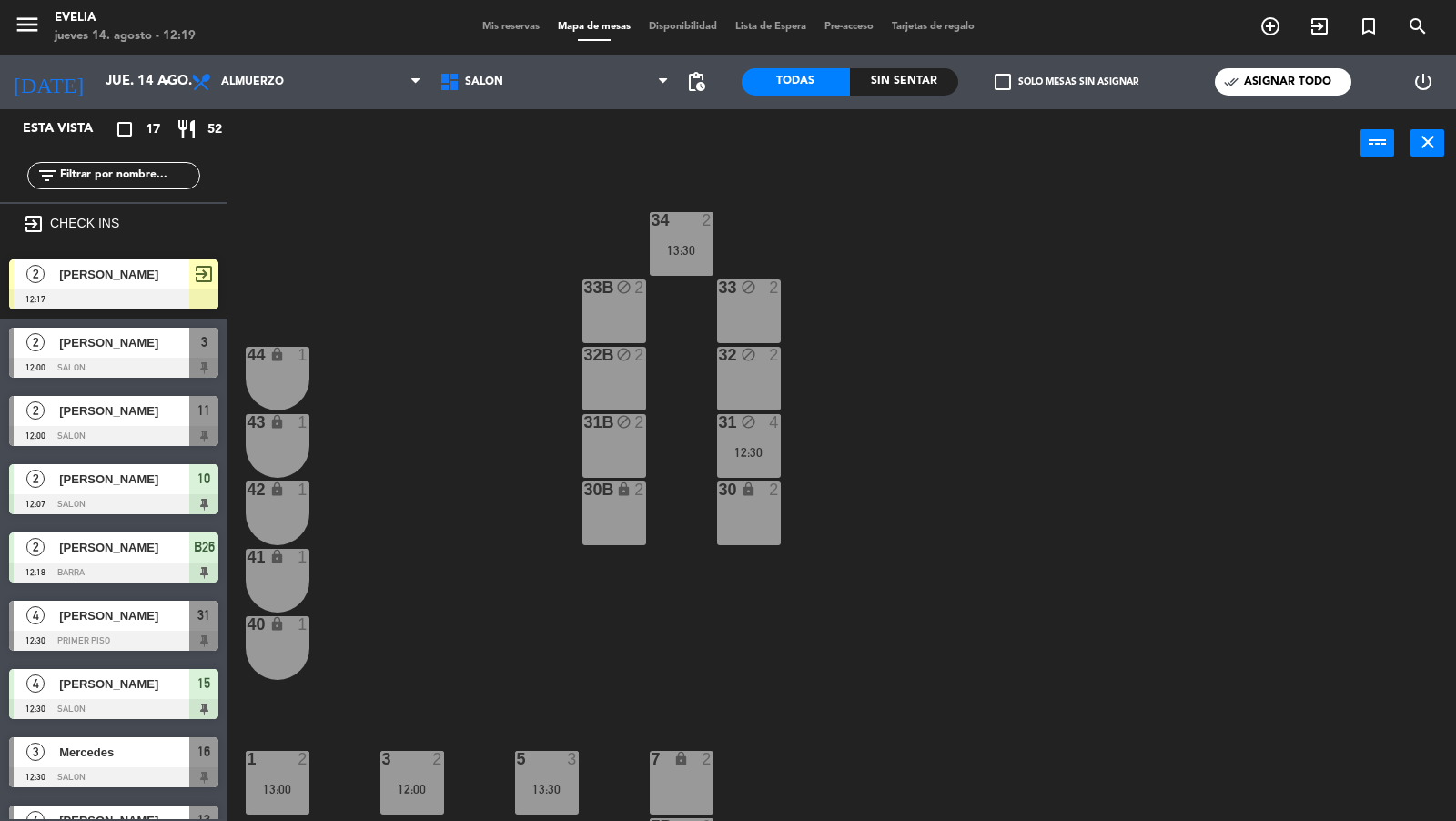
click at [757, 446] on div "12:30" at bounding box center [749, 452] width 64 height 13
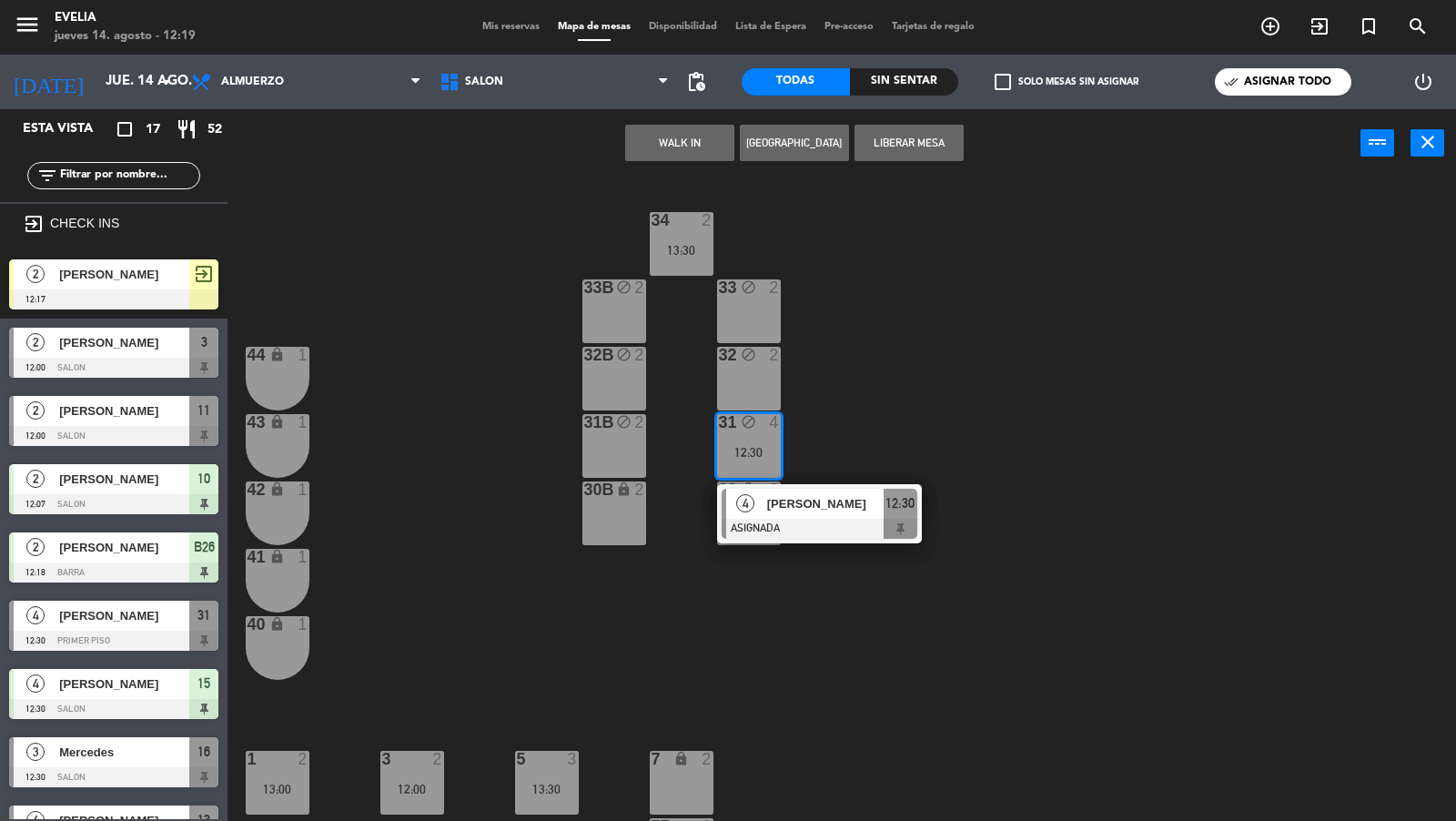
click at [844, 356] on div "34 2 13:30 33B block 2 33 block 2 44 lock 1 32B block 2 32 block 2 43 lock 1 31…" at bounding box center [849, 501] width 1214 height 643
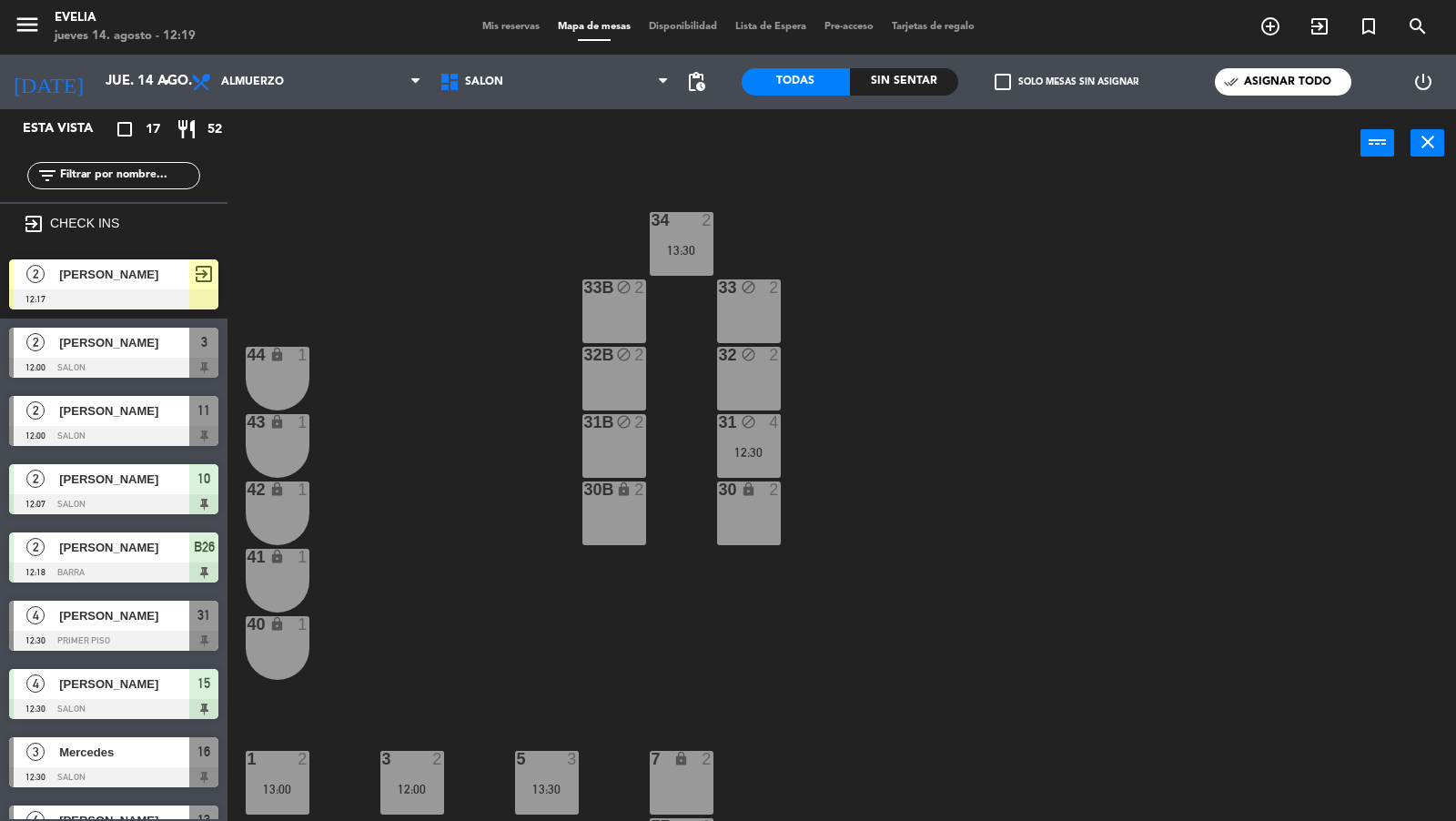
click at [757, 446] on div "12:30" at bounding box center [749, 452] width 64 height 13
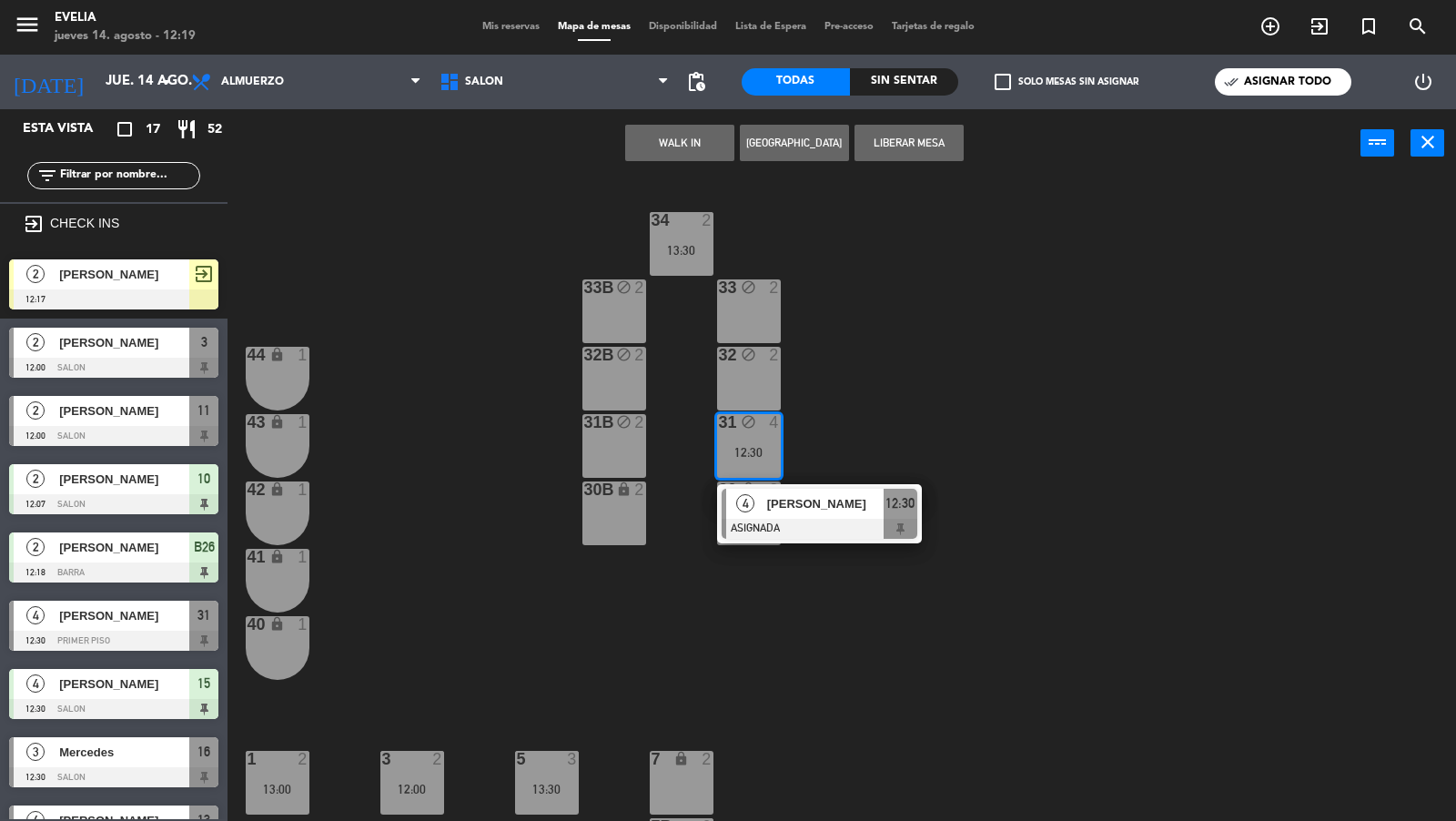
click at [768, 496] on span "[PERSON_NAME]" at bounding box center [825, 504] width 116 height 19
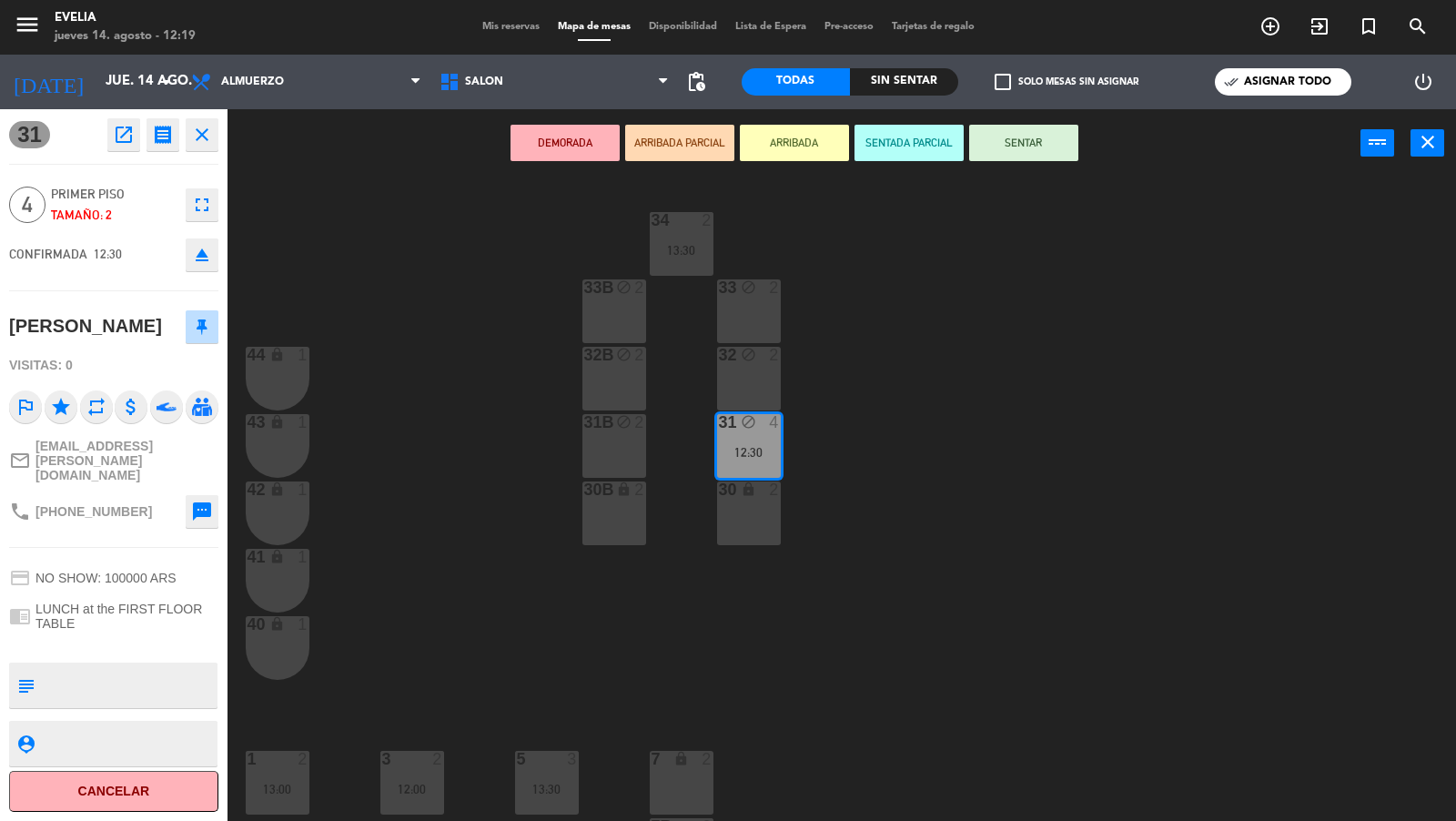
click at [126, 139] on icon "open_in_new" at bounding box center [123, 134] width 22 height 22
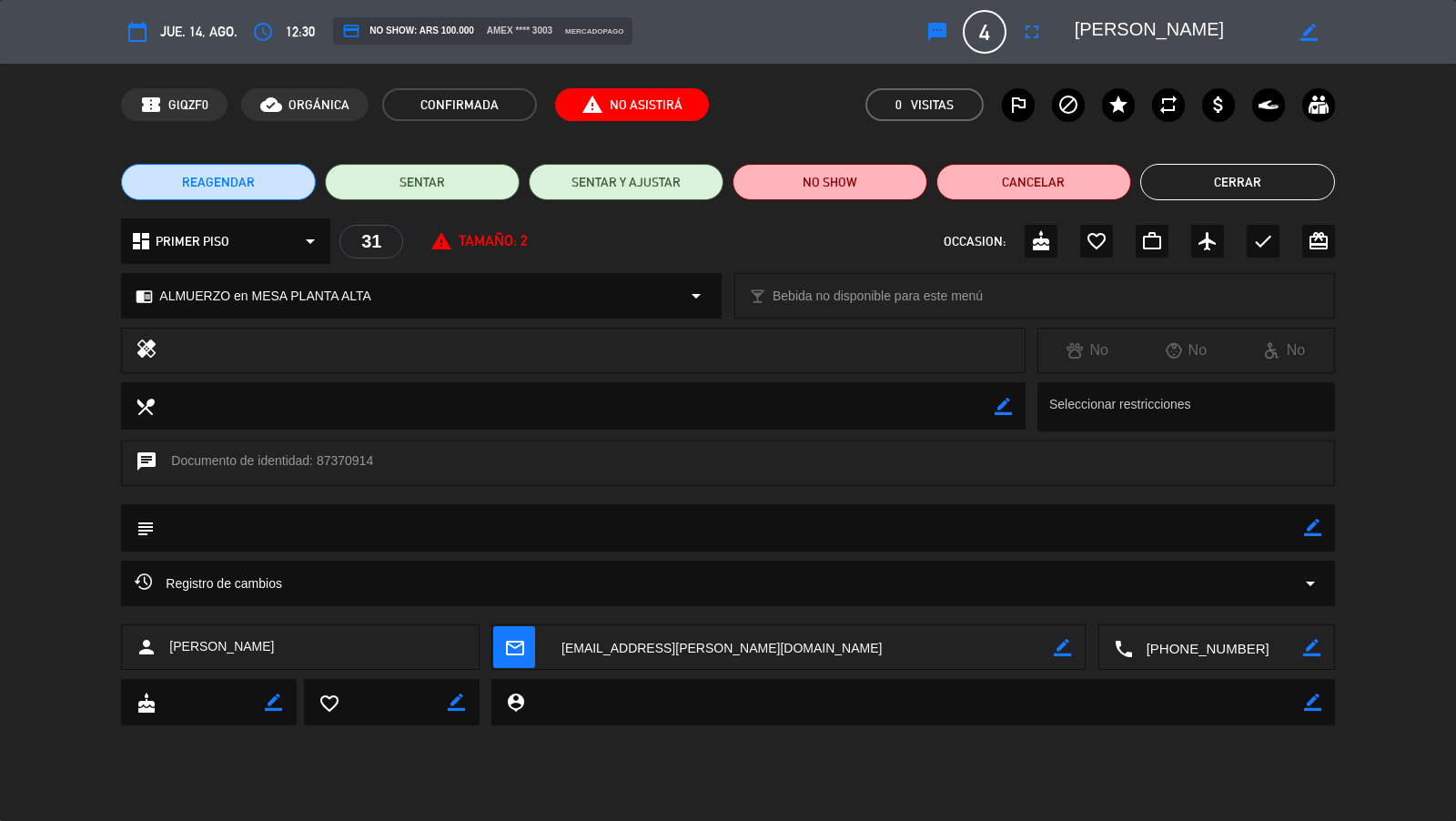
click at [1164, 573] on div "Registro de cambios arrow_drop_down" at bounding box center [727, 583] width 1185 height 22
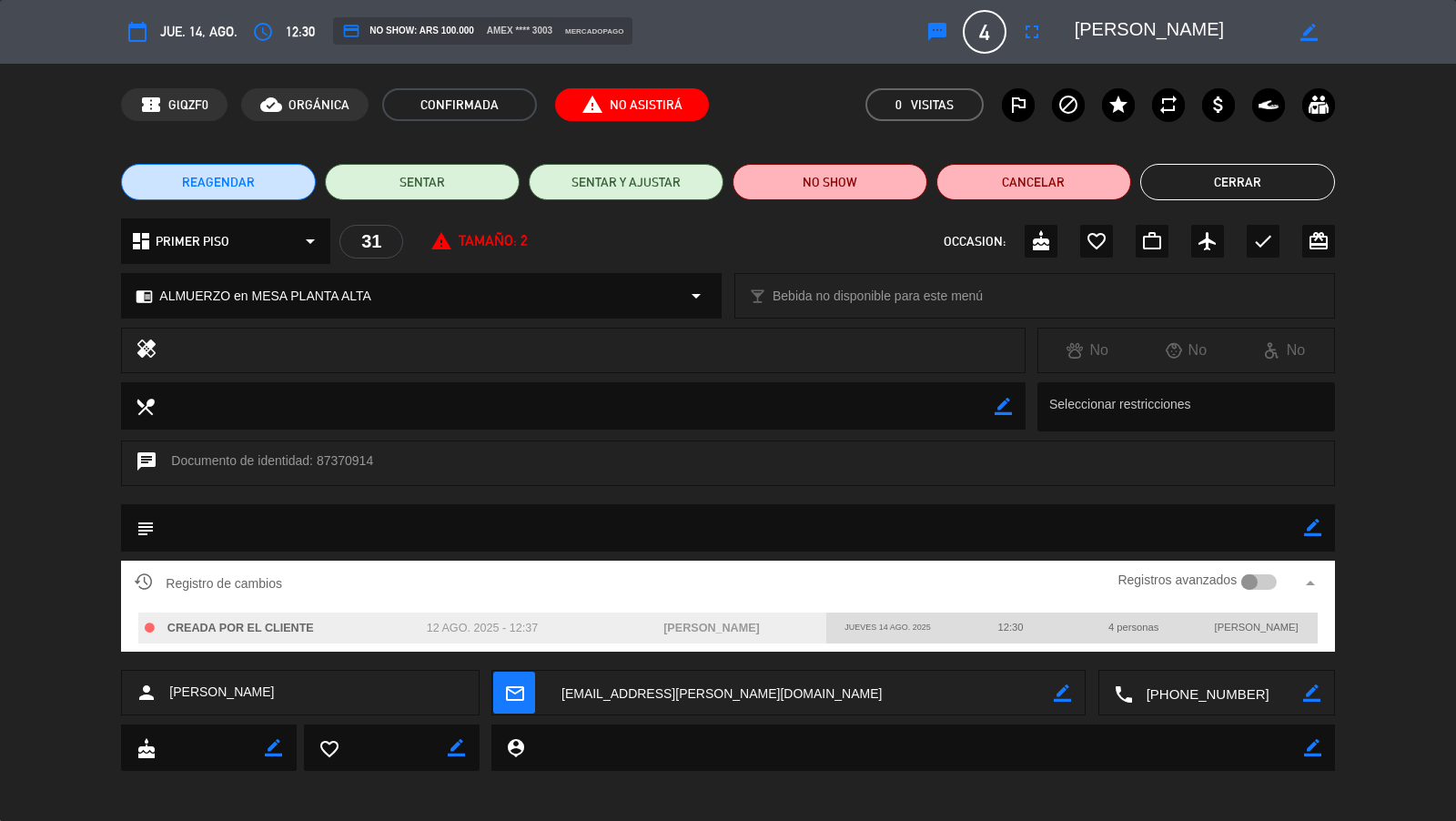
click at [1255, 576] on div at bounding box center [1249, 582] width 16 height 16
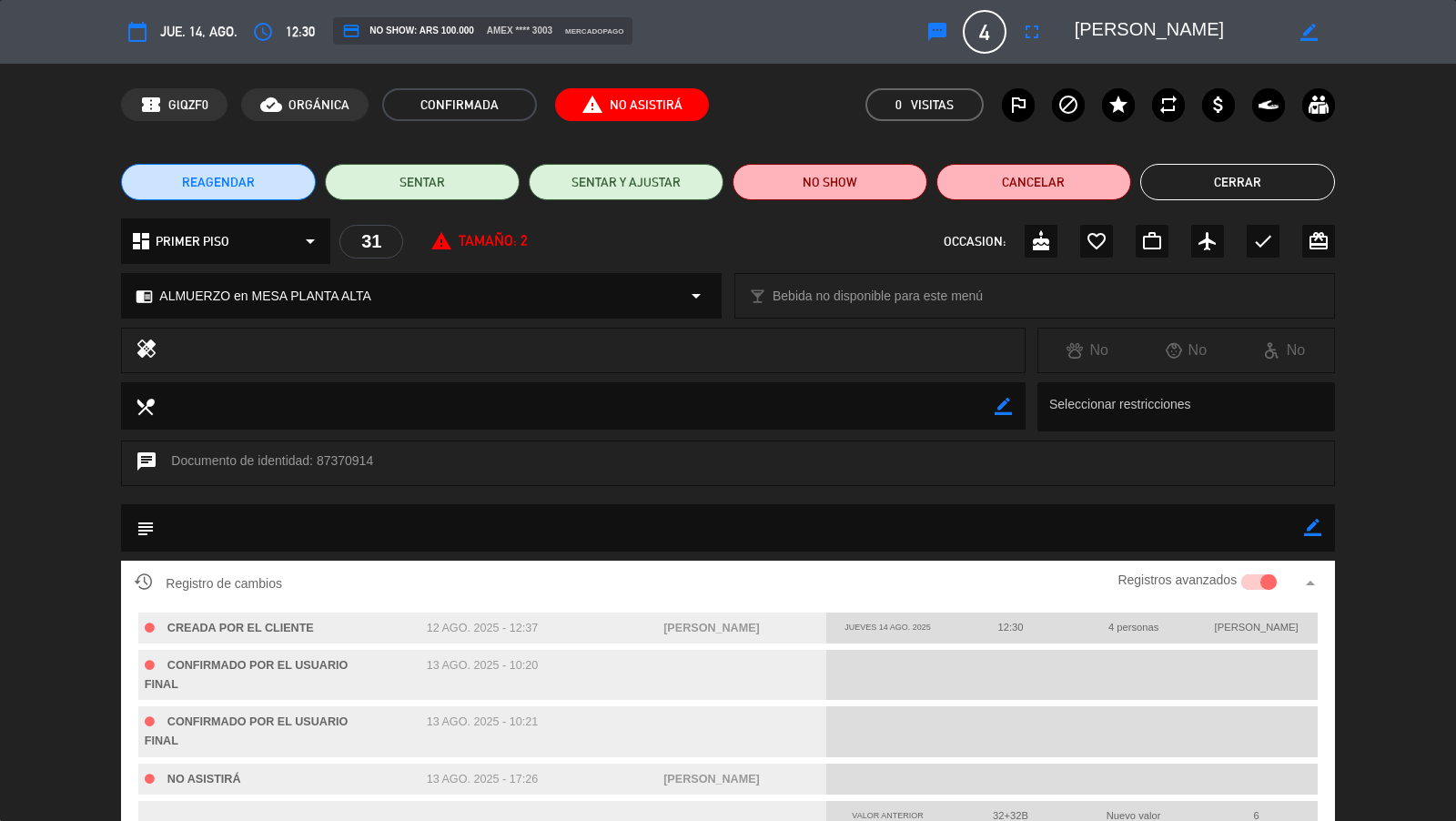
click at [1252, 186] on button "Cerrar" at bounding box center [1238, 182] width 195 height 37
